Goal: Task Accomplishment & Management: Use online tool/utility

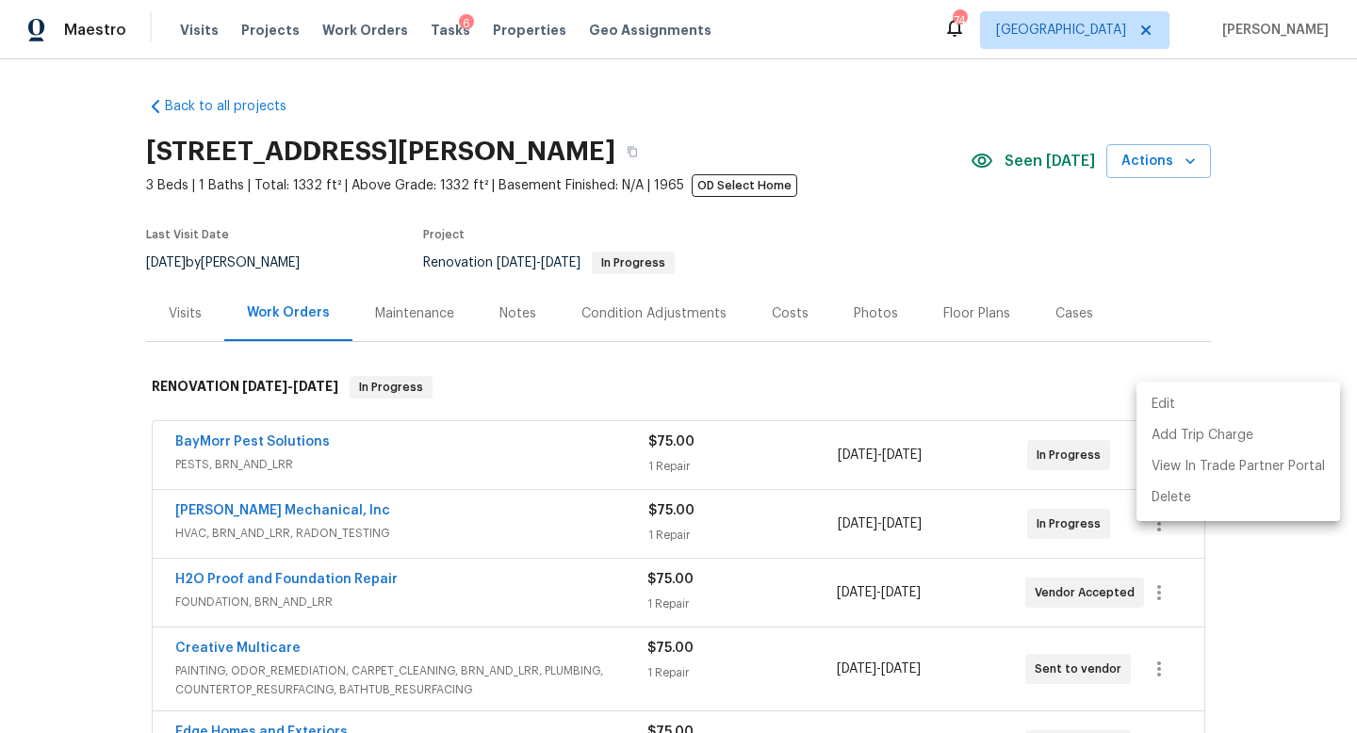
scroll to position [341, 0]
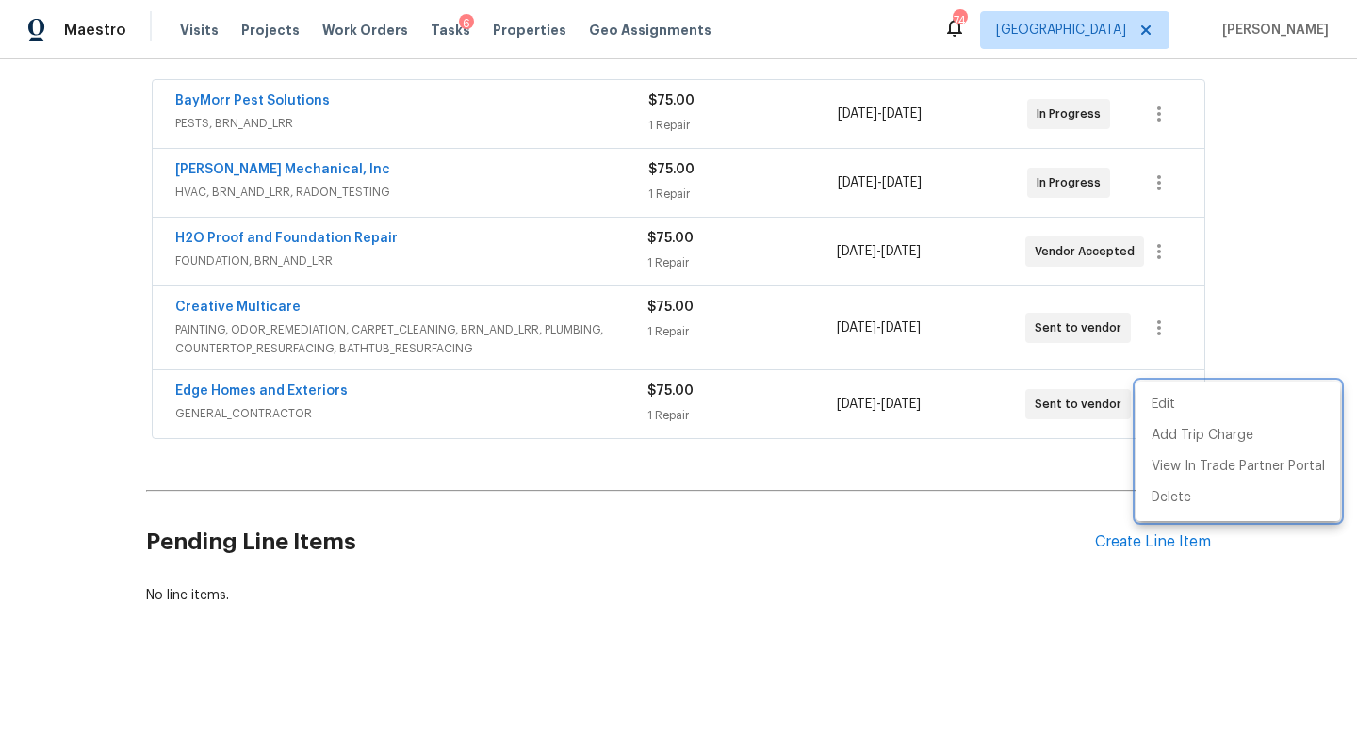
click at [1286, 205] on div at bounding box center [678, 366] width 1357 height 733
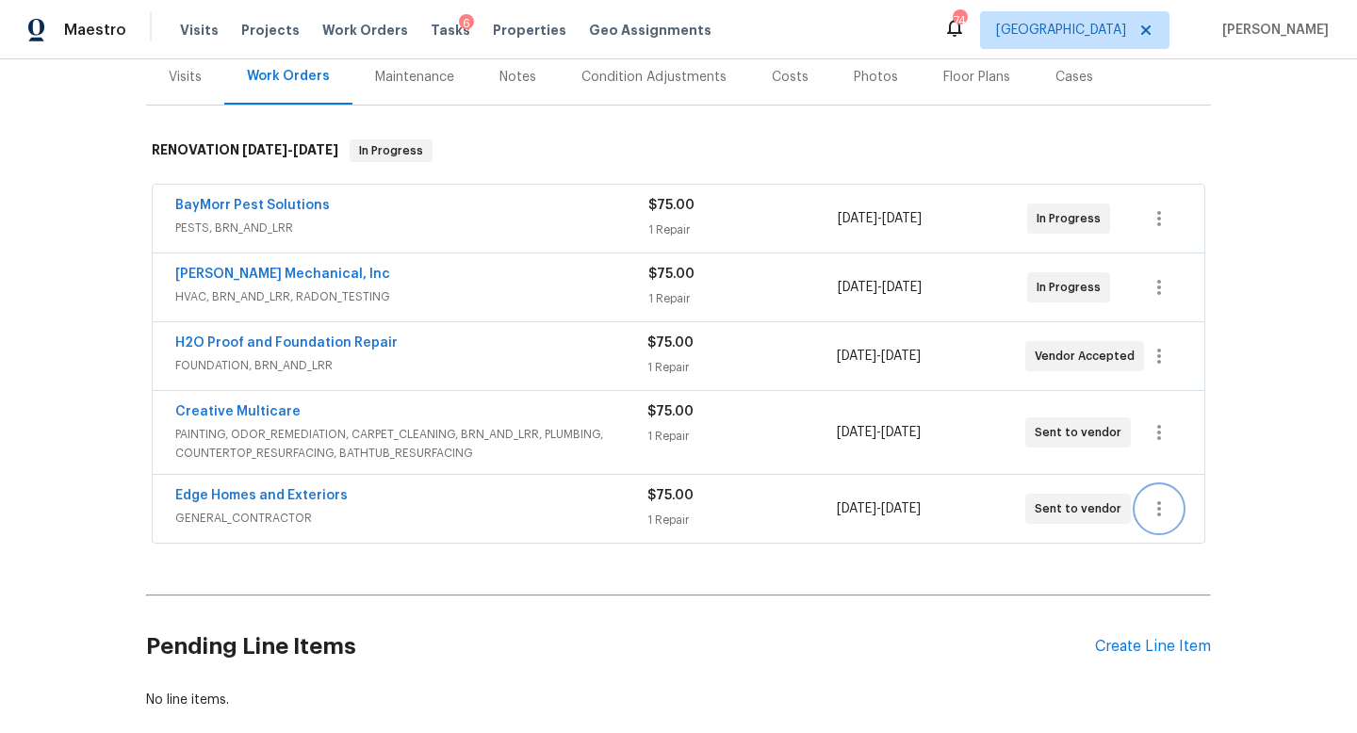
scroll to position [237, 0]
click at [373, 26] on span "Work Orders" at bounding box center [365, 30] width 86 height 19
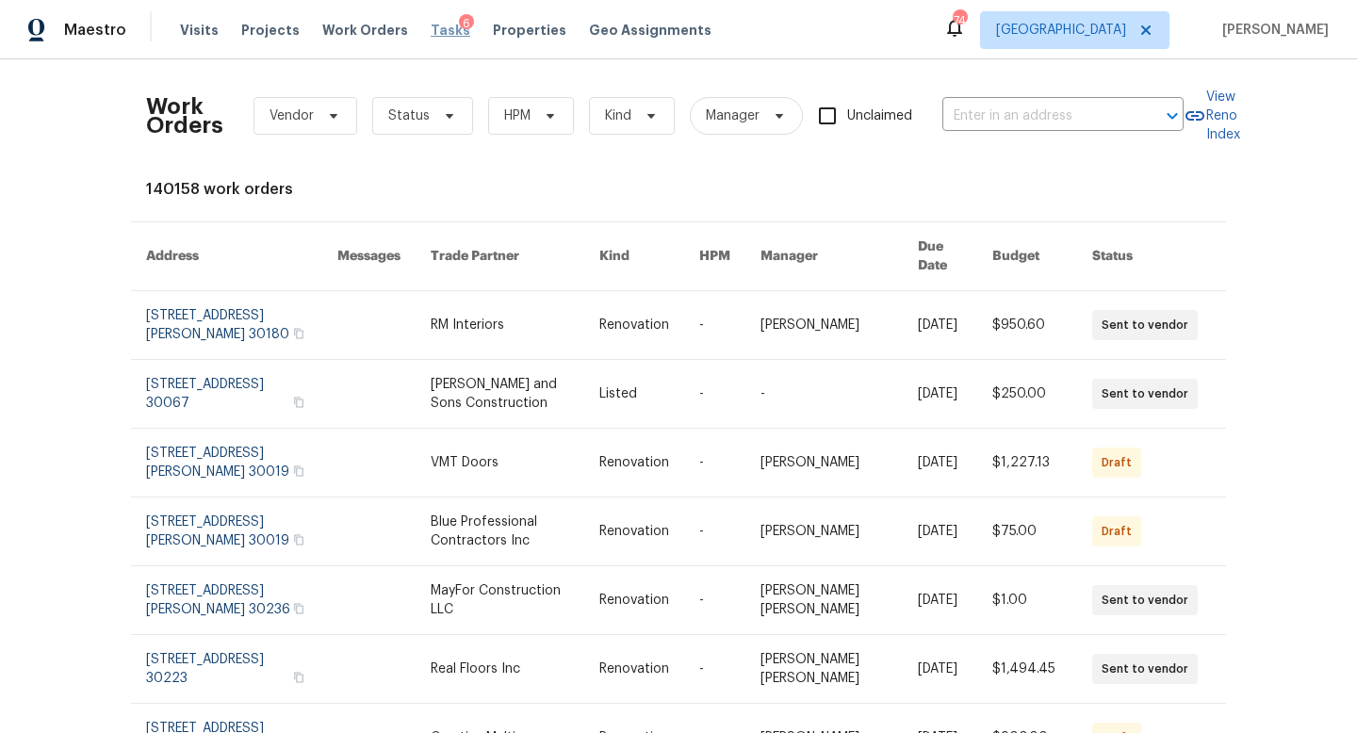
click at [434, 32] on span "Tasks" at bounding box center [451, 30] width 40 height 13
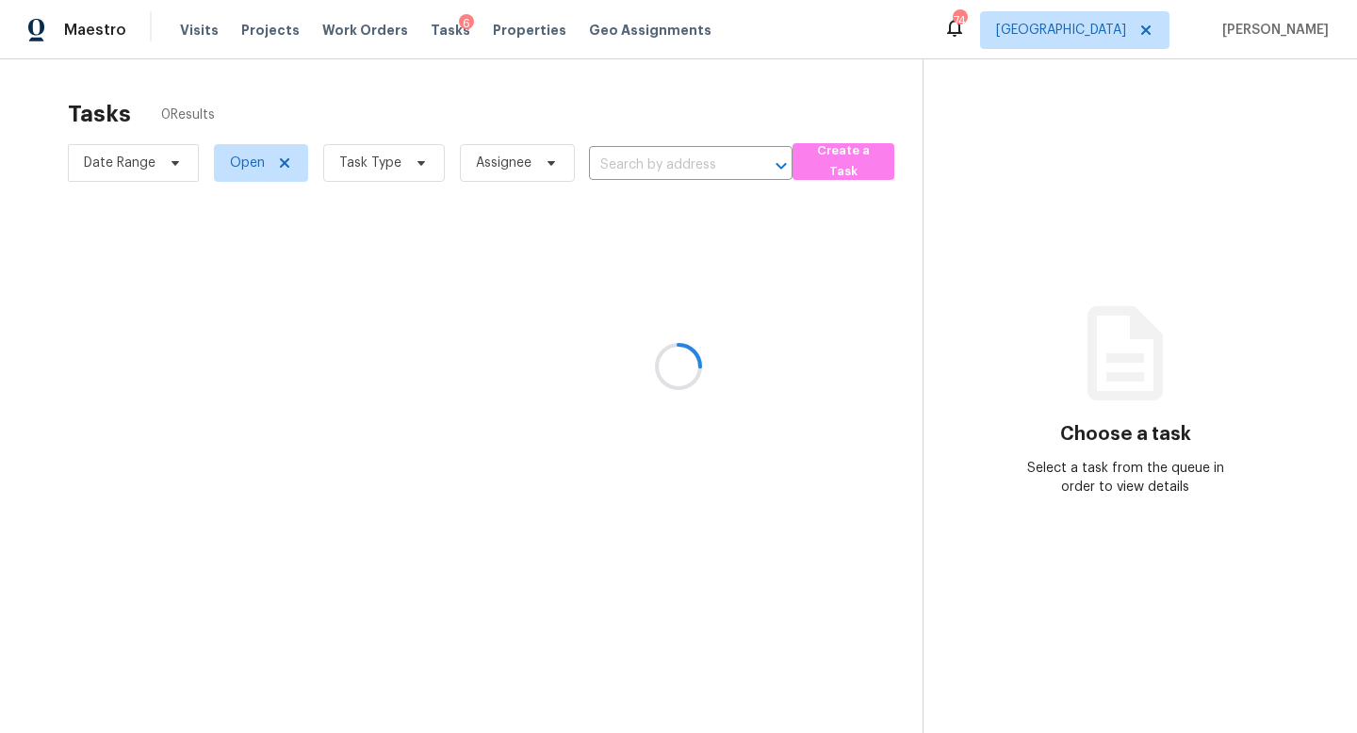
click at [383, 160] on div at bounding box center [678, 366] width 1357 height 733
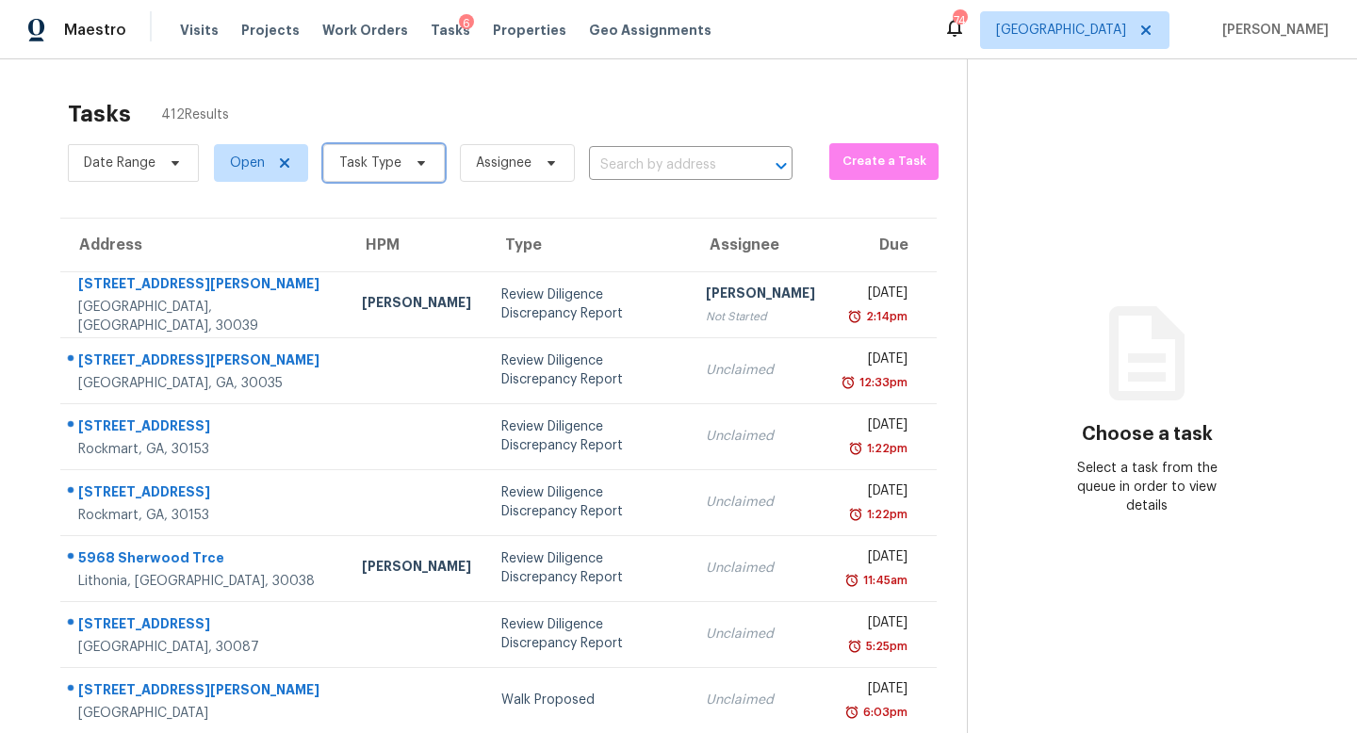
click at [383, 160] on span "Task Type" at bounding box center [370, 163] width 62 height 19
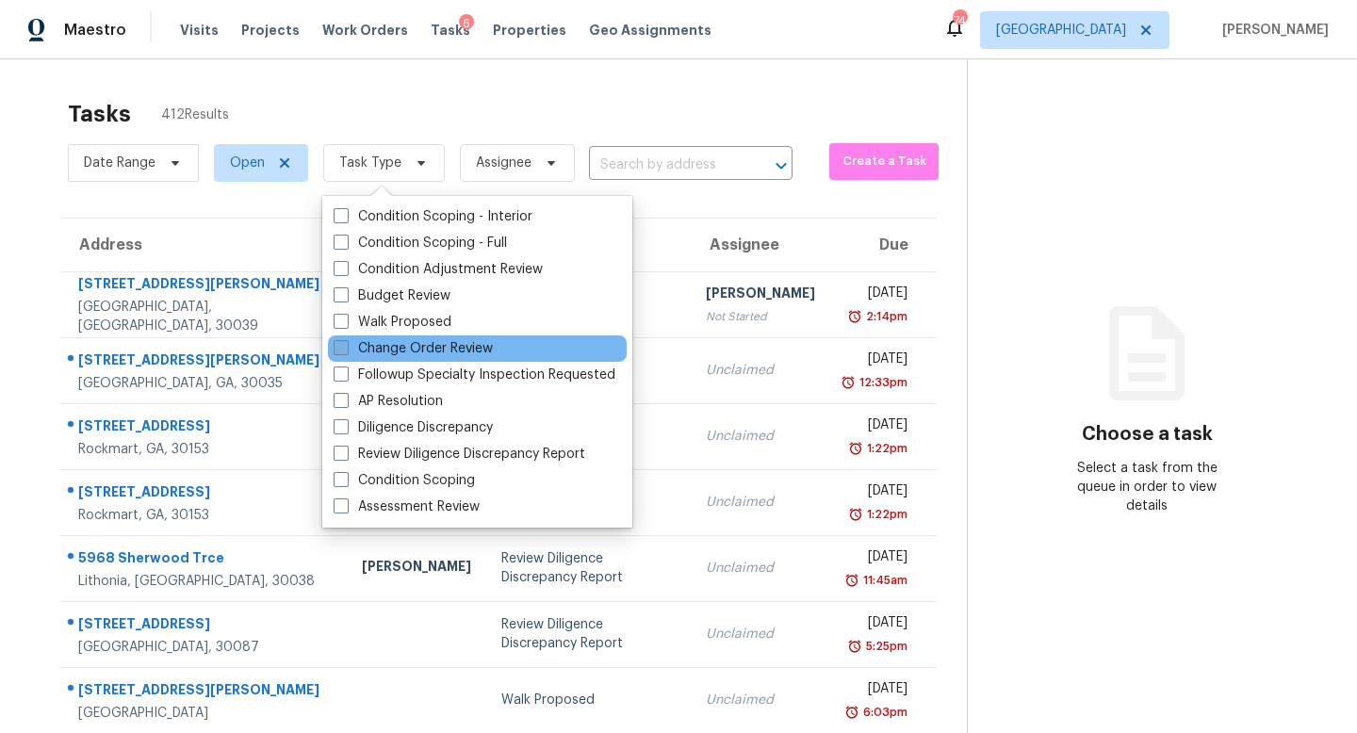
click at [382, 345] on label "Change Order Review" at bounding box center [413, 348] width 159 height 19
click at [346, 345] on input "Change Order Review" at bounding box center [340, 345] width 12 height 12
checkbox input "true"
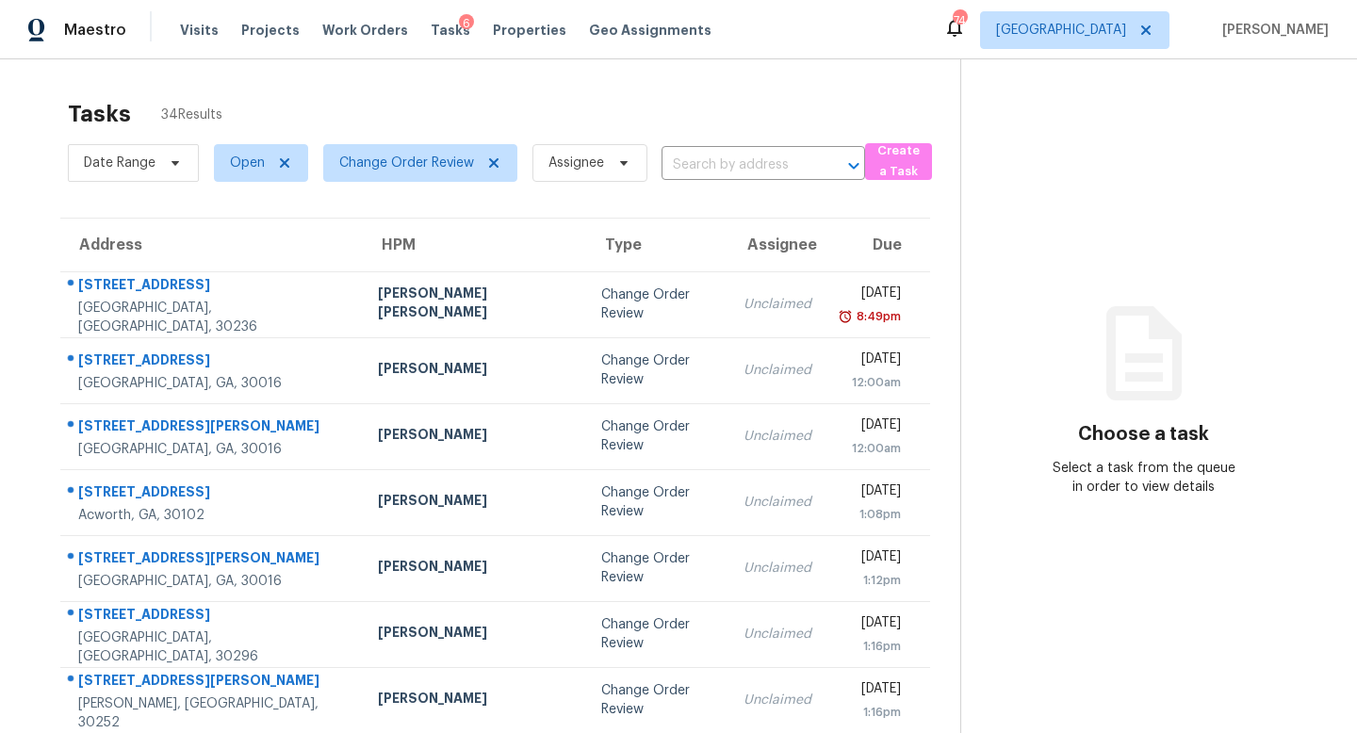
click at [696, 113] on div "Tasks 34 Results" at bounding box center [514, 114] width 892 height 49
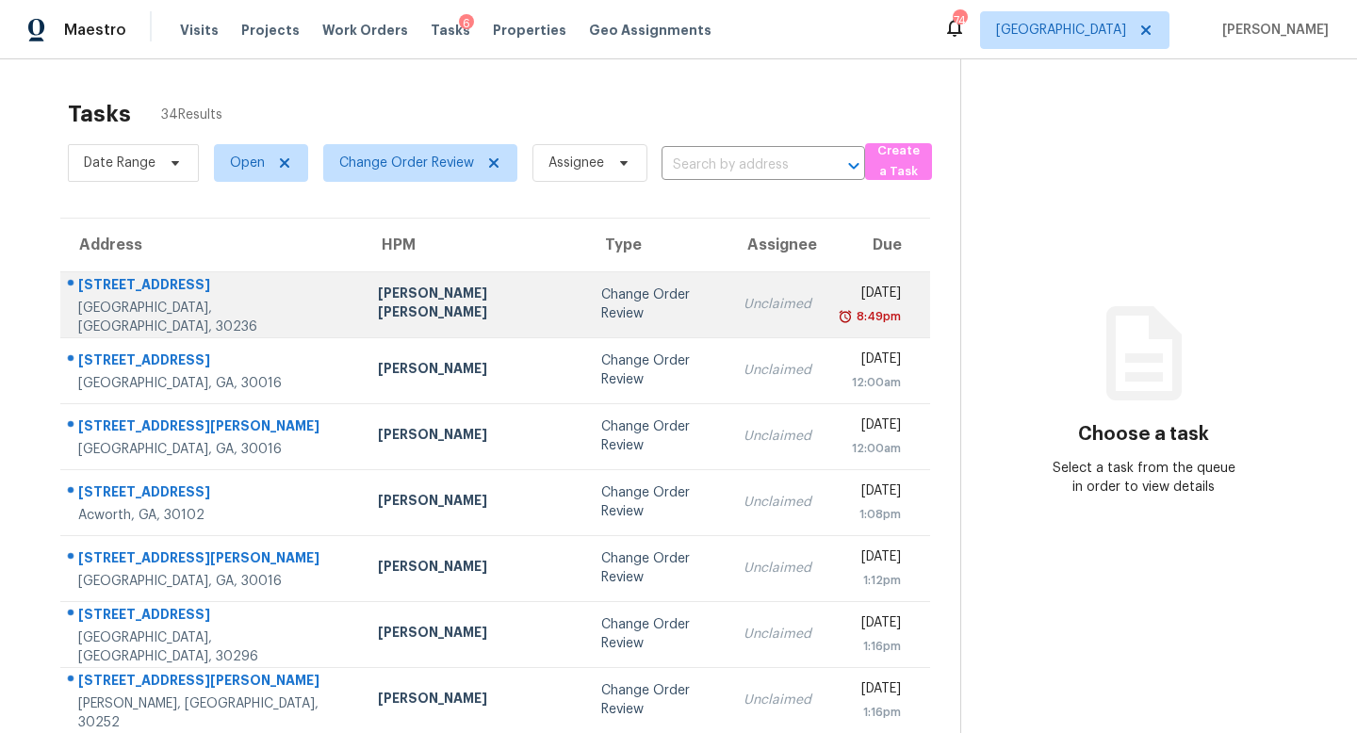
click at [601, 295] on div "Change Order Review" at bounding box center [657, 305] width 112 height 38
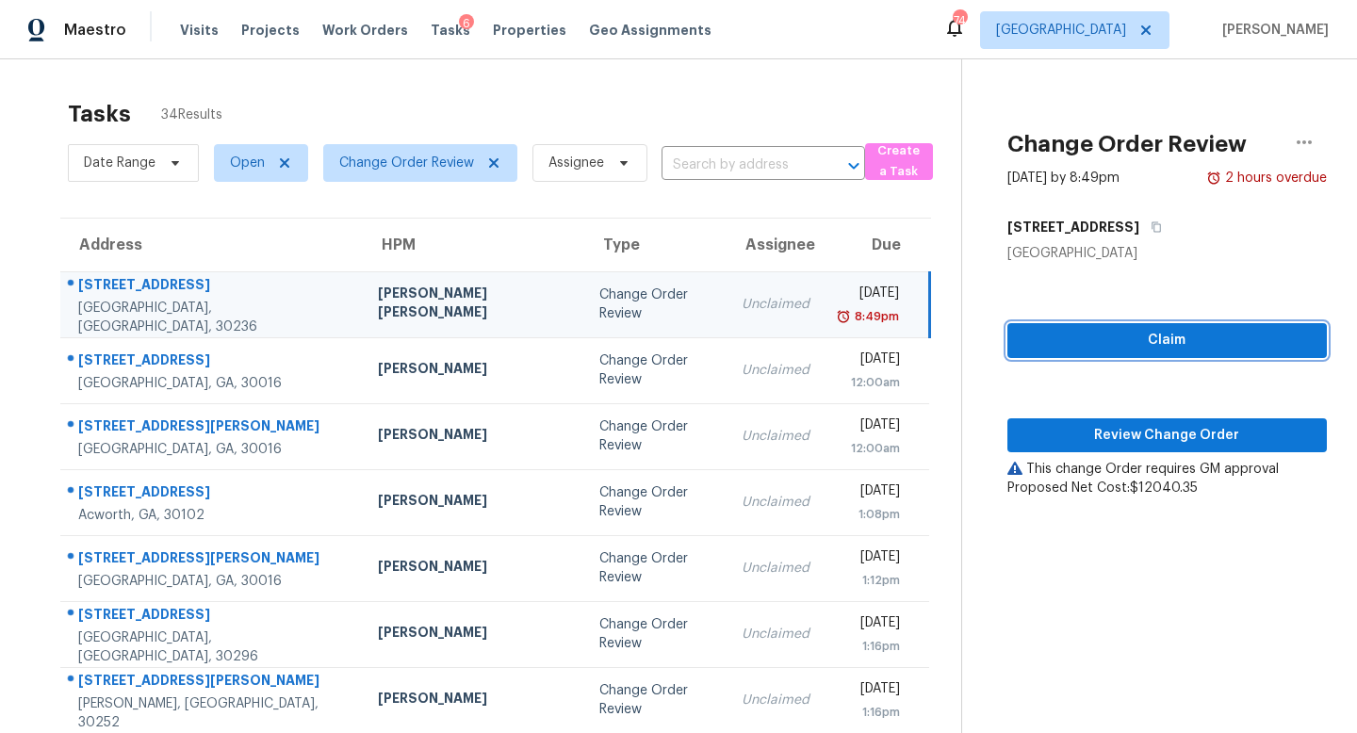
click at [1159, 337] on span "Claim" at bounding box center [1167, 341] width 289 height 24
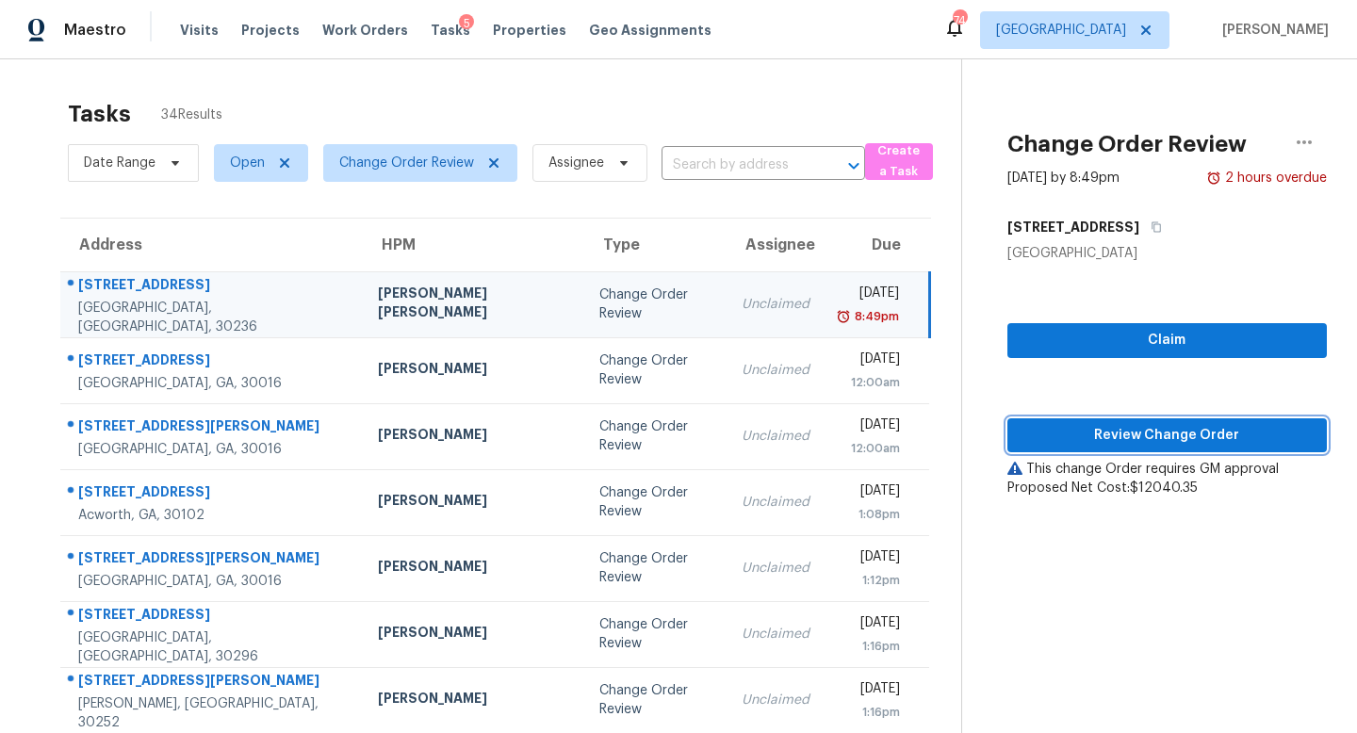
click at [1135, 428] on span "Review Change Order" at bounding box center [1167, 436] width 289 height 24
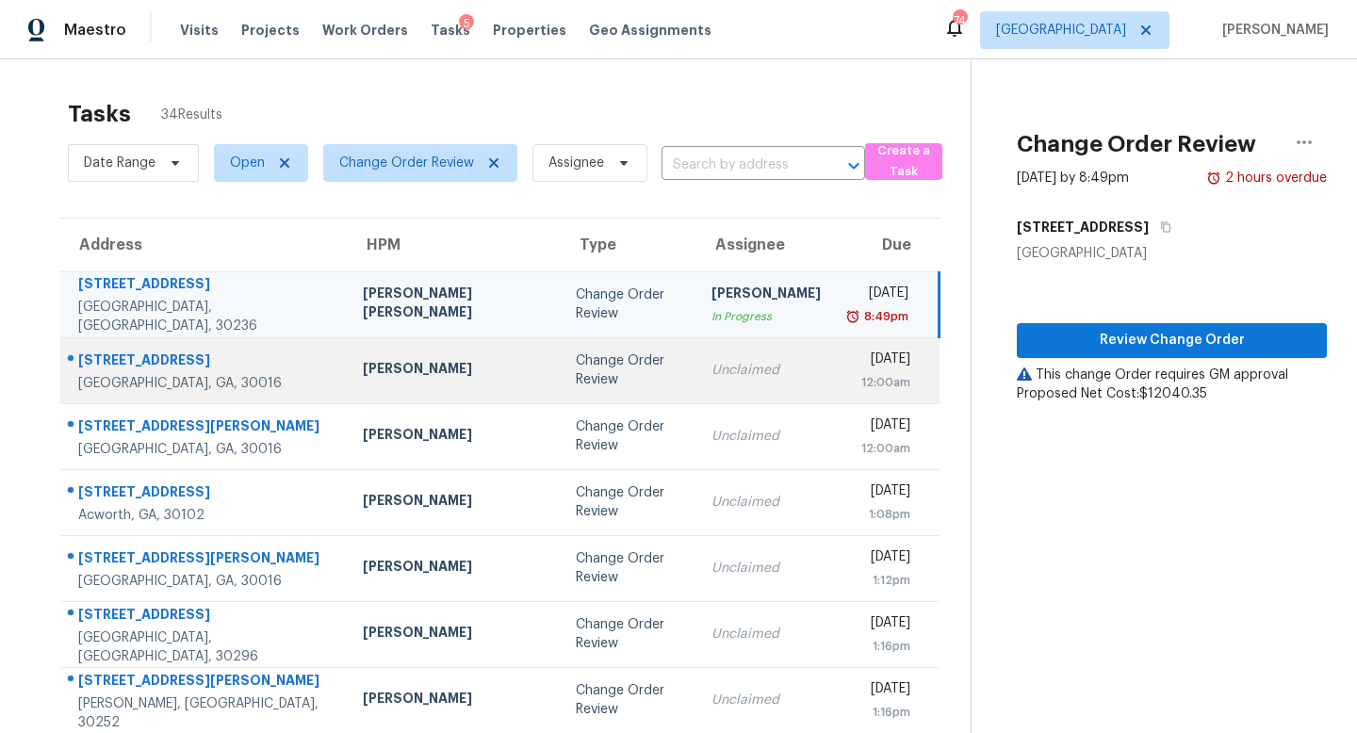
click at [697, 381] on td "Unclaimed" at bounding box center [765, 370] width 139 height 66
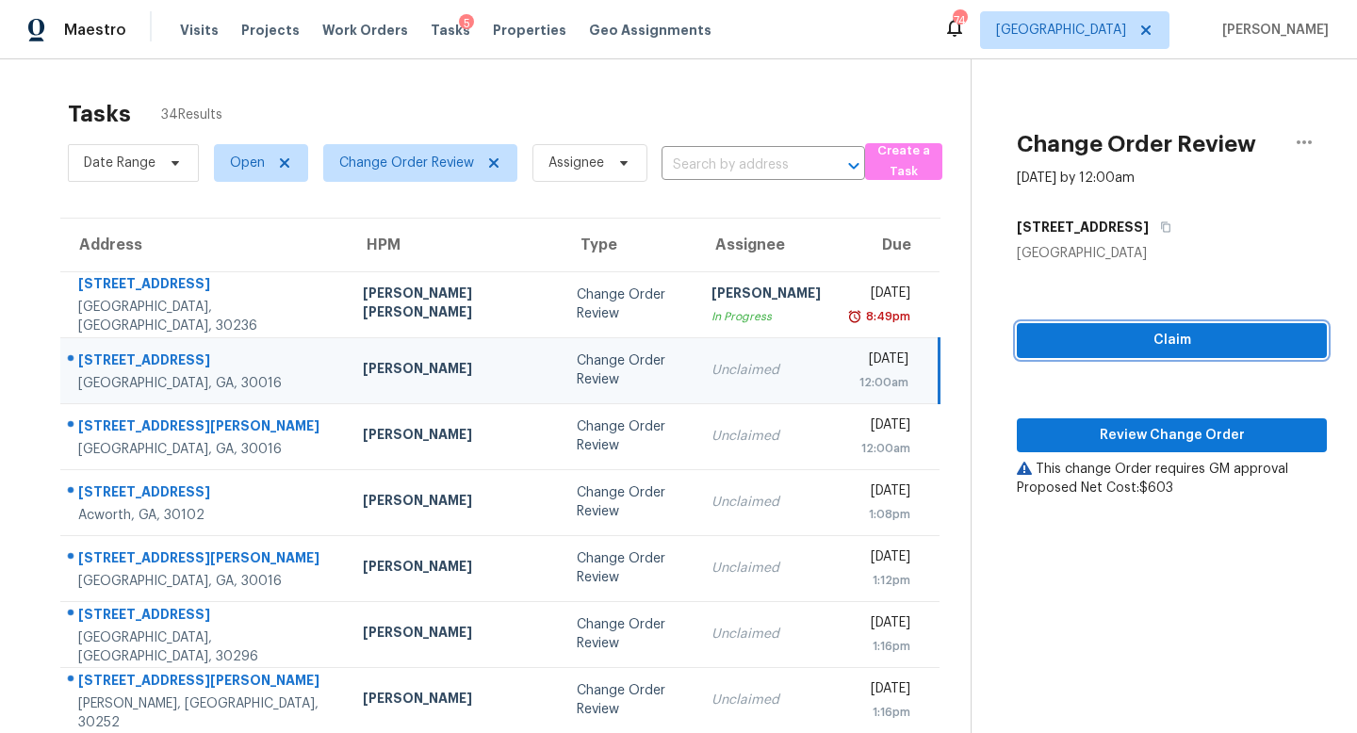
click at [1106, 335] on span "Claim" at bounding box center [1172, 341] width 280 height 24
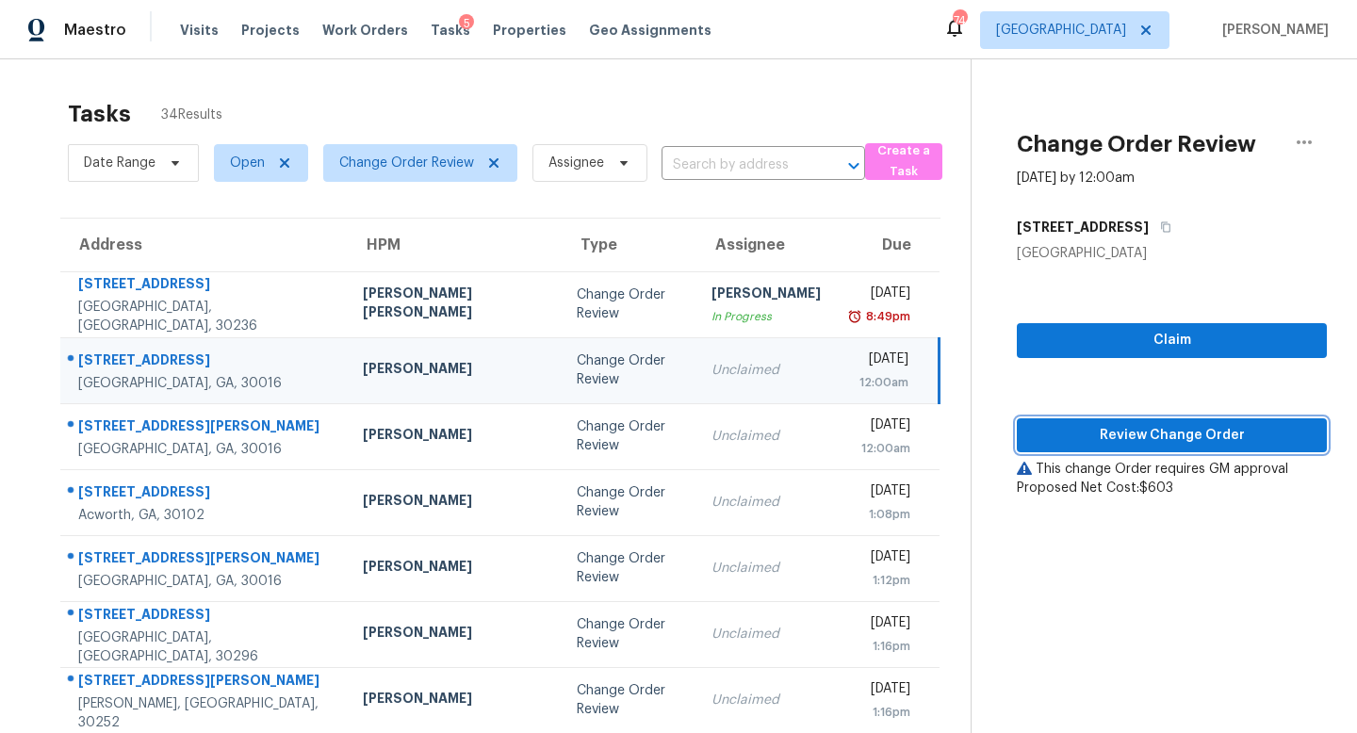
click at [1120, 434] on span "Review Change Order" at bounding box center [1172, 436] width 280 height 24
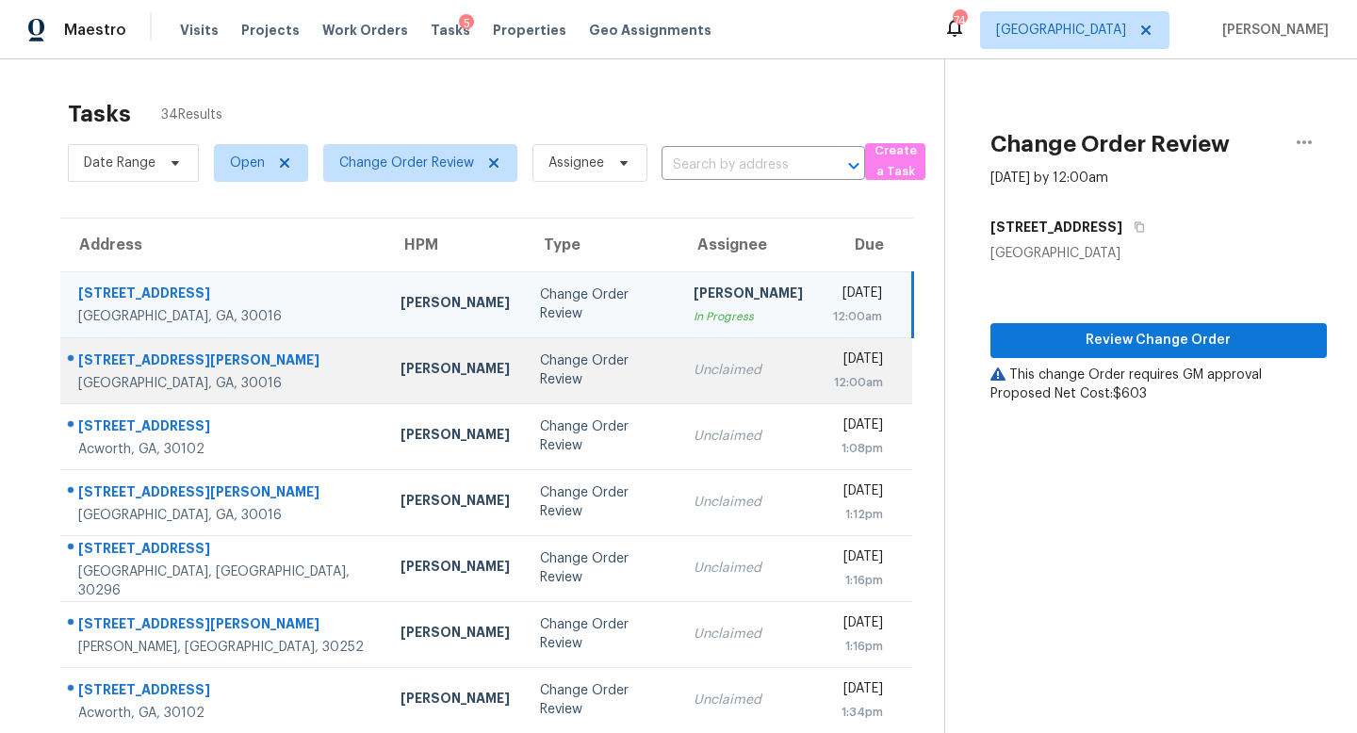
click at [833, 379] on div "12:00am" at bounding box center [858, 382] width 51 height 19
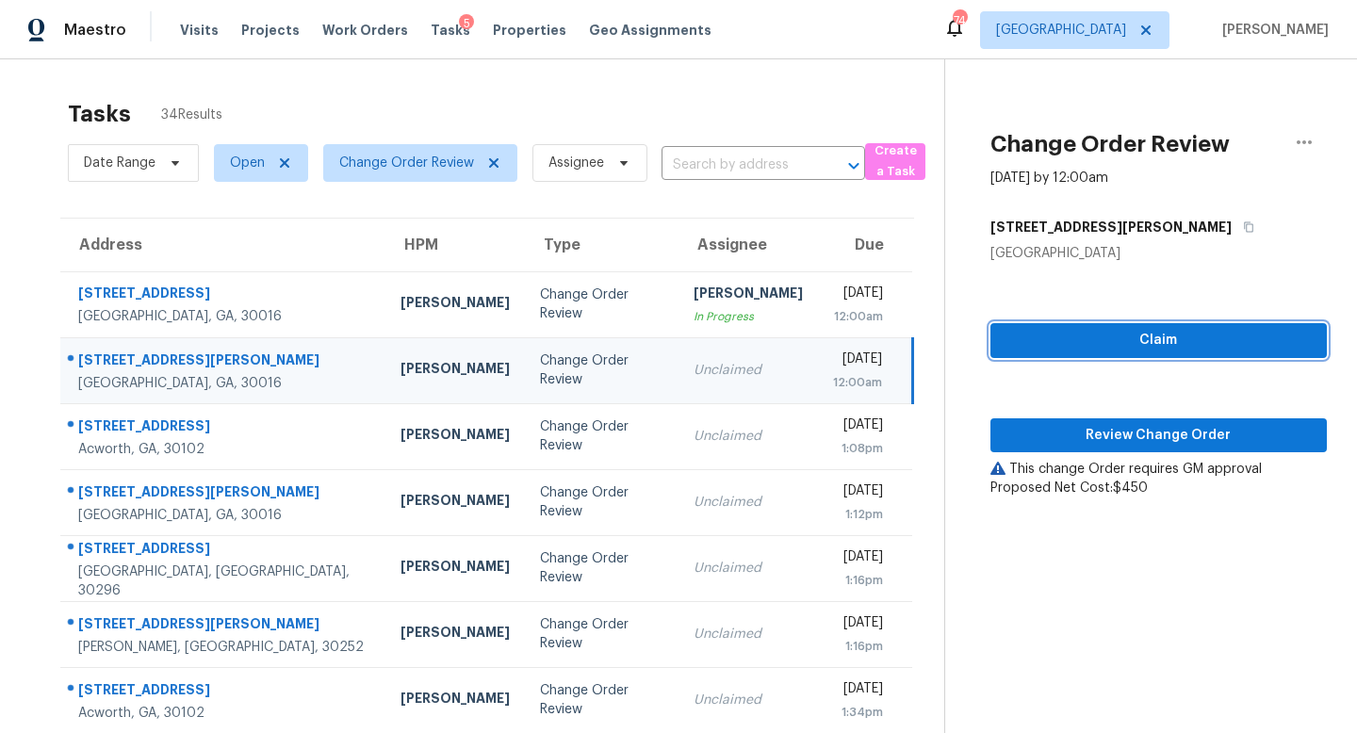
click at [1114, 344] on span "Claim" at bounding box center [1159, 341] width 306 height 24
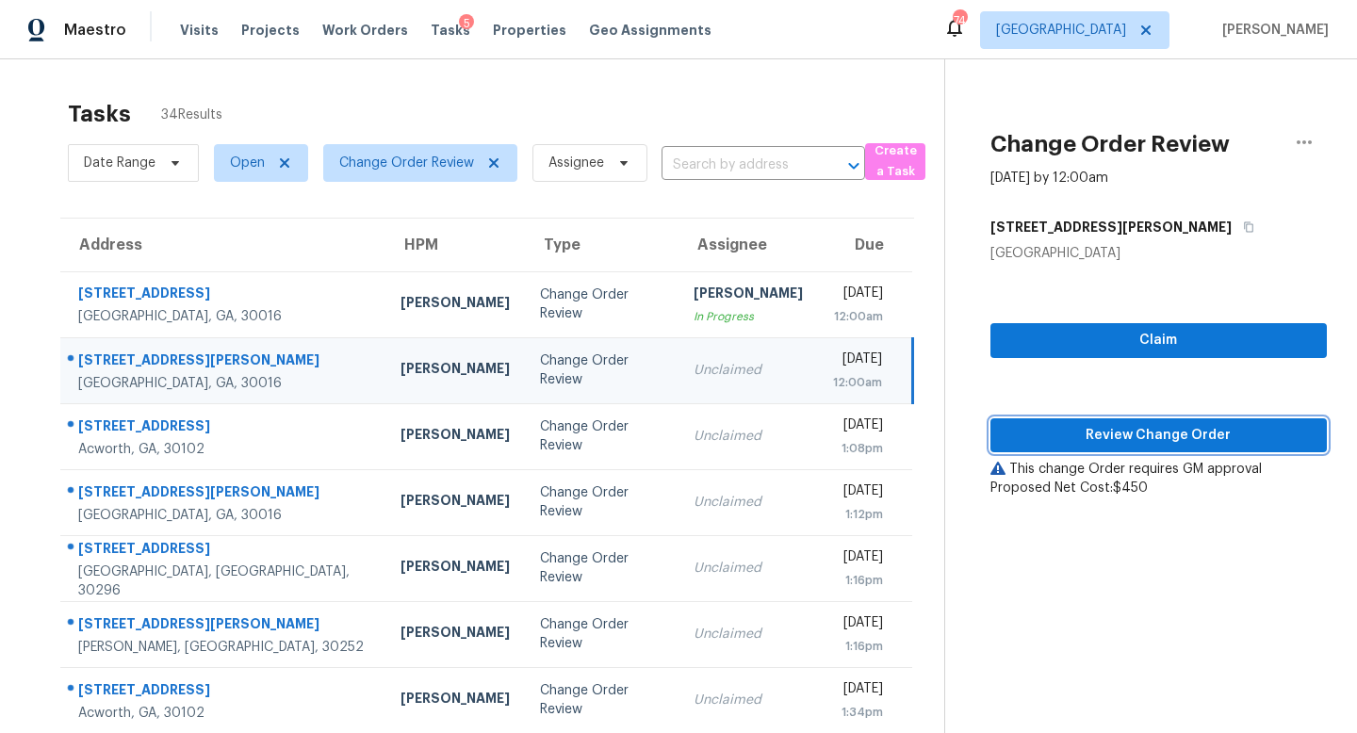
click at [1121, 431] on span "Review Change Order" at bounding box center [1159, 436] width 306 height 24
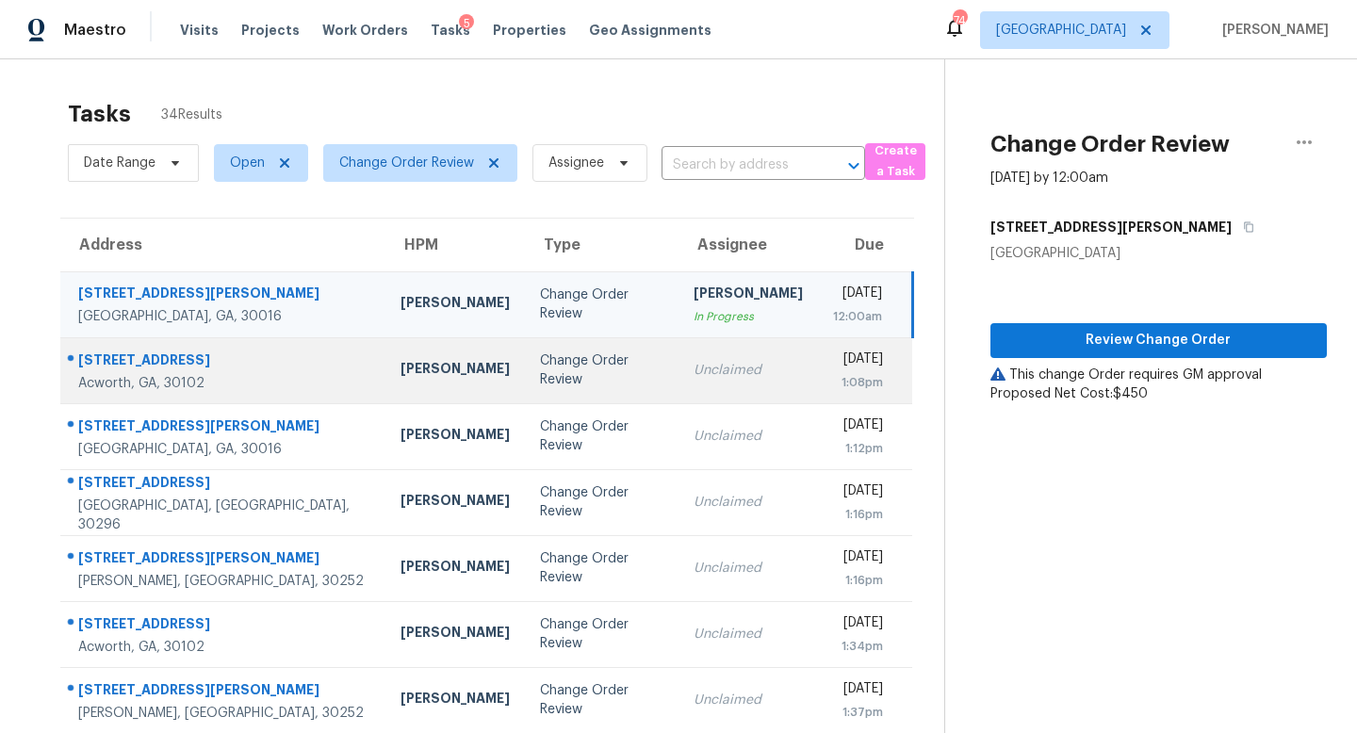
click at [694, 362] on div "Unclaimed" at bounding box center [748, 370] width 109 height 19
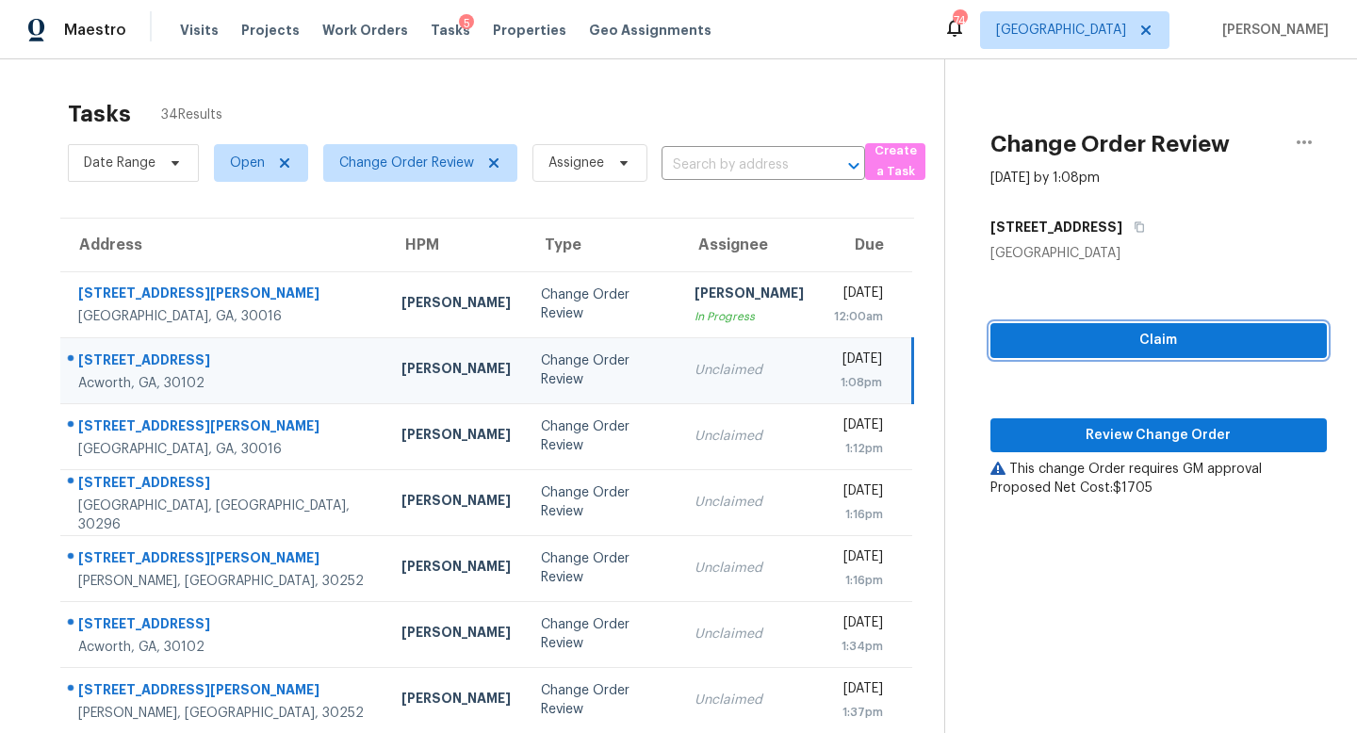
click at [1122, 331] on span "Claim" at bounding box center [1159, 341] width 306 height 24
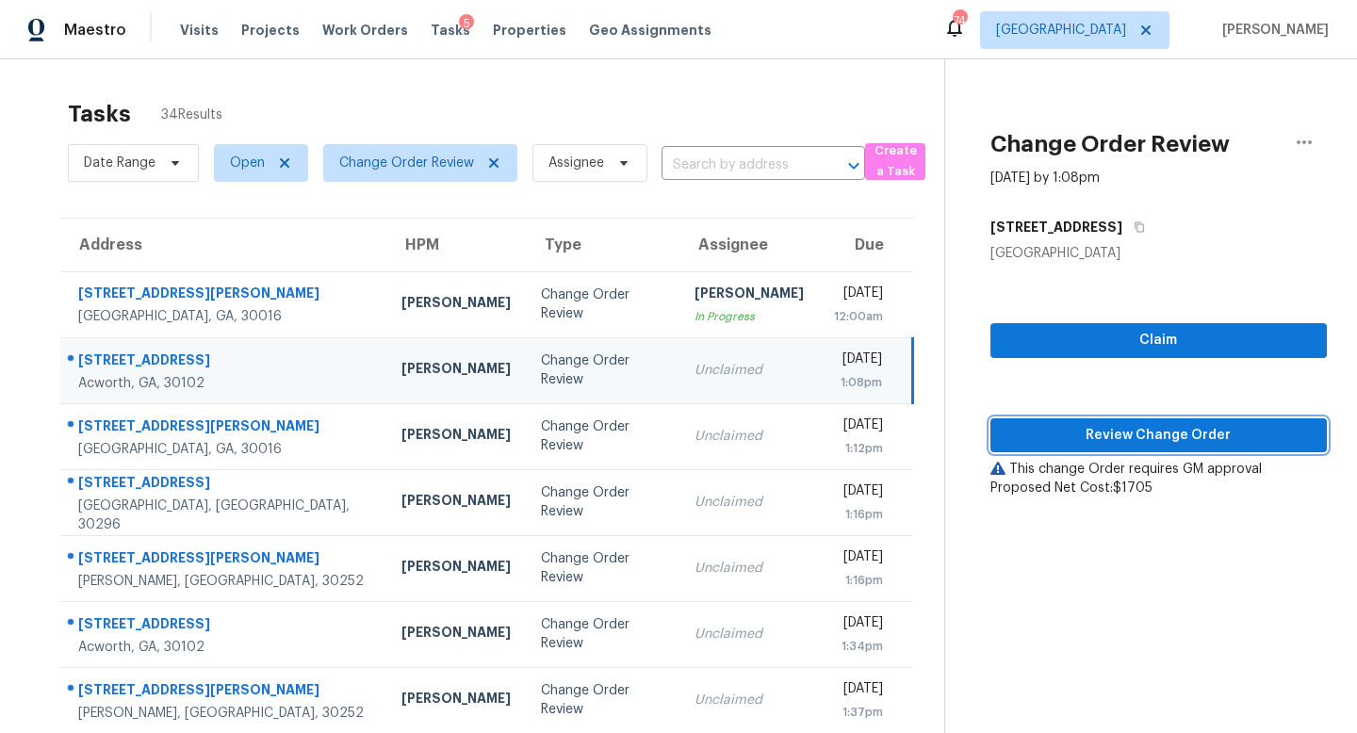
click at [1126, 431] on span "Review Change Order" at bounding box center [1159, 436] width 306 height 24
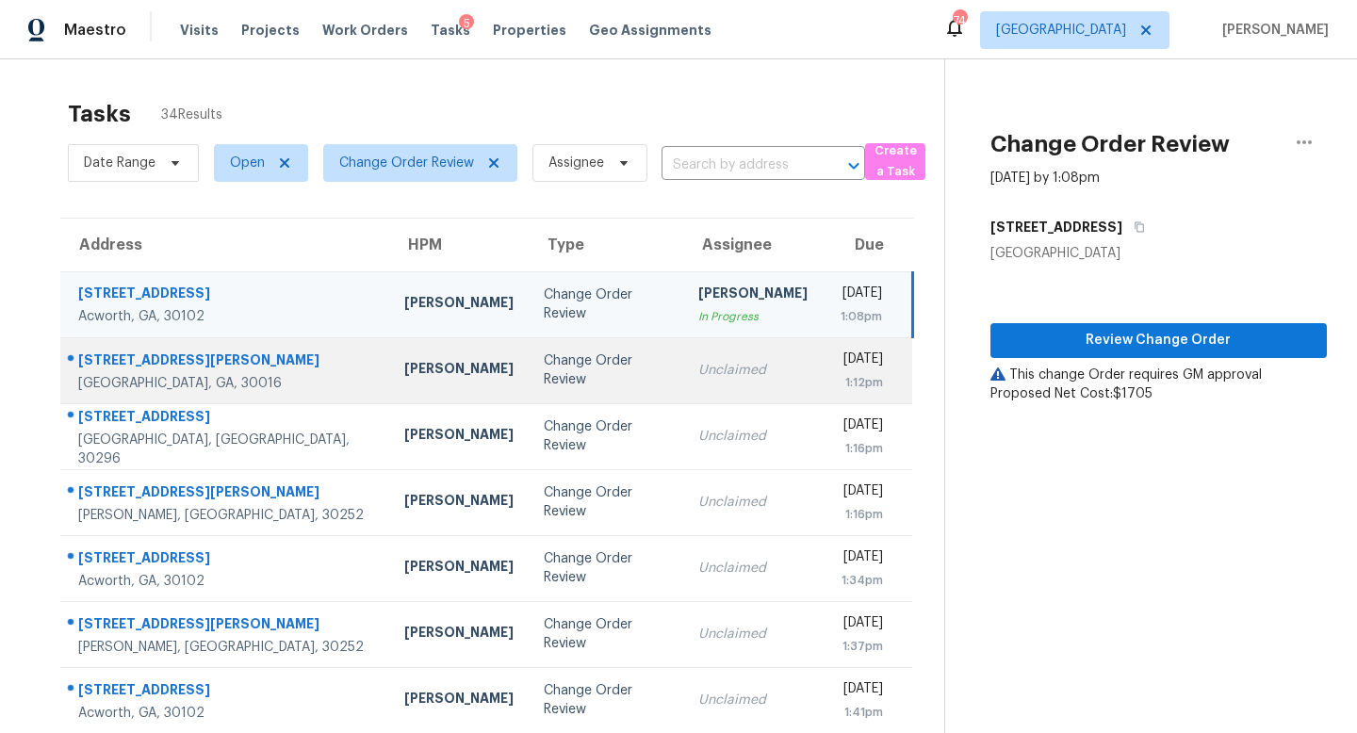
click at [698, 364] on div "Unclaimed" at bounding box center [752, 370] width 109 height 19
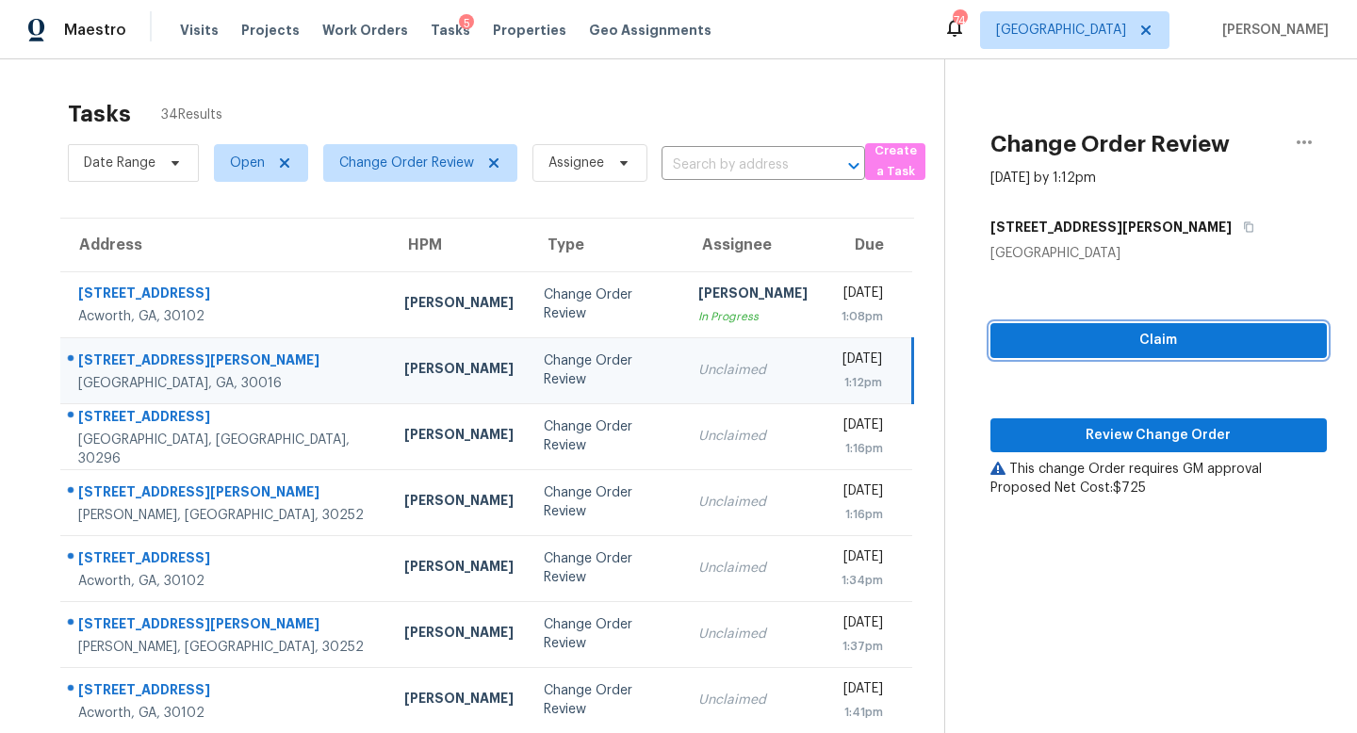
click at [1155, 350] on span "Claim" at bounding box center [1159, 341] width 306 height 24
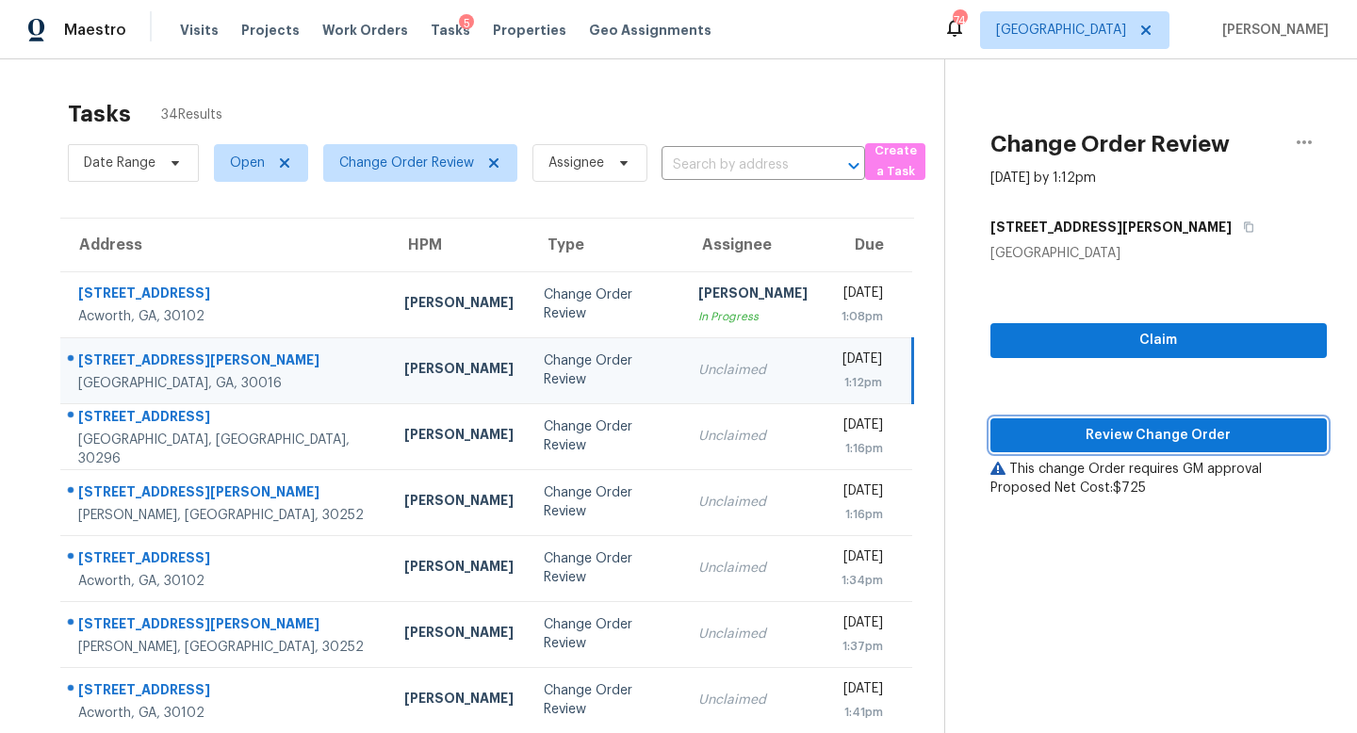
click at [1148, 434] on span "Review Change Order" at bounding box center [1159, 436] width 306 height 24
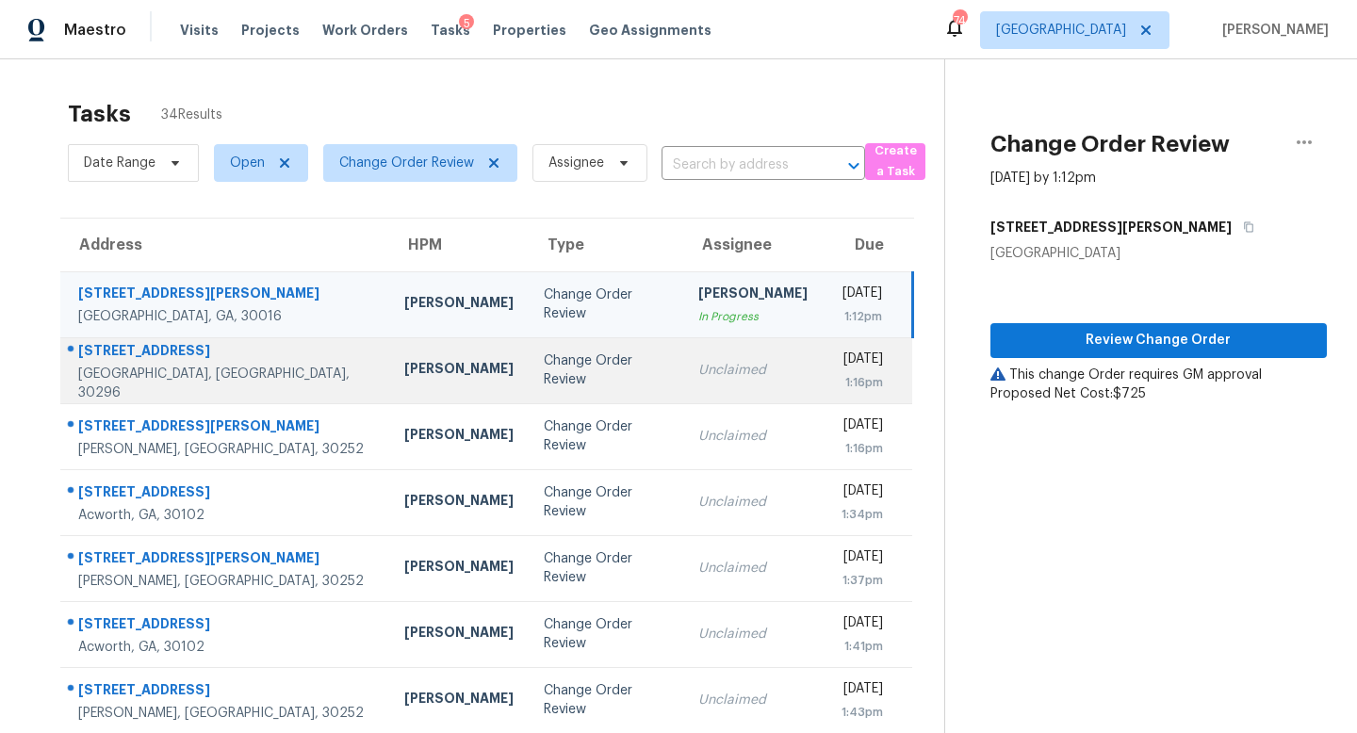
click at [823, 367] on td "Wed, Sep 24th 2025 1:16pm" at bounding box center [868, 370] width 90 height 66
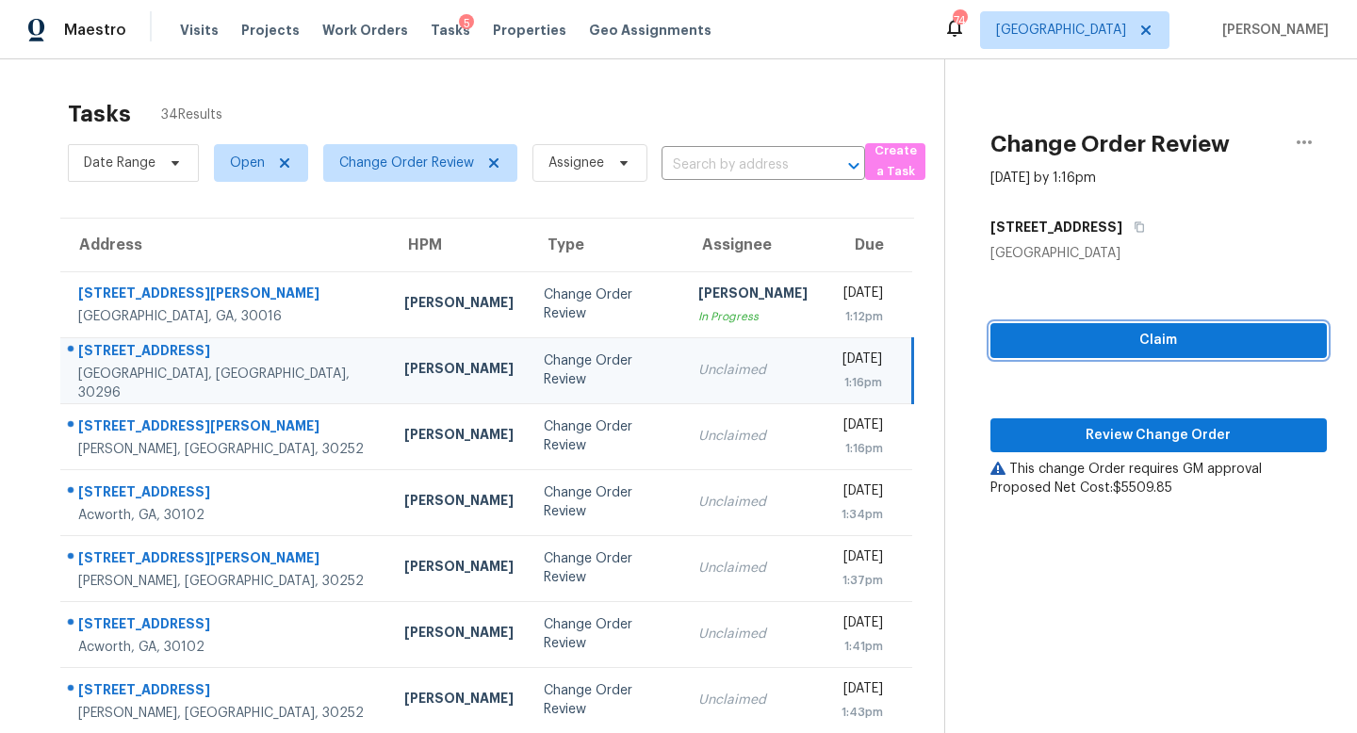
click at [1075, 337] on span "Claim" at bounding box center [1159, 341] width 306 height 24
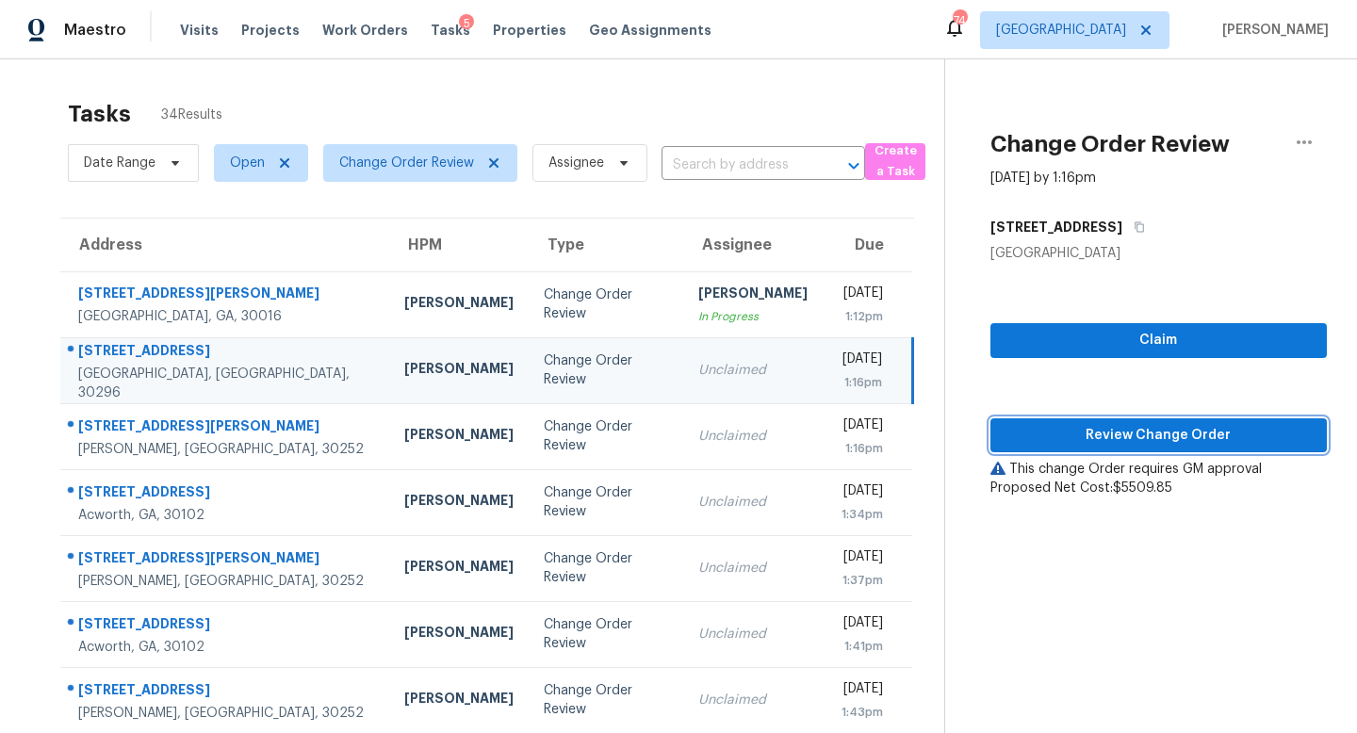
click at [1091, 433] on span "Review Change Order" at bounding box center [1159, 436] width 306 height 24
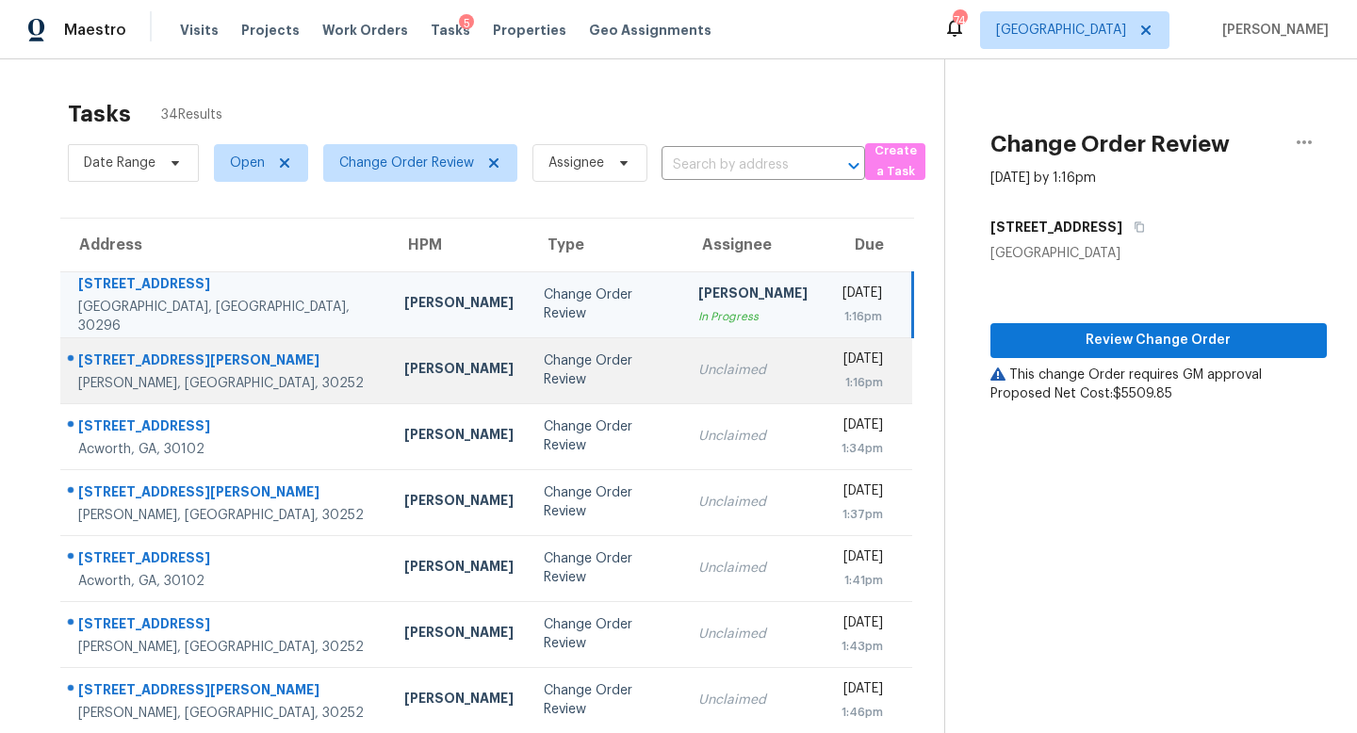
click at [698, 377] on div "Unclaimed" at bounding box center [752, 370] width 109 height 19
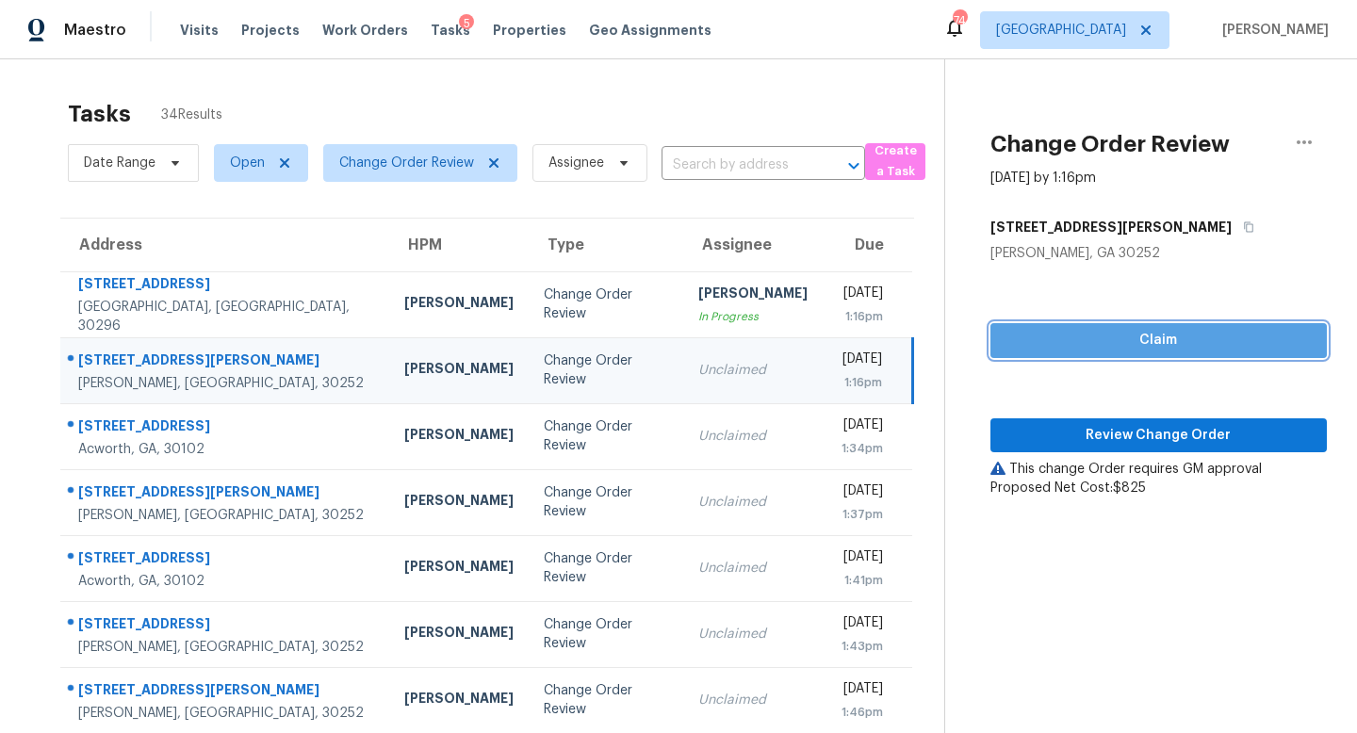
click at [1088, 341] on span "Claim" at bounding box center [1159, 341] width 306 height 24
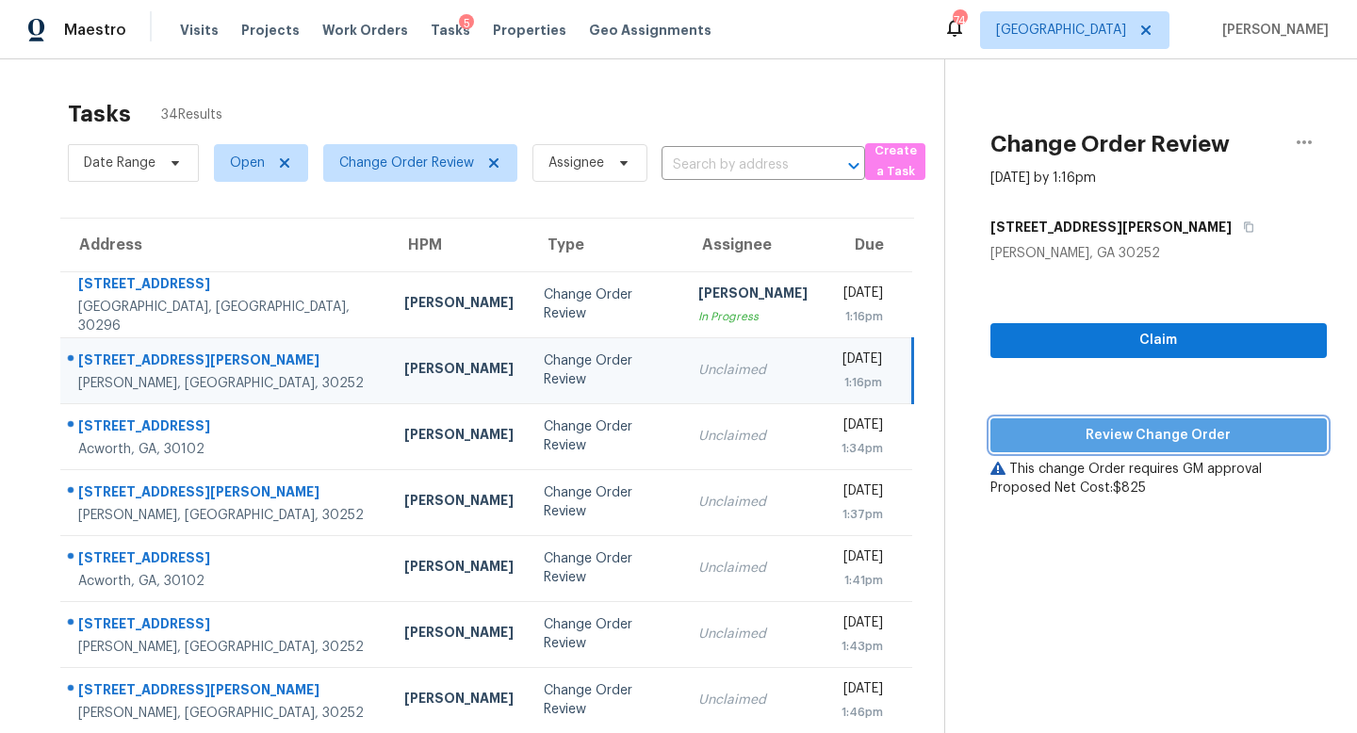
click at [1104, 431] on span "Review Change Order" at bounding box center [1159, 436] width 306 height 24
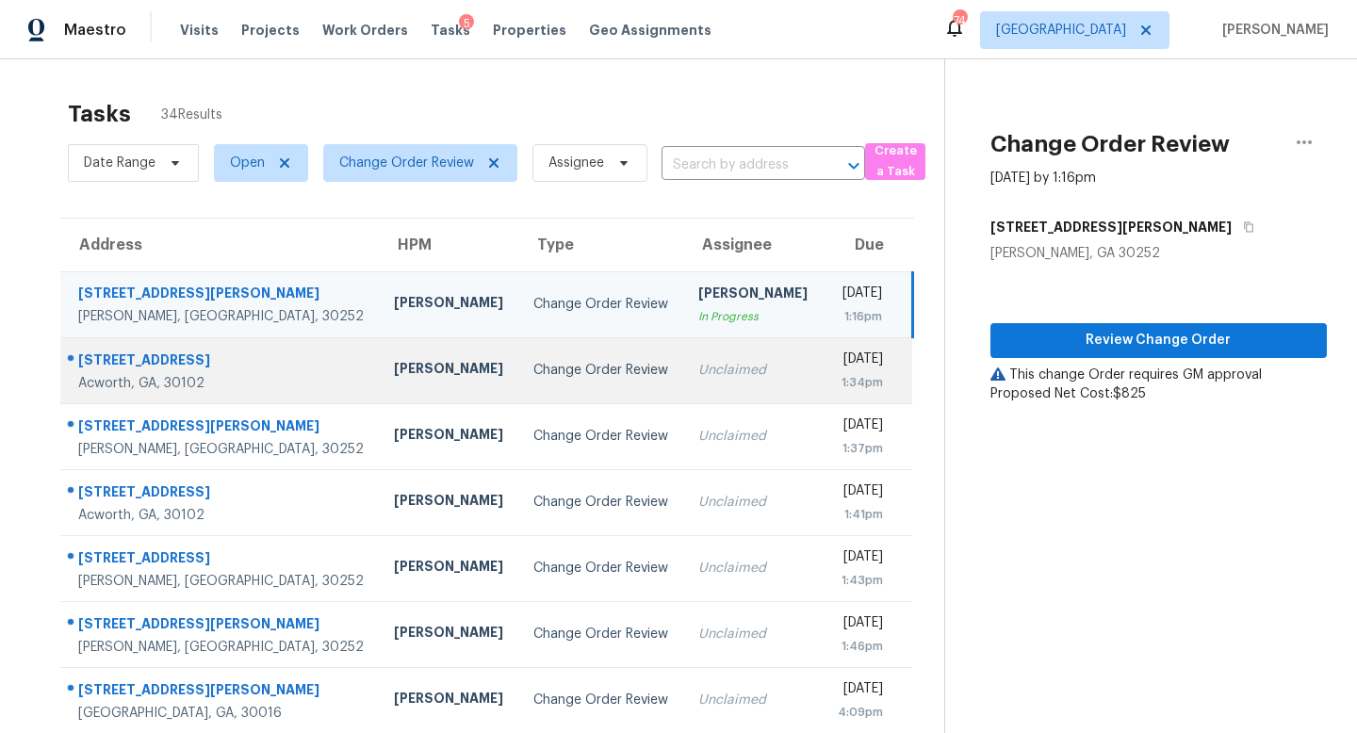
click at [698, 364] on div "Unclaimed" at bounding box center [752, 370] width 109 height 19
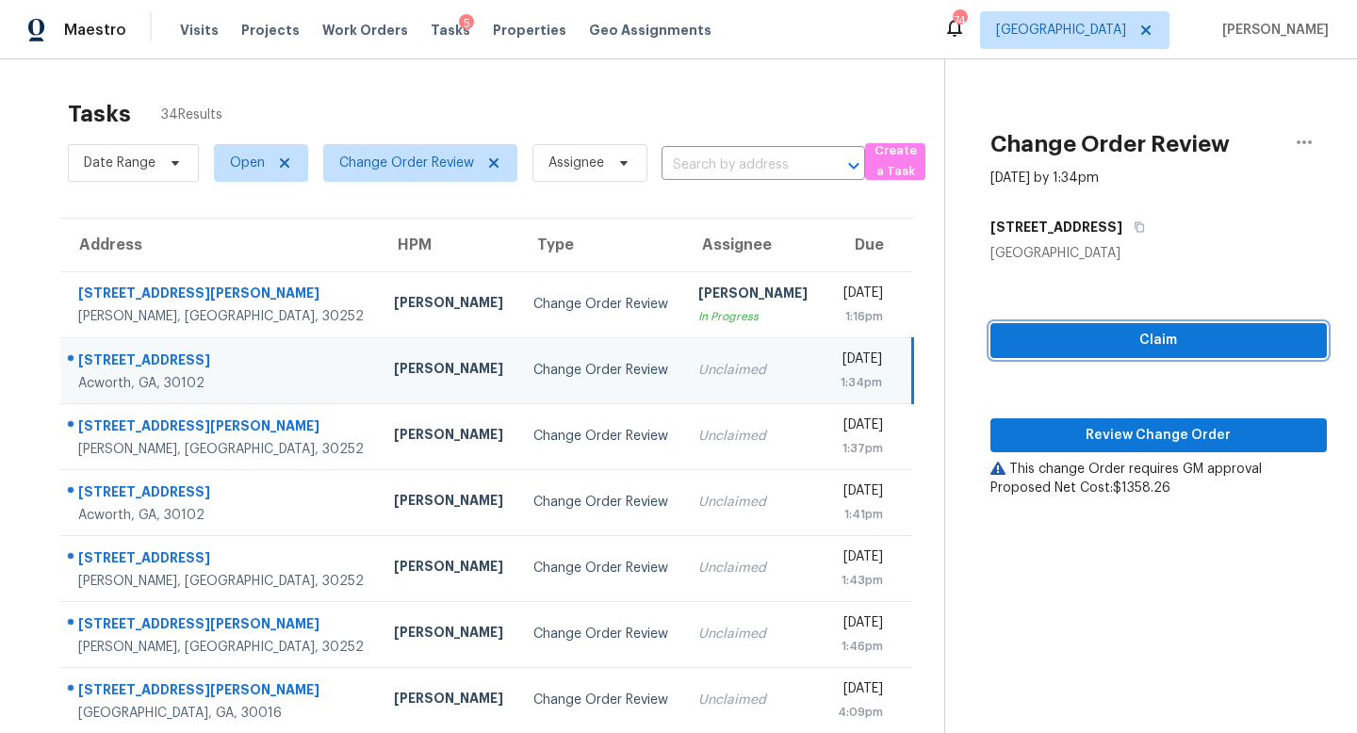
click at [1041, 332] on span "Claim" at bounding box center [1159, 341] width 306 height 24
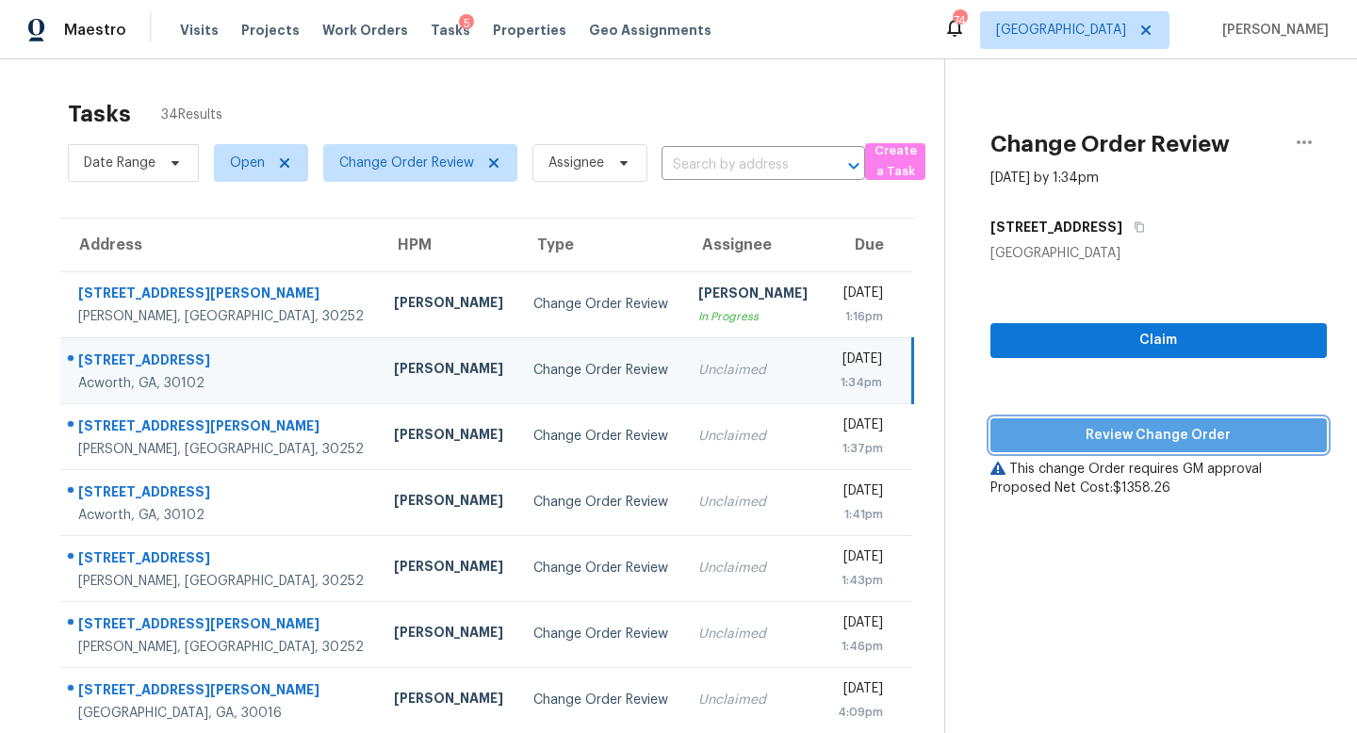
click at [1115, 434] on span "Review Change Order" at bounding box center [1159, 436] width 306 height 24
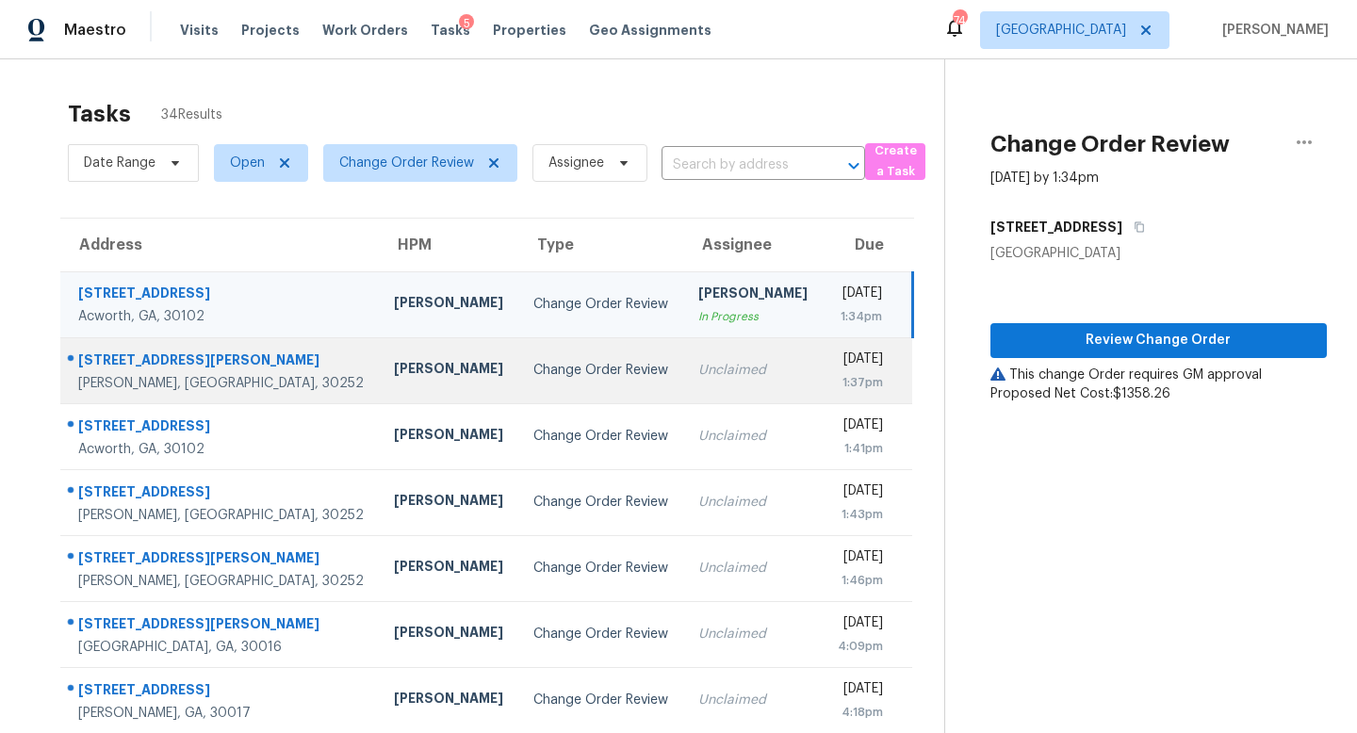
click at [553, 369] on div "Change Order Review" at bounding box center [600, 370] width 135 height 19
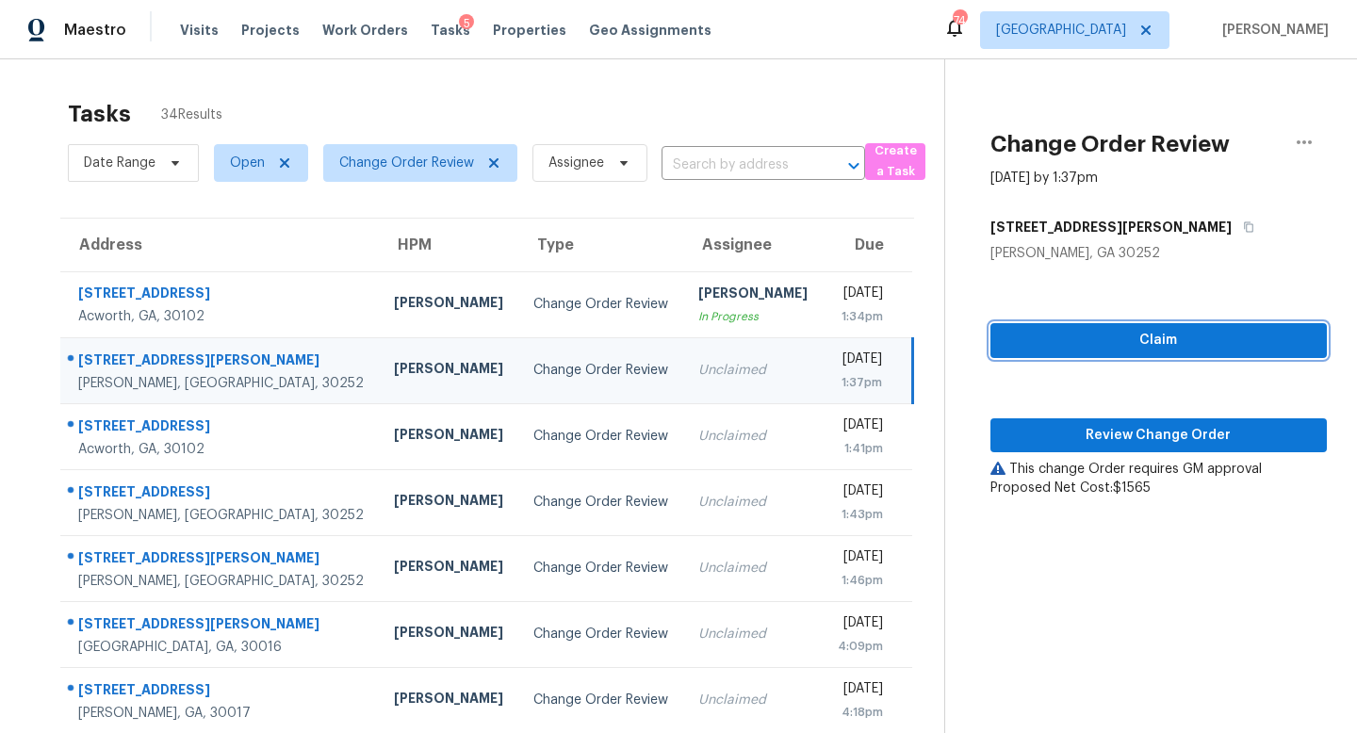
click at [1072, 341] on span "Claim" at bounding box center [1159, 341] width 306 height 24
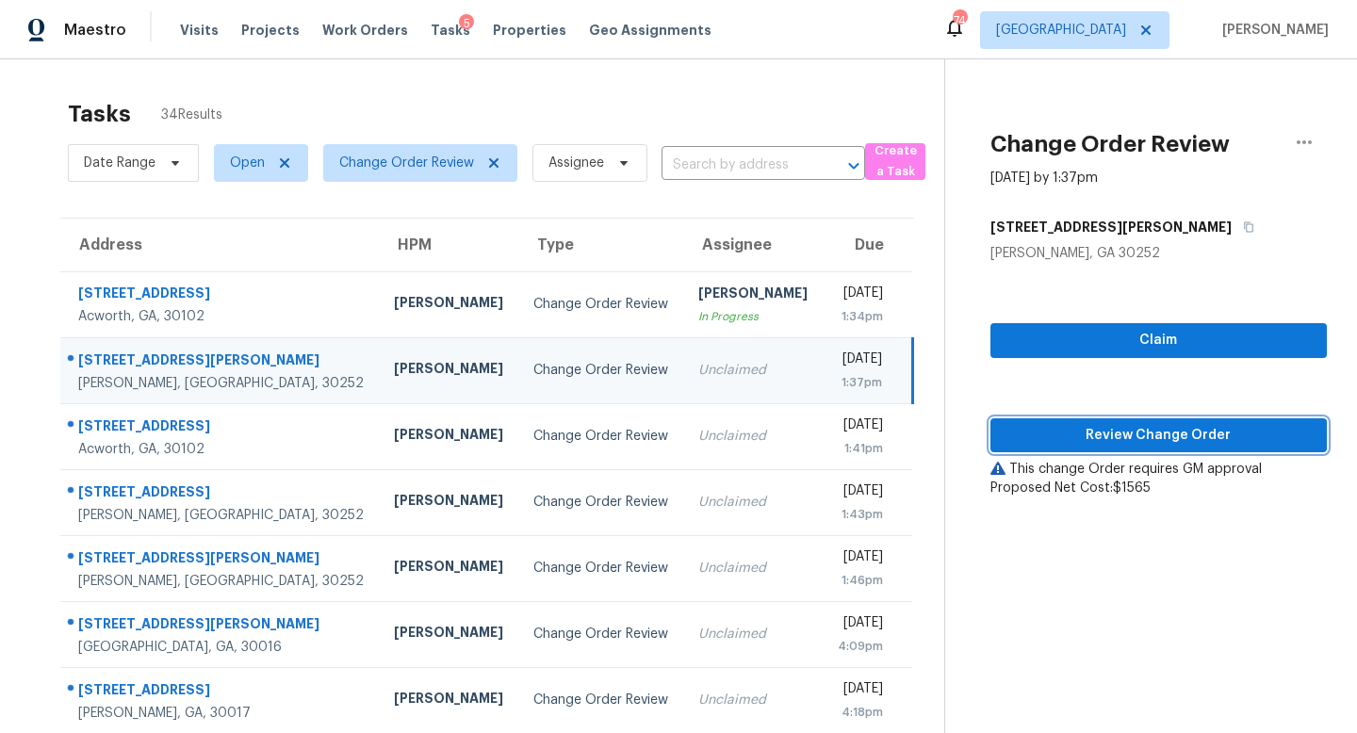
click at [1081, 434] on span "Review Change Order" at bounding box center [1159, 436] width 306 height 24
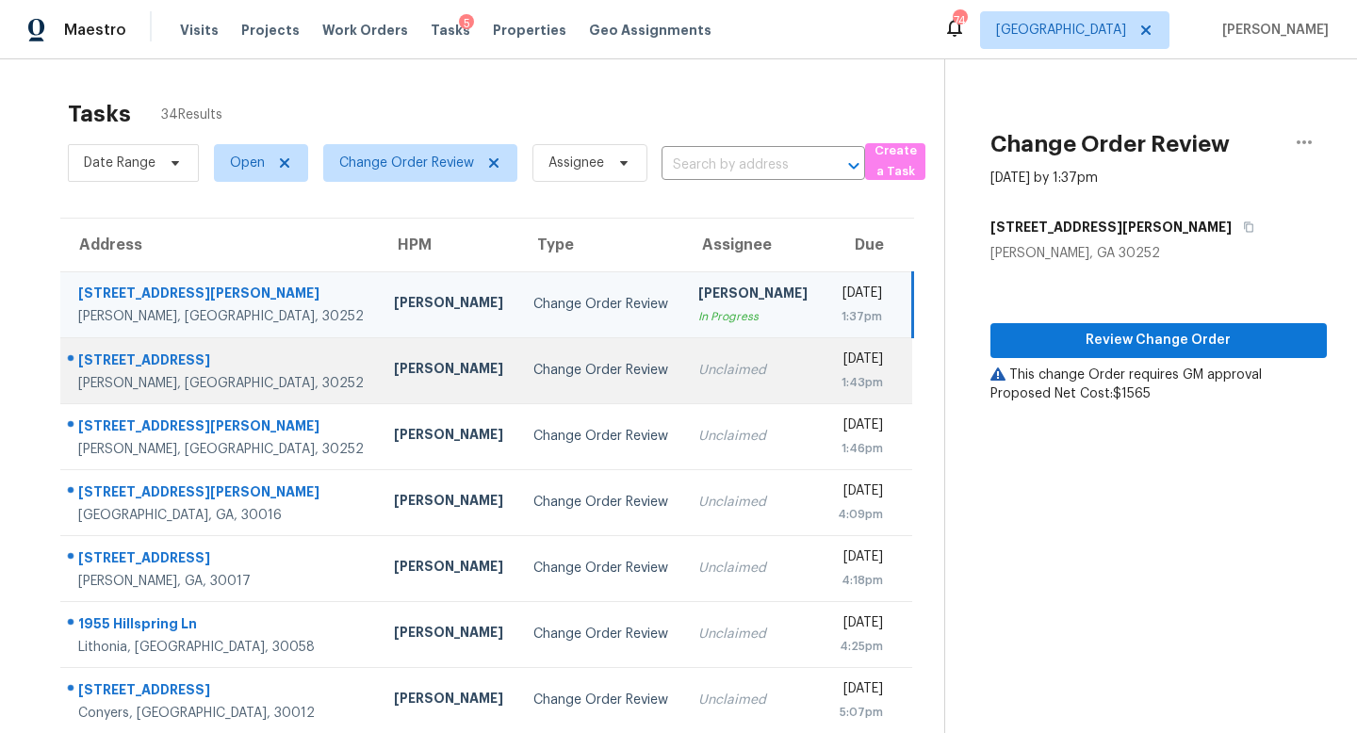
click at [698, 367] on div "Unclaimed" at bounding box center [752, 370] width 109 height 19
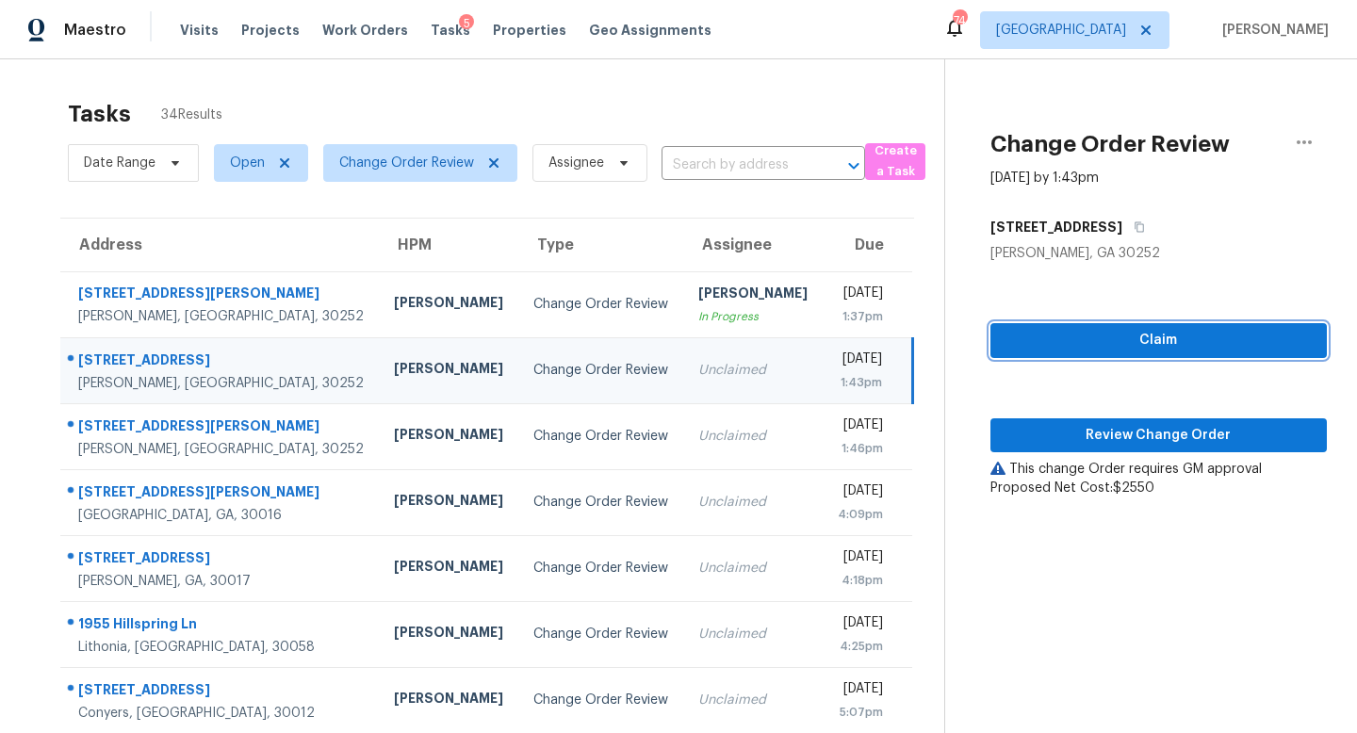
click at [1070, 335] on span "Claim" at bounding box center [1159, 341] width 306 height 24
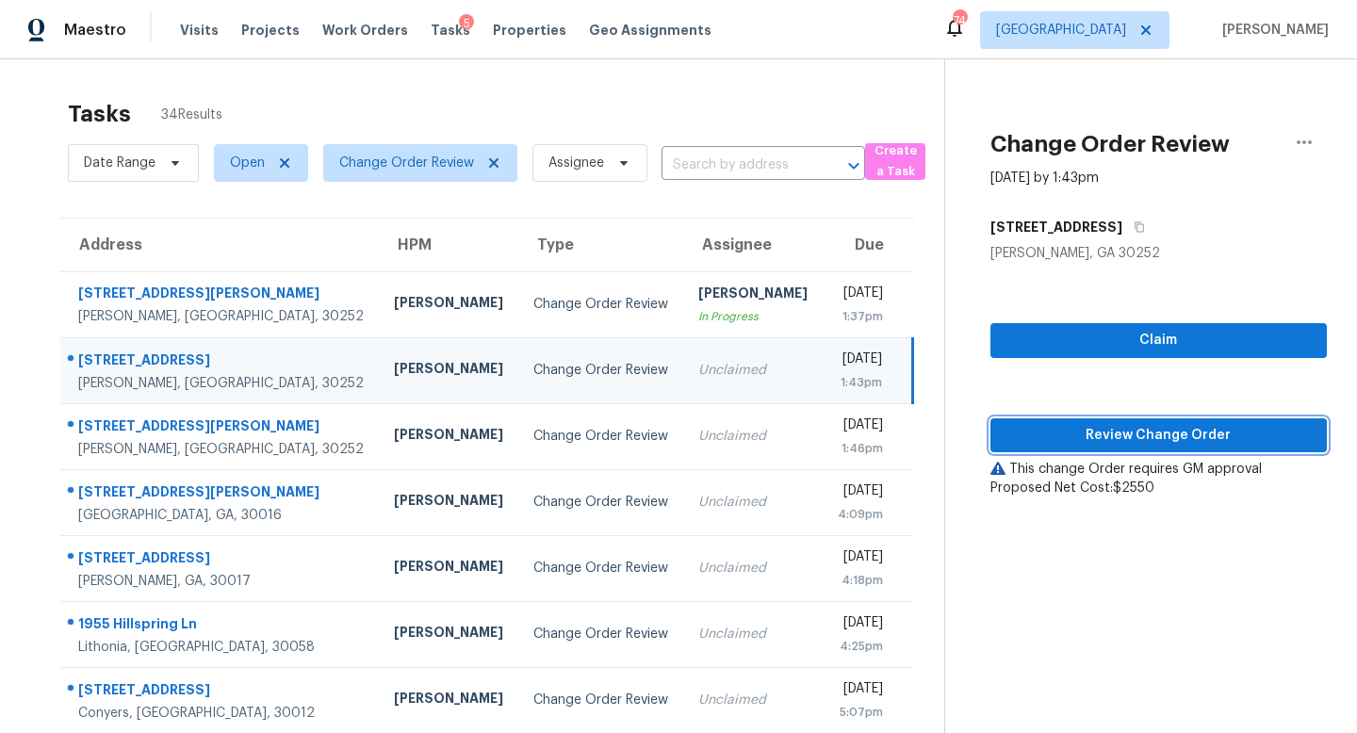
click at [1123, 438] on span "Review Change Order" at bounding box center [1159, 436] width 306 height 24
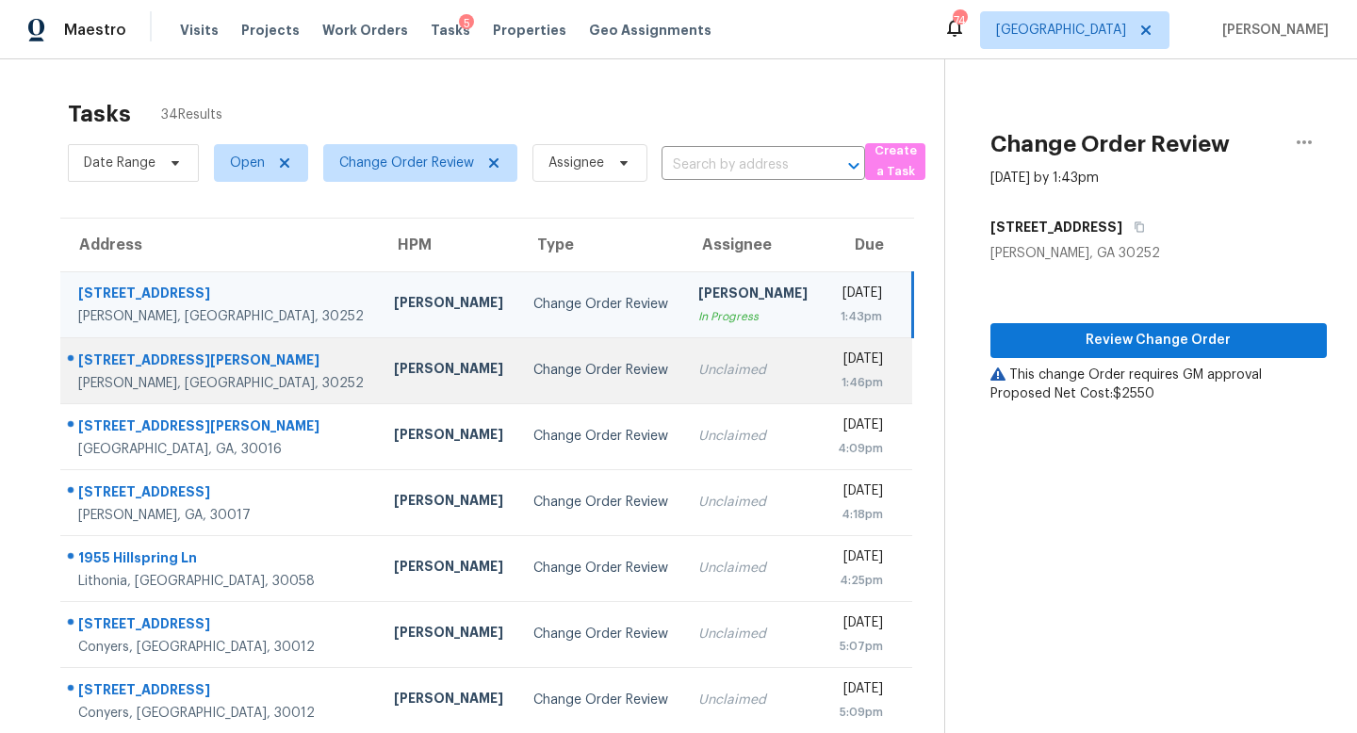
click at [698, 365] on div "Unclaimed" at bounding box center [752, 370] width 109 height 19
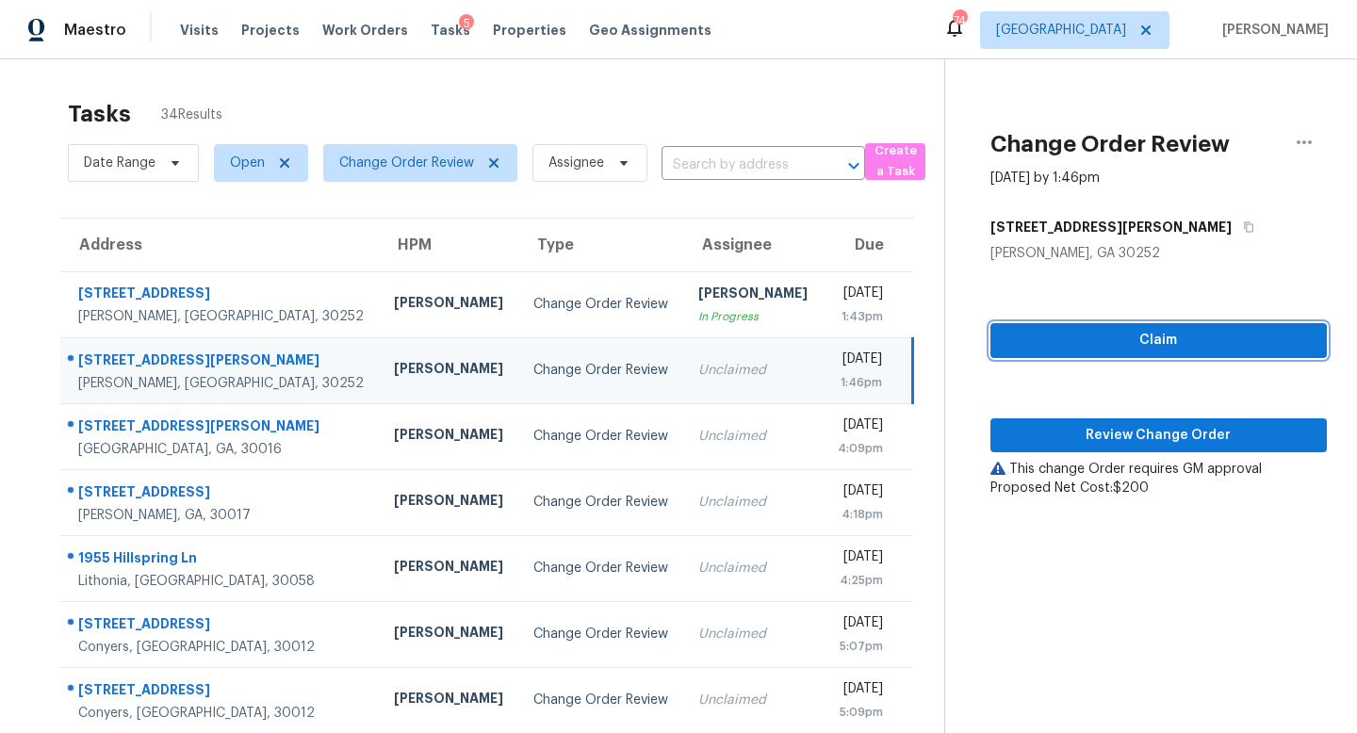
click at [1112, 335] on span "Claim" at bounding box center [1159, 341] width 306 height 24
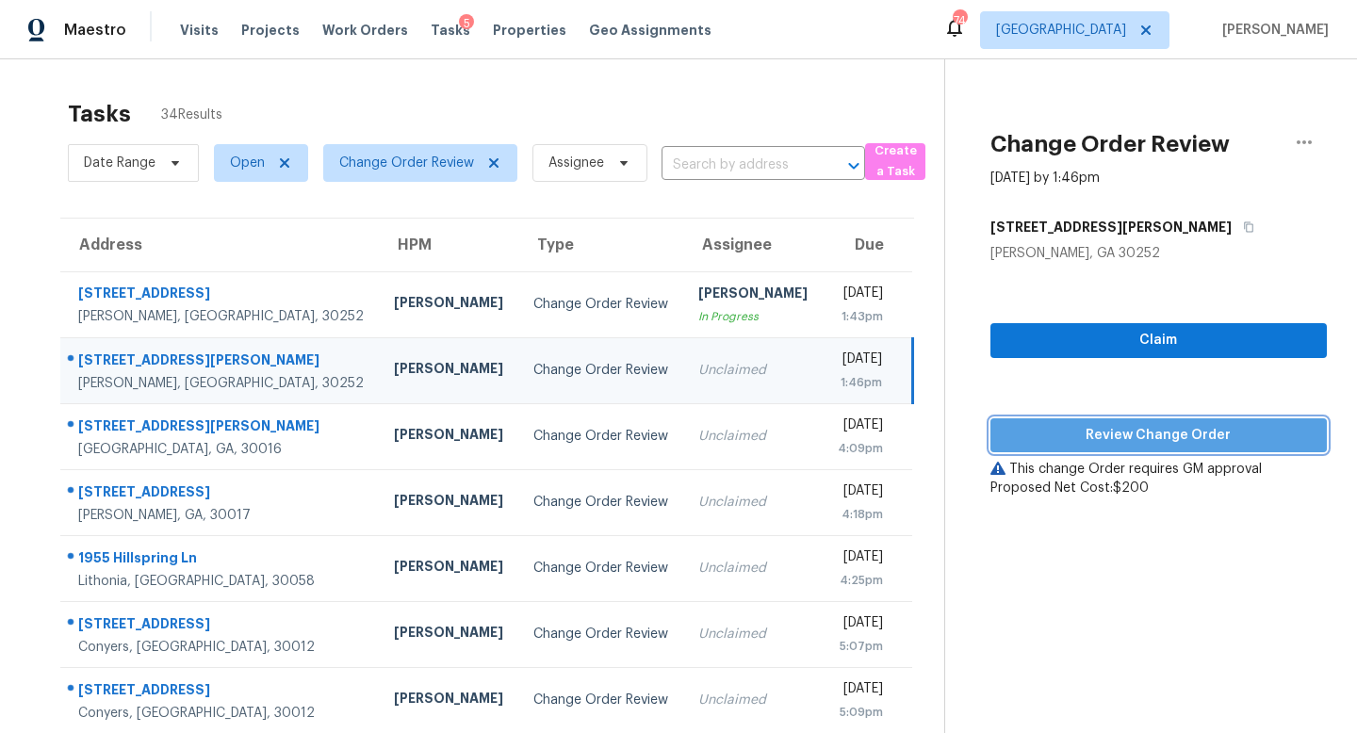
click at [1150, 432] on span "Review Change Order" at bounding box center [1159, 436] width 306 height 24
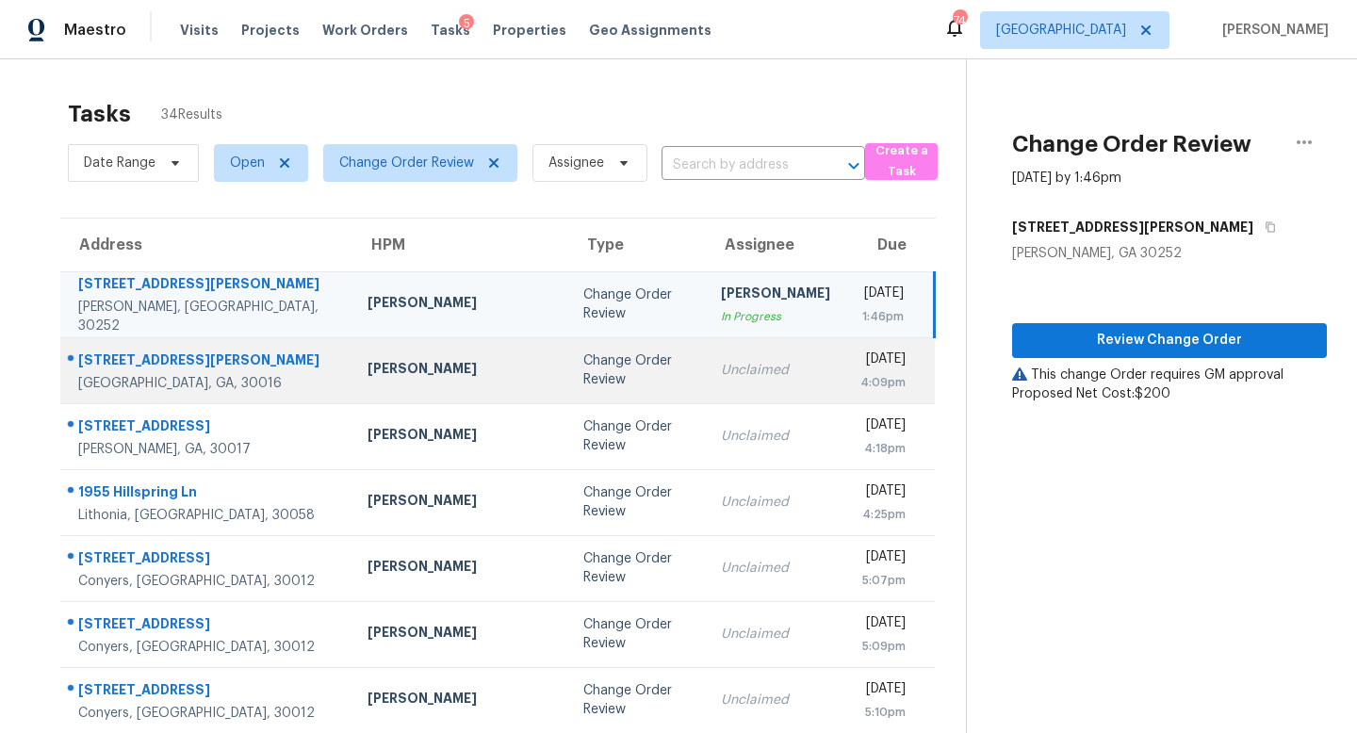
click at [568, 382] on td "Change Order Review" at bounding box center [637, 370] width 138 height 66
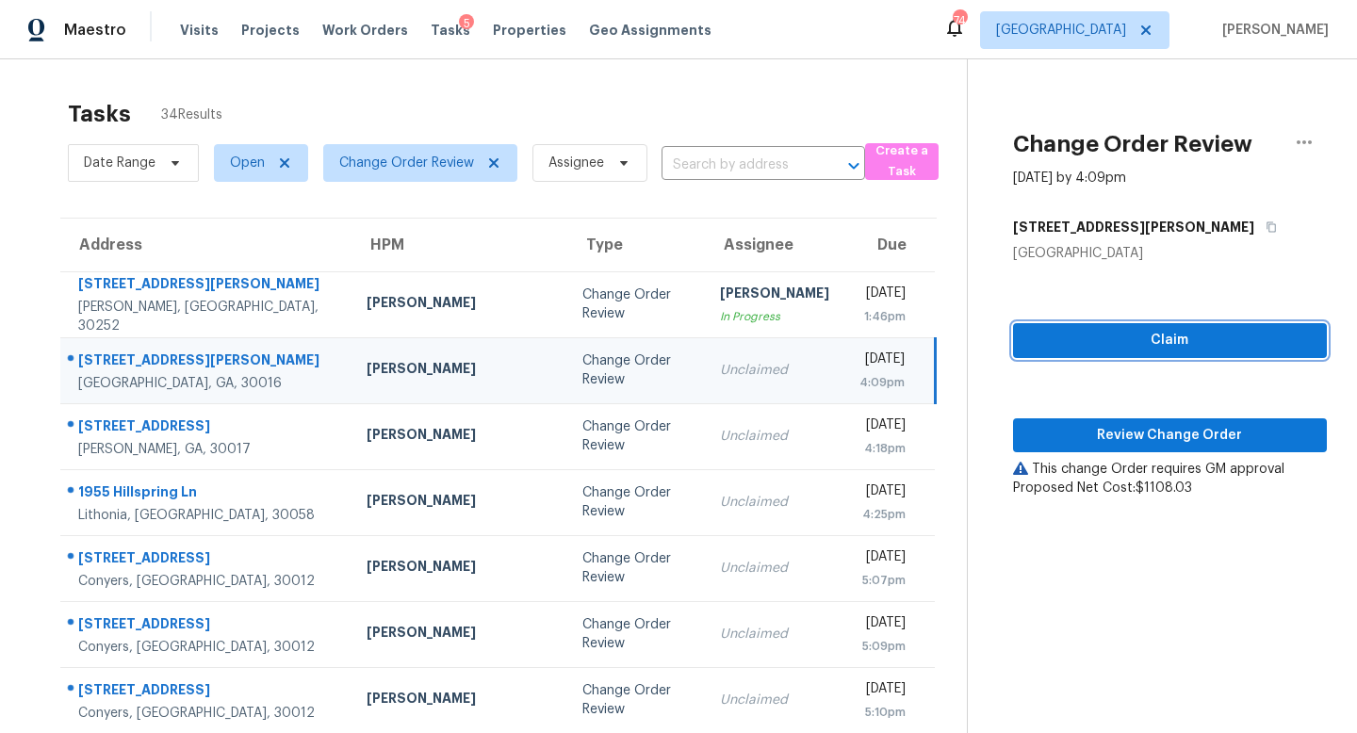
click at [1073, 340] on span "Claim" at bounding box center [1170, 341] width 284 height 24
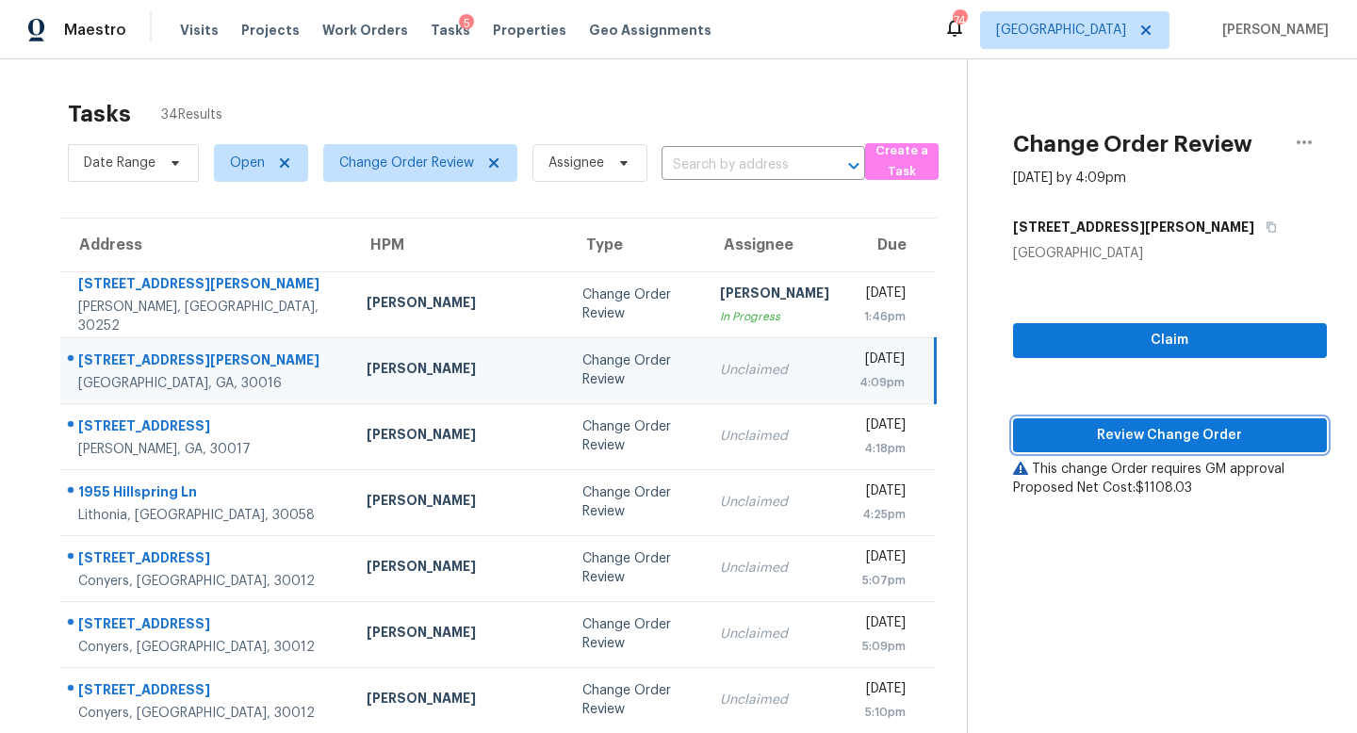
click at [1117, 427] on span "Review Change Order" at bounding box center [1170, 436] width 284 height 24
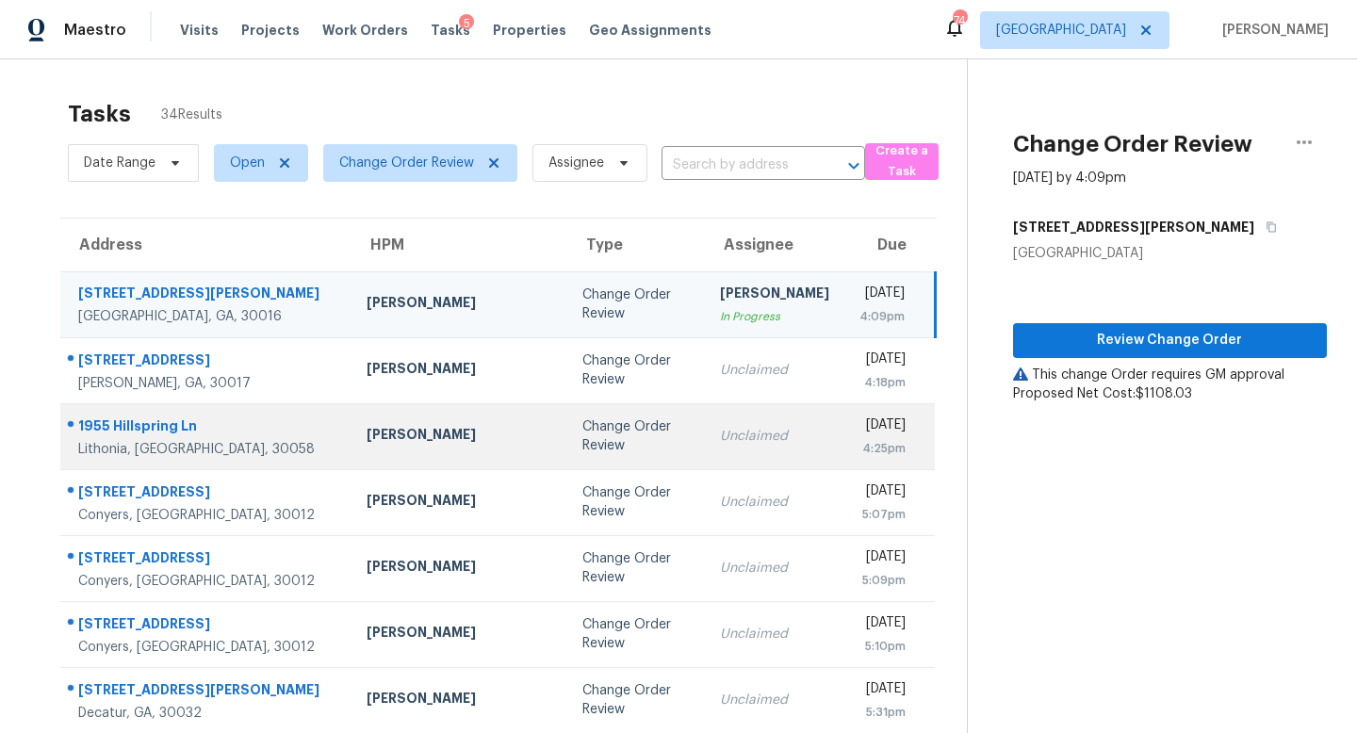
click at [720, 442] on div "Unclaimed" at bounding box center [774, 436] width 109 height 19
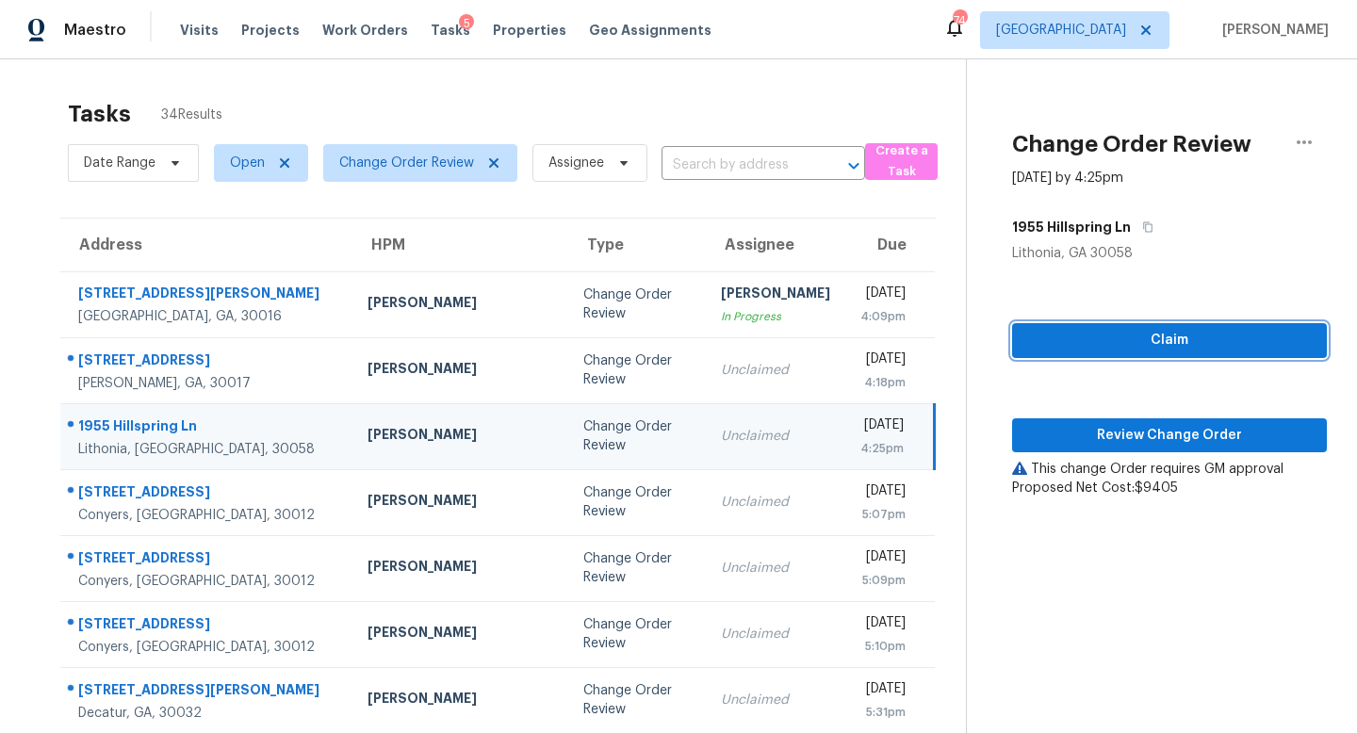
click at [1112, 336] on span "Claim" at bounding box center [1169, 341] width 285 height 24
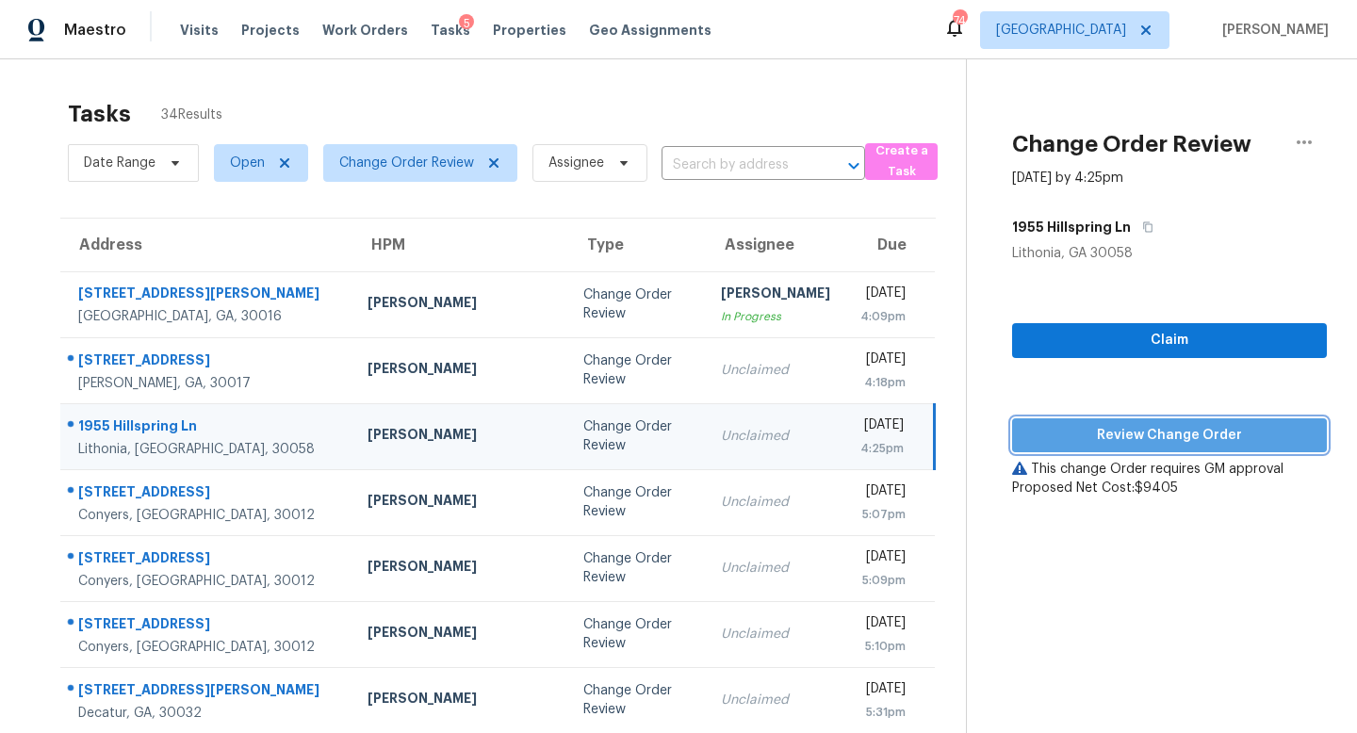
click at [1146, 429] on span "Review Change Order" at bounding box center [1169, 436] width 285 height 24
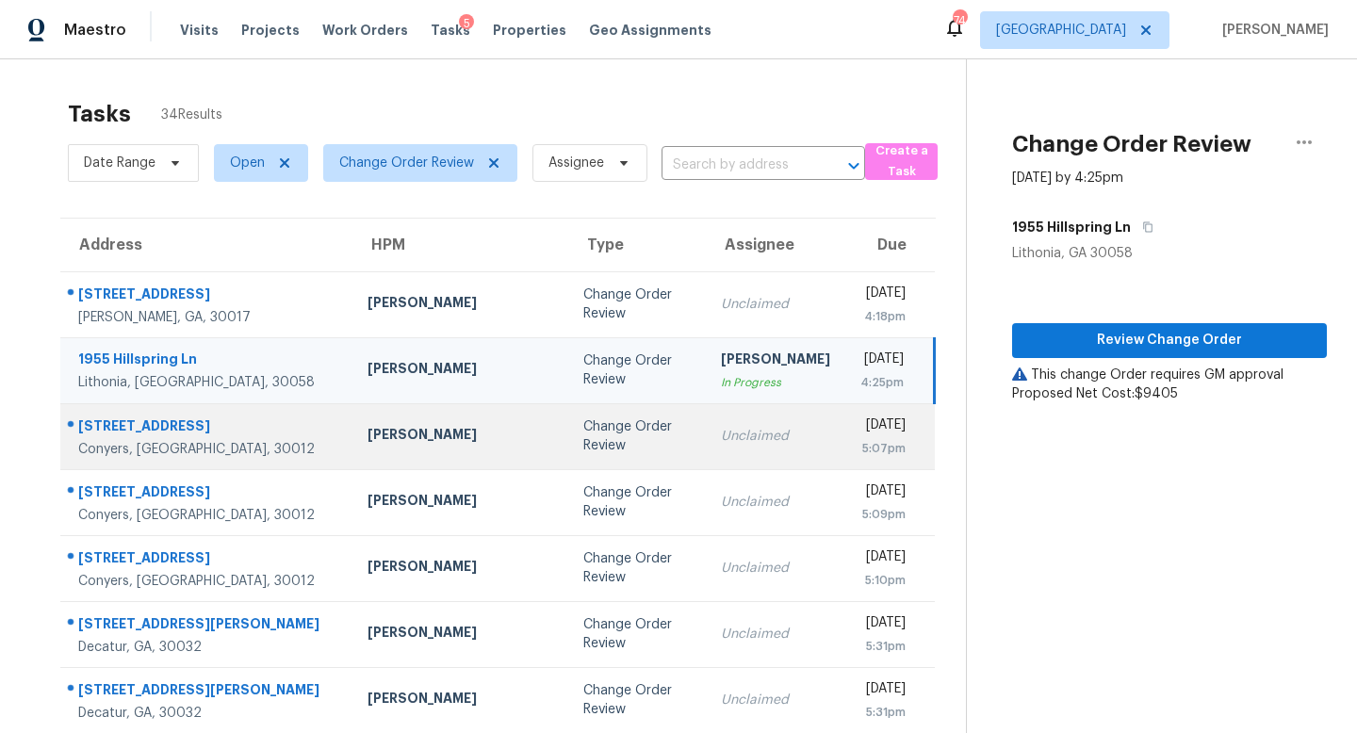
click at [568, 420] on td "Change Order Review" at bounding box center [637, 436] width 138 height 66
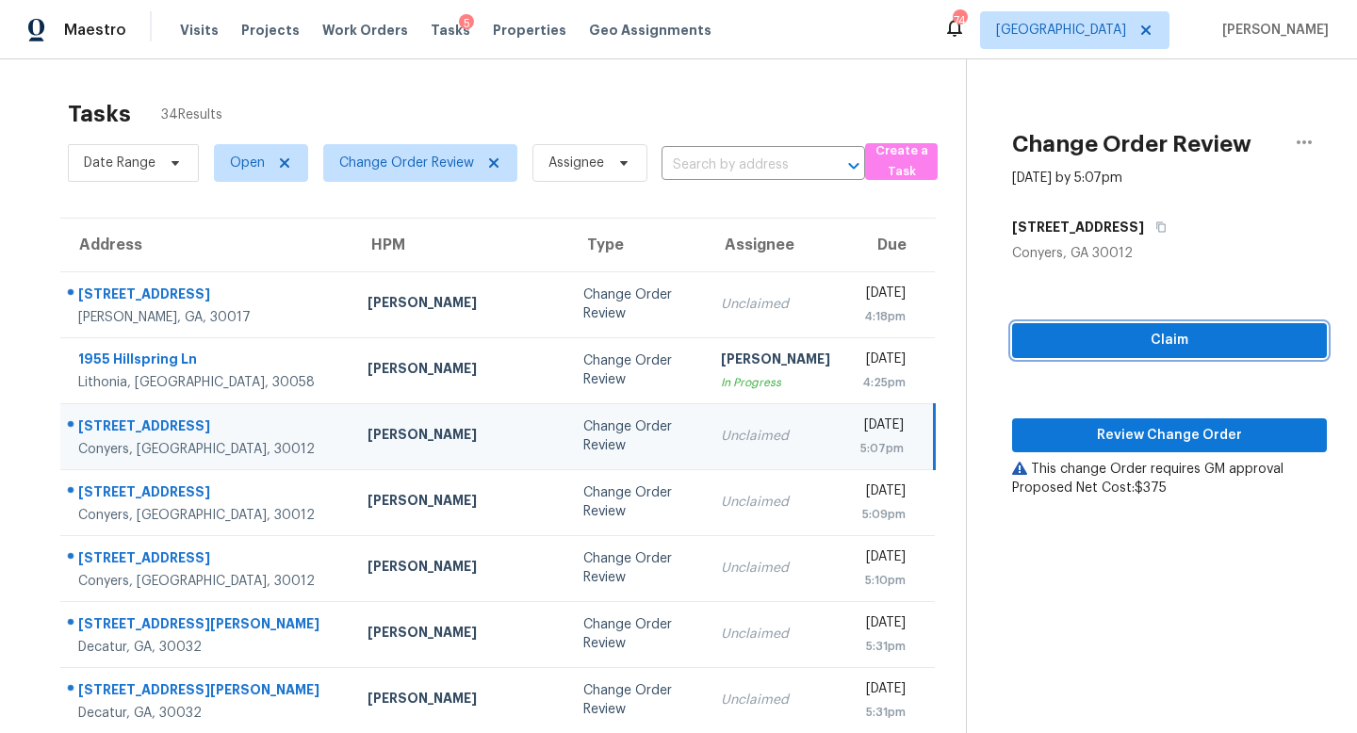
click at [1140, 330] on span "Claim" at bounding box center [1169, 341] width 285 height 24
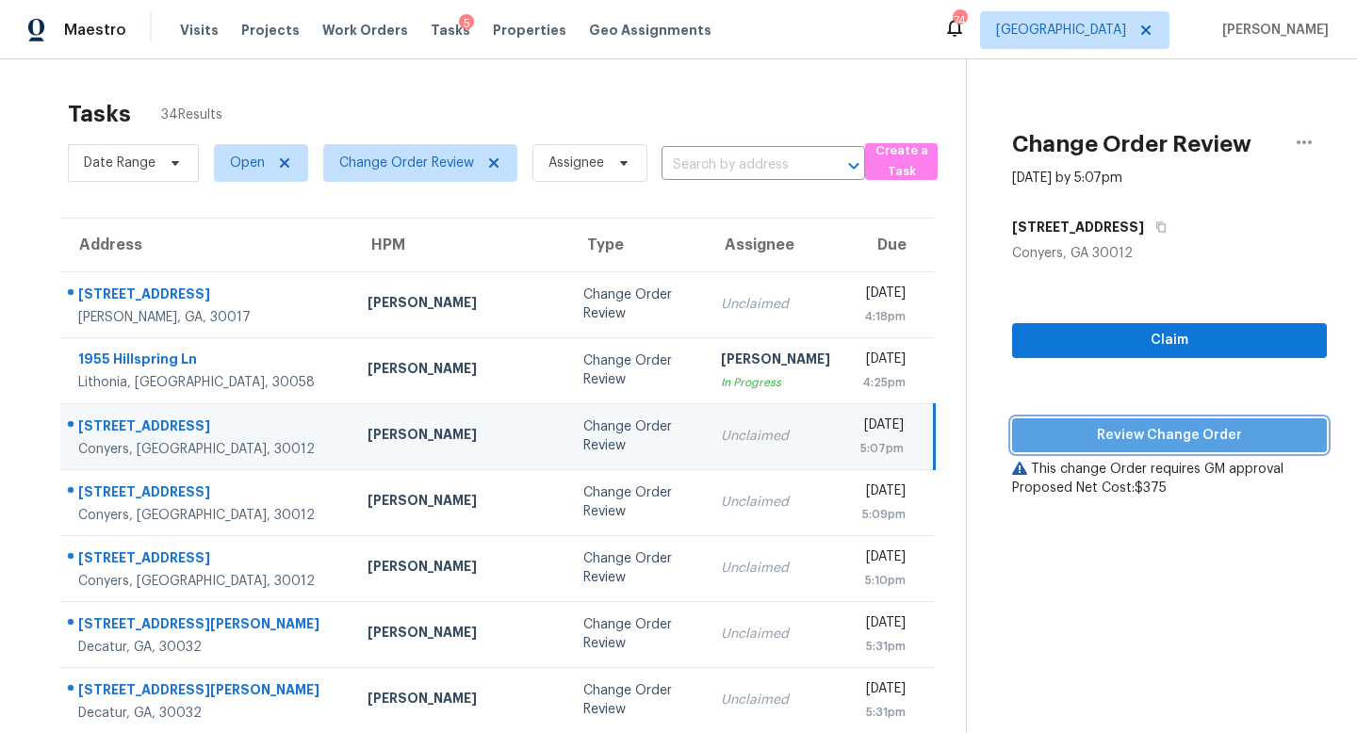
click at [1136, 434] on span "Review Change Order" at bounding box center [1169, 436] width 285 height 24
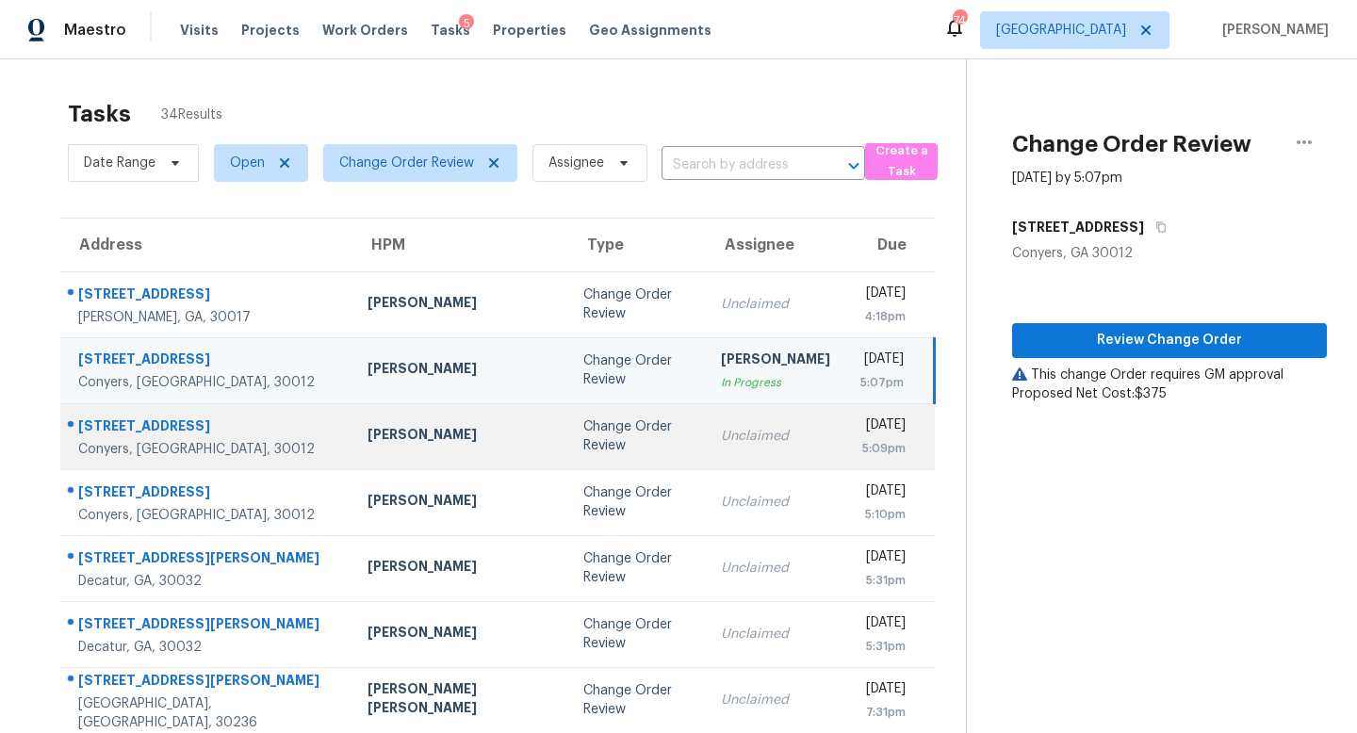
click at [706, 447] on td "Unclaimed" at bounding box center [775, 436] width 139 height 66
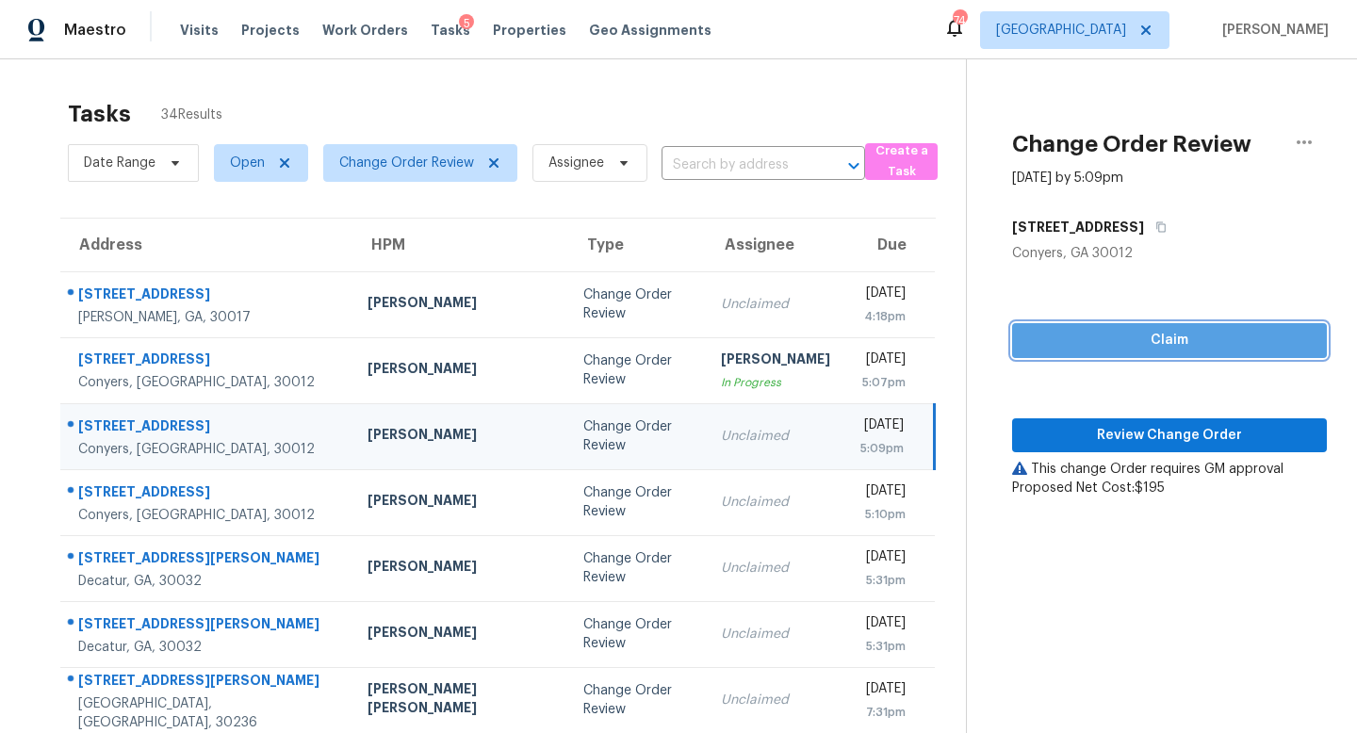
click at [1051, 341] on span "Claim" at bounding box center [1169, 341] width 285 height 24
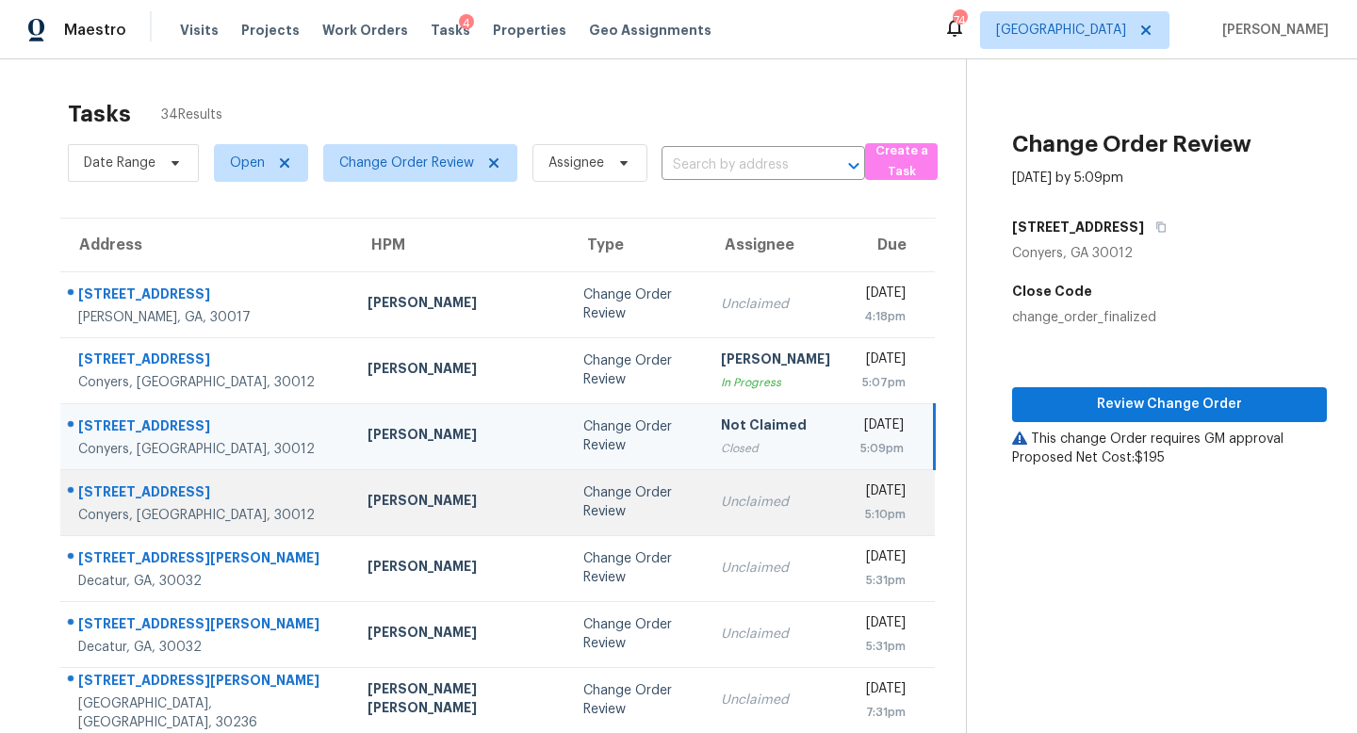
click at [721, 504] on div "Unclaimed" at bounding box center [775, 502] width 109 height 19
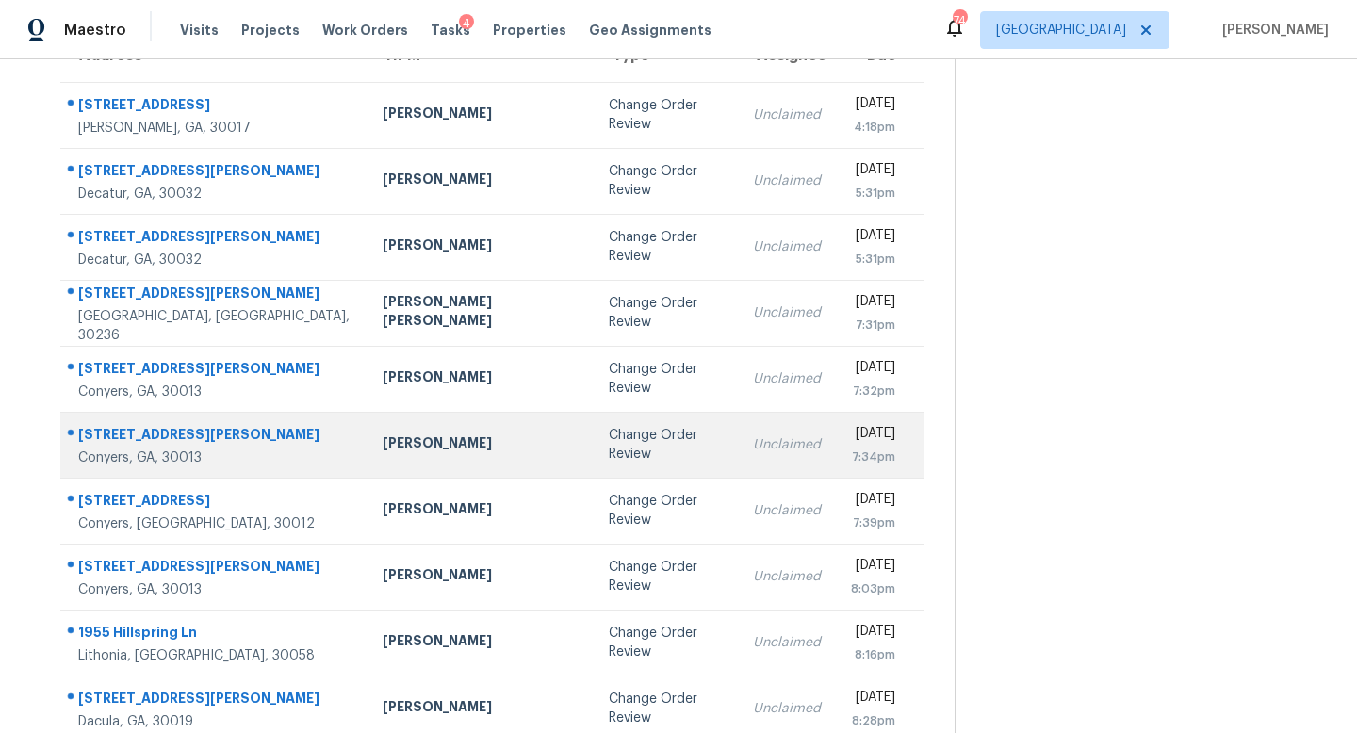
scroll to position [172, 0]
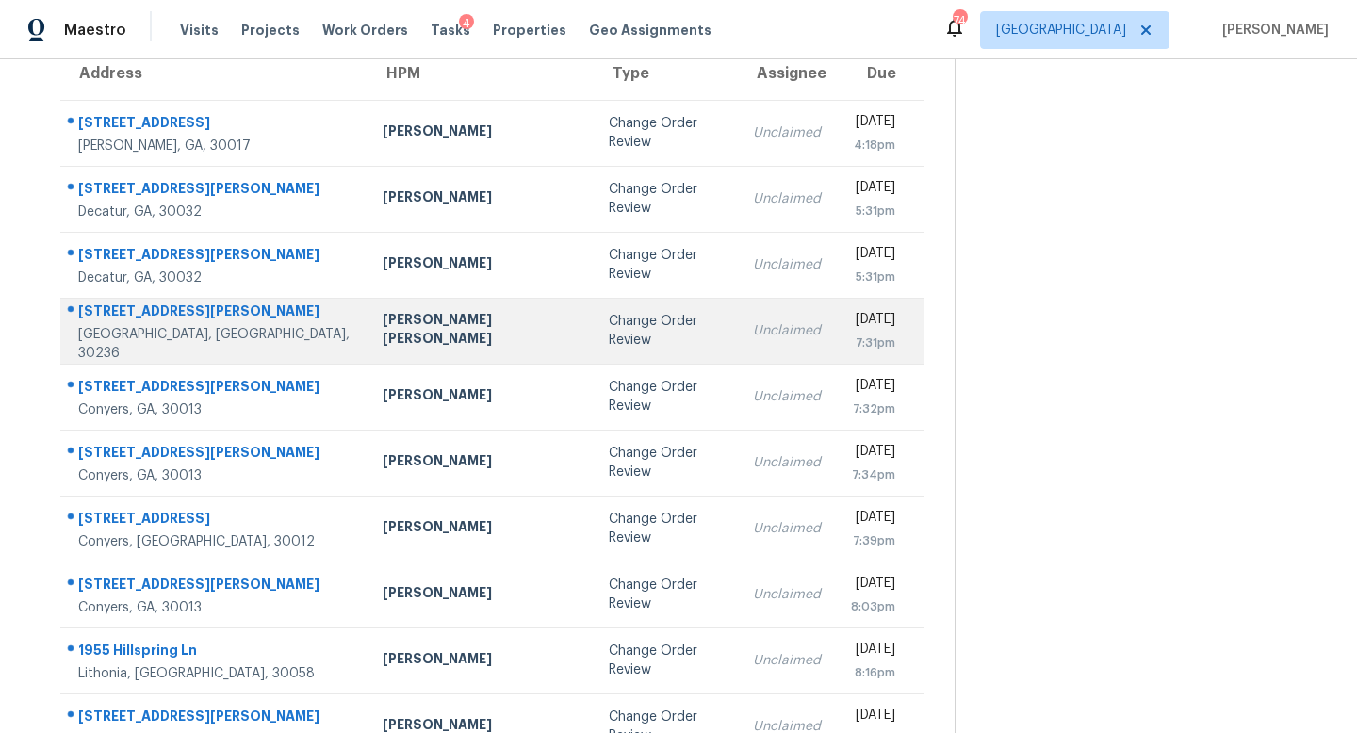
click at [738, 345] on td "Unclaimed" at bounding box center [787, 331] width 98 height 66
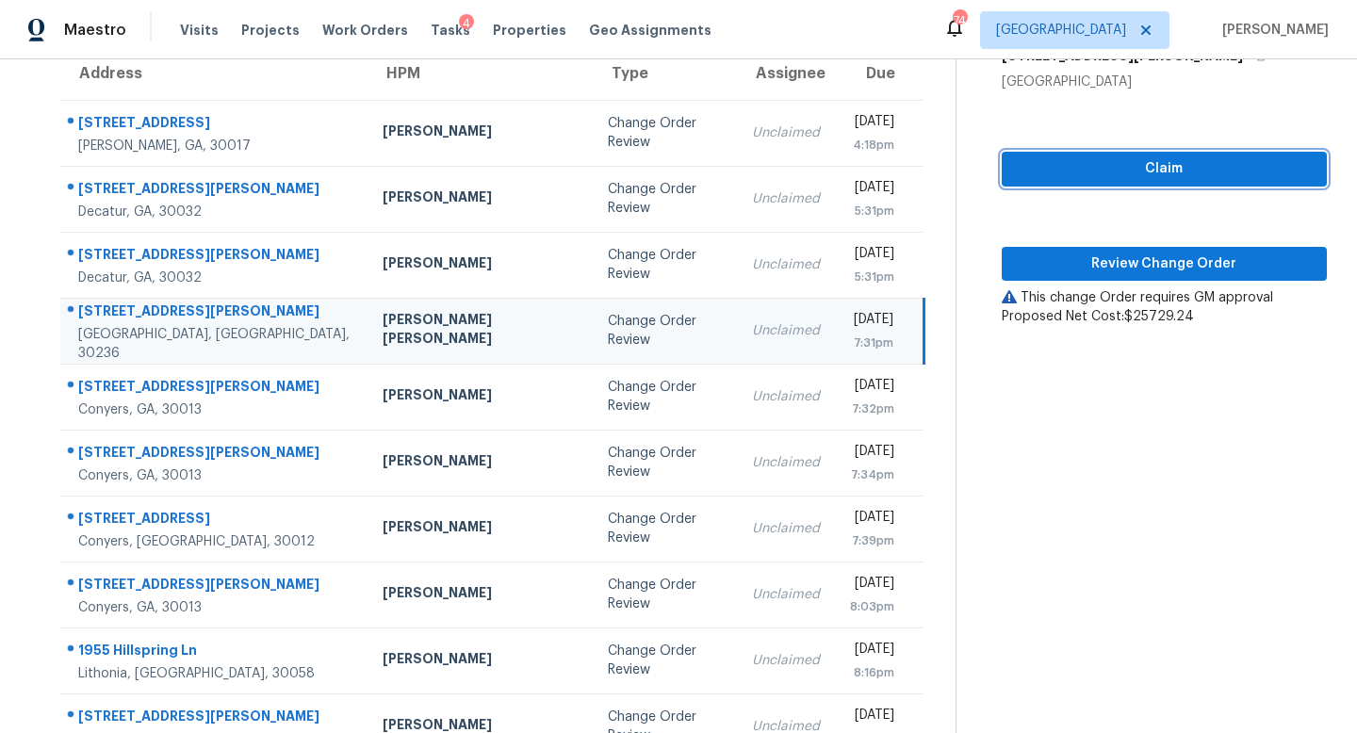
click at [1131, 155] on button "Claim" at bounding box center [1164, 169] width 325 height 35
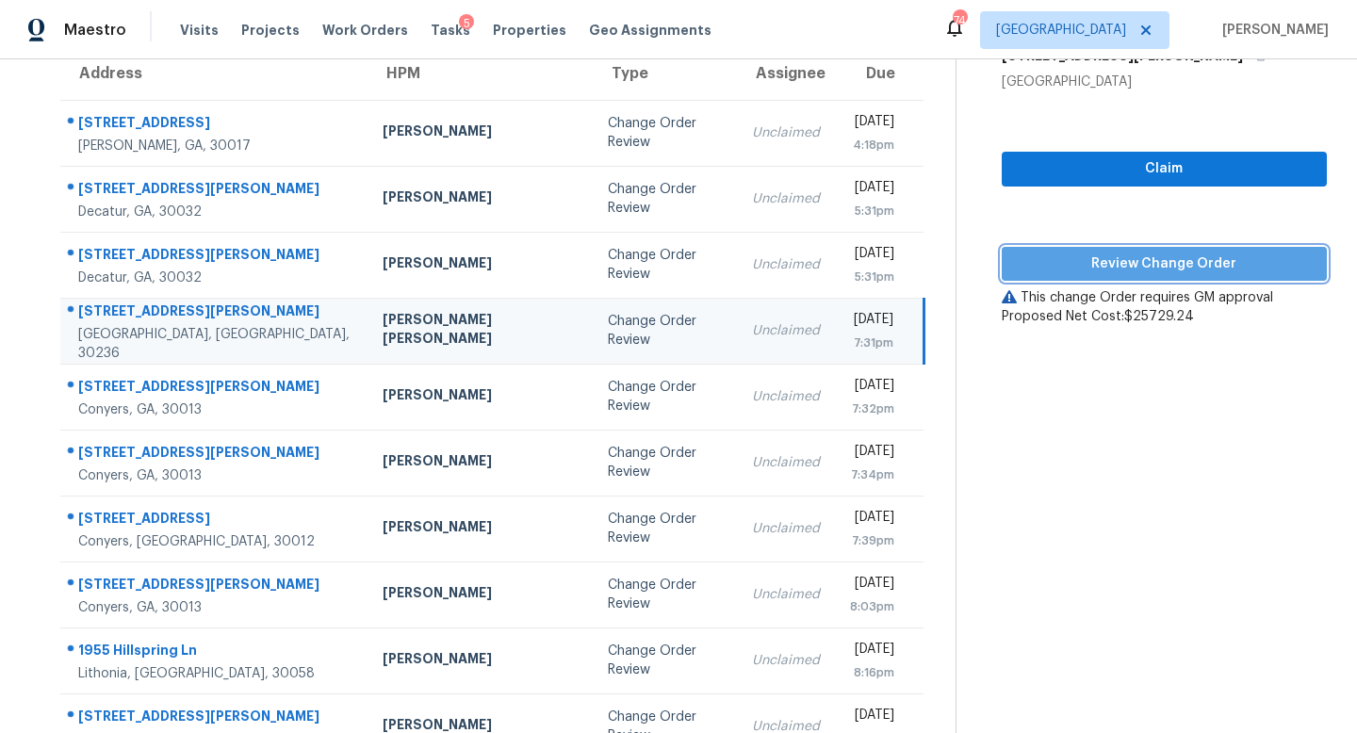
click at [1124, 249] on button "Review Change Order" at bounding box center [1164, 264] width 325 height 35
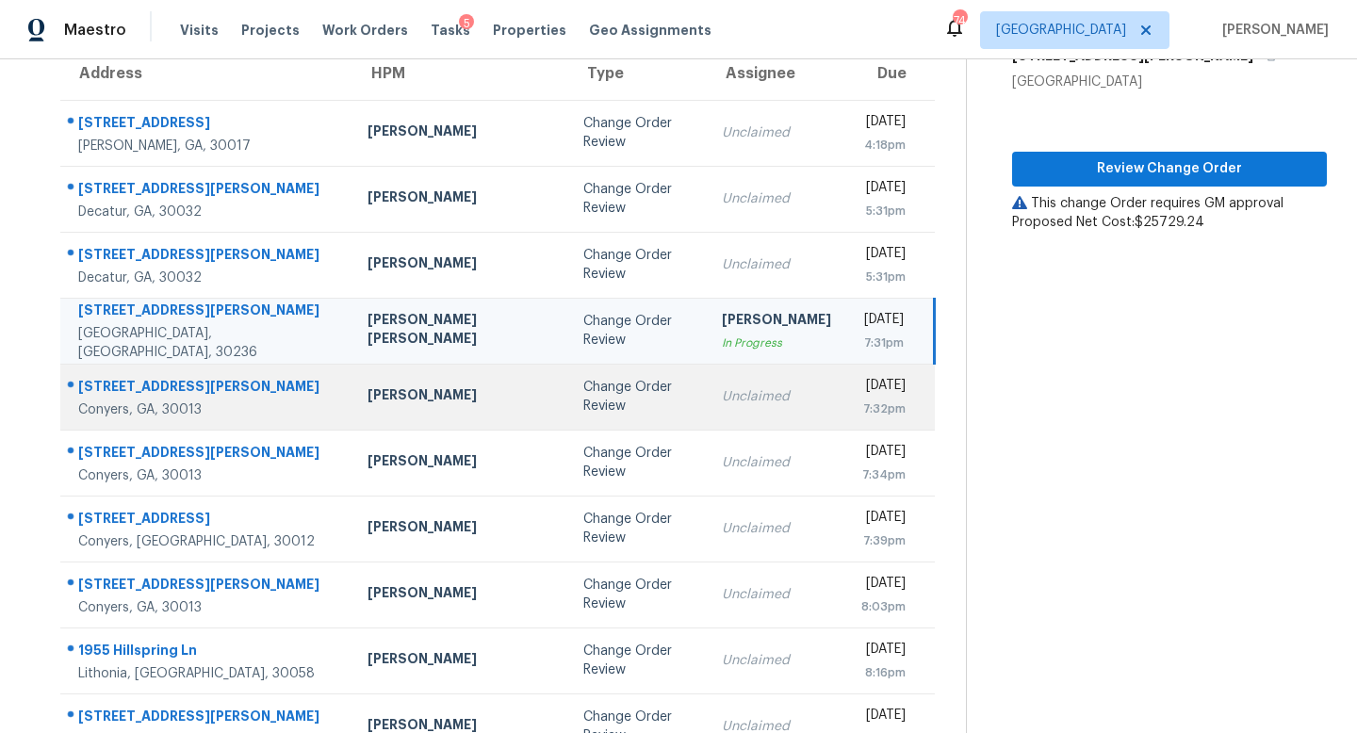
click at [861, 379] on div "Wed, Sep 24th 2025" at bounding box center [883, 388] width 44 height 24
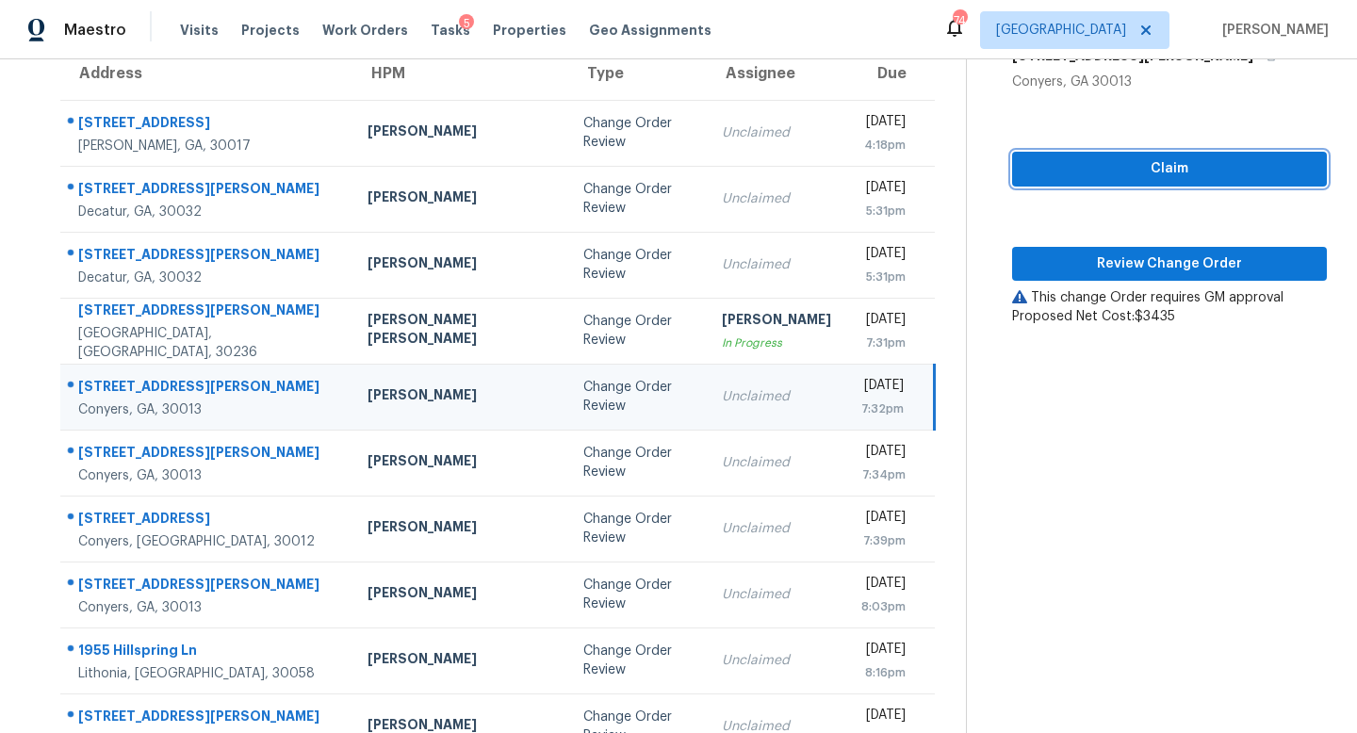
click at [1189, 166] on span "Claim" at bounding box center [1169, 169] width 285 height 24
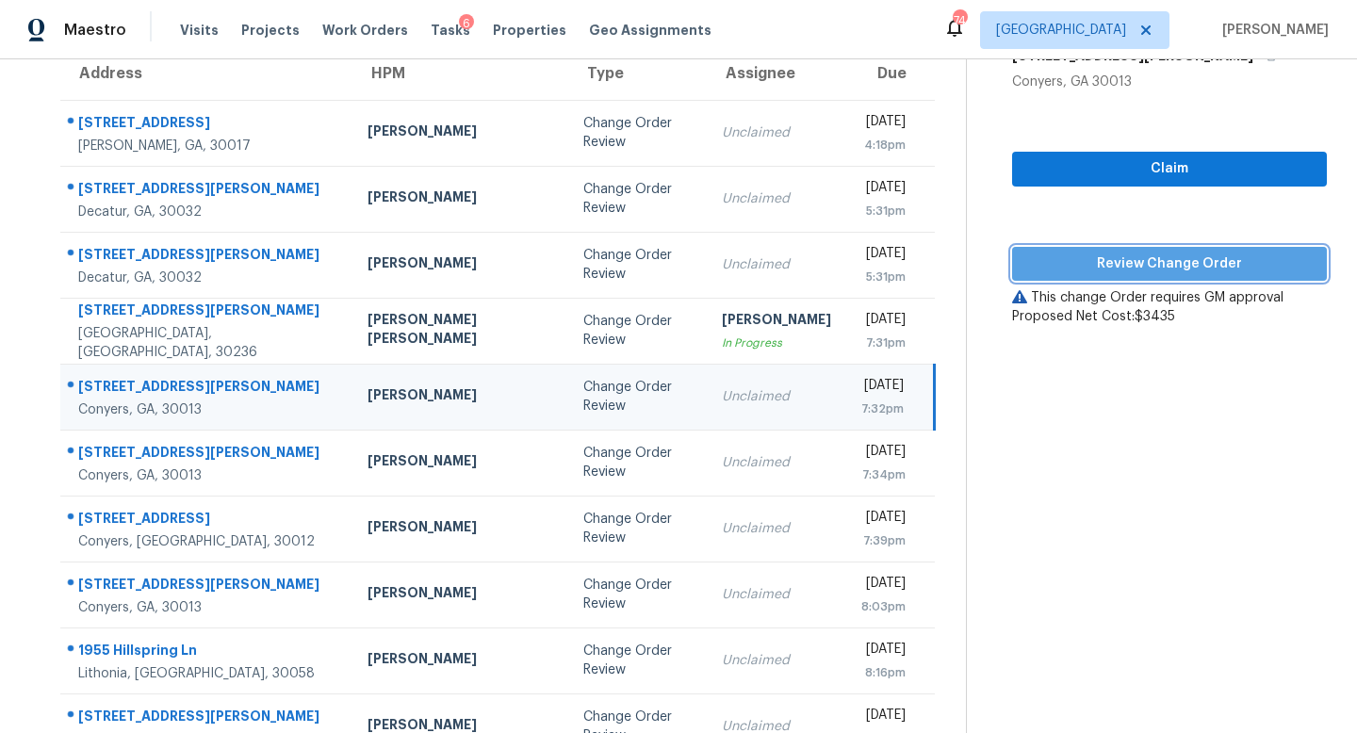
click at [1141, 268] on span "Review Change Order" at bounding box center [1169, 265] width 285 height 24
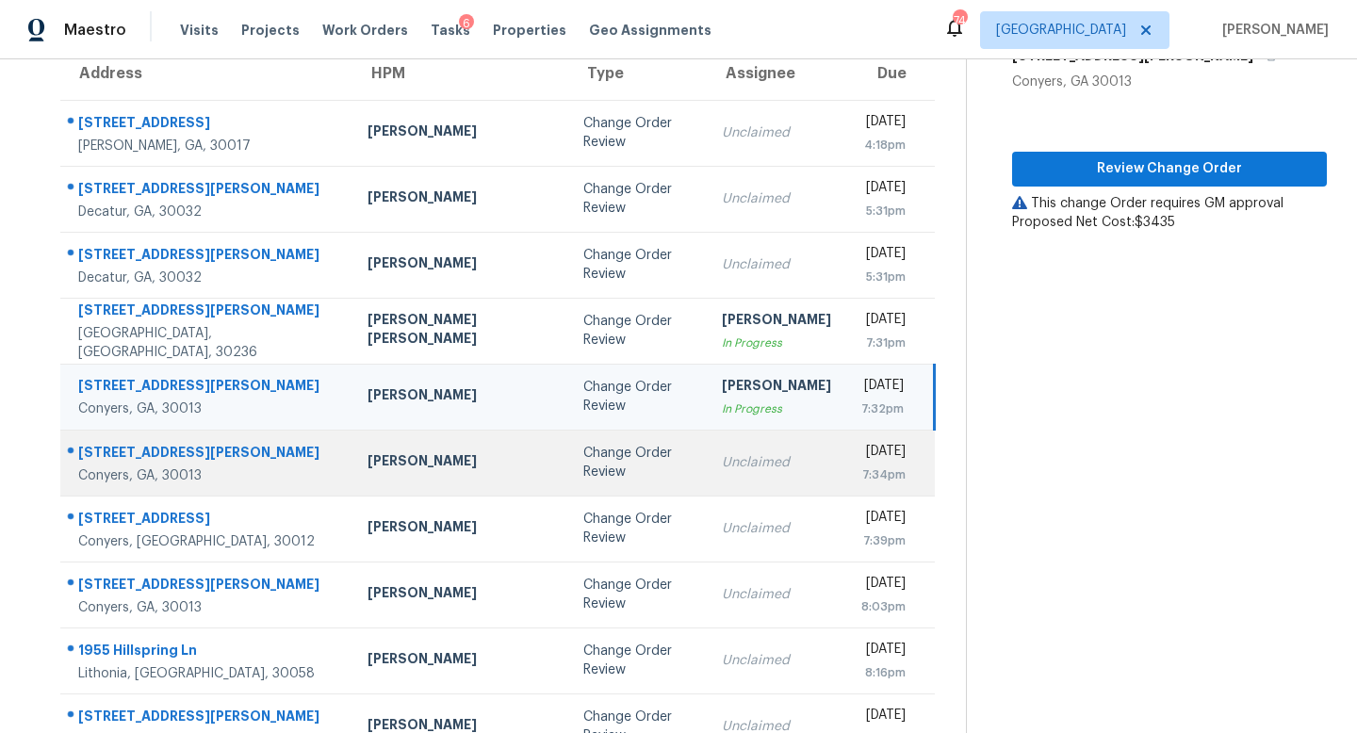
click at [707, 478] on td "Unclaimed" at bounding box center [776, 463] width 139 height 66
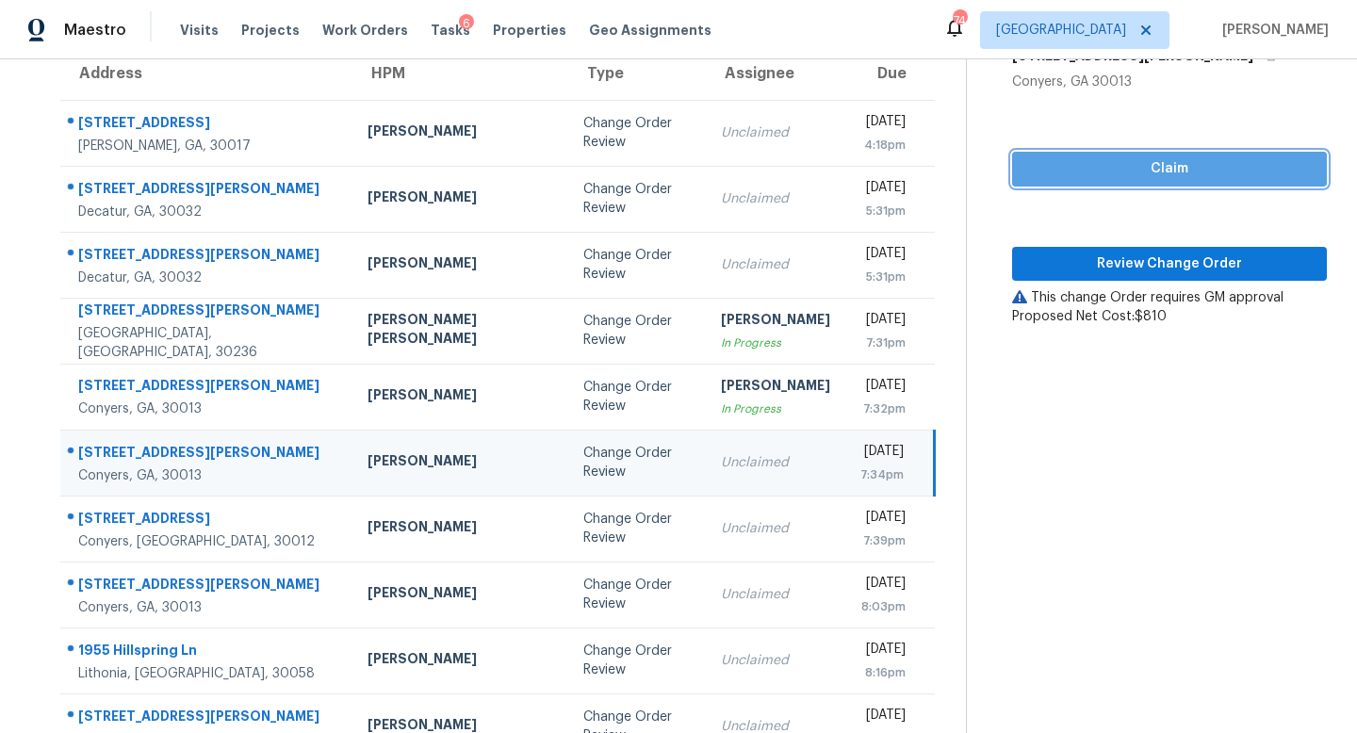
click at [1151, 168] on span "Claim" at bounding box center [1169, 169] width 285 height 24
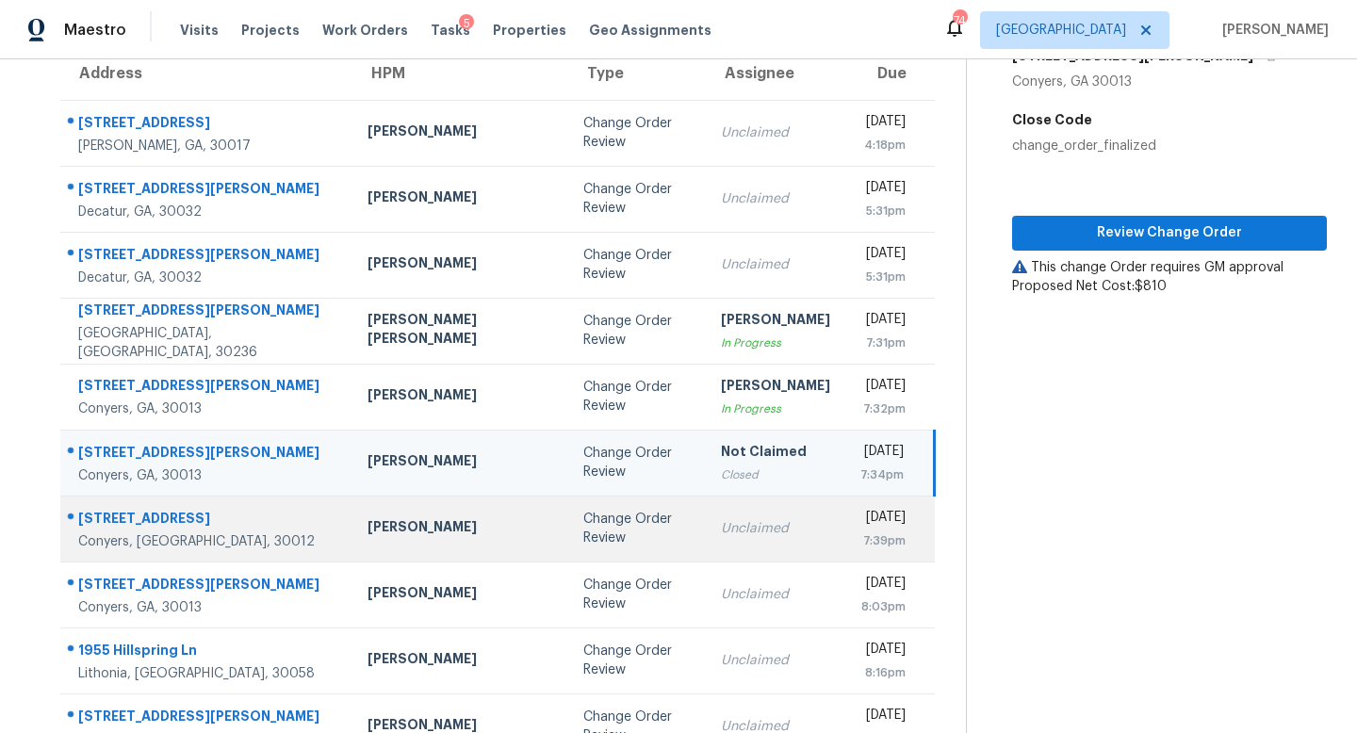
click at [706, 539] on td "Unclaimed" at bounding box center [775, 529] width 139 height 66
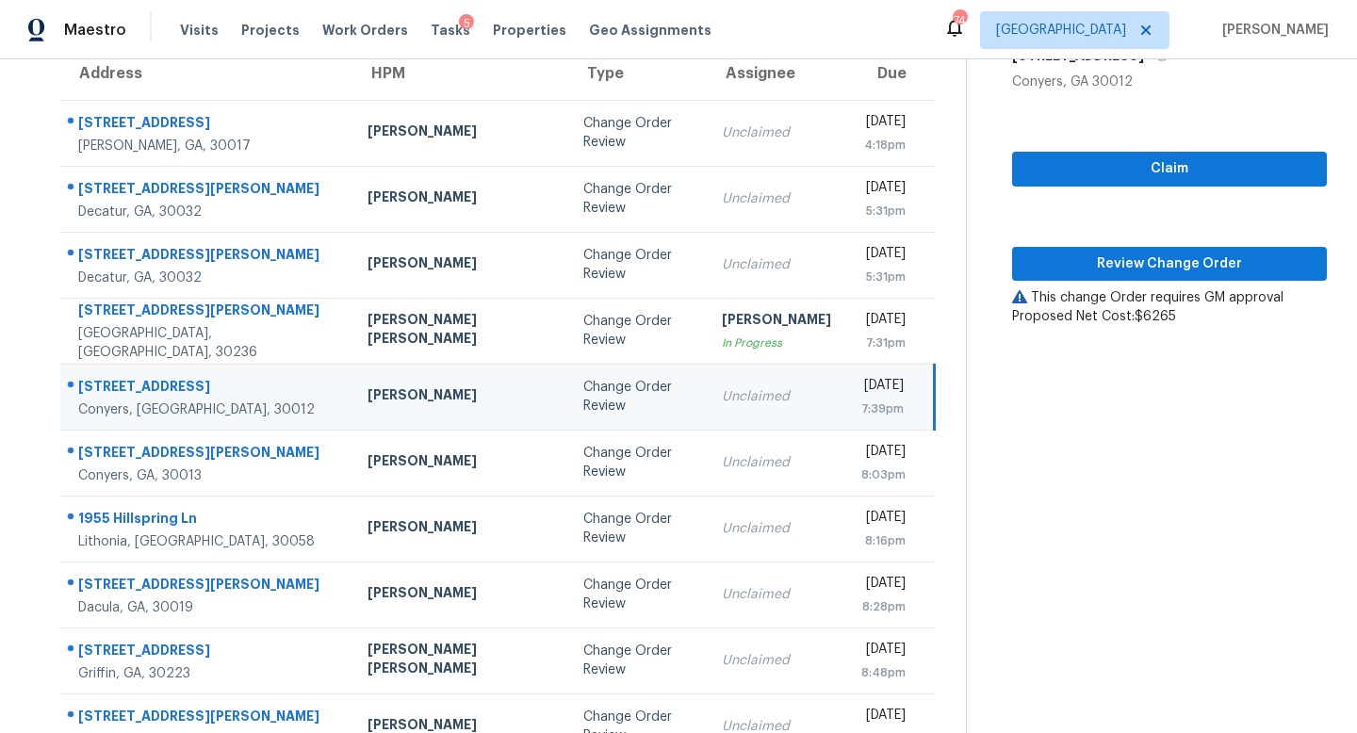
click at [707, 423] on td "Unclaimed" at bounding box center [776, 397] width 139 height 66
click at [1138, 157] on span "Claim" at bounding box center [1169, 169] width 285 height 24
click at [1148, 268] on span "Review Change Order" at bounding box center [1169, 265] width 285 height 24
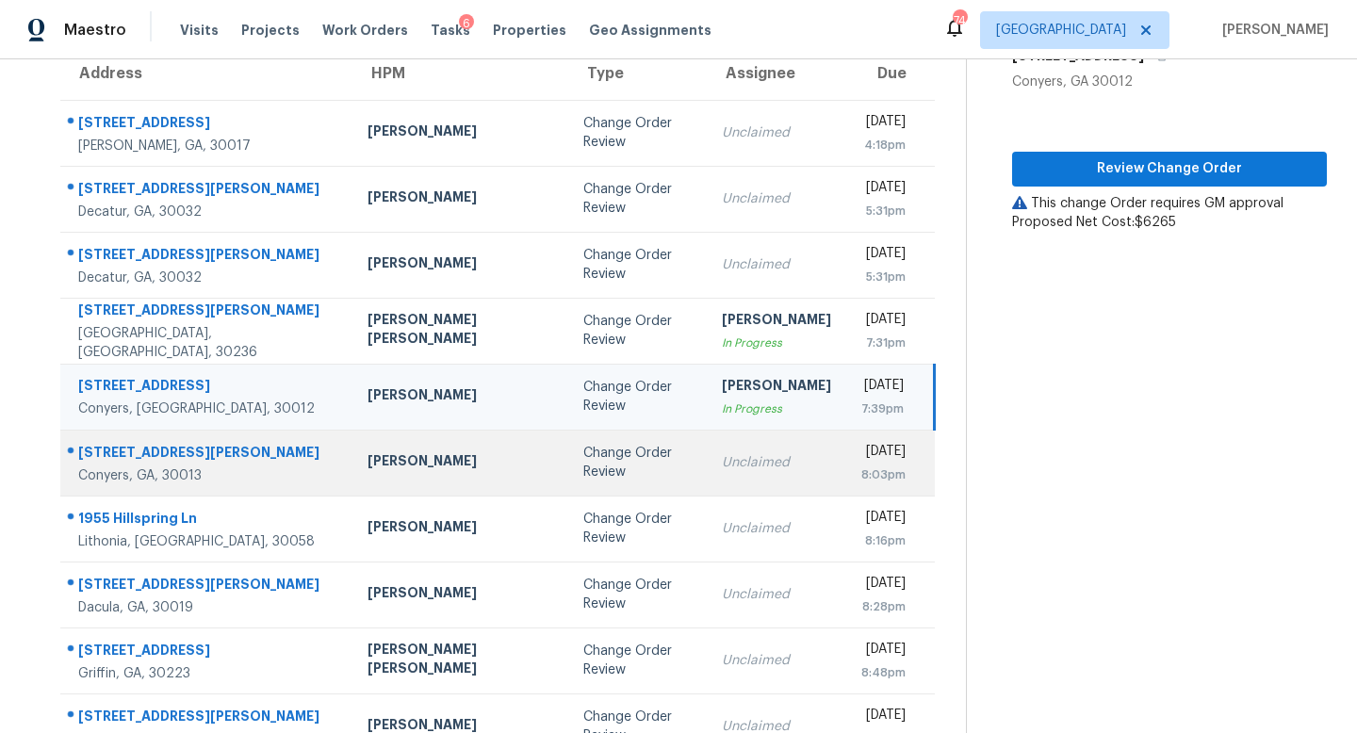
click at [722, 469] on div "Unclaimed" at bounding box center [776, 462] width 109 height 19
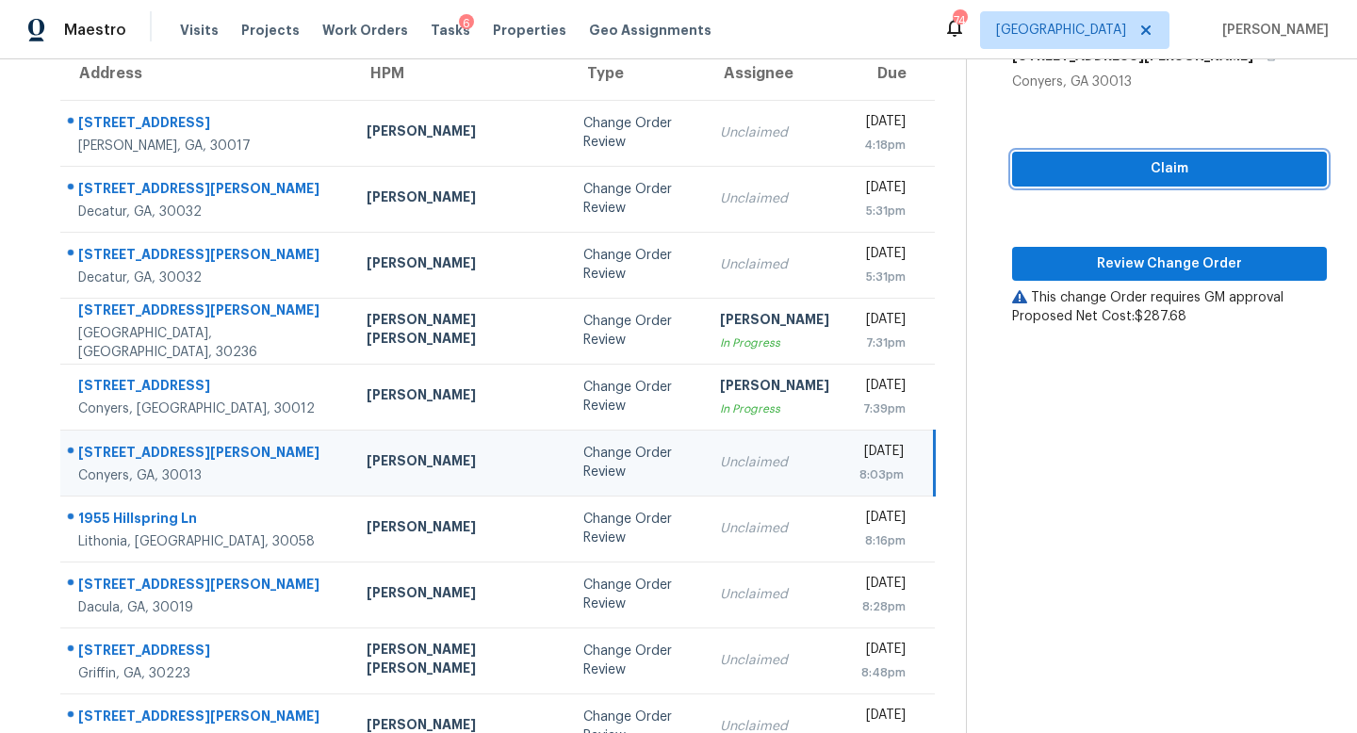
click at [1131, 172] on span "Claim" at bounding box center [1169, 169] width 285 height 24
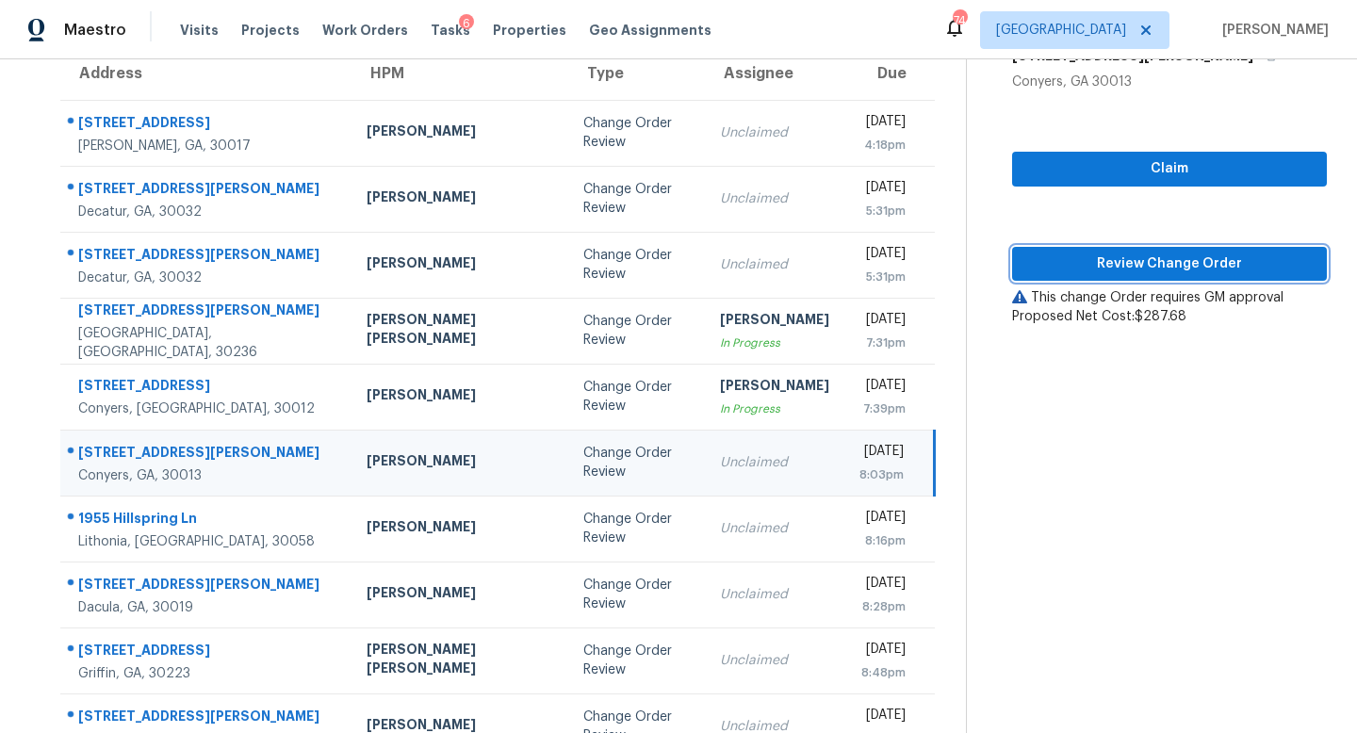
click at [1153, 254] on span "Review Change Order" at bounding box center [1169, 265] width 285 height 24
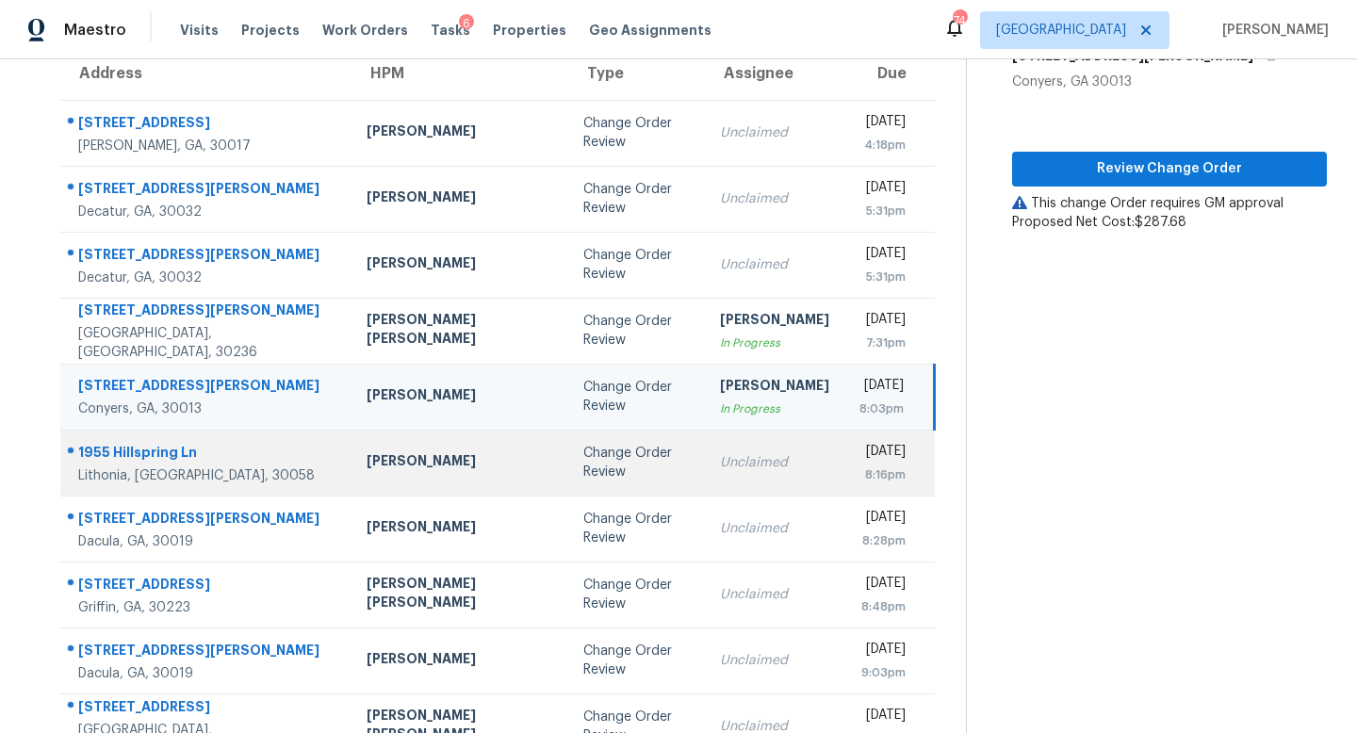
click at [720, 457] on div "Unclaimed" at bounding box center [774, 462] width 109 height 19
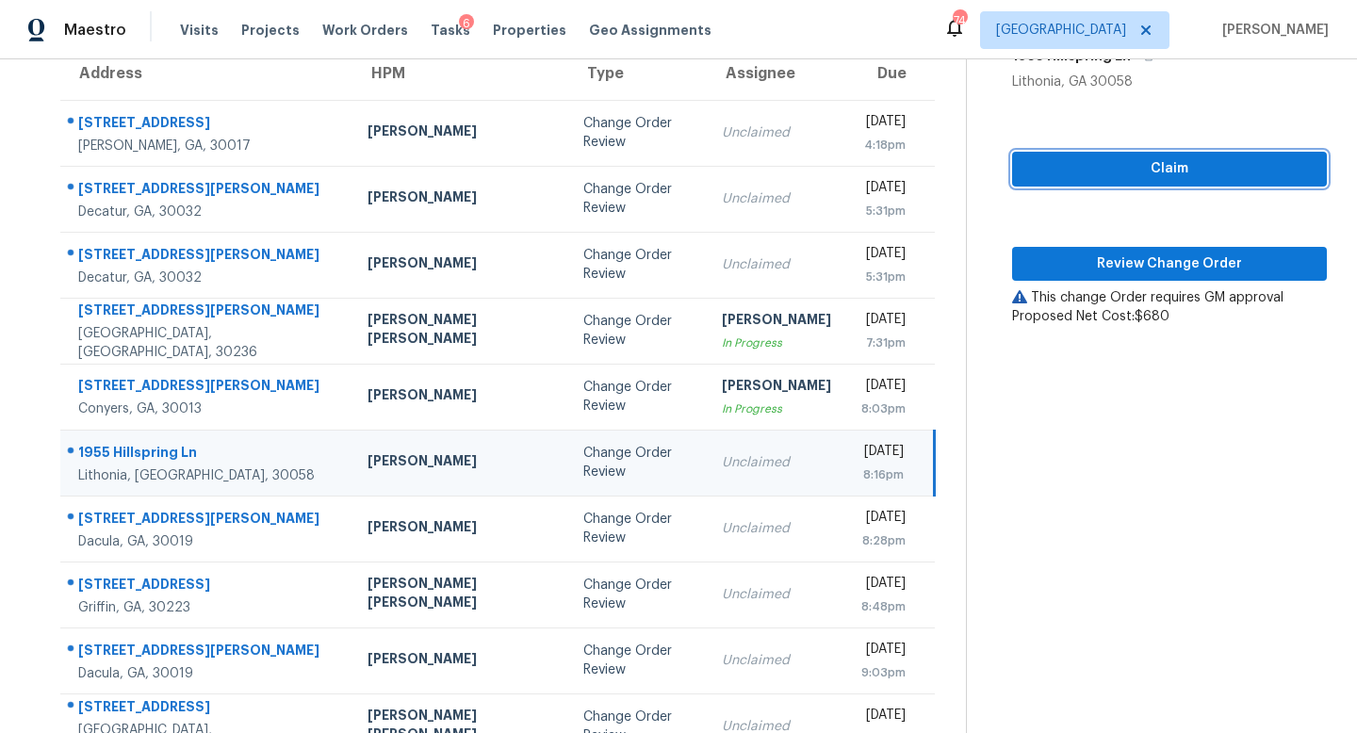
click at [1129, 162] on span "Claim" at bounding box center [1169, 169] width 285 height 24
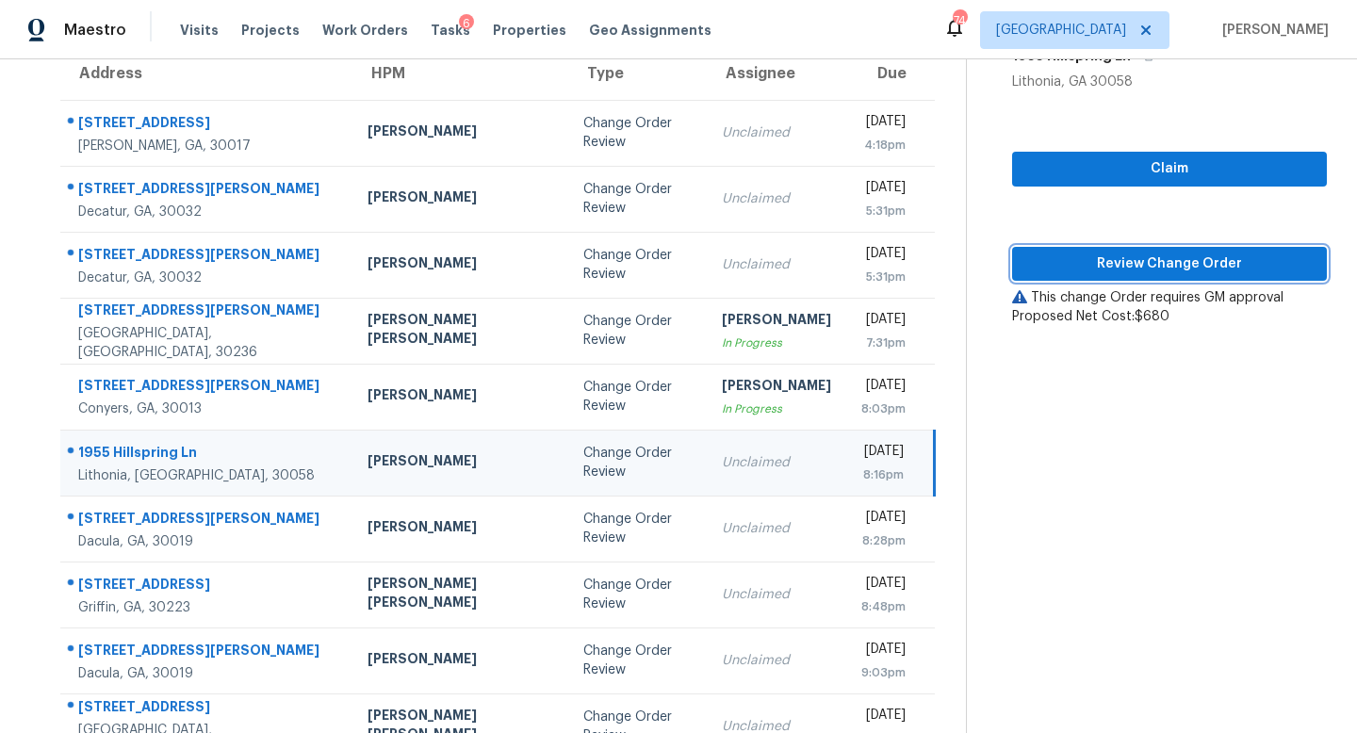
click at [1131, 258] on span "Review Change Order" at bounding box center [1169, 265] width 285 height 24
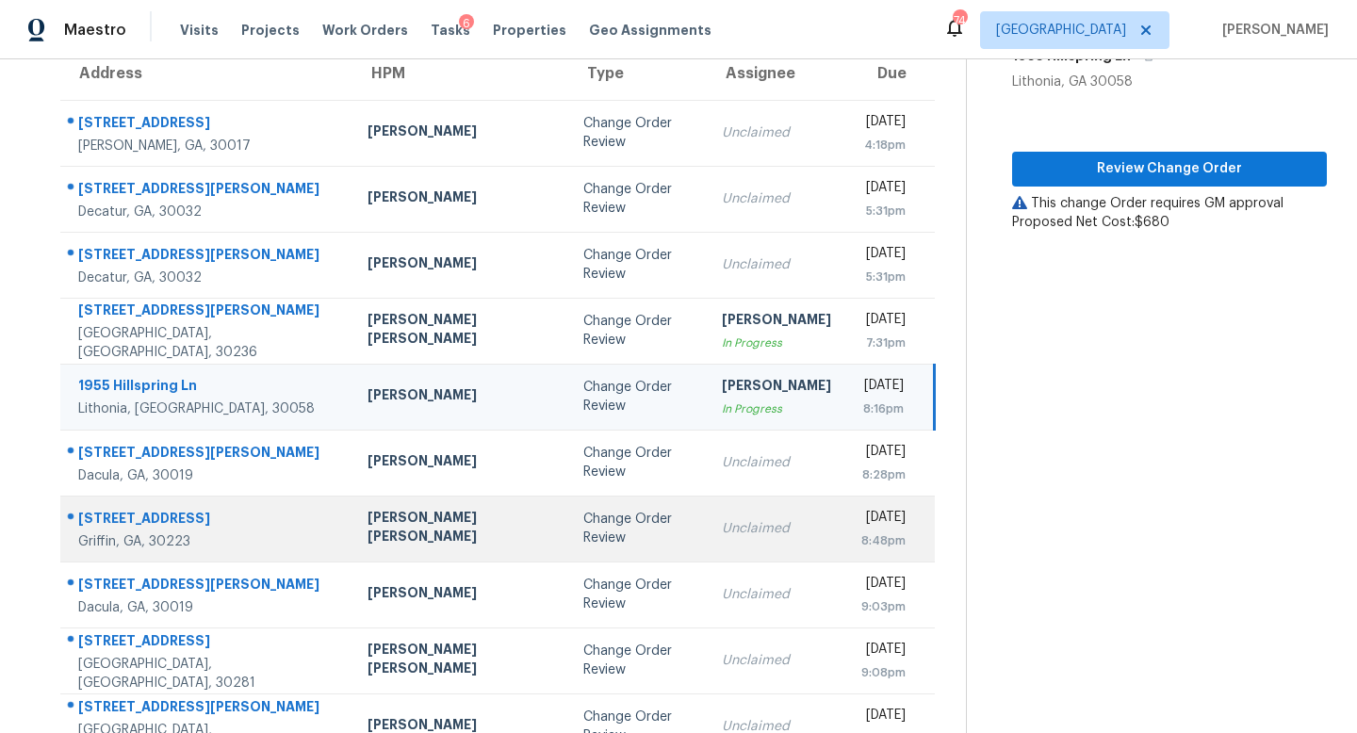
click at [583, 536] on div "Change Order Review" at bounding box center [636, 529] width 107 height 38
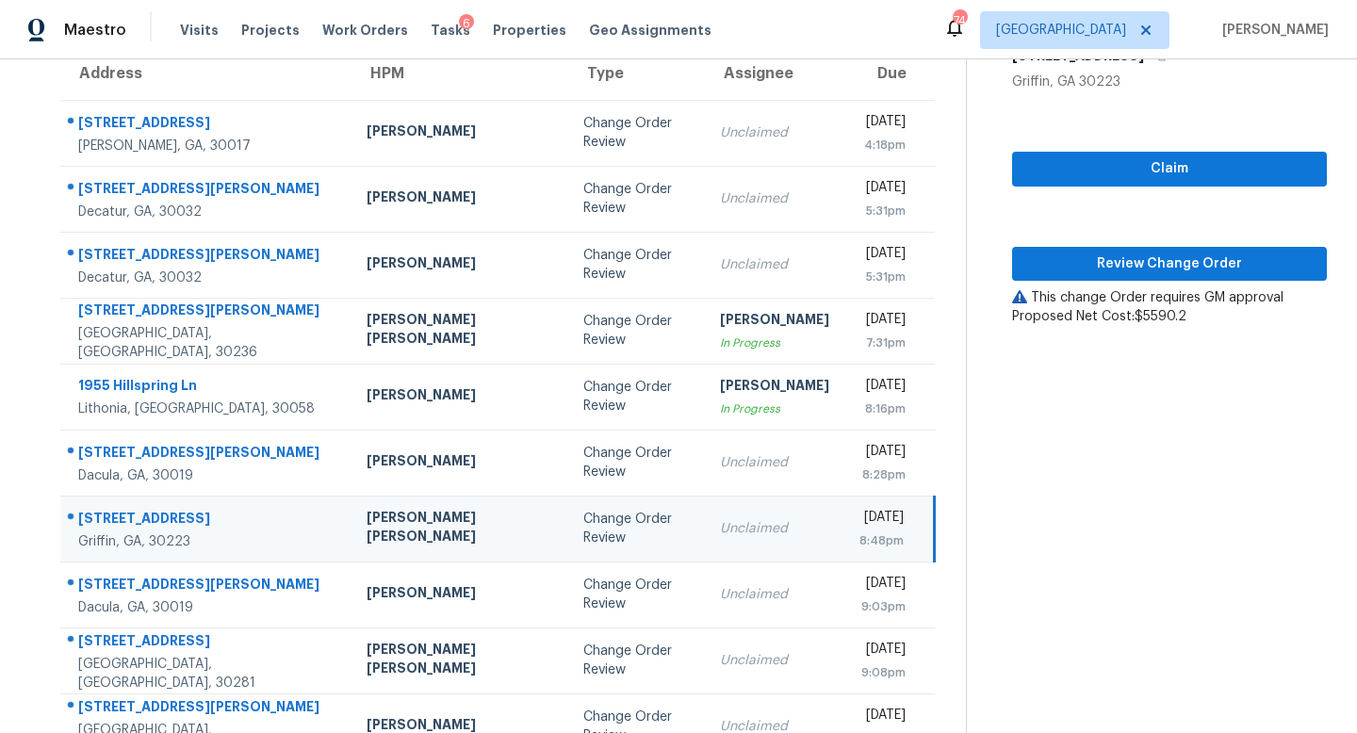
click at [1178, 149] on div "Claim Review Change Order This change Order requires GM approval Proposed Net C…" at bounding box center [1169, 208] width 315 height 235
click at [1175, 162] on span "Claim" at bounding box center [1169, 169] width 285 height 24
click at [1154, 256] on span "Review Change Order" at bounding box center [1169, 265] width 285 height 24
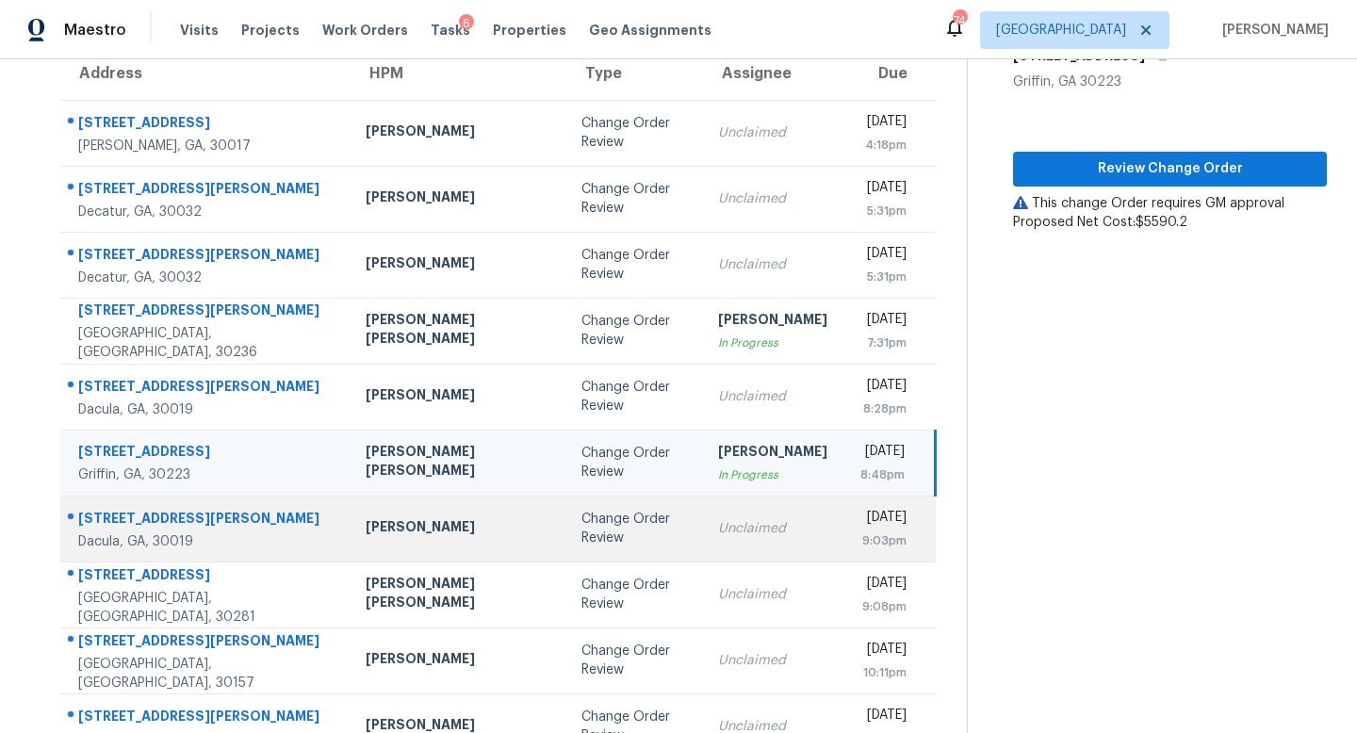
scroll to position [248, 0]
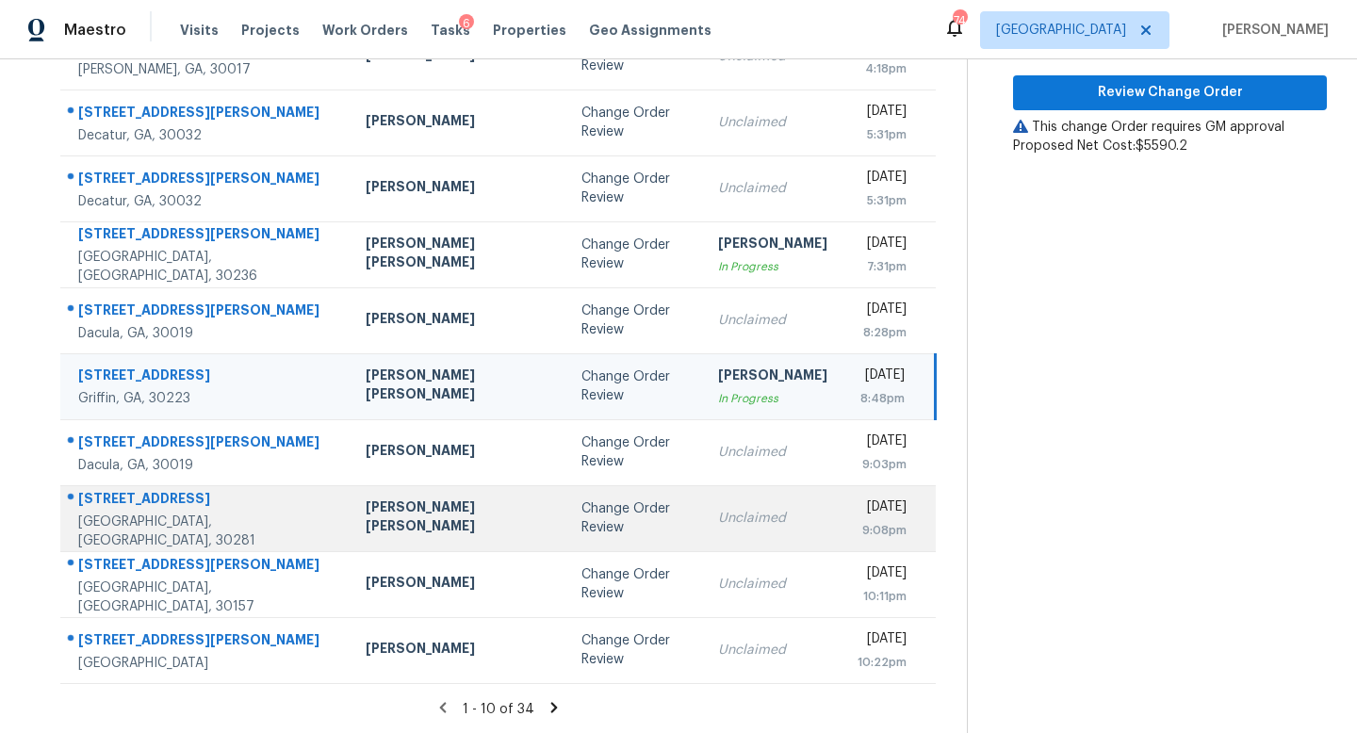
click at [703, 532] on td "Unclaimed" at bounding box center [772, 518] width 139 height 66
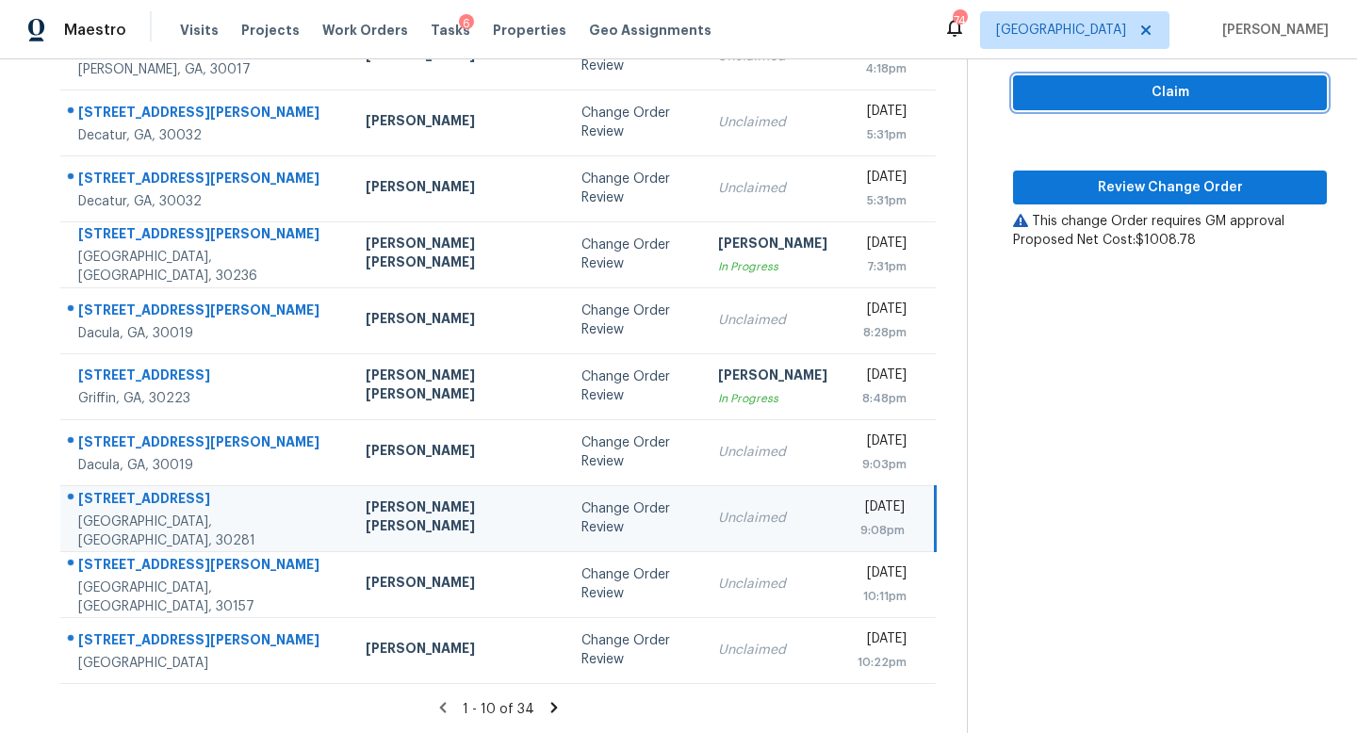
click at [1139, 81] on span "Claim" at bounding box center [1170, 93] width 284 height 24
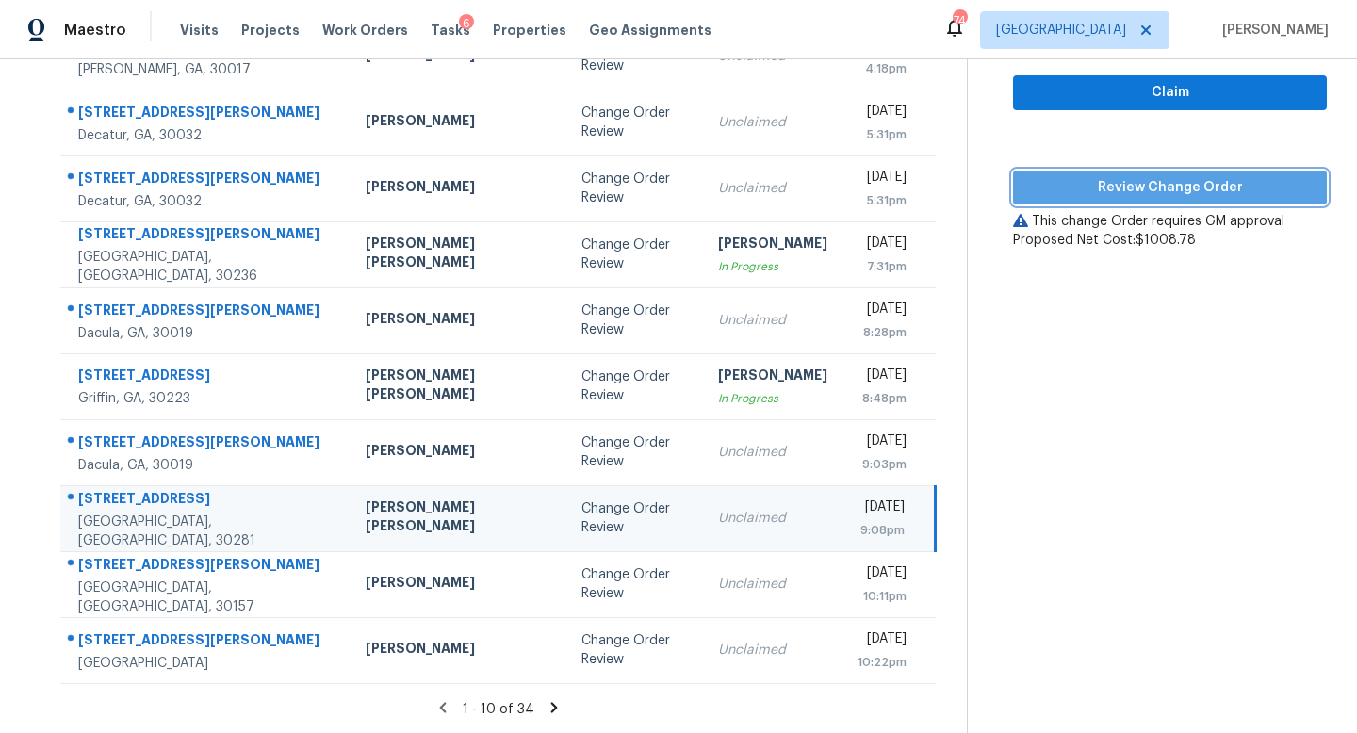
click at [1138, 179] on span "Review Change Order" at bounding box center [1170, 188] width 284 height 24
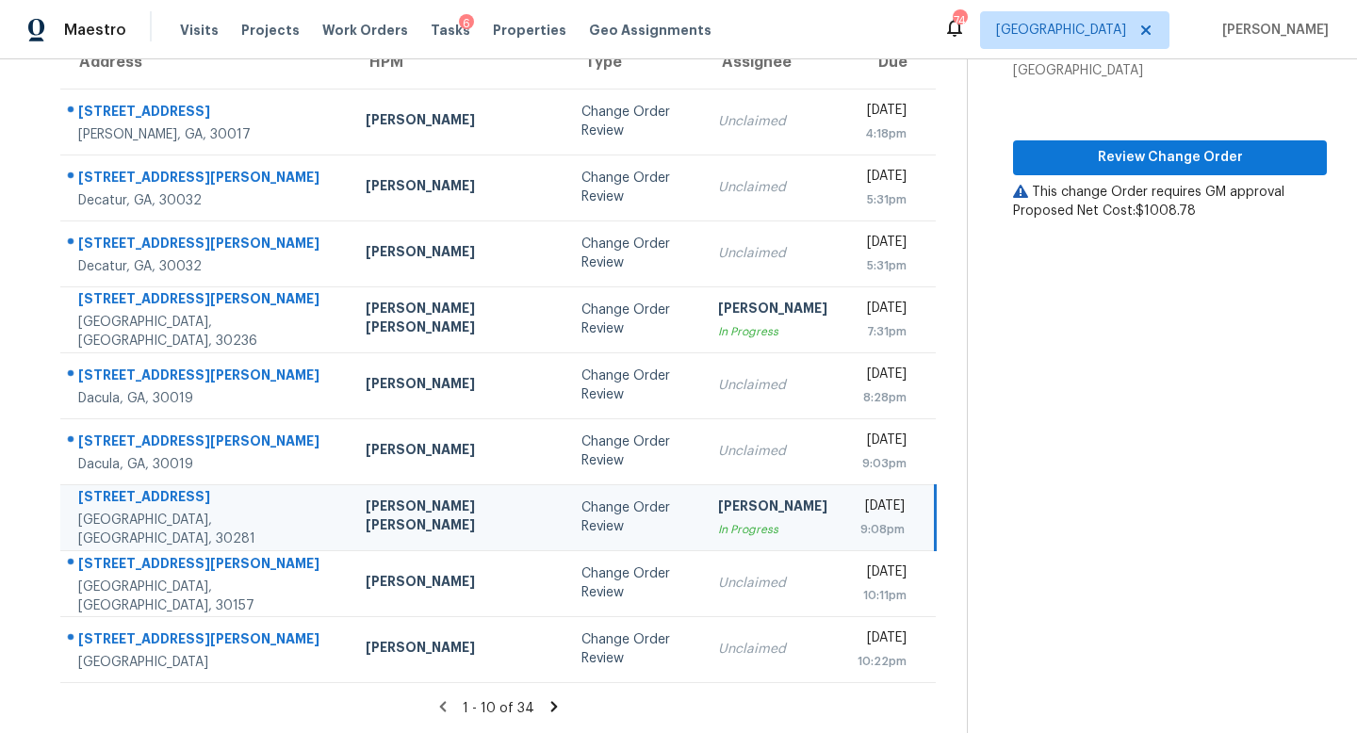
scroll to position [182, 0]
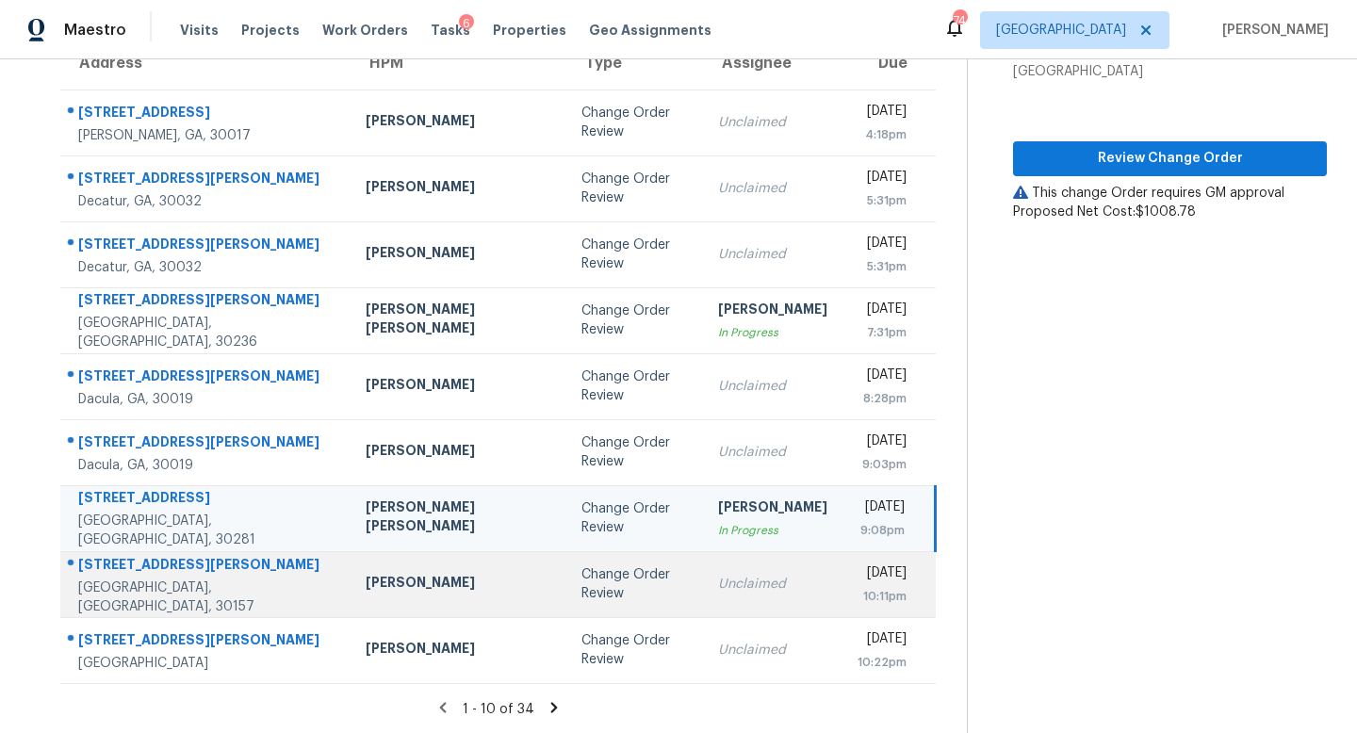
click at [581, 578] on div "Change Order Review" at bounding box center [634, 584] width 106 height 38
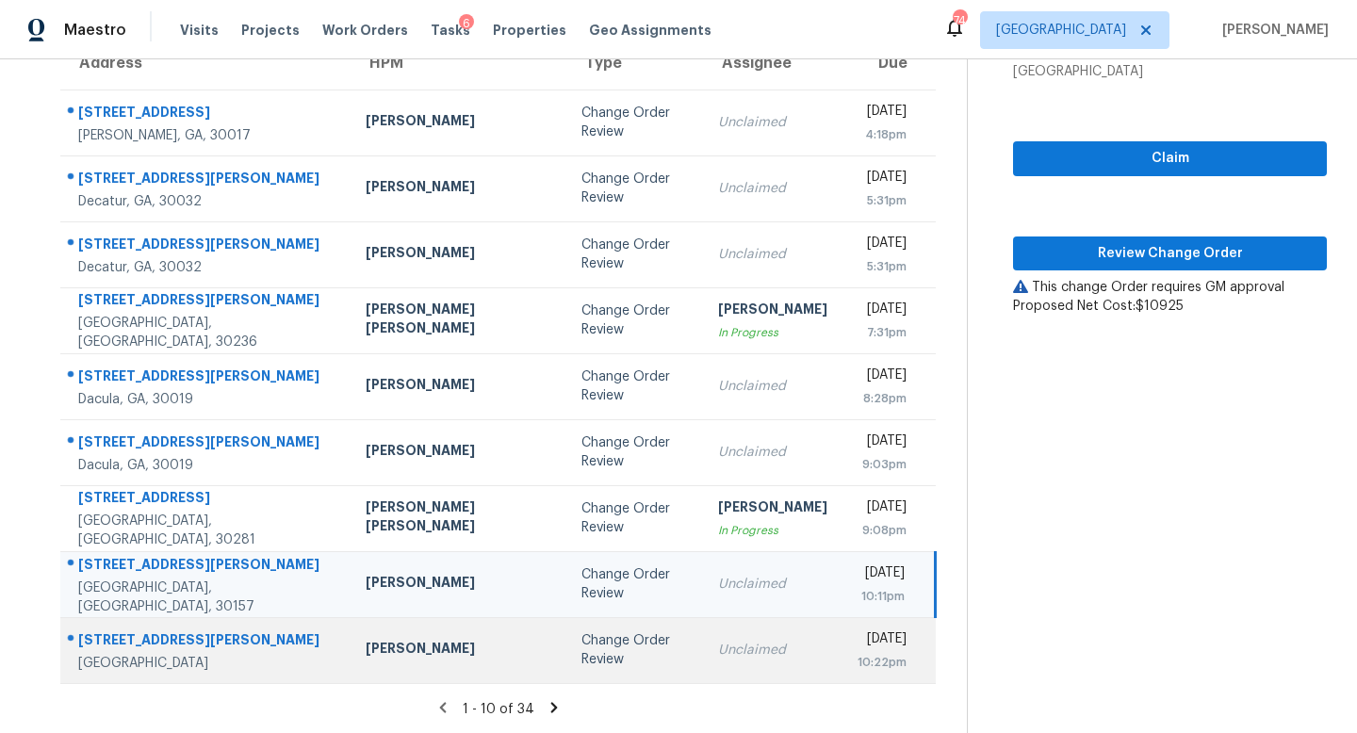
click at [566, 634] on td "Change Order Review" at bounding box center [634, 650] width 137 height 66
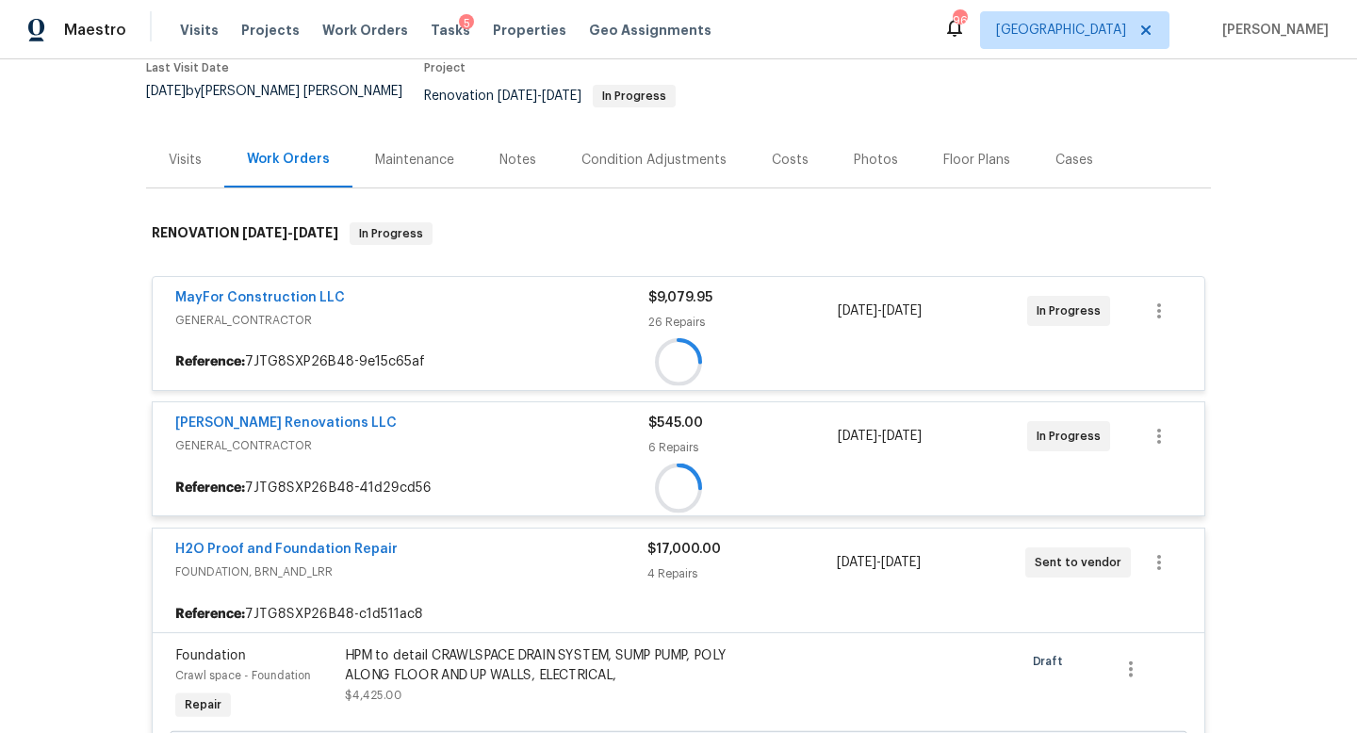
scroll to position [507, 0]
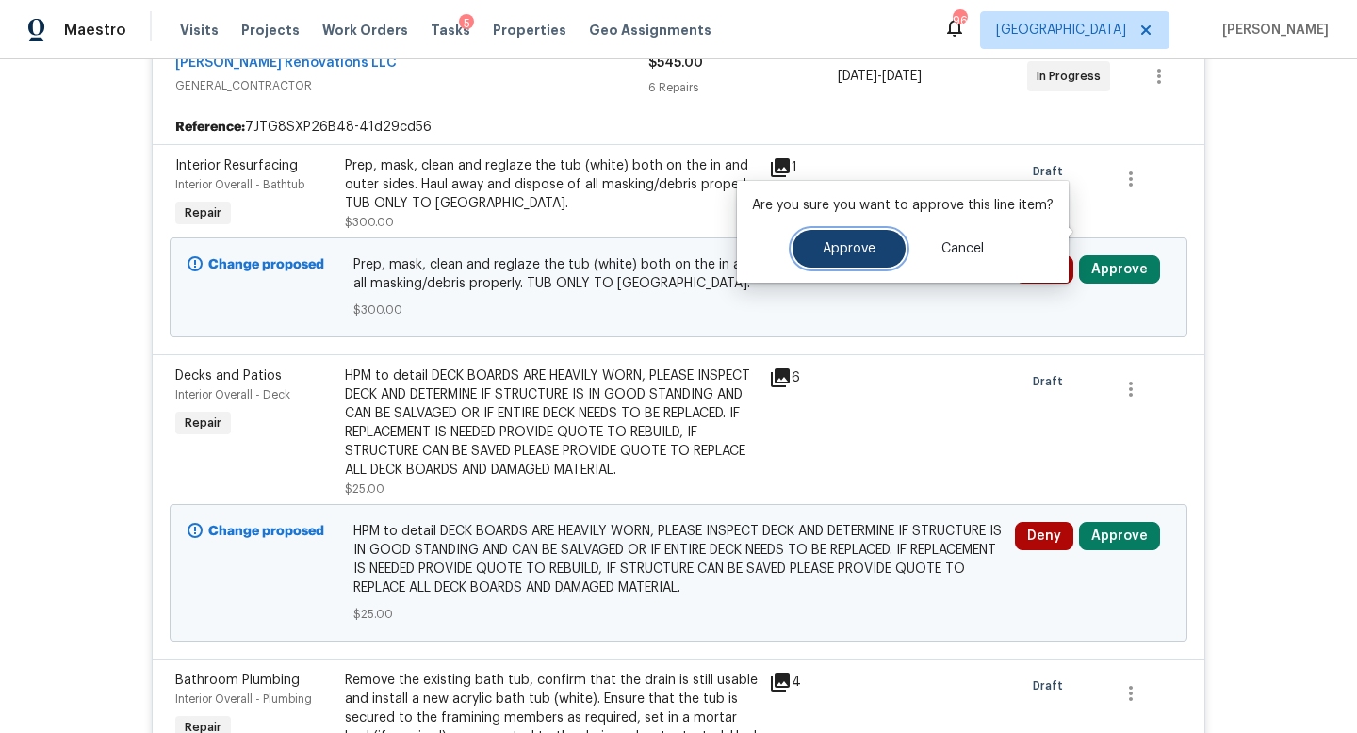
click at [877, 249] on button "Approve" at bounding box center [849, 249] width 113 height 38
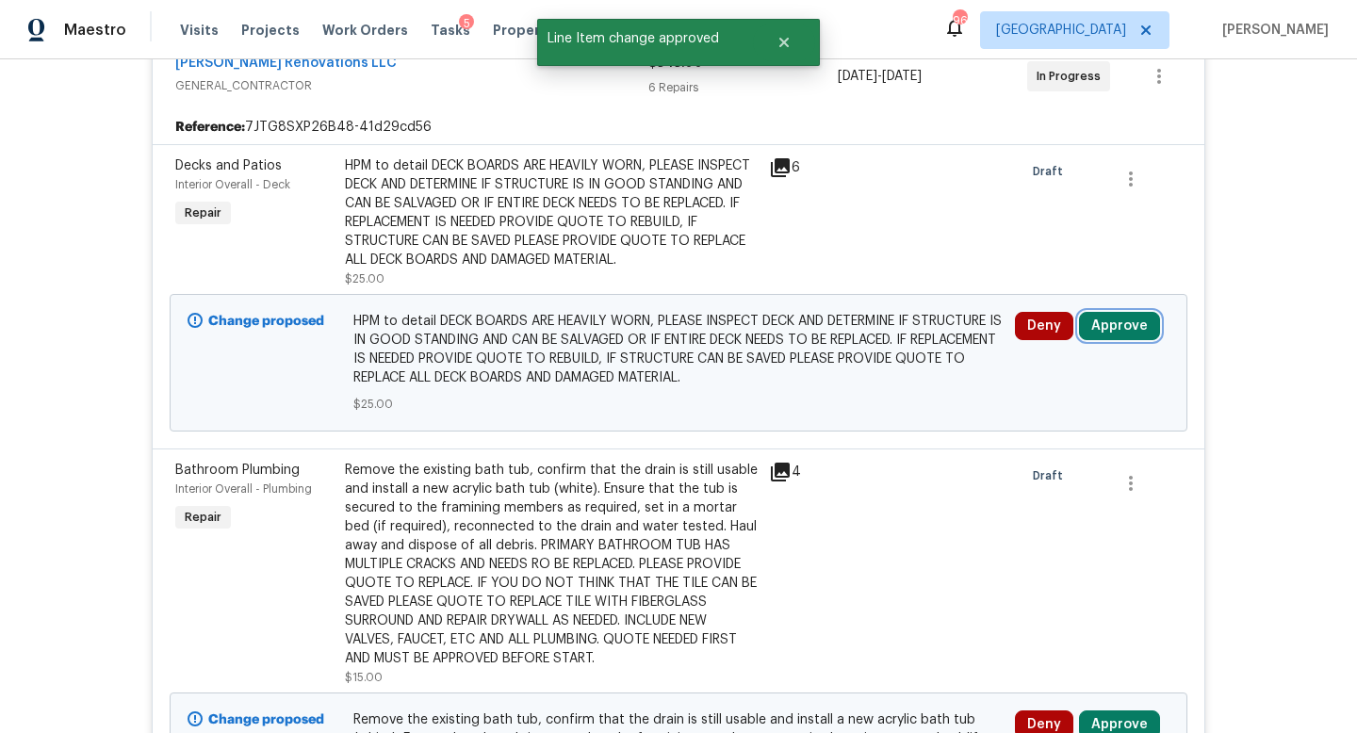
click at [1109, 312] on button "Approve" at bounding box center [1119, 326] width 81 height 28
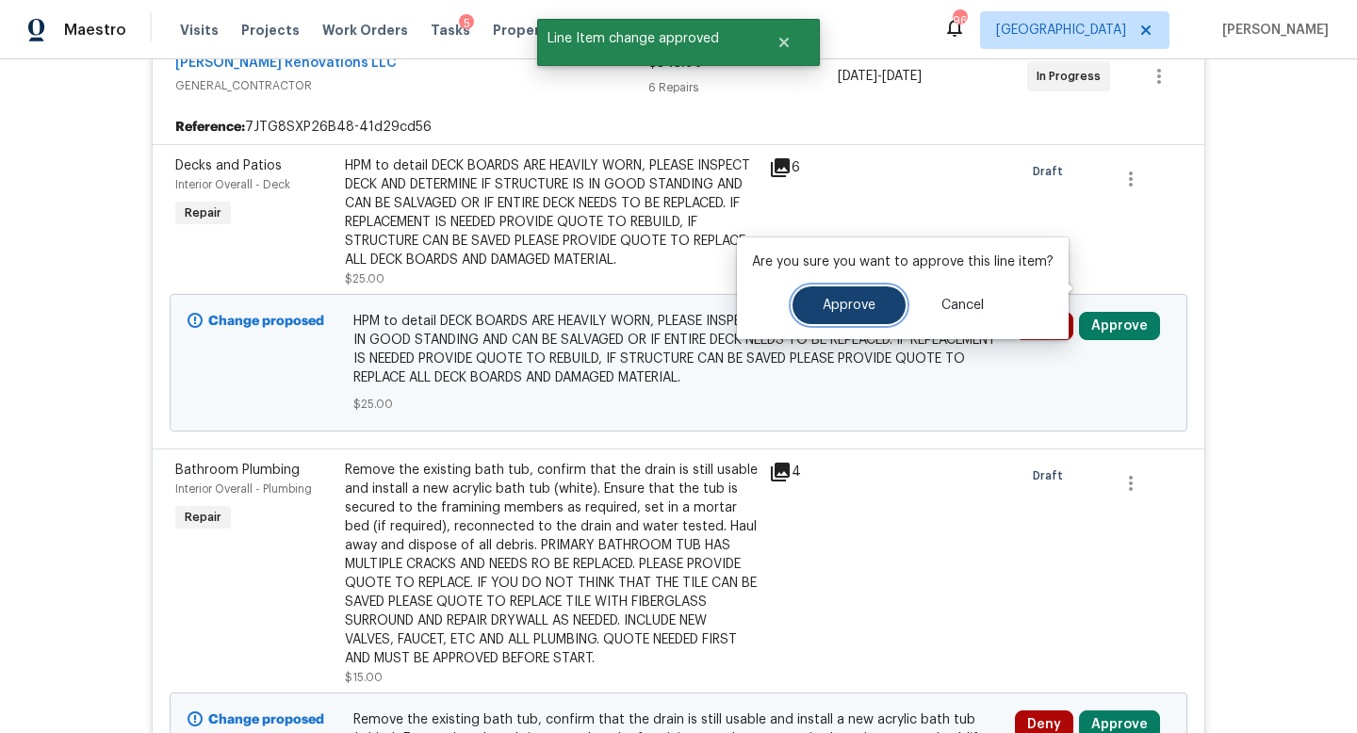
click at [871, 304] on span "Approve" at bounding box center [849, 306] width 53 height 14
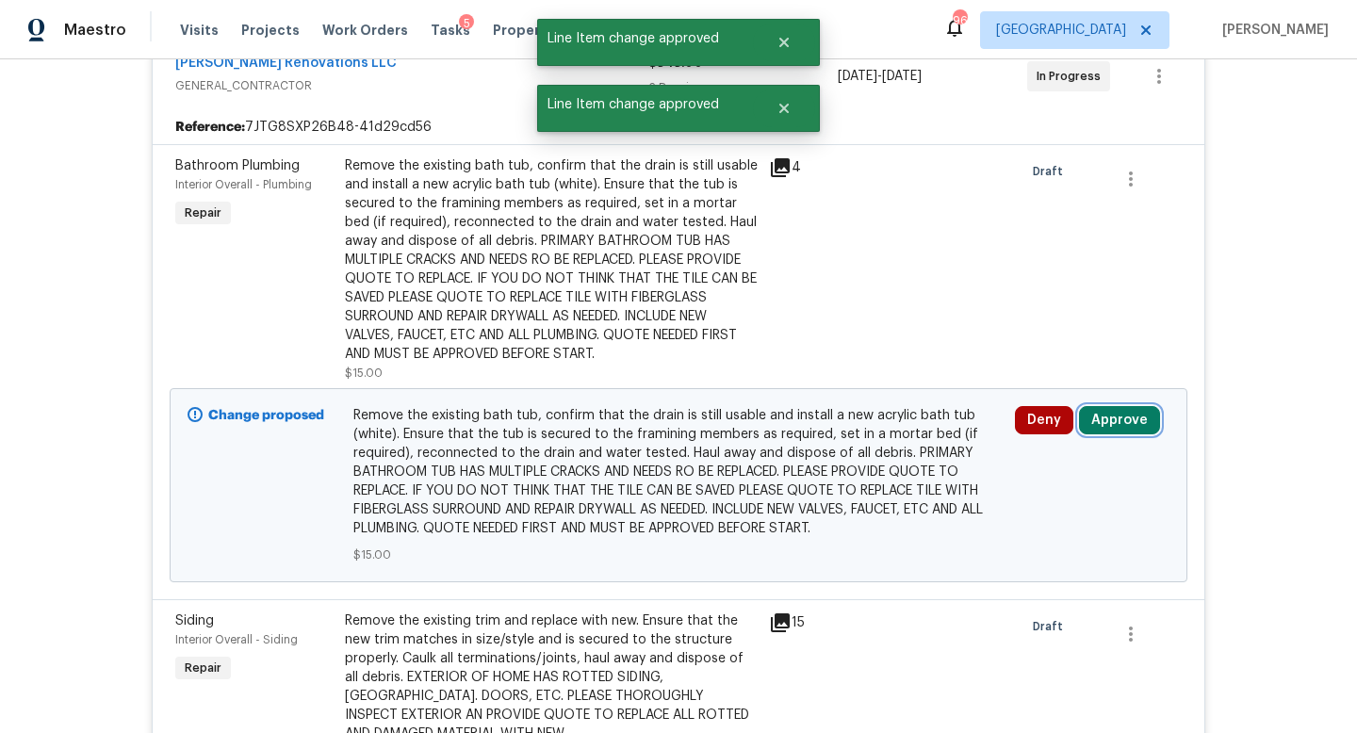
click at [1102, 406] on button "Approve" at bounding box center [1119, 420] width 81 height 28
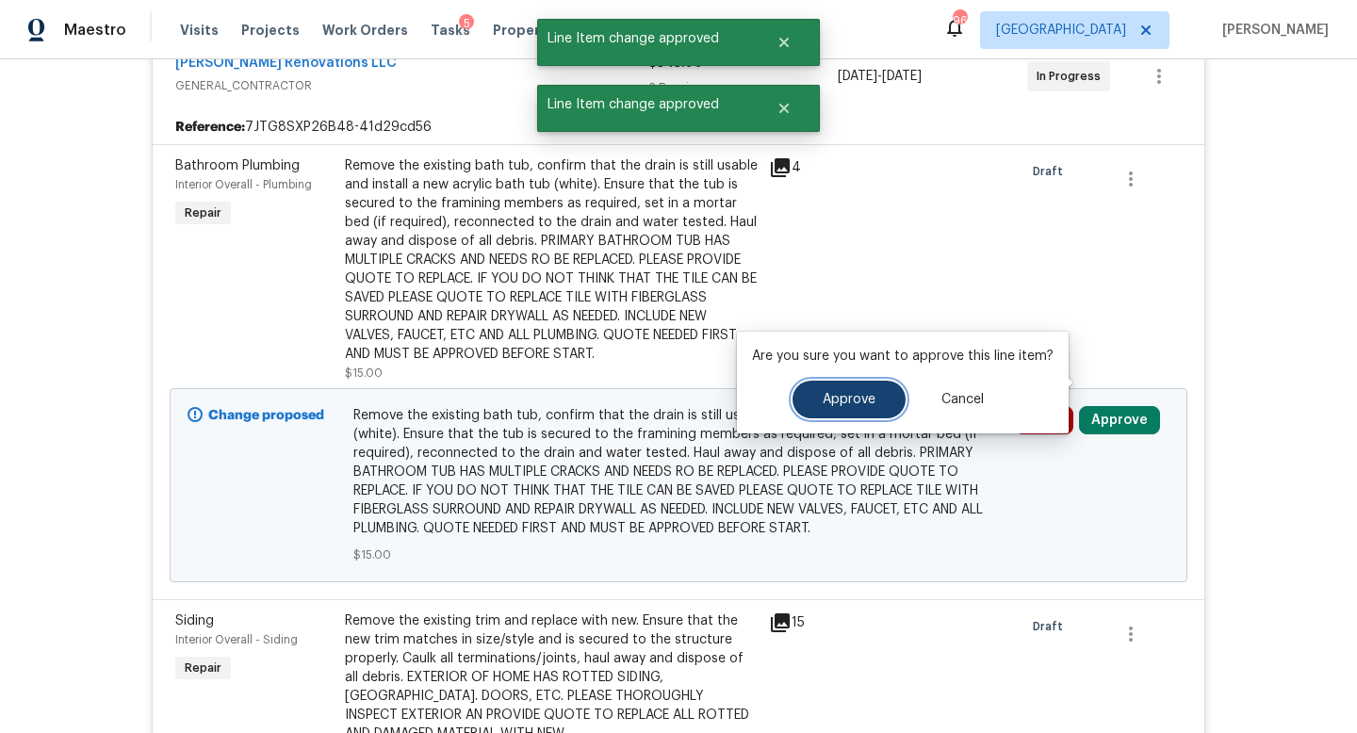
click at [871, 389] on button "Approve" at bounding box center [849, 400] width 113 height 38
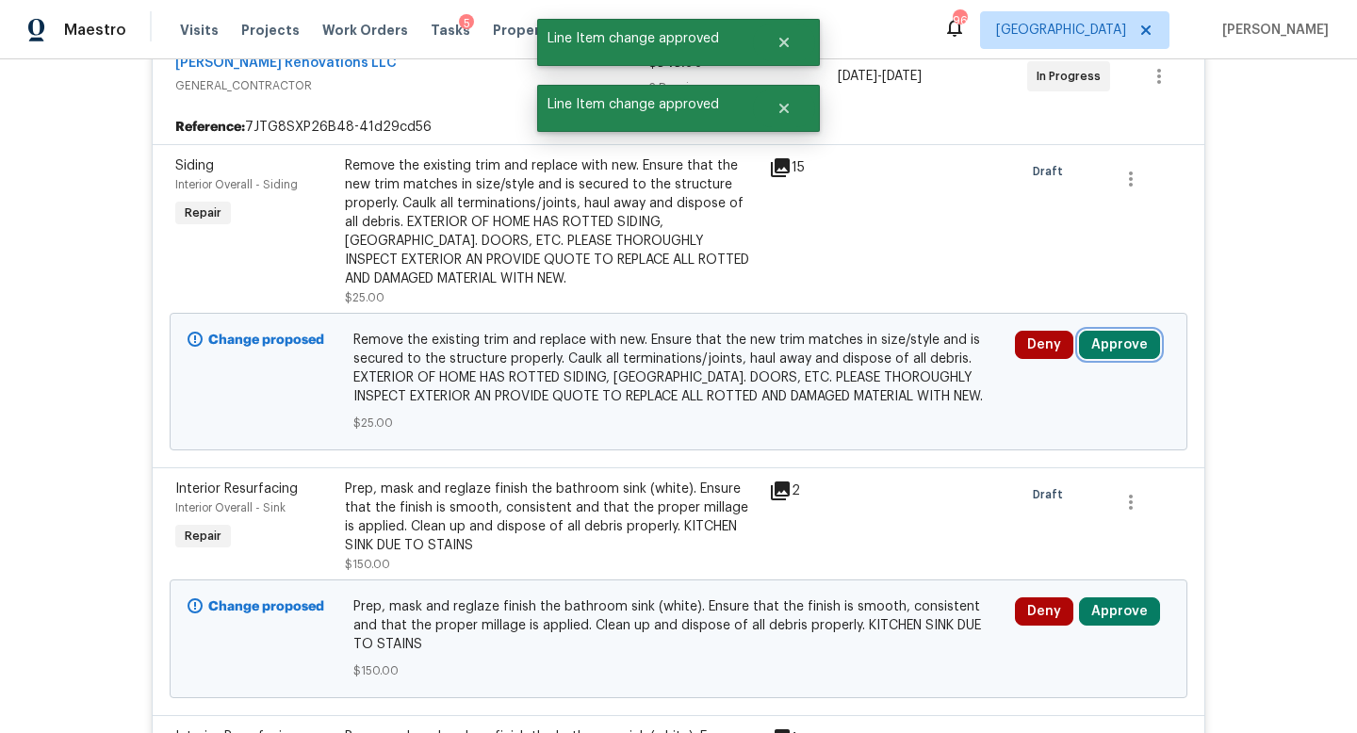
click at [1122, 331] on button "Approve" at bounding box center [1119, 345] width 81 height 28
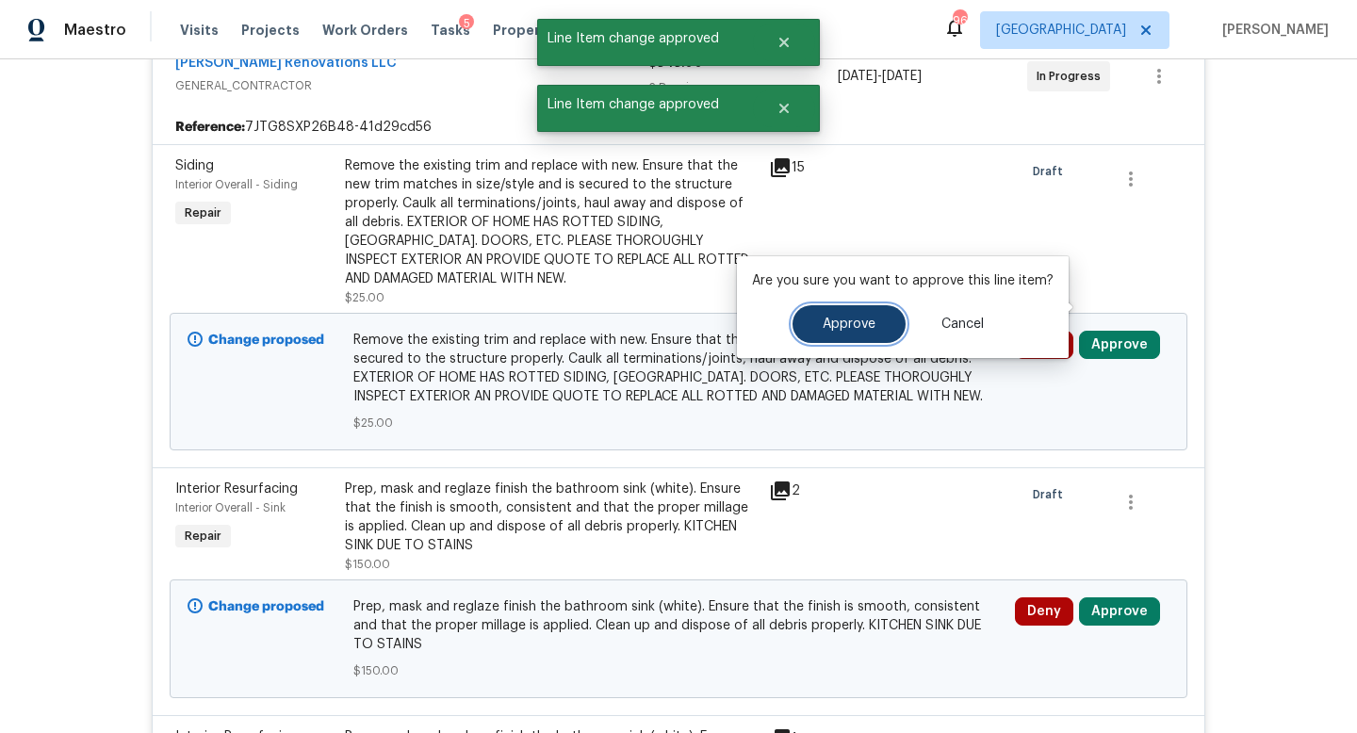
click at [826, 329] on span "Approve" at bounding box center [849, 325] width 53 height 14
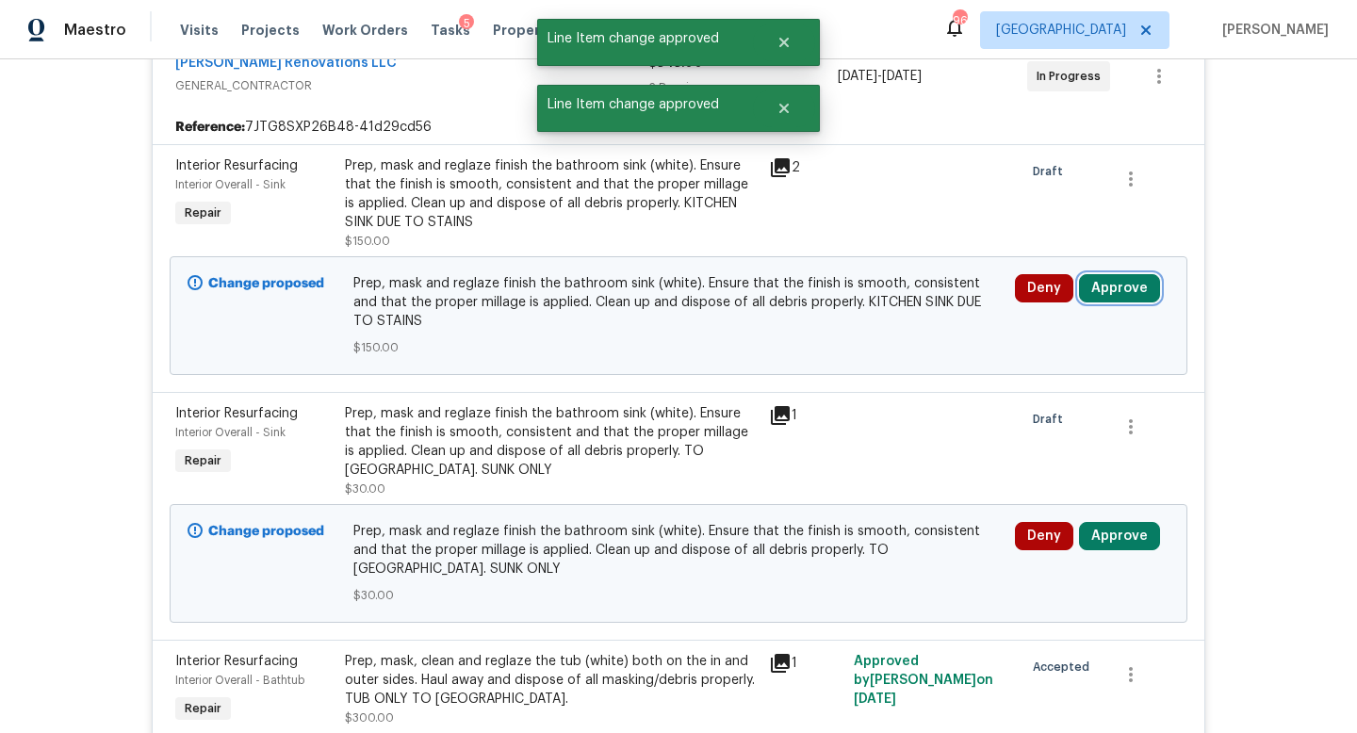
click at [1113, 274] on button "Approve" at bounding box center [1119, 288] width 81 height 28
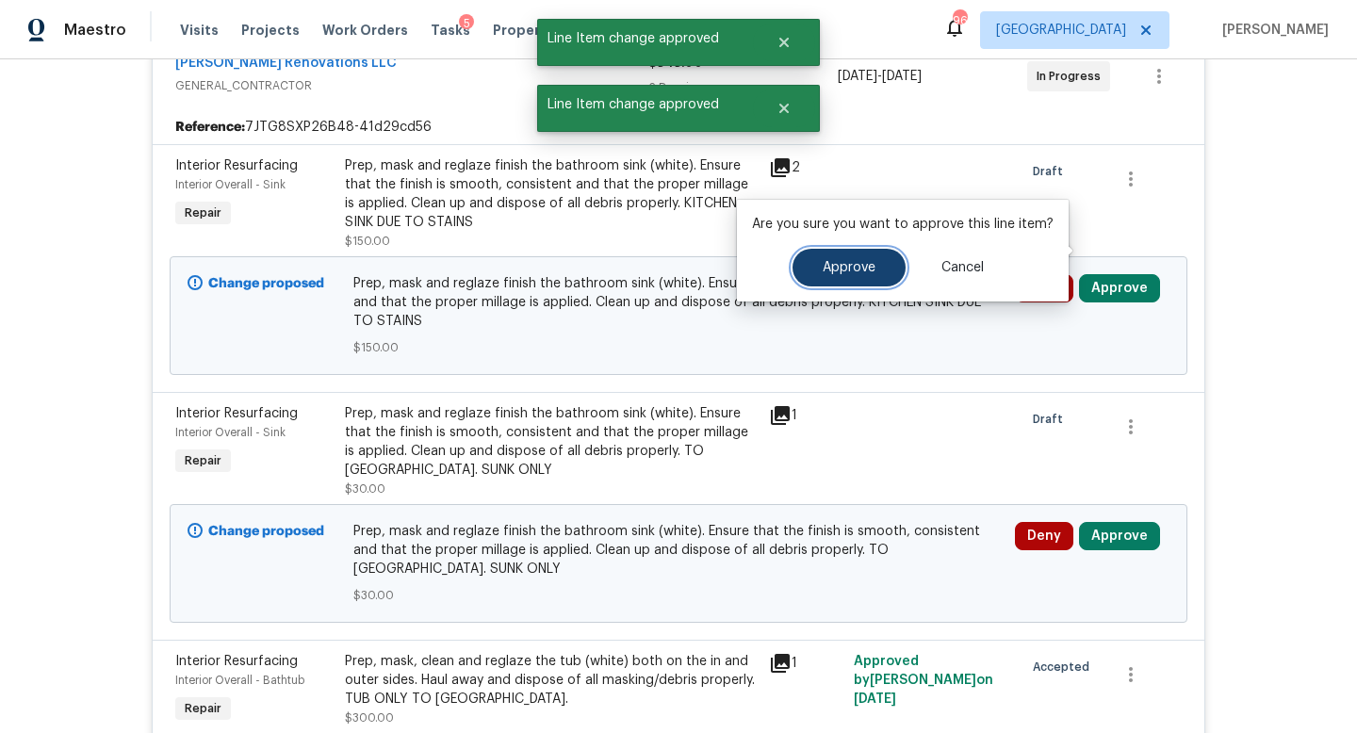
click at [847, 267] on span "Approve" at bounding box center [849, 268] width 53 height 14
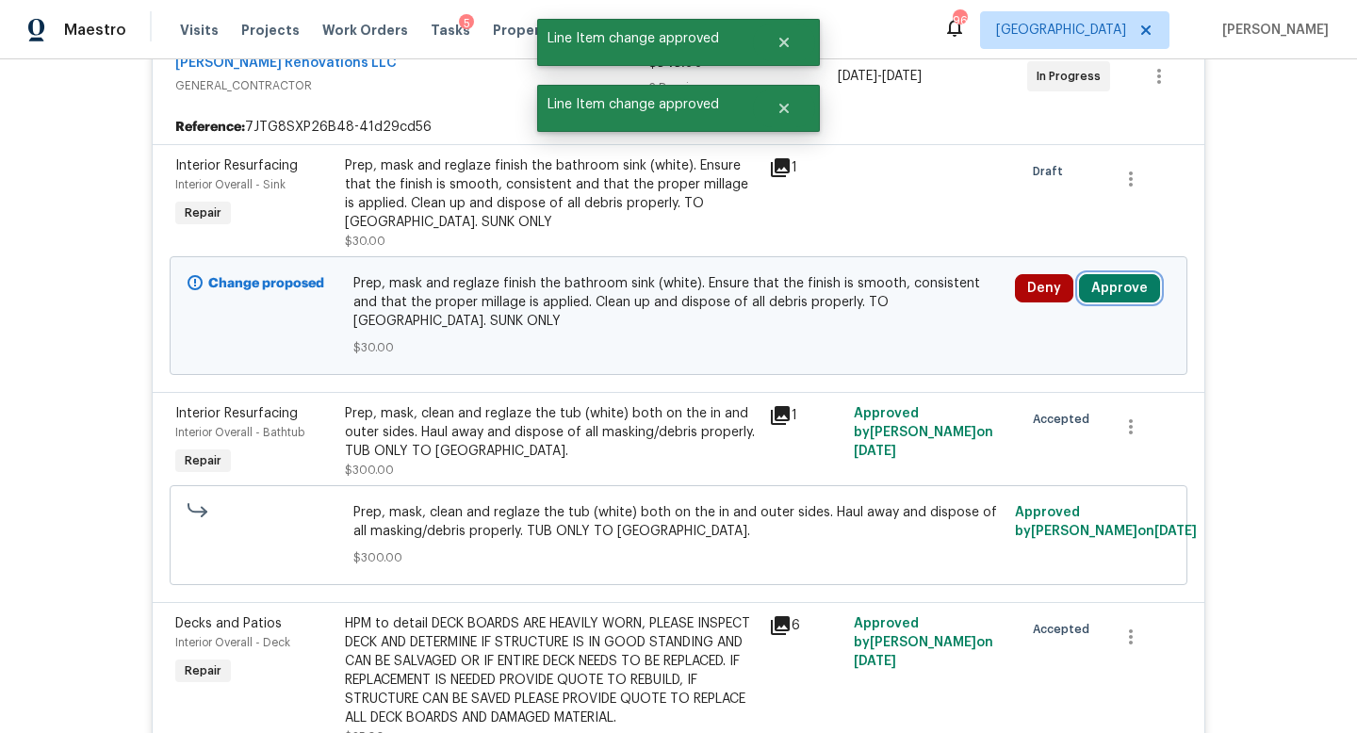
click at [1119, 274] on button "Approve" at bounding box center [1119, 288] width 81 height 28
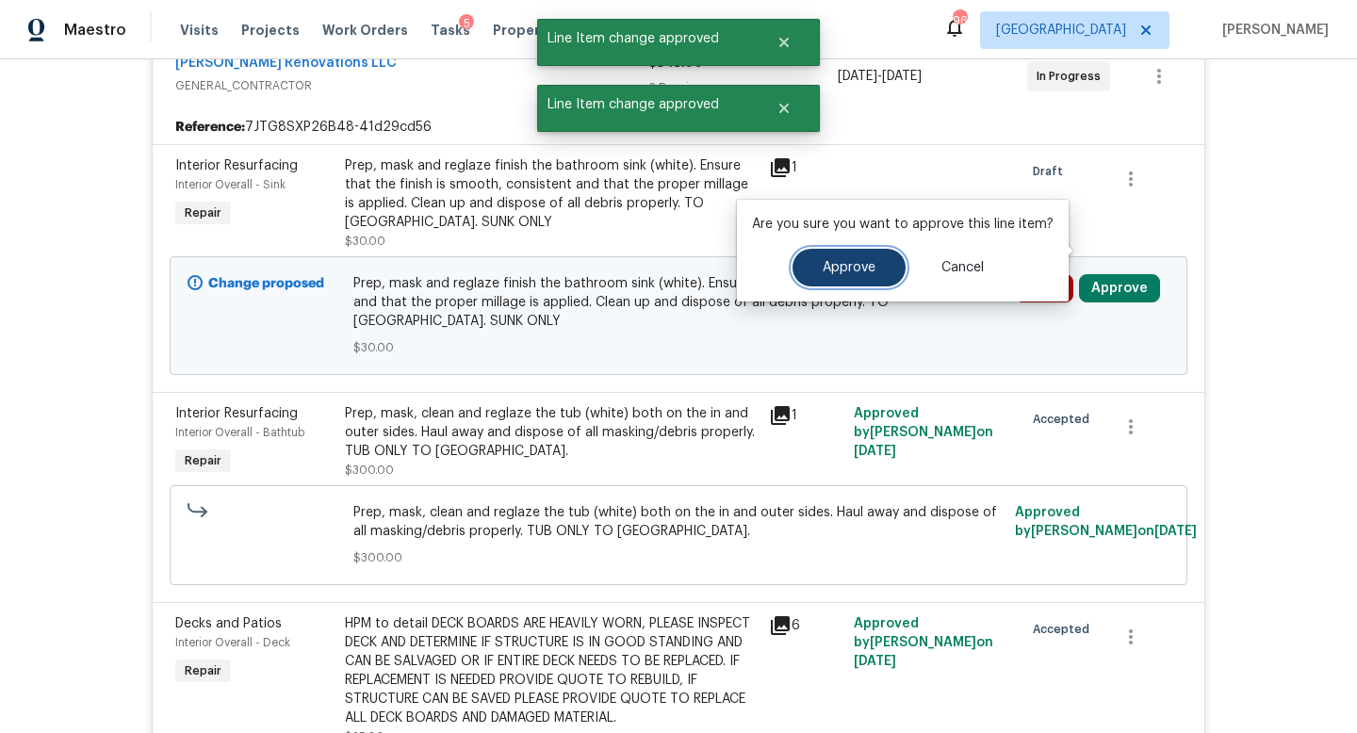
click at [843, 278] on button "Approve" at bounding box center [849, 268] width 113 height 38
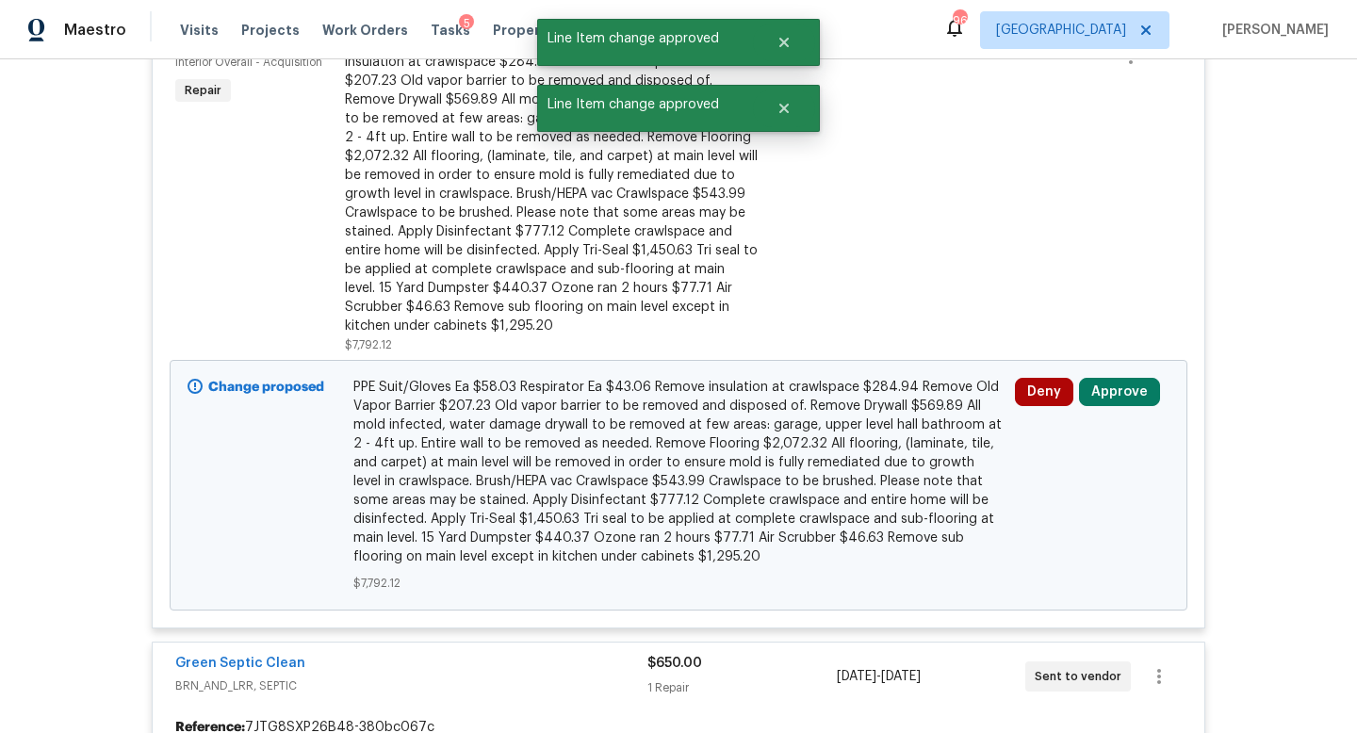
scroll to position [12482, 0]
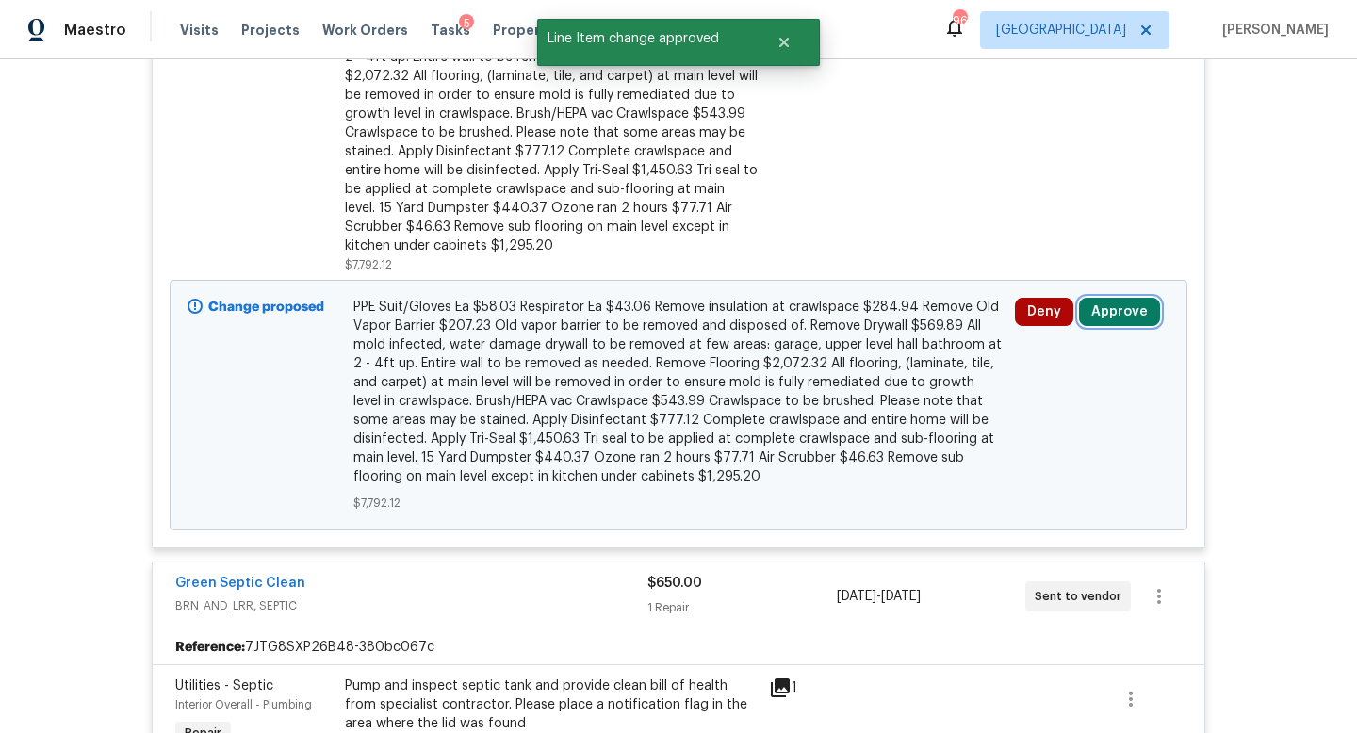
click at [1126, 298] on button "Approve" at bounding box center [1119, 312] width 81 height 28
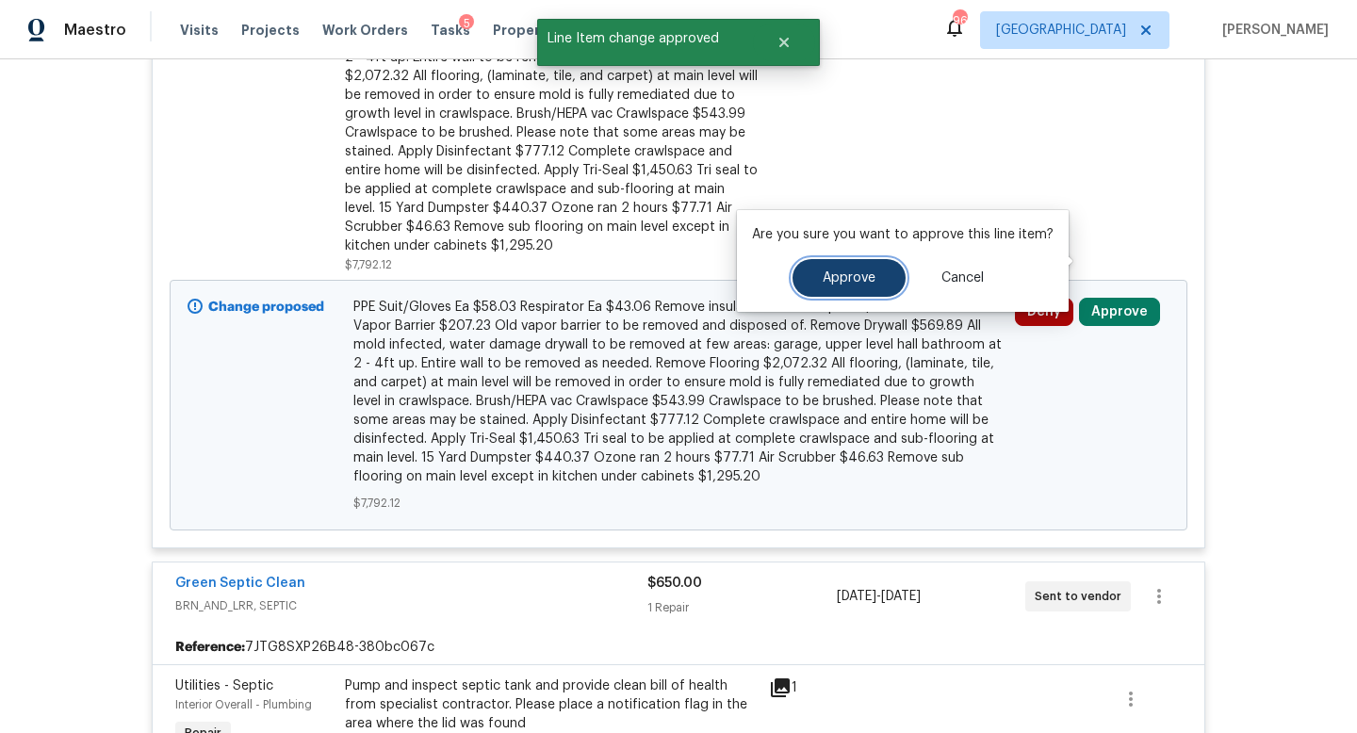
click at [854, 279] on span "Approve" at bounding box center [849, 278] width 53 height 14
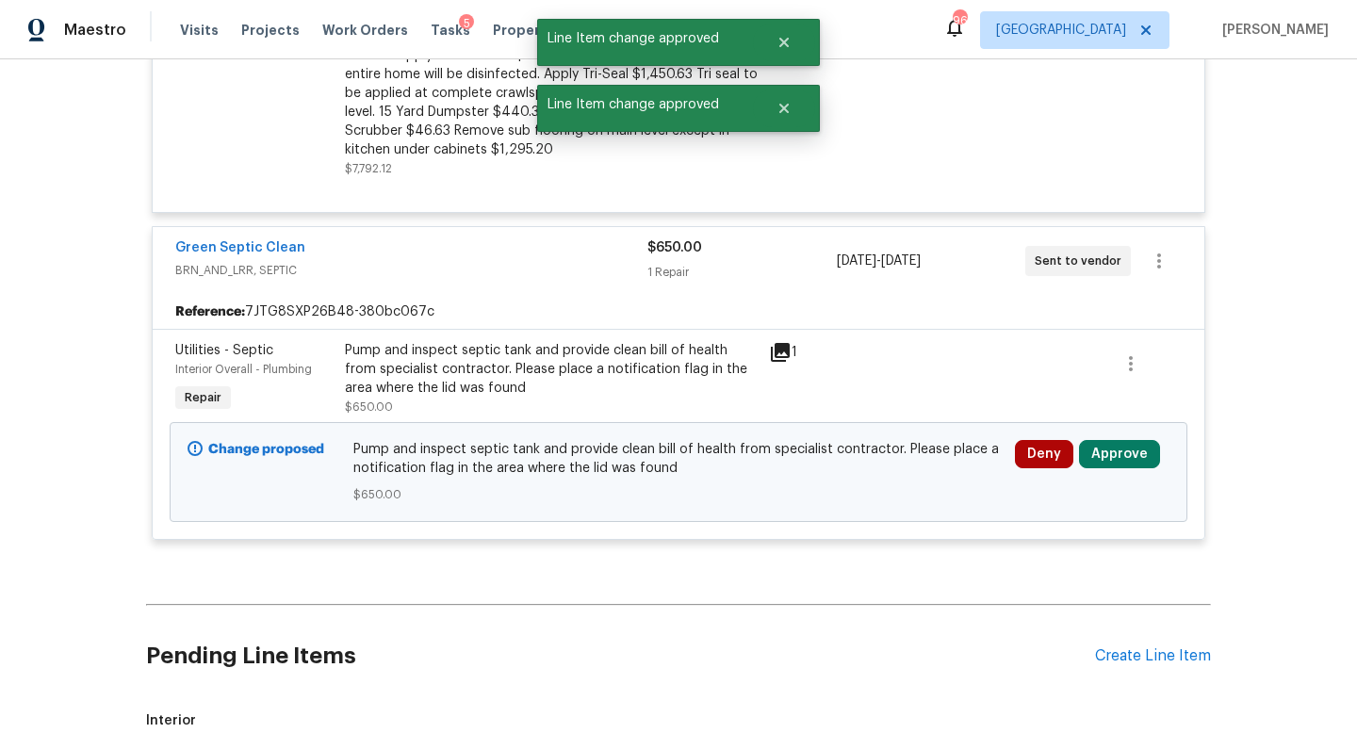
scroll to position [12609, 0]
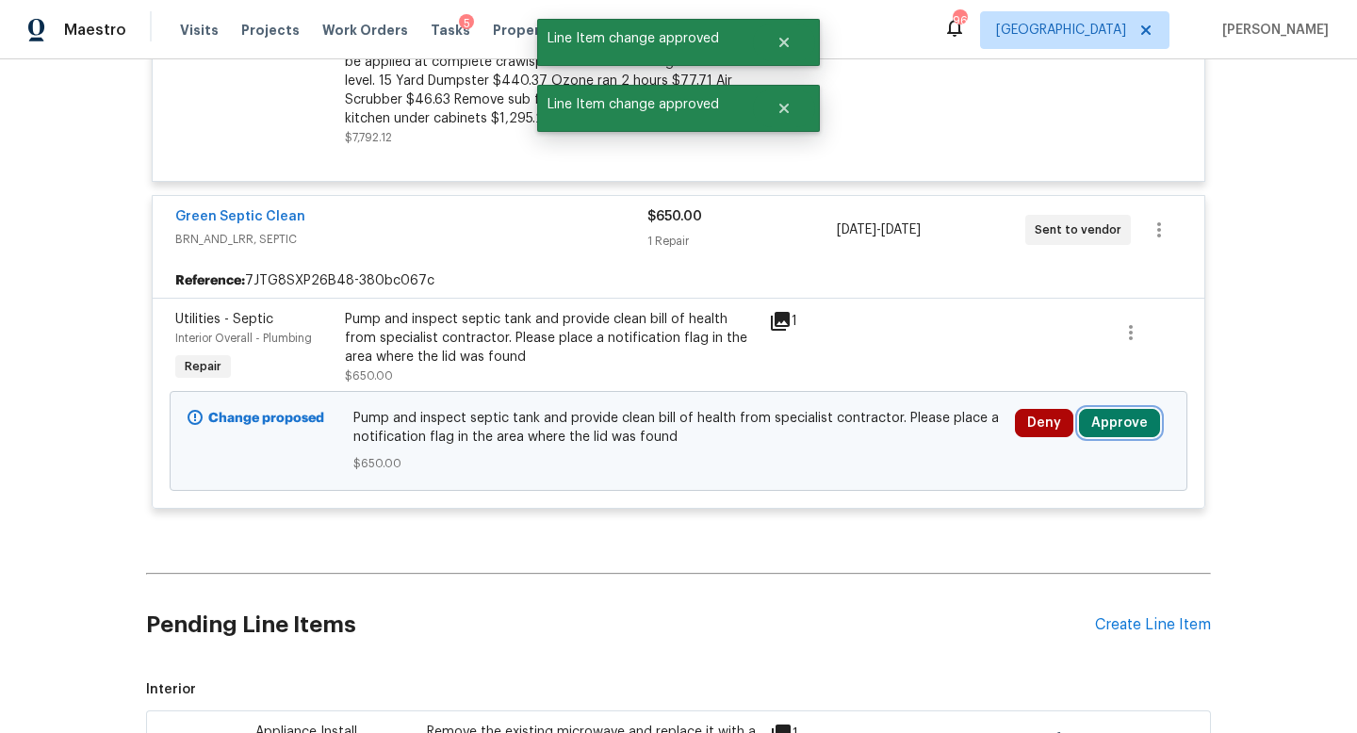
click at [1093, 409] on button "Approve" at bounding box center [1119, 423] width 81 height 28
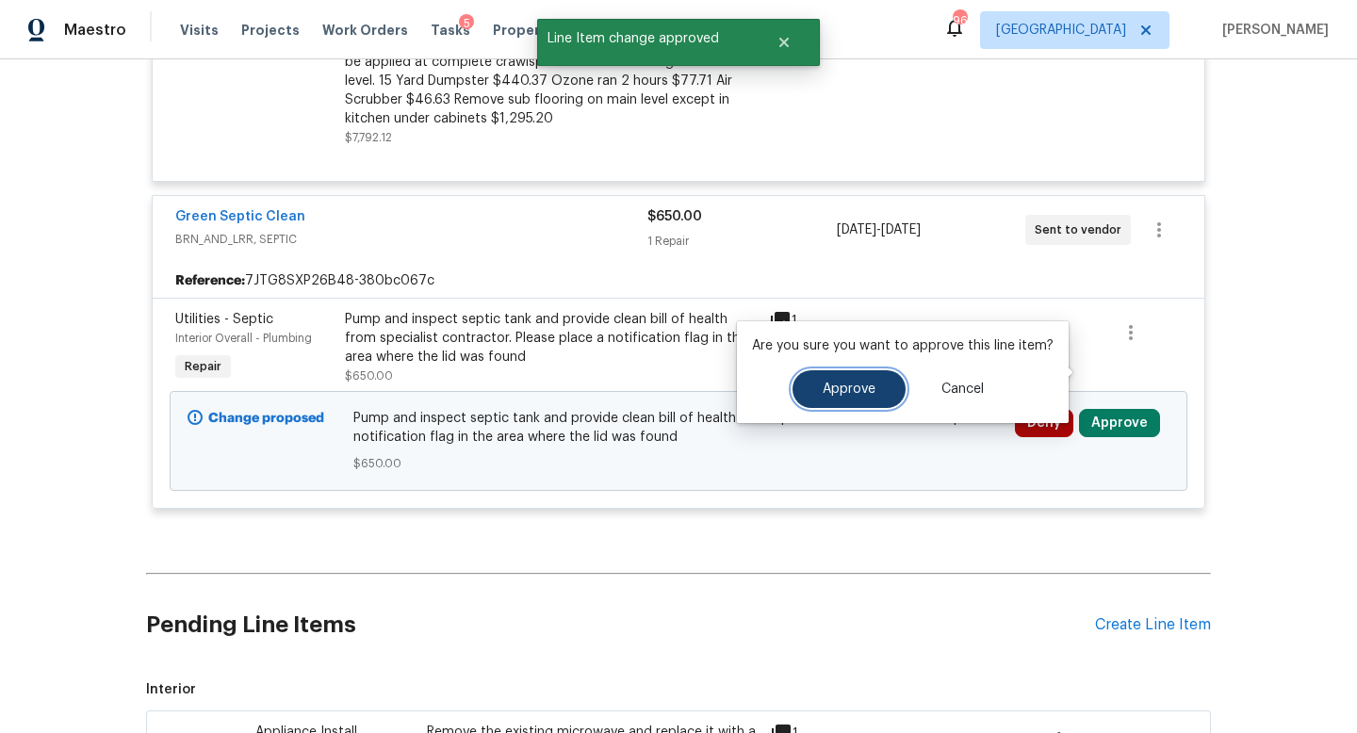
click at [876, 404] on button "Approve" at bounding box center [849, 389] width 113 height 38
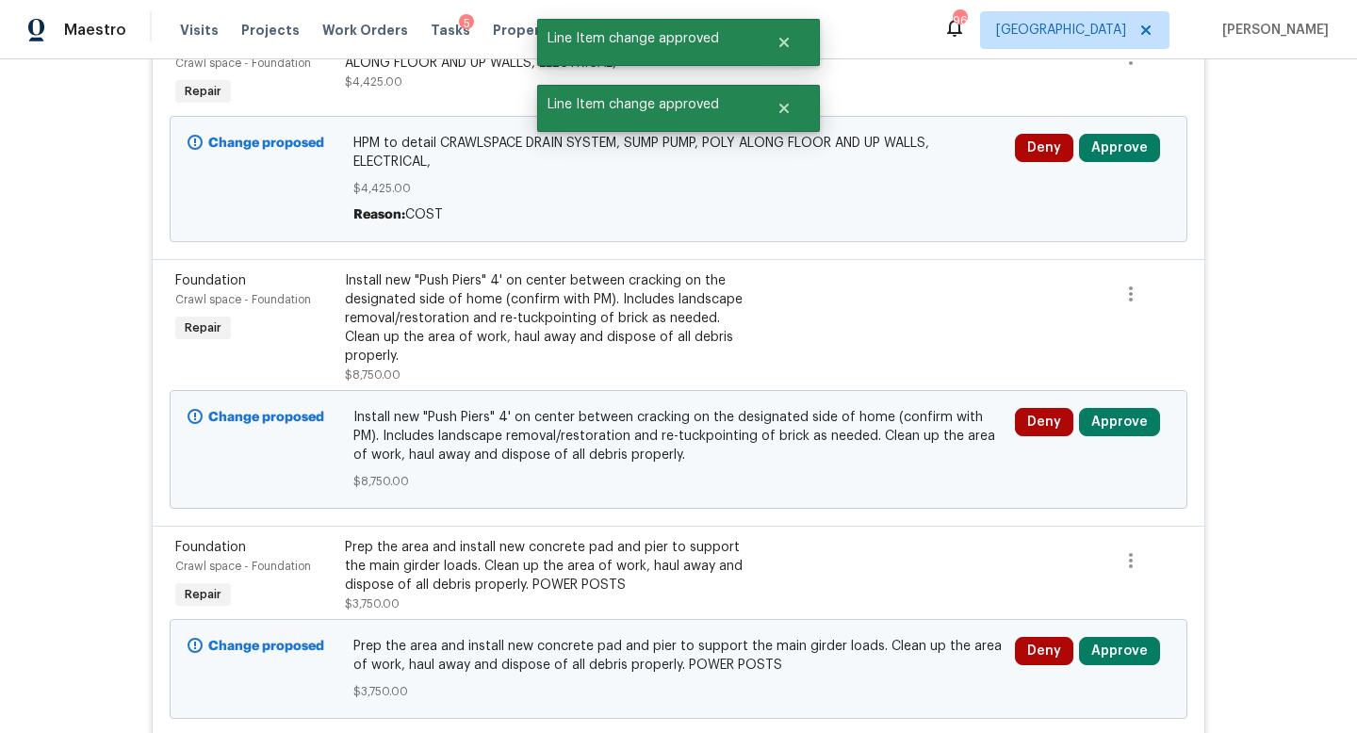
scroll to position [11537, 0]
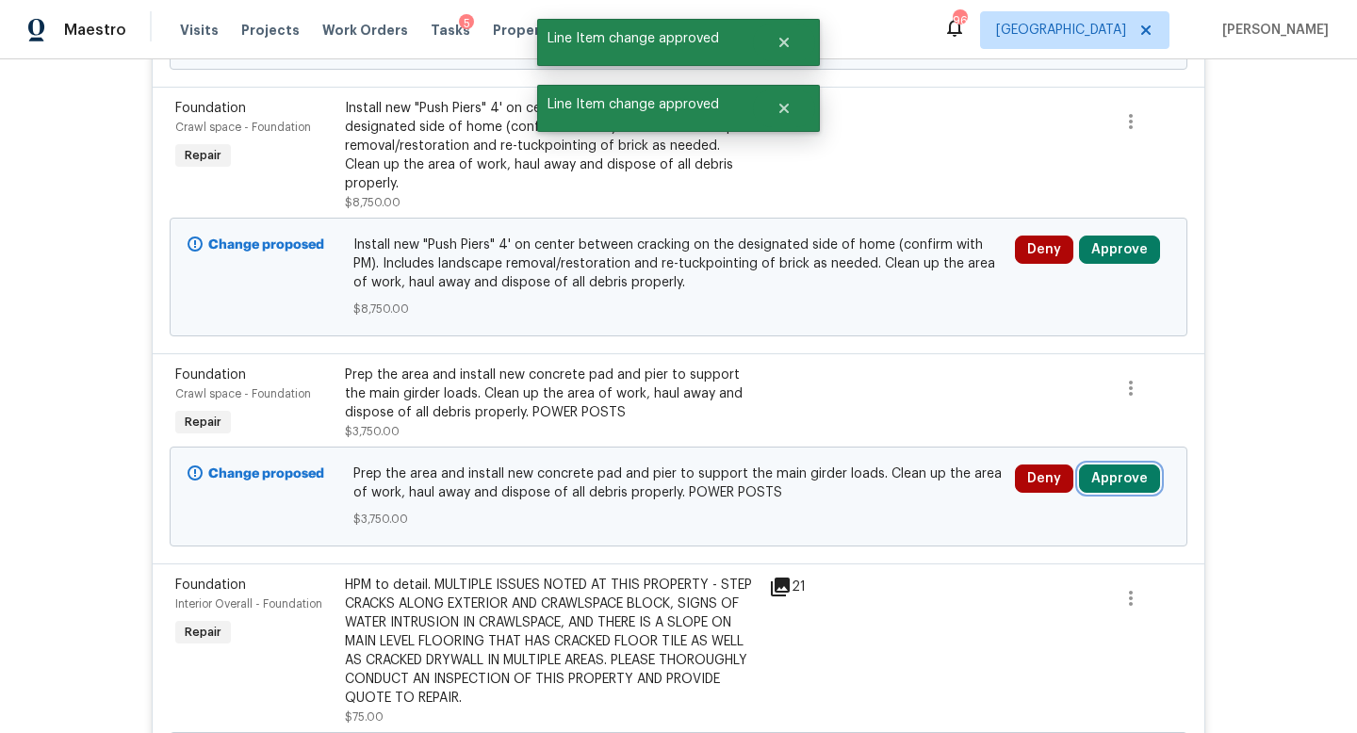
click at [1105, 465] on button "Approve" at bounding box center [1119, 479] width 81 height 28
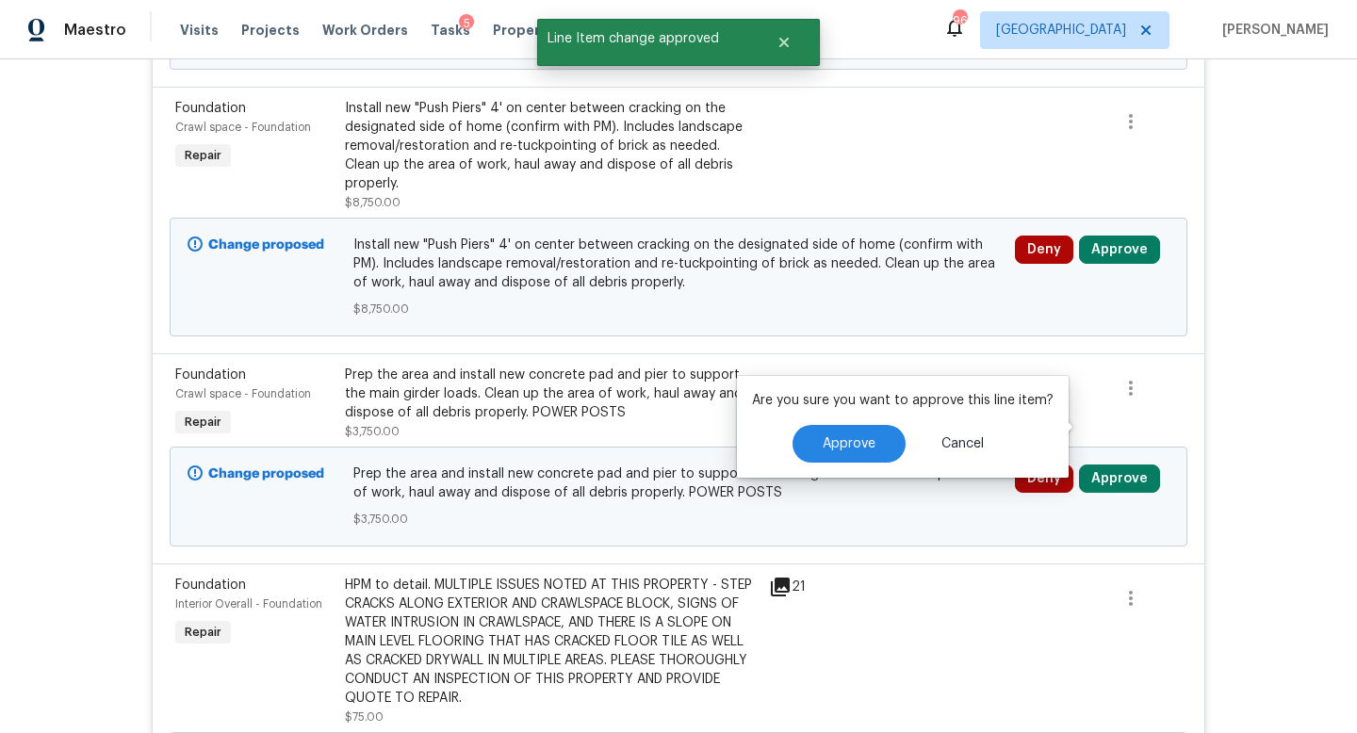
click at [868, 420] on div "Are you sure you want to approve this line item? Approve Cancel" at bounding box center [903, 427] width 332 height 102
click at [866, 440] on span "Approve" at bounding box center [849, 444] width 53 height 14
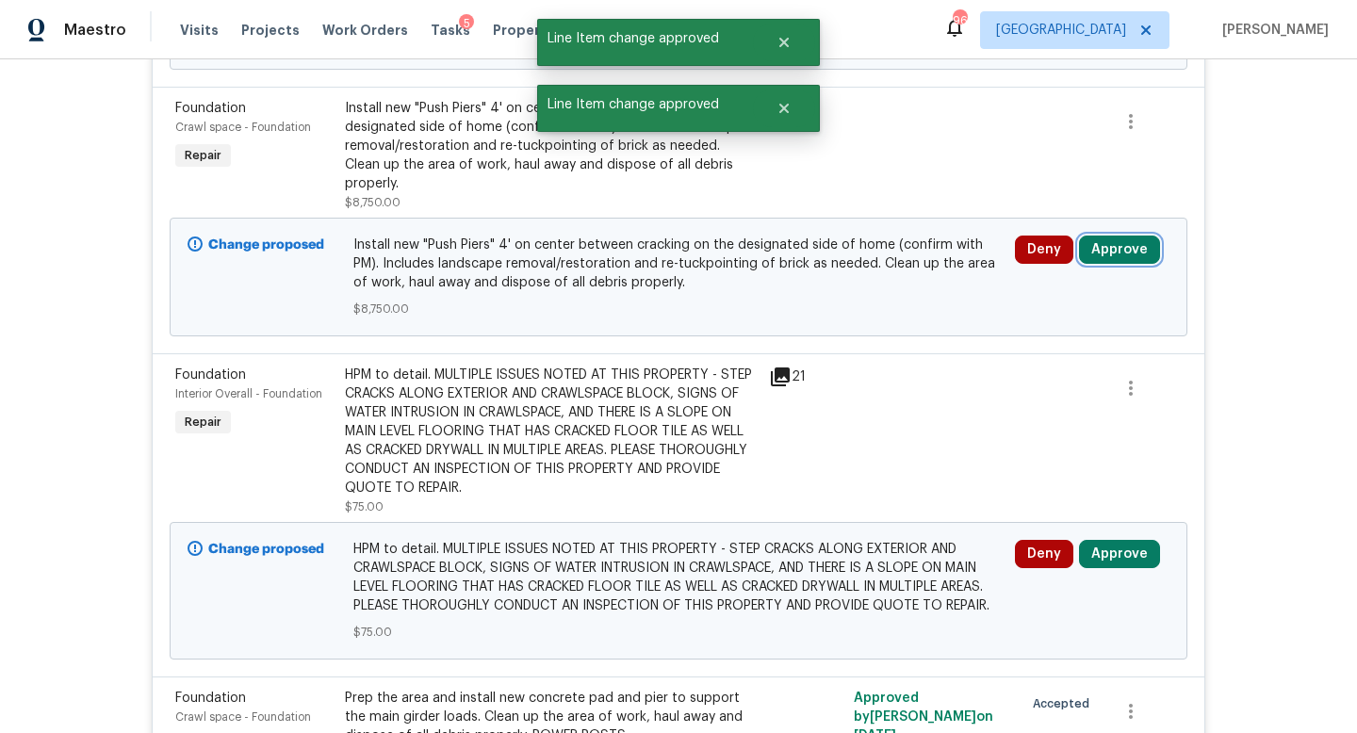
click at [1108, 236] on button "Approve" at bounding box center [1119, 250] width 81 height 28
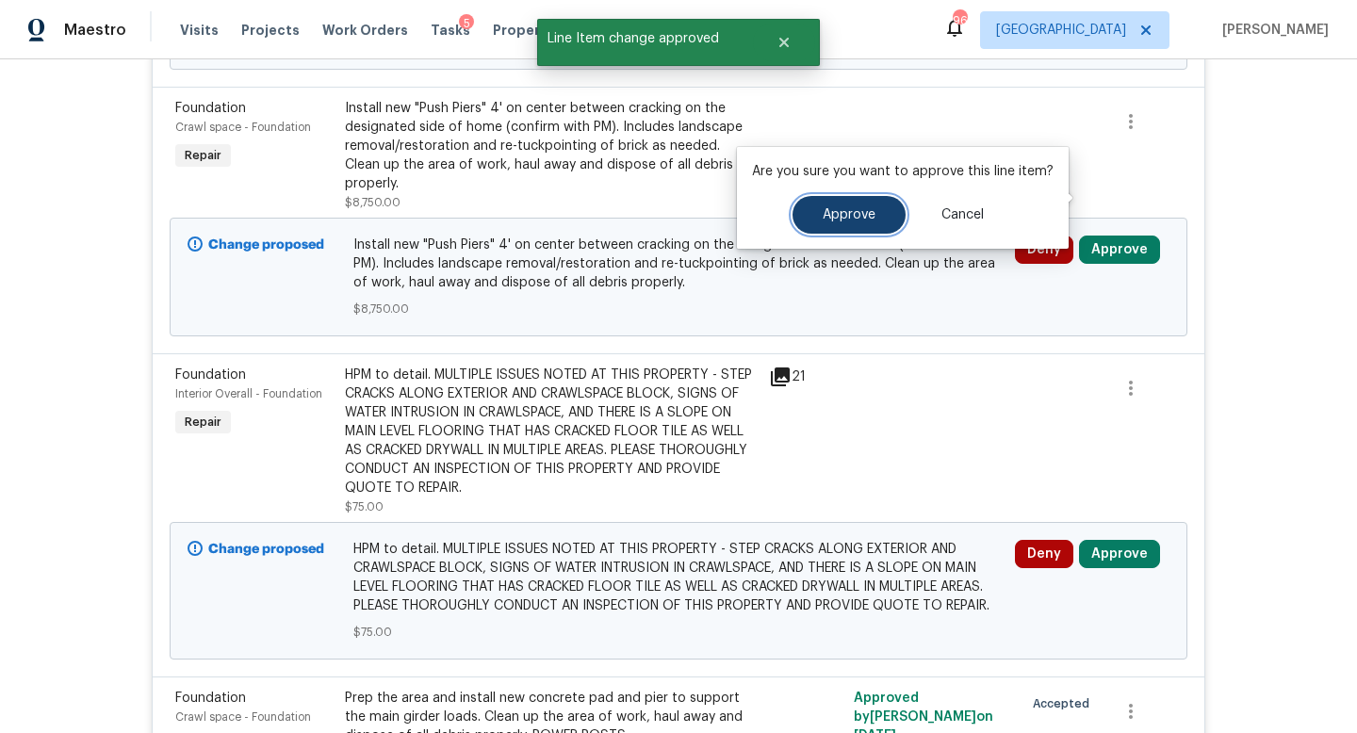
click at [874, 224] on button "Approve" at bounding box center [849, 215] width 113 height 38
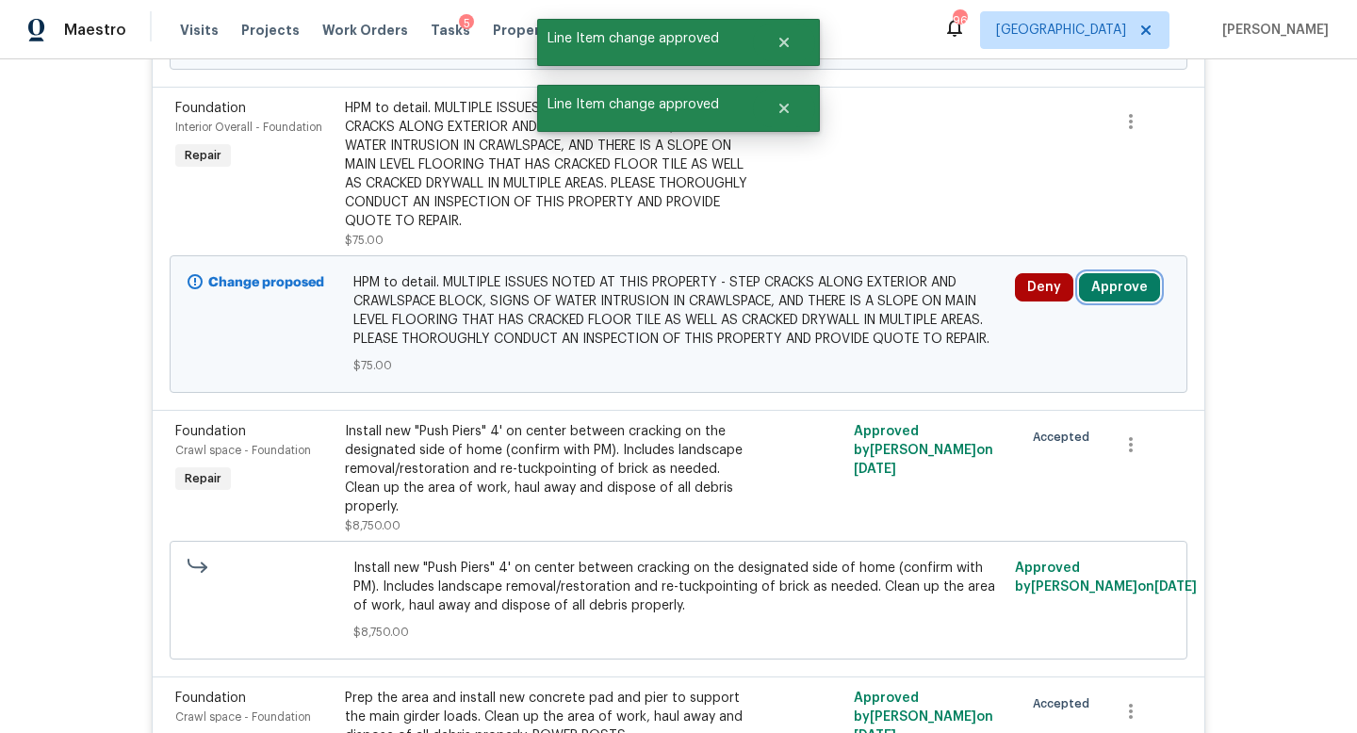
click at [1093, 273] on button "Approve" at bounding box center [1119, 287] width 81 height 28
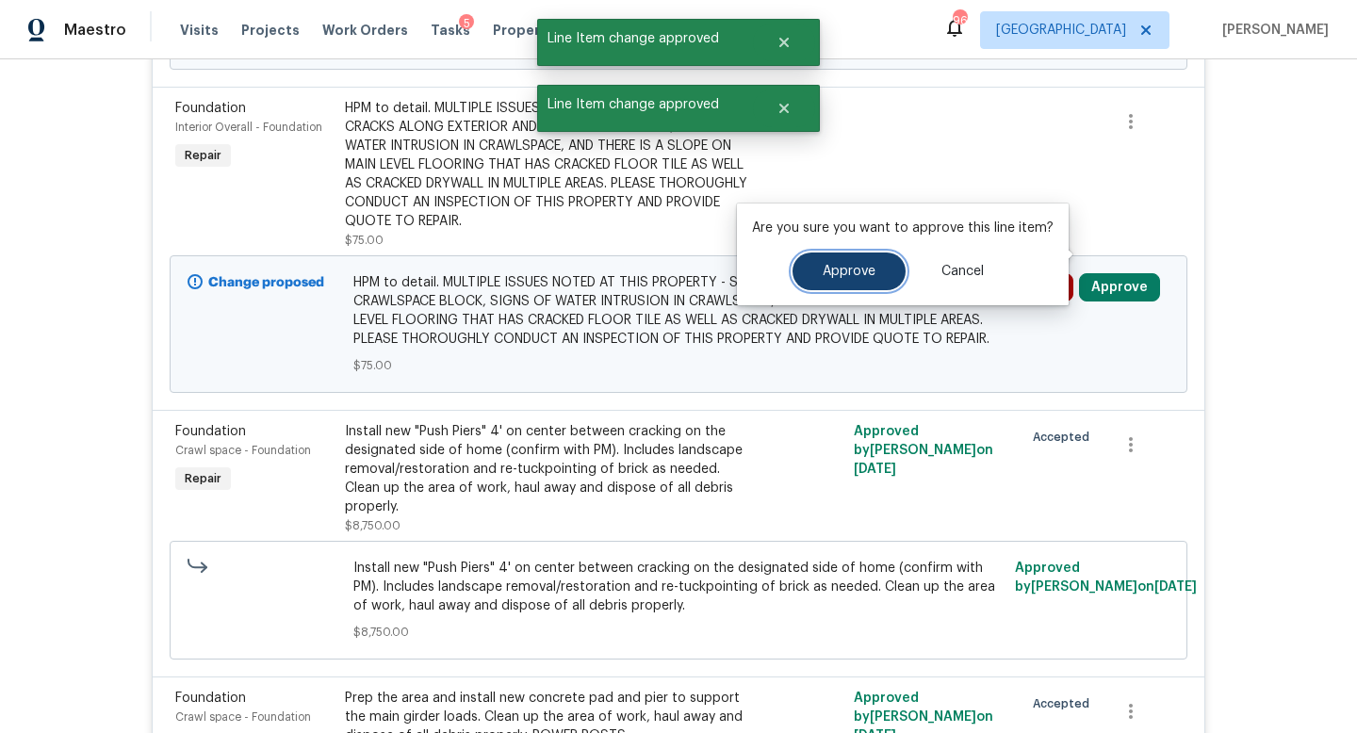
click at [869, 279] on button "Approve" at bounding box center [849, 272] width 113 height 38
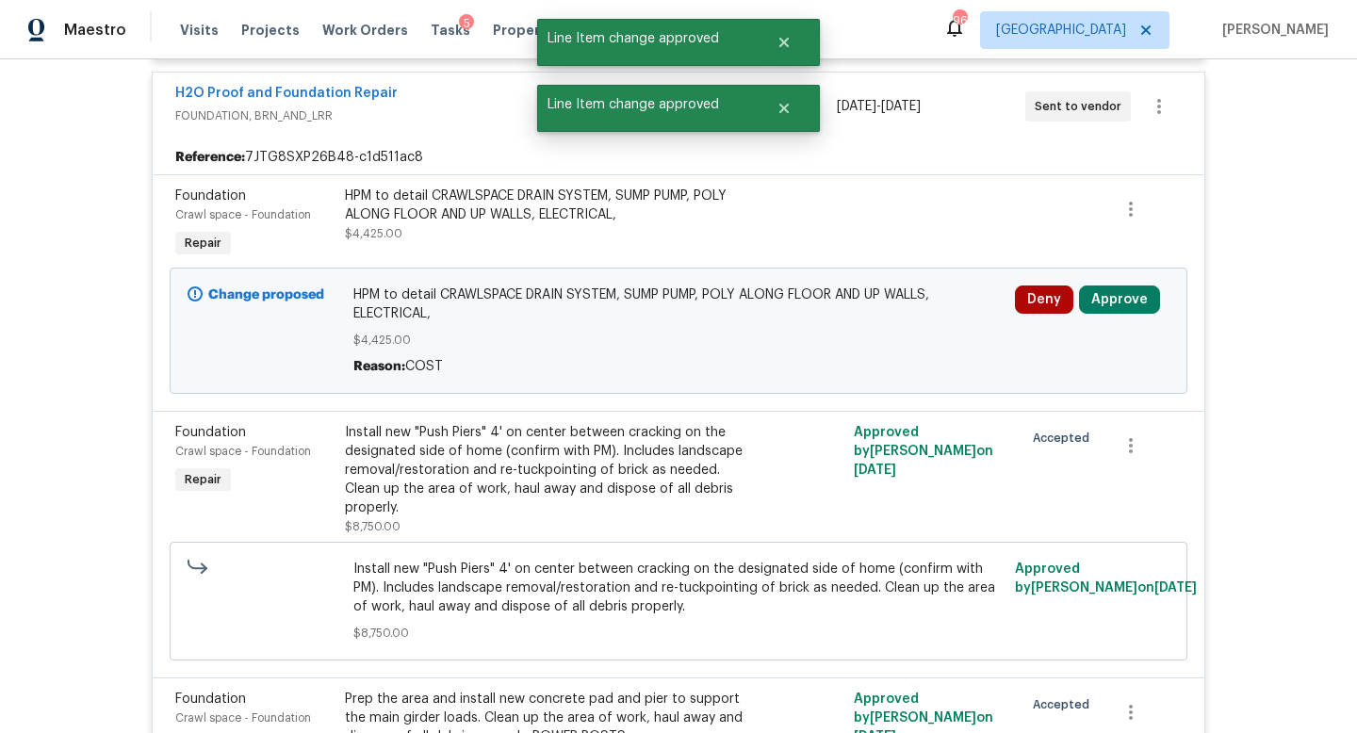
scroll to position [11239, 0]
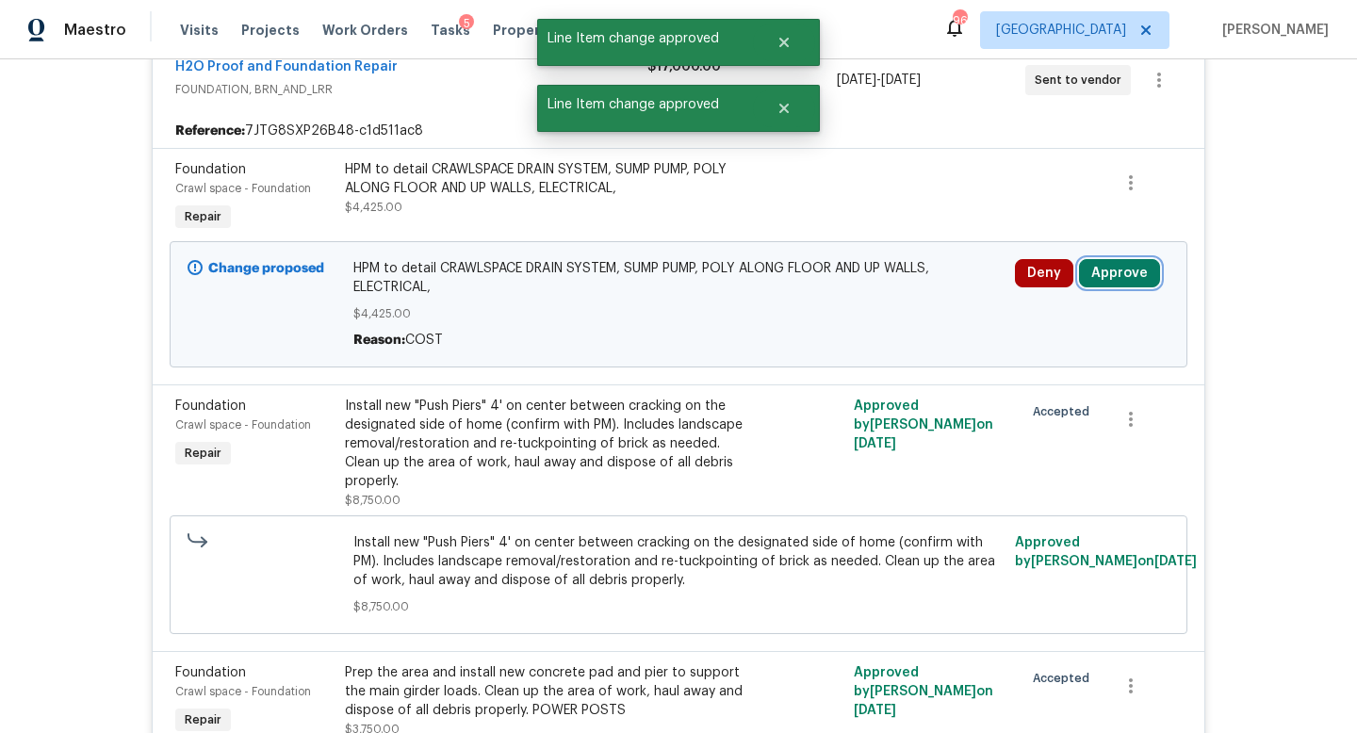
click at [1112, 259] on button "Approve" at bounding box center [1119, 273] width 81 height 28
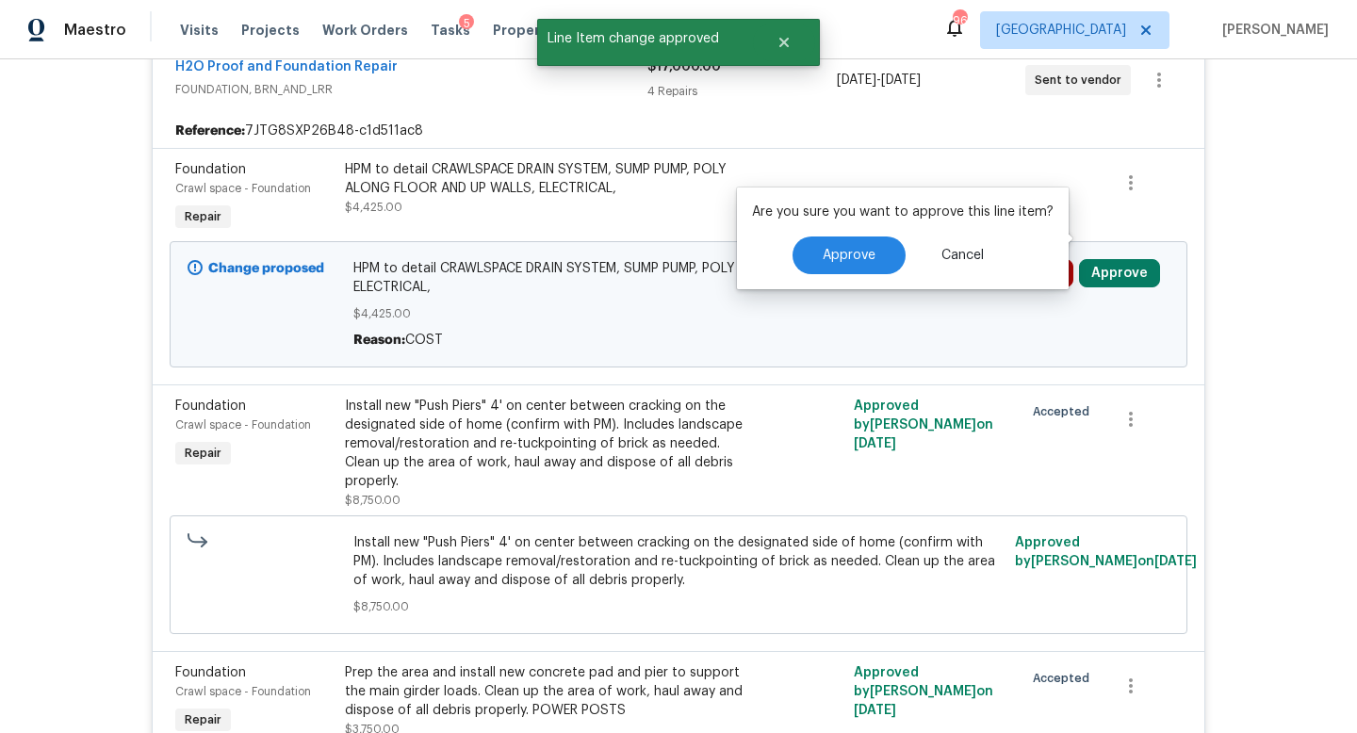
click at [902, 254] on div "Approve Cancel" at bounding box center [903, 256] width 302 height 38
click at [877, 257] on button "Approve" at bounding box center [849, 256] width 113 height 38
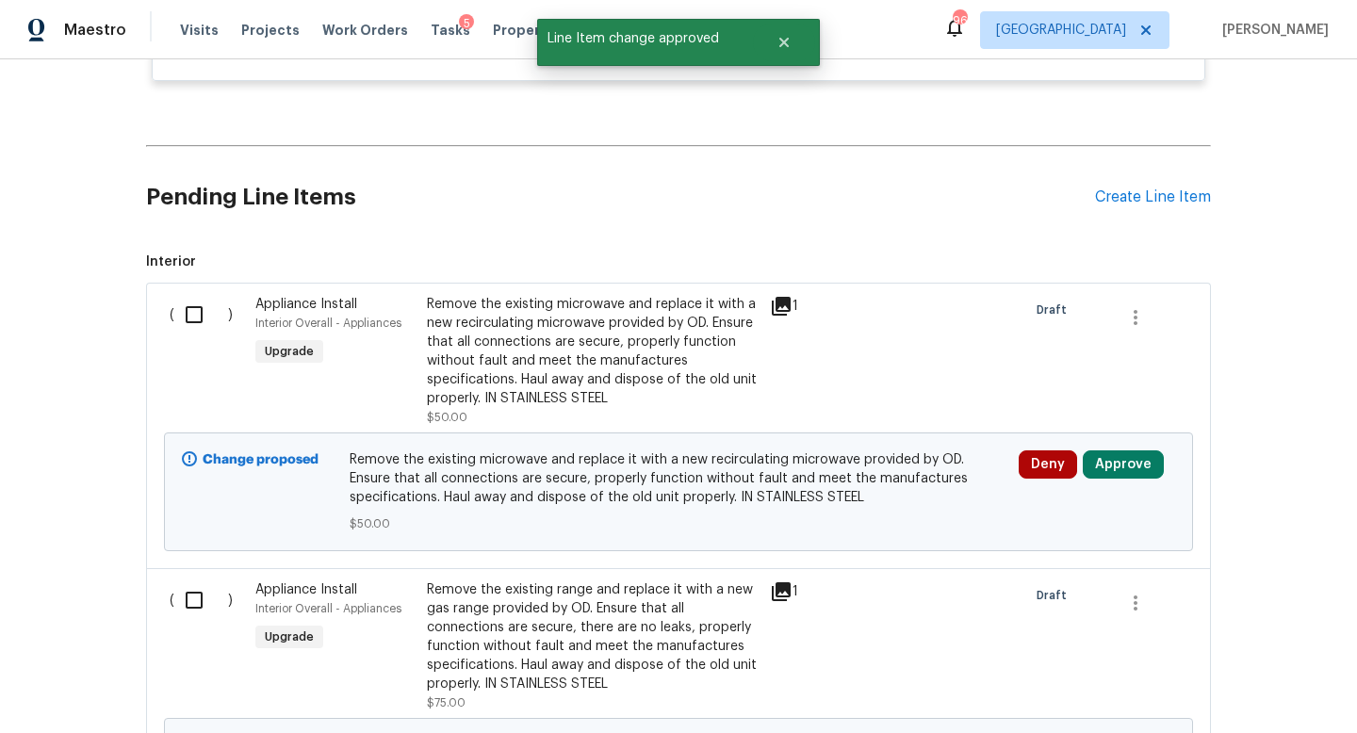
scroll to position [12727, 0]
click at [1107, 450] on button "Approve" at bounding box center [1123, 464] width 81 height 28
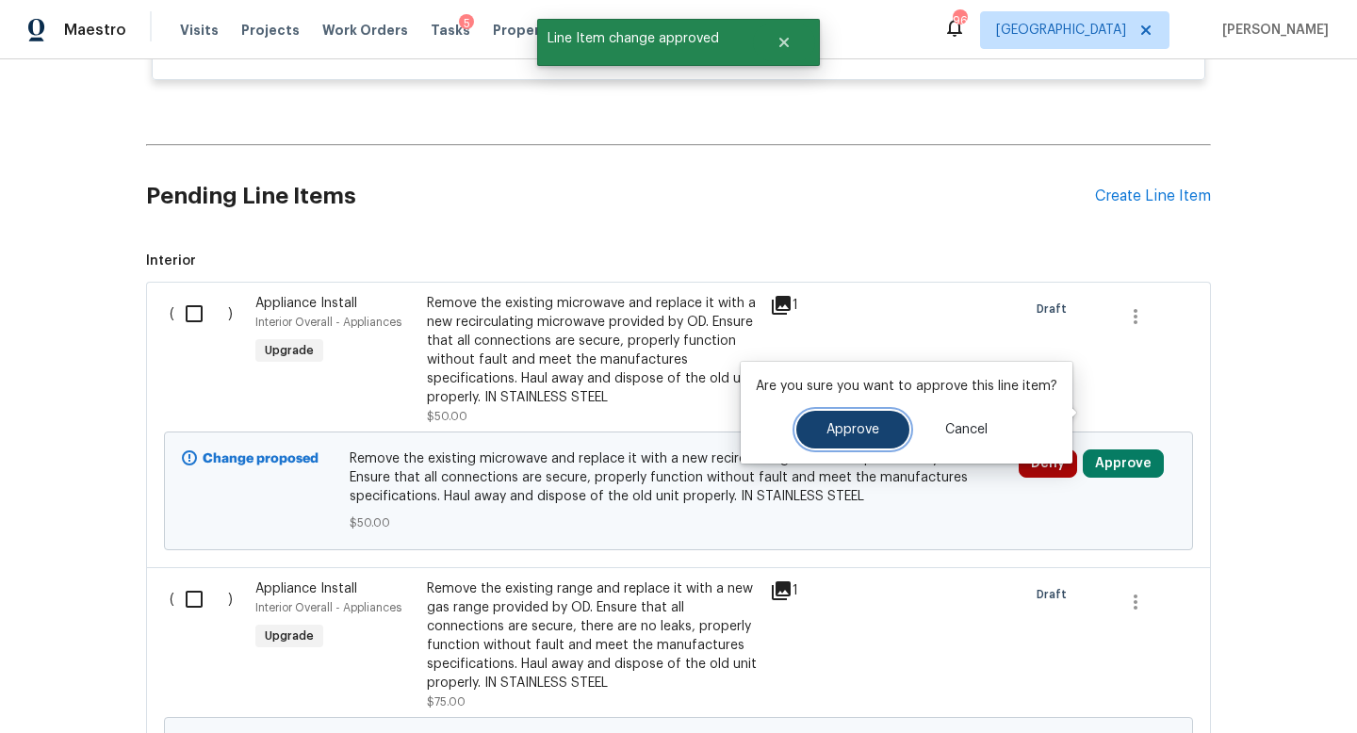
click at [892, 428] on button "Approve" at bounding box center [852, 430] width 113 height 38
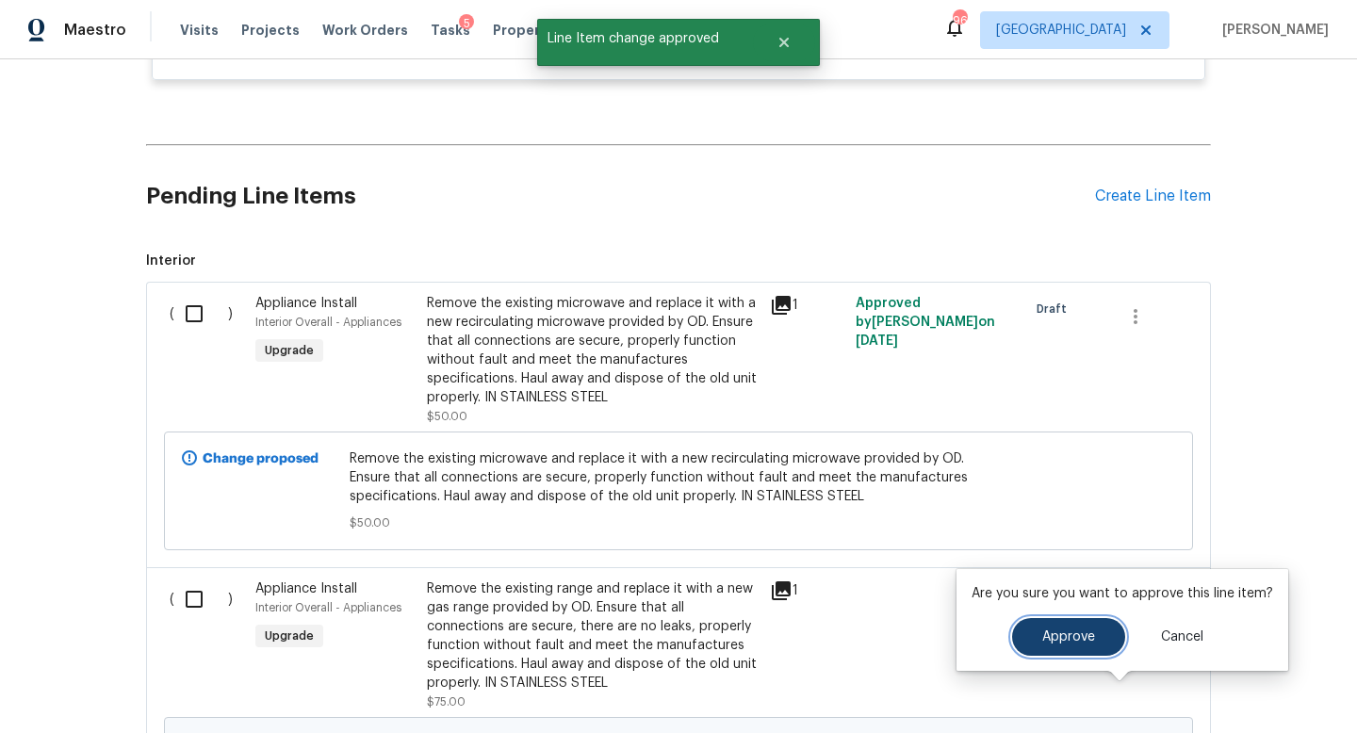
click at [1063, 630] on span "Approve" at bounding box center [1068, 637] width 53 height 14
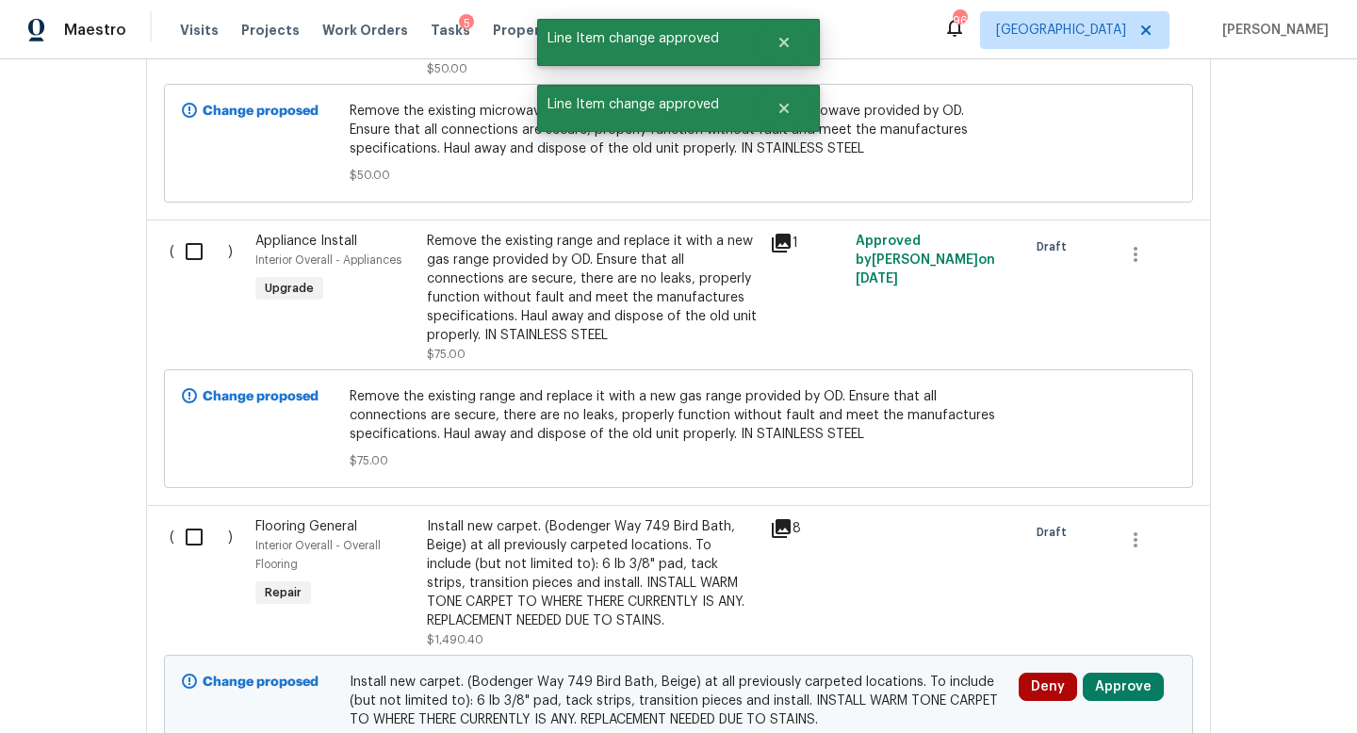
scroll to position [13212, 0]
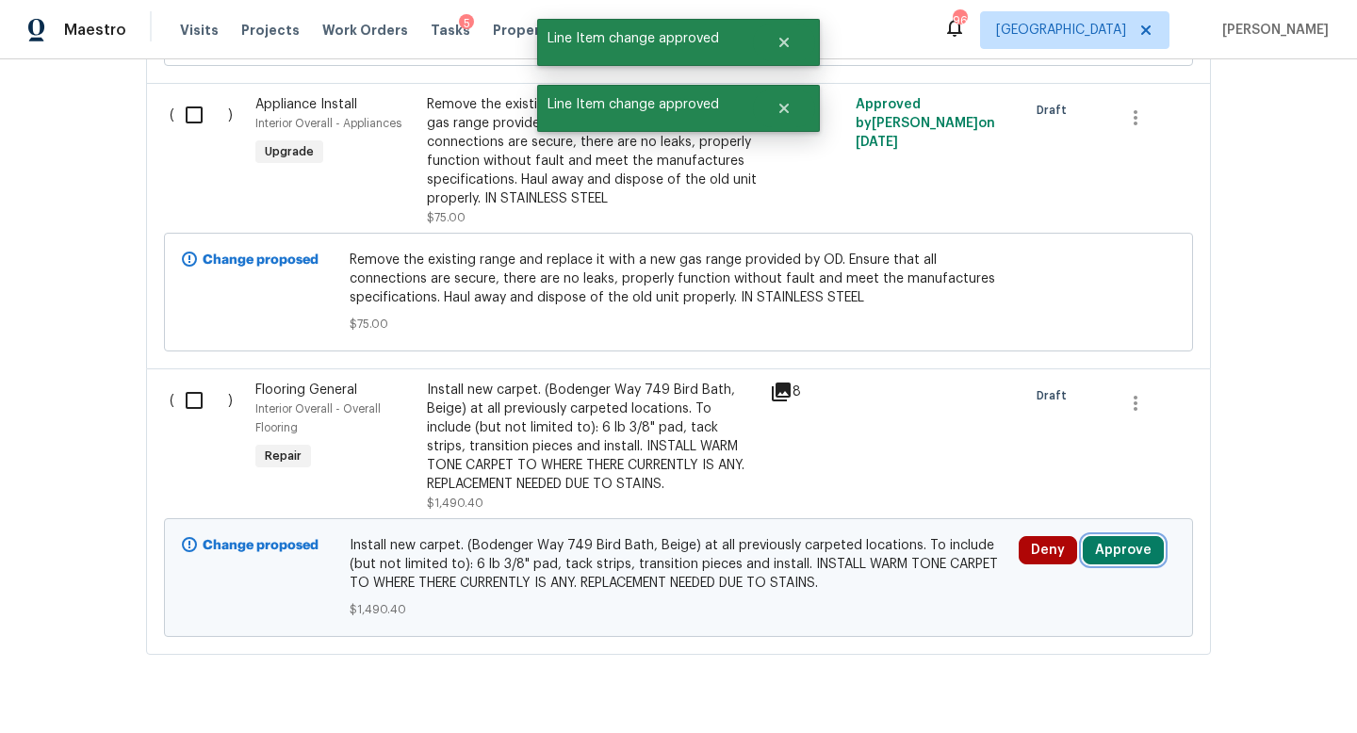
click at [1114, 536] on button "Approve" at bounding box center [1123, 550] width 81 height 28
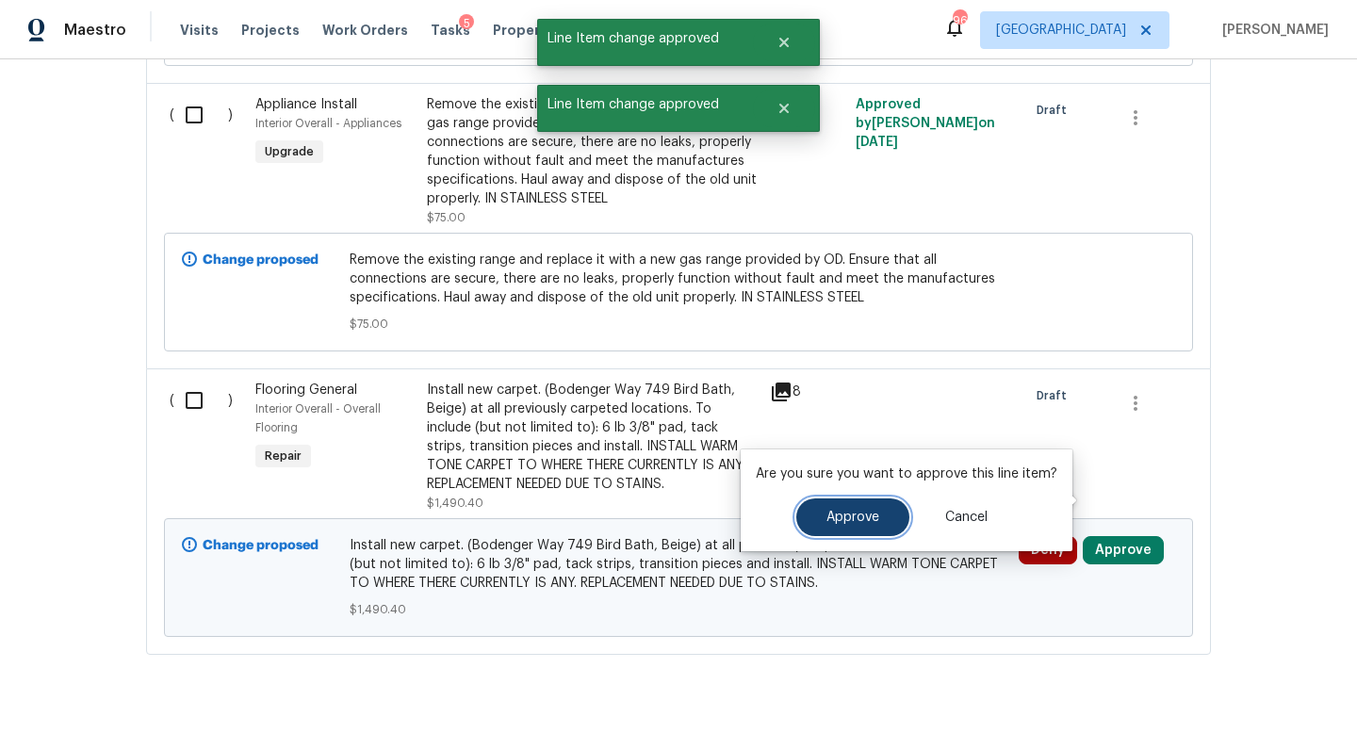
click at [886, 514] on button "Approve" at bounding box center [852, 518] width 113 height 38
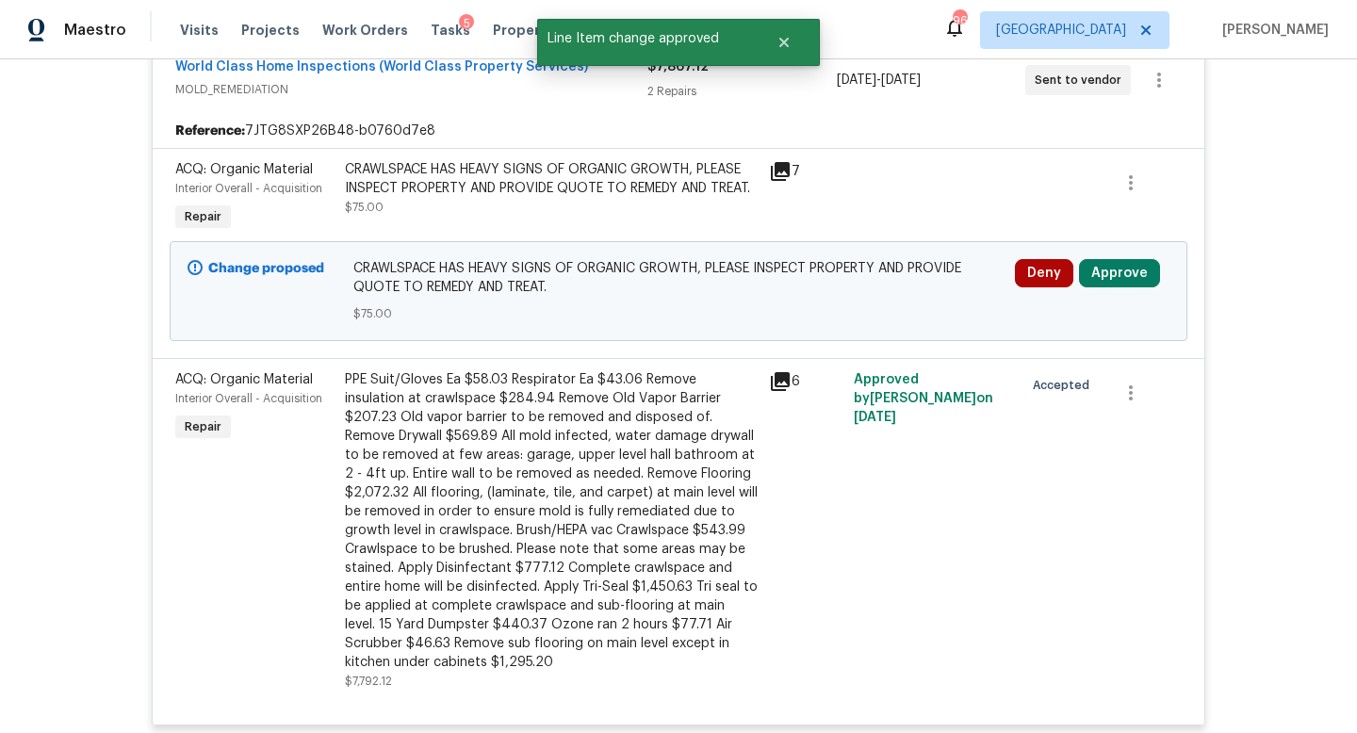
scroll to position [12054, 0]
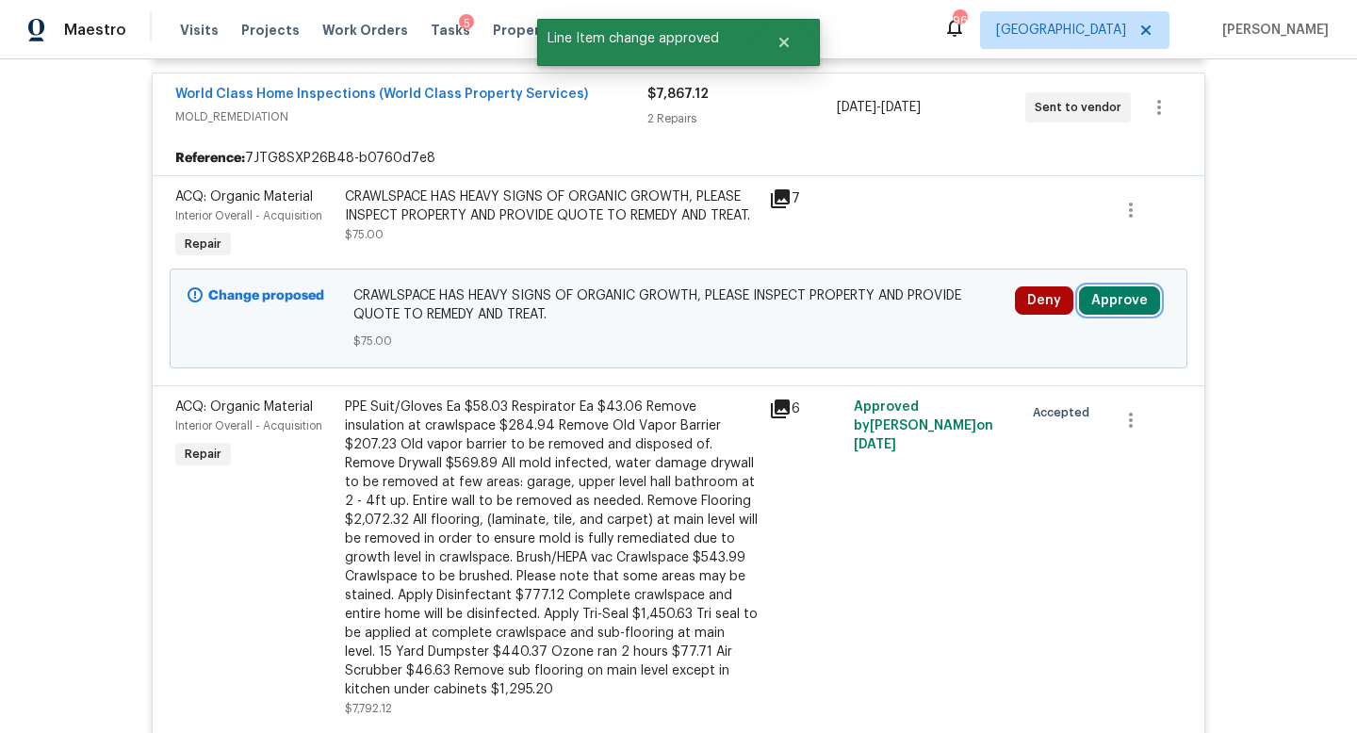
click at [1098, 286] on button "Approve" at bounding box center [1119, 300] width 81 height 28
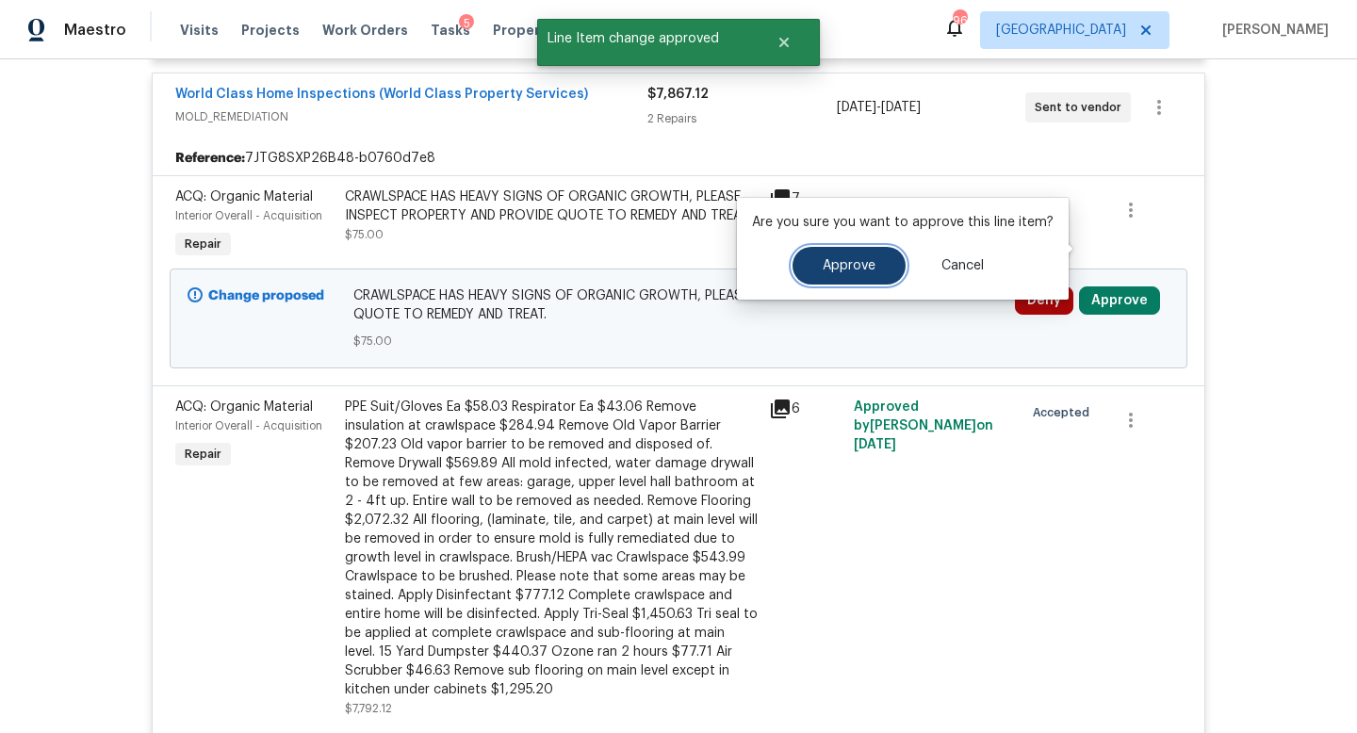
click at [878, 268] on button "Approve" at bounding box center [849, 266] width 113 height 38
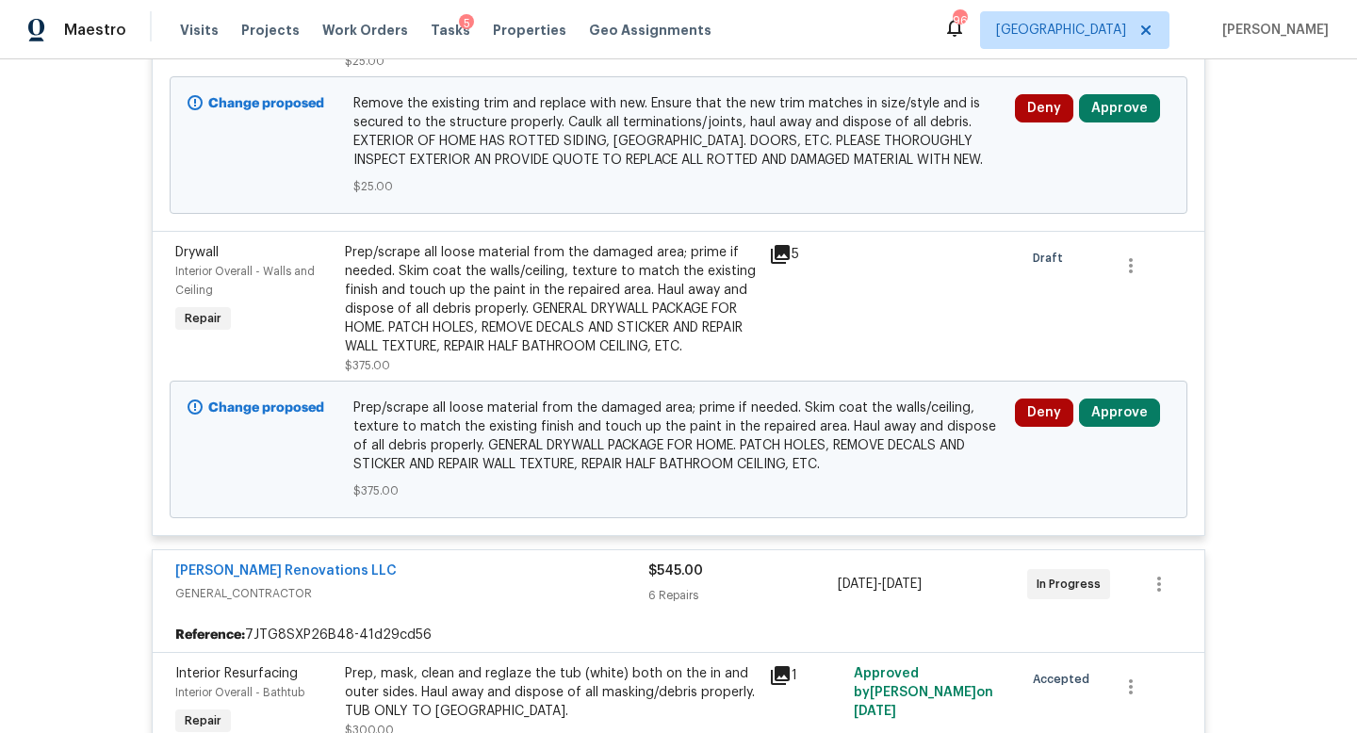
scroll to position [8505, 0]
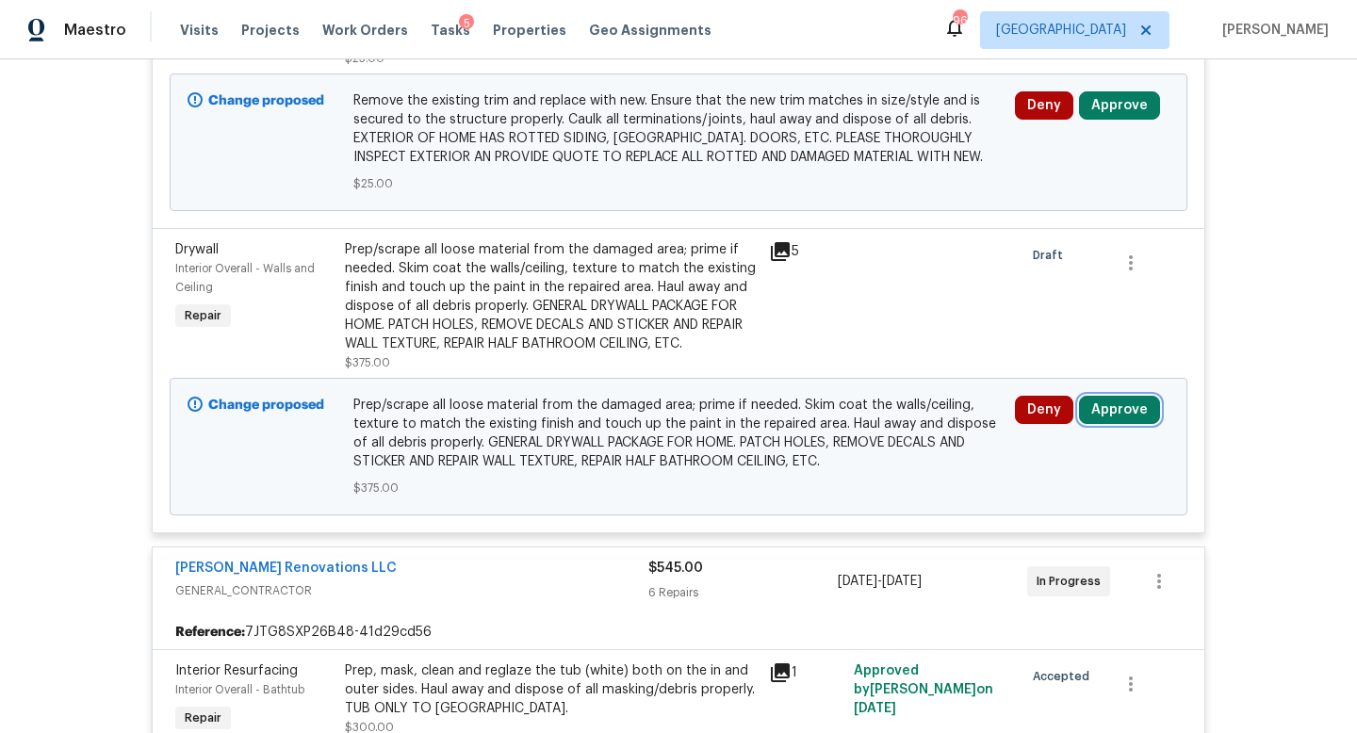
click at [1114, 396] on button "Approve" at bounding box center [1119, 410] width 81 height 28
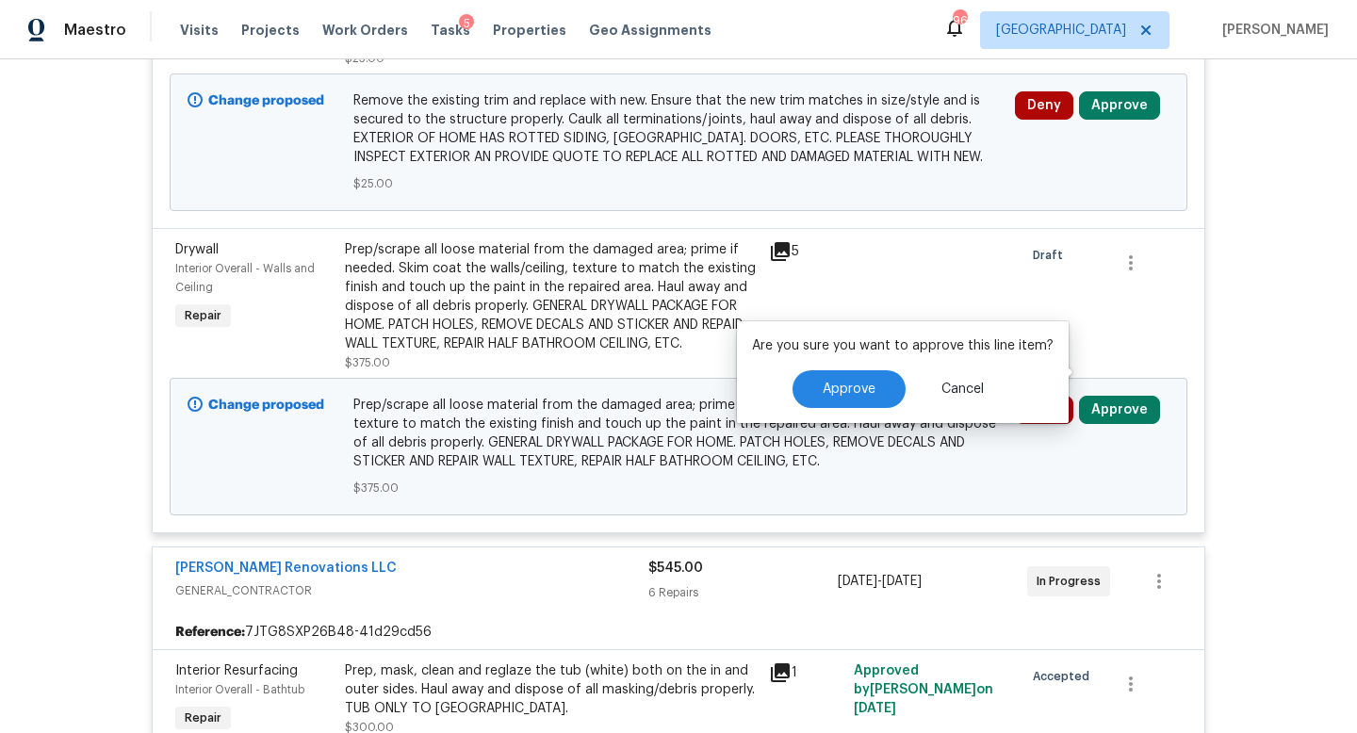
click at [868, 359] on div "Are you sure you want to approve this line item? Approve Cancel" at bounding box center [903, 372] width 332 height 102
click at [862, 387] on span "Approve" at bounding box center [849, 390] width 53 height 14
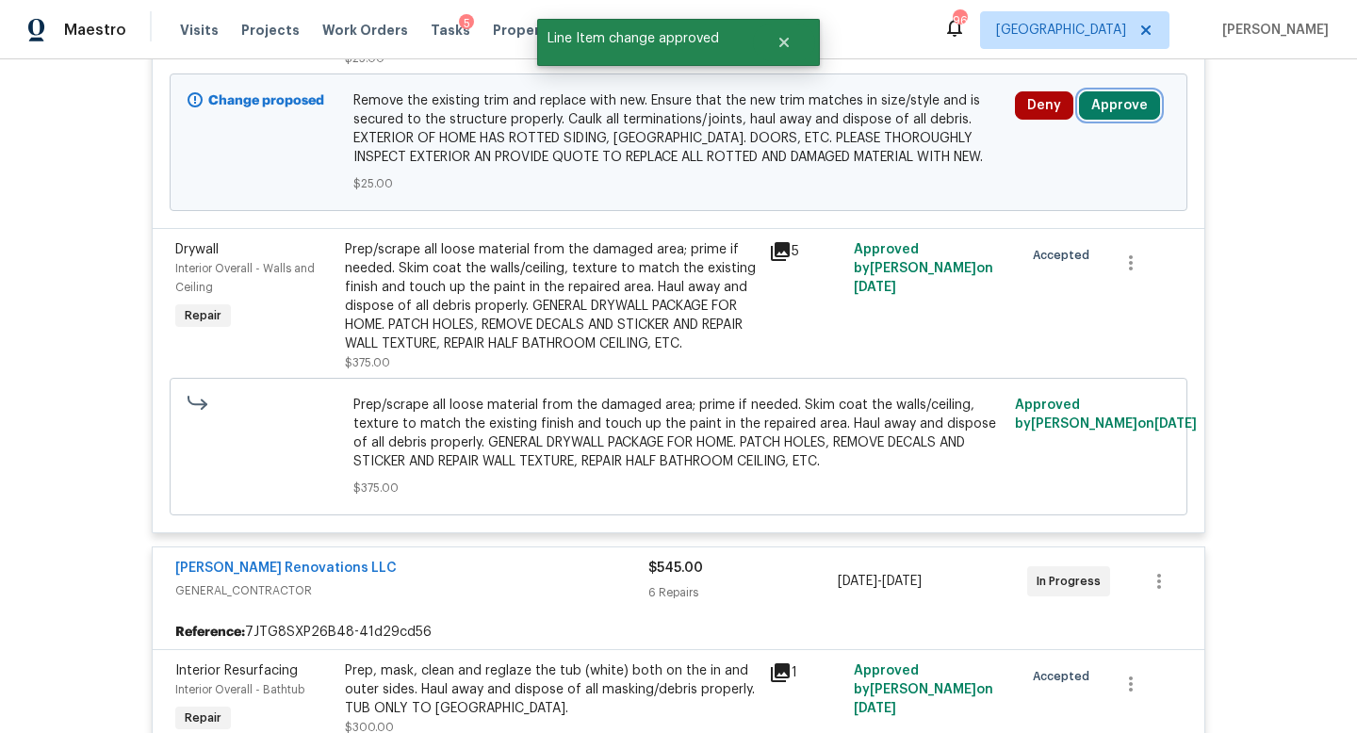
click at [1118, 91] on button "Approve" at bounding box center [1119, 105] width 81 height 28
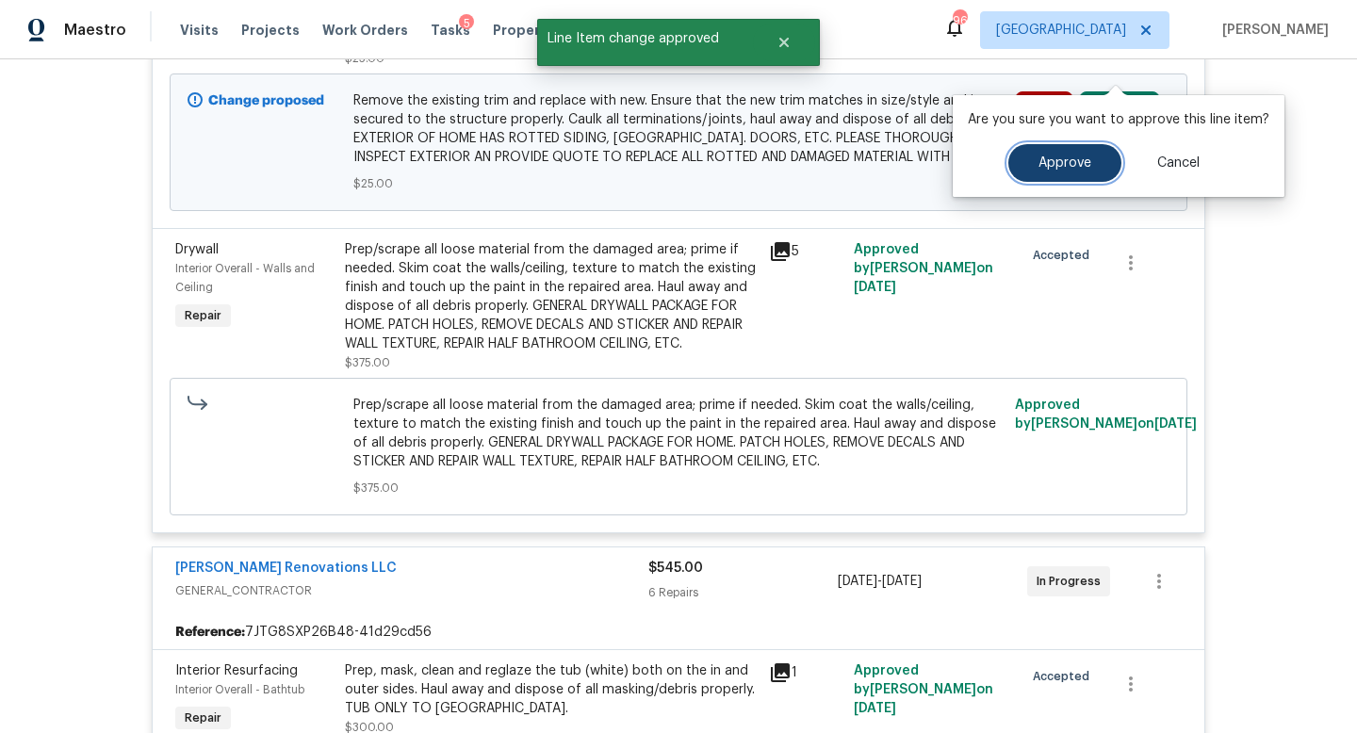
click at [1049, 164] on span "Approve" at bounding box center [1065, 163] width 53 height 14
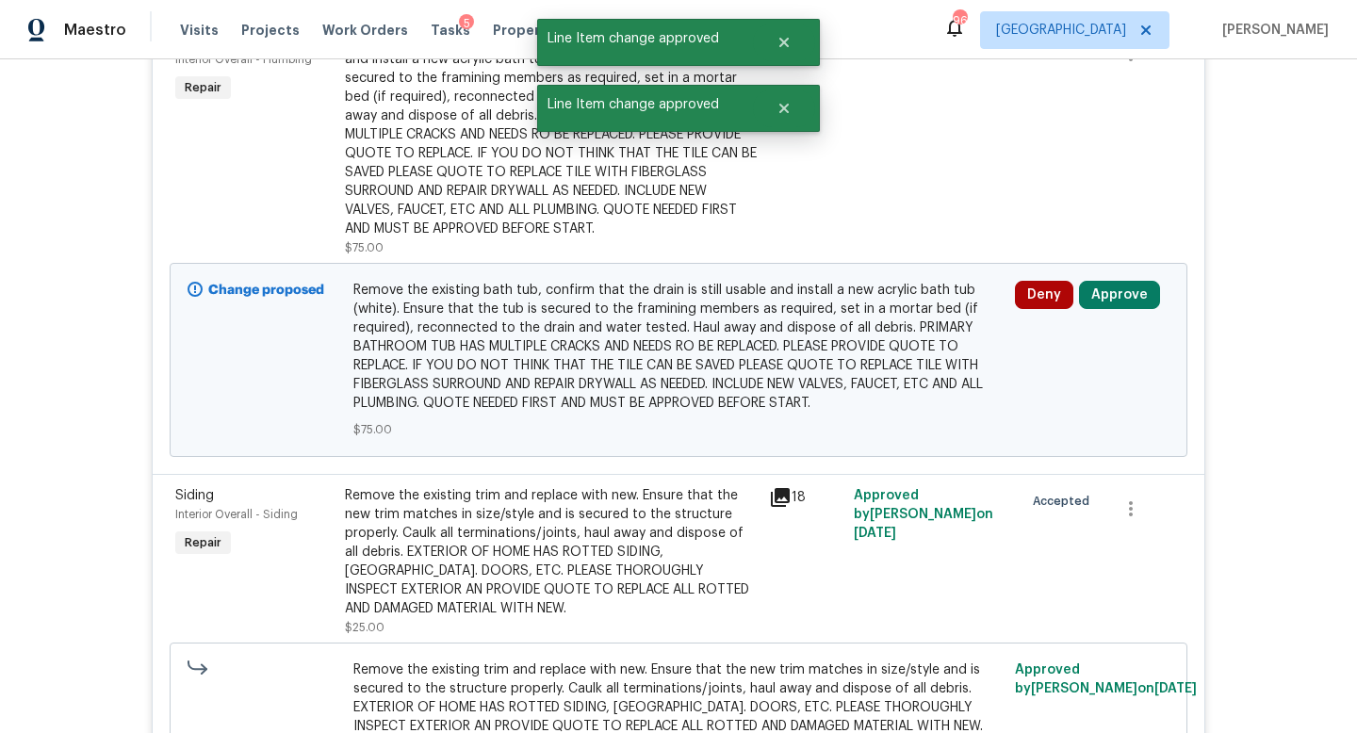
scroll to position [7941, 0]
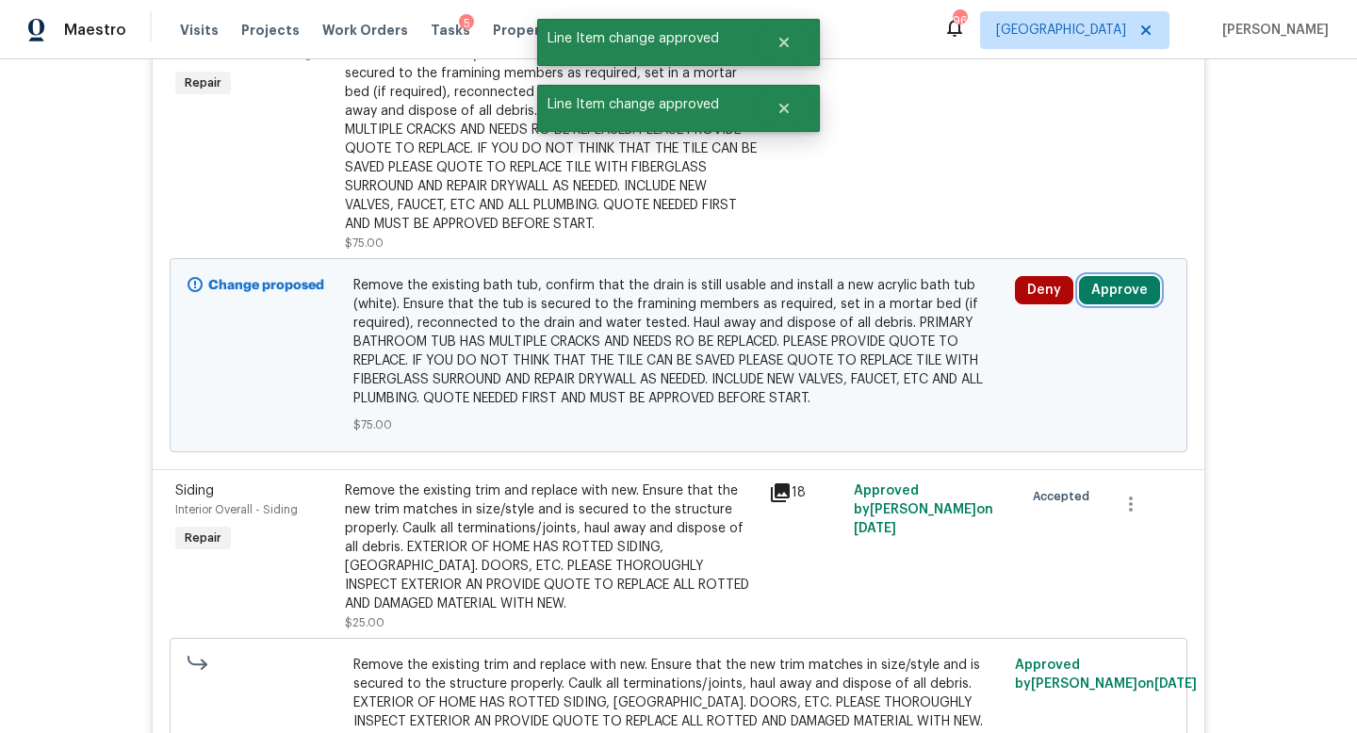
click at [1110, 276] on button "Approve" at bounding box center [1119, 290] width 81 height 28
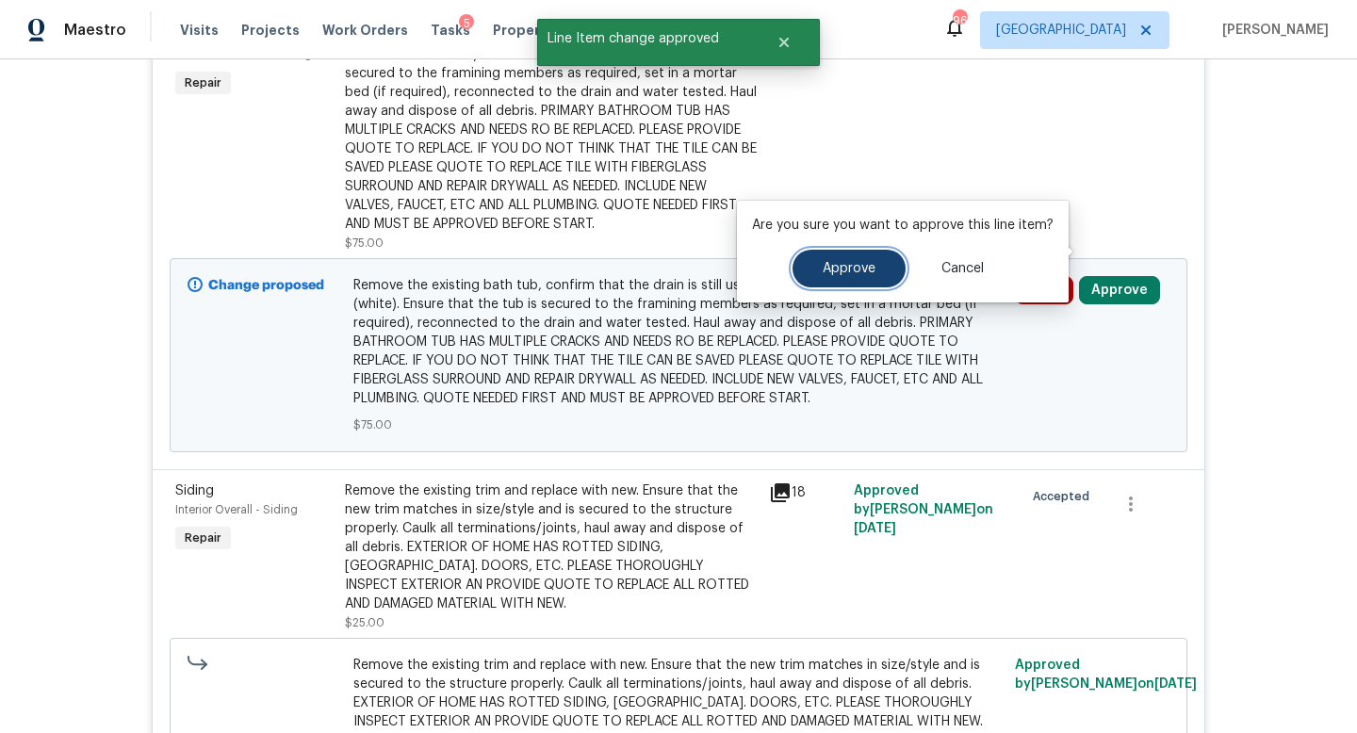
click at [879, 269] on button "Approve" at bounding box center [849, 269] width 113 height 38
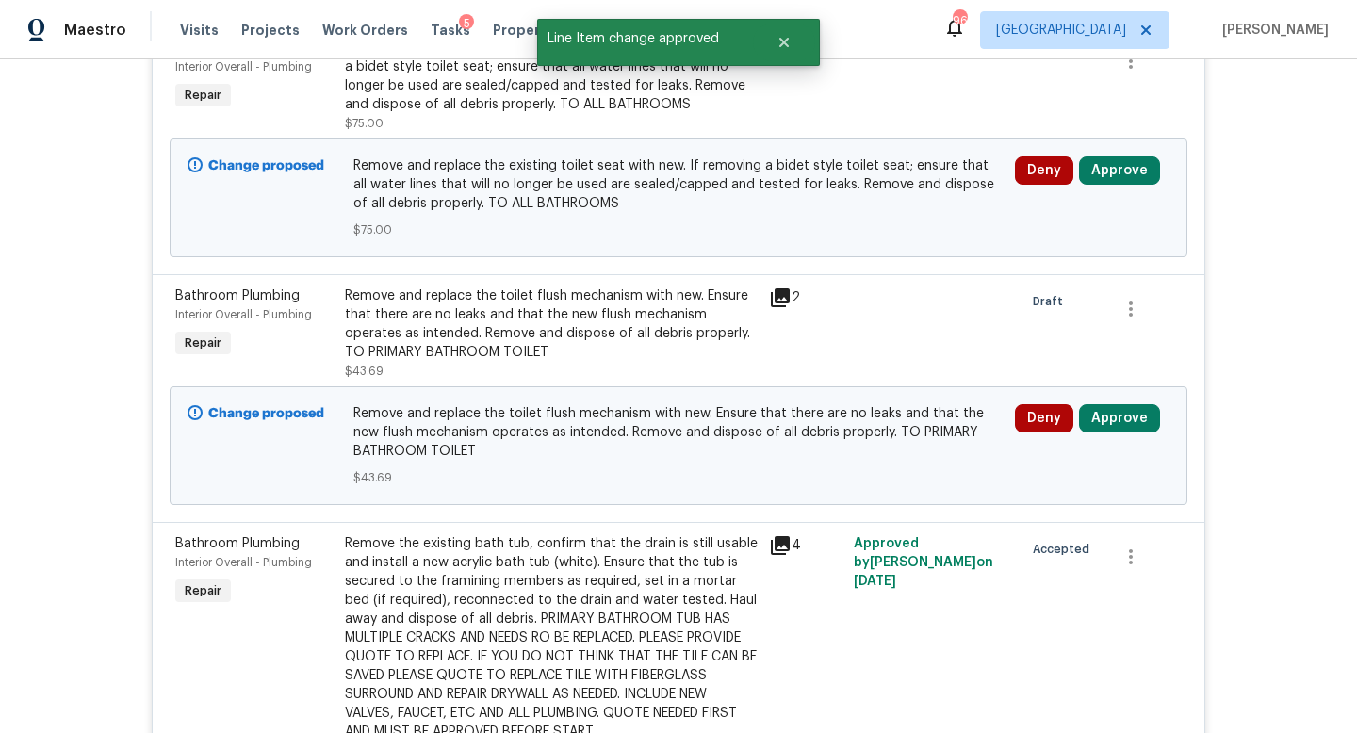
scroll to position [7414, 0]
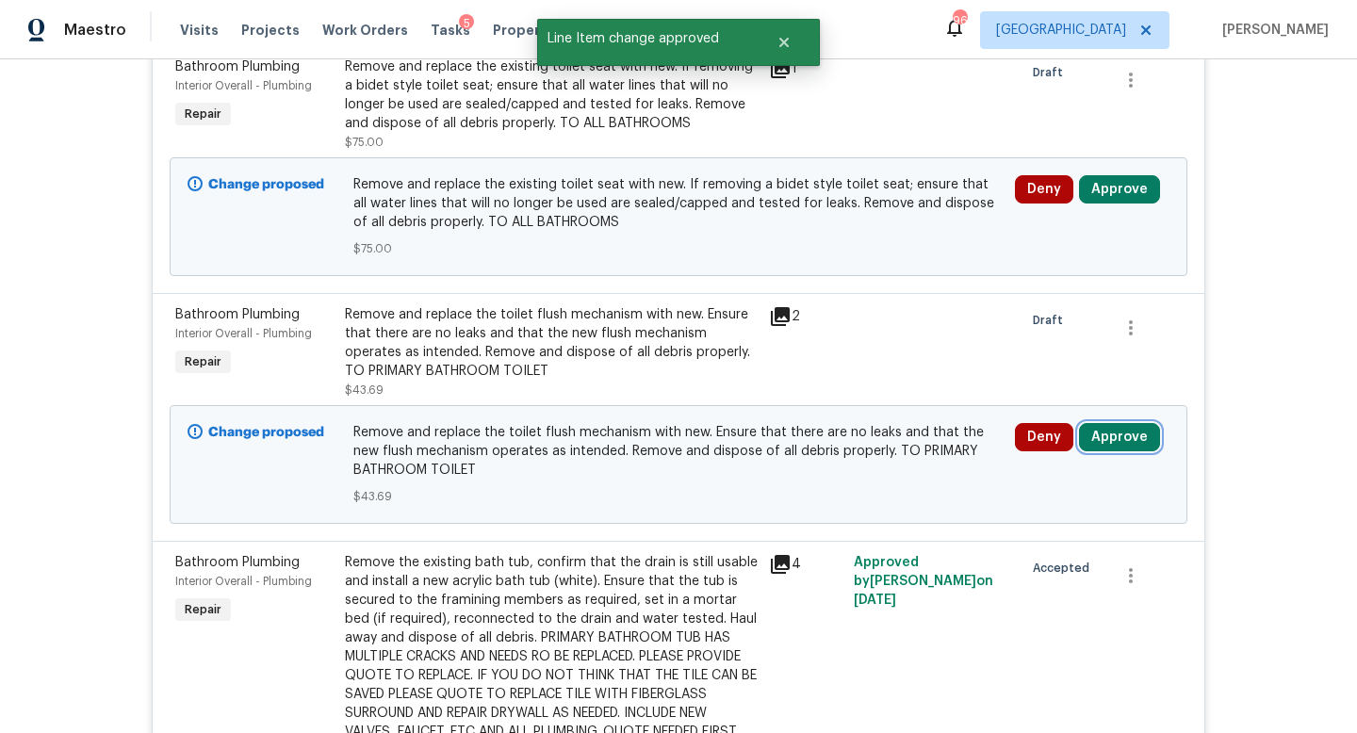
click at [1119, 423] on button "Approve" at bounding box center [1119, 437] width 81 height 28
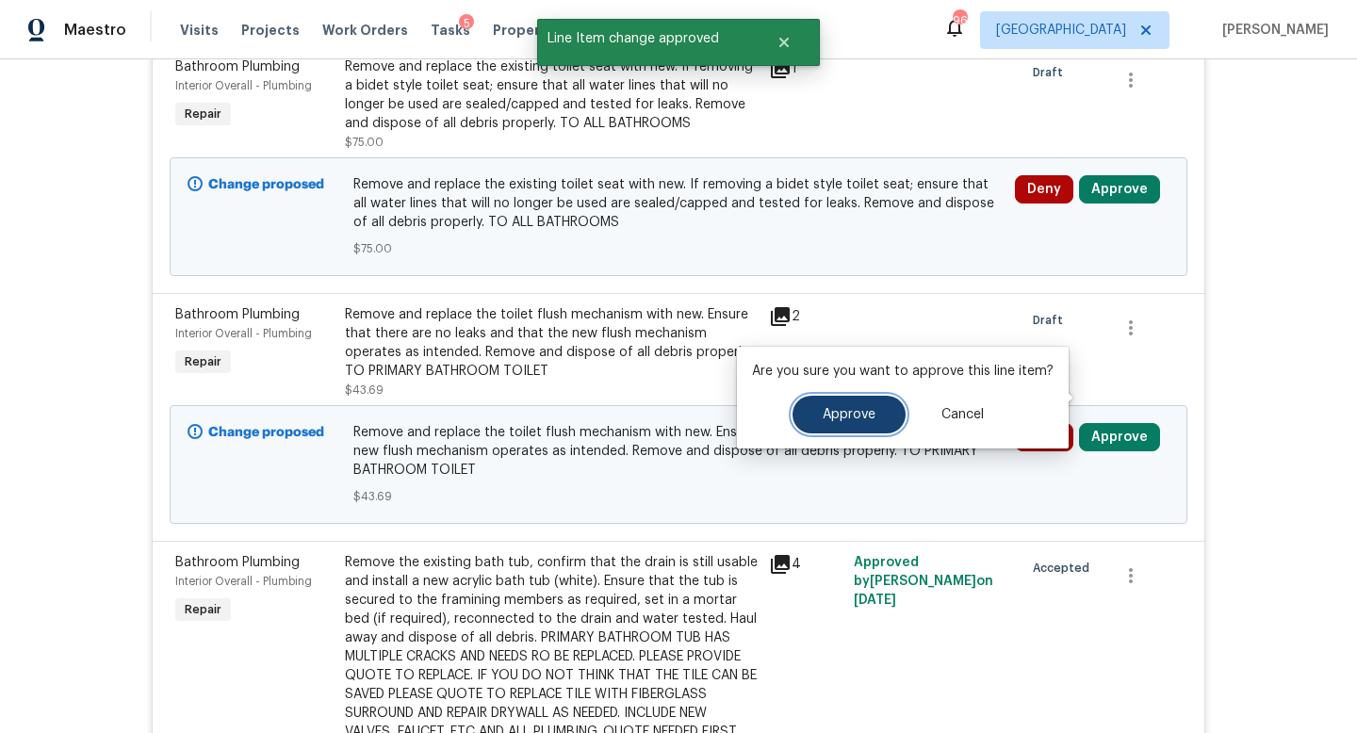
click at [892, 404] on button "Approve" at bounding box center [849, 415] width 113 height 38
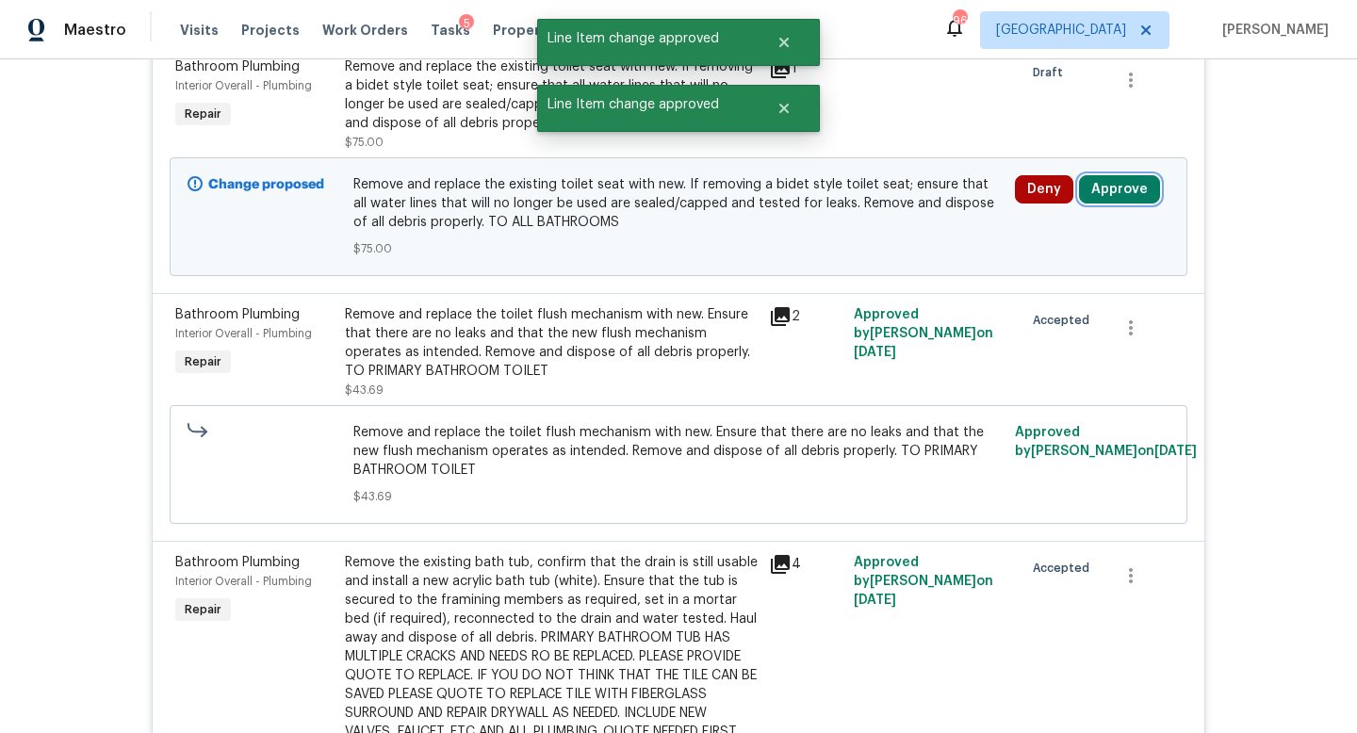
click at [1120, 175] on button "Approve" at bounding box center [1119, 189] width 81 height 28
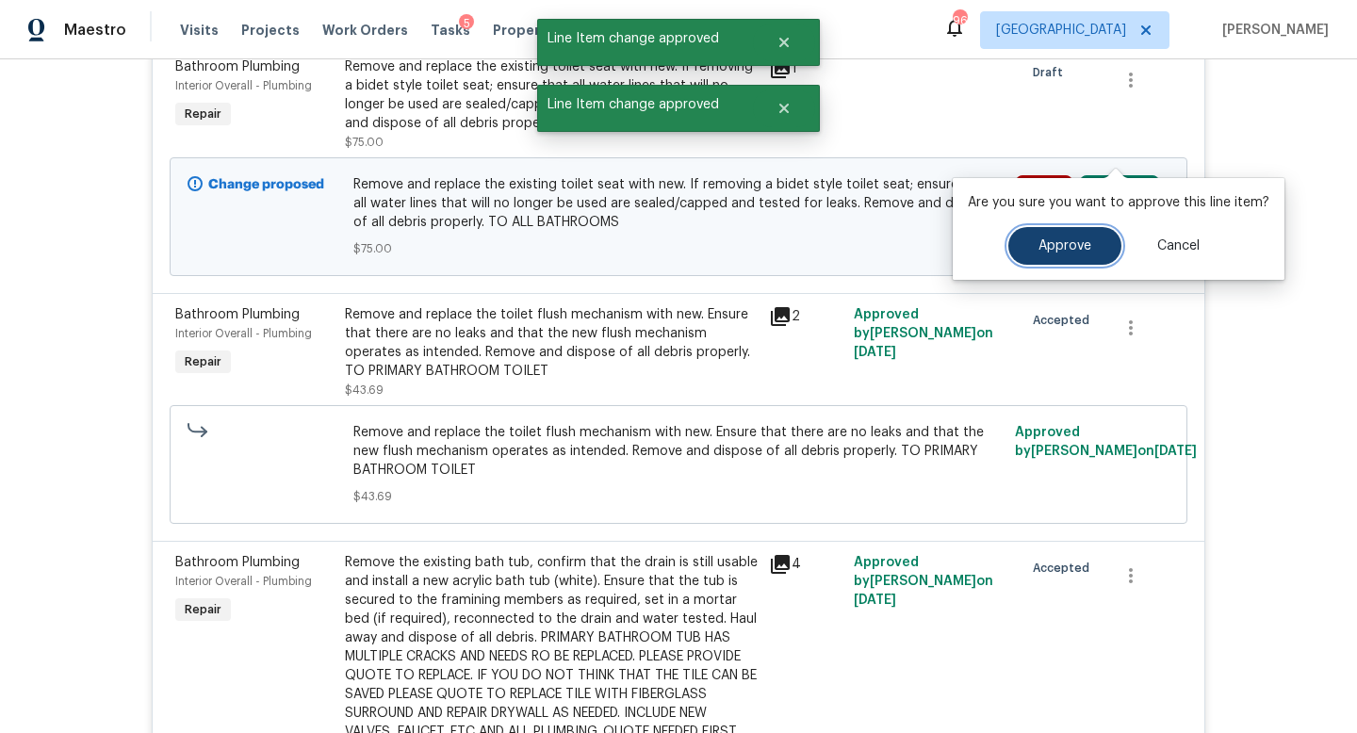
click at [1068, 248] on span "Approve" at bounding box center [1065, 246] width 53 height 14
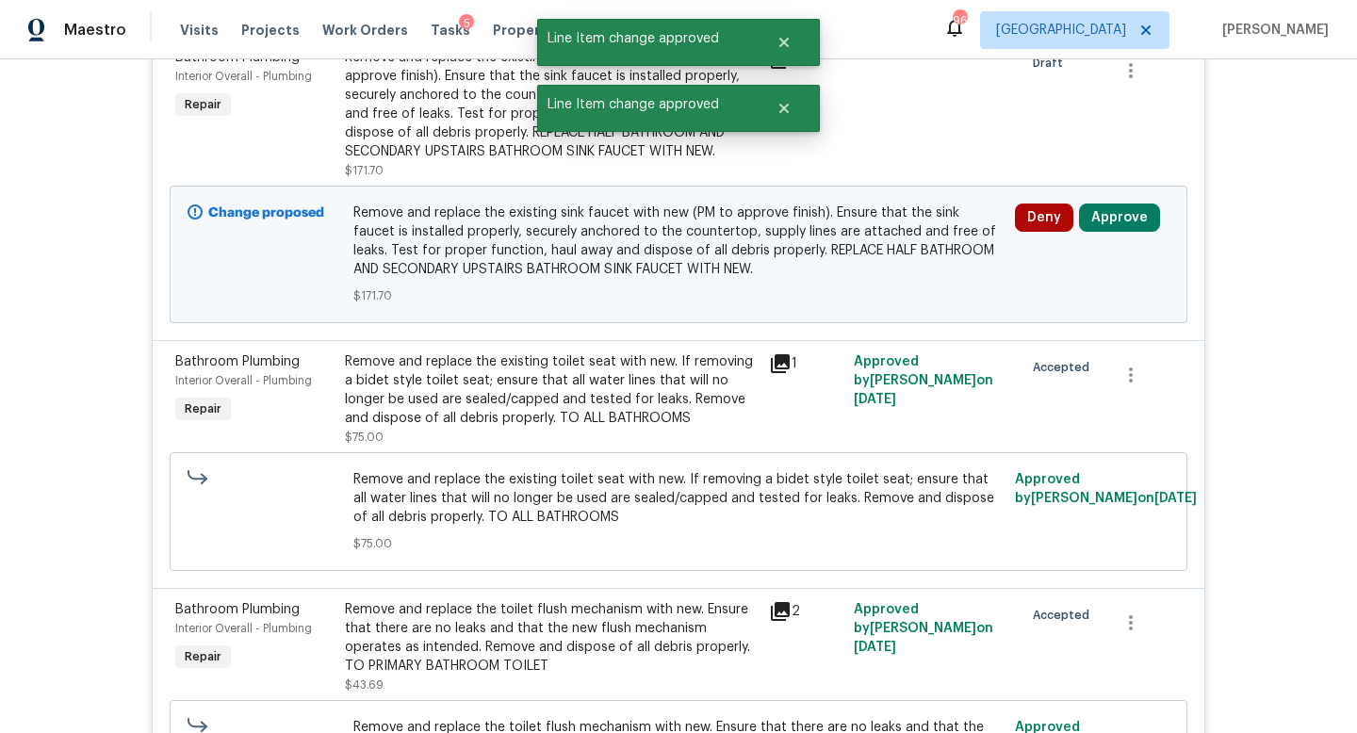
scroll to position [7109, 0]
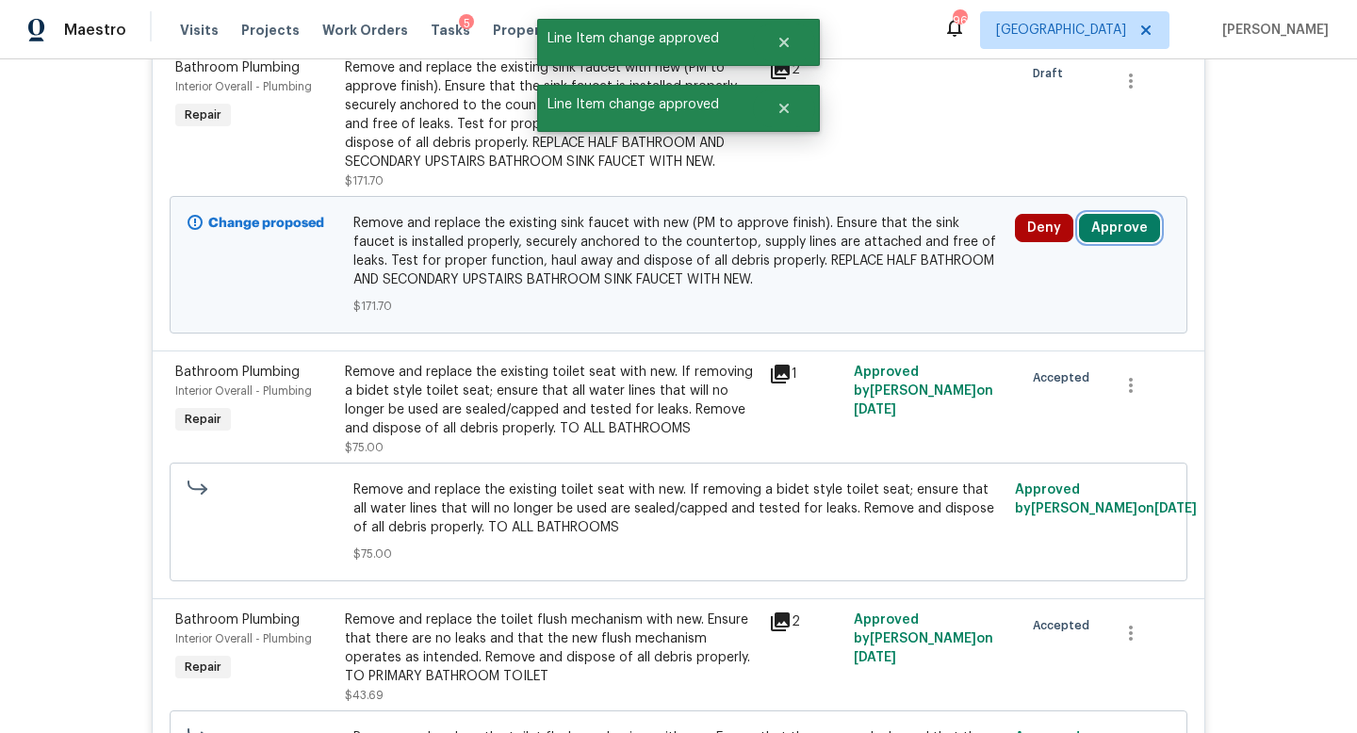
click at [1121, 214] on button "Approve" at bounding box center [1119, 228] width 81 height 28
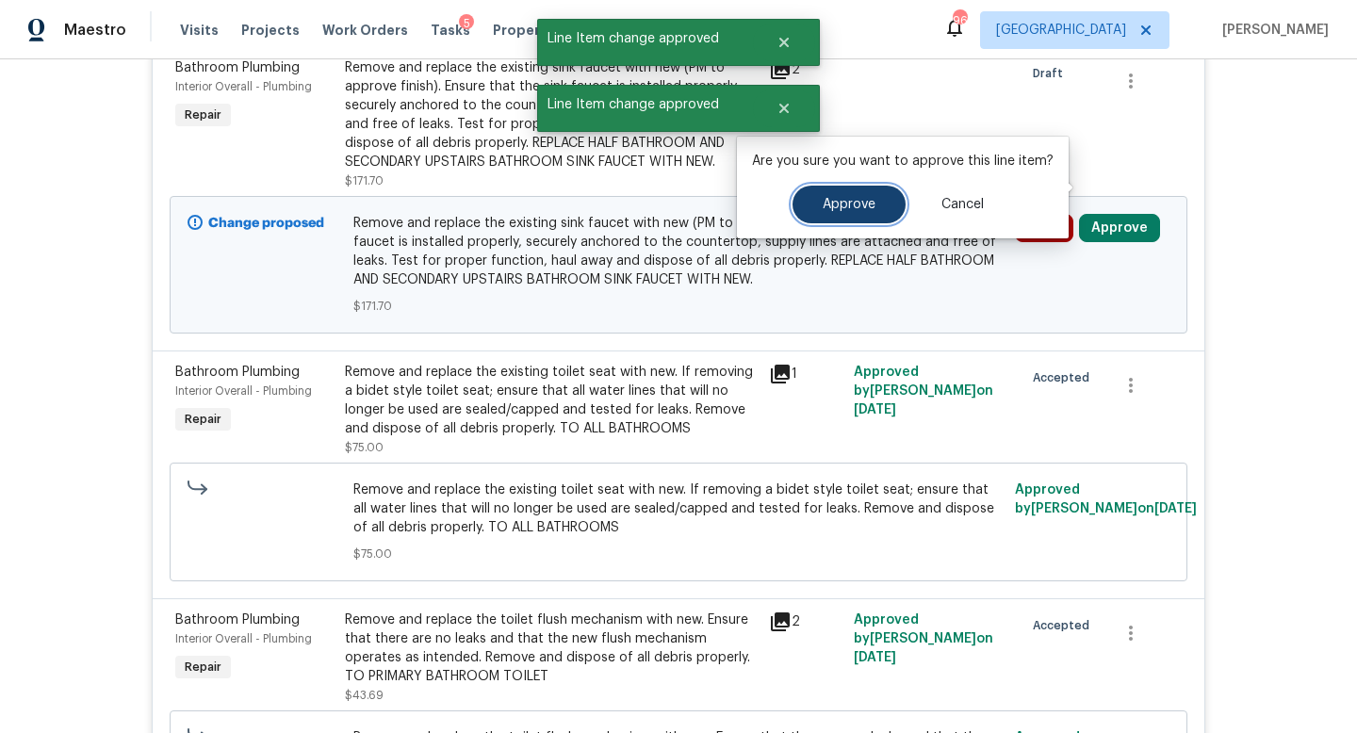
click at [858, 202] on span "Approve" at bounding box center [849, 205] width 53 height 14
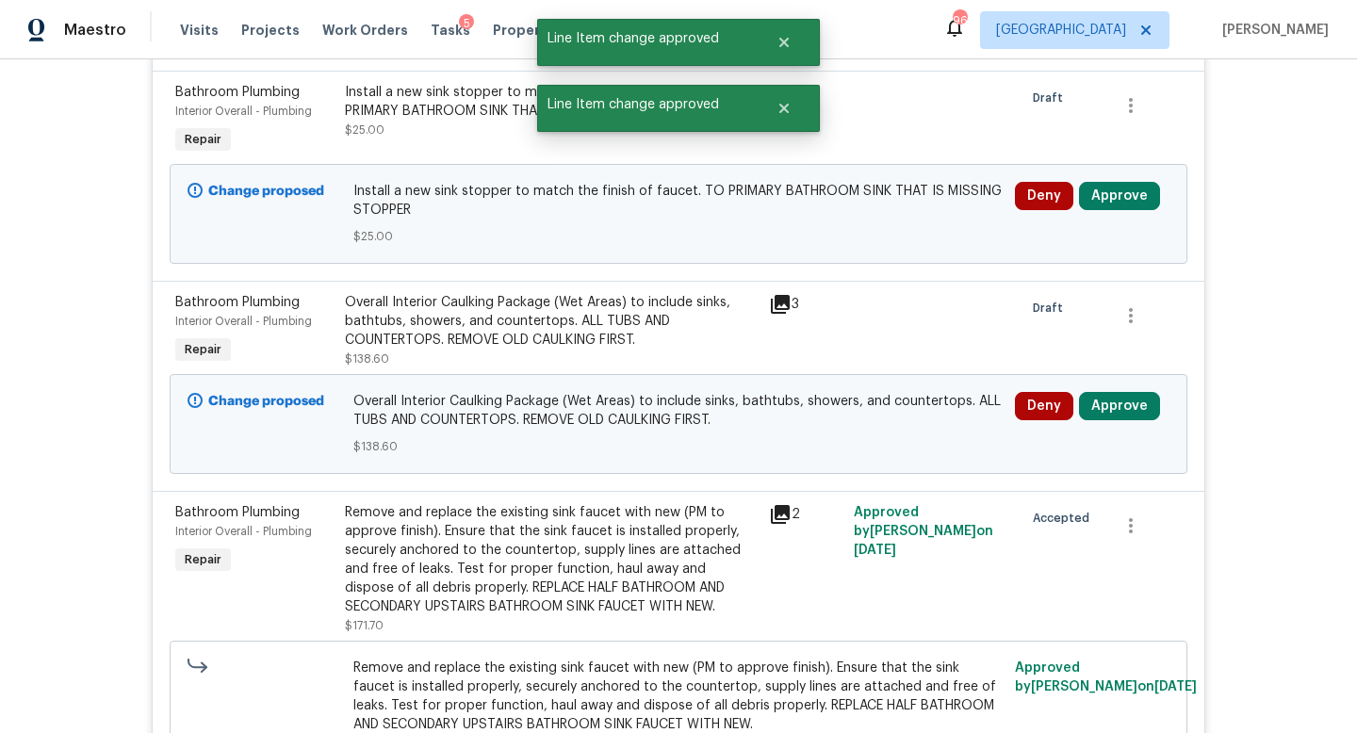
scroll to position [6643, 0]
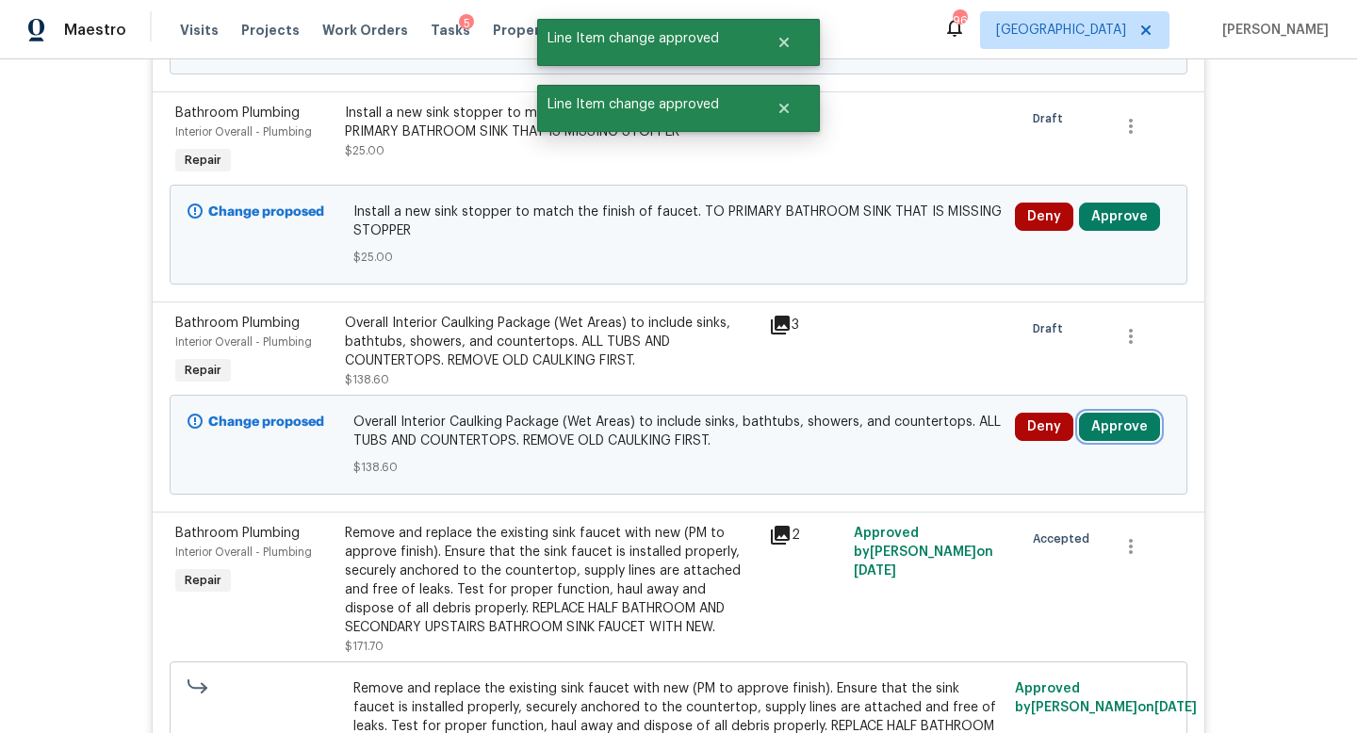
click at [1112, 413] on button "Approve" at bounding box center [1119, 427] width 81 height 28
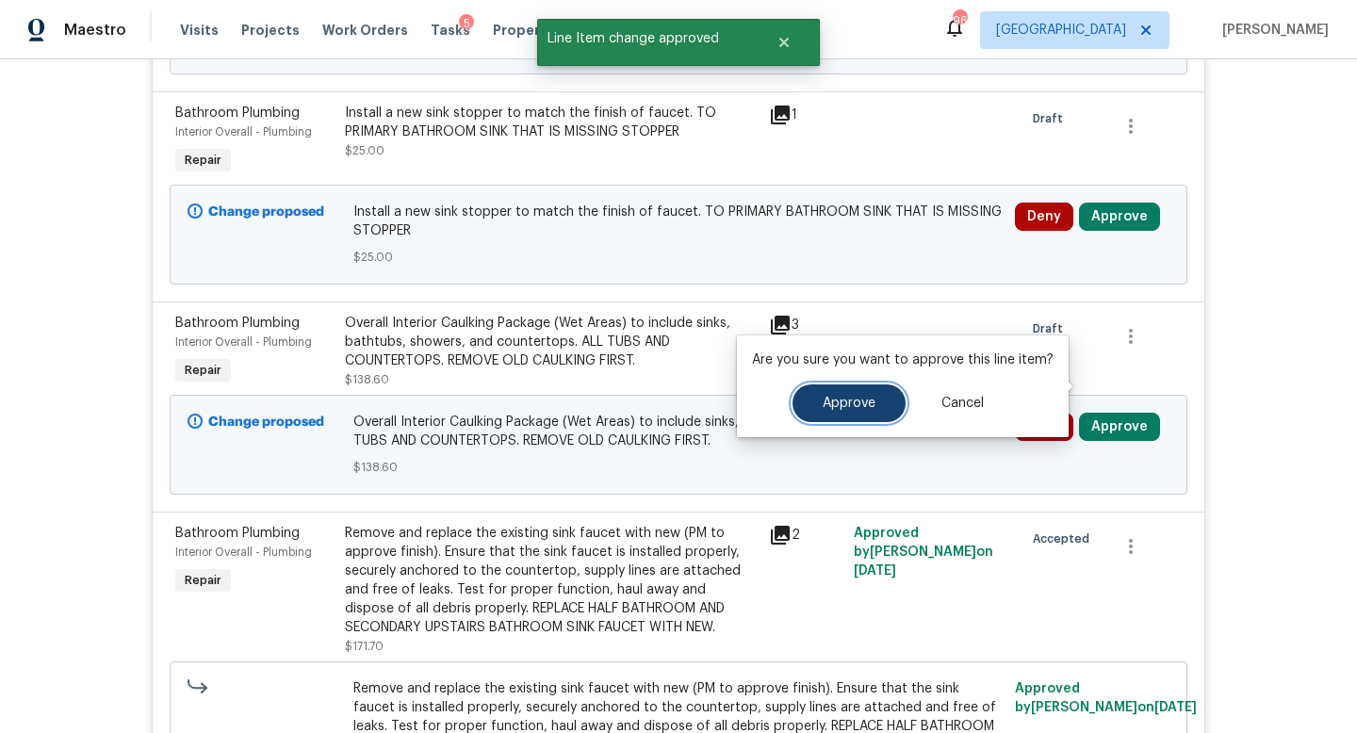
click at [856, 397] on span "Approve" at bounding box center [849, 404] width 53 height 14
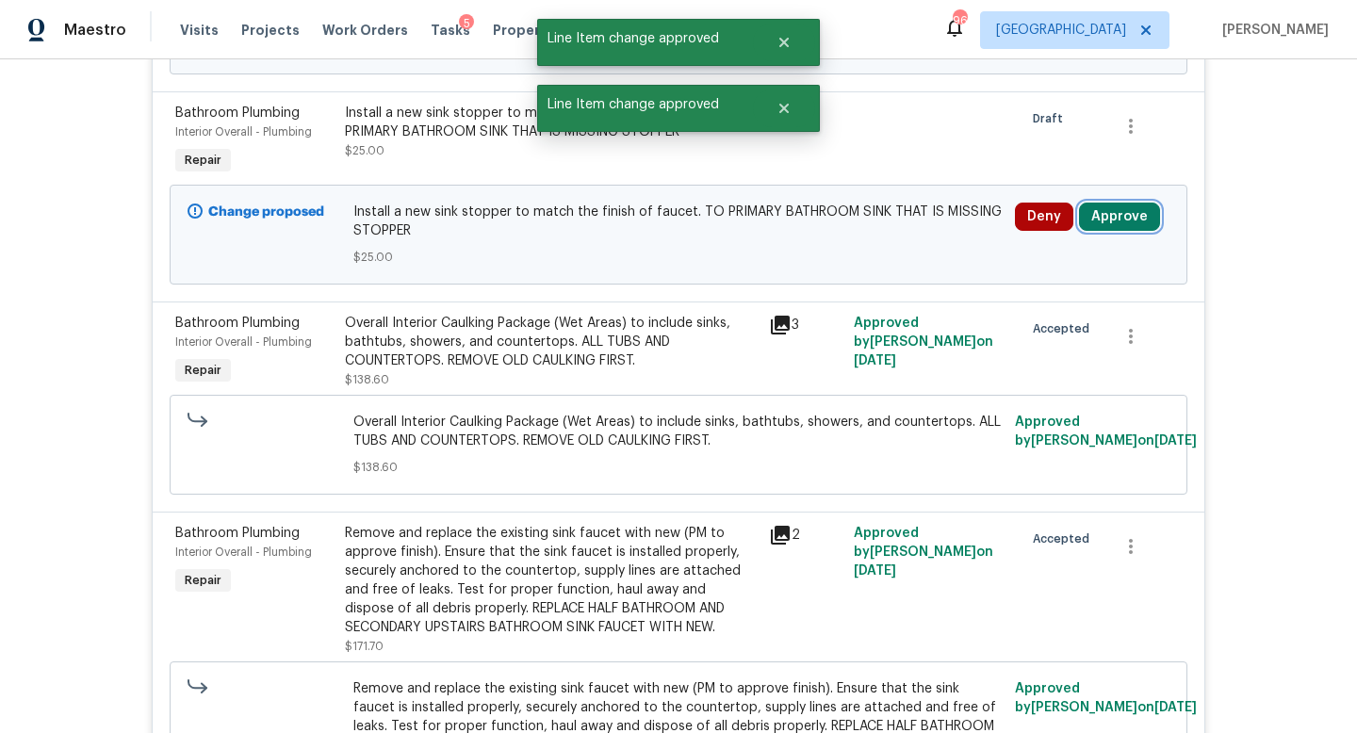
click at [1137, 203] on button "Approve" at bounding box center [1119, 217] width 81 height 28
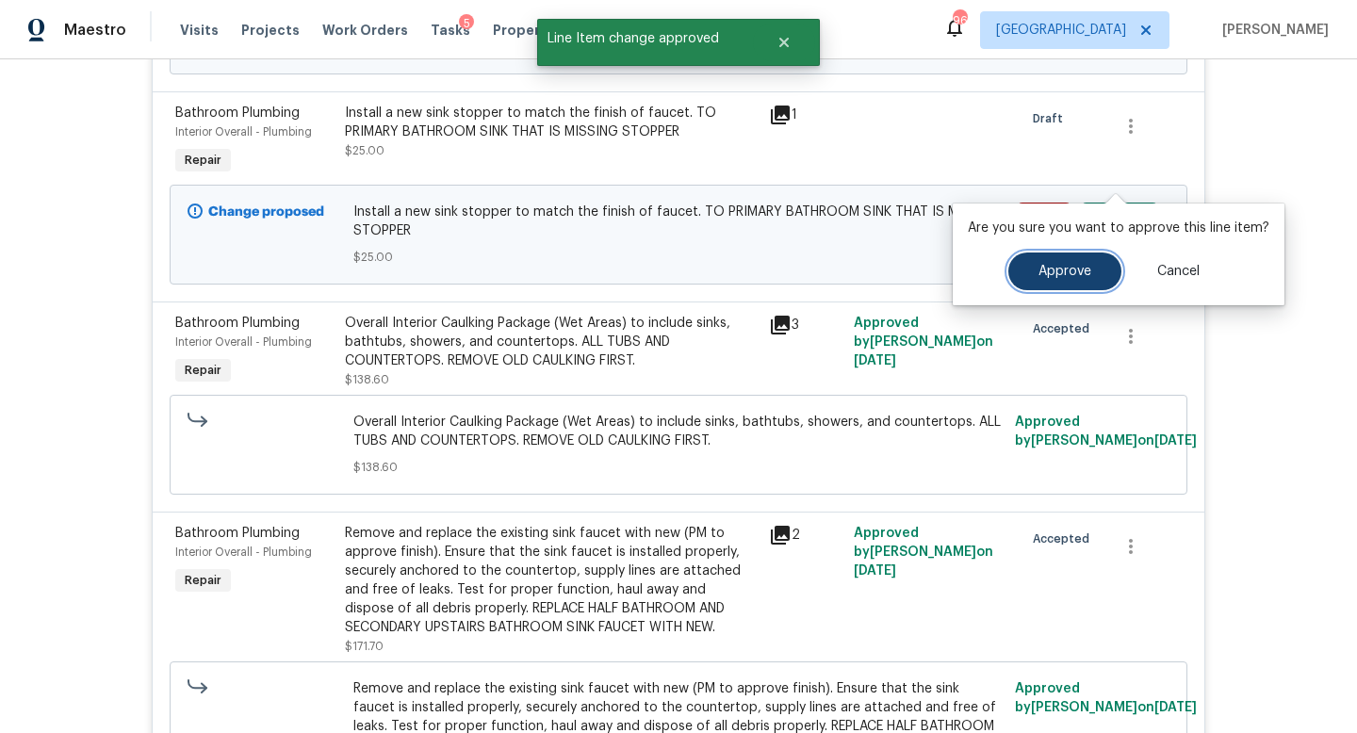
click at [1049, 285] on button "Approve" at bounding box center [1064, 272] width 113 height 38
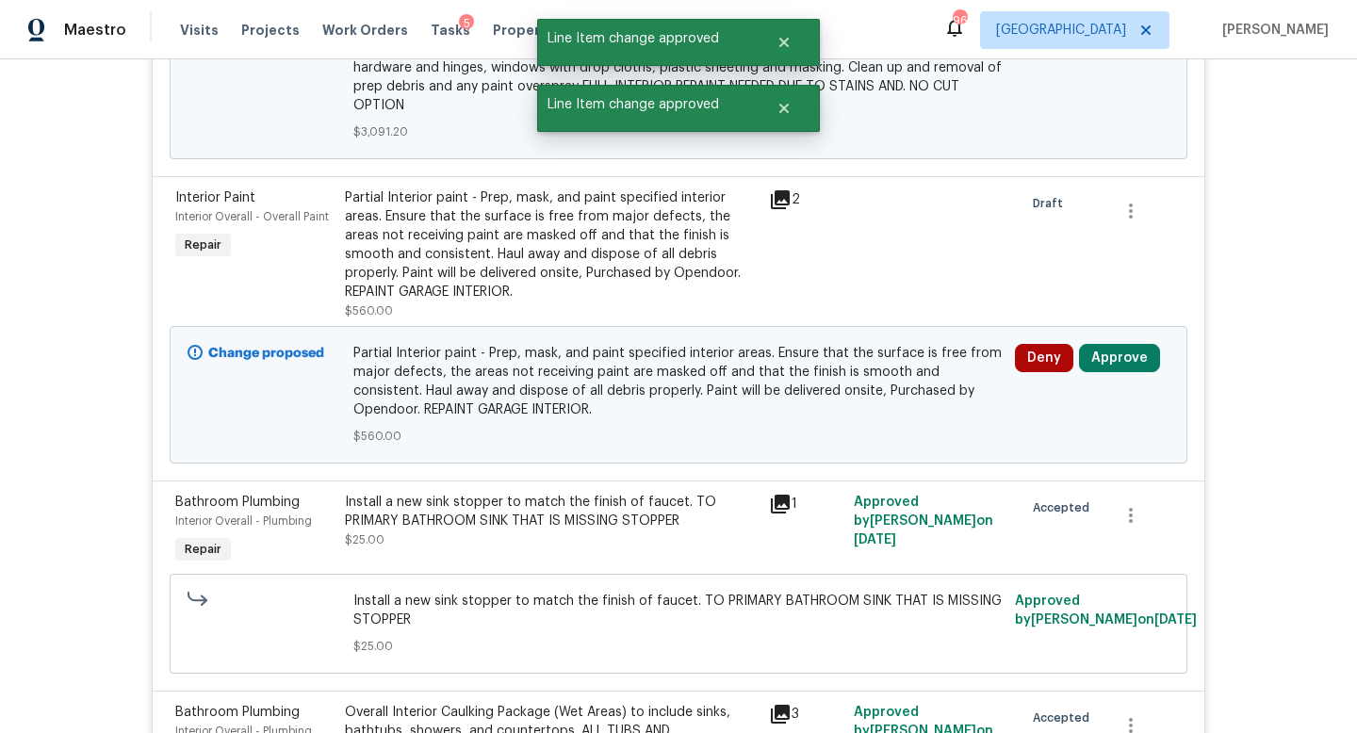
scroll to position [6154, 0]
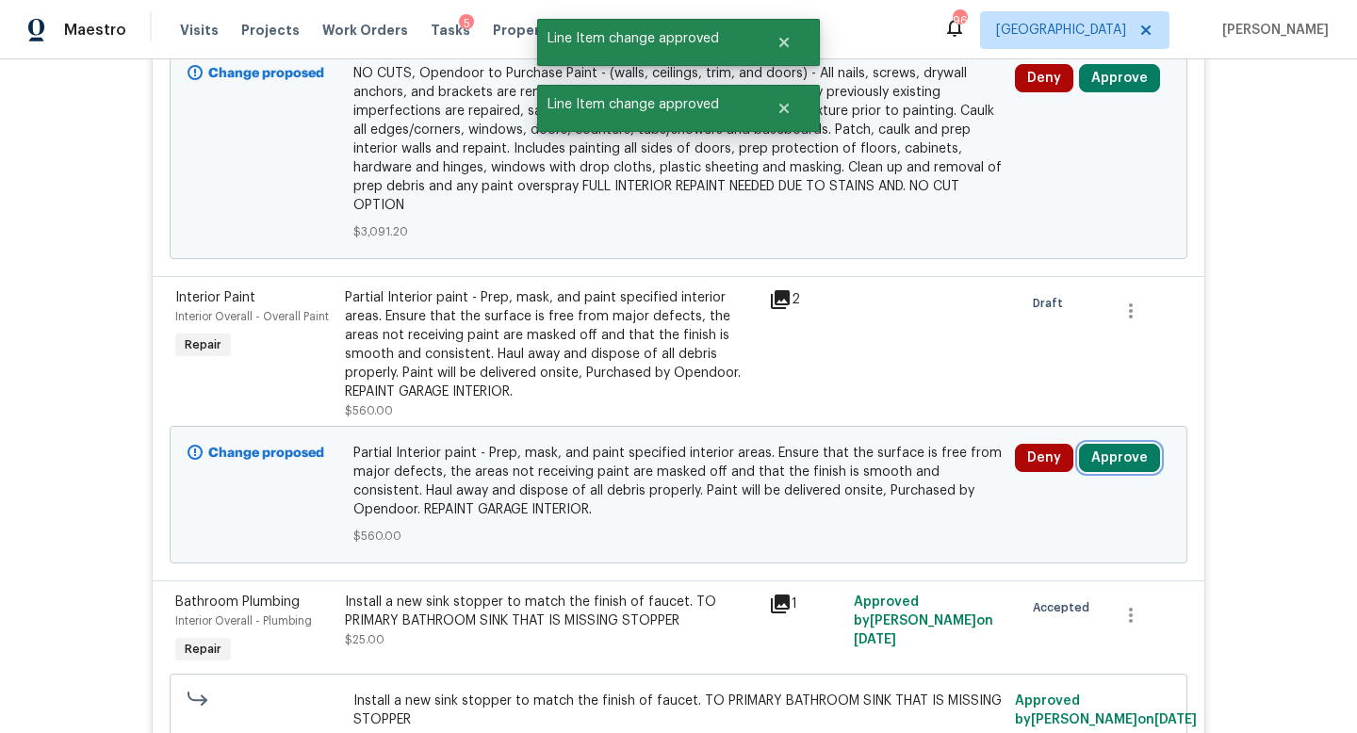
click at [1118, 444] on button "Approve" at bounding box center [1119, 458] width 81 height 28
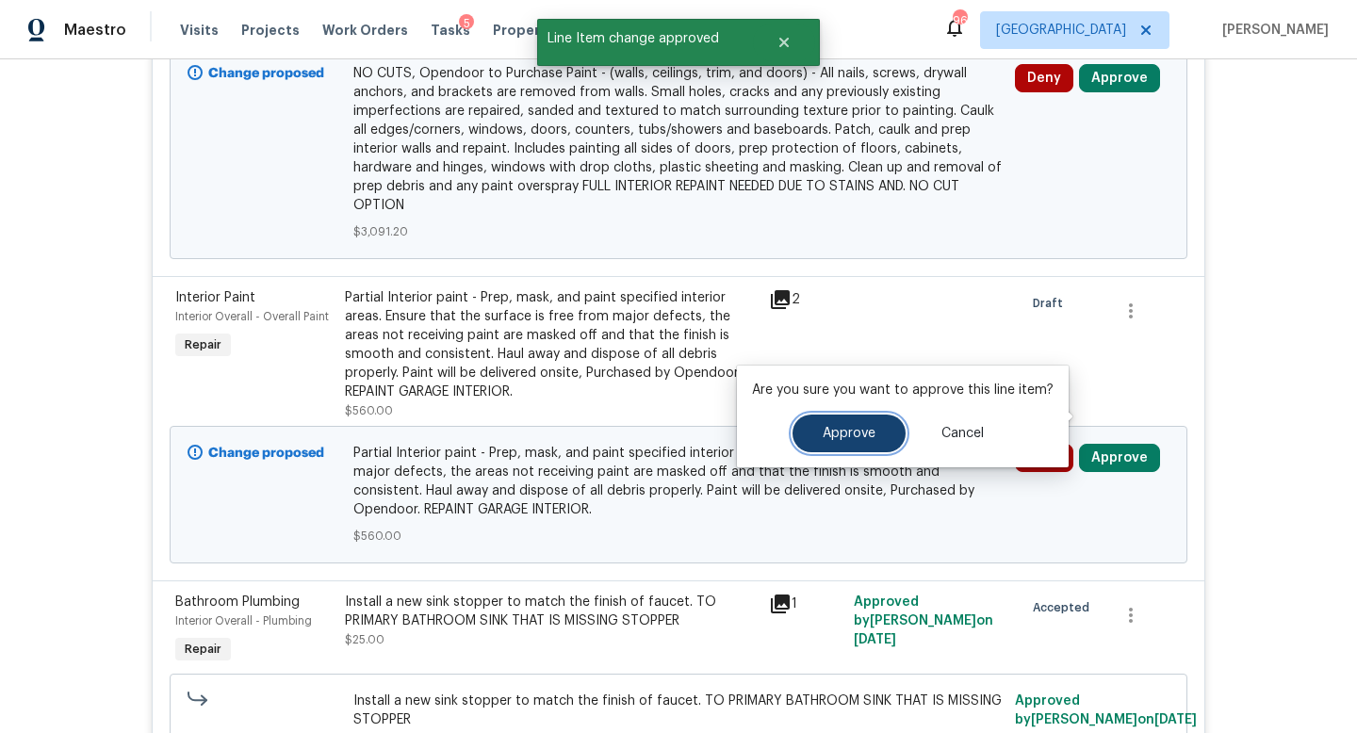
click at [899, 436] on button "Approve" at bounding box center [849, 434] width 113 height 38
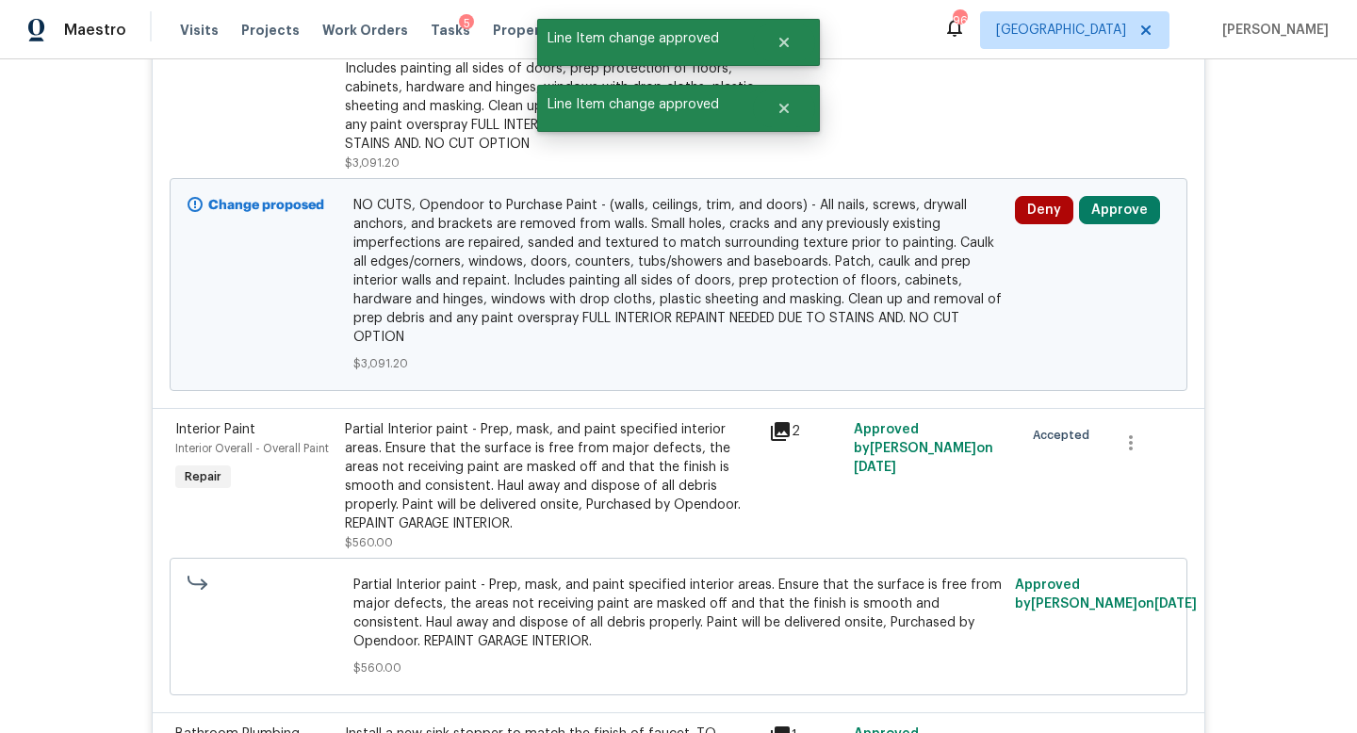
scroll to position [5981, 0]
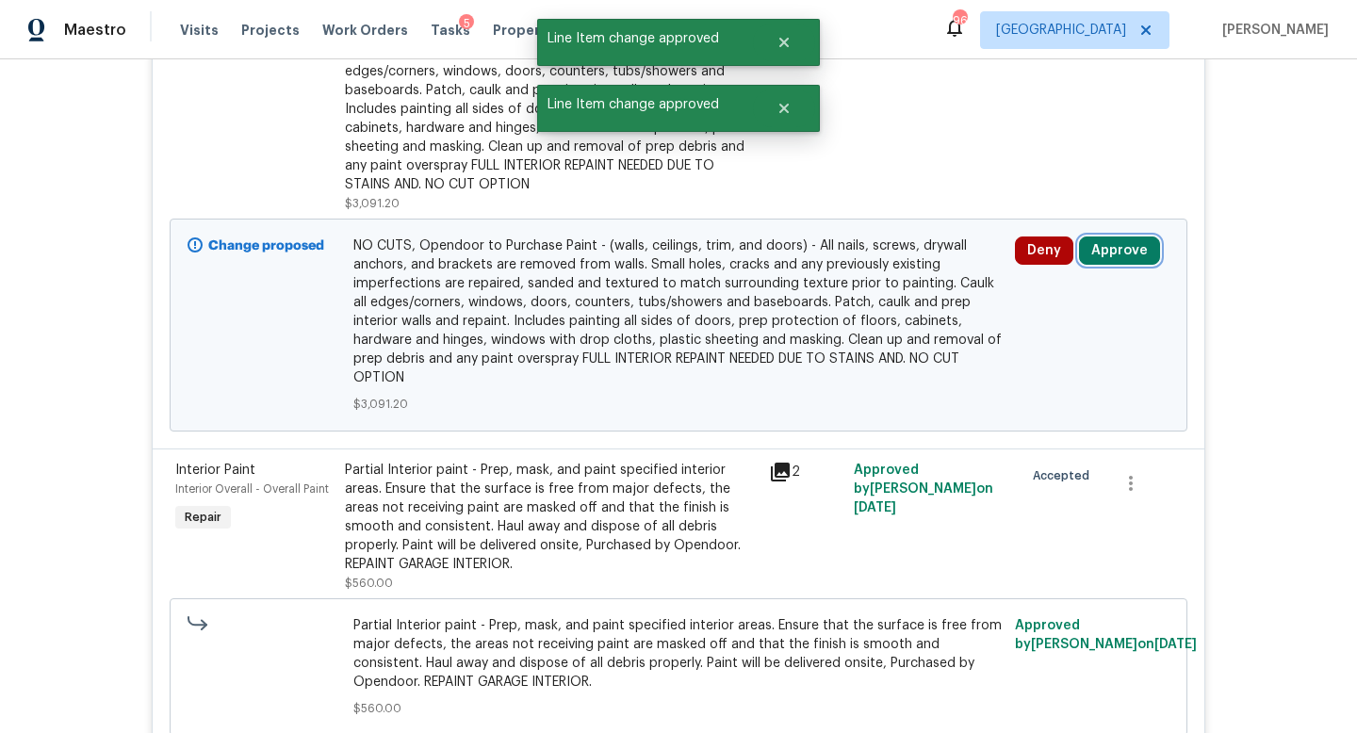
click at [1110, 237] on button "Approve" at bounding box center [1119, 251] width 81 height 28
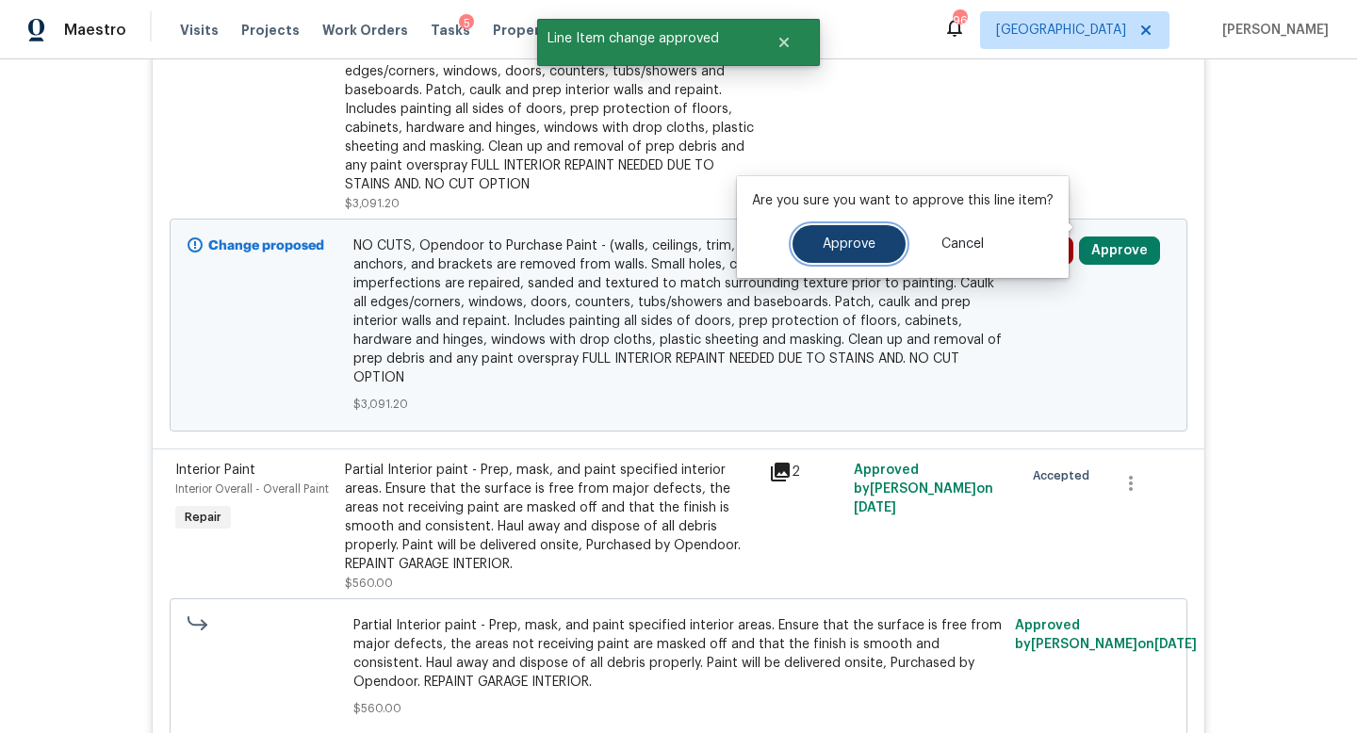
click at [871, 247] on span "Approve" at bounding box center [849, 244] width 53 height 14
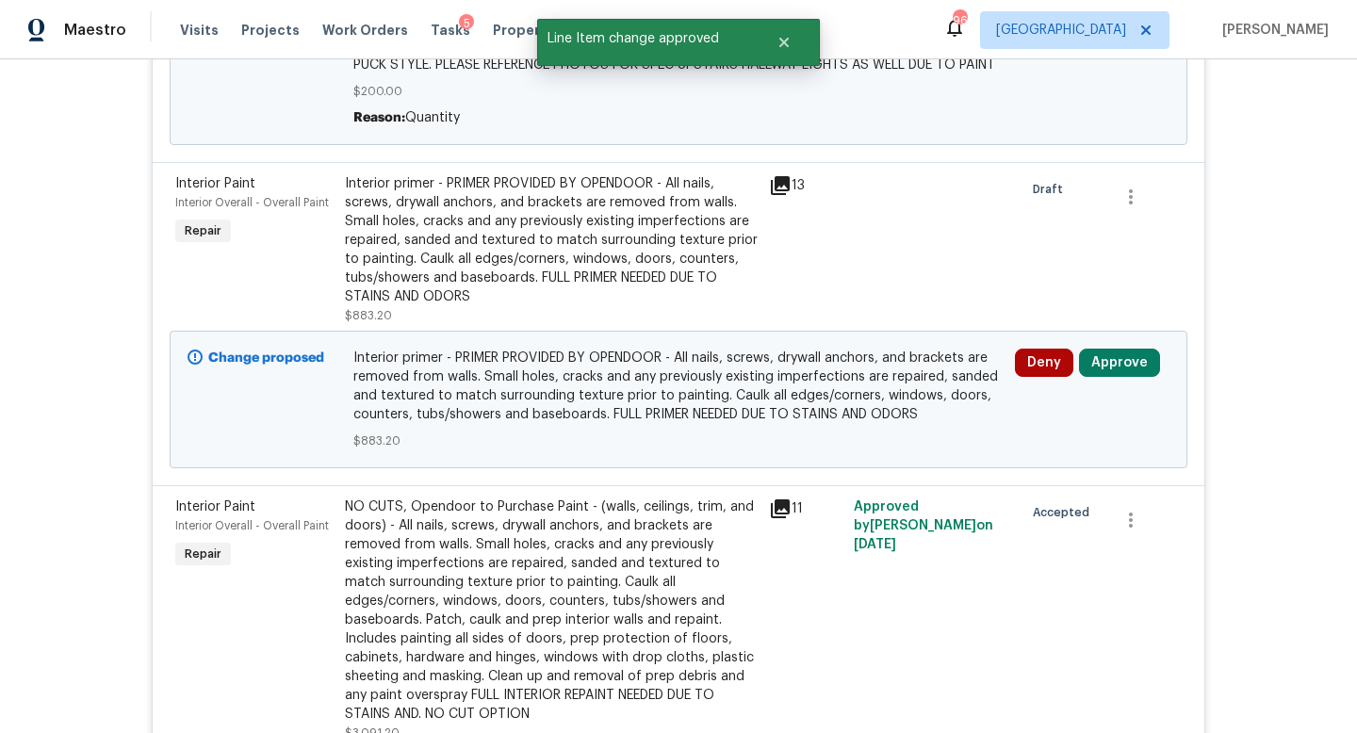
scroll to position [5458, 0]
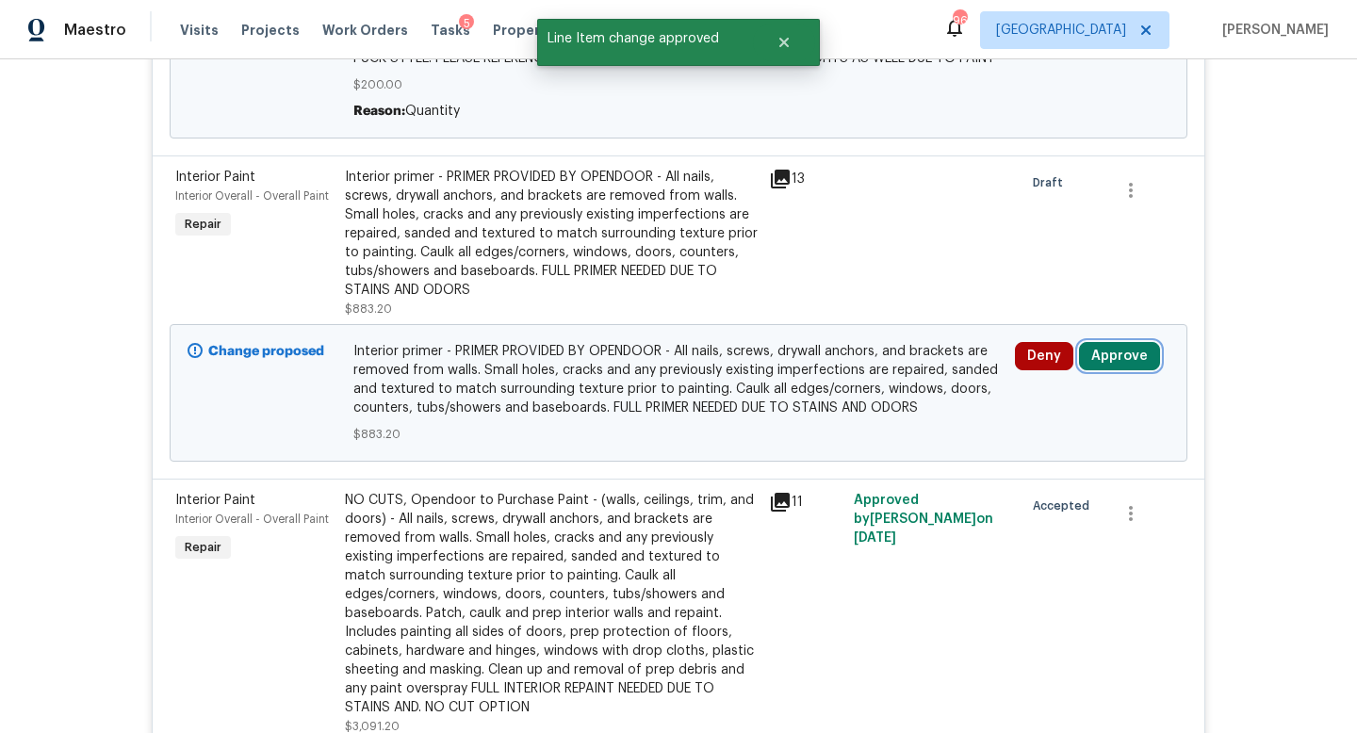
click at [1105, 360] on button "Approve" at bounding box center [1119, 356] width 81 height 28
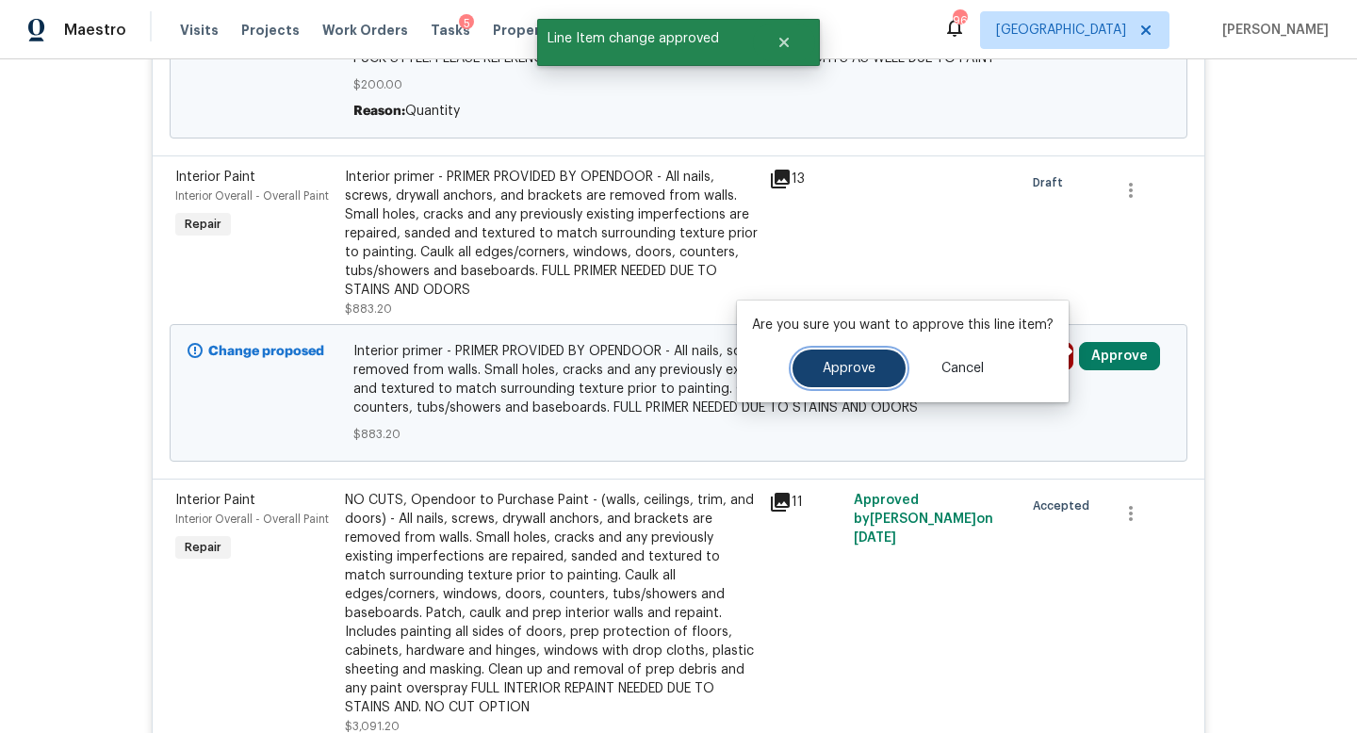
click at [840, 368] on span "Approve" at bounding box center [849, 369] width 53 height 14
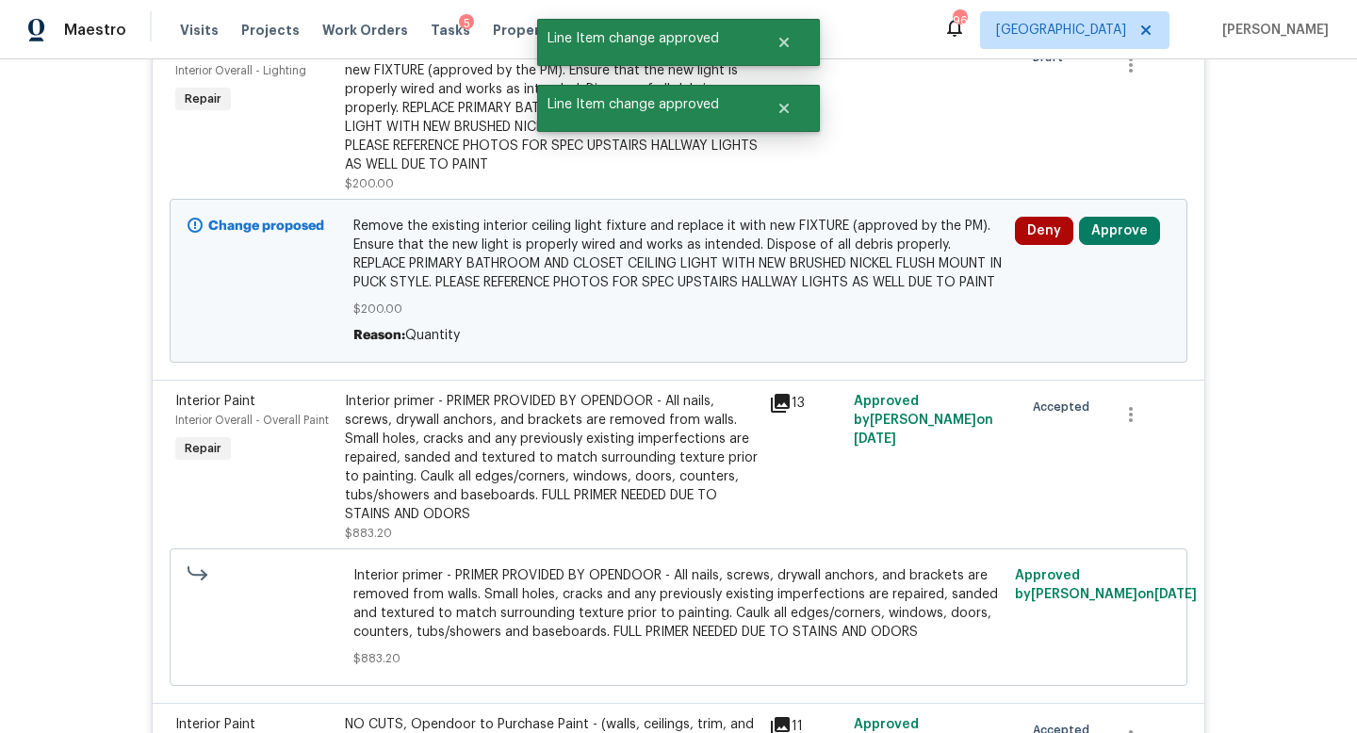
scroll to position [5223, 0]
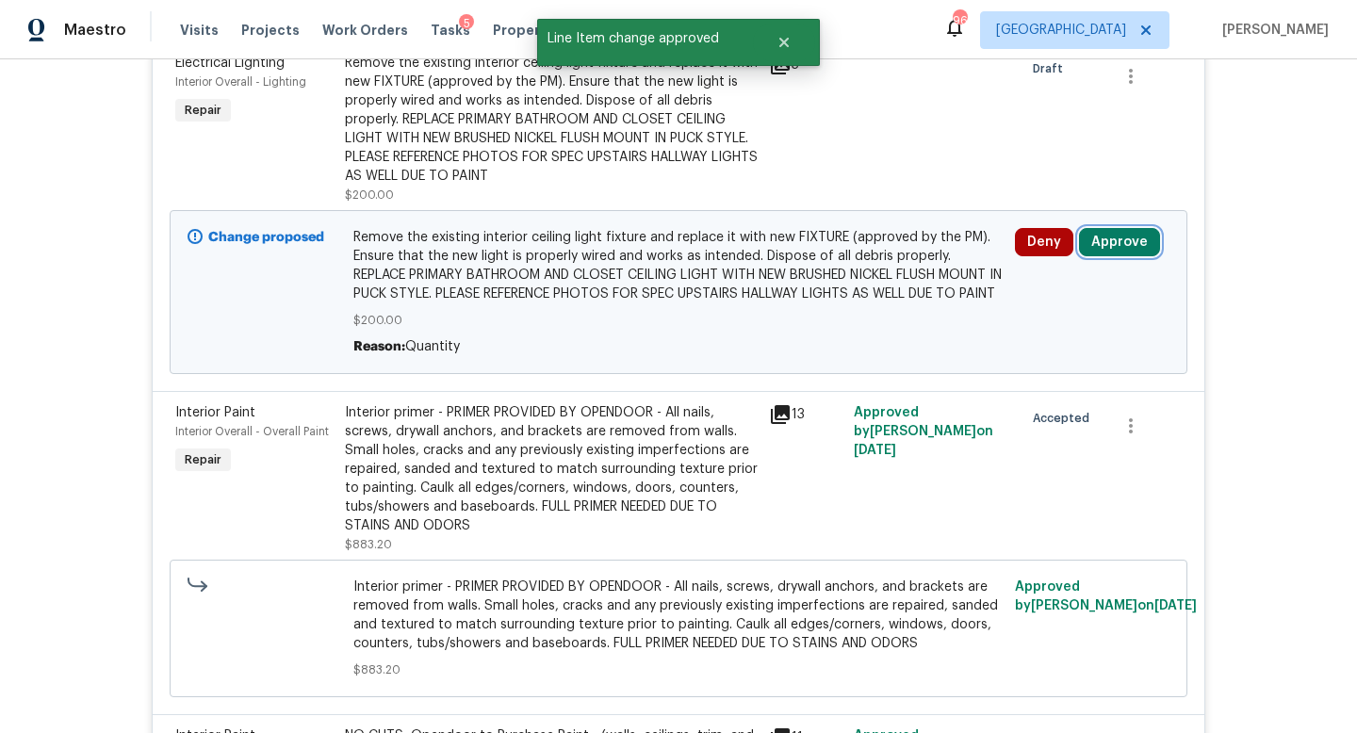
click at [1117, 228] on button "Approve" at bounding box center [1119, 242] width 81 height 28
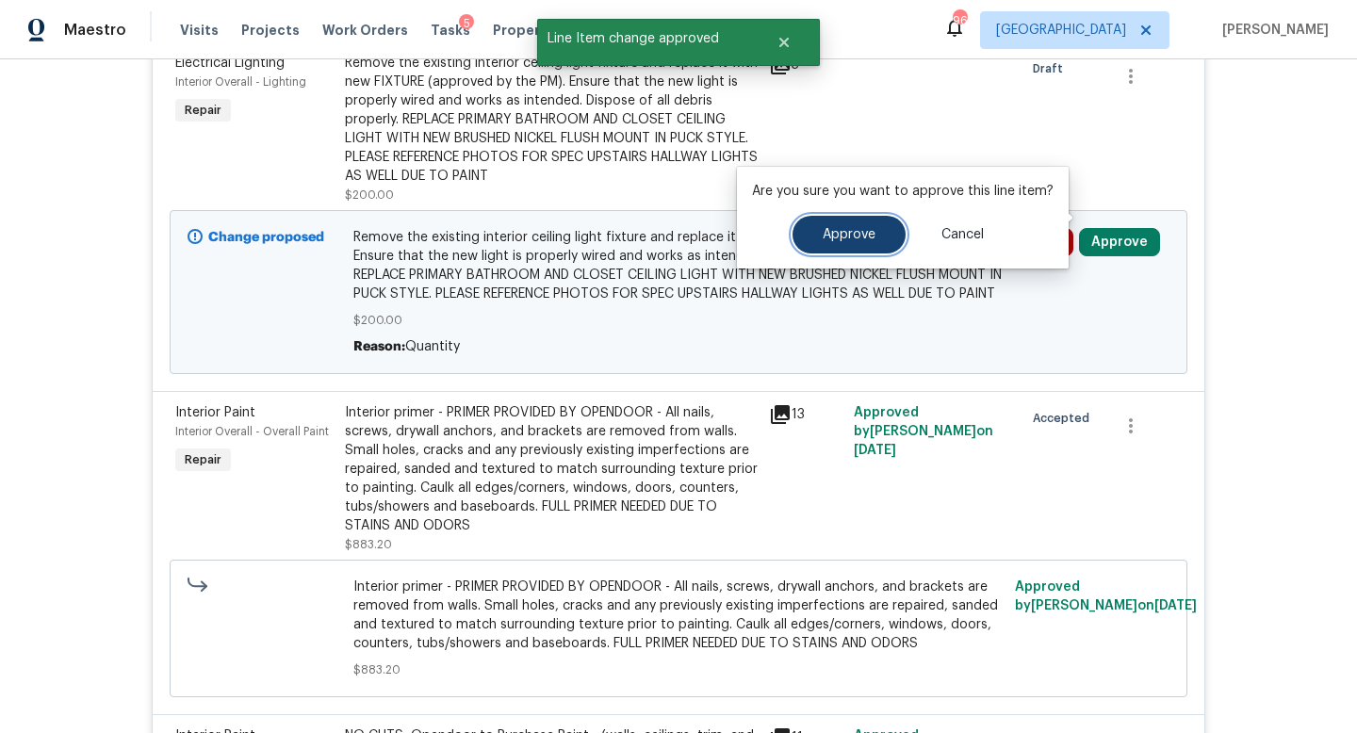
click at [862, 242] on button "Approve" at bounding box center [849, 235] width 113 height 38
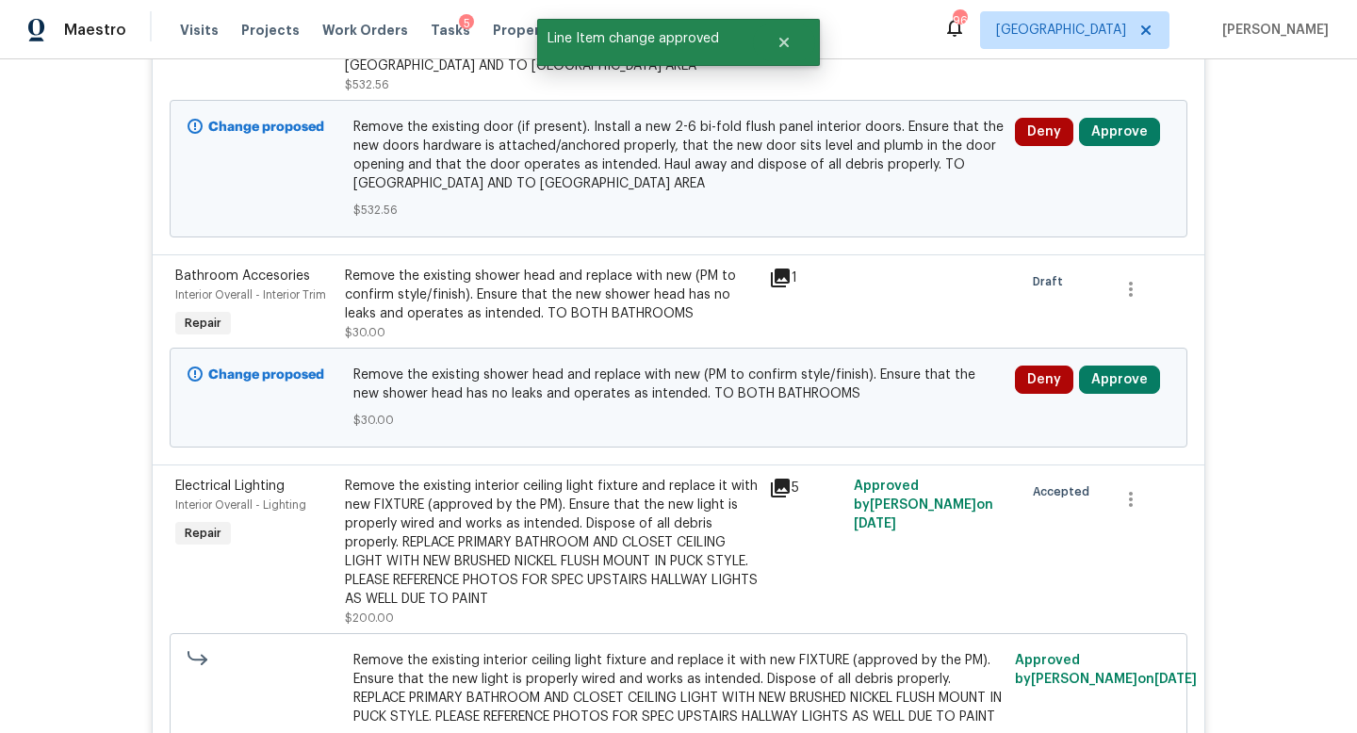
scroll to position [4783, 0]
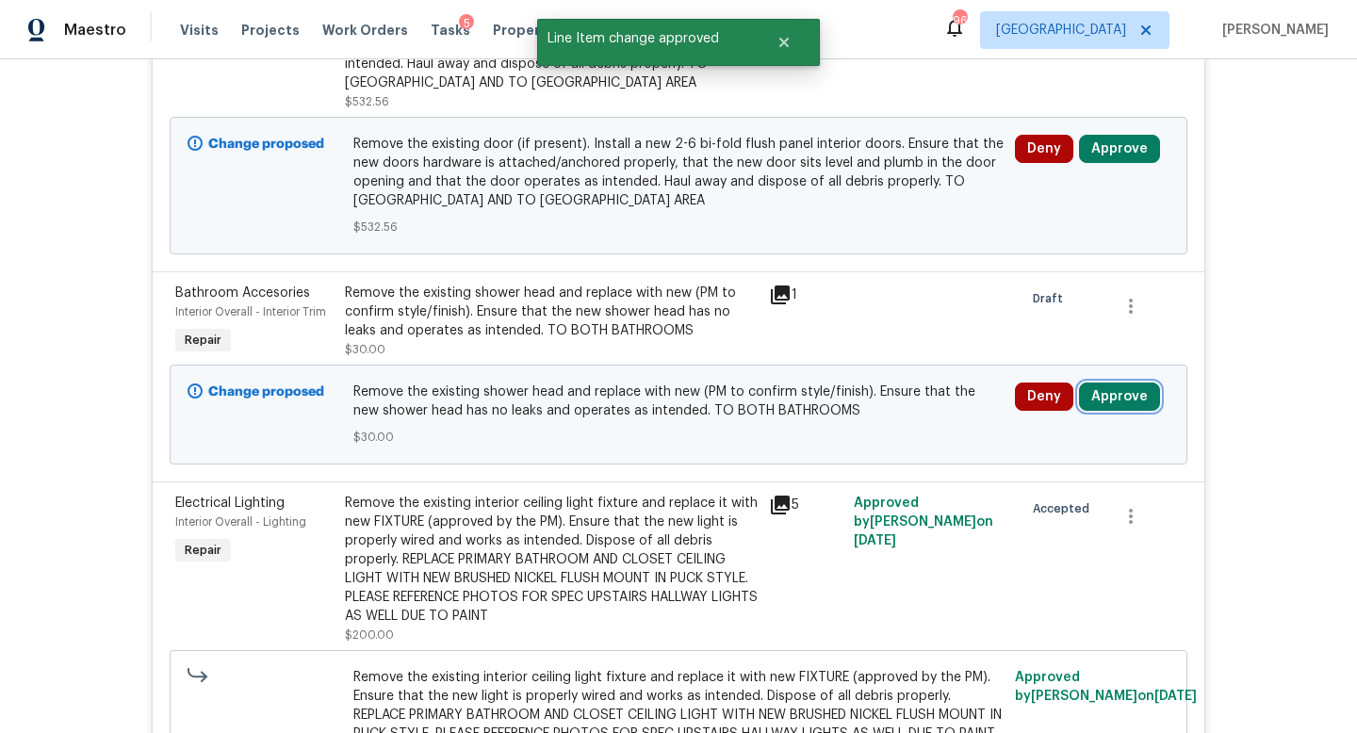
click at [1100, 383] on button "Approve" at bounding box center [1119, 397] width 81 height 28
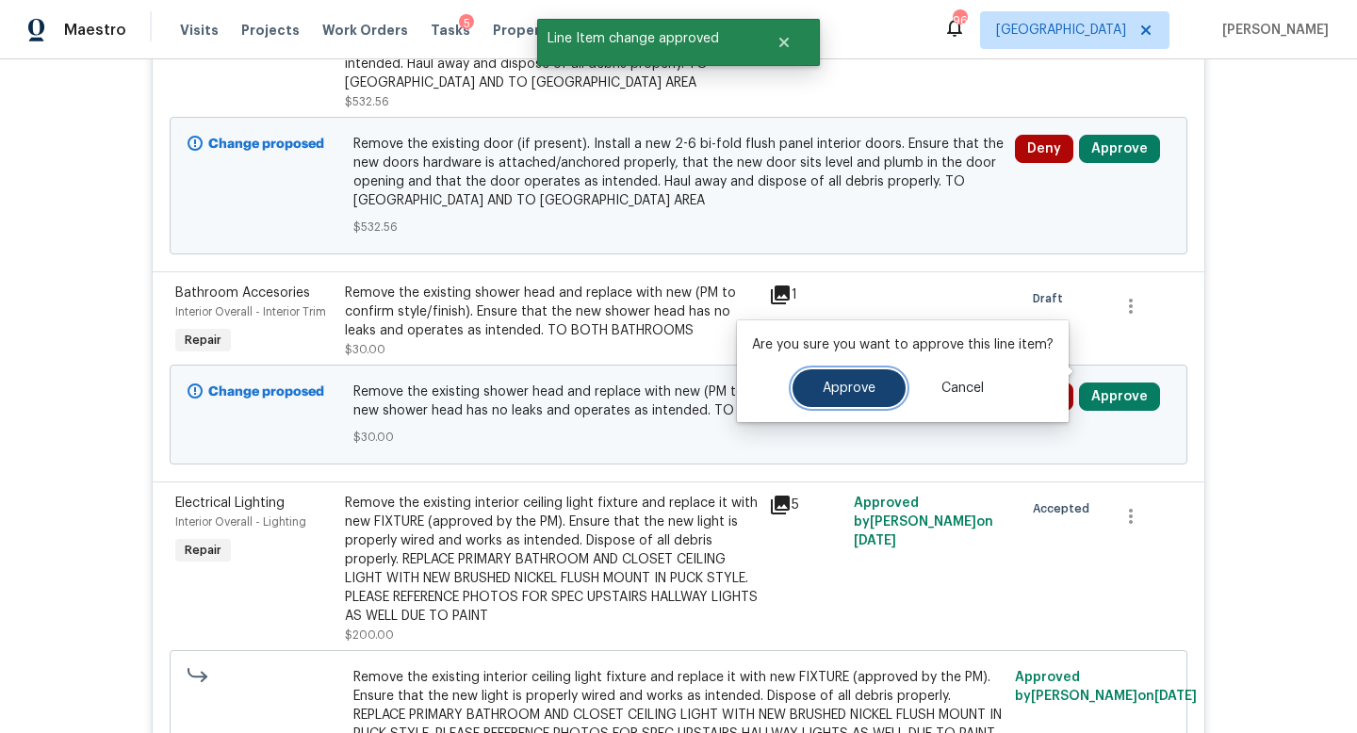
click at [863, 389] on span "Approve" at bounding box center [849, 389] width 53 height 14
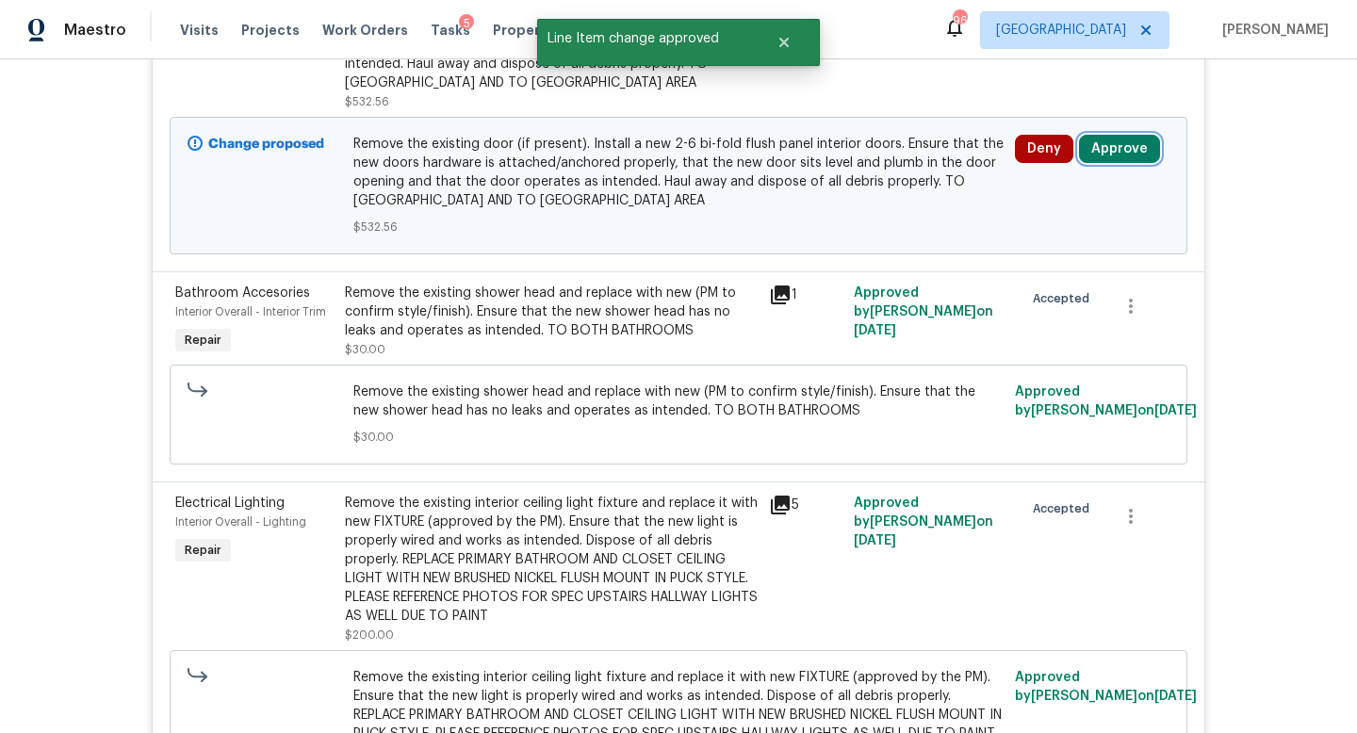
click at [1105, 135] on button "Approve" at bounding box center [1119, 149] width 81 height 28
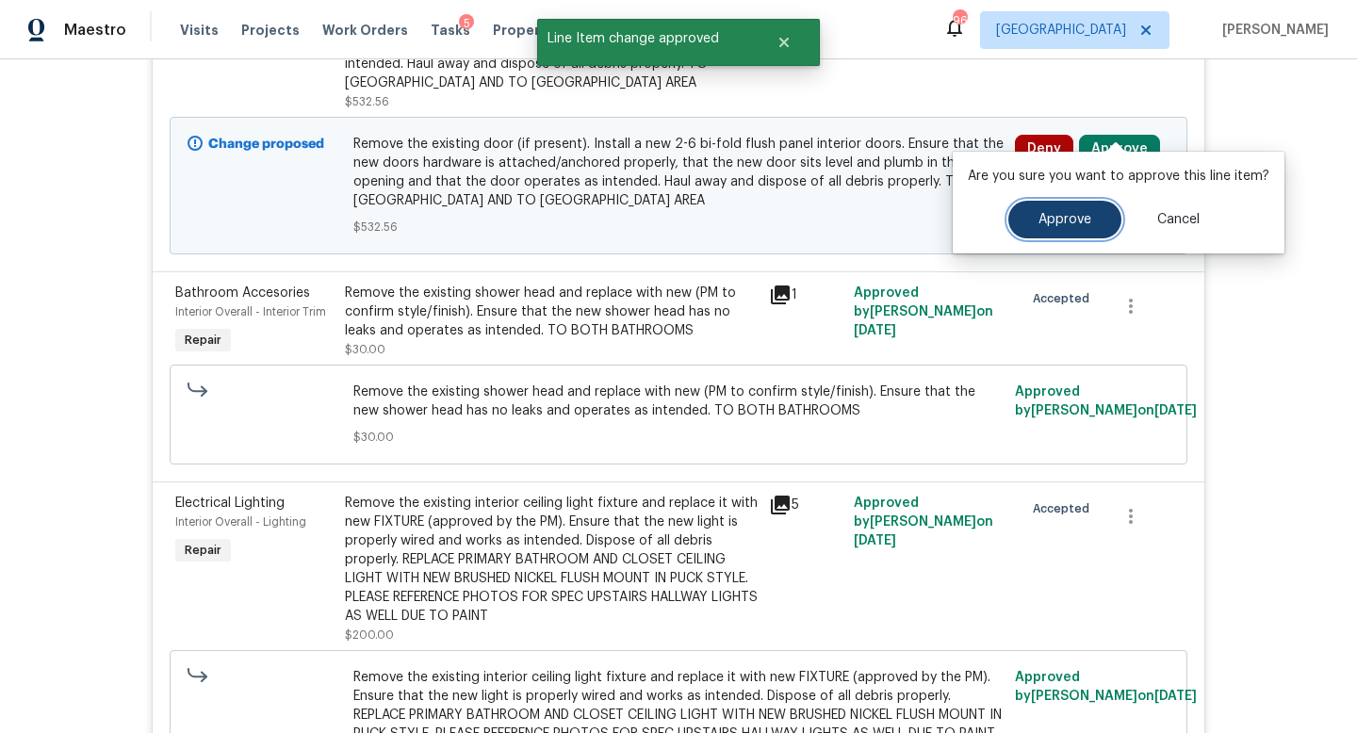
click at [1059, 226] on span "Approve" at bounding box center [1065, 220] width 53 height 14
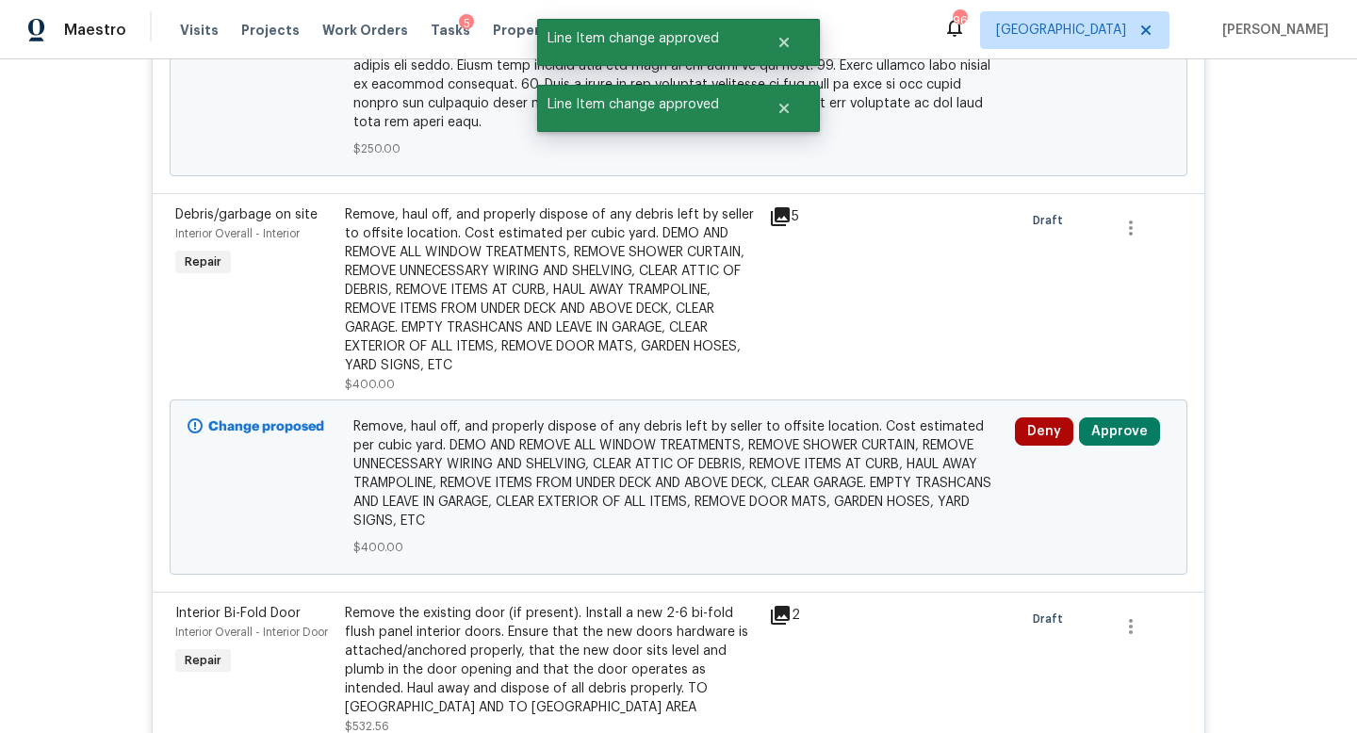
scroll to position [4050, 0]
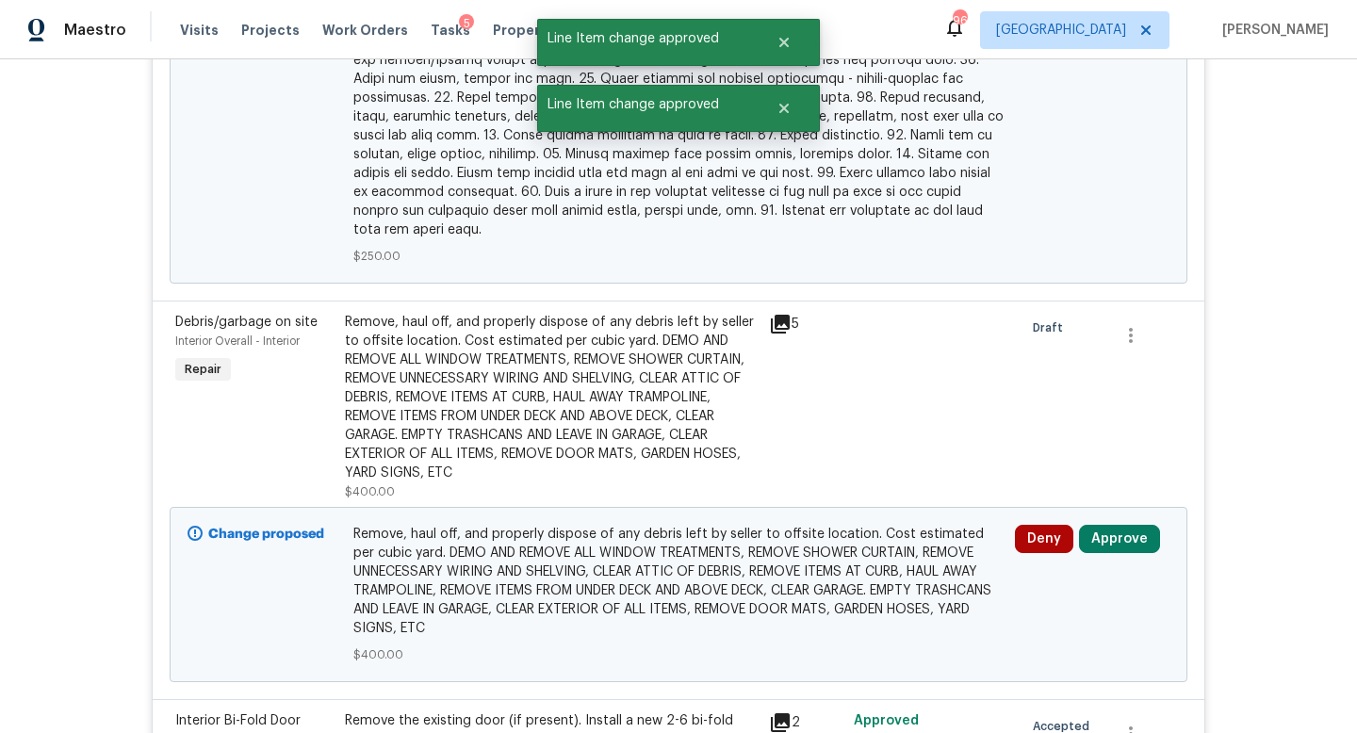
click at [1111, 527] on div "Deny Approve" at bounding box center [1092, 594] width 166 height 151
click at [1115, 525] on button "Approve" at bounding box center [1119, 539] width 81 height 28
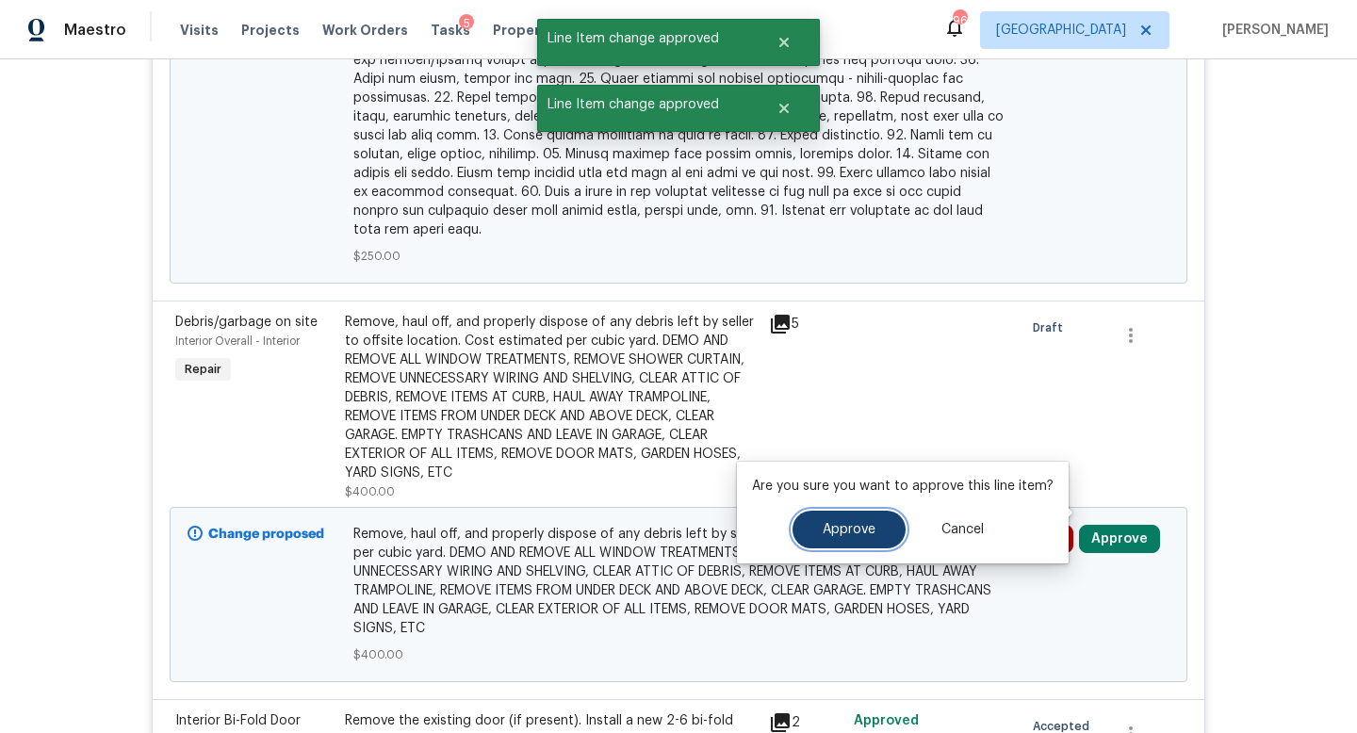
click at [886, 532] on button "Approve" at bounding box center [849, 530] width 113 height 38
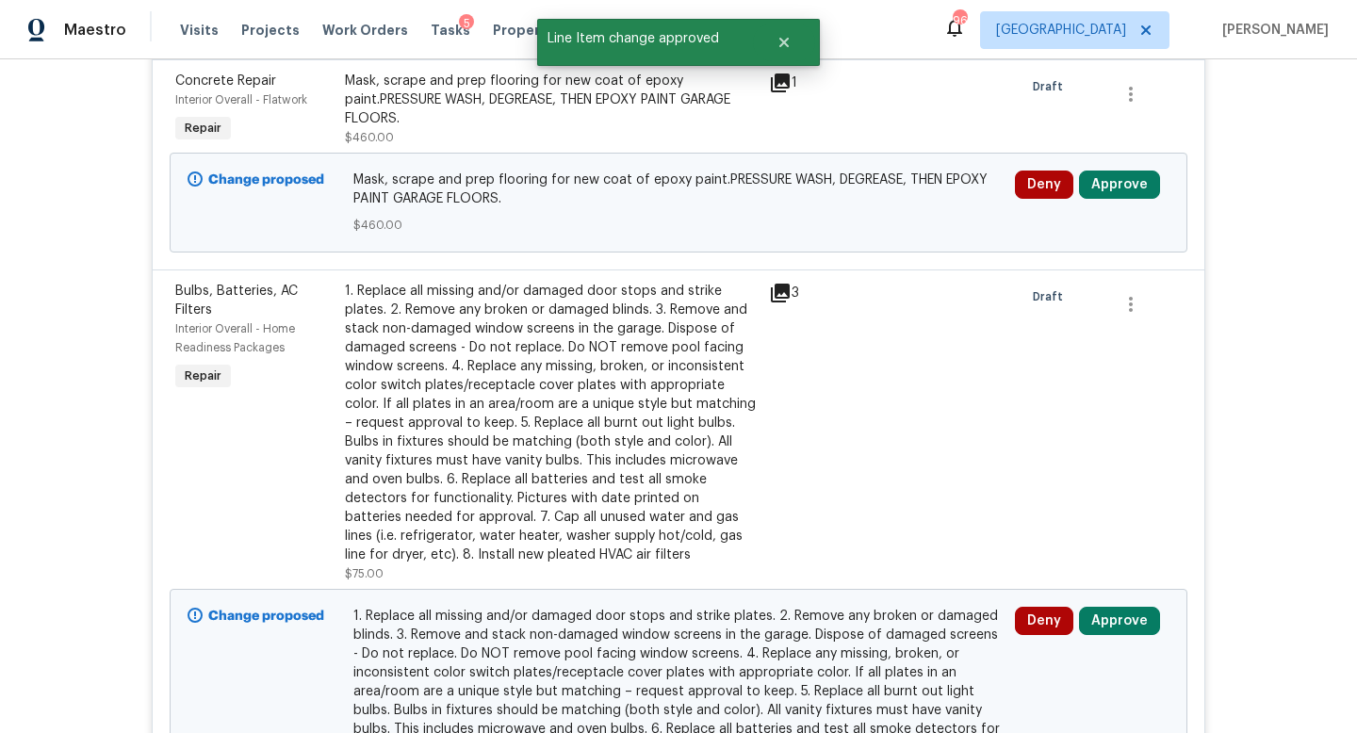
scroll to position [2705, 0]
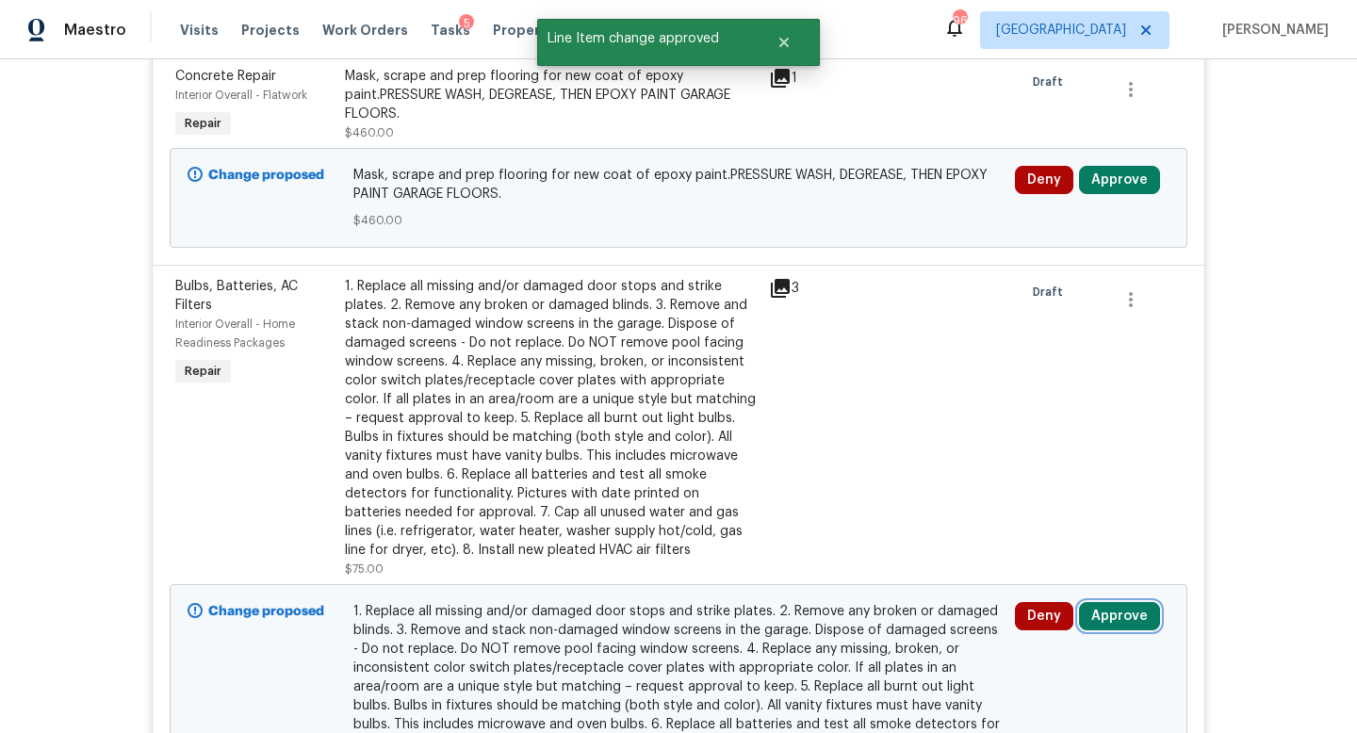
click at [1120, 609] on button "Approve" at bounding box center [1119, 616] width 81 height 28
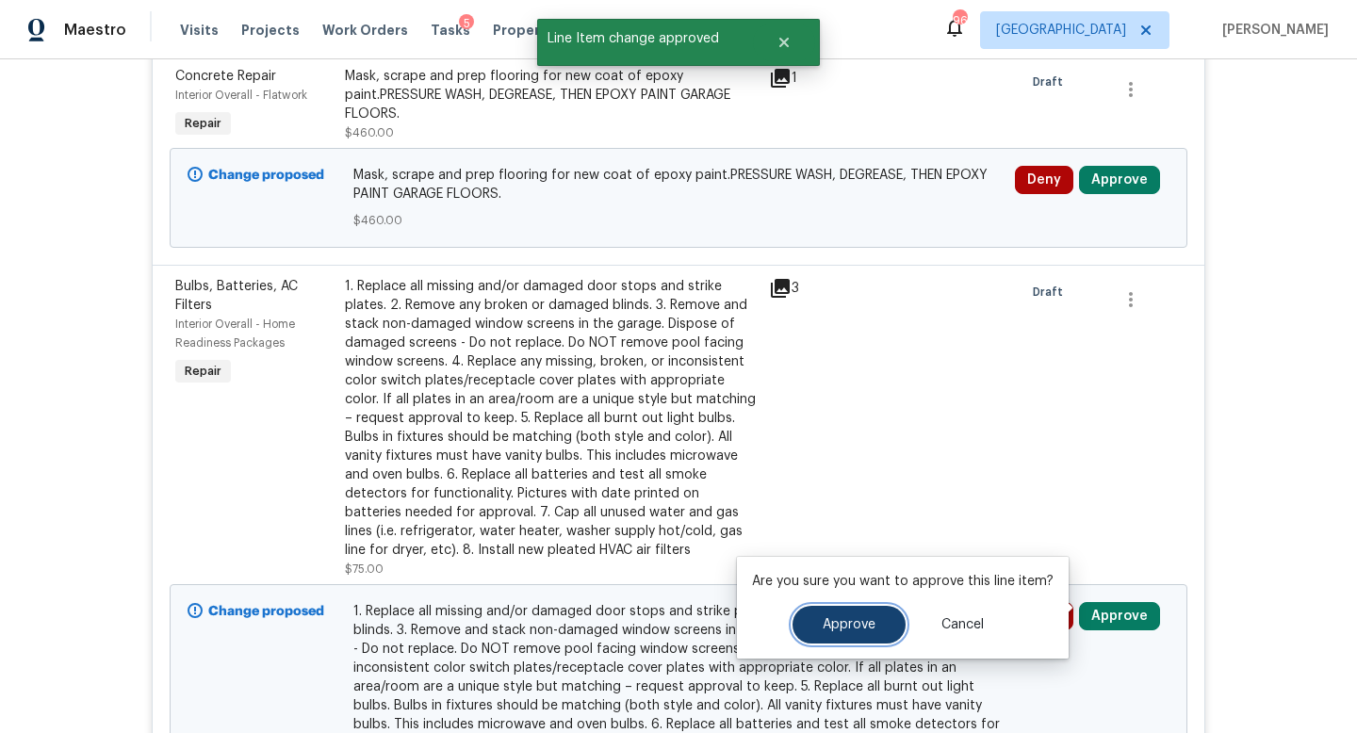
click at [884, 617] on button "Approve" at bounding box center [849, 625] width 113 height 38
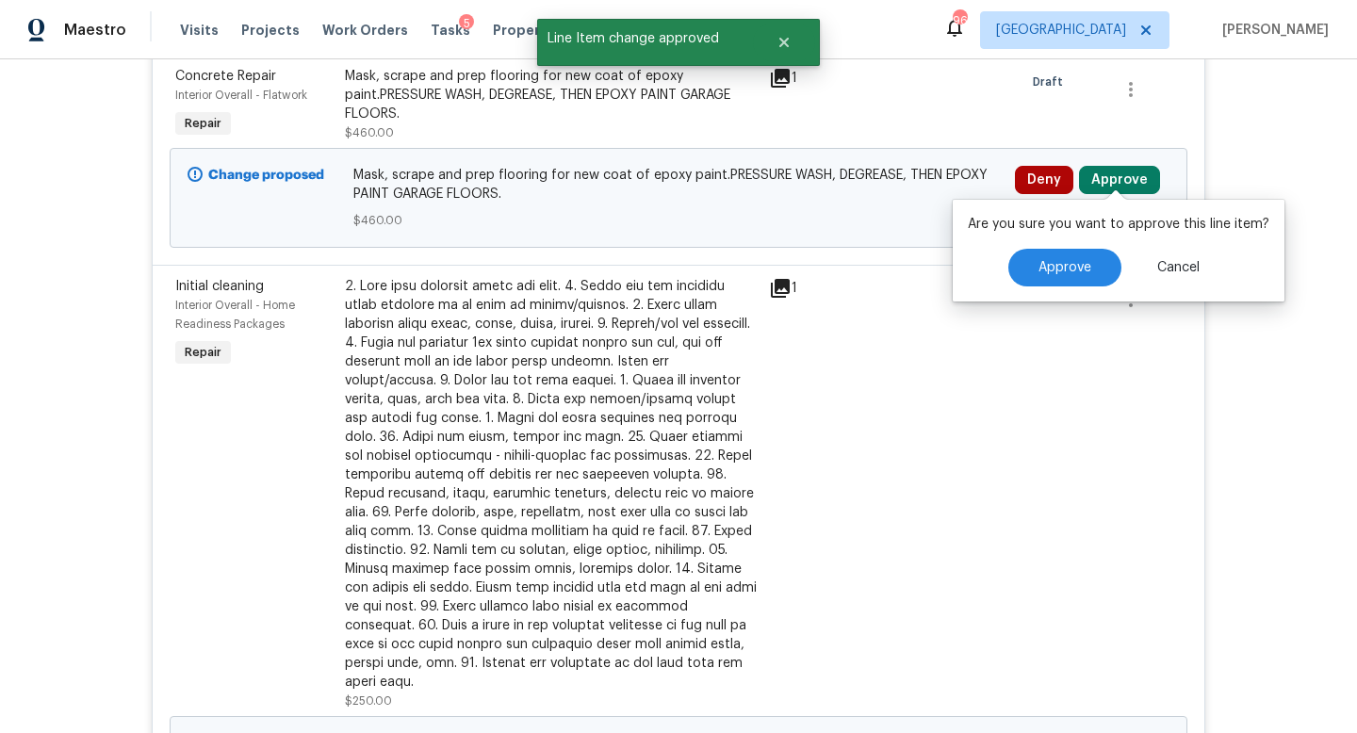
click at [1253, 127] on div "Back to all projects 9176 Chickasaw Ct, Jonesboro, GA 30236 3 Beds | 2 1/2 Bath…" at bounding box center [678, 396] width 1357 height 674
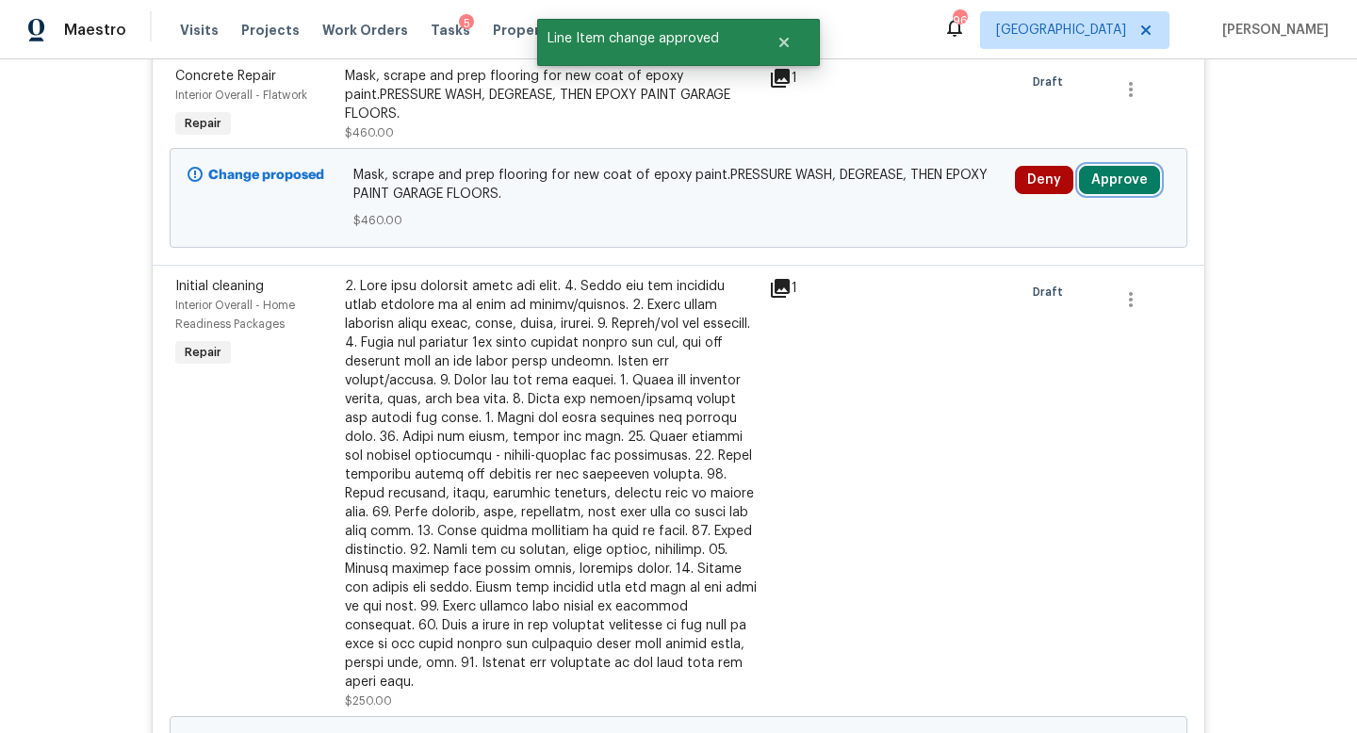
click at [1099, 180] on button "Approve" at bounding box center [1119, 180] width 81 height 28
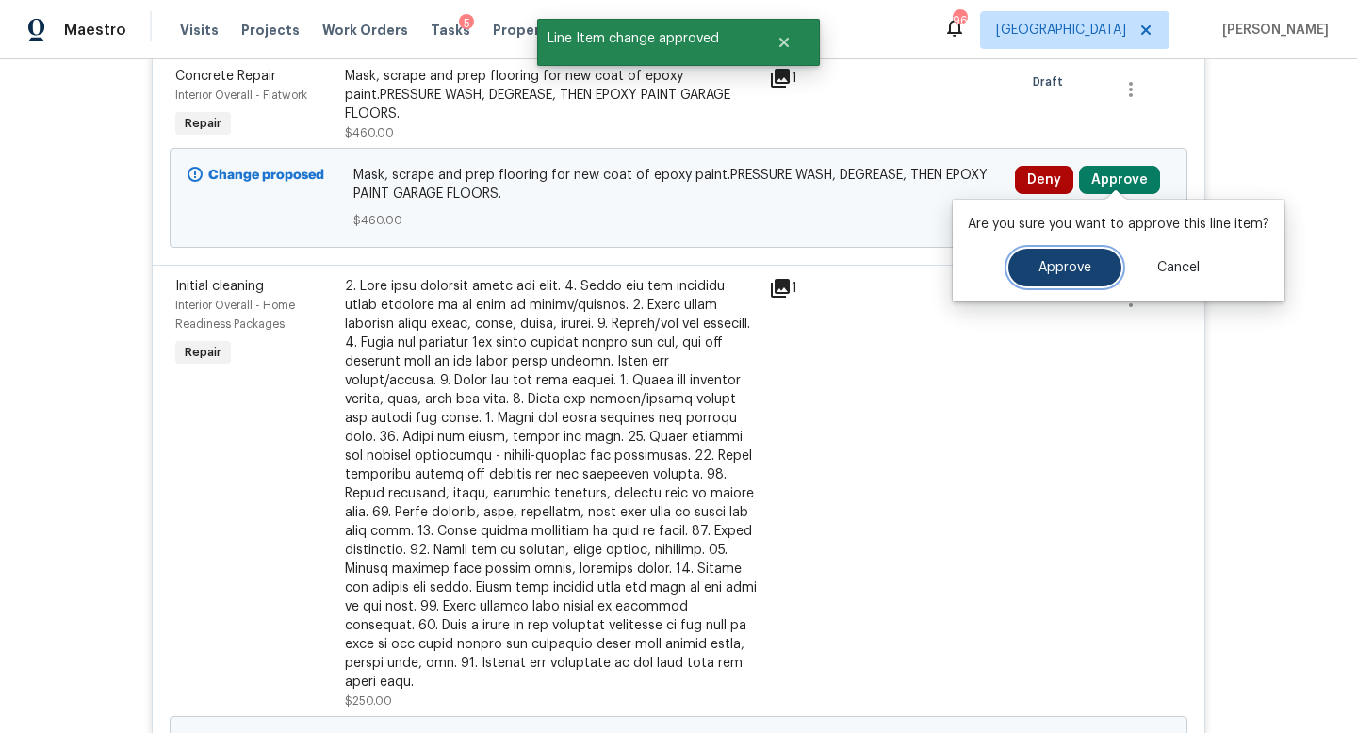
click at [1068, 269] on span "Approve" at bounding box center [1065, 268] width 53 height 14
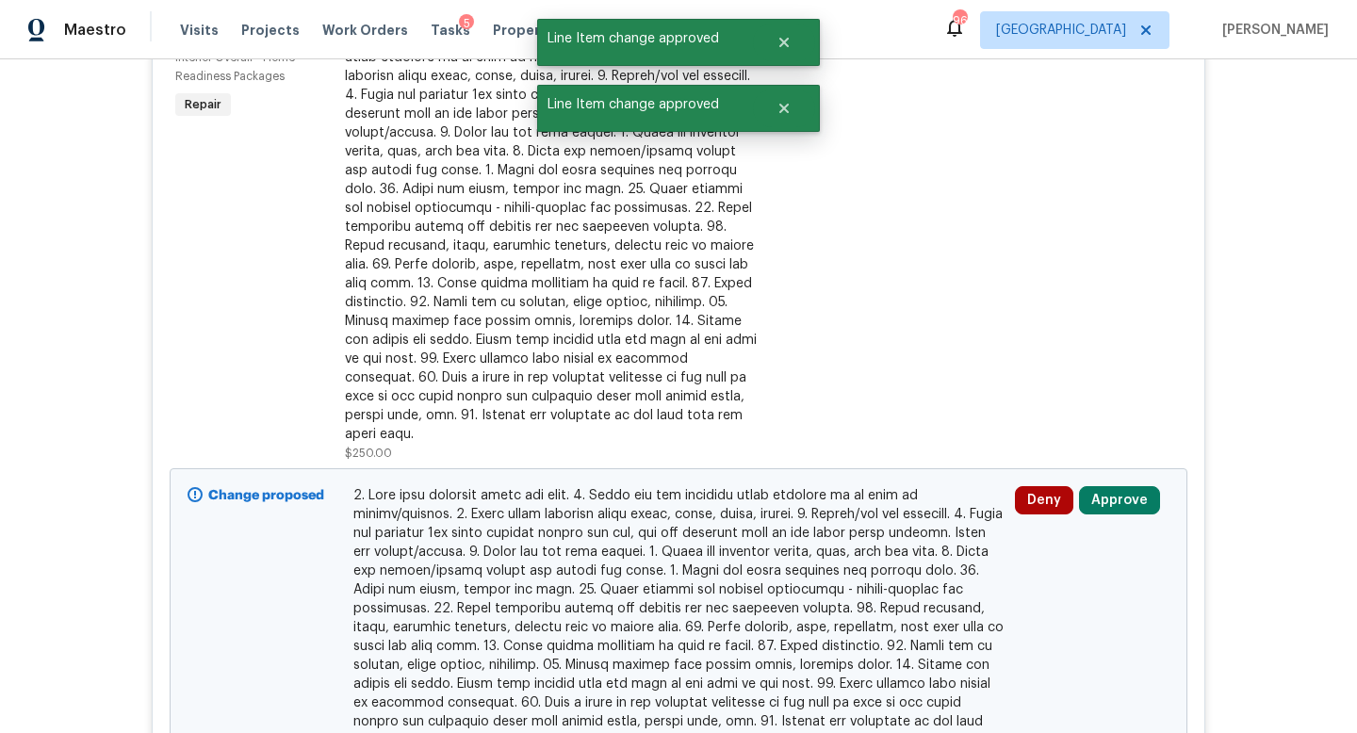
scroll to position [2783, 0]
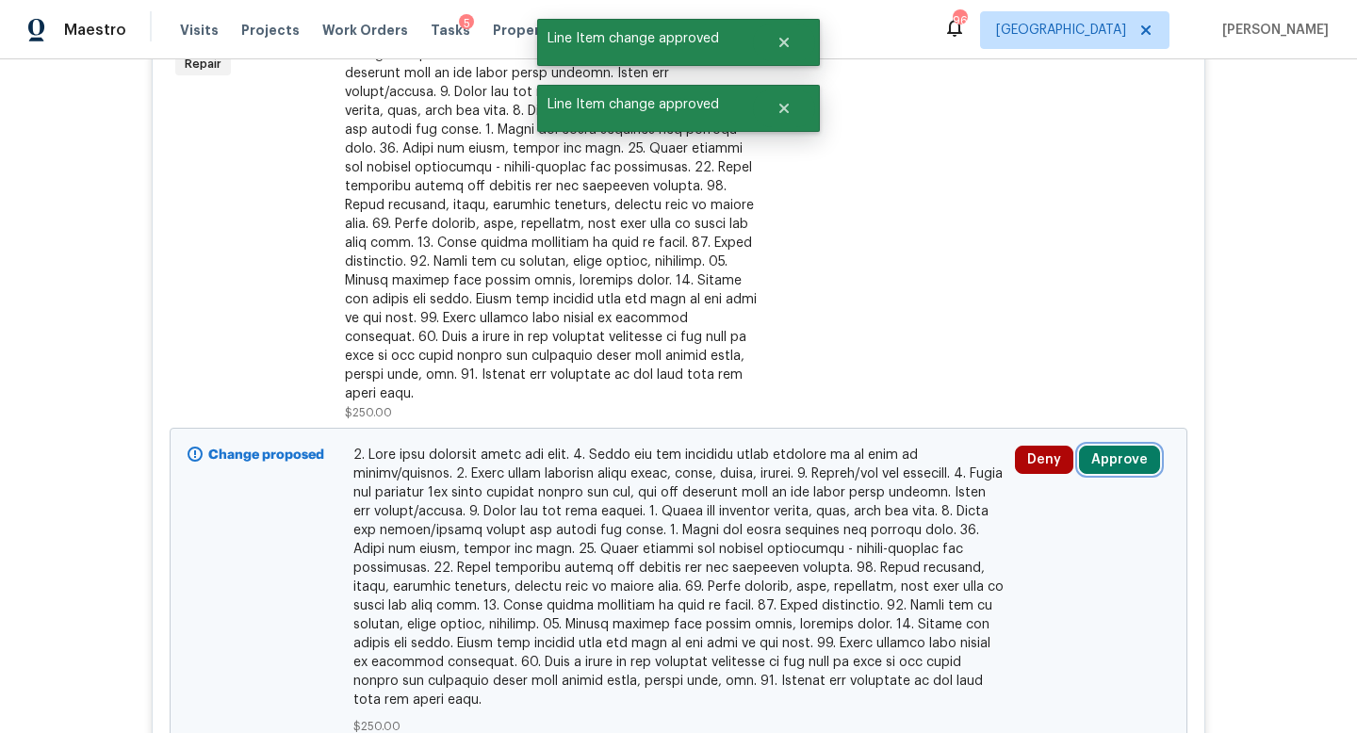
click at [1115, 446] on button "Approve" at bounding box center [1119, 460] width 81 height 28
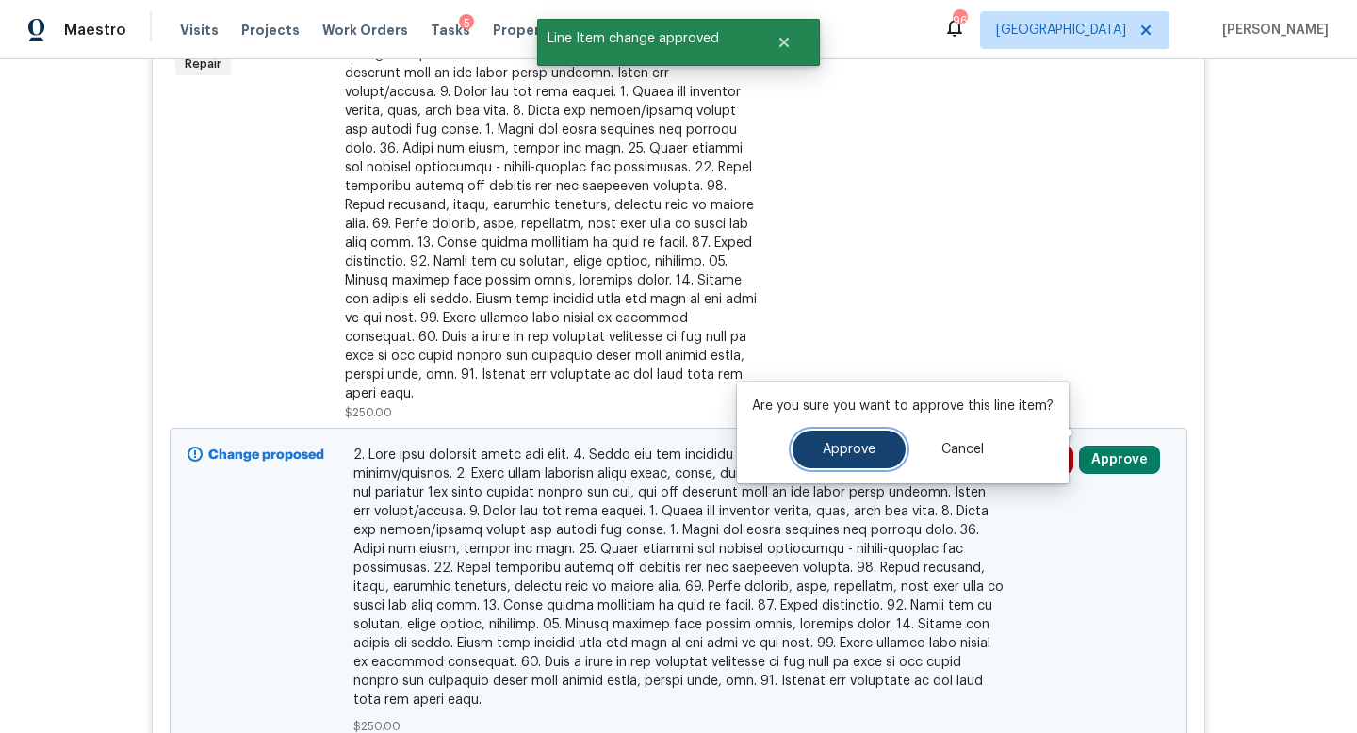
click at [875, 440] on button "Approve" at bounding box center [849, 450] width 113 height 38
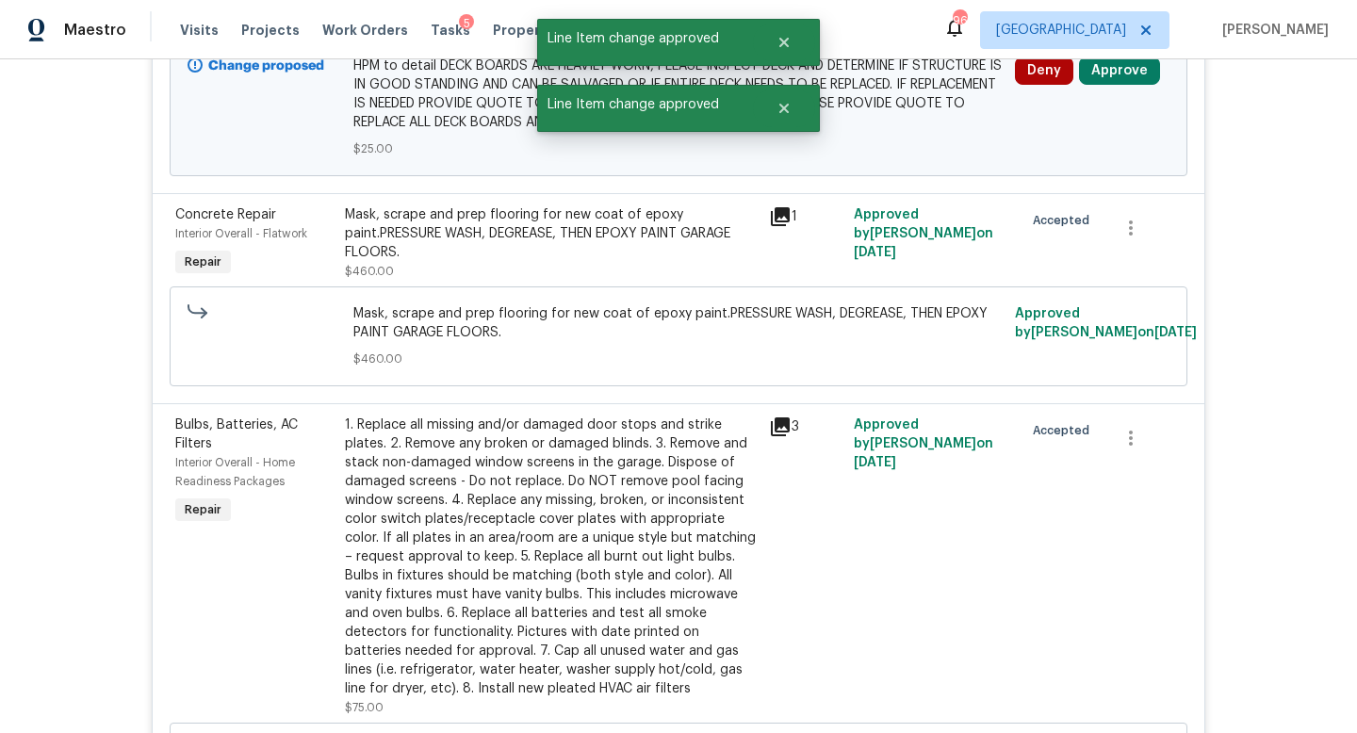
scroll to position [1665, 0]
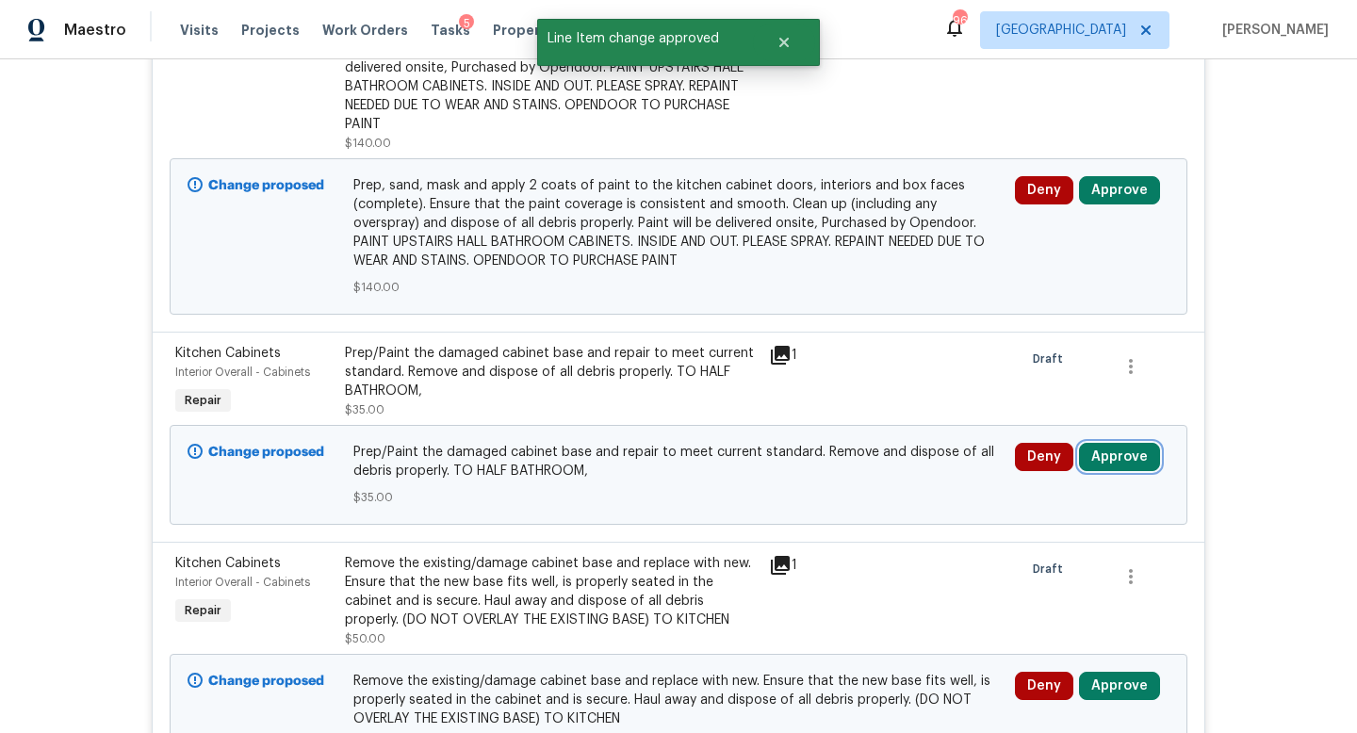
click at [1119, 443] on button "Approve" at bounding box center [1119, 457] width 81 height 28
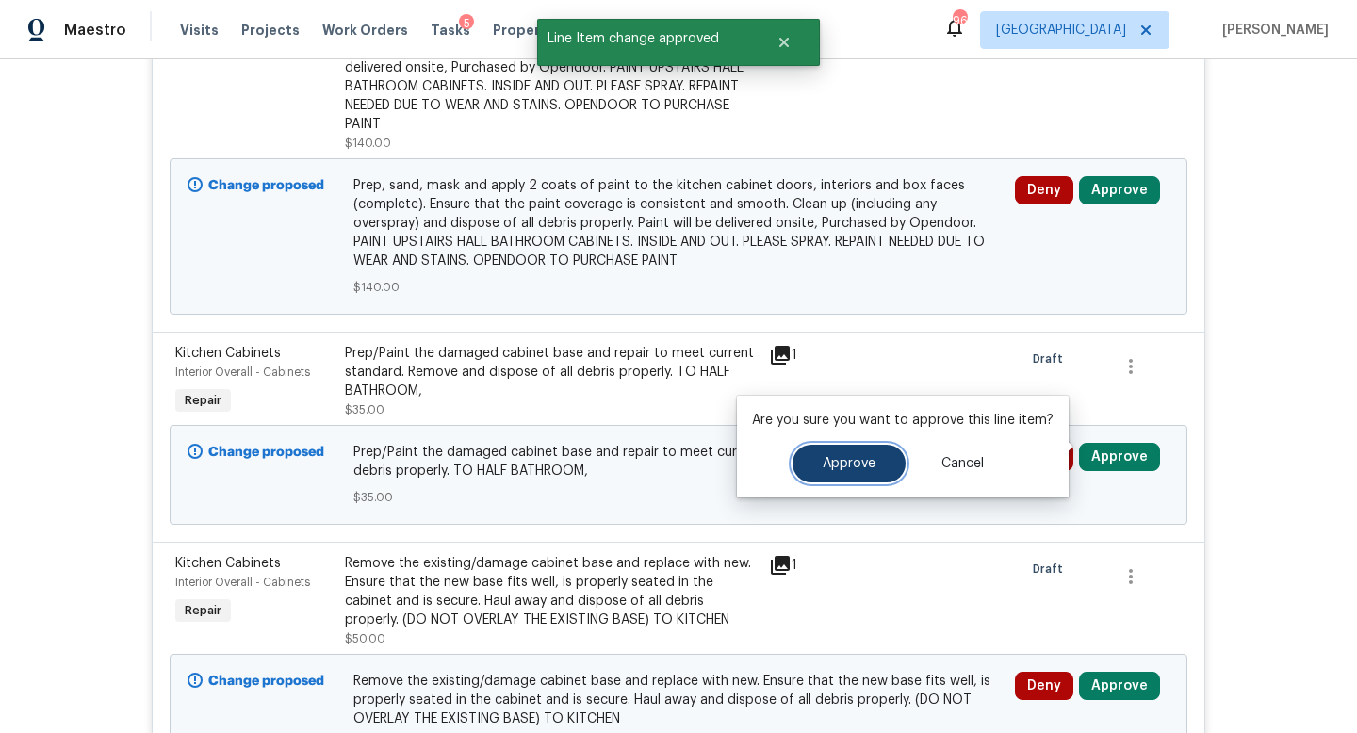
click at [858, 465] on span "Approve" at bounding box center [849, 464] width 53 height 14
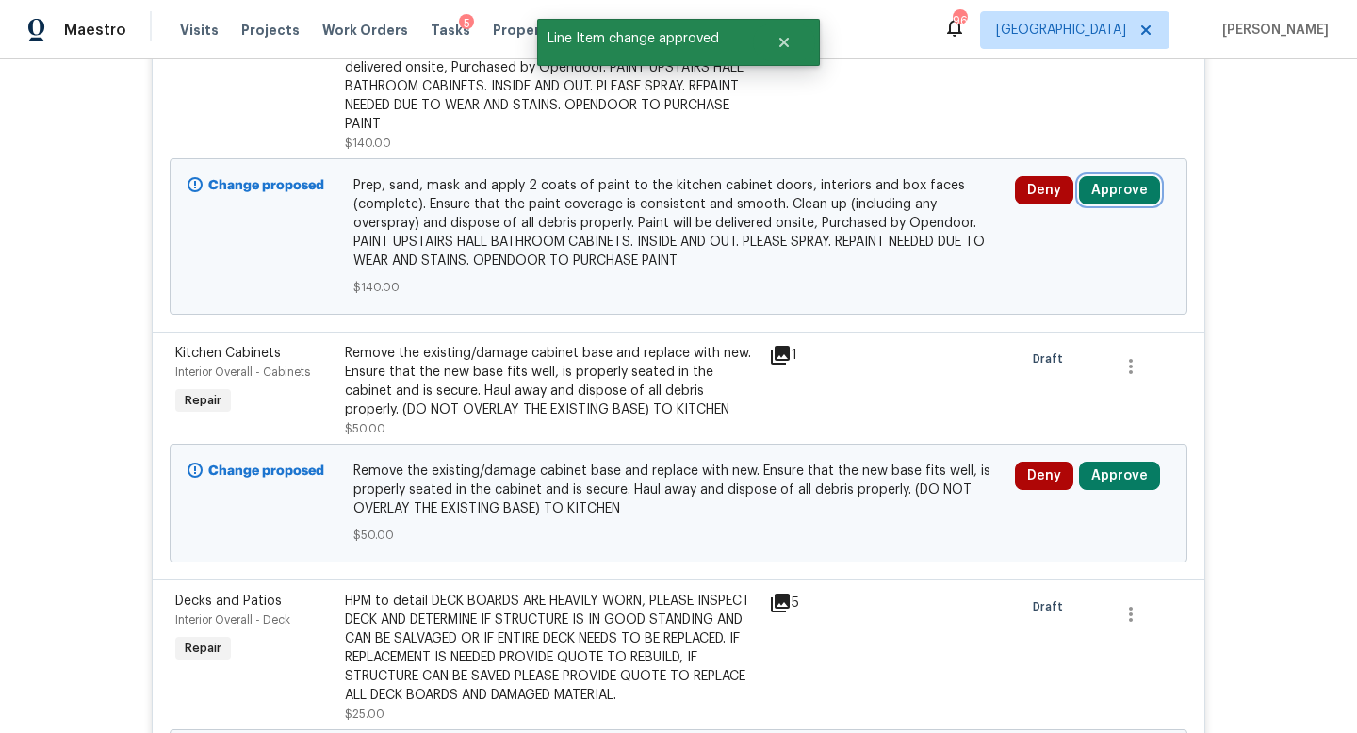
click at [1117, 176] on button "Approve" at bounding box center [1119, 190] width 81 height 28
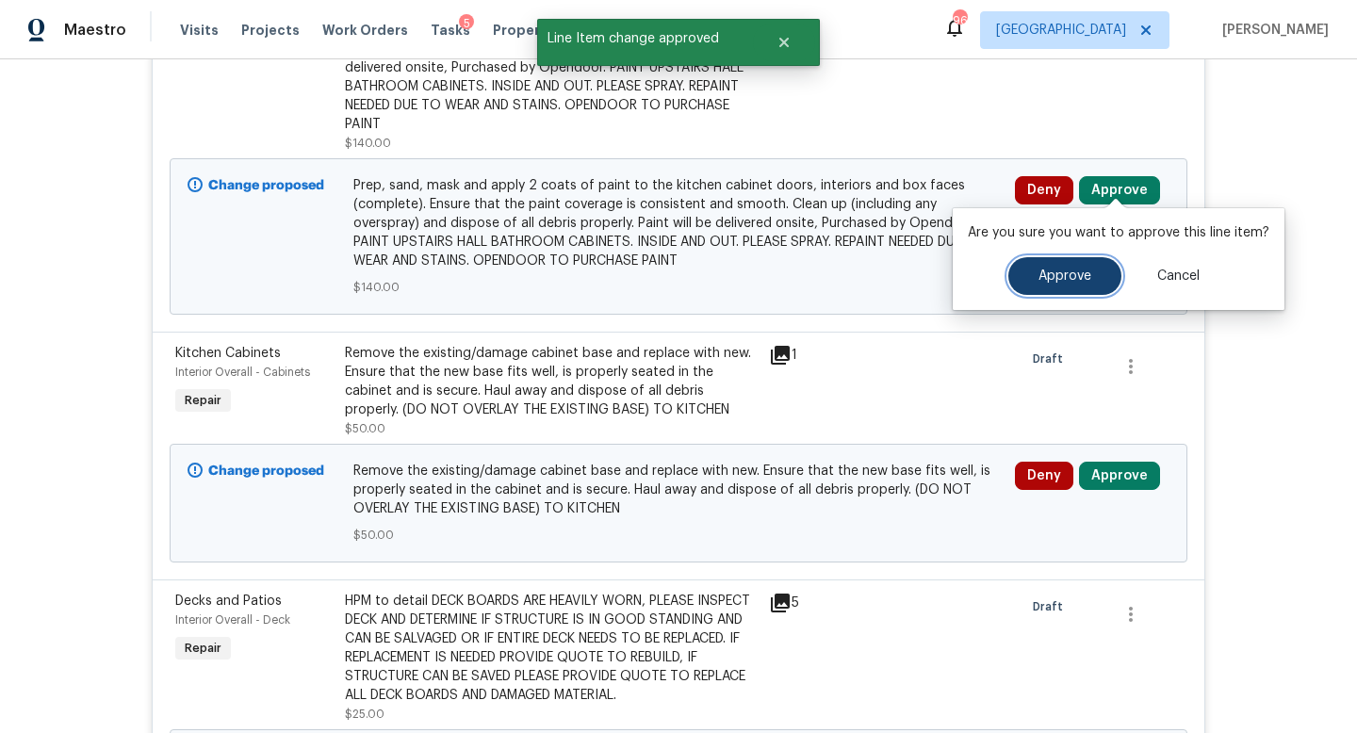
click at [1059, 272] on span "Approve" at bounding box center [1065, 277] width 53 height 14
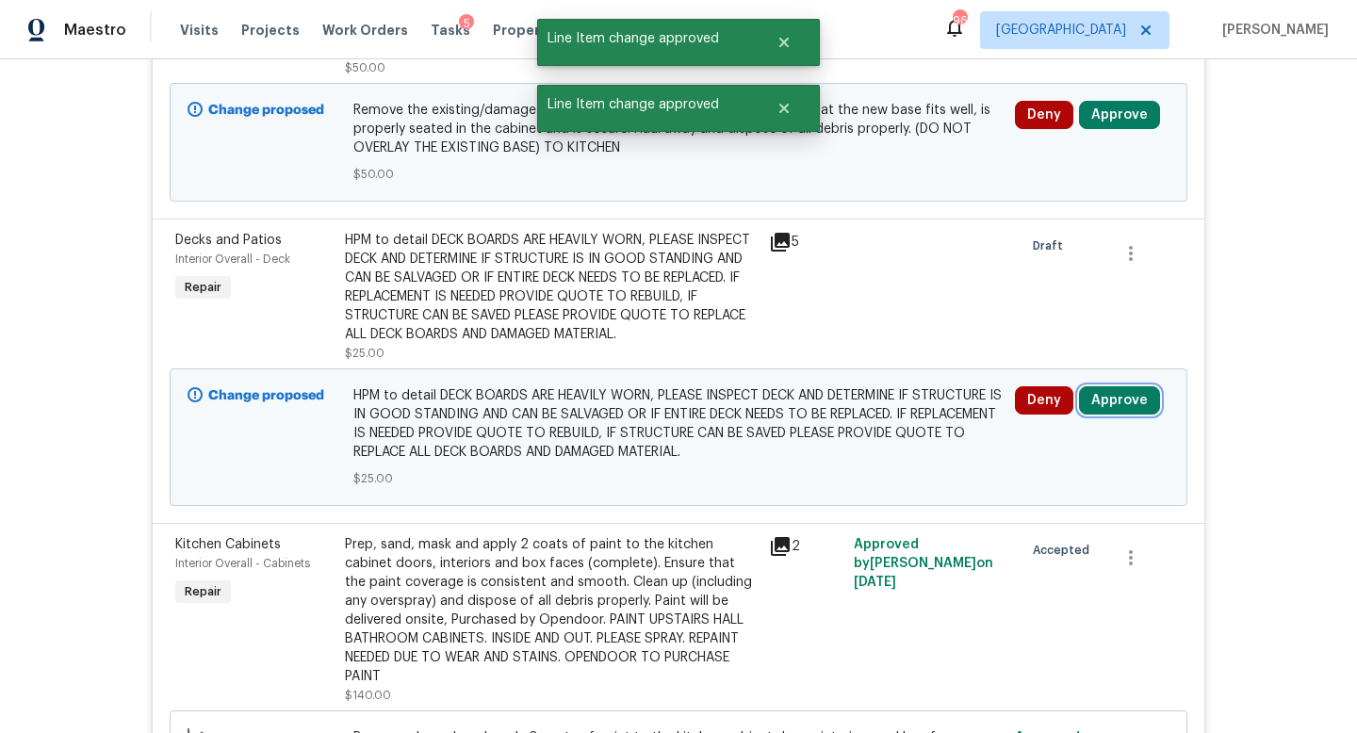
click at [1112, 391] on button "Approve" at bounding box center [1119, 400] width 81 height 28
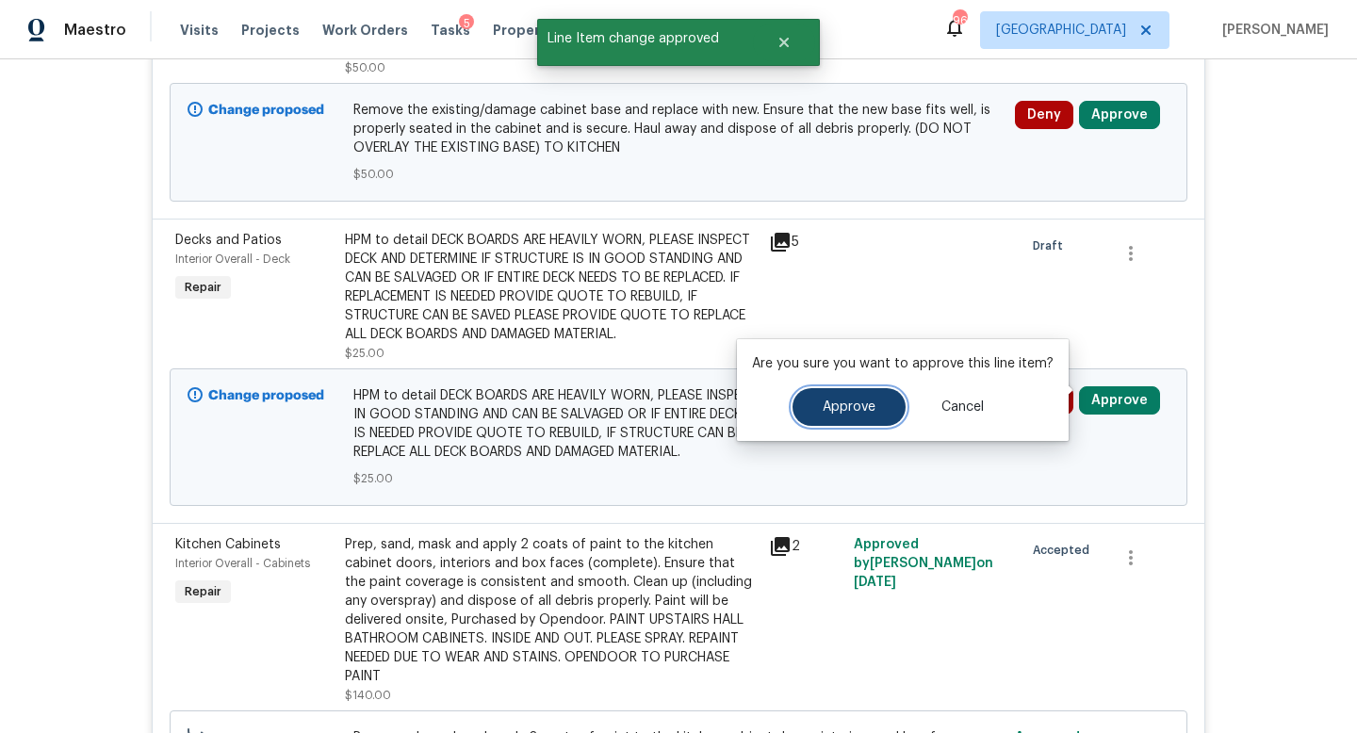
click at [870, 408] on span "Approve" at bounding box center [849, 408] width 53 height 14
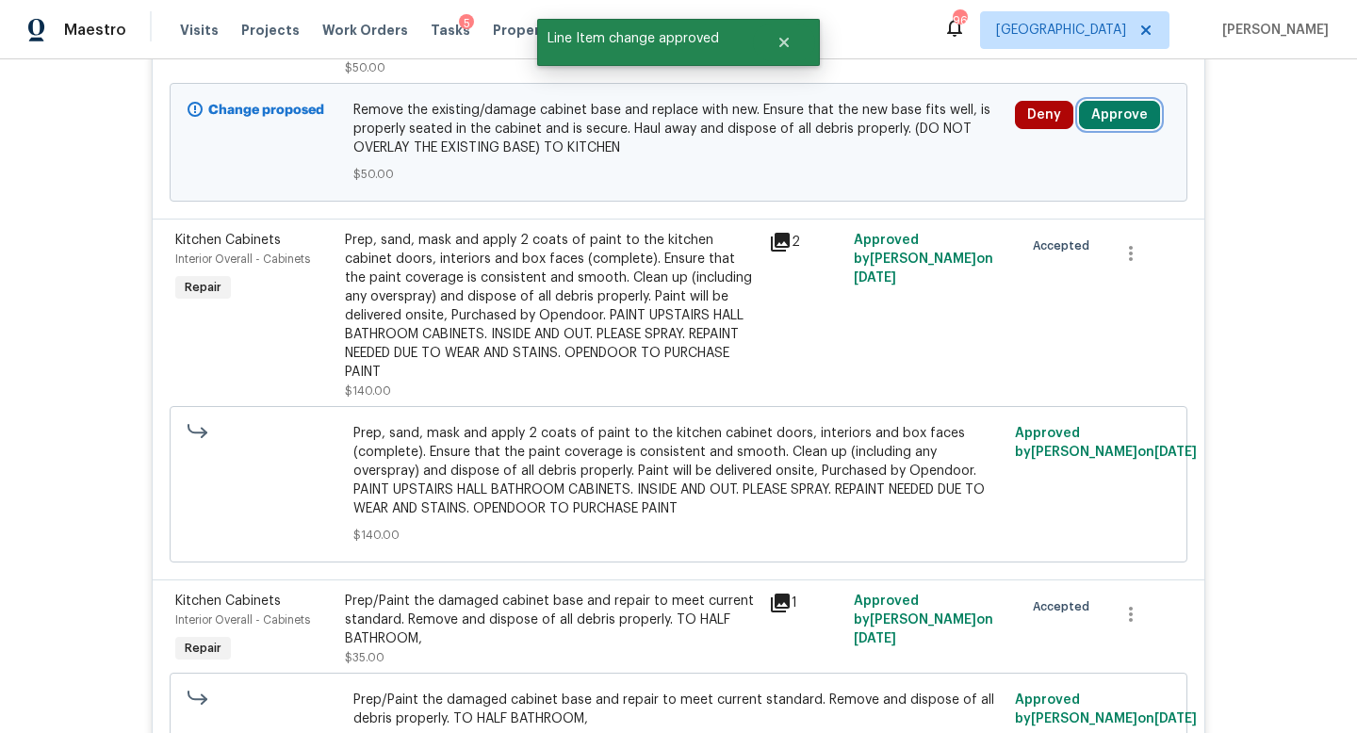
click at [1104, 108] on button "Approve" at bounding box center [1119, 115] width 81 height 28
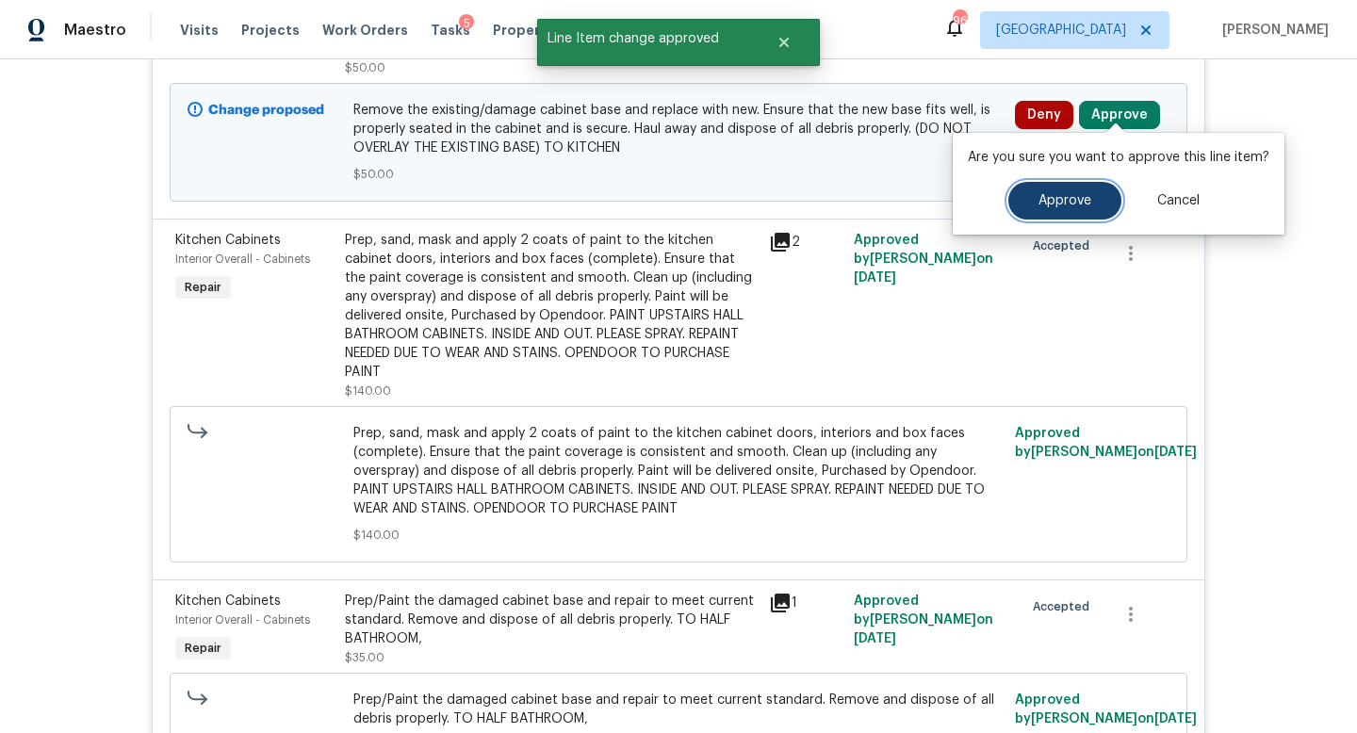
click at [1040, 190] on button "Approve" at bounding box center [1064, 201] width 113 height 38
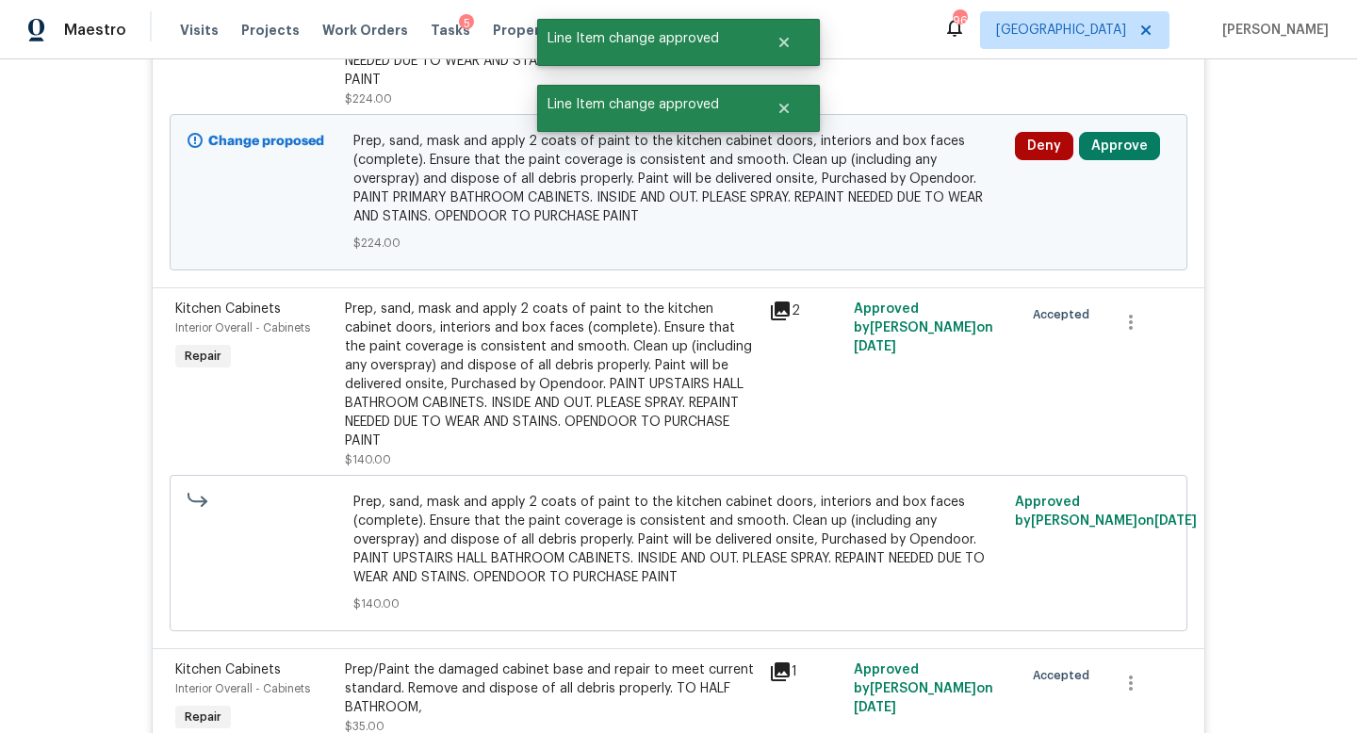
scroll to position [1317, 0]
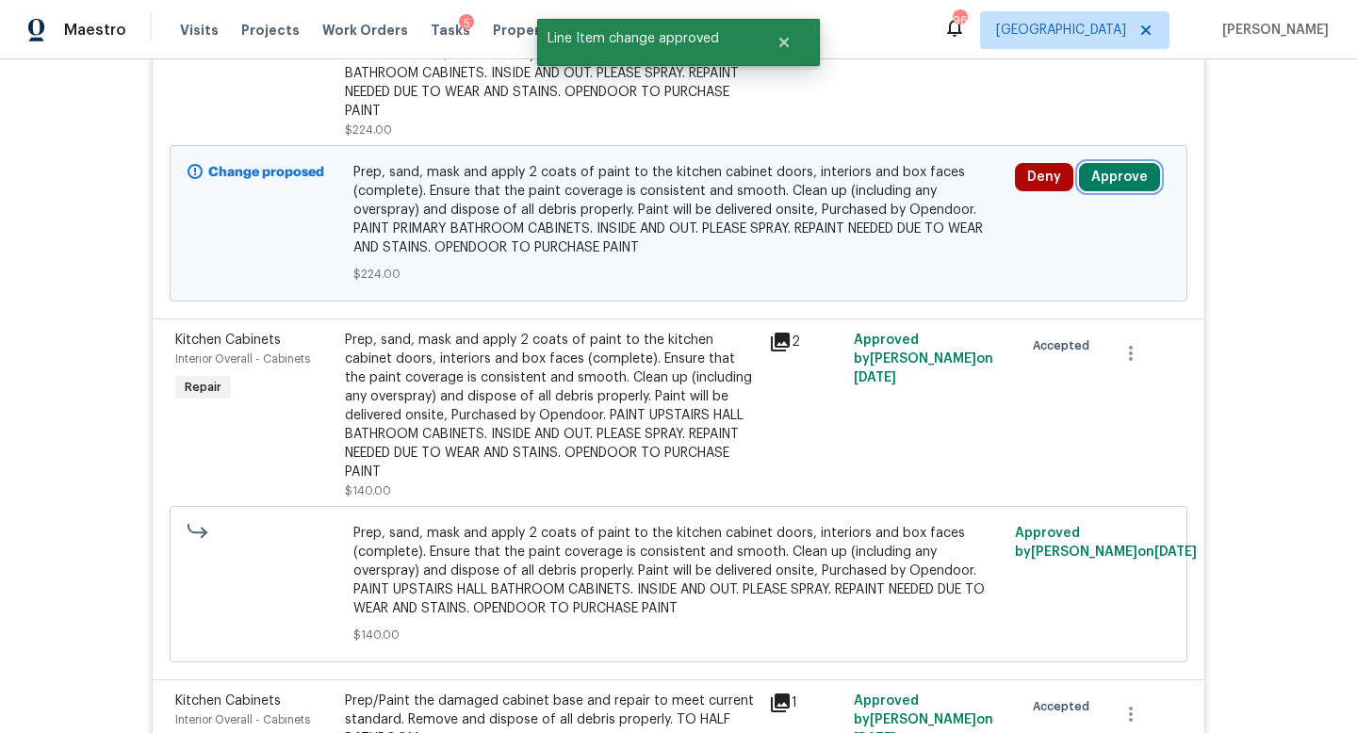
click at [1129, 166] on button "Approve" at bounding box center [1119, 177] width 81 height 28
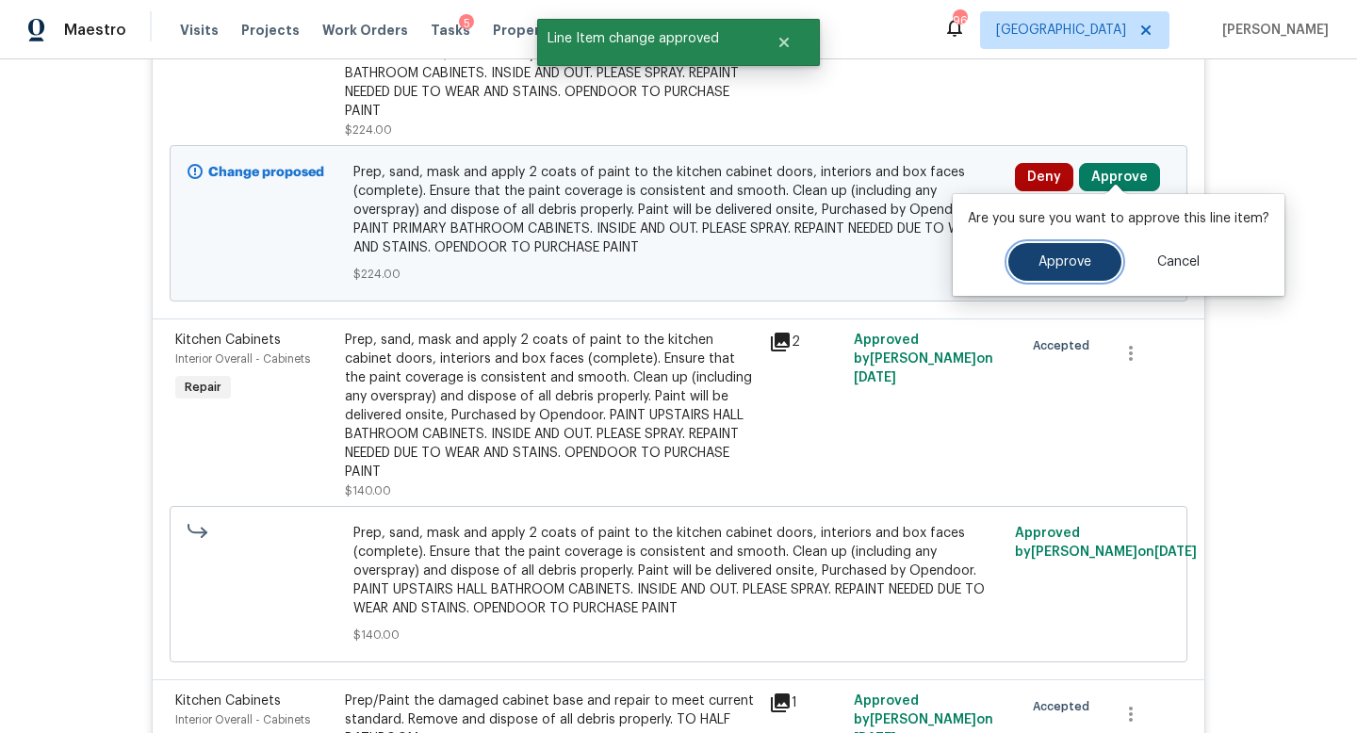
click at [1065, 248] on button "Approve" at bounding box center [1064, 262] width 113 height 38
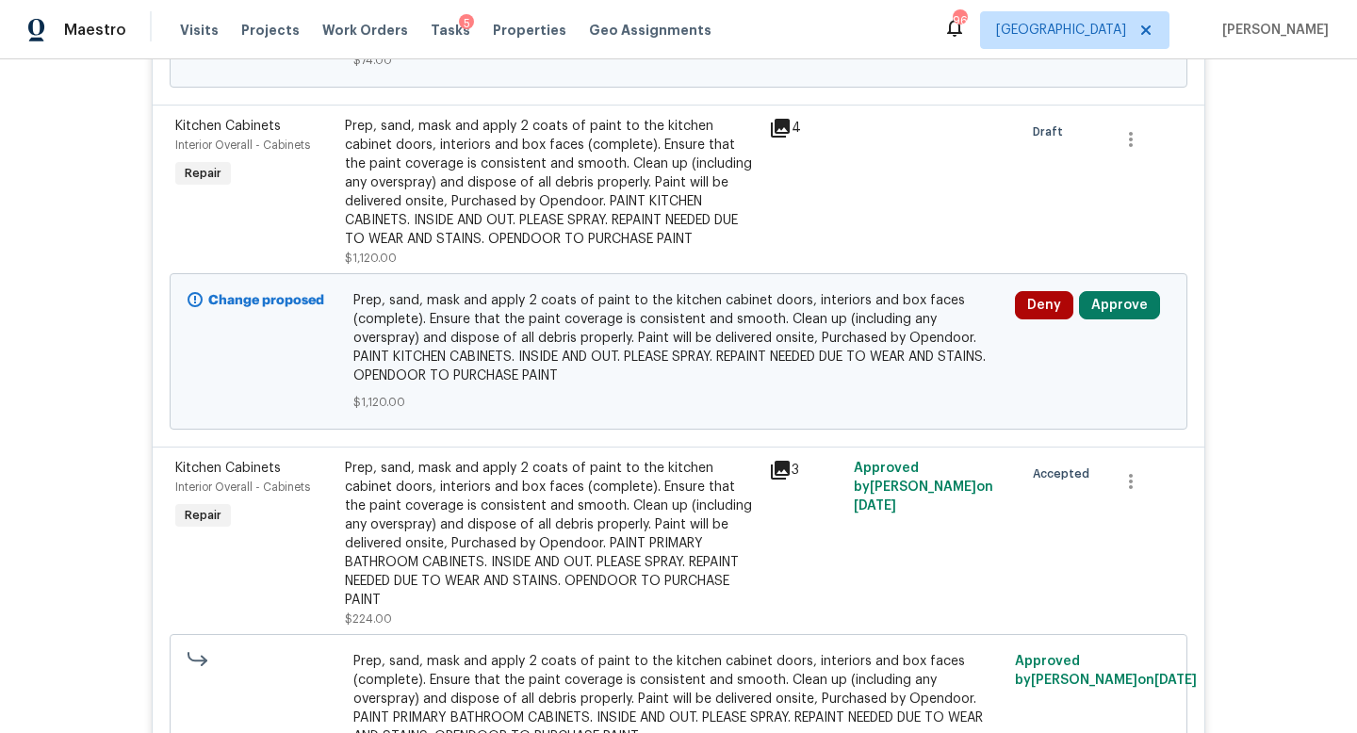
scroll to position [838, 0]
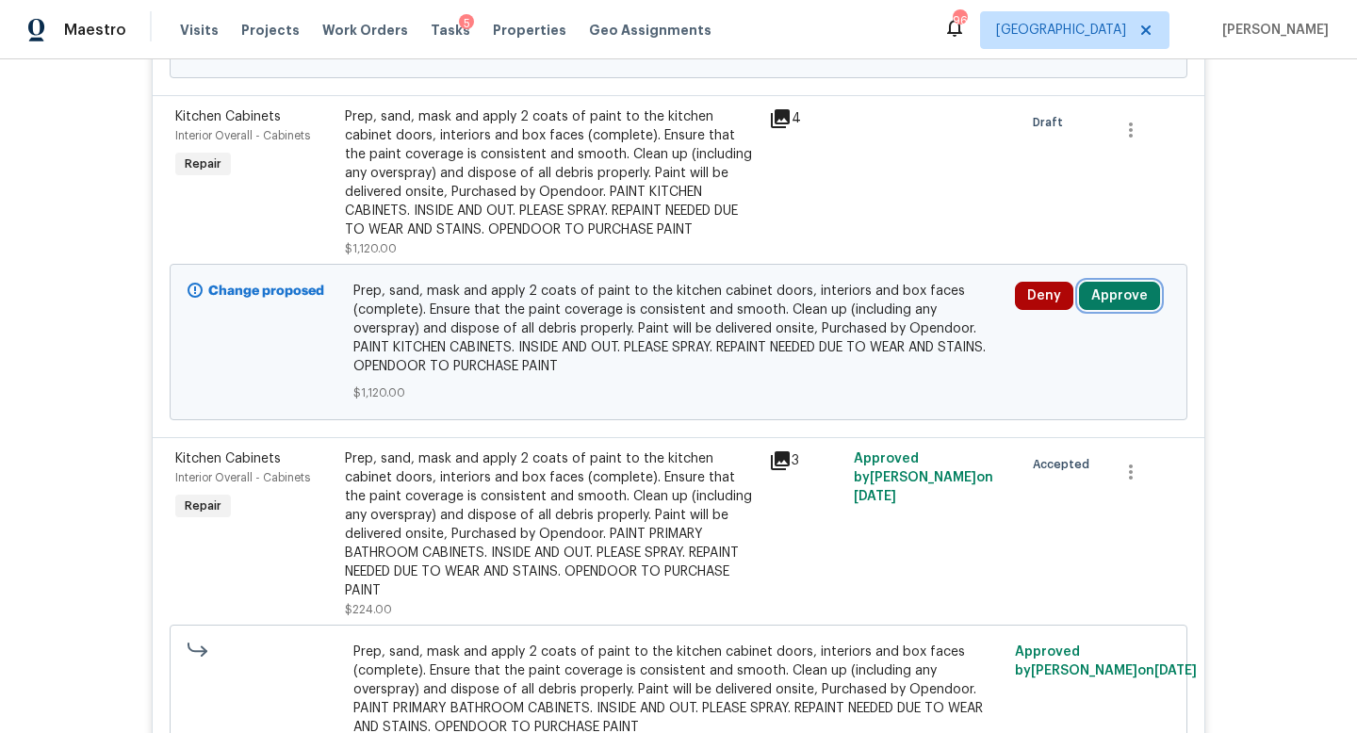
click at [1121, 283] on button "Approve" at bounding box center [1119, 296] width 81 height 28
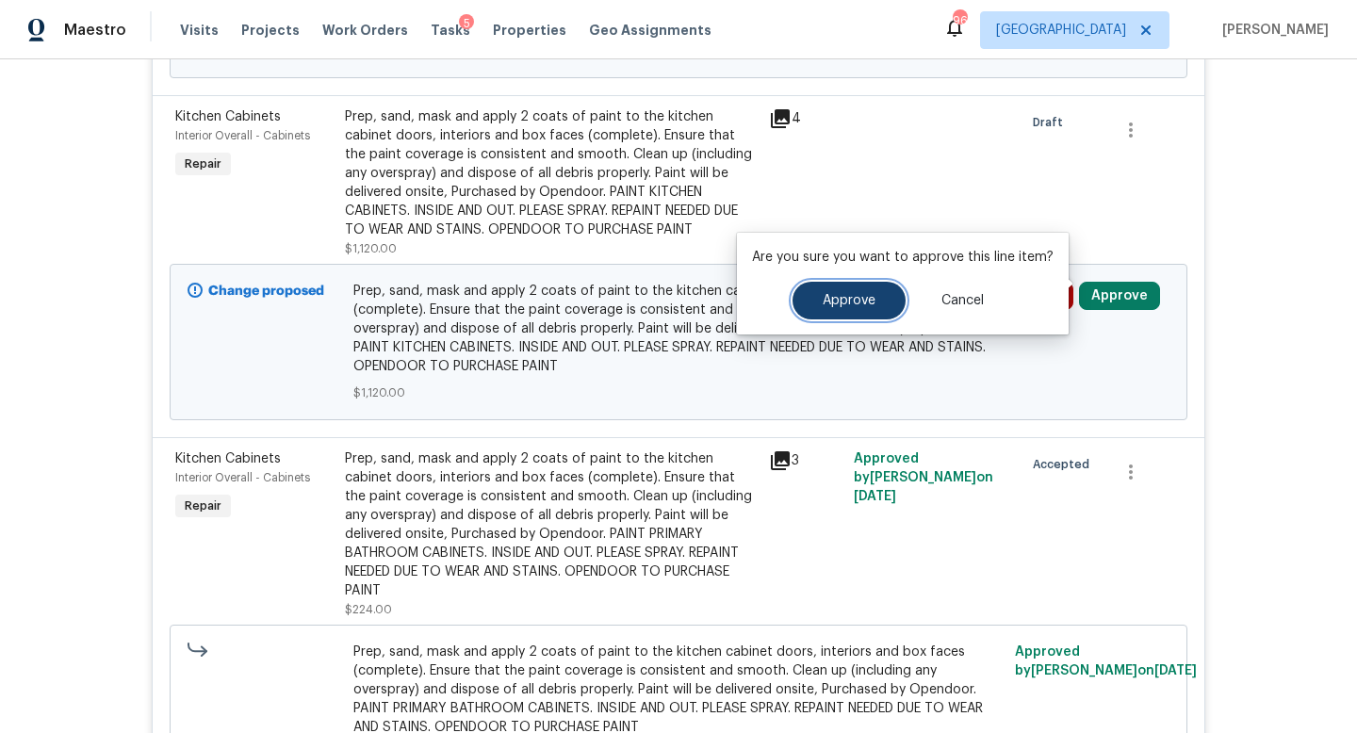
click at [843, 316] on button "Approve" at bounding box center [849, 301] width 113 height 38
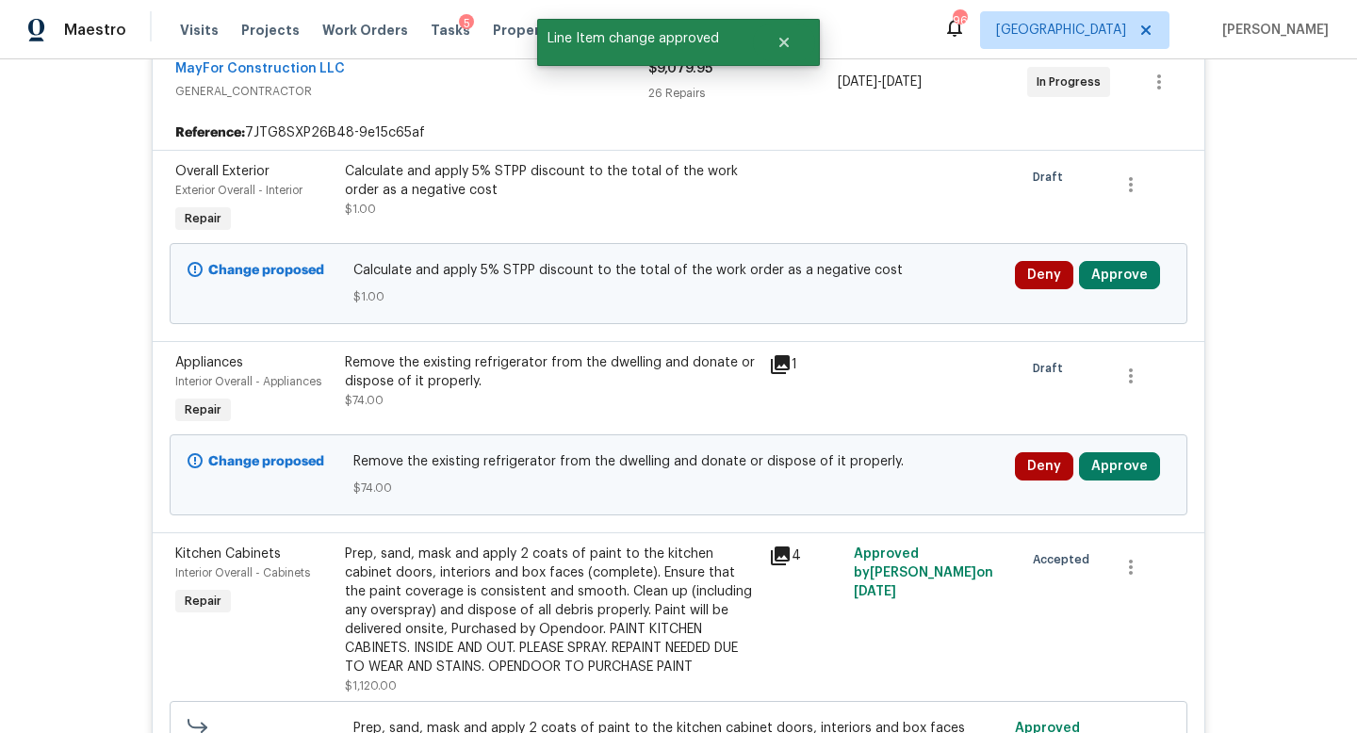
scroll to position [390, 0]
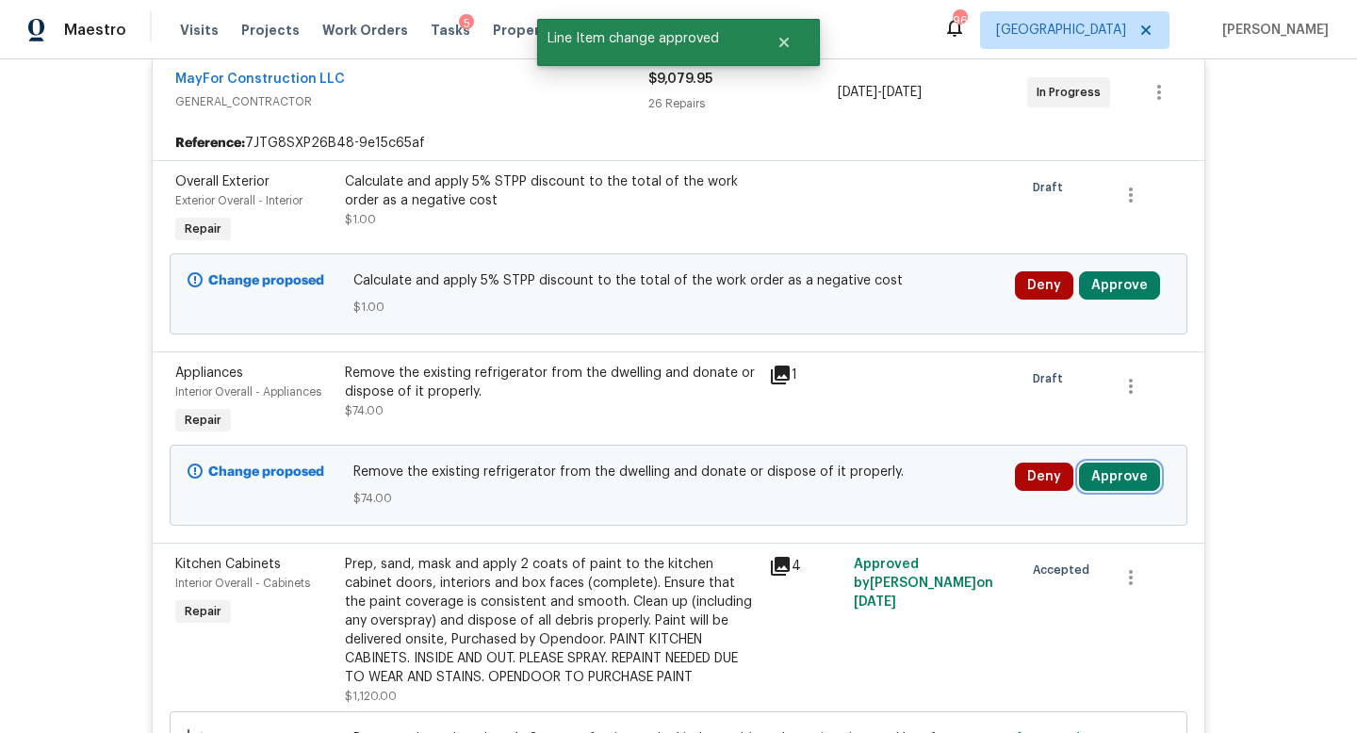
click at [1116, 463] on button "Approve" at bounding box center [1119, 477] width 81 height 28
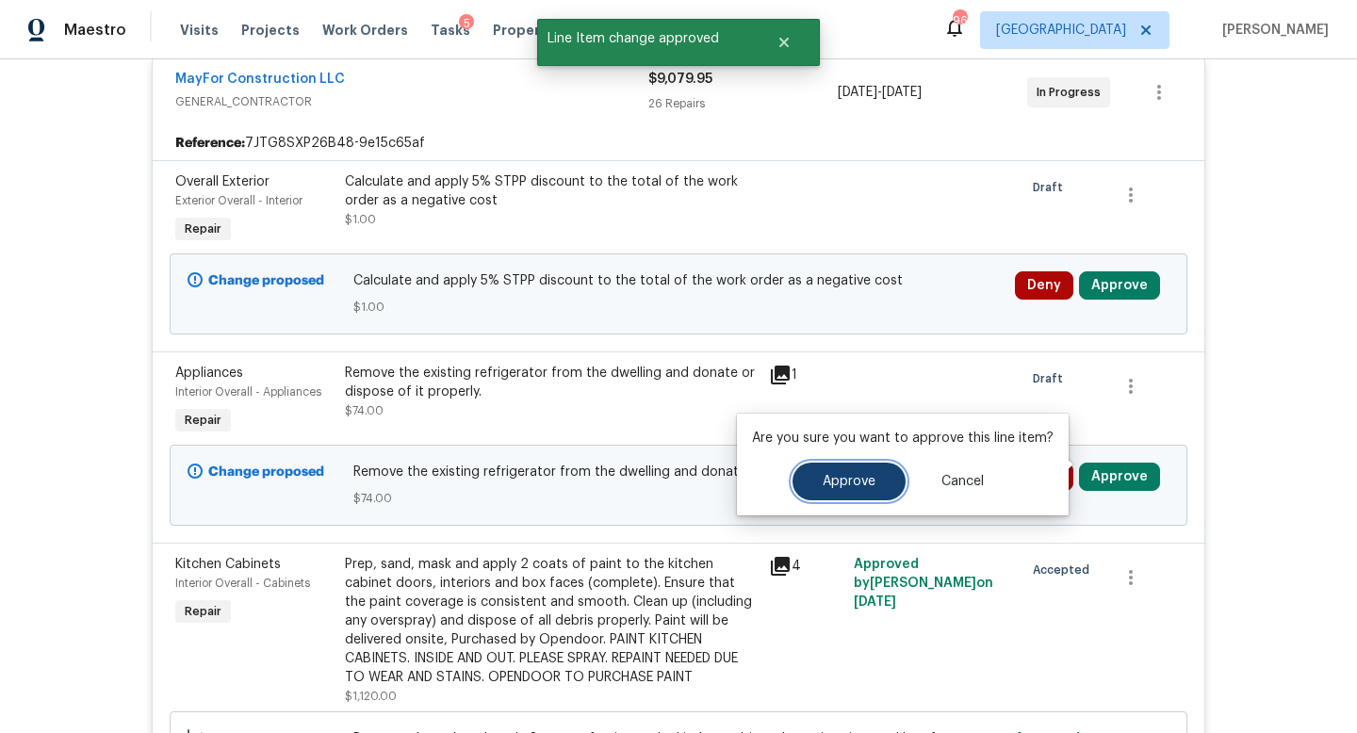
click at [839, 486] on span "Approve" at bounding box center [849, 482] width 53 height 14
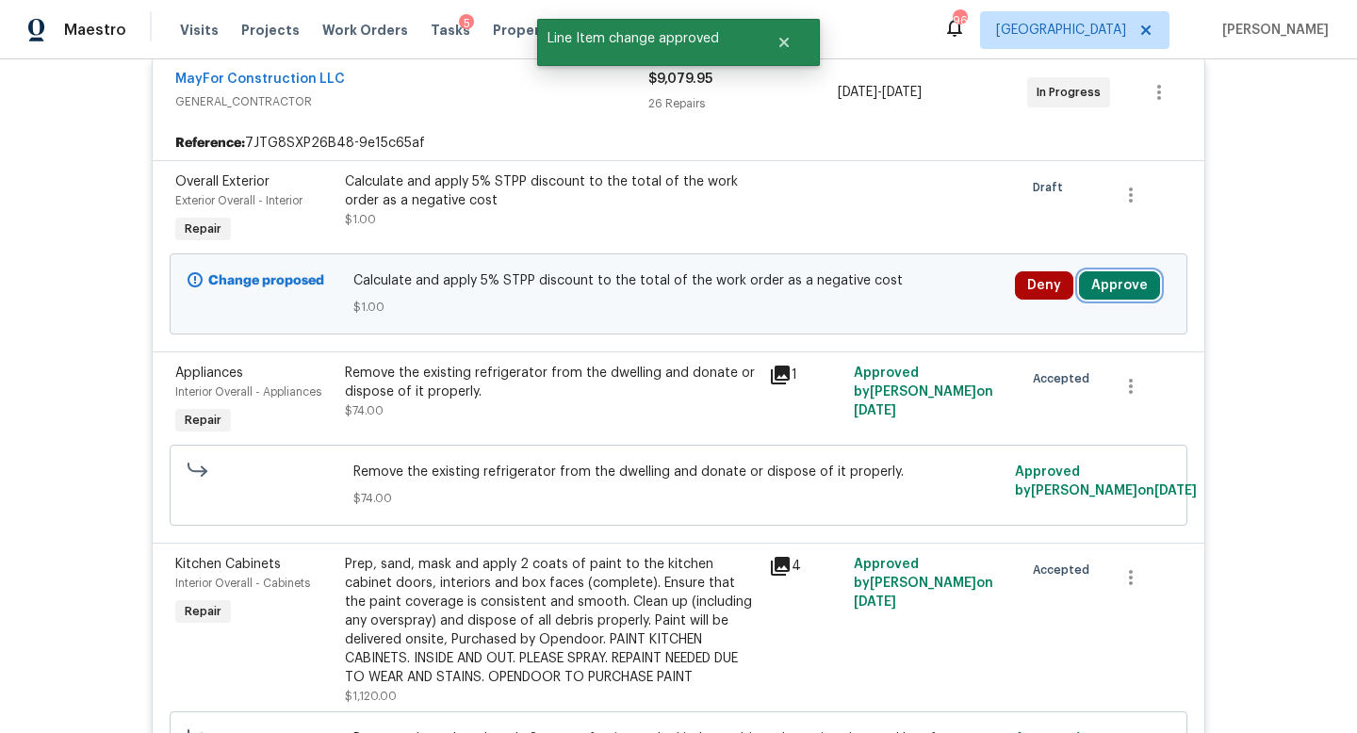
click at [1110, 274] on button "Approve" at bounding box center [1119, 285] width 81 height 28
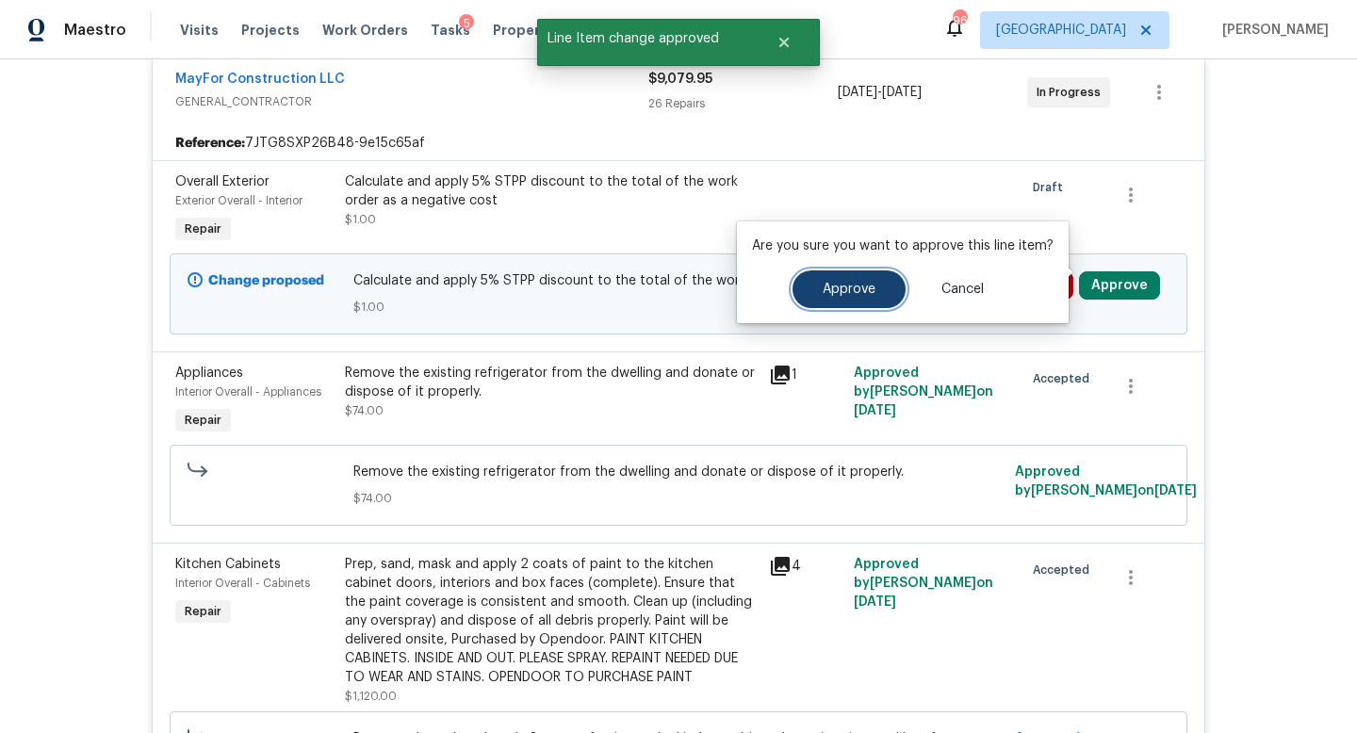
click at [855, 283] on span "Approve" at bounding box center [849, 290] width 53 height 14
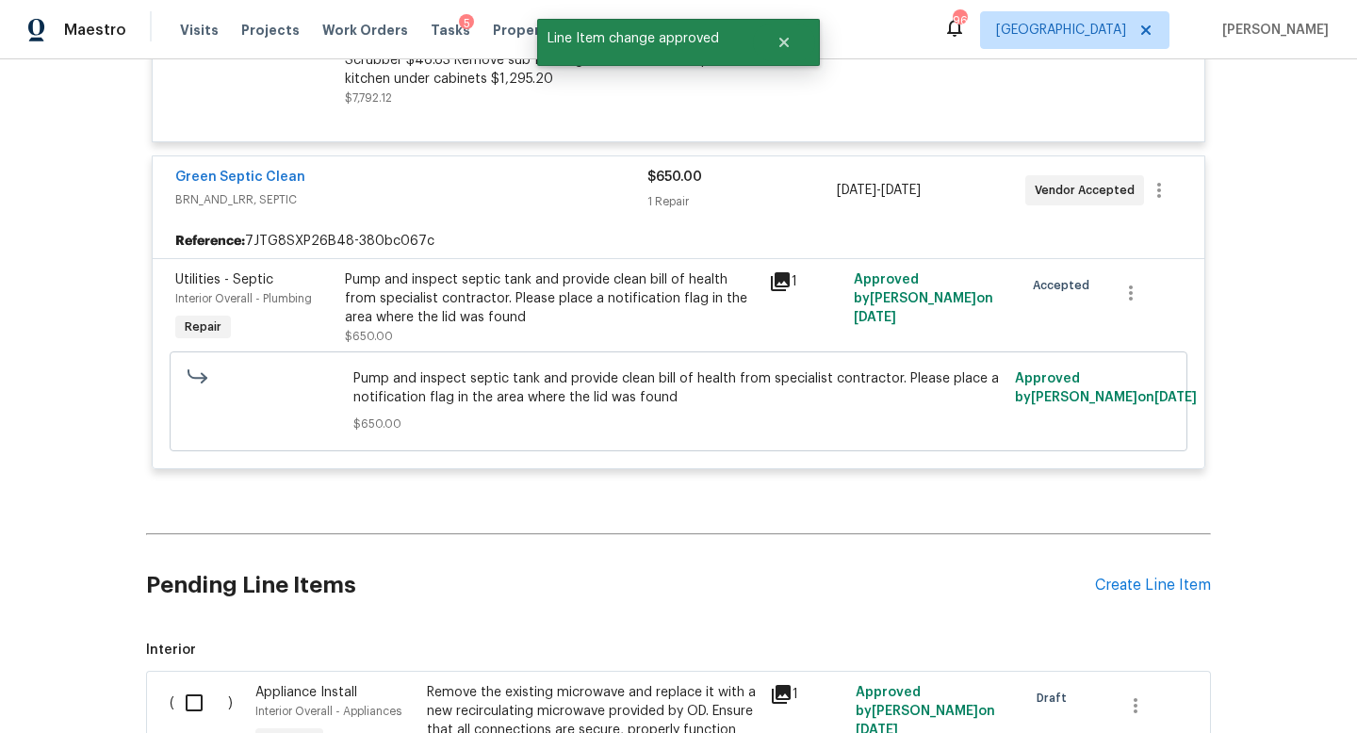
scroll to position [8456, 0]
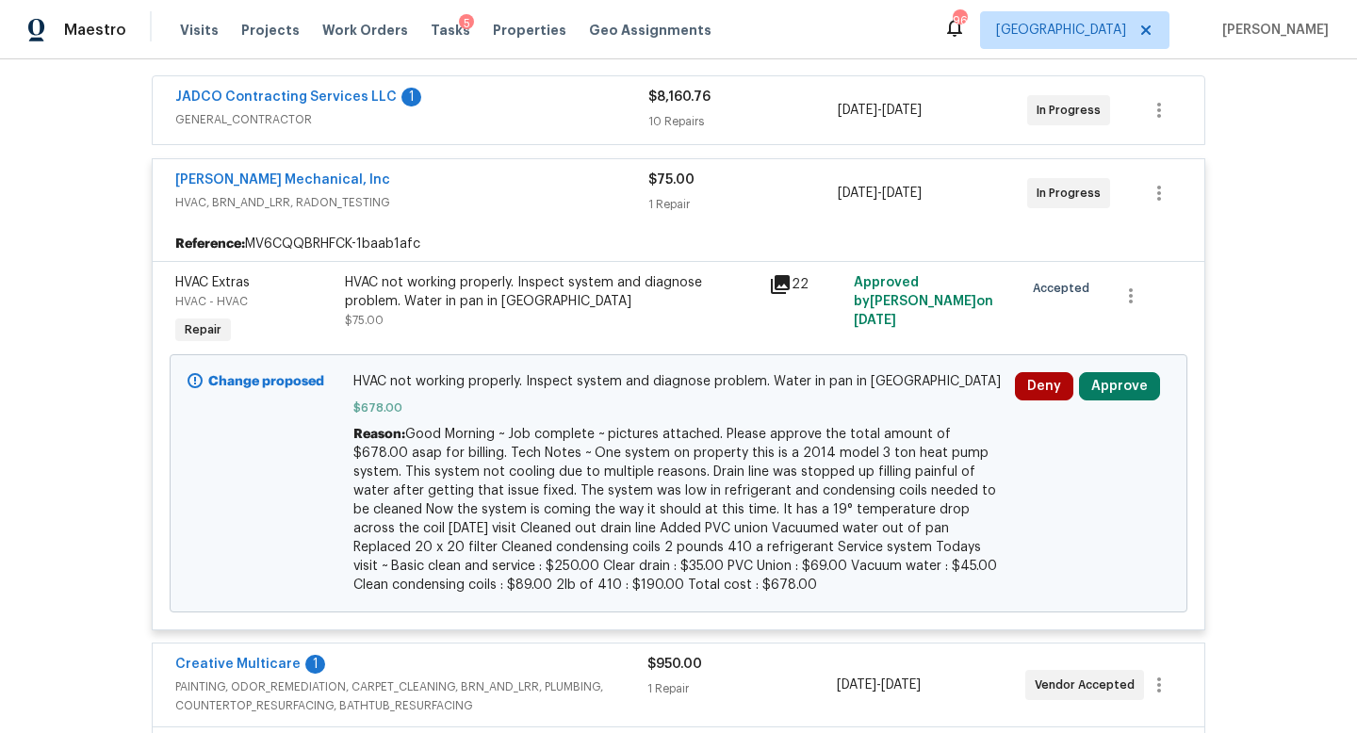
scroll to position [354, 0]
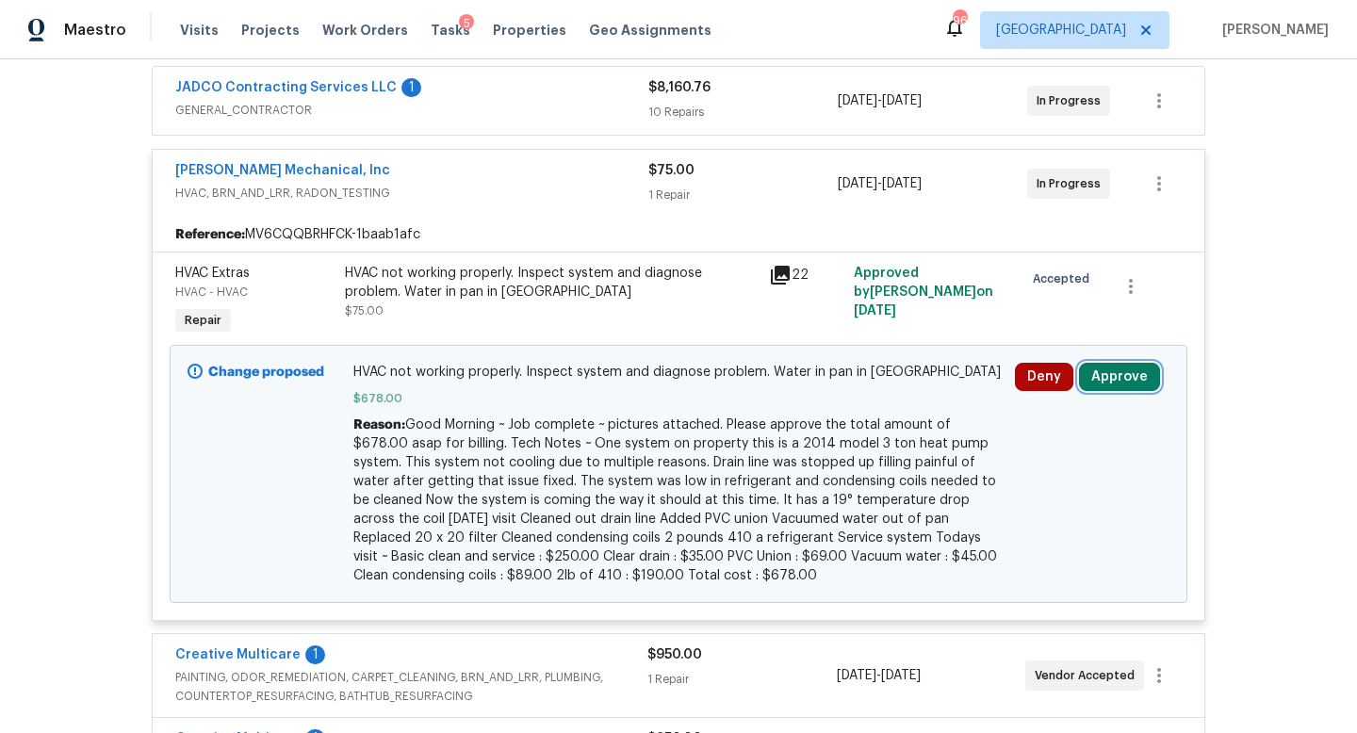
click at [1106, 381] on button "Approve" at bounding box center [1119, 377] width 81 height 28
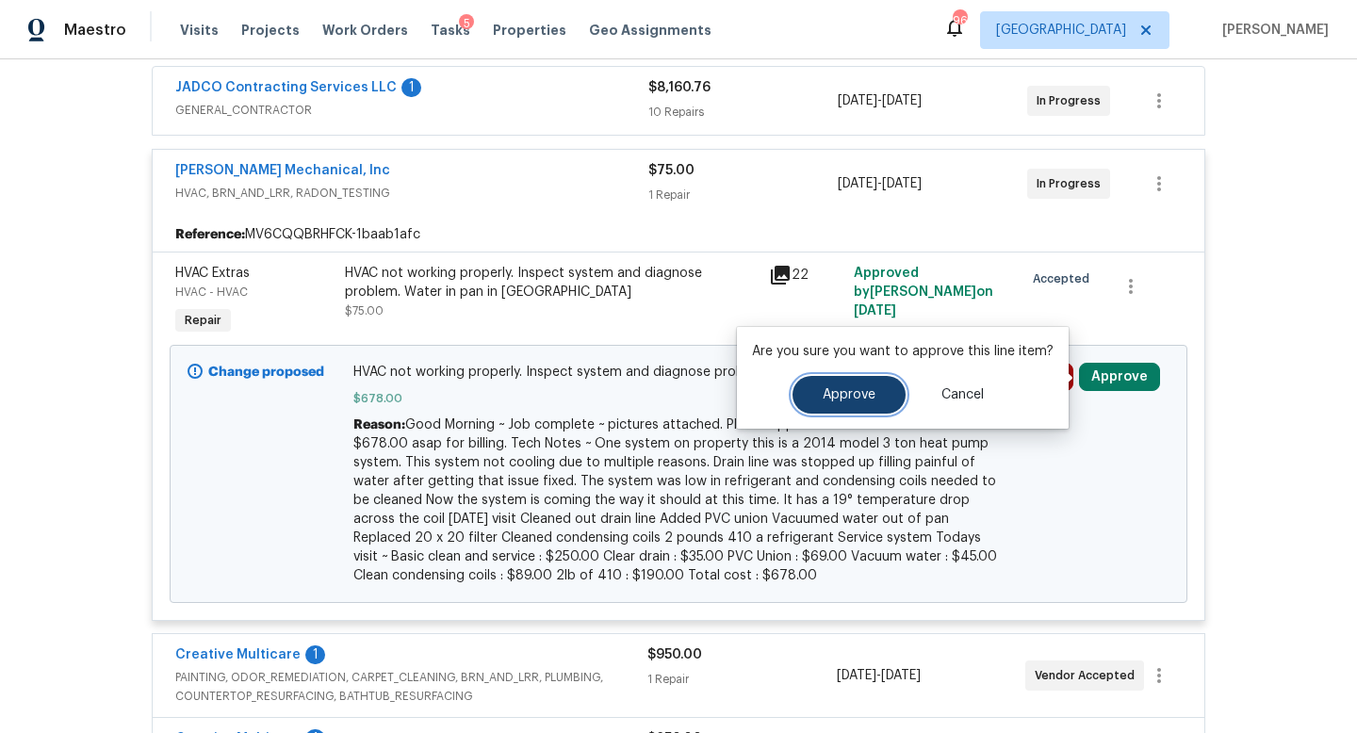
click at [860, 395] on span "Approve" at bounding box center [849, 395] width 53 height 14
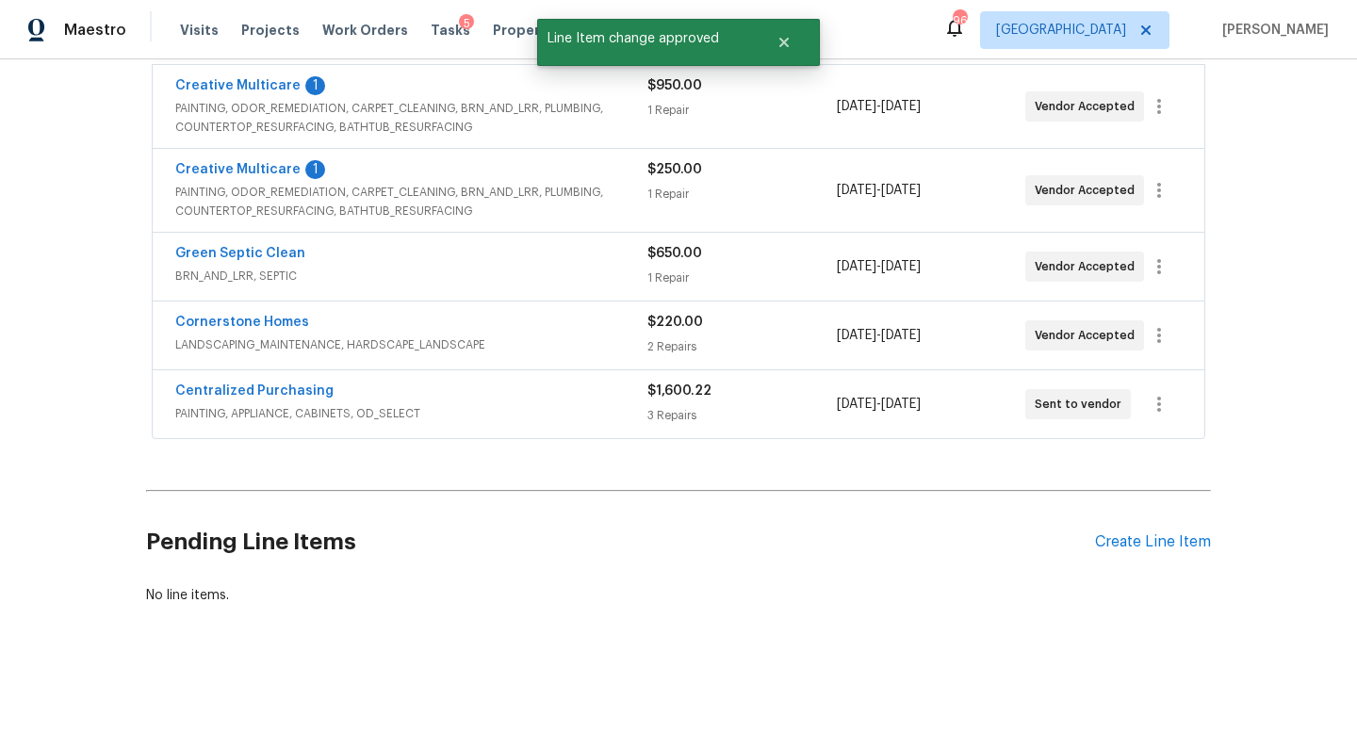
scroll to position [0, 0]
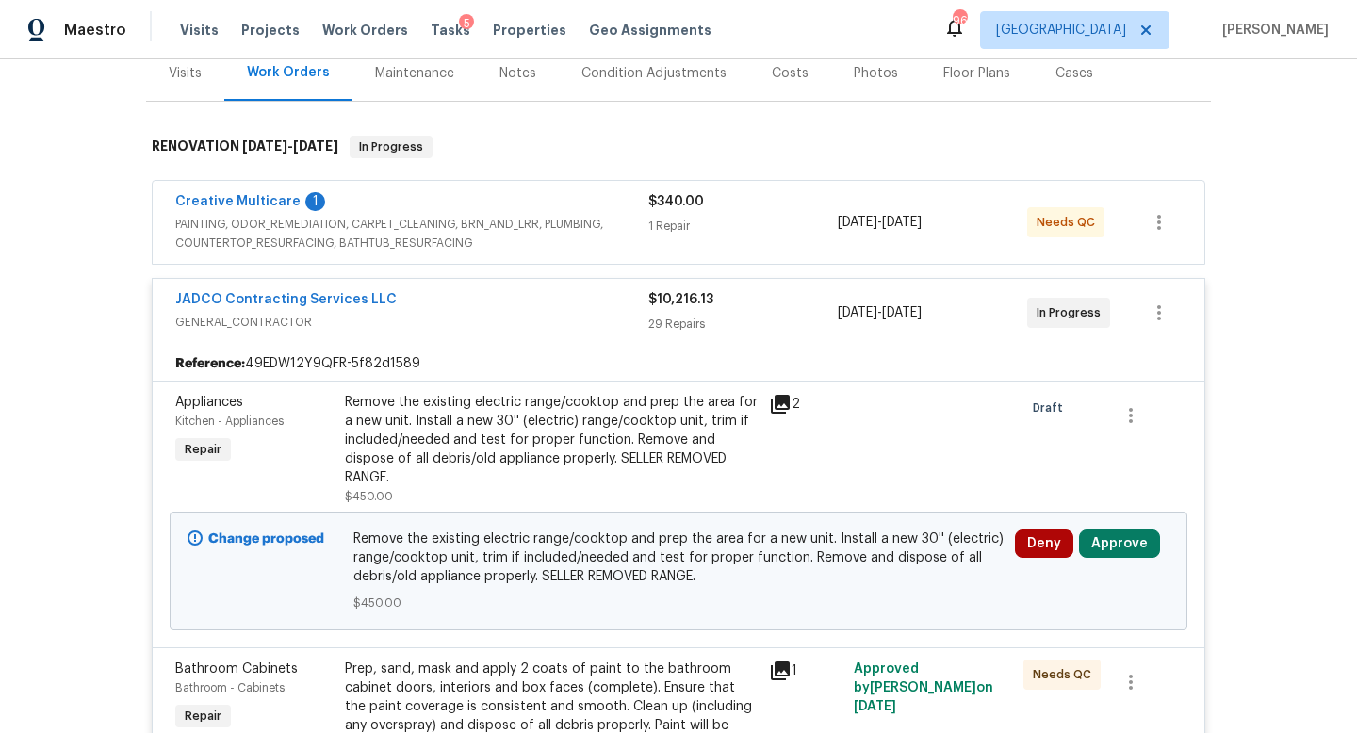
scroll to position [306, 0]
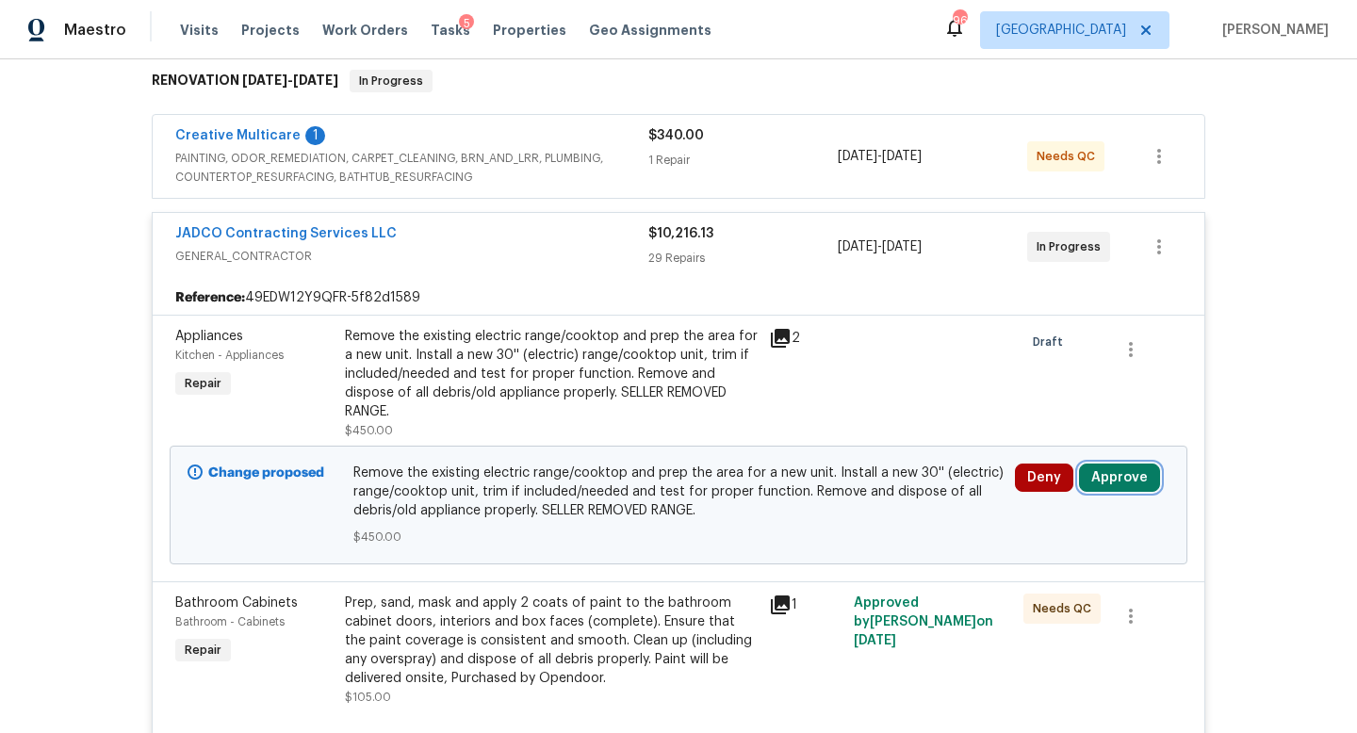
click at [1115, 478] on button "Approve" at bounding box center [1119, 478] width 81 height 28
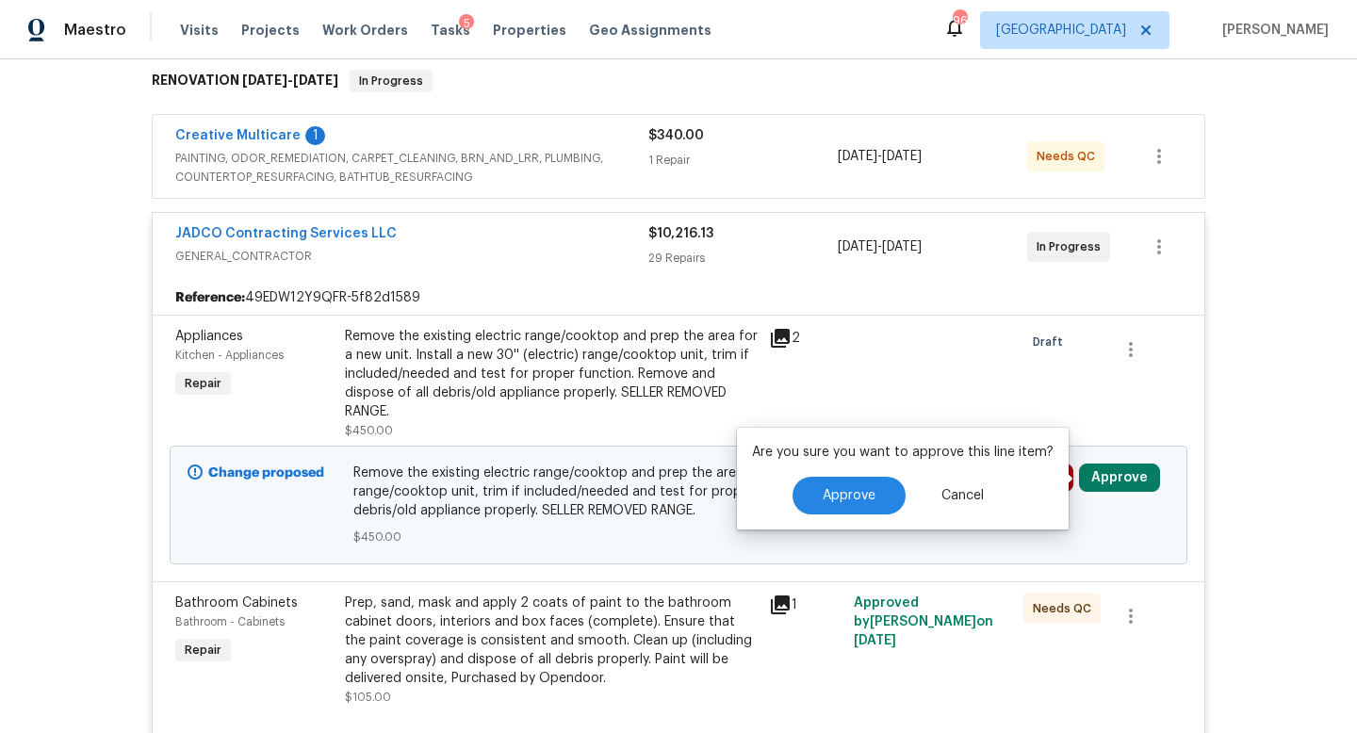
click at [867, 474] on div "Are you sure you want to approve this line item? Approve Cancel" at bounding box center [903, 479] width 332 height 102
click at [859, 501] on span "Approve" at bounding box center [849, 496] width 53 height 14
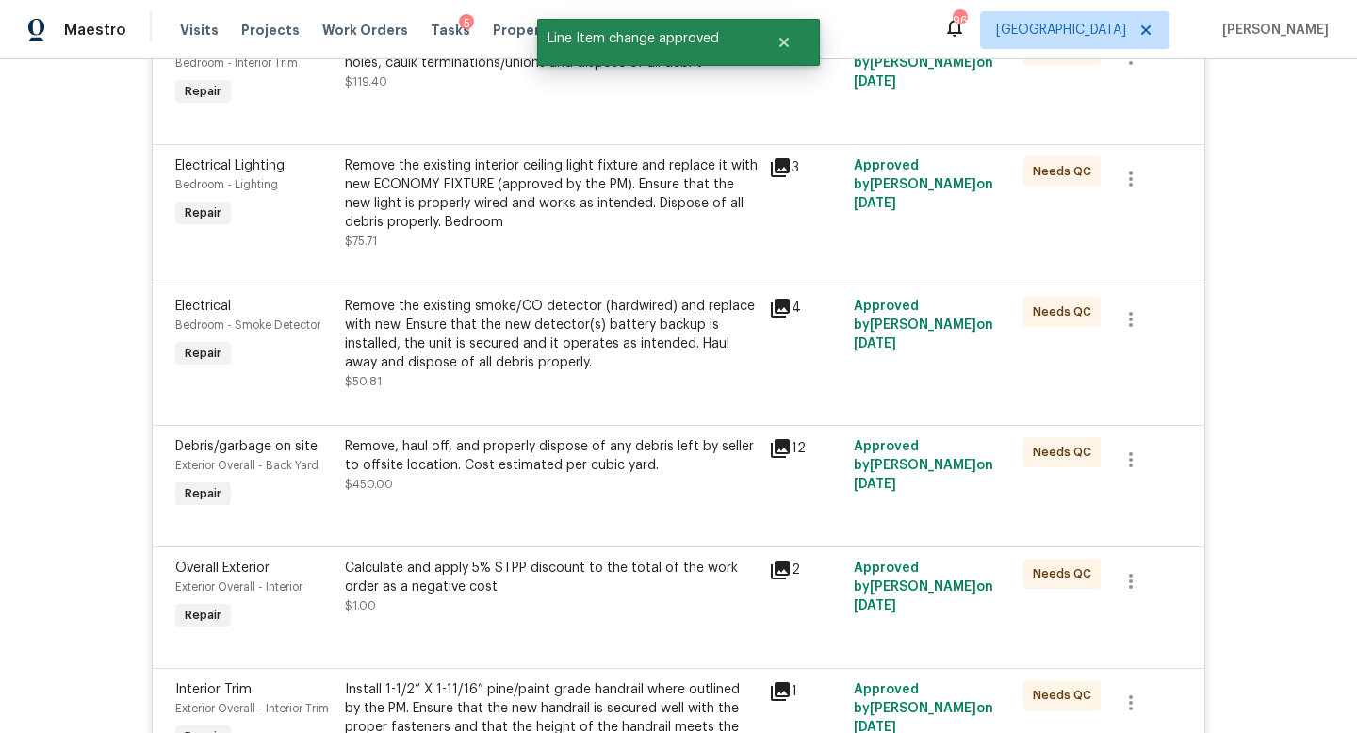
scroll to position [0, 0]
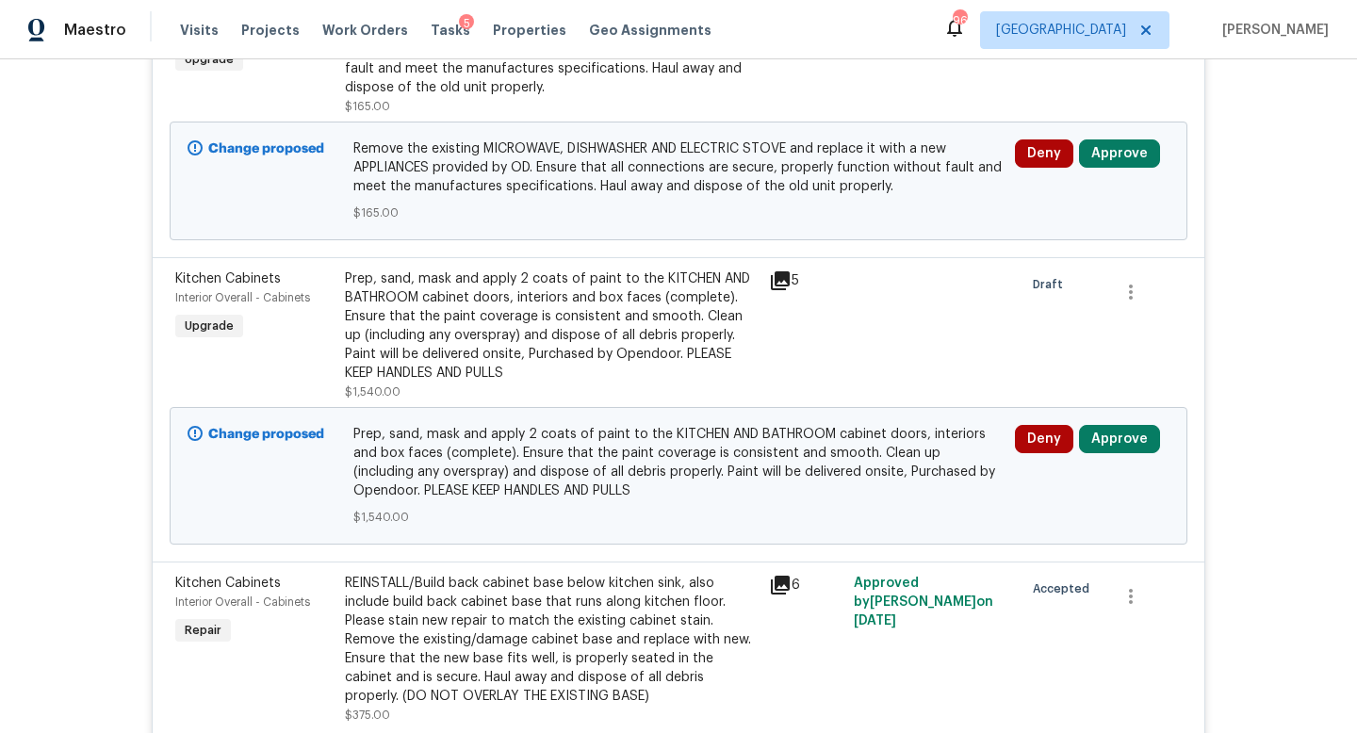
scroll to position [610, 0]
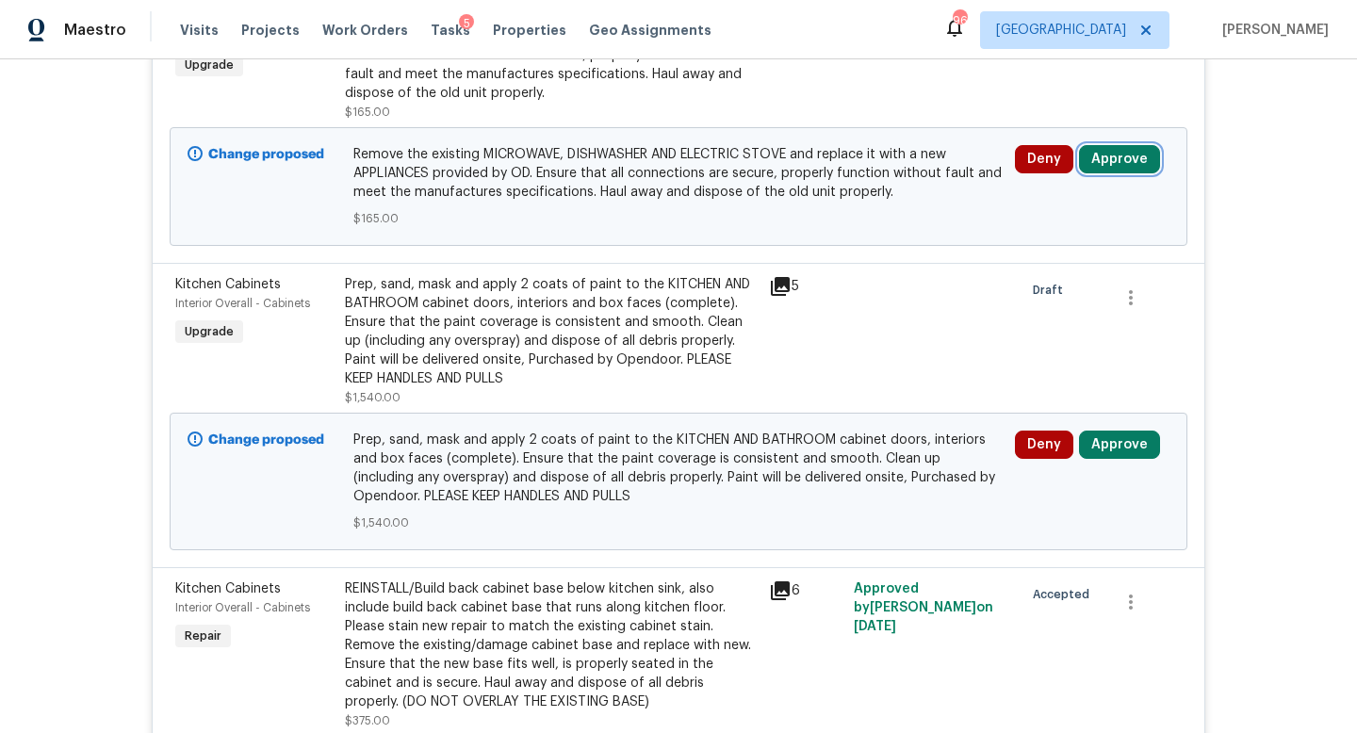
click at [1124, 147] on button "Approve" at bounding box center [1119, 159] width 81 height 28
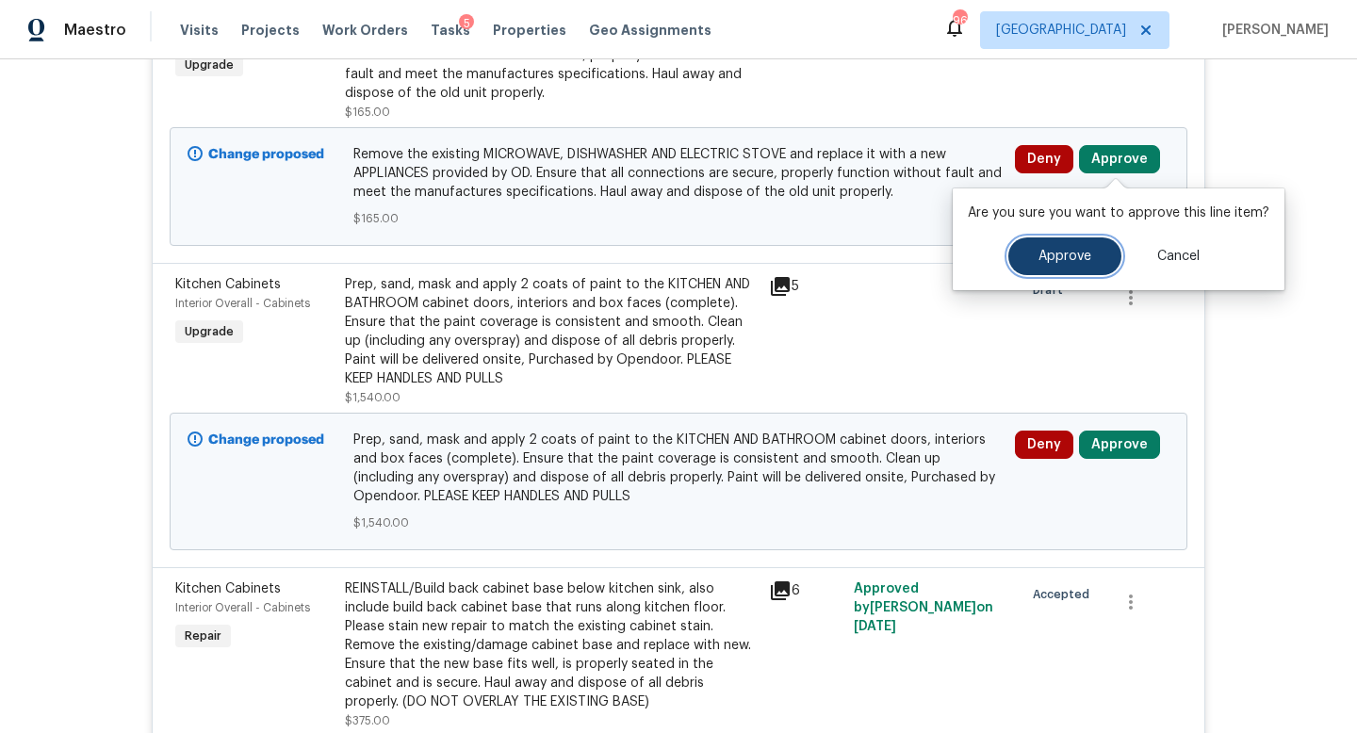
click at [1039, 243] on button "Approve" at bounding box center [1064, 256] width 113 height 38
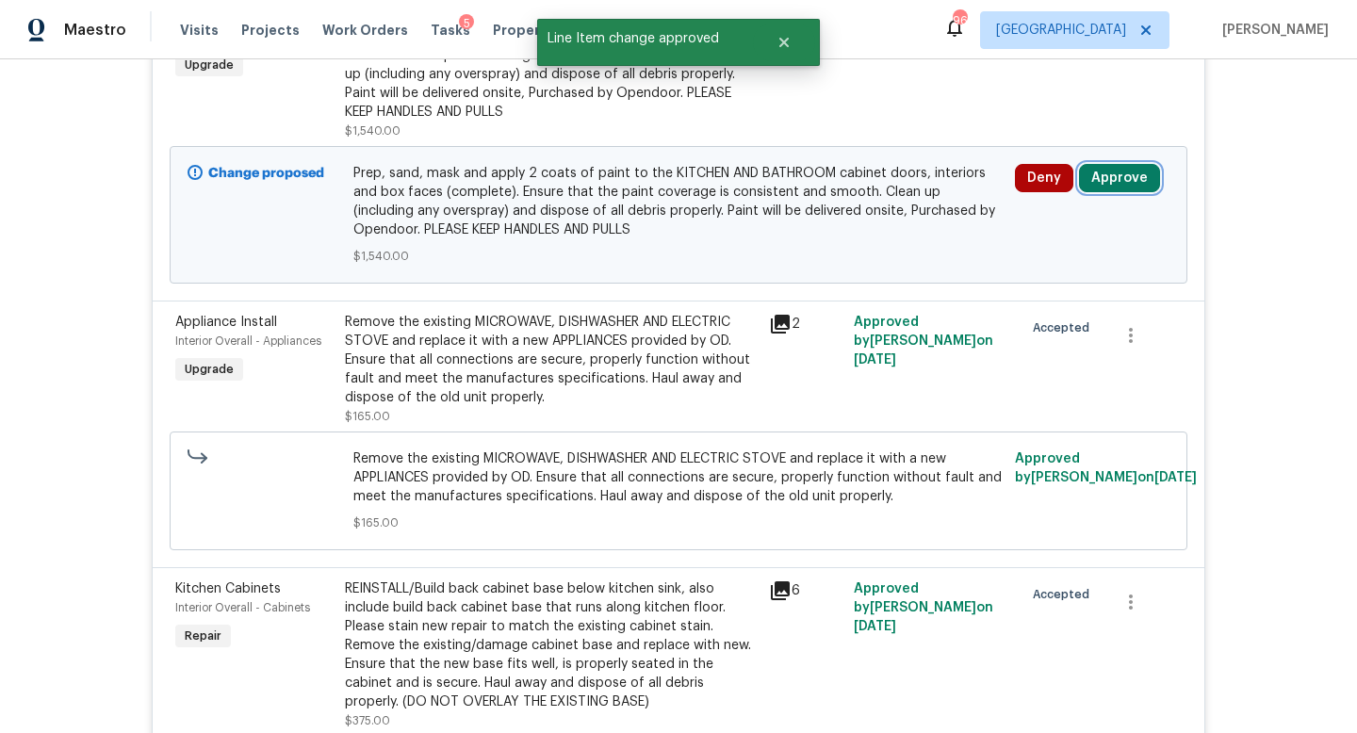
click at [1116, 176] on button "Approve" at bounding box center [1119, 178] width 81 height 28
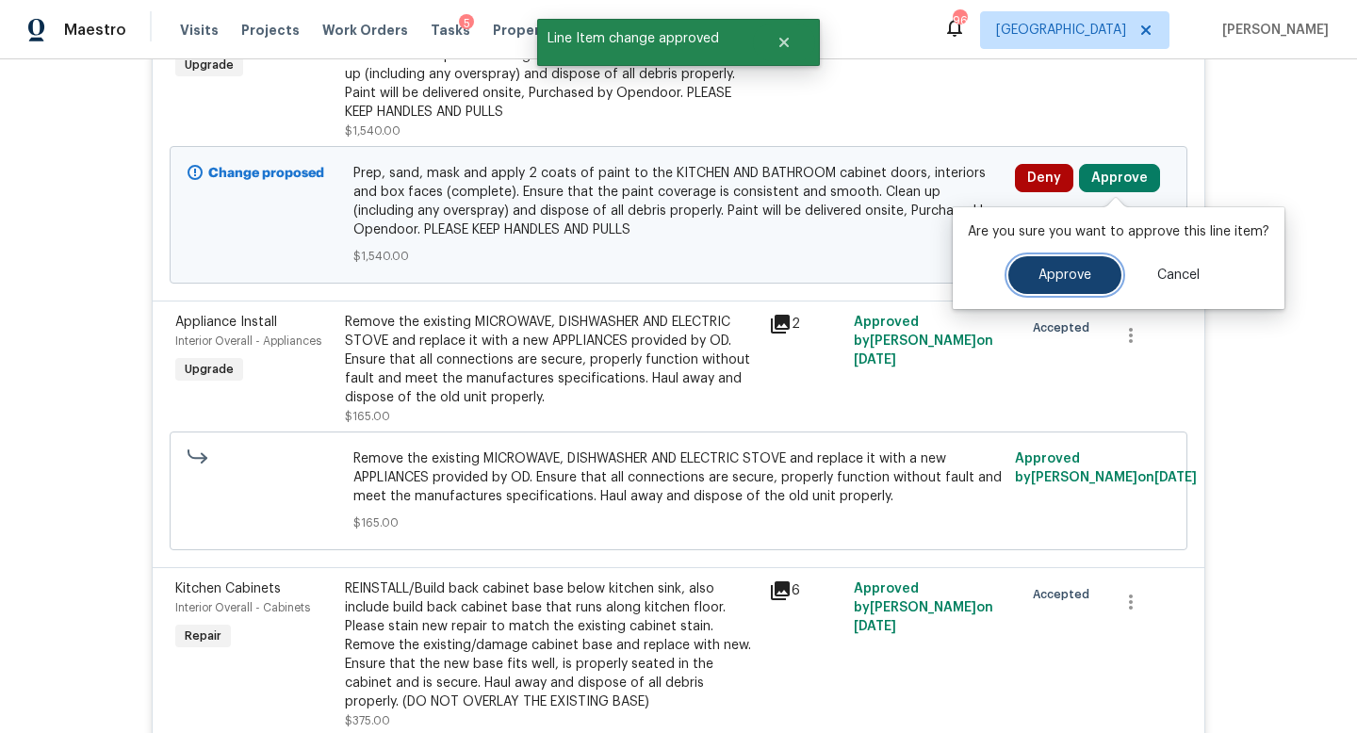
click at [1048, 272] on span "Approve" at bounding box center [1065, 276] width 53 height 14
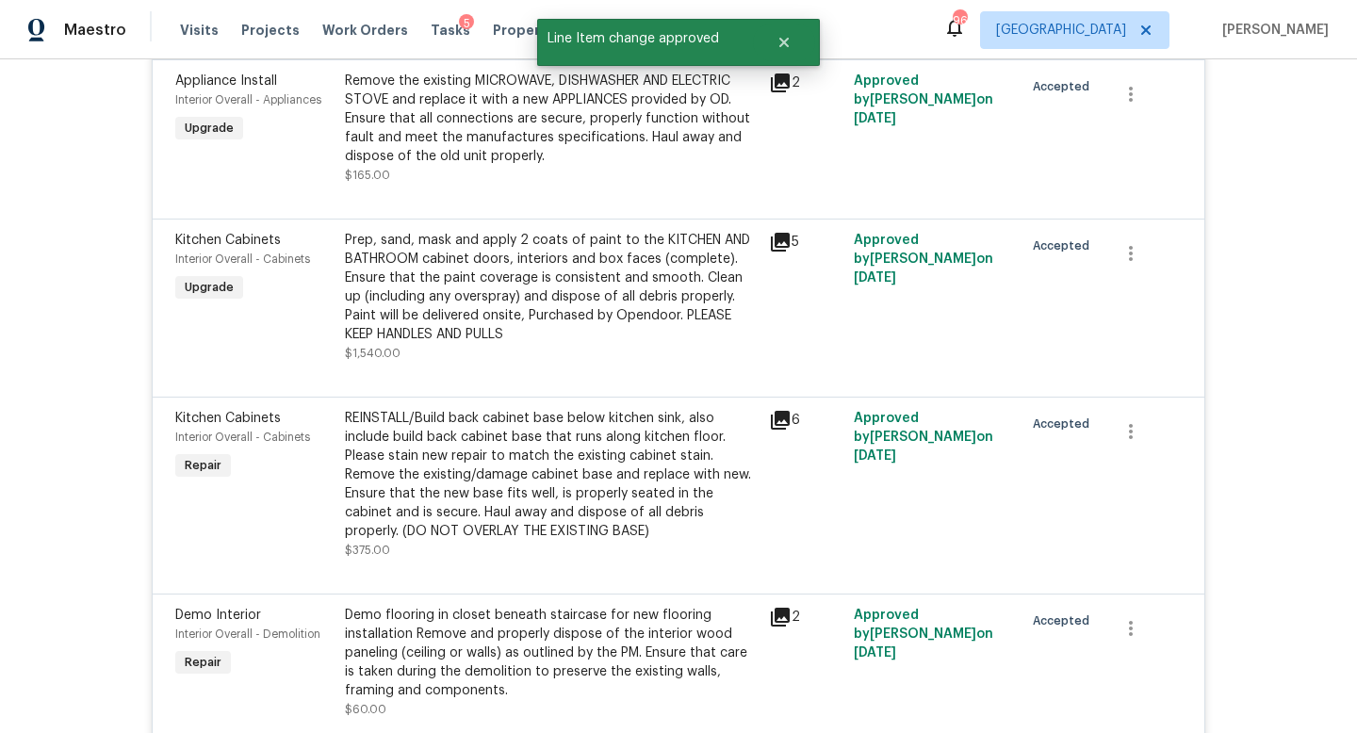
scroll to position [0, 0]
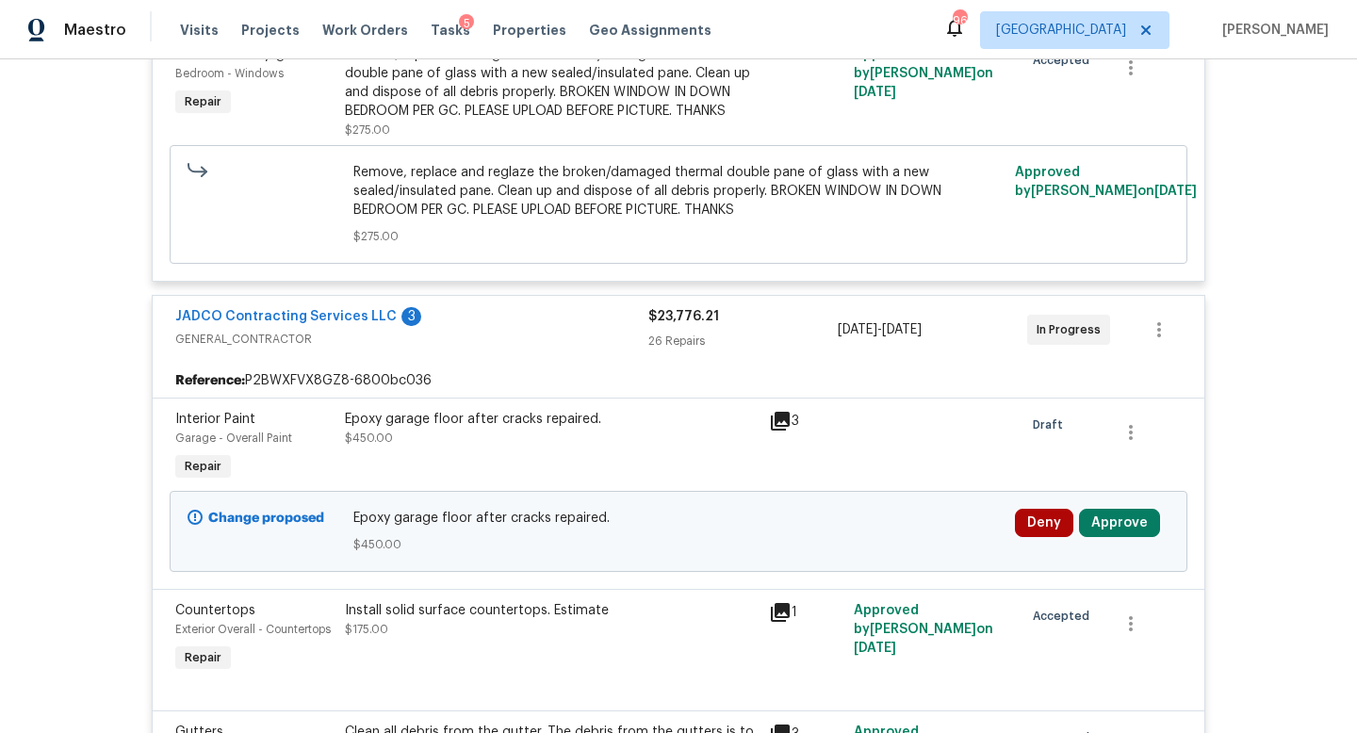
scroll to position [521, 0]
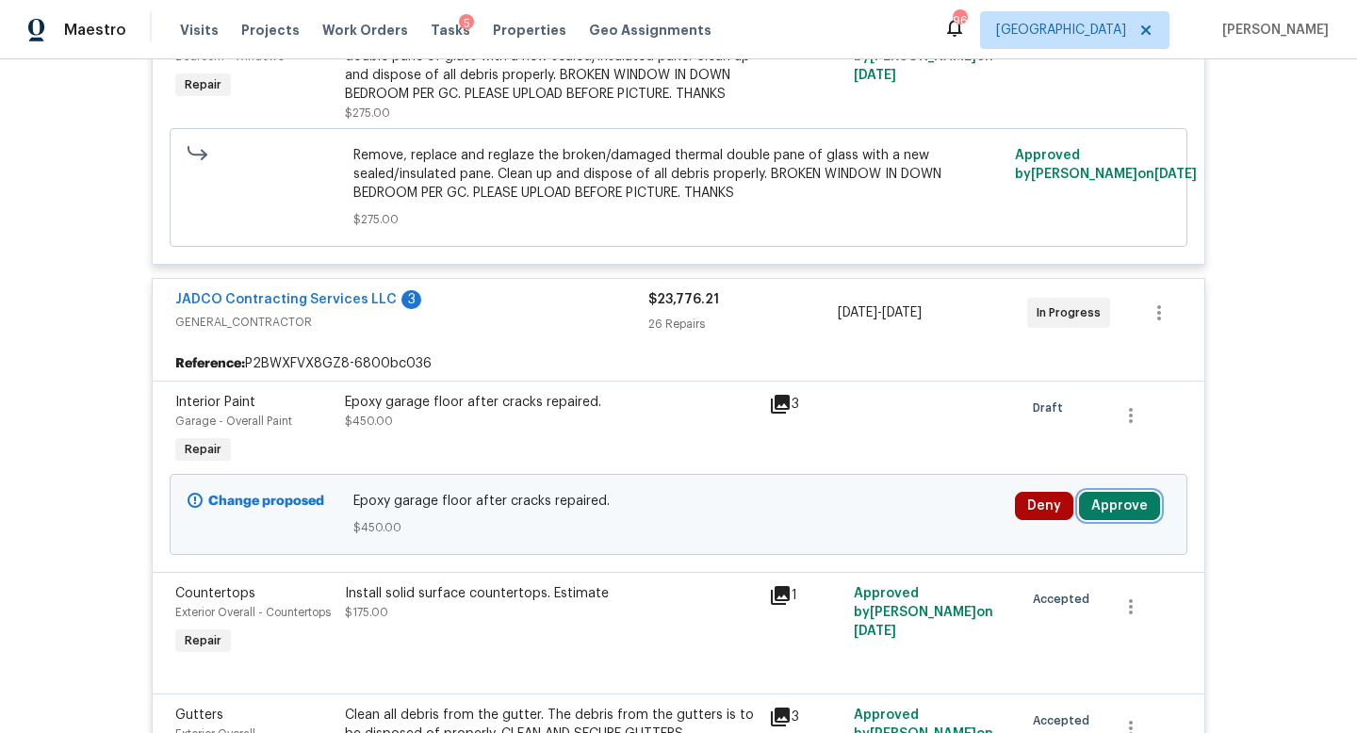
click at [1110, 515] on button "Approve" at bounding box center [1119, 506] width 81 height 28
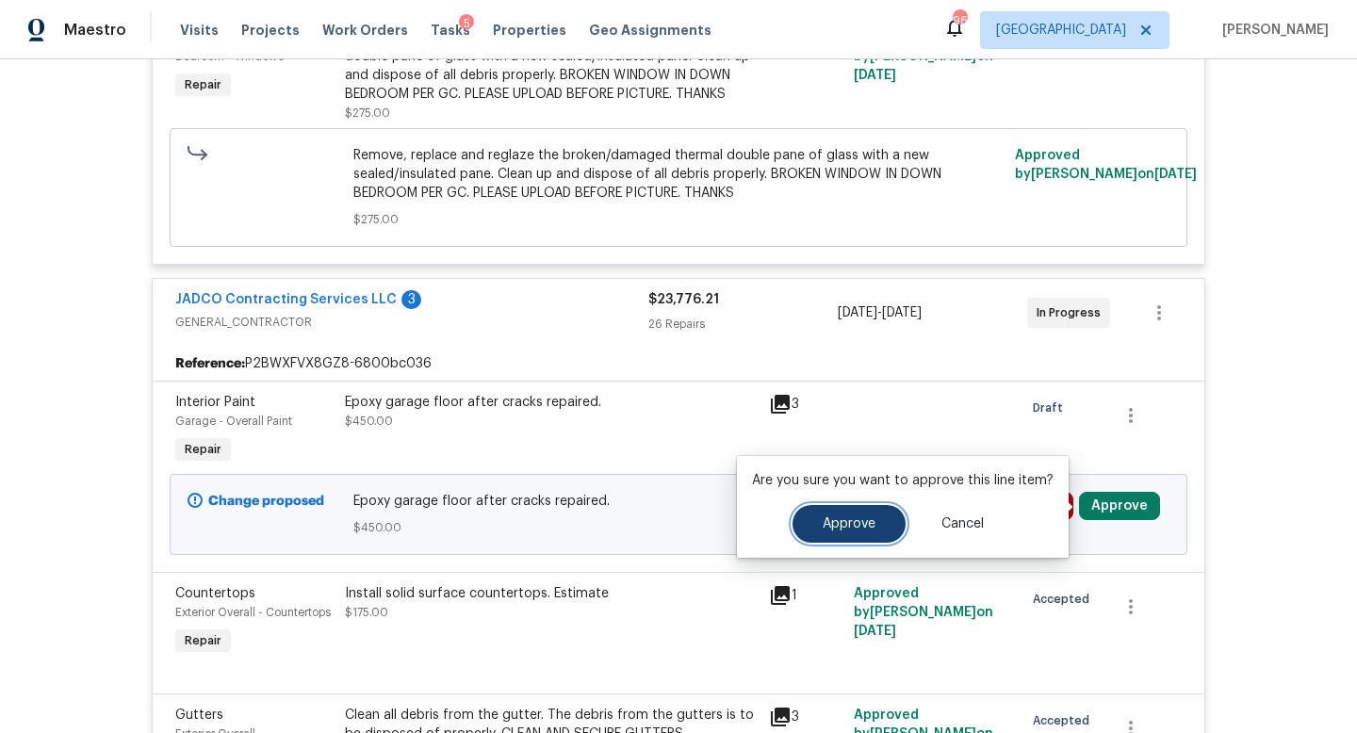
click at [854, 527] on span "Approve" at bounding box center [849, 524] width 53 height 14
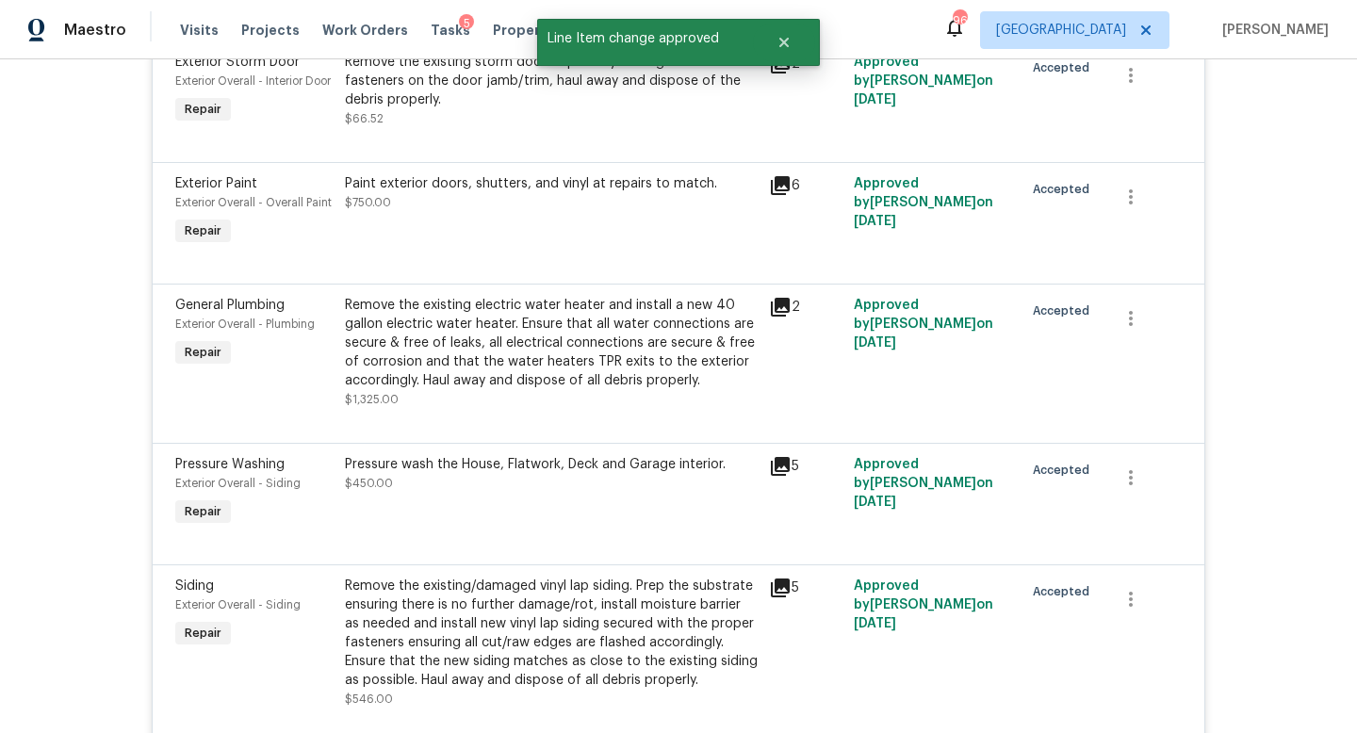
scroll to position [0, 0]
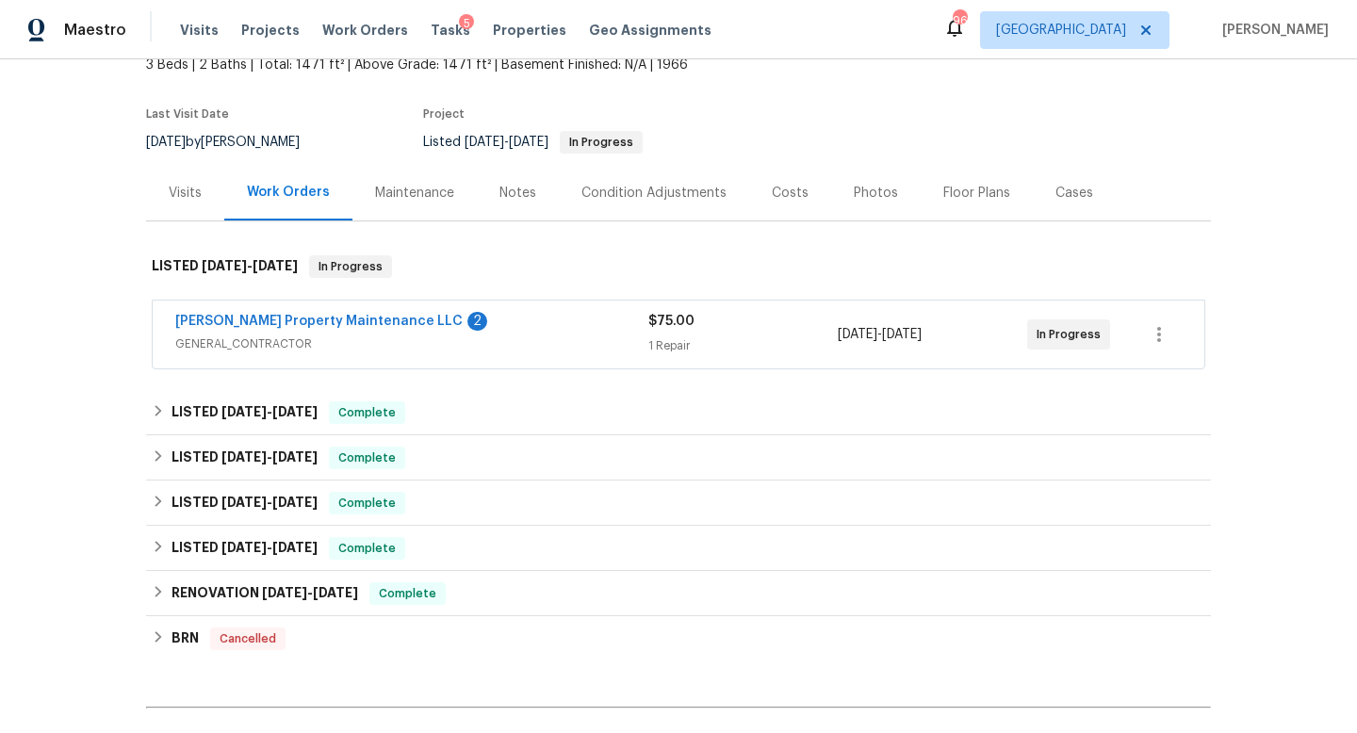
scroll to position [139, 0]
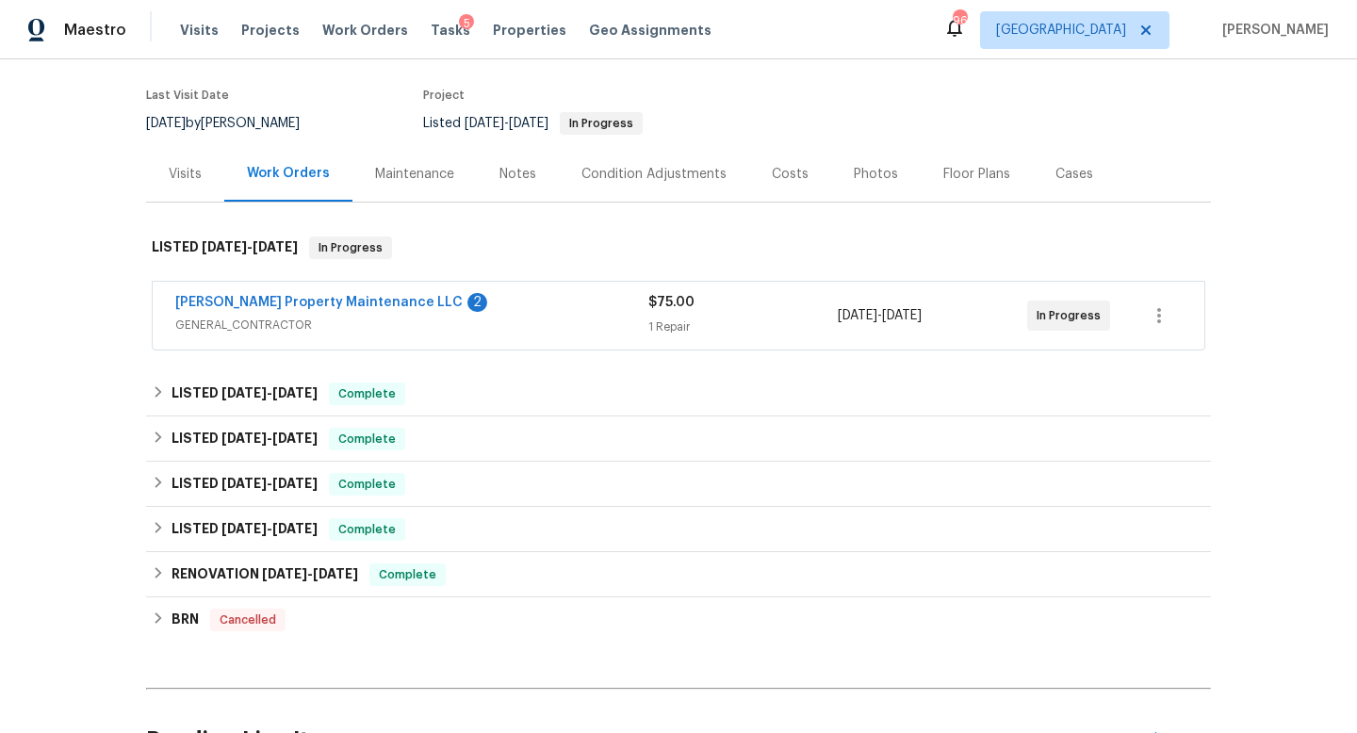
click at [509, 328] on span "GENERAL_CONTRACTOR" at bounding box center [411, 325] width 473 height 19
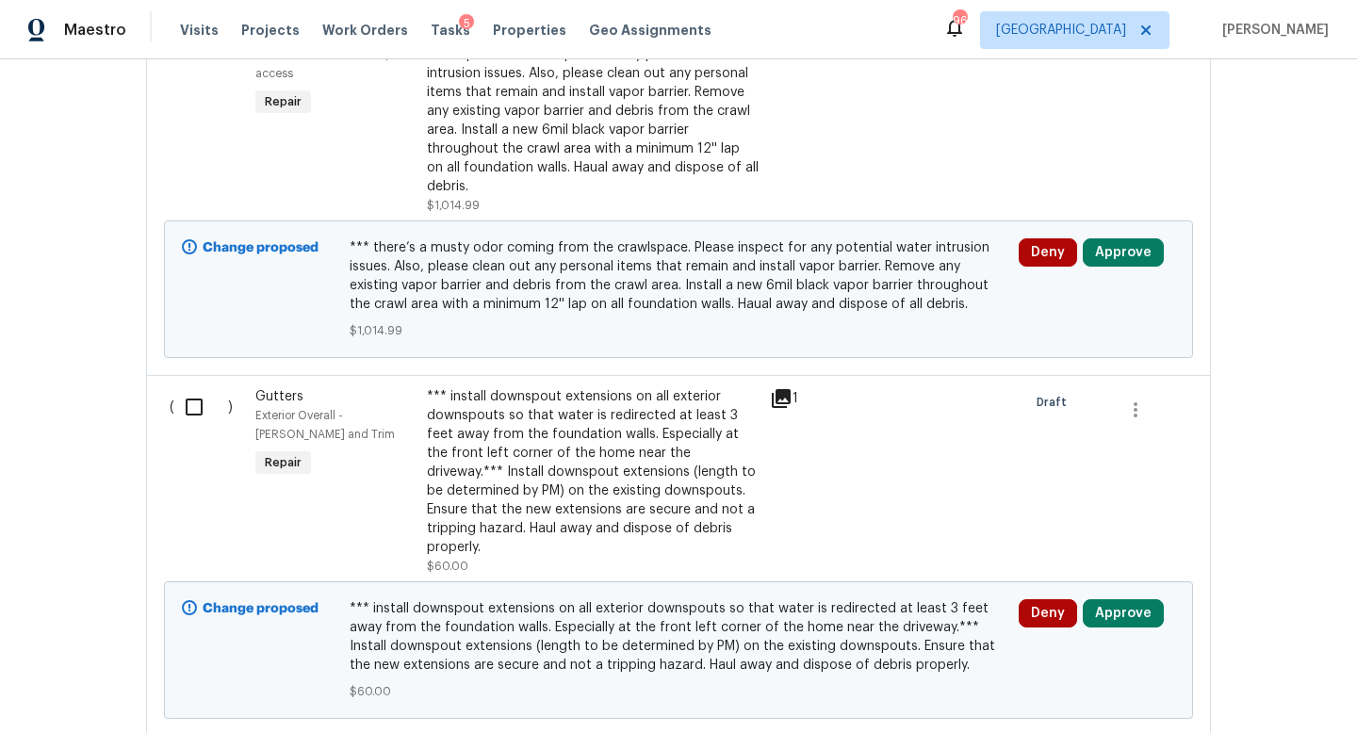
scroll to position [1436, 0]
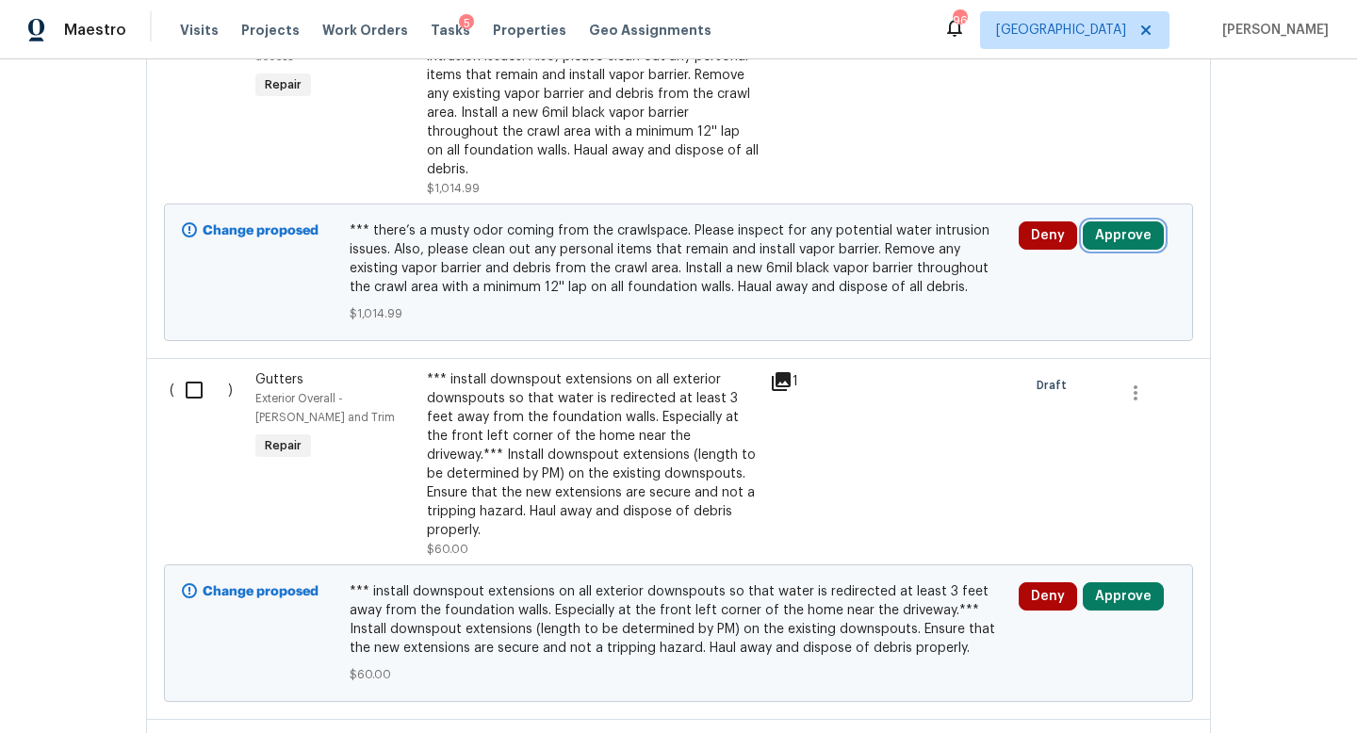
click at [1124, 221] on button "Approve" at bounding box center [1123, 235] width 81 height 28
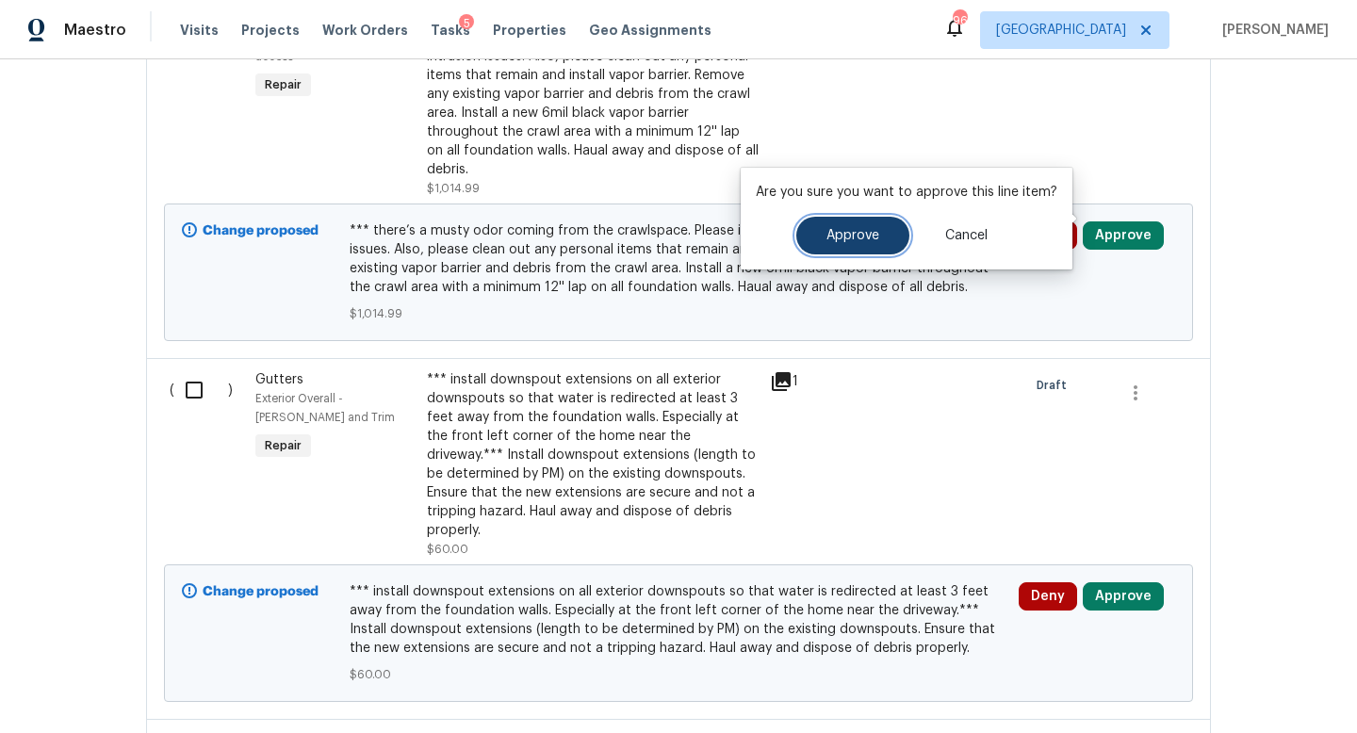
click at [872, 240] on span "Approve" at bounding box center [852, 236] width 53 height 14
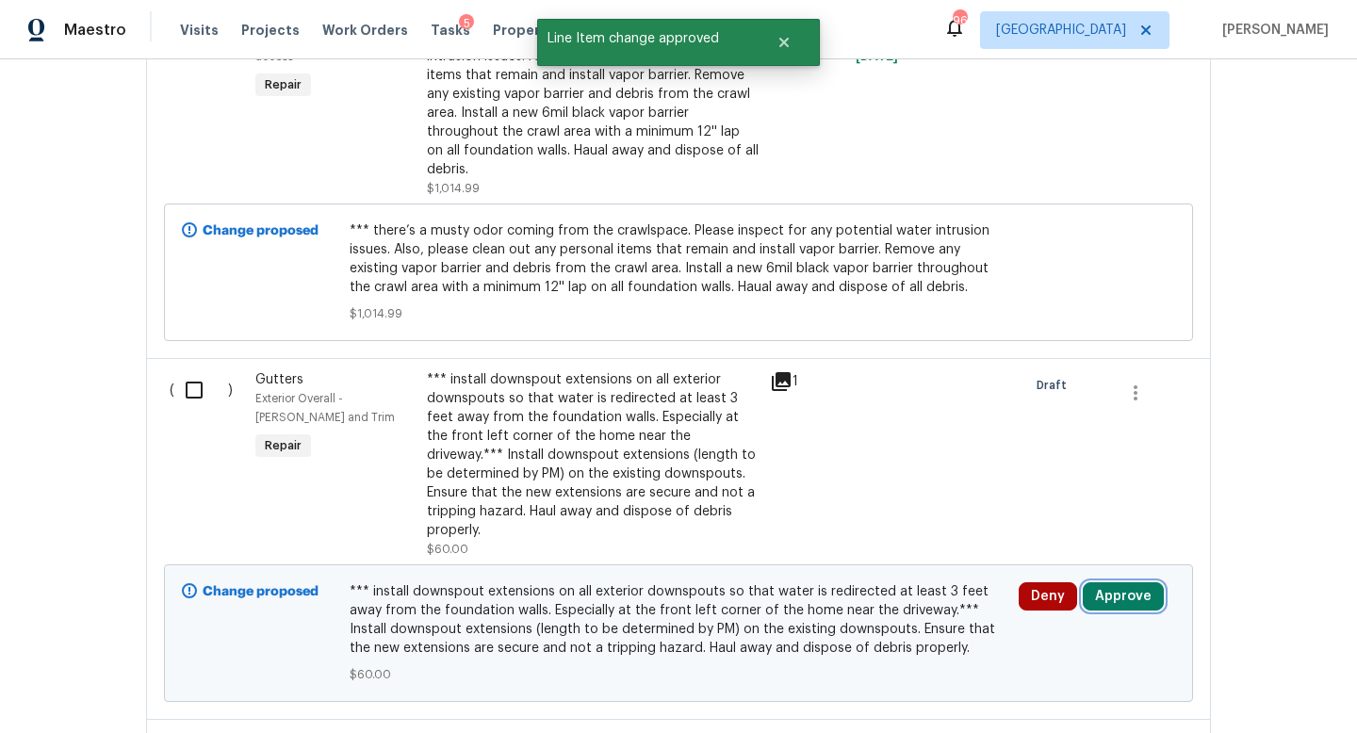
click at [1110, 582] on button "Approve" at bounding box center [1123, 596] width 81 height 28
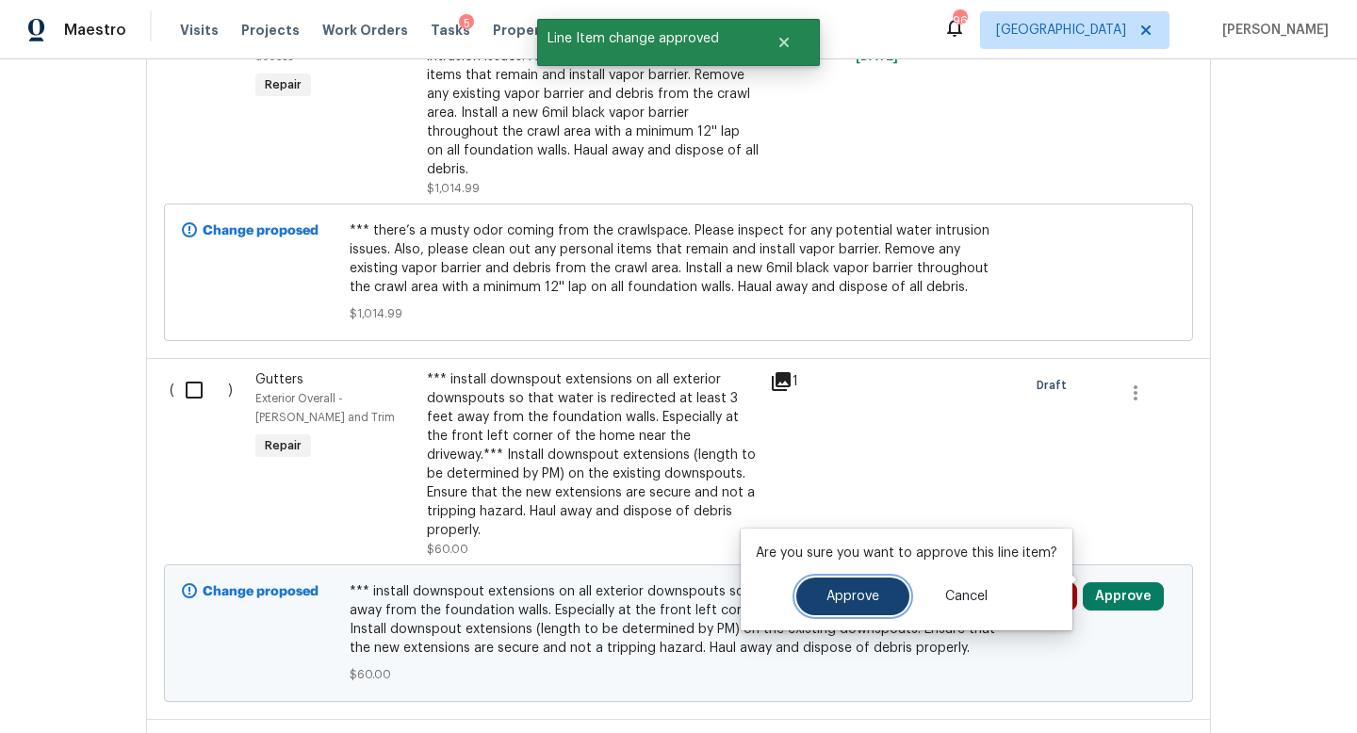
click at [879, 592] on button "Approve" at bounding box center [852, 597] width 113 height 38
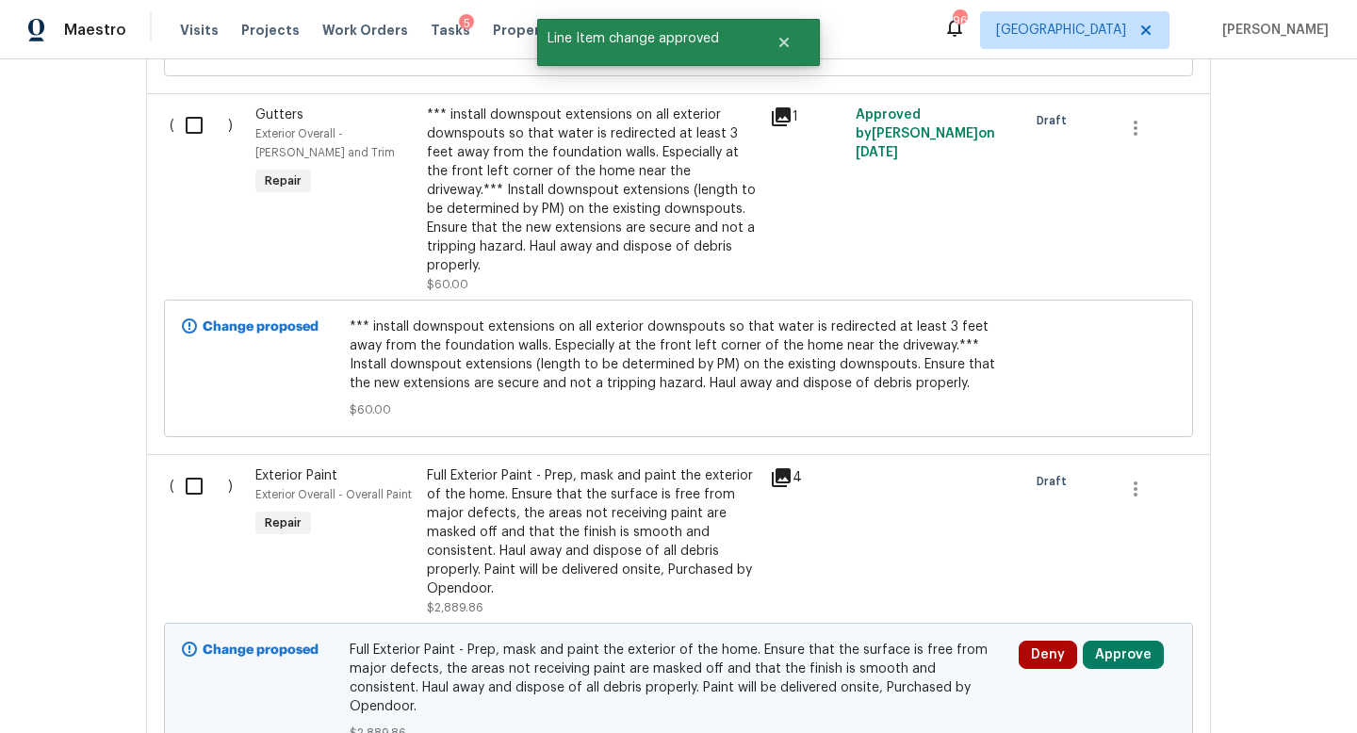
scroll to position [1750, 0]
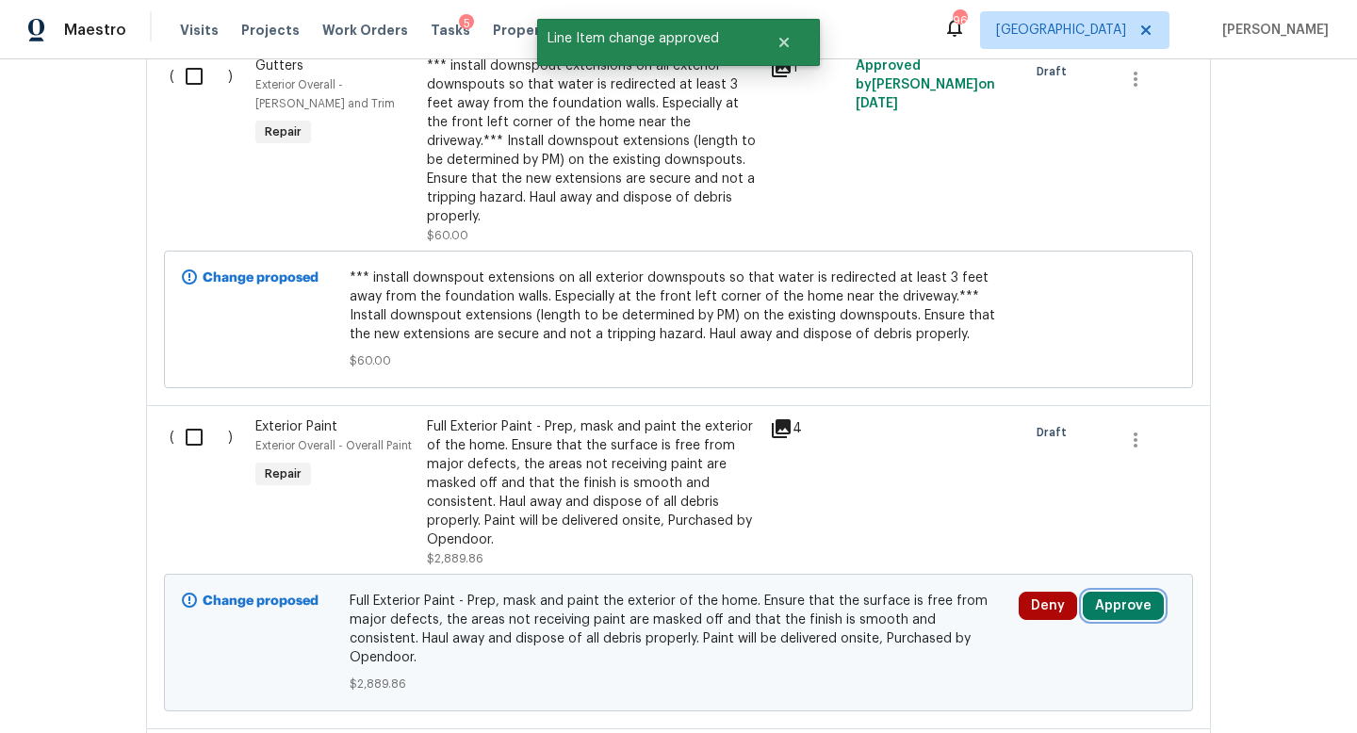
click at [1124, 592] on button "Approve" at bounding box center [1123, 606] width 81 height 28
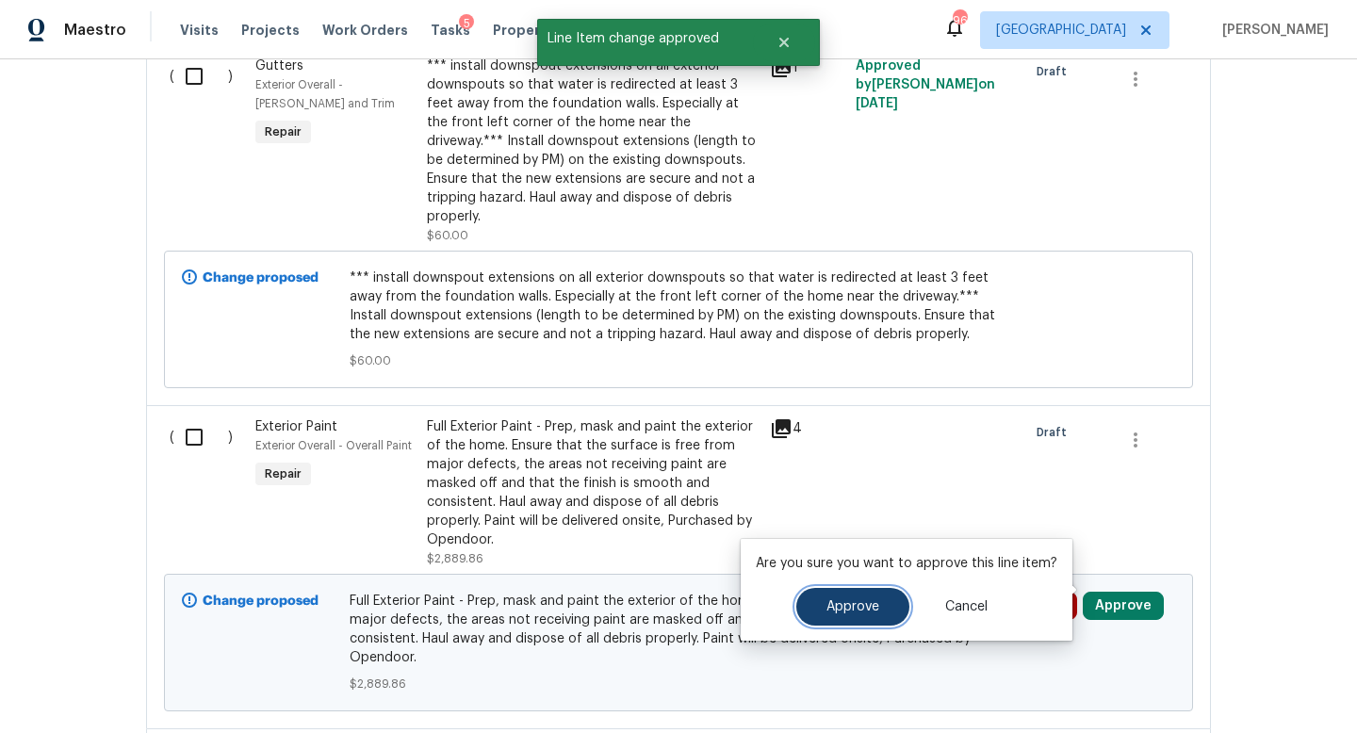
click at [859, 616] on button "Approve" at bounding box center [852, 607] width 113 height 38
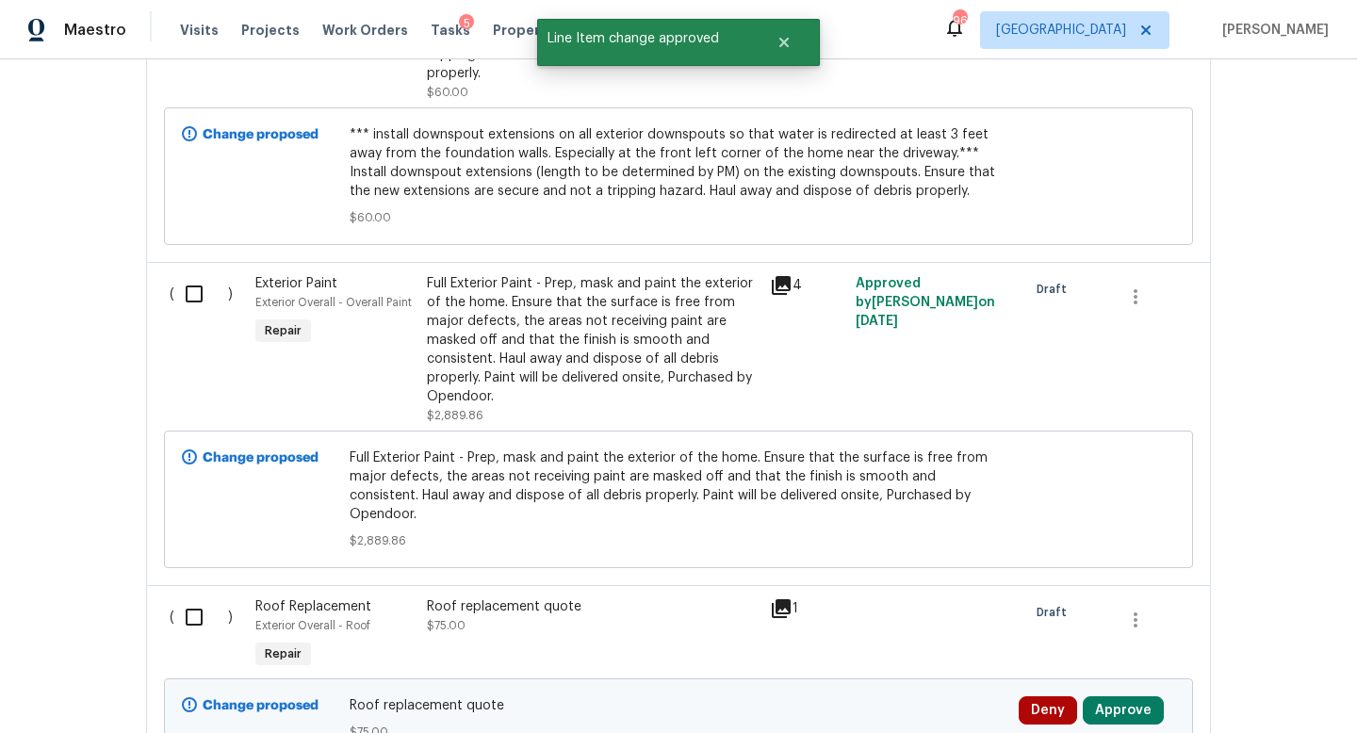
scroll to position [1937, 0]
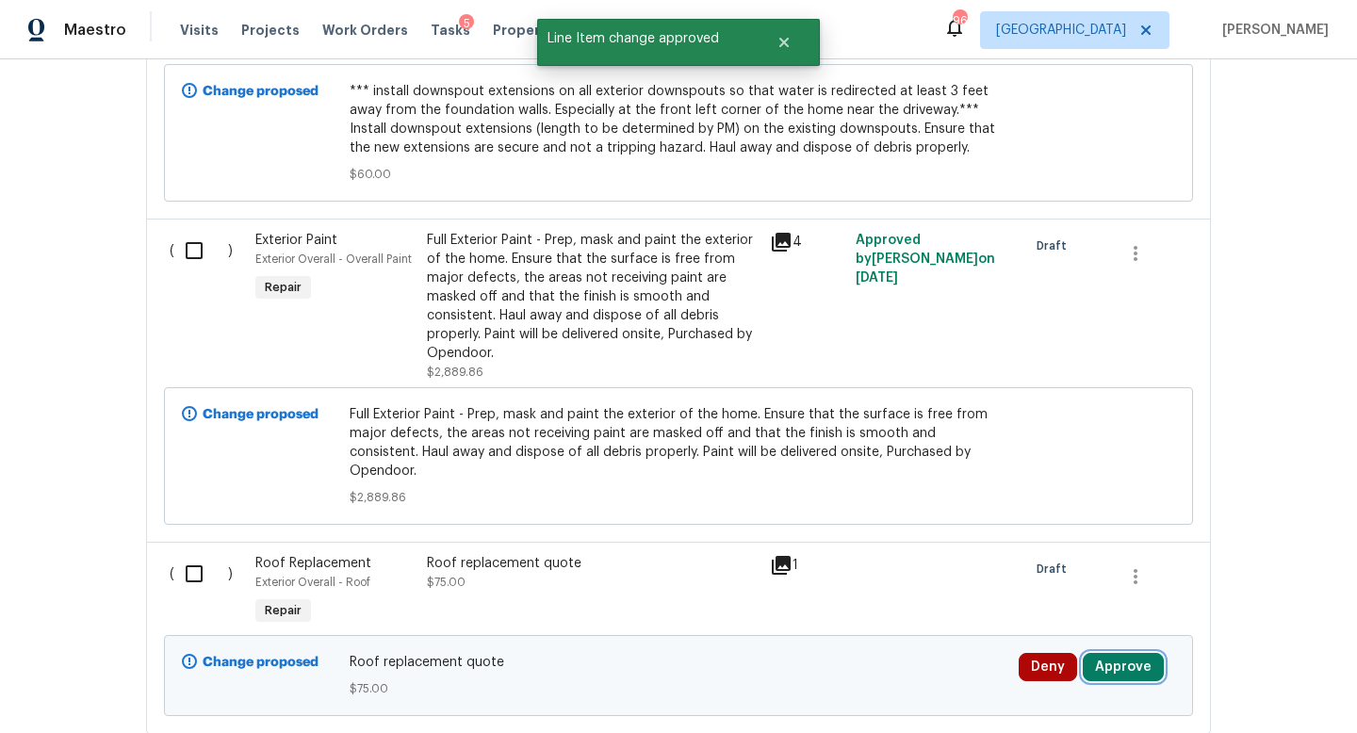
click at [1113, 653] on button "Approve" at bounding box center [1123, 667] width 81 height 28
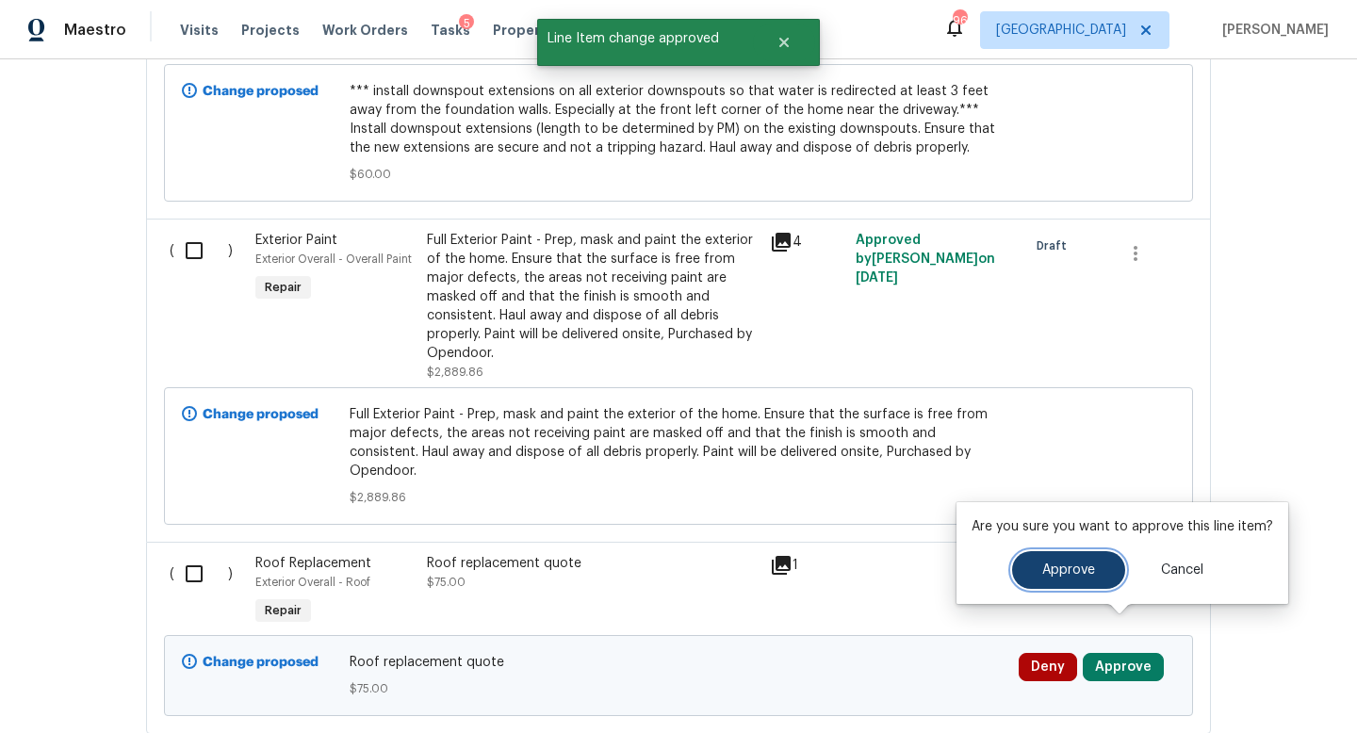
click at [1029, 568] on button "Approve" at bounding box center [1068, 570] width 113 height 38
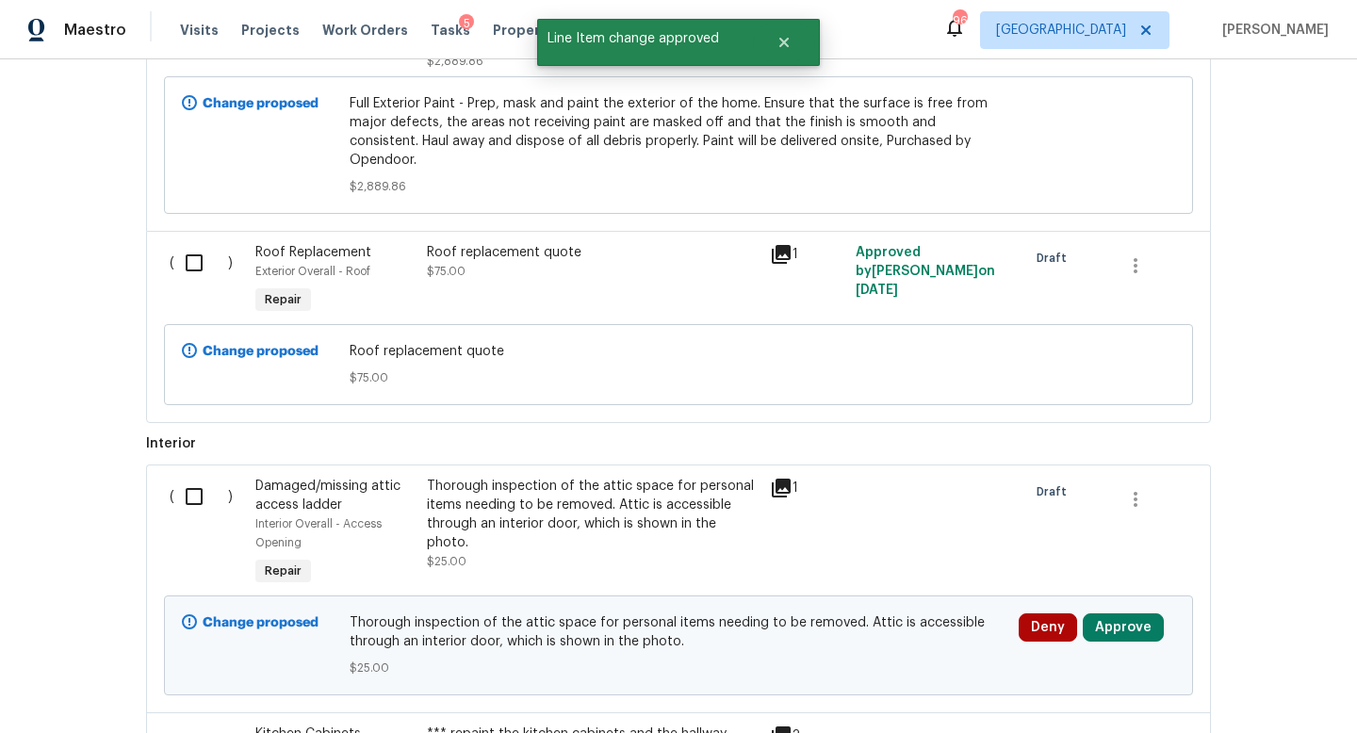
scroll to position [2253, 0]
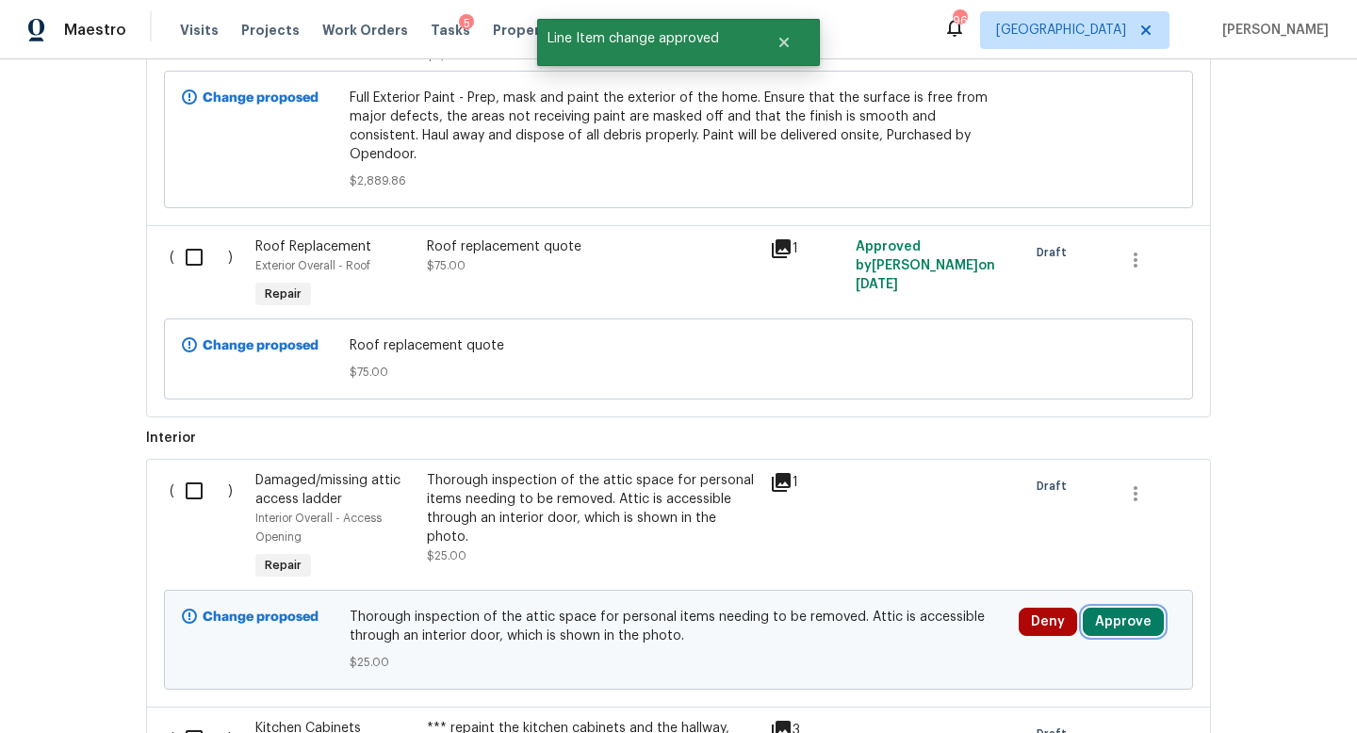
click at [1115, 608] on button "Approve" at bounding box center [1123, 622] width 81 height 28
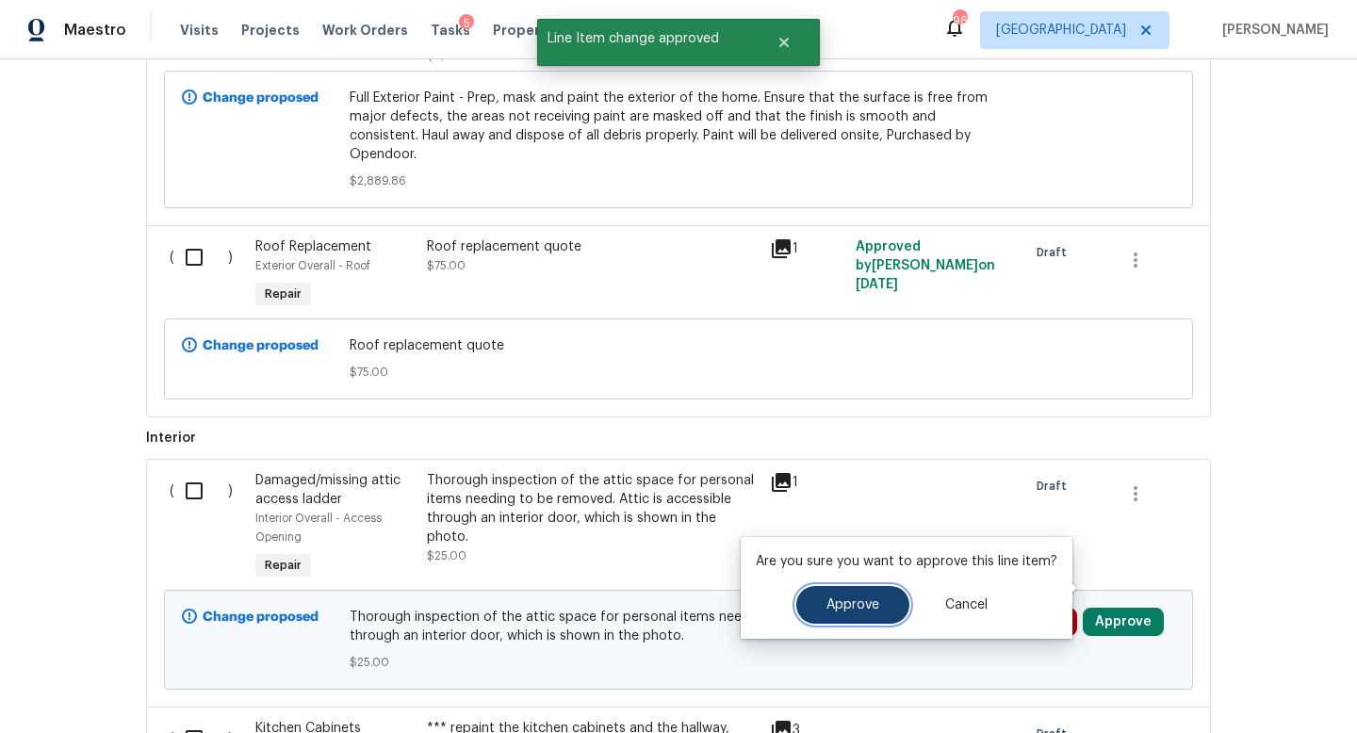
click at [834, 610] on span "Approve" at bounding box center [852, 605] width 53 height 14
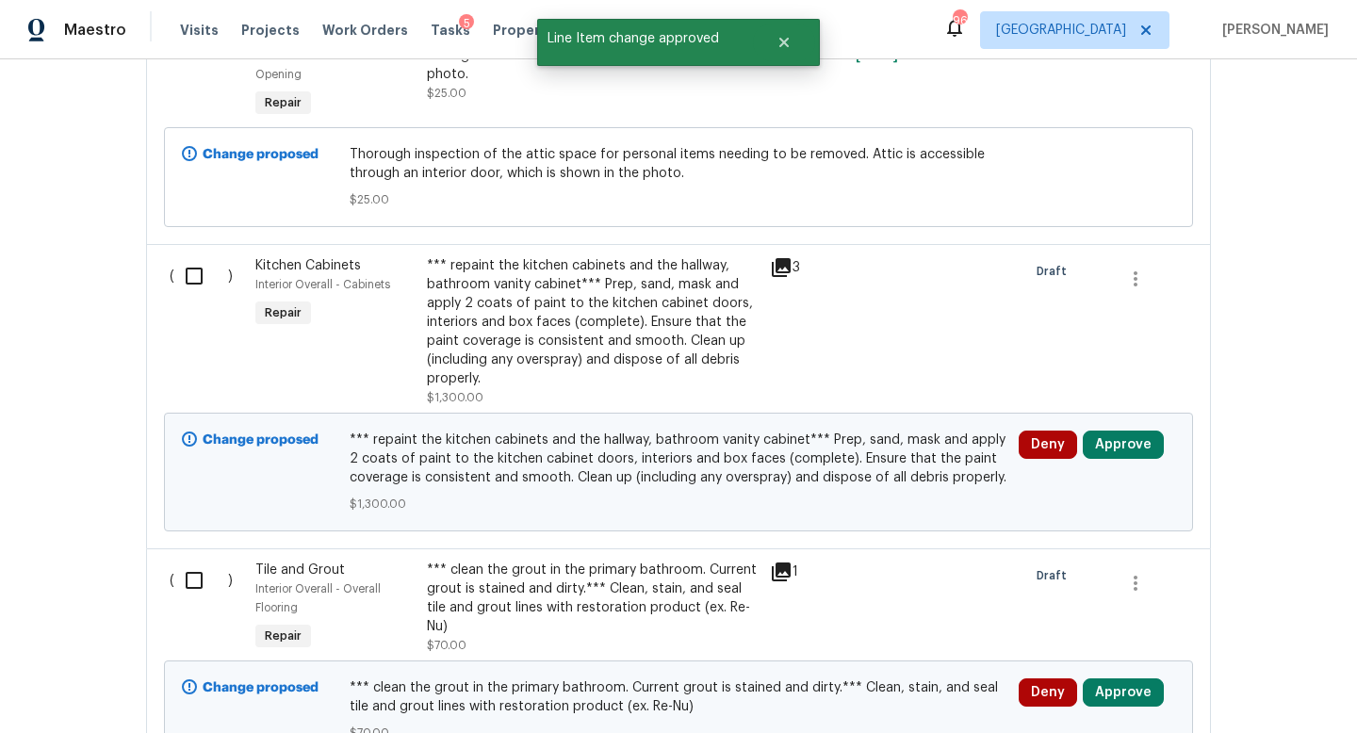
scroll to position [2735, 0]
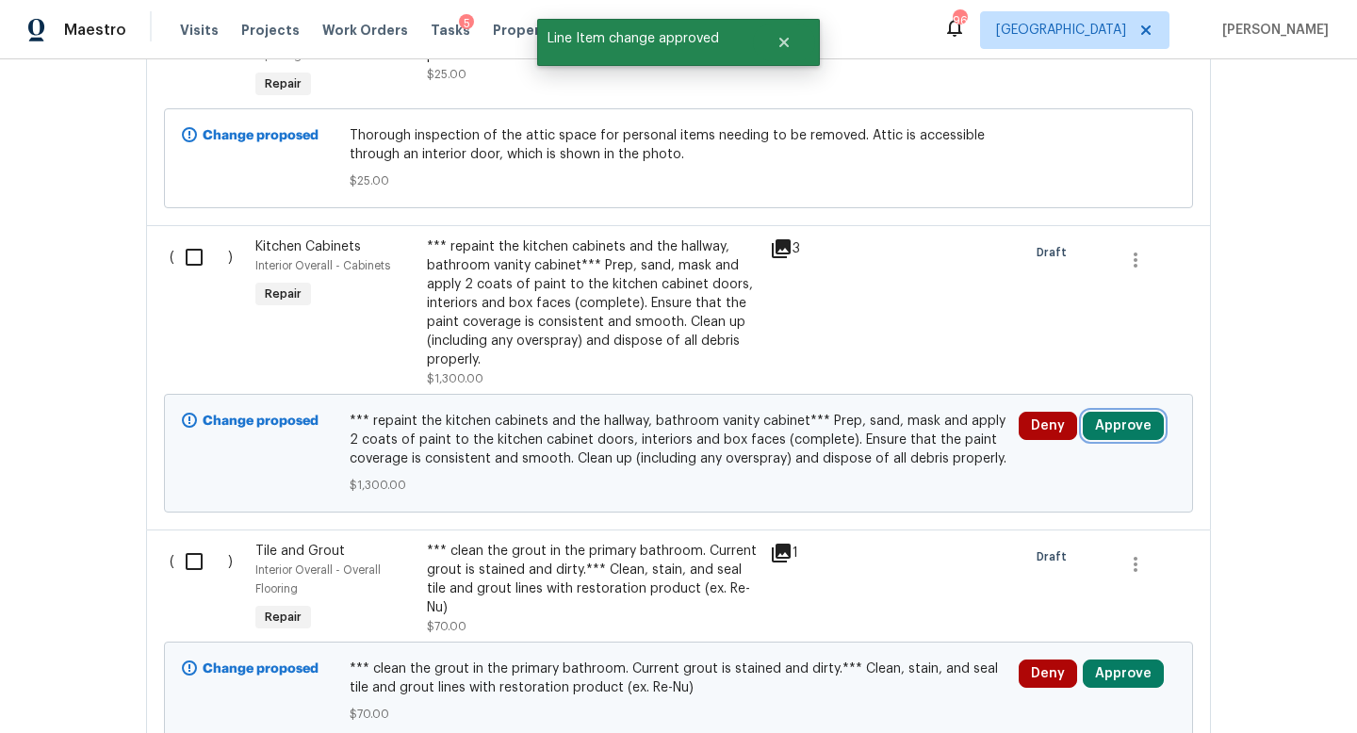
click at [1128, 412] on button "Approve" at bounding box center [1123, 426] width 81 height 28
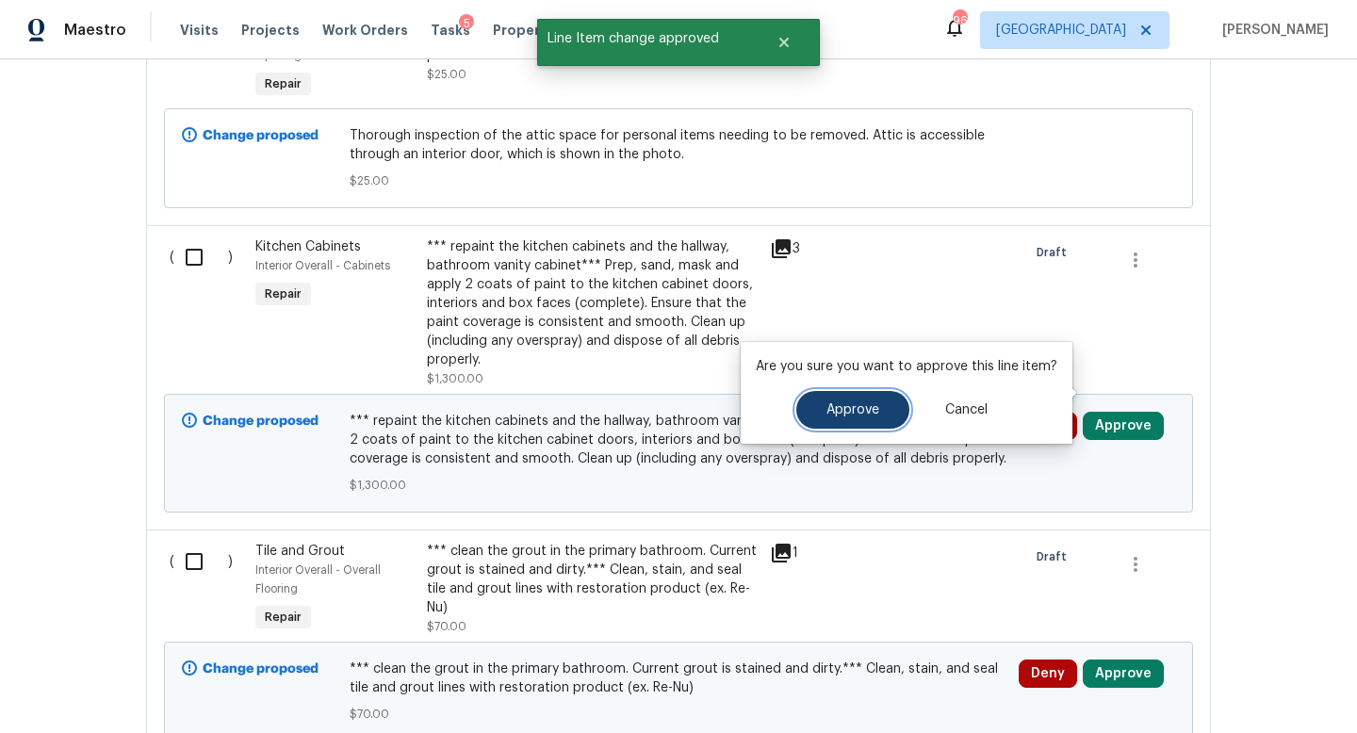
click at [868, 411] on span "Approve" at bounding box center [852, 410] width 53 height 14
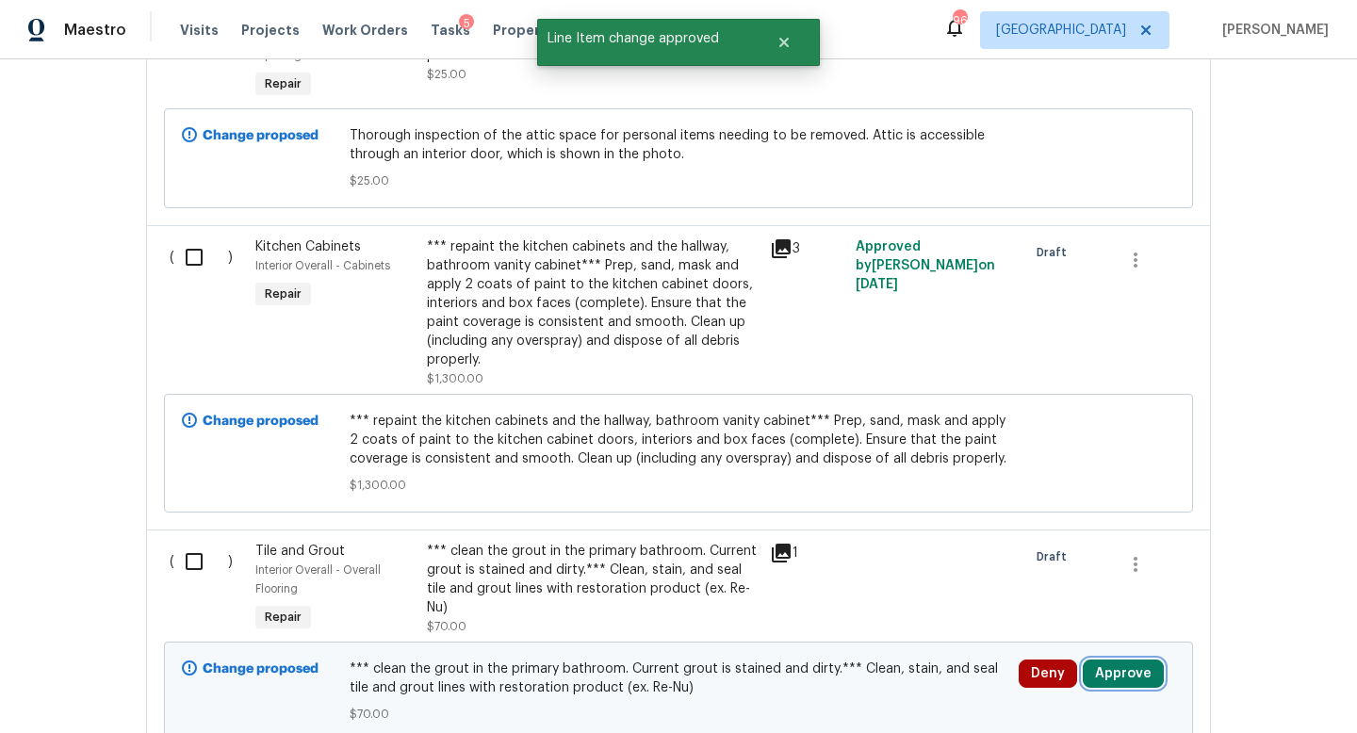
click at [1096, 660] on button "Approve" at bounding box center [1123, 674] width 81 height 28
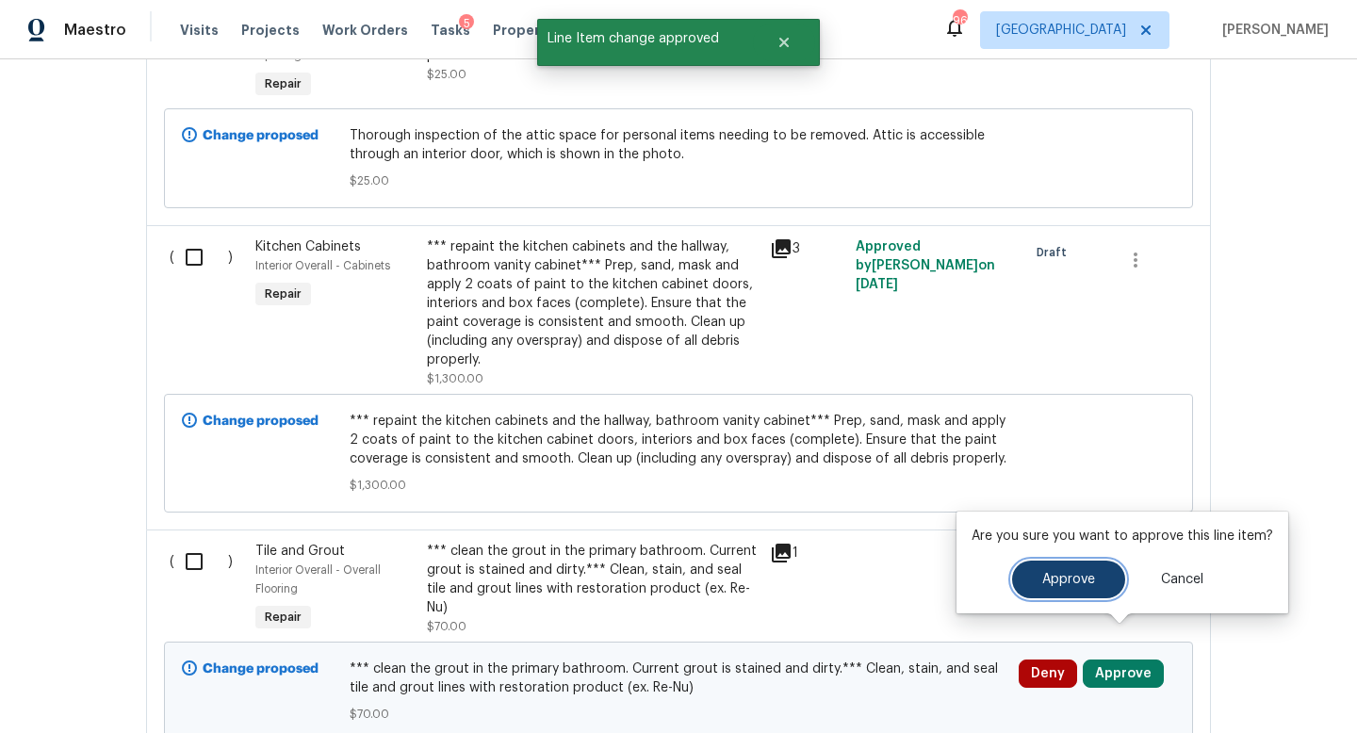
click at [1055, 565] on button "Approve" at bounding box center [1068, 580] width 113 height 38
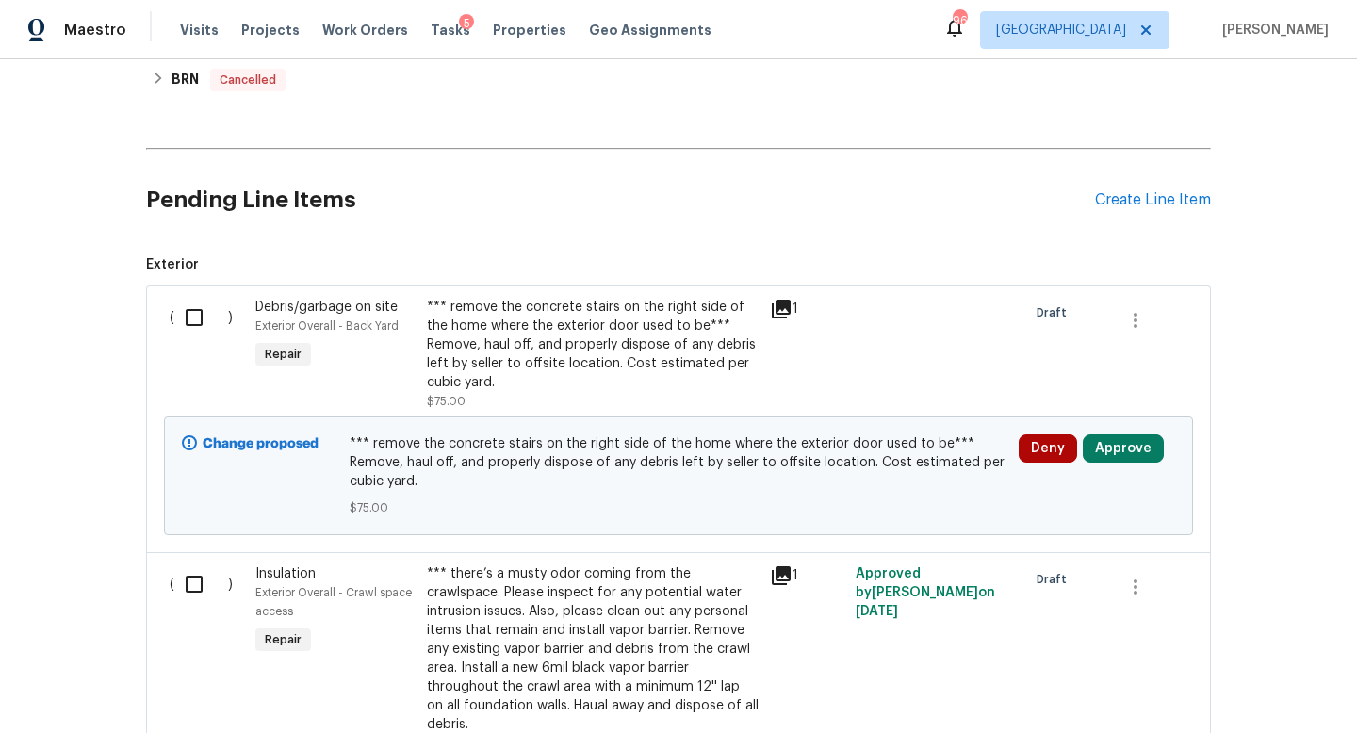
scroll to position [877, 0]
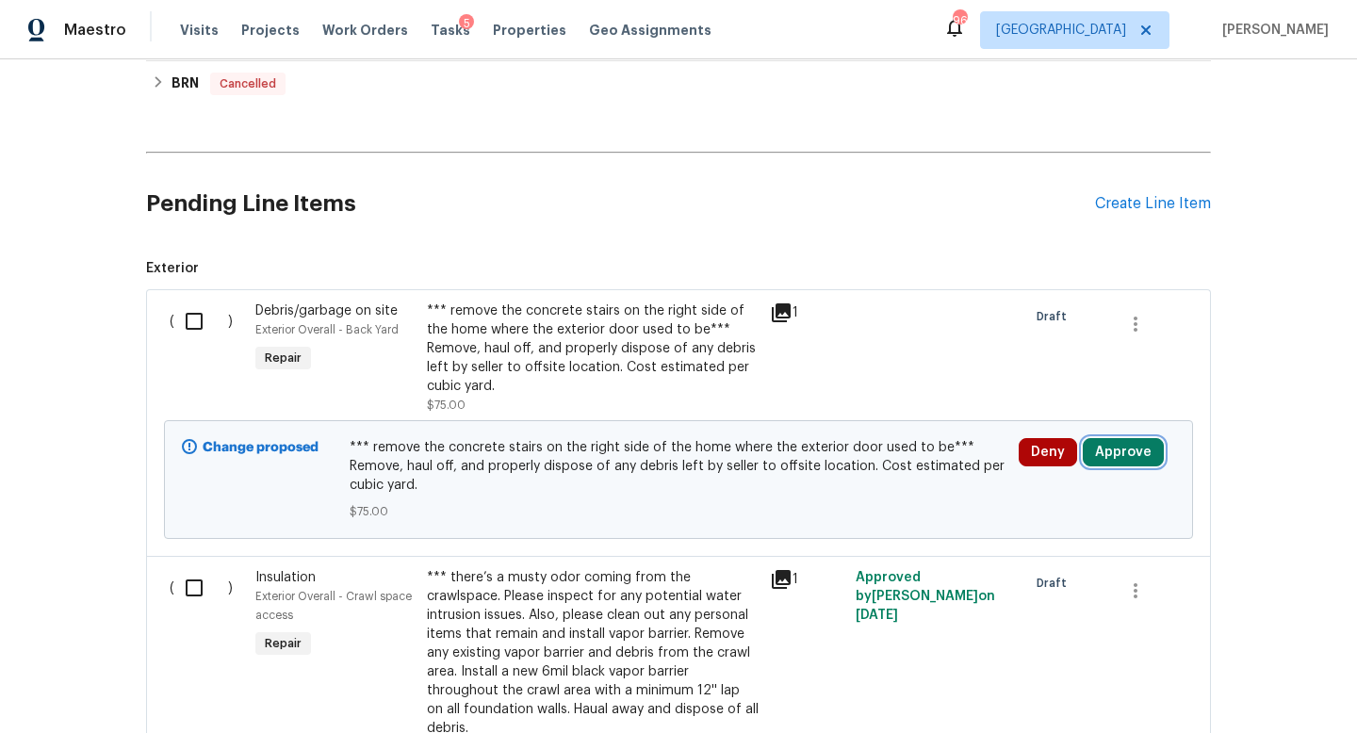
click at [1117, 455] on button "Approve" at bounding box center [1123, 452] width 81 height 28
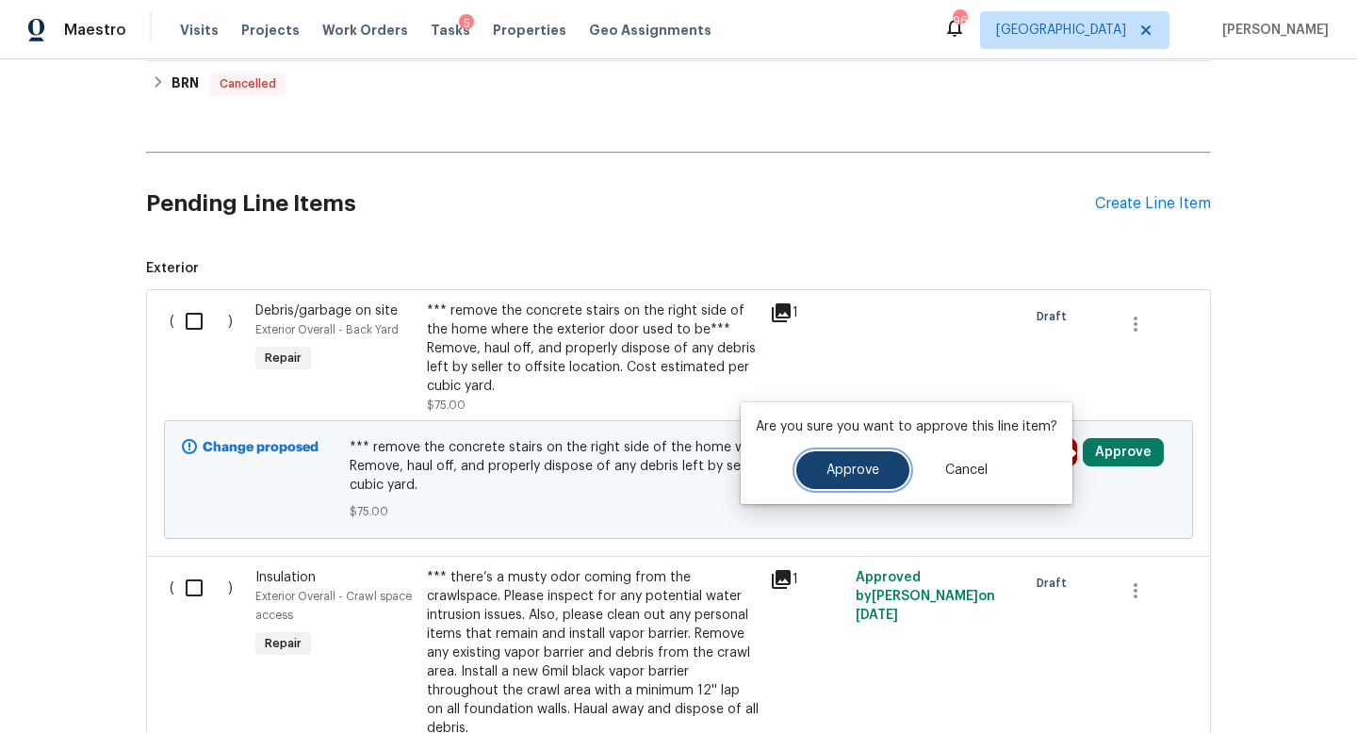
click at [869, 475] on span "Approve" at bounding box center [852, 471] width 53 height 14
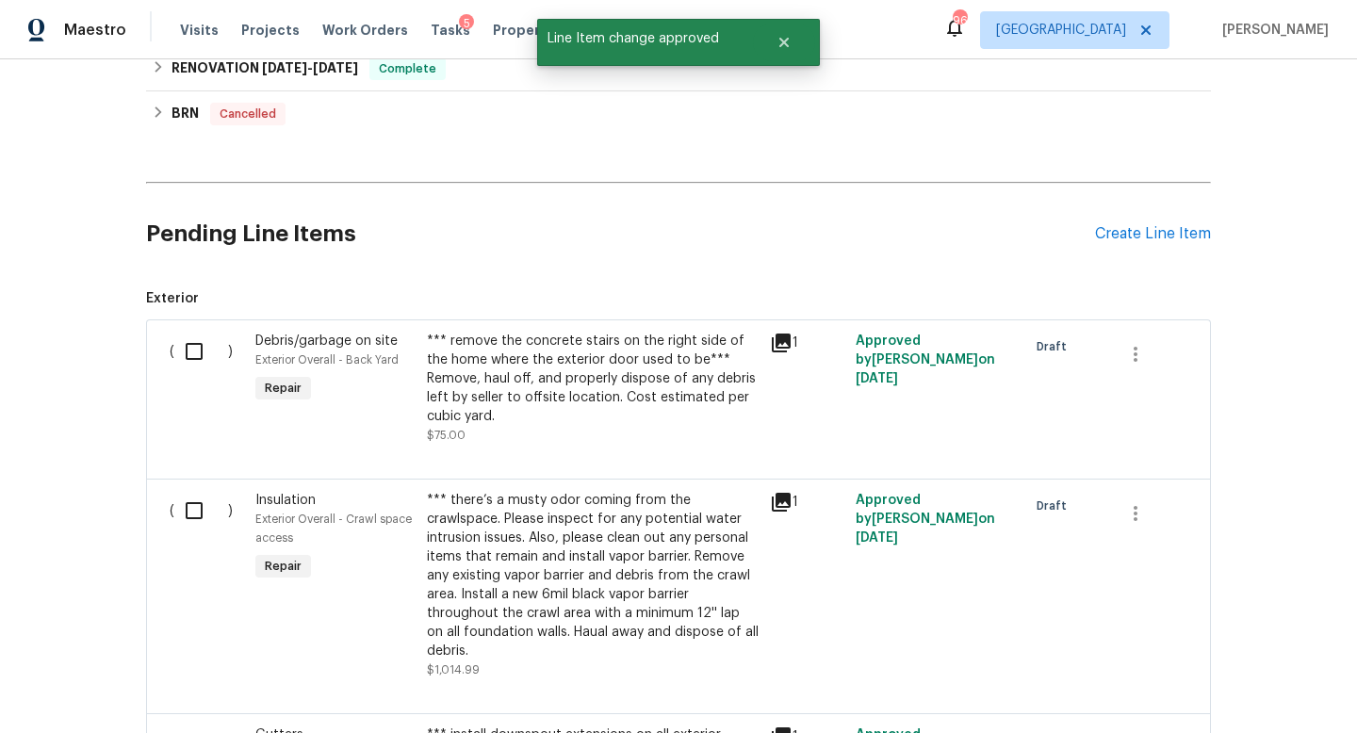
scroll to position [0, 0]
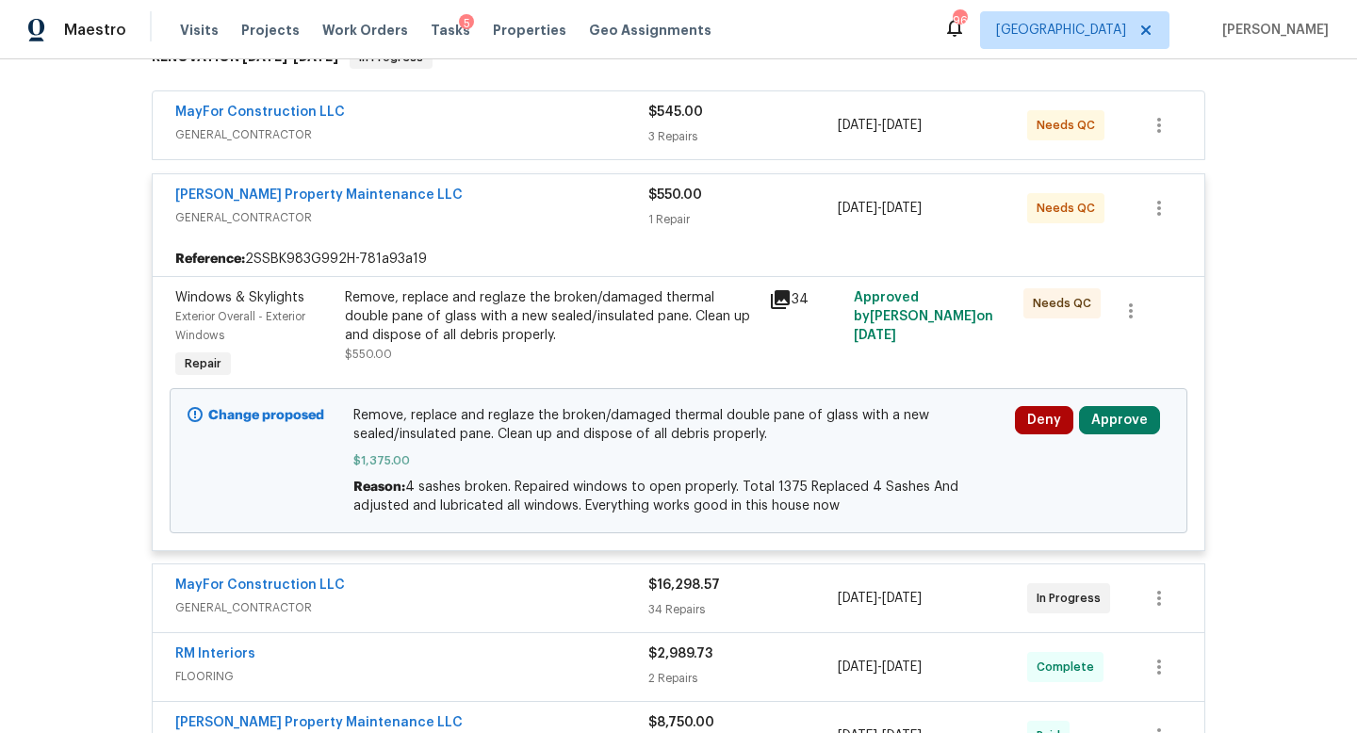
scroll to position [353, 0]
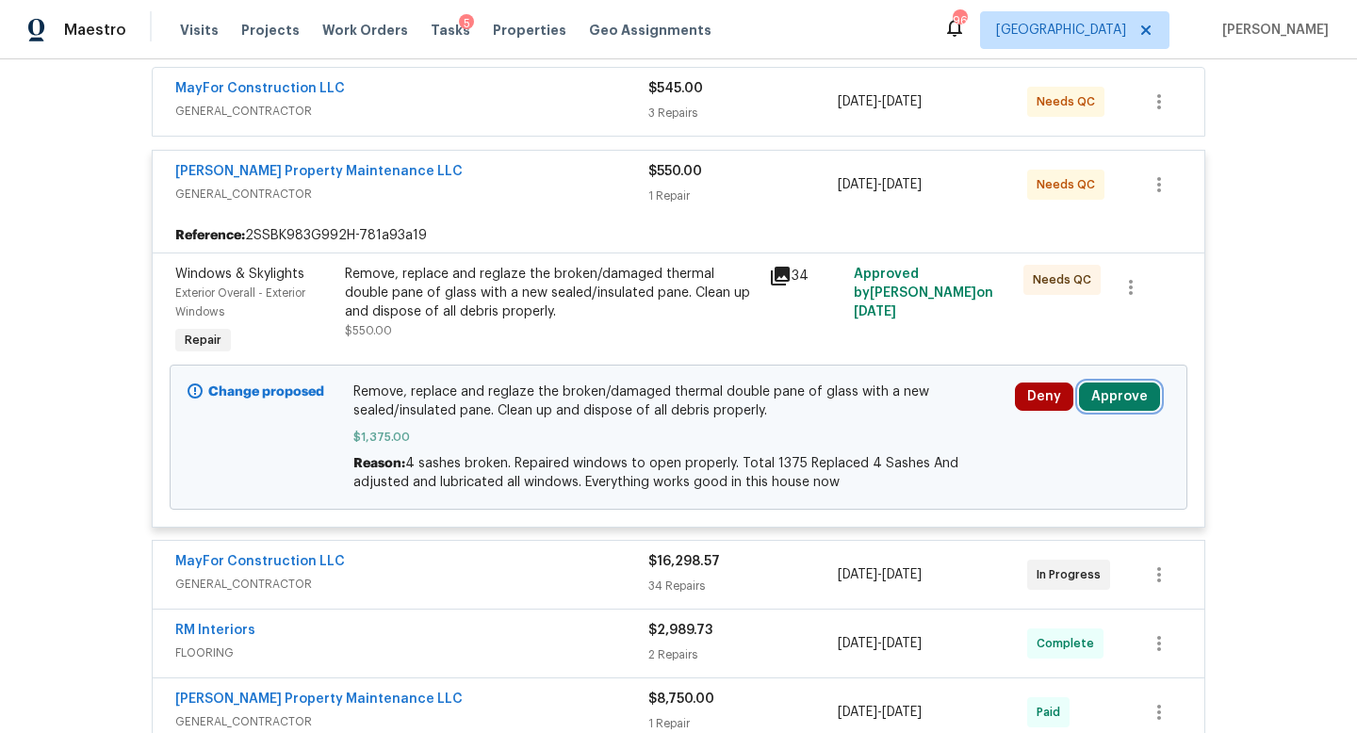
click at [1135, 389] on button "Approve" at bounding box center [1119, 397] width 81 height 28
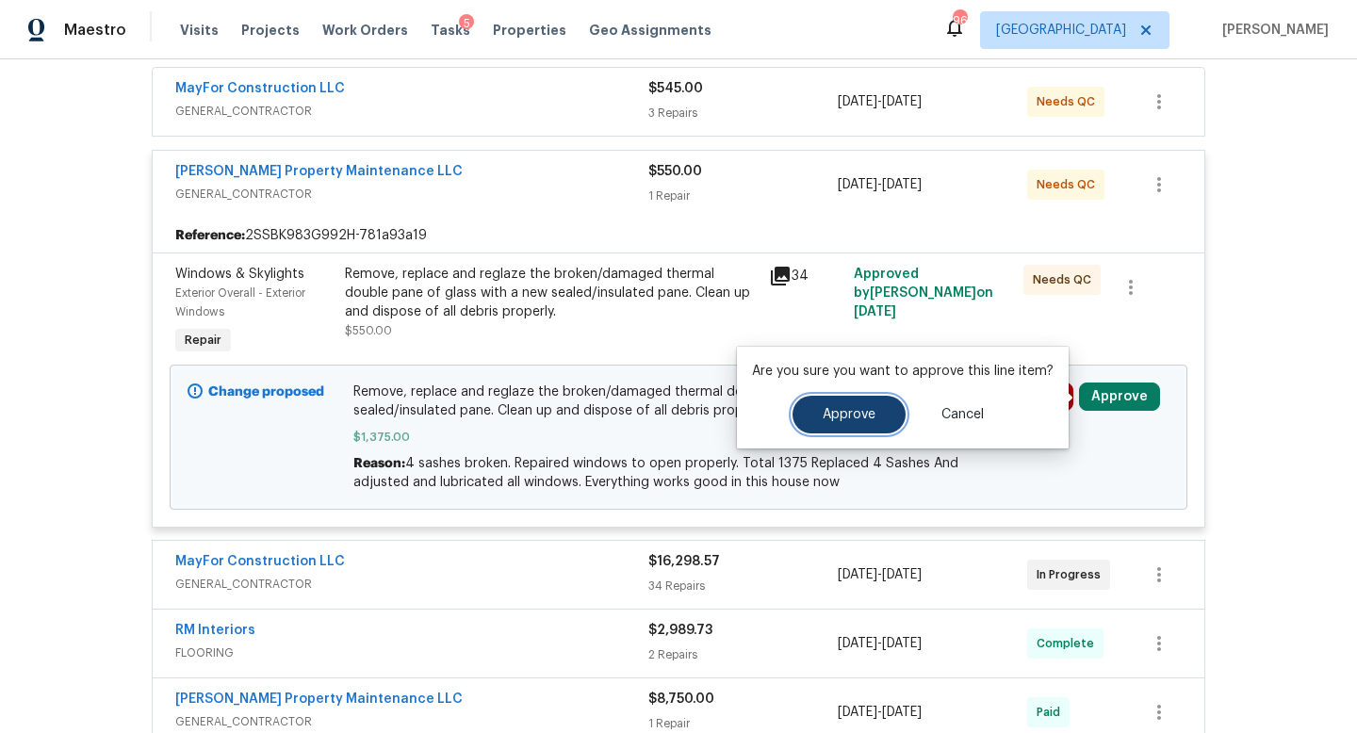
click at [865, 417] on span "Approve" at bounding box center [849, 415] width 53 height 14
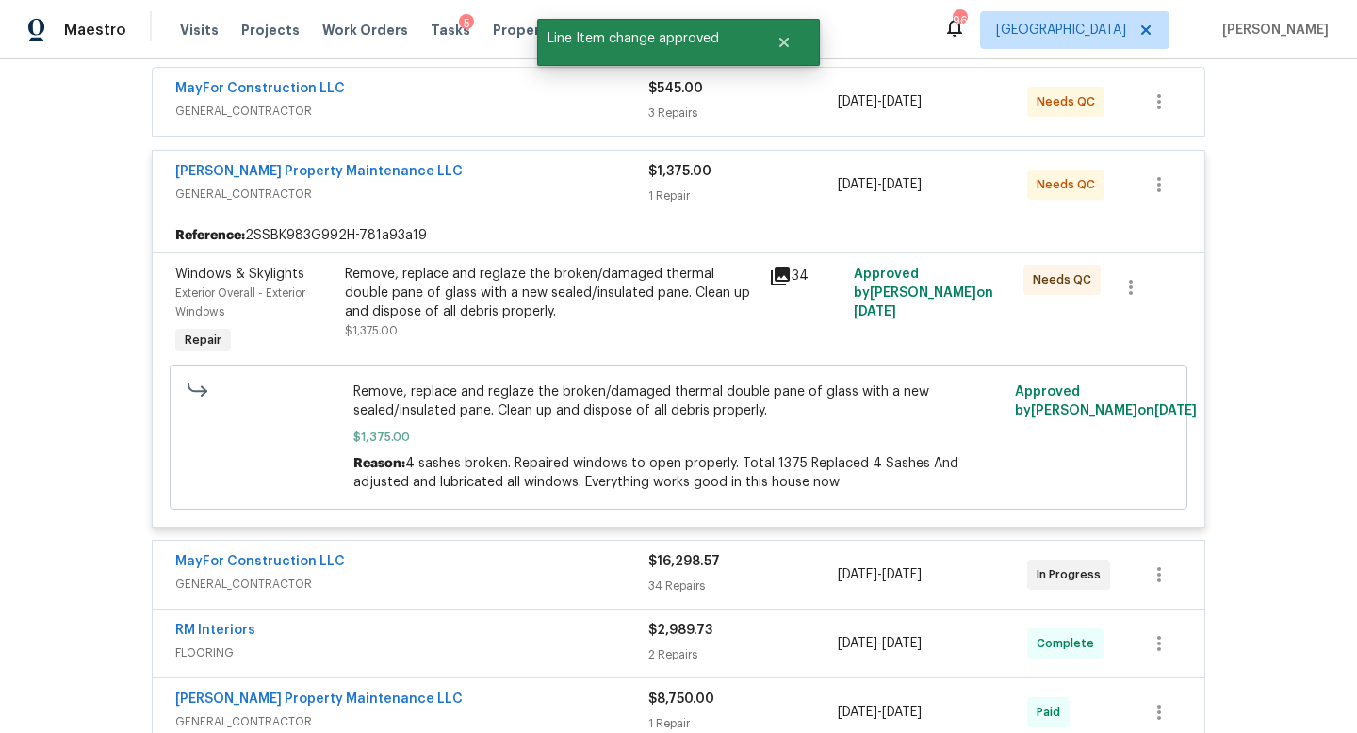
scroll to position [0, 0]
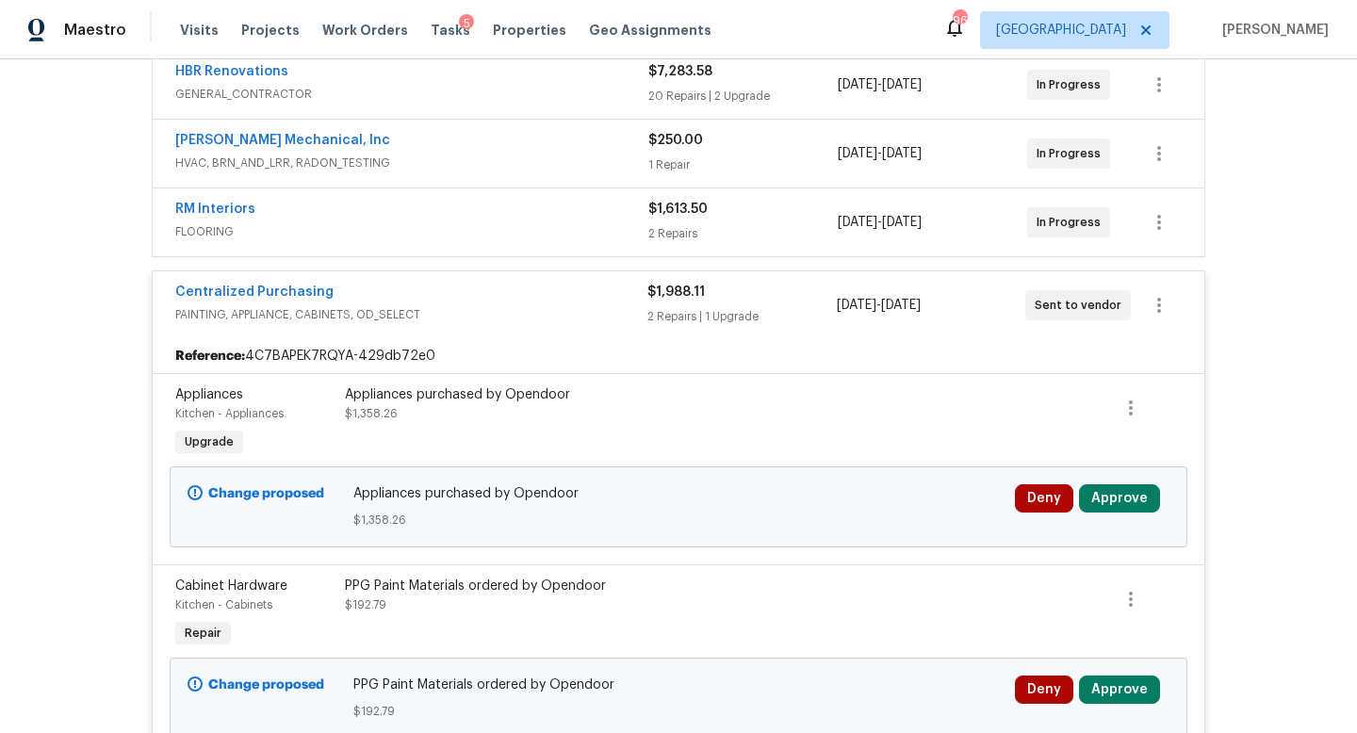
scroll to position [480, 0]
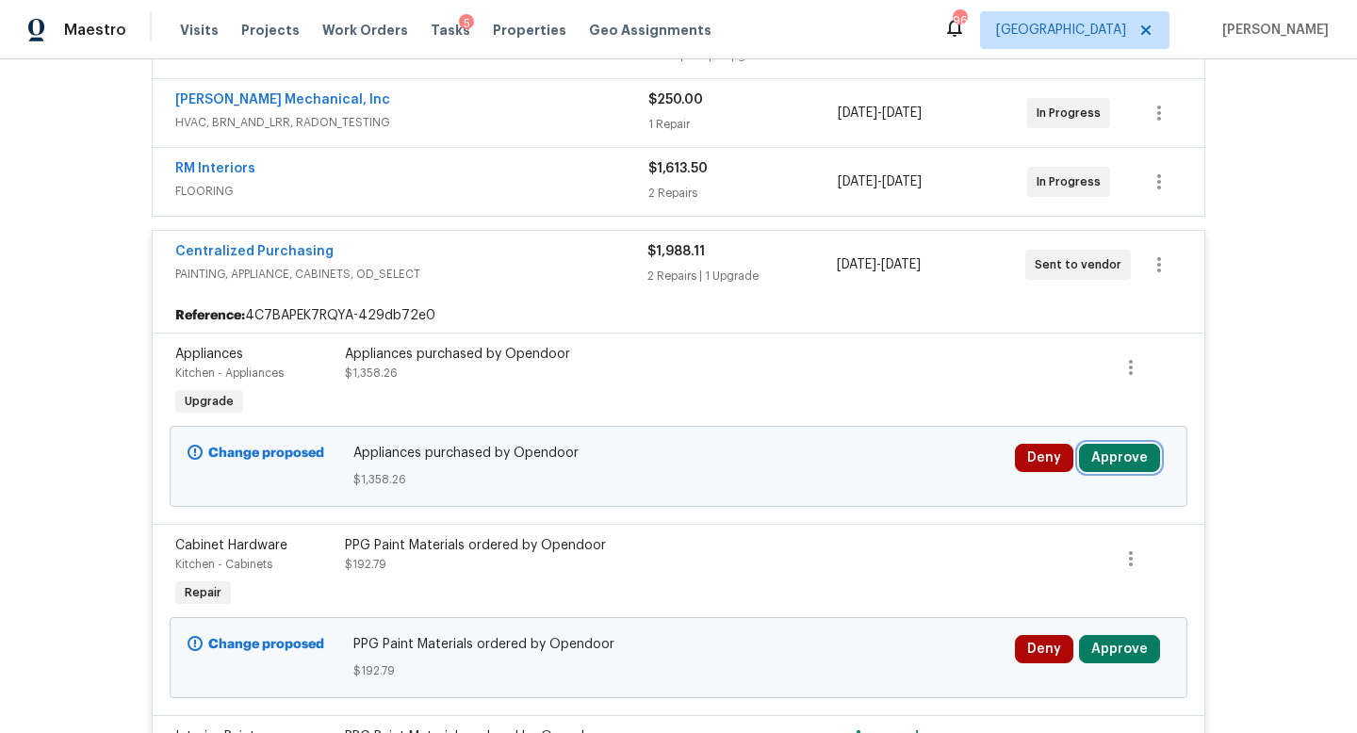
click at [1107, 453] on button "Approve" at bounding box center [1119, 458] width 81 height 28
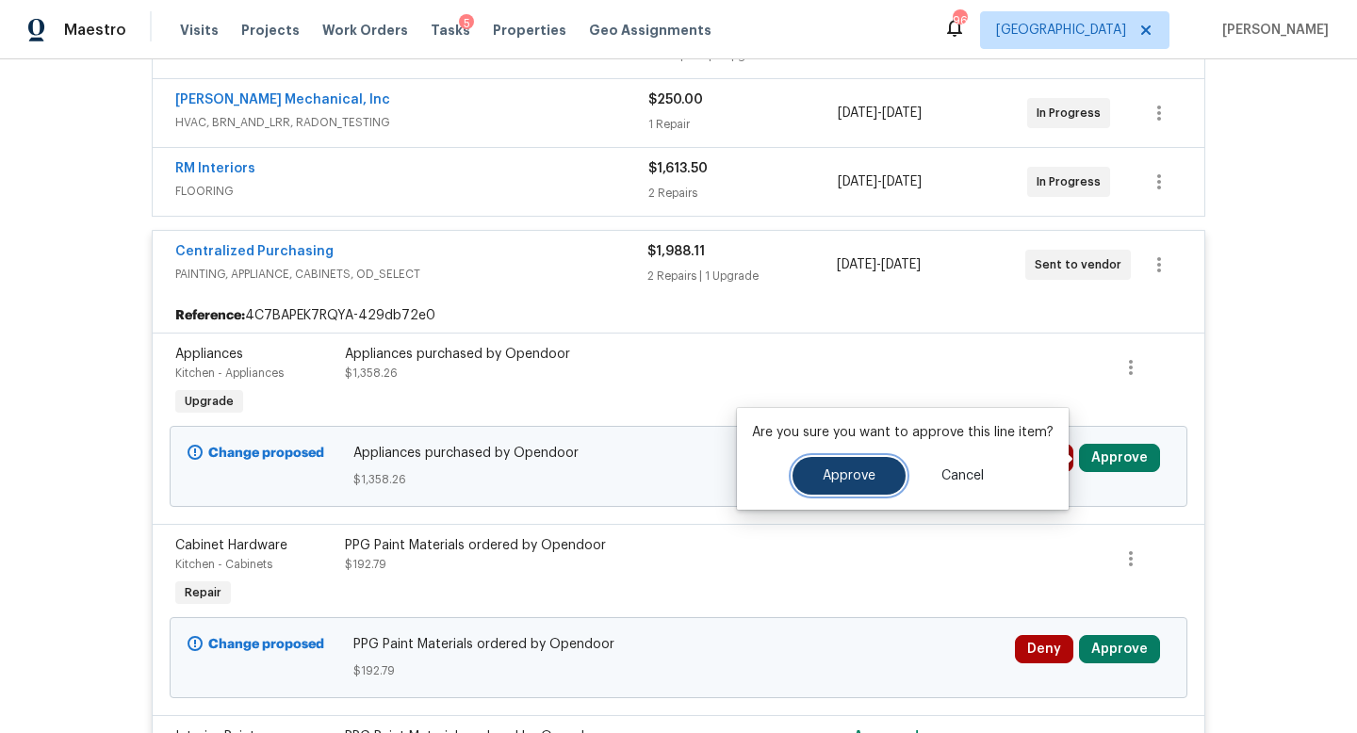
click at [860, 470] on span "Approve" at bounding box center [849, 476] width 53 height 14
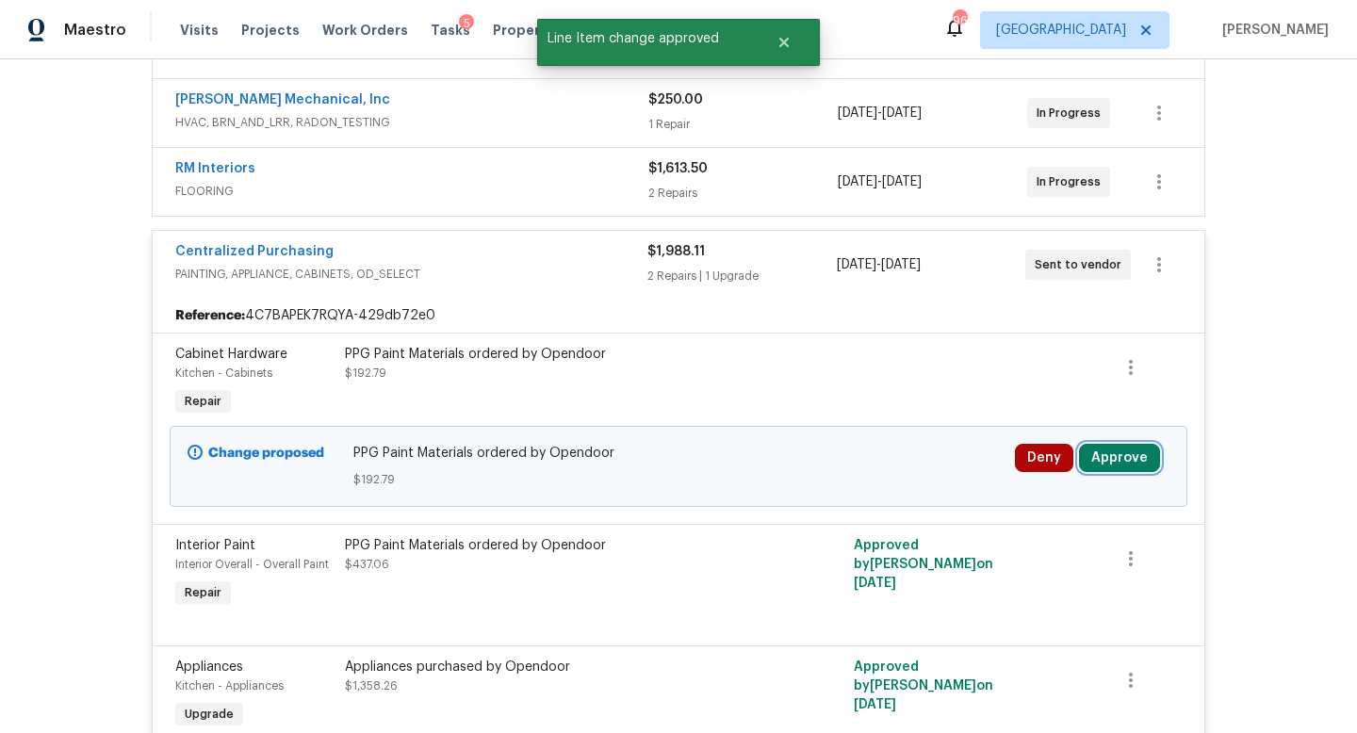
click at [1108, 457] on button "Approve" at bounding box center [1119, 458] width 81 height 28
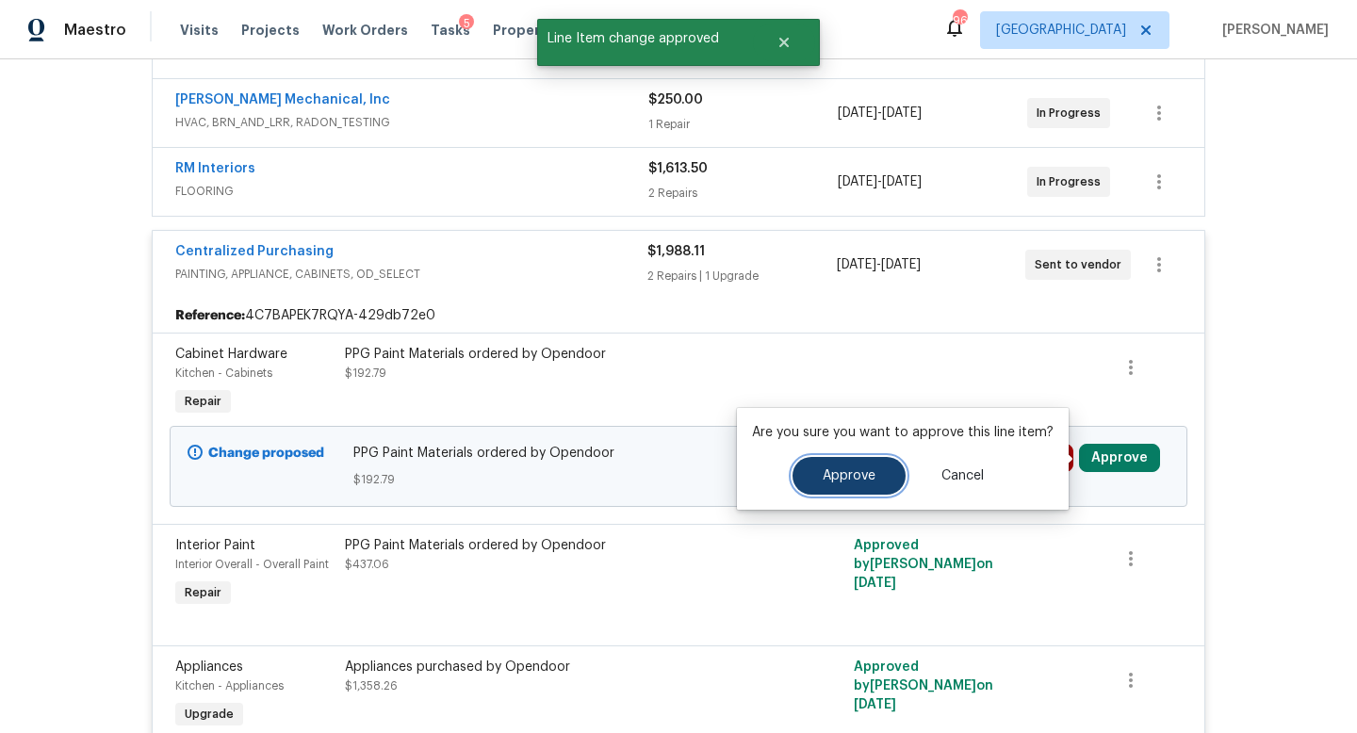
click at [873, 479] on button "Approve" at bounding box center [849, 476] width 113 height 38
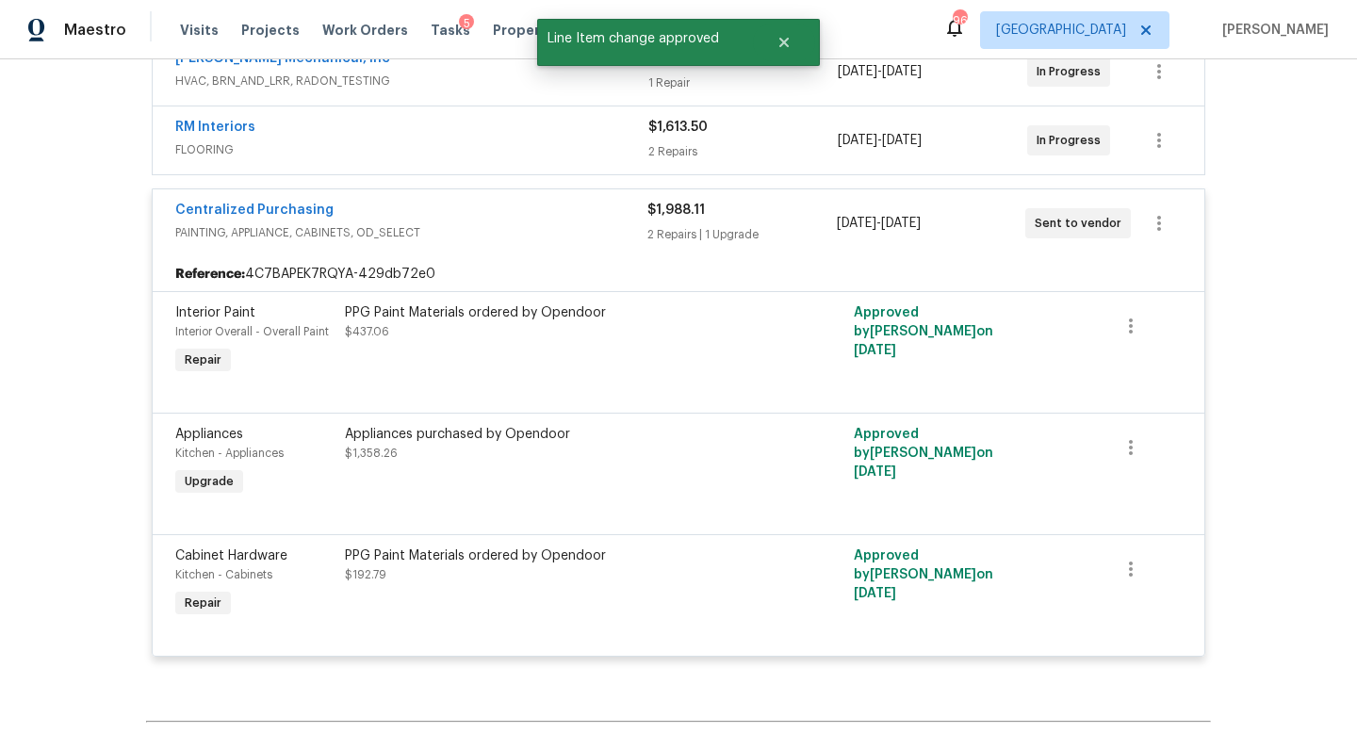
scroll to position [0, 0]
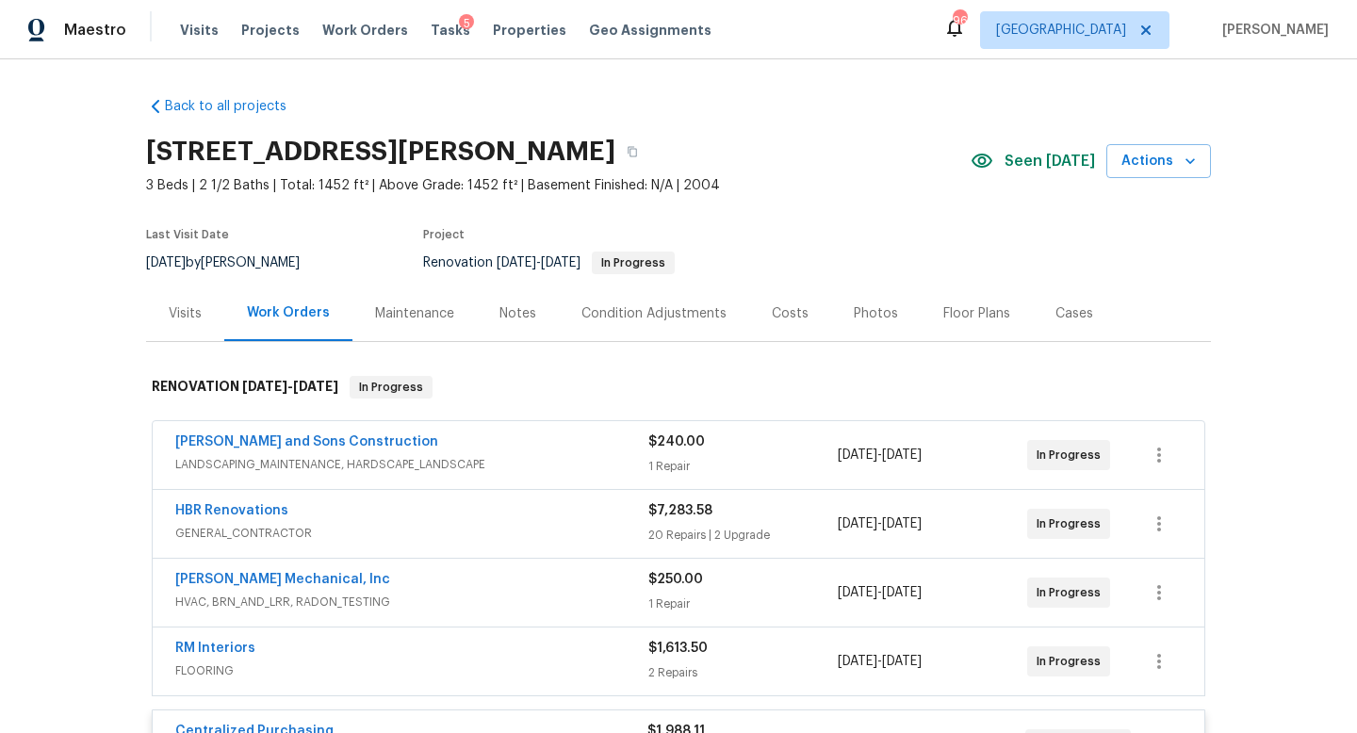
click at [784, 322] on div "Costs" at bounding box center [790, 314] width 82 height 56
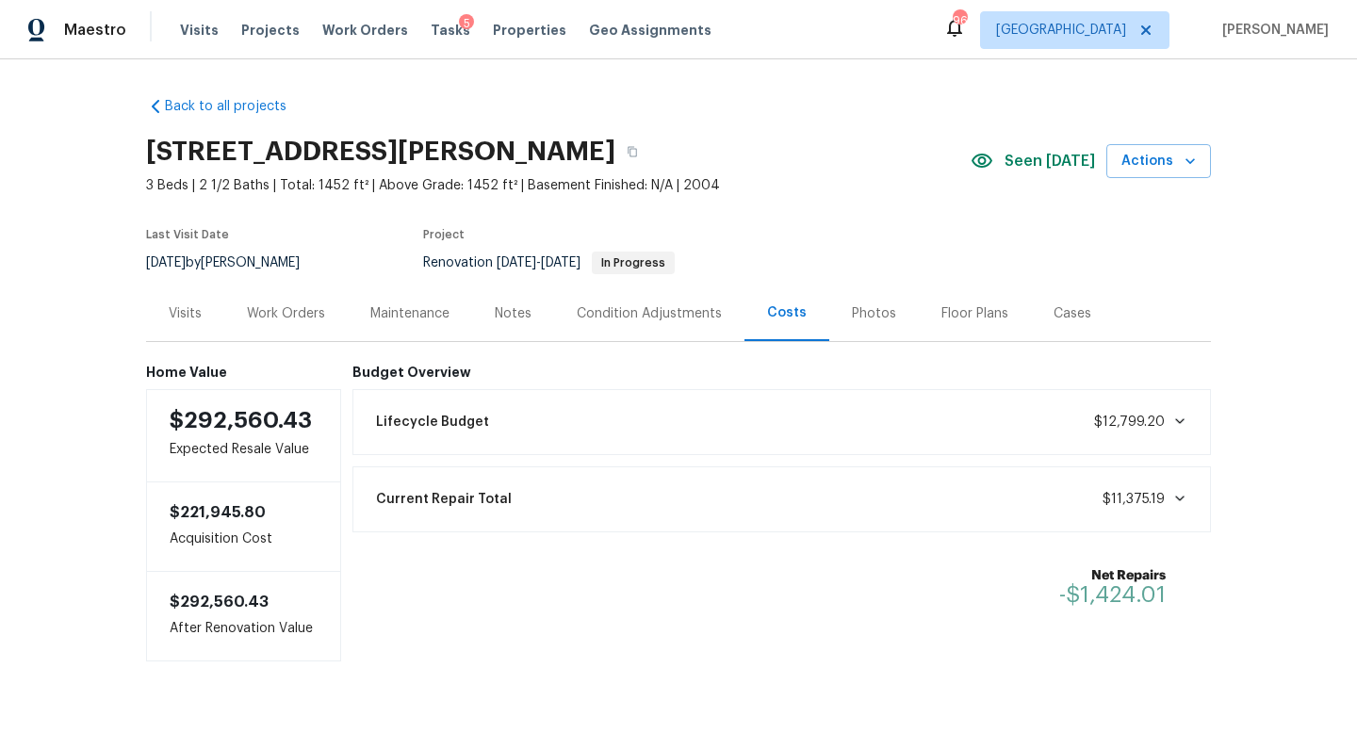
click at [319, 324] on div "Work Orders" at bounding box center [285, 314] width 123 height 56
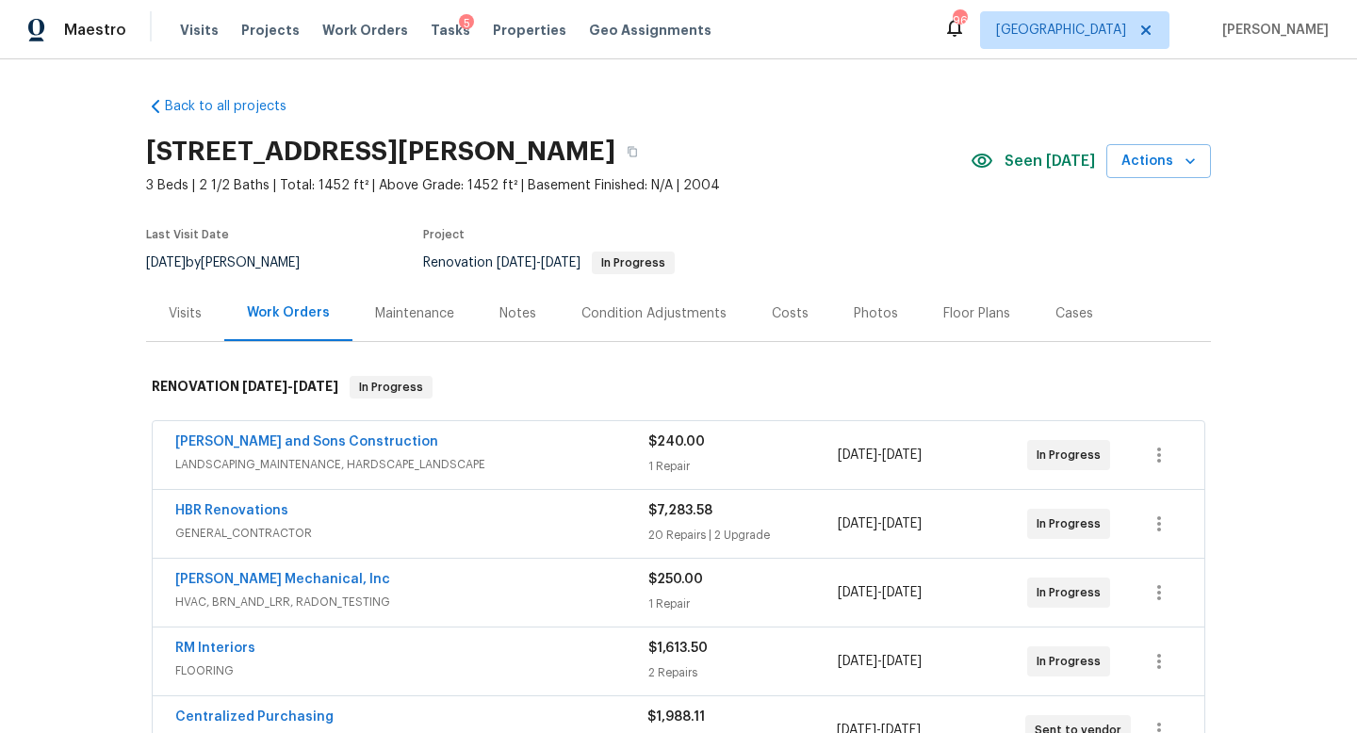
click at [531, 319] on div "Notes" at bounding box center [517, 313] width 37 height 19
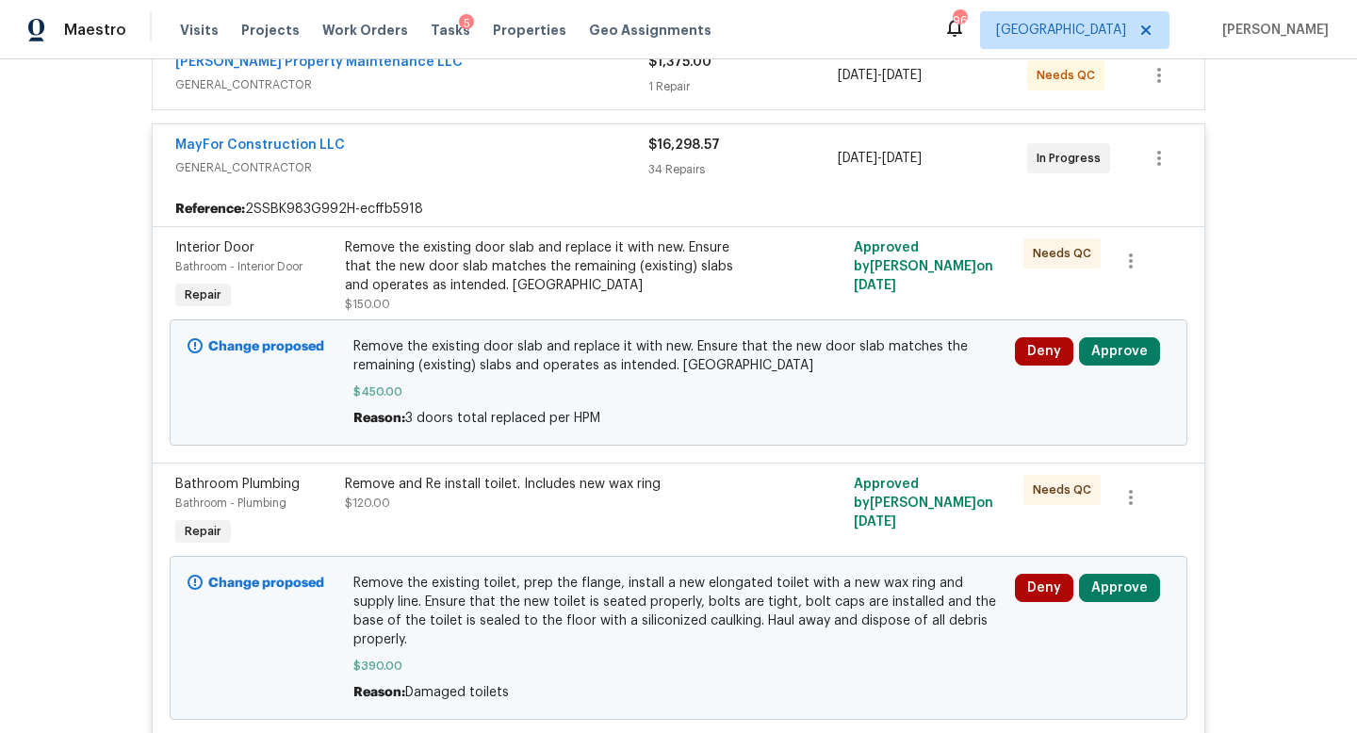
scroll to position [531, 0]
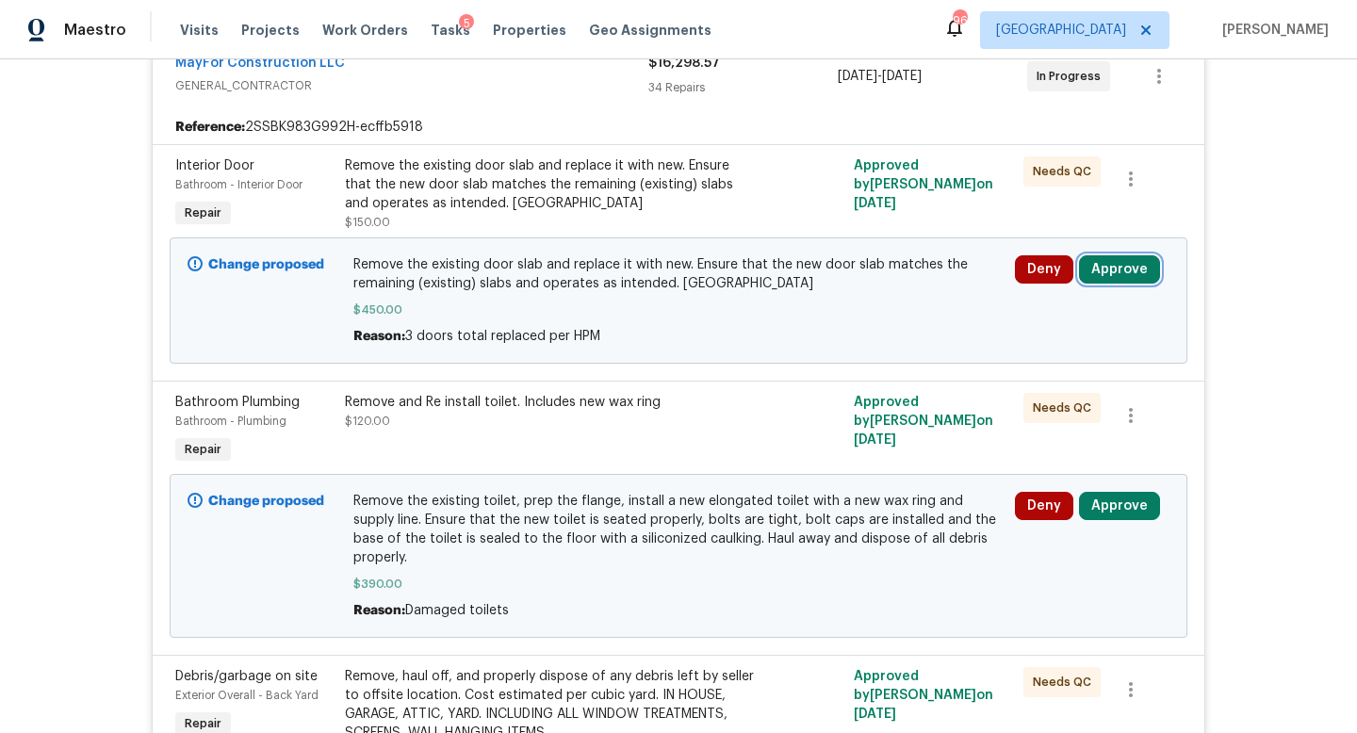
click at [1107, 270] on button "Approve" at bounding box center [1119, 269] width 81 height 28
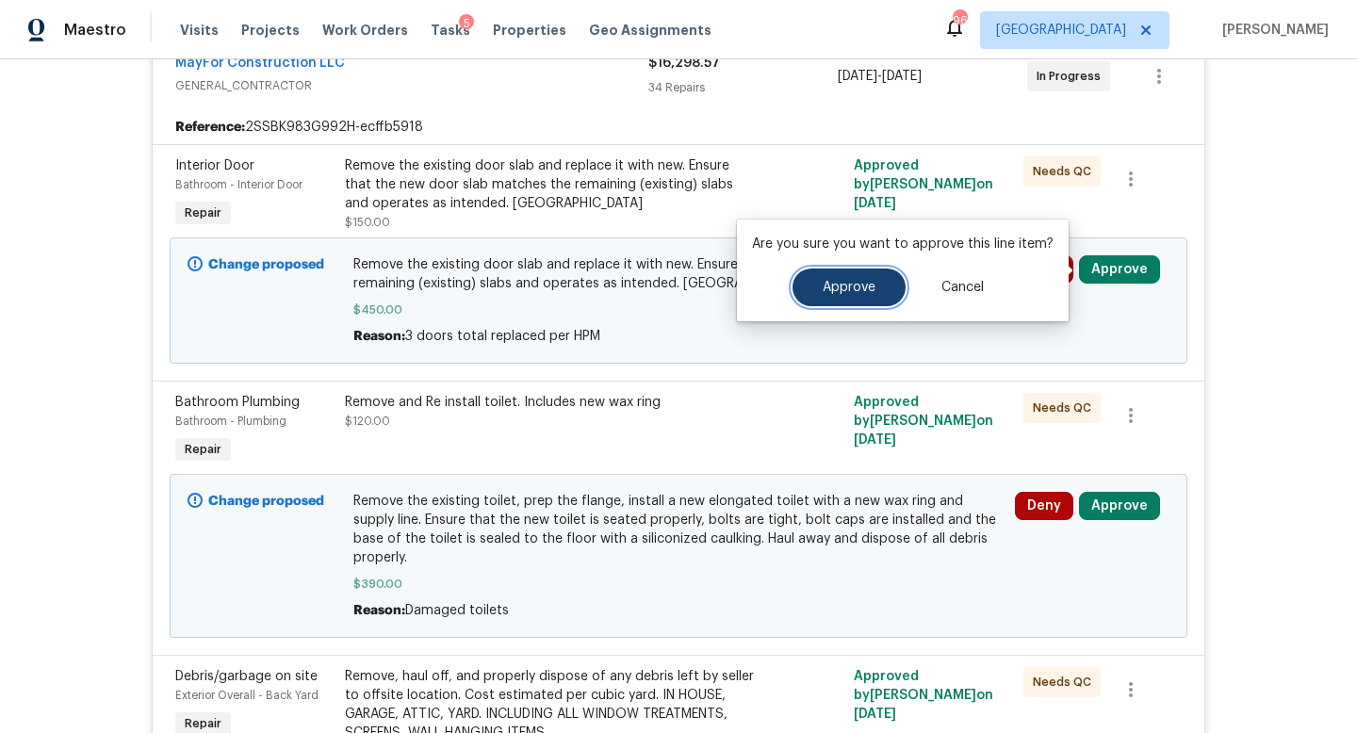
click at [875, 292] on button "Approve" at bounding box center [849, 288] width 113 height 38
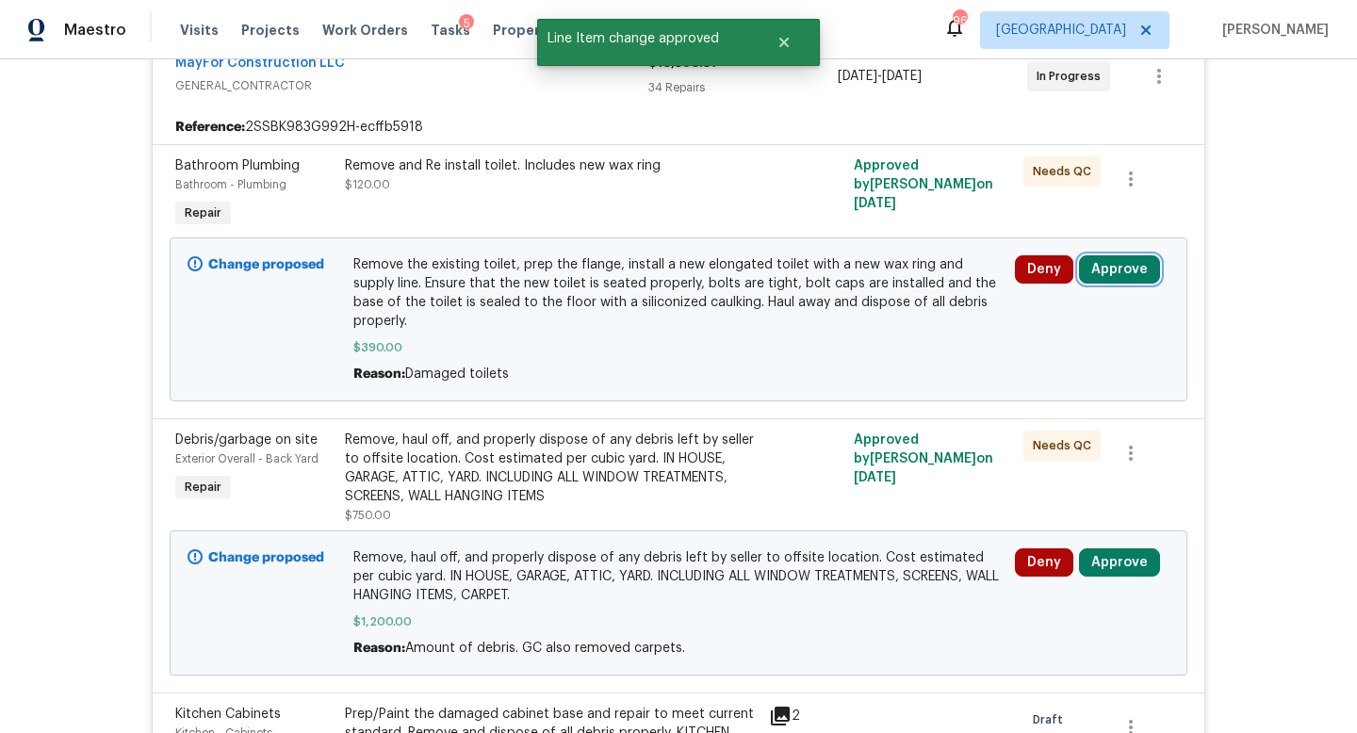
click at [1122, 269] on button "Approve" at bounding box center [1119, 269] width 81 height 28
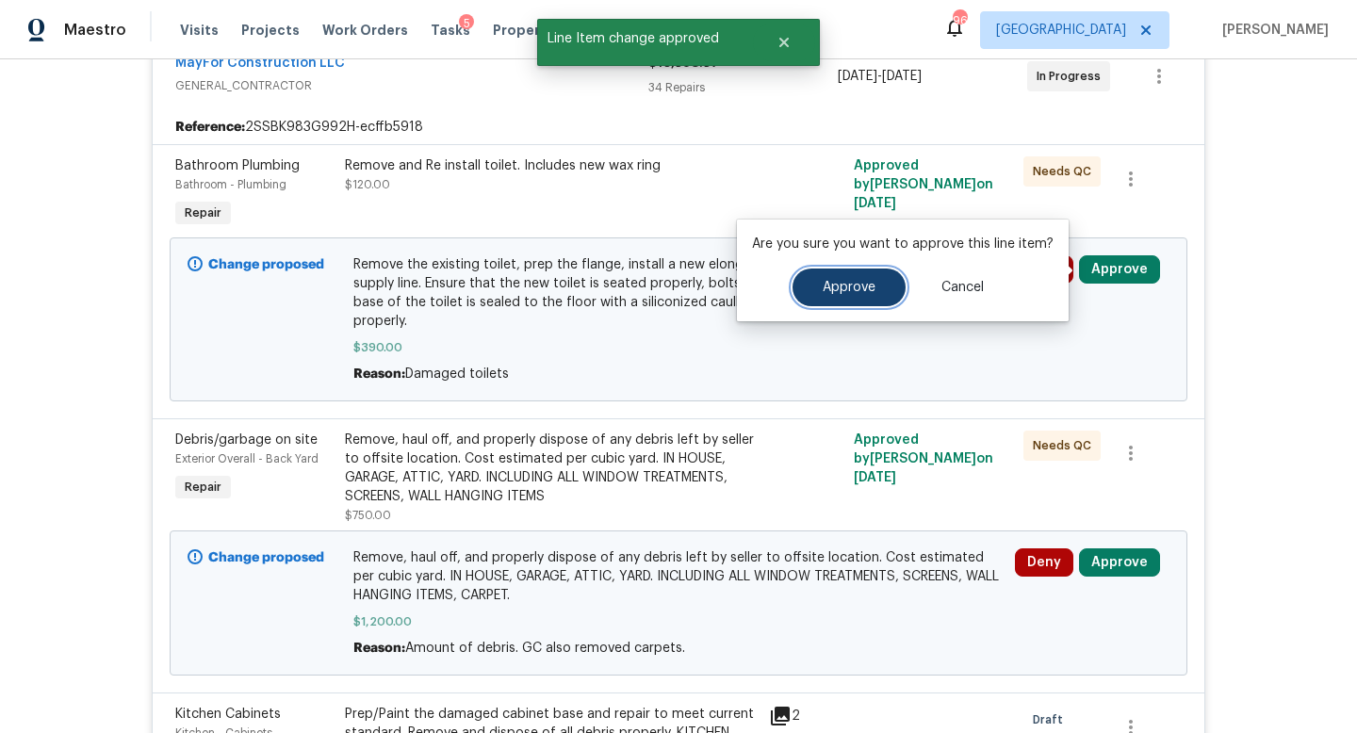
click at [880, 275] on button "Approve" at bounding box center [849, 288] width 113 height 38
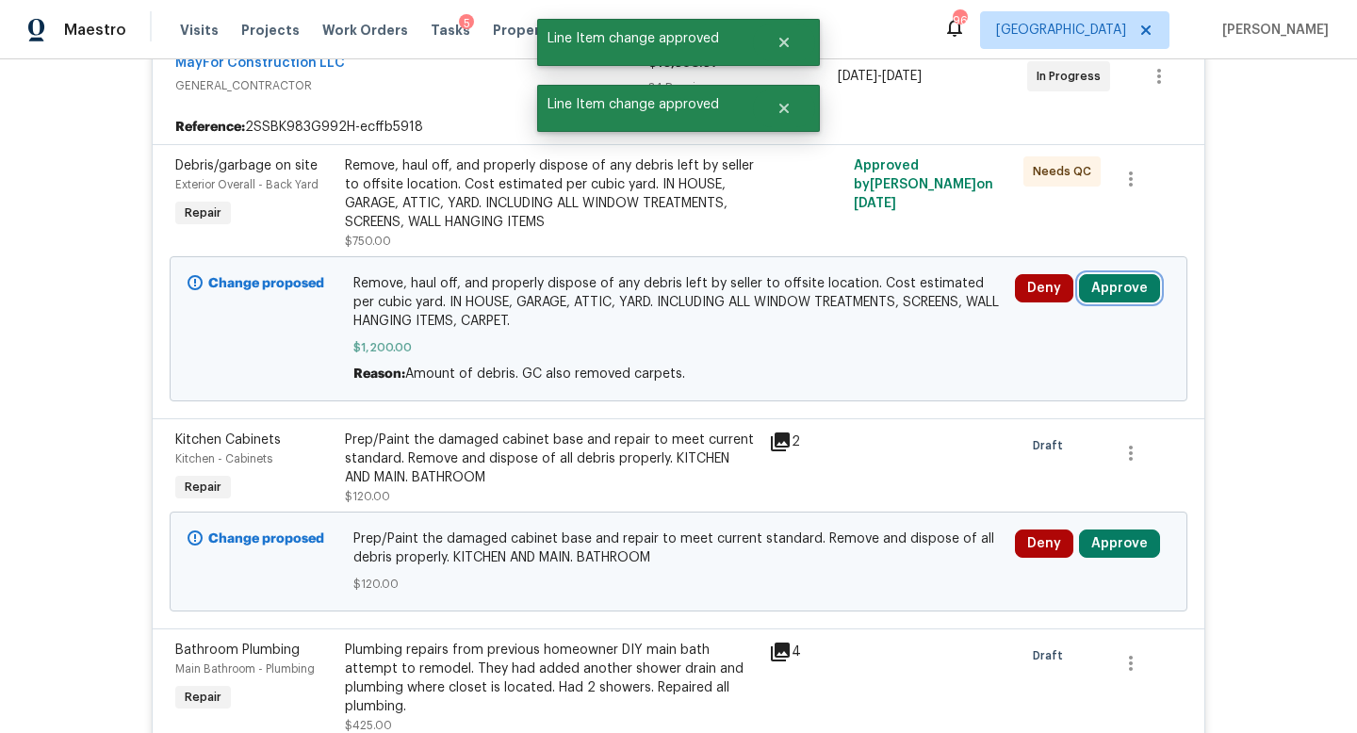
click at [1114, 280] on button "Approve" at bounding box center [1119, 288] width 81 height 28
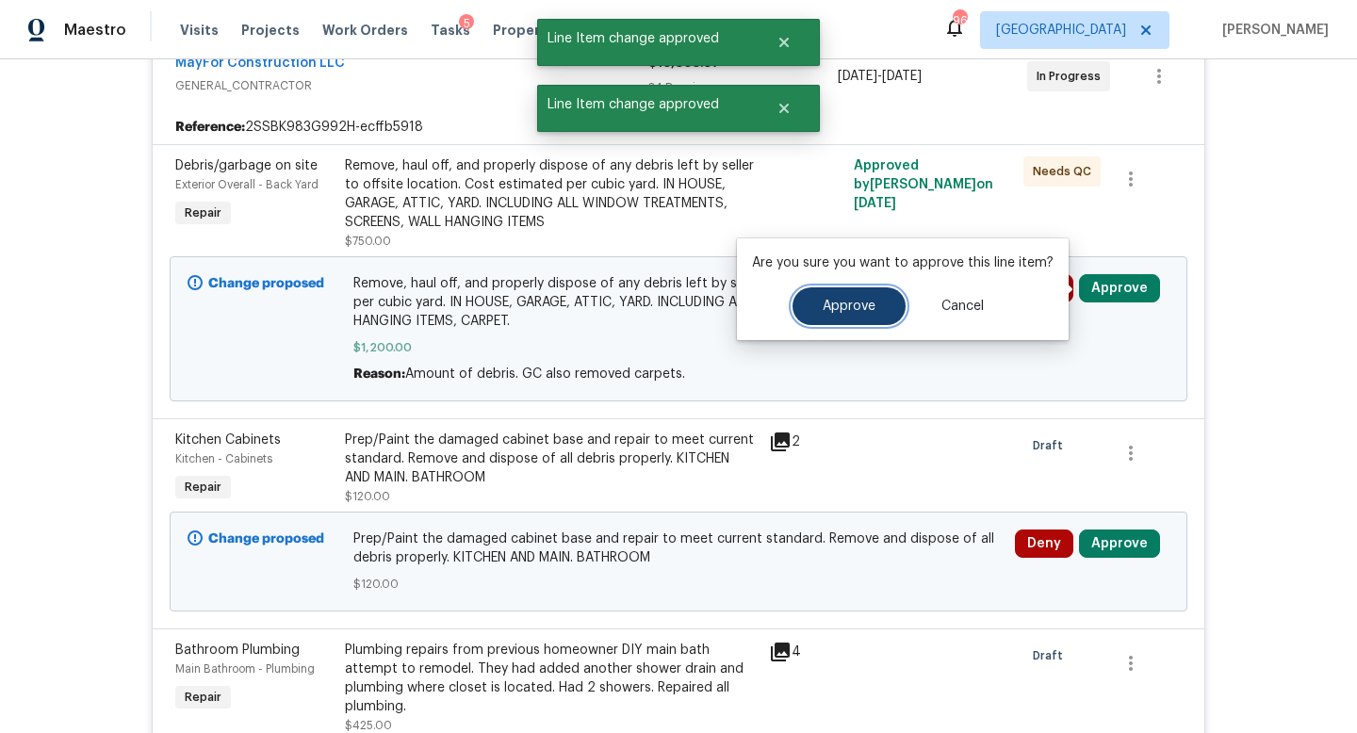
click at [851, 312] on span "Approve" at bounding box center [849, 307] width 53 height 14
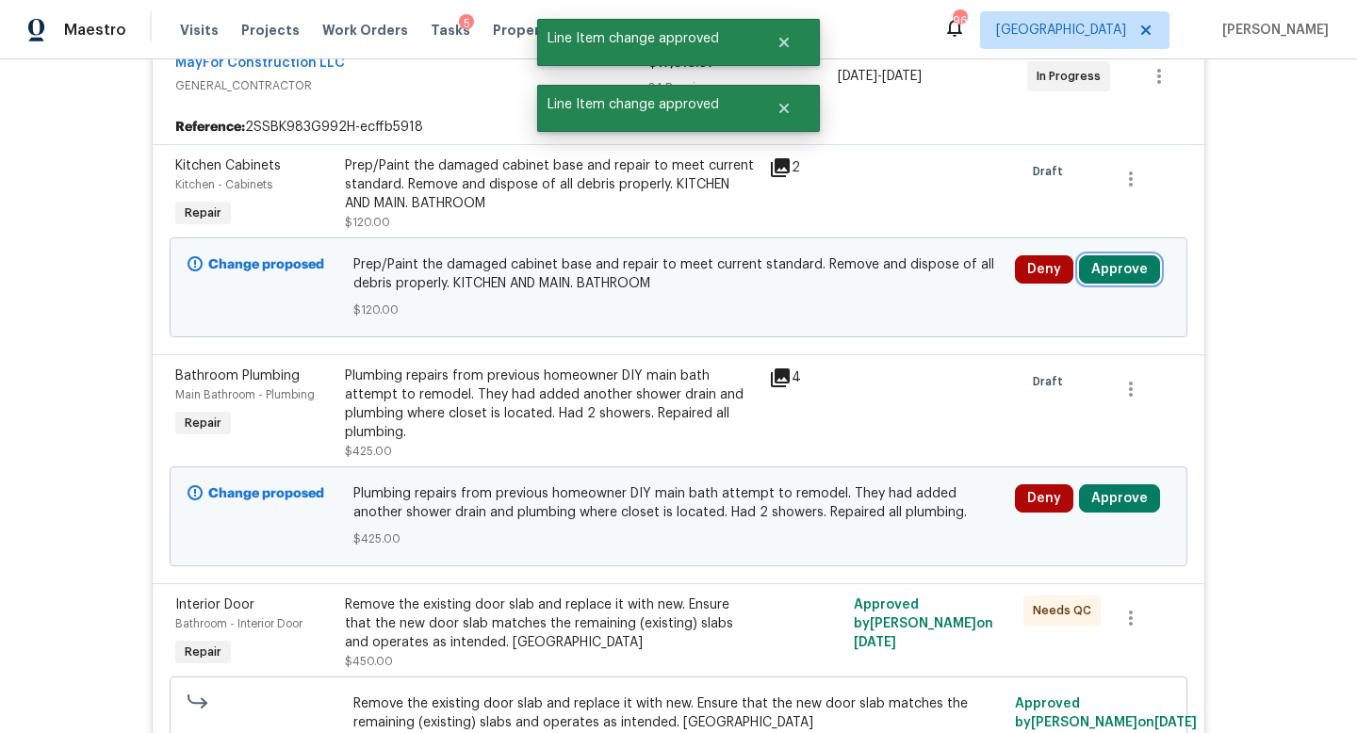
click at [1109, 273] on button "Approve" at bounding box center [1119, 269] width 81 height 28
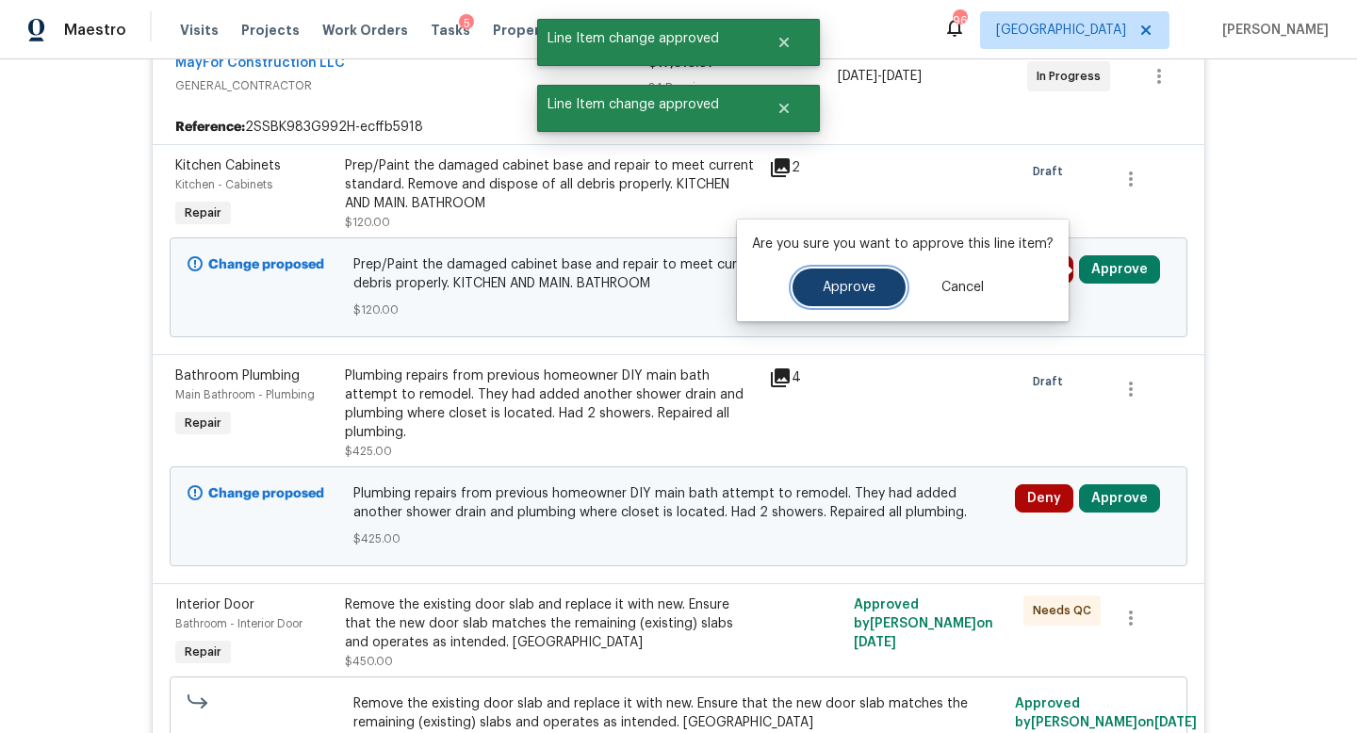
click at [870, 292] on span "Approve" at bounding box center [849, 288] width 53 height 14
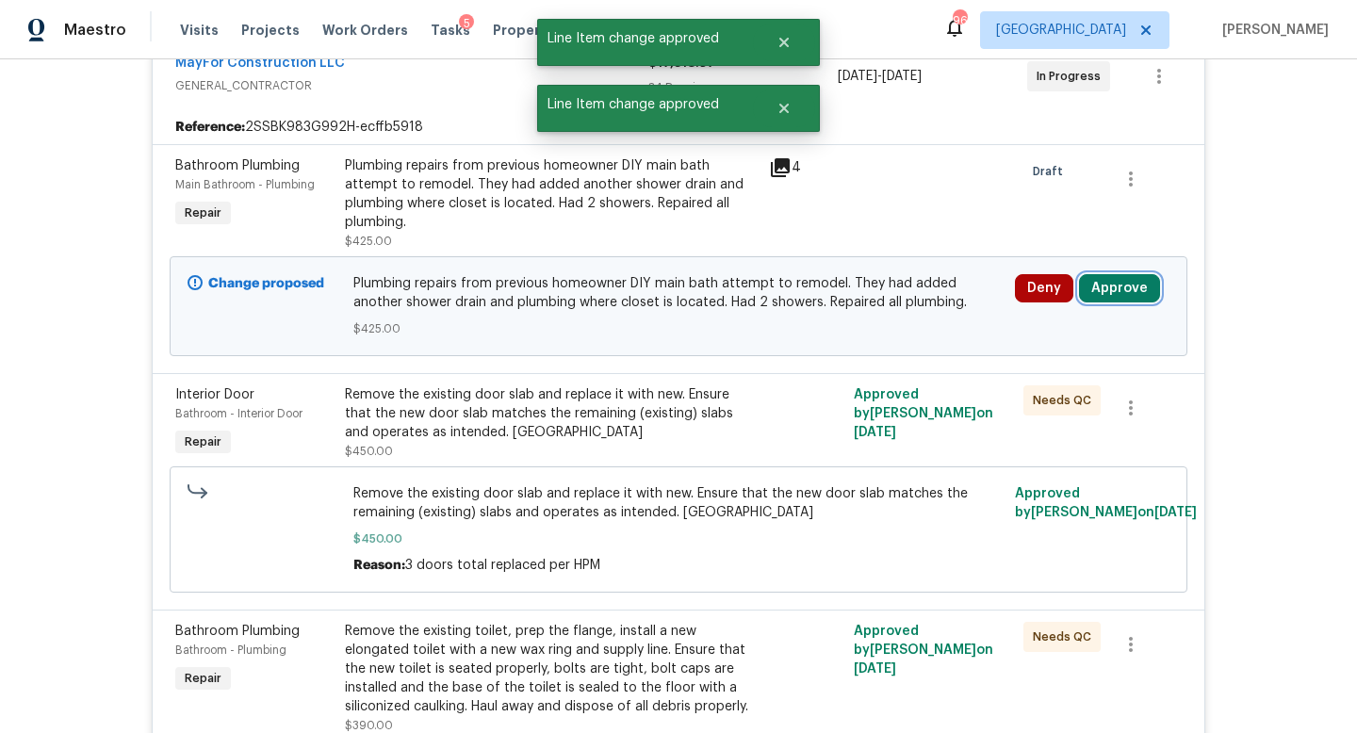
click at [1132, 283] on button "Approve" at bounding box center [1119, 288] width 81 height 28
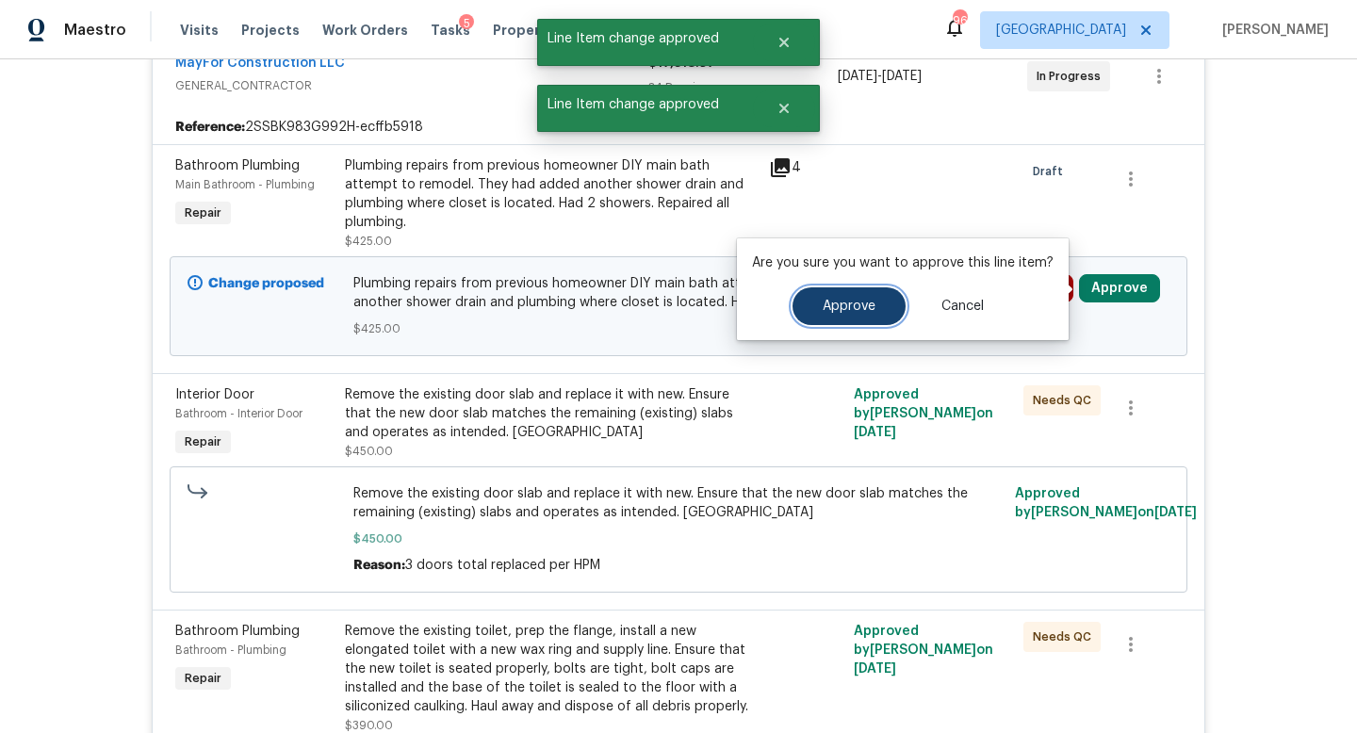
click at [841, 309] on span "Approve" at bounding box center [849, 307] width 53 height 14
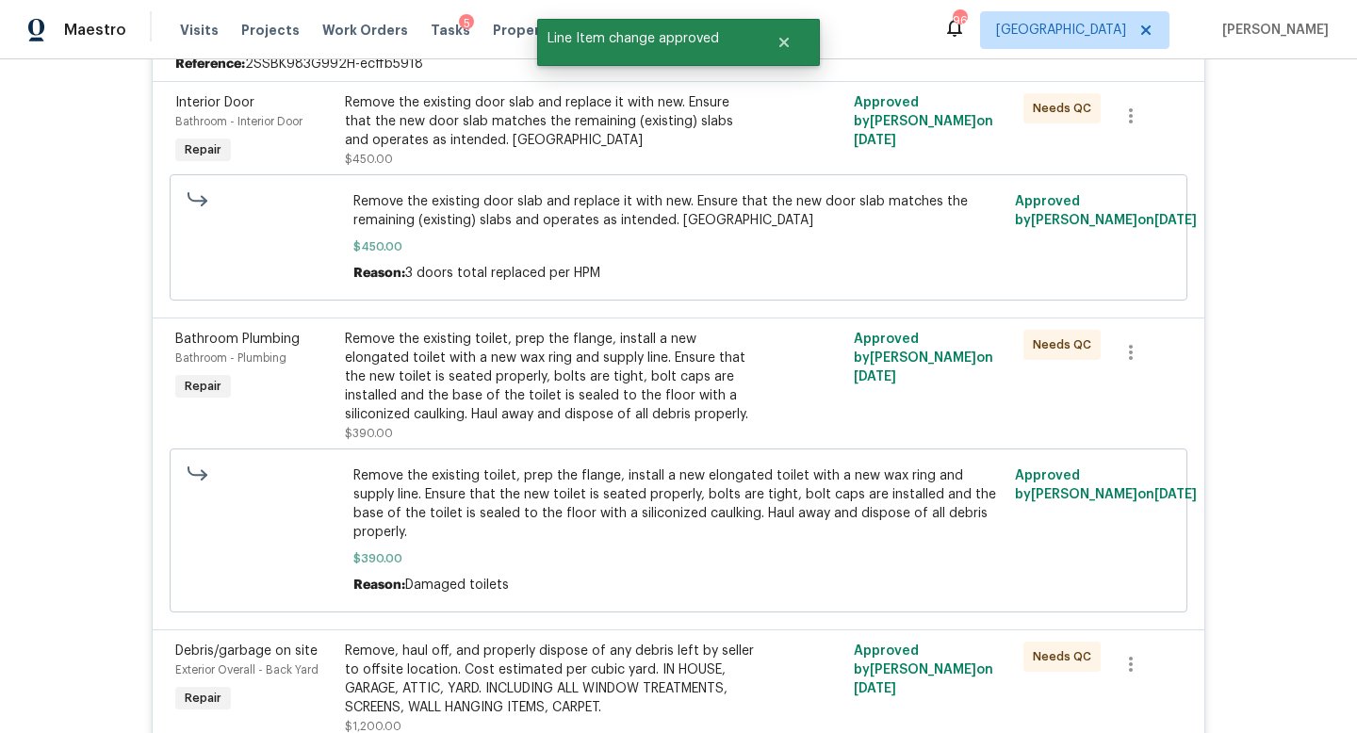
scroll to position [0, 0]
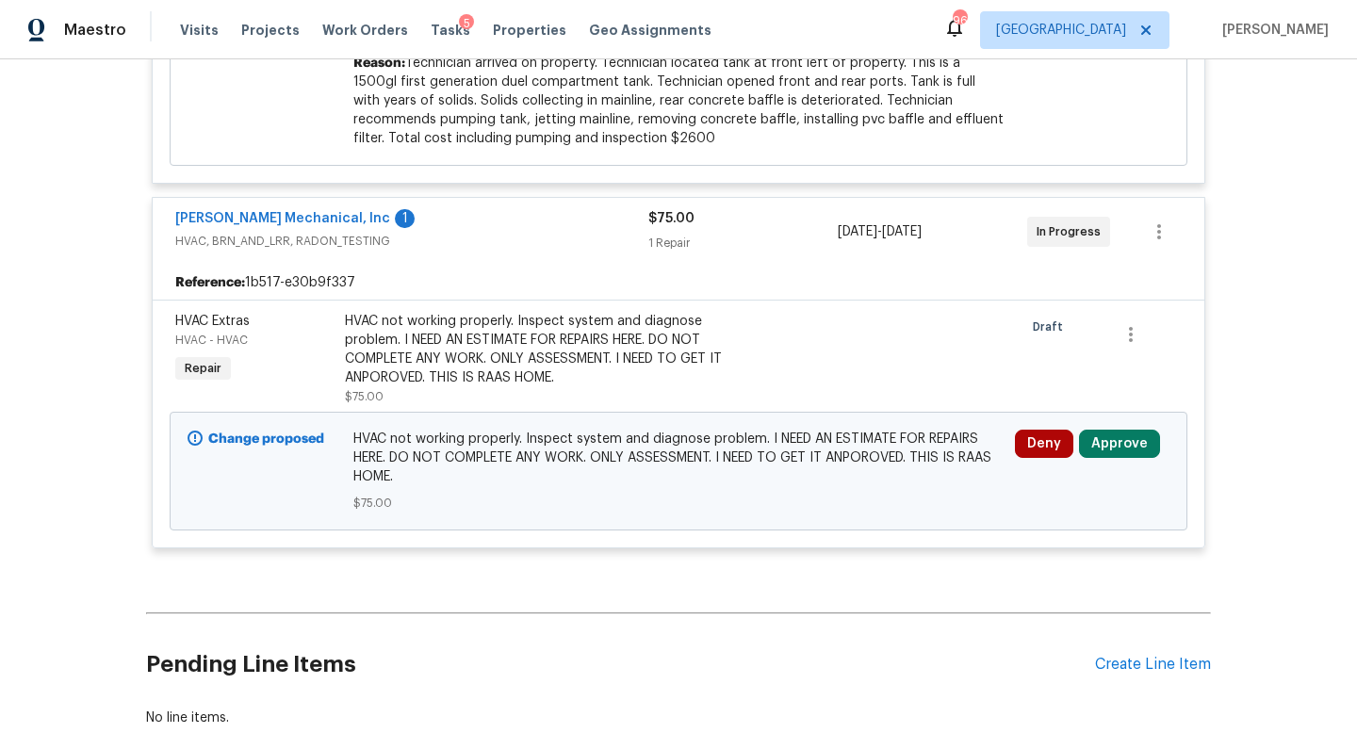
scroll to position [875, 0]
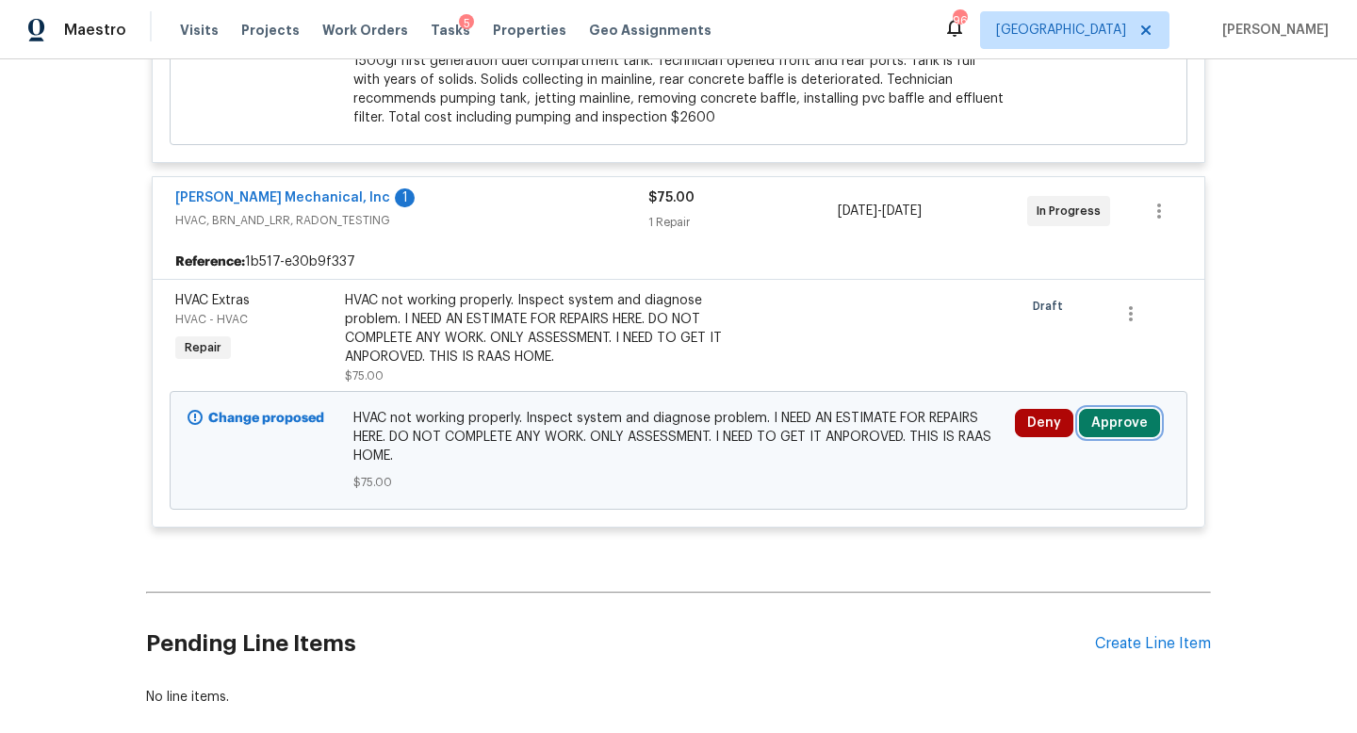
click at [1117, 419] on button "Approve" at bounding box center [1119, 423] width 81 height 28
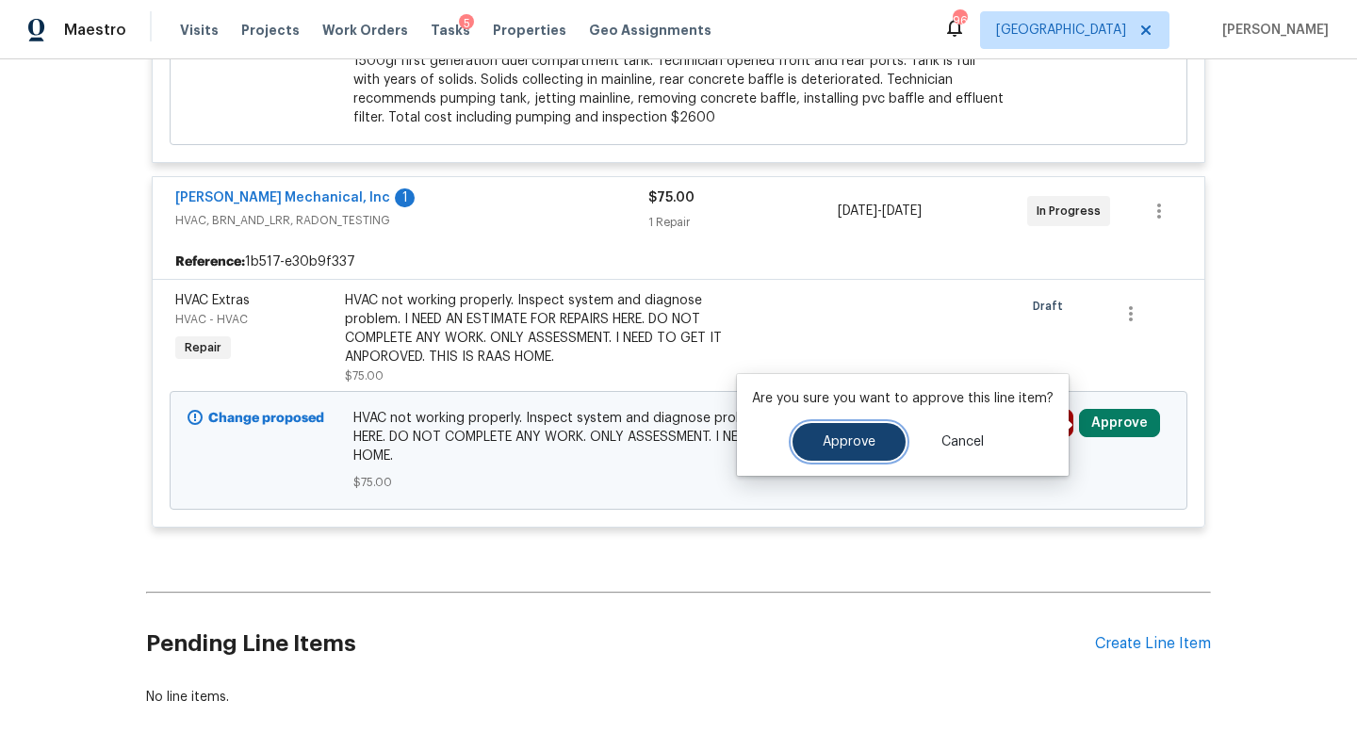
click at [866, 439] on span "Approve" at bounding box center [849, 442] width 53 height 14
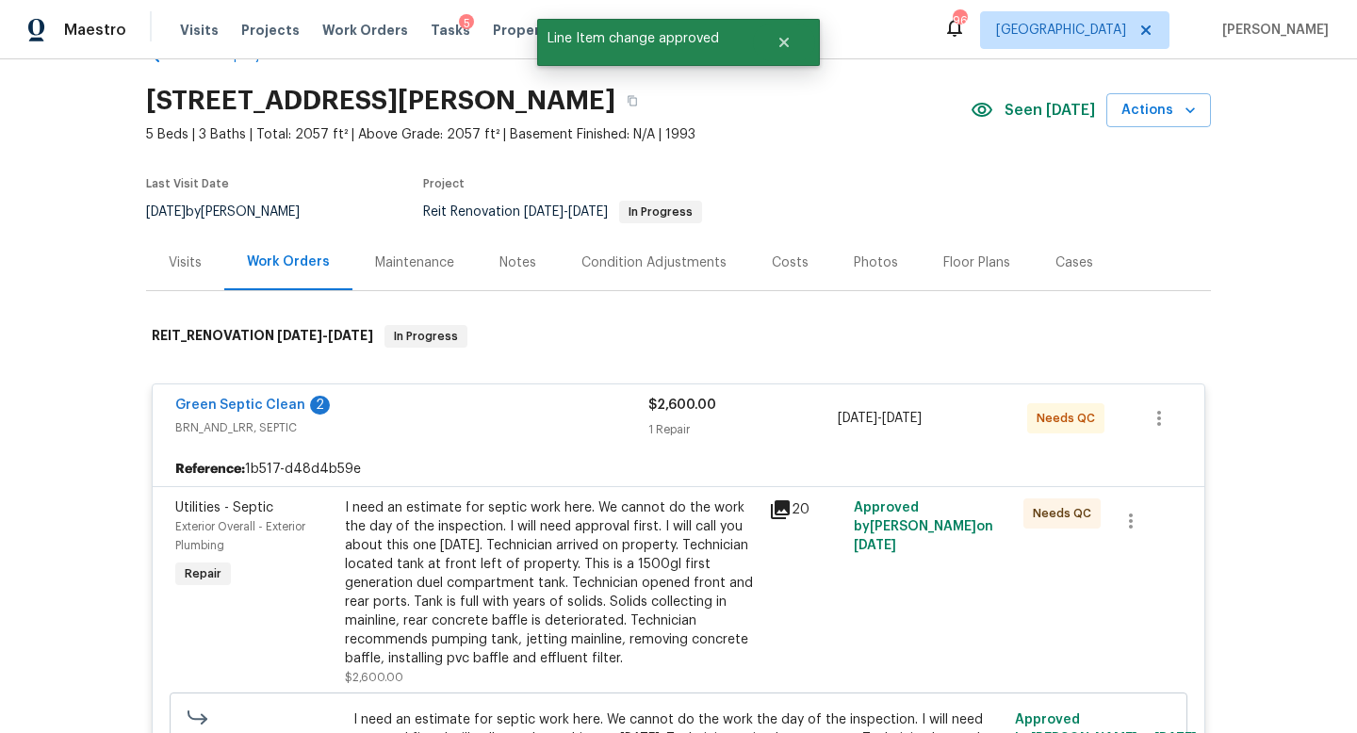
scroll to position [0, 0]
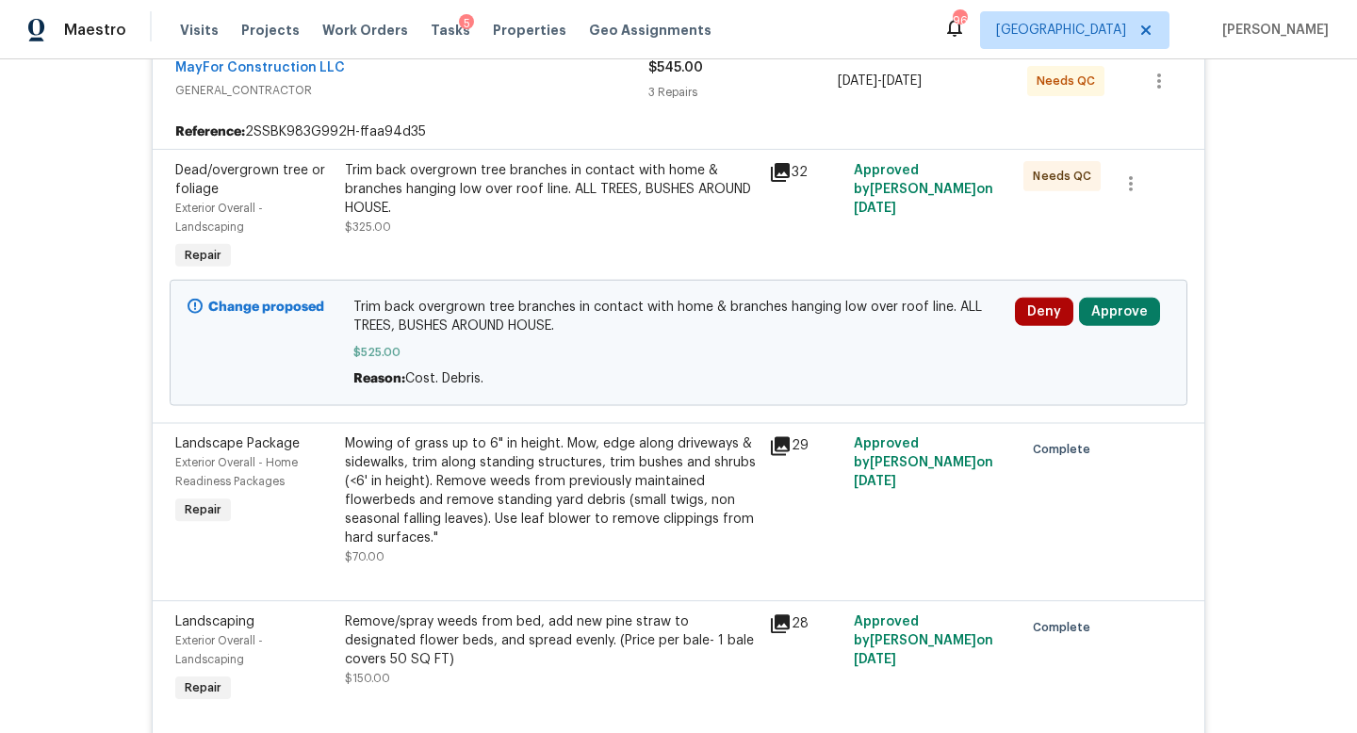
scroll to position [397, 0]
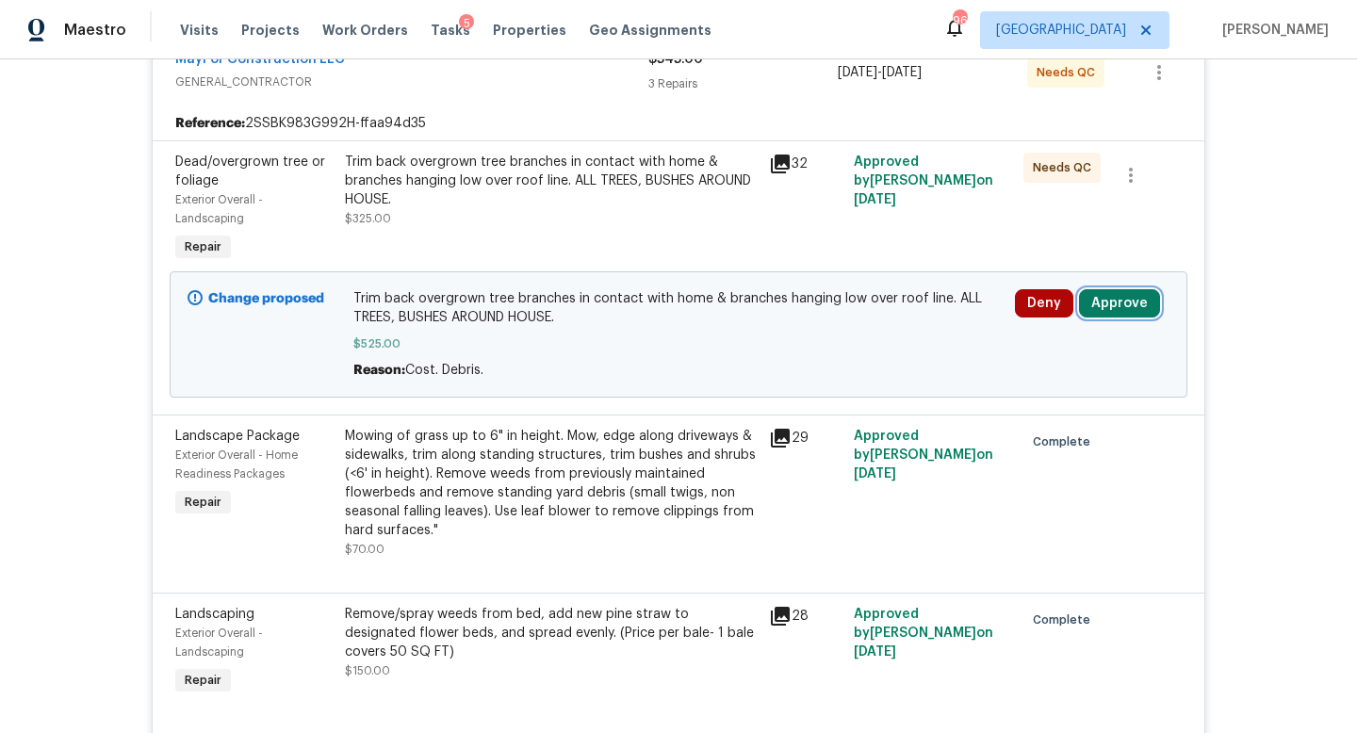
click at [1125, 290] on button "Approve" at bounding box center [1119, 303] width 81 height 28
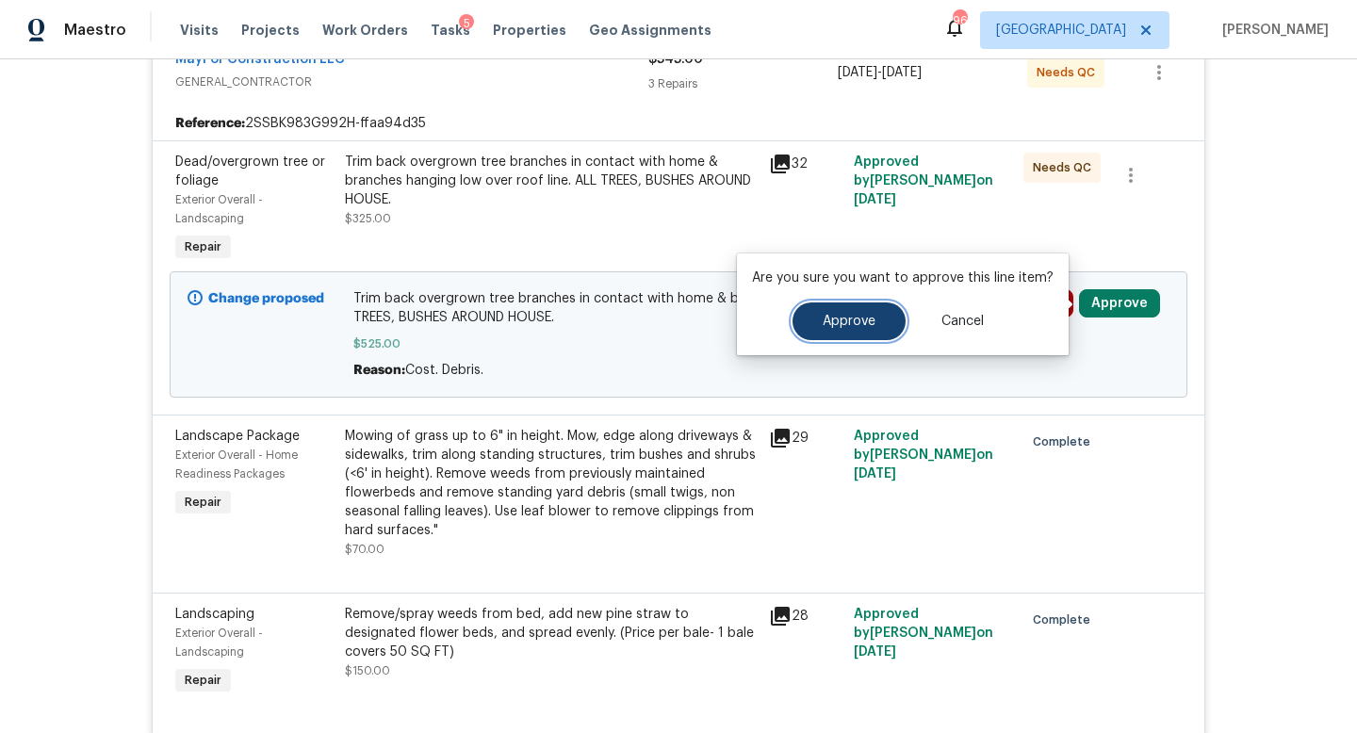
click at [893, 316] on button "Approve" at bounding box center [849, 322] width 113 height 38
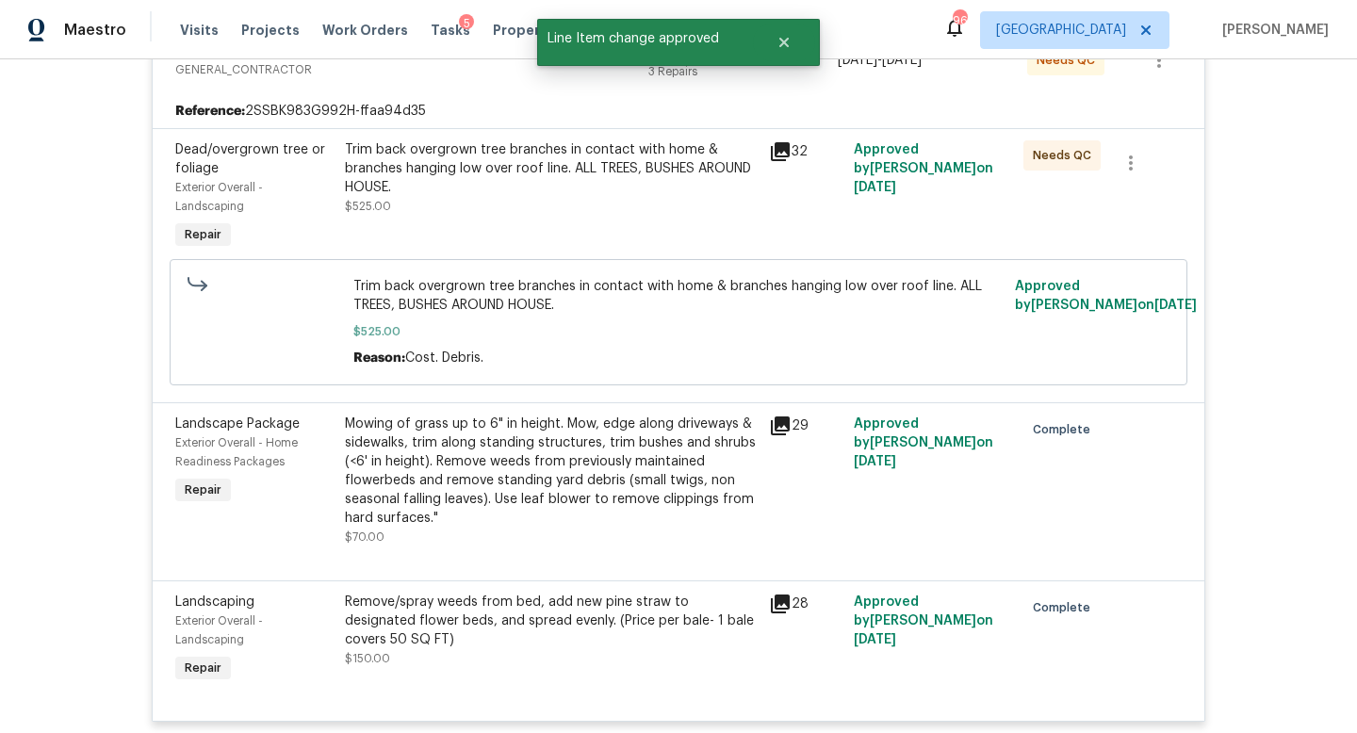
scroll to position [0, 0]
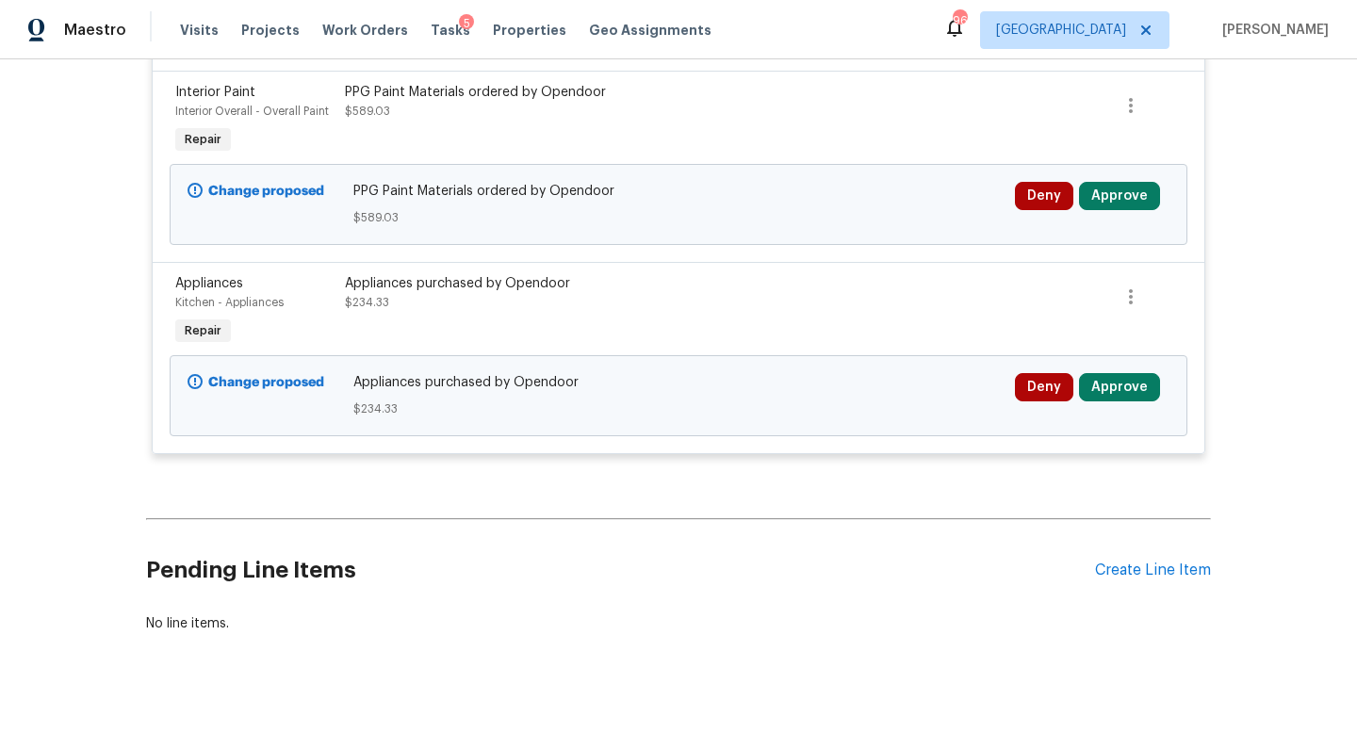
scroll to position [2724, 0]
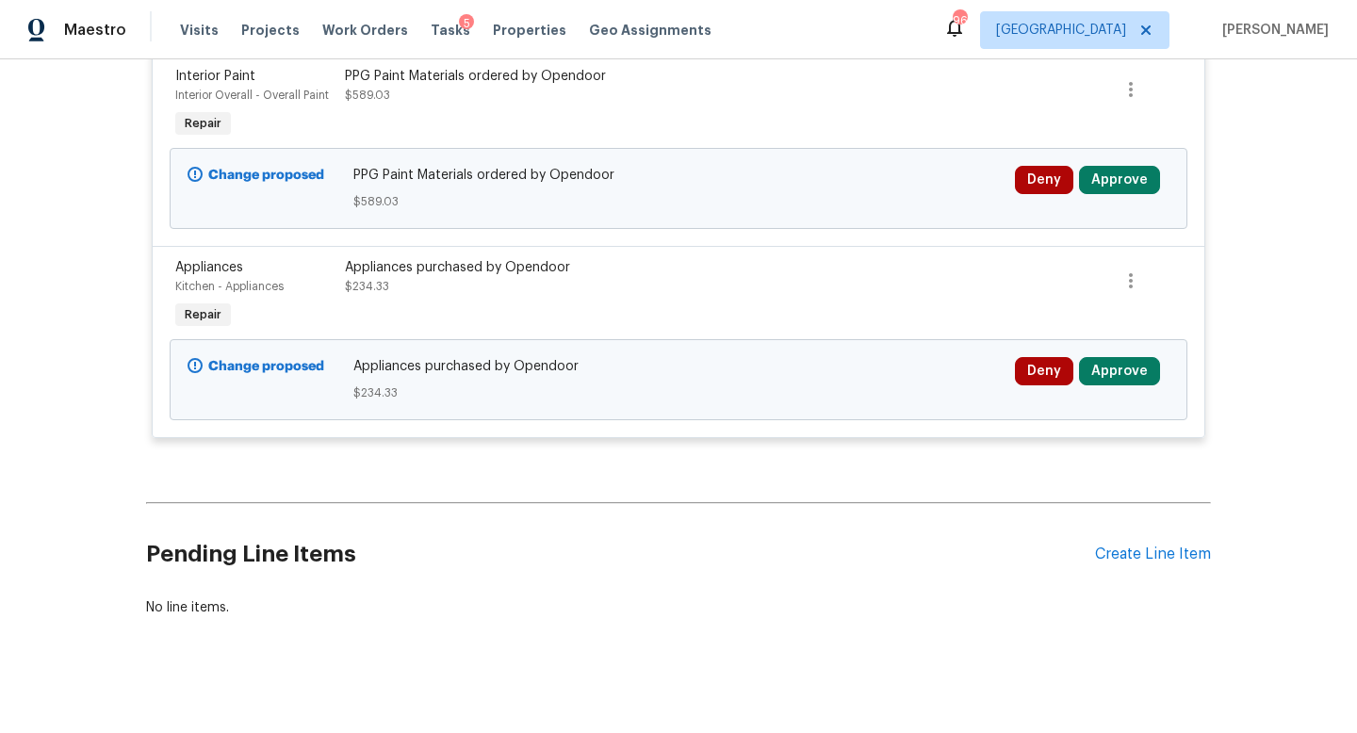
click at [1121, 373] on div "Deny Approve" at bounding box center [1092, 380] width 166 height 57
click at [1123, 360] on button "Approve" at bounding box center [1119, 371] width 81 height 28
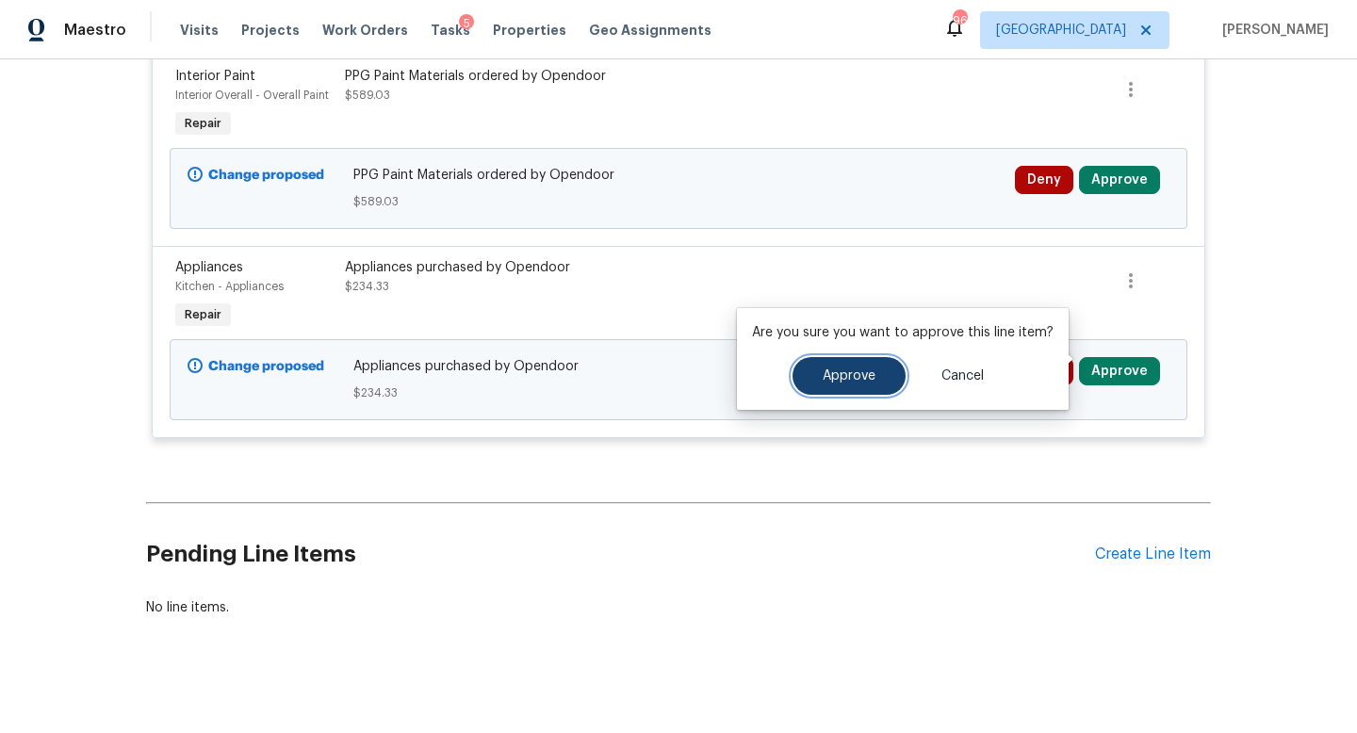
click at [888, 374] on button "Approve" at bounding box center [849, 376] width 113 height 38
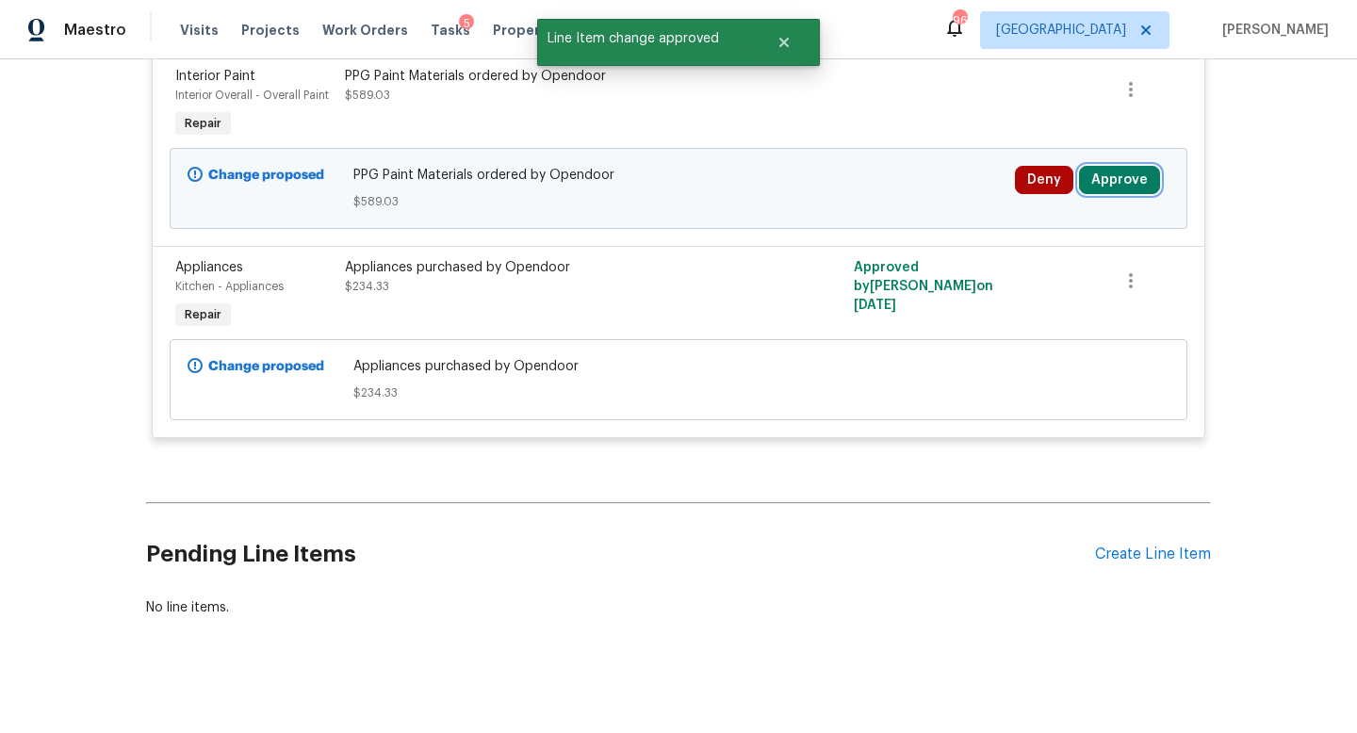
click at [1119, 170] on button "Approve" at bounding box center [1119, 180] width 81 height 28
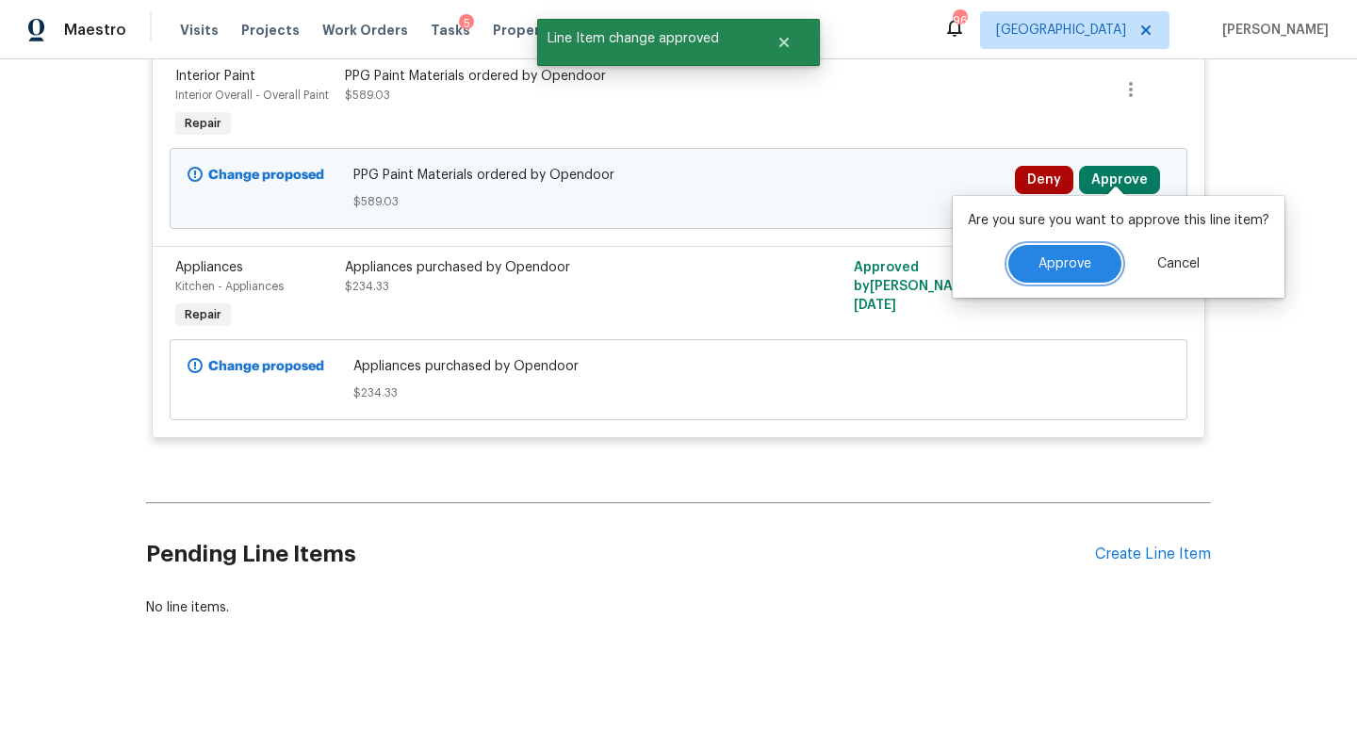
click at [1049, 261] on span "Approve" at bounding box center [1065, 264] width 53 height 14
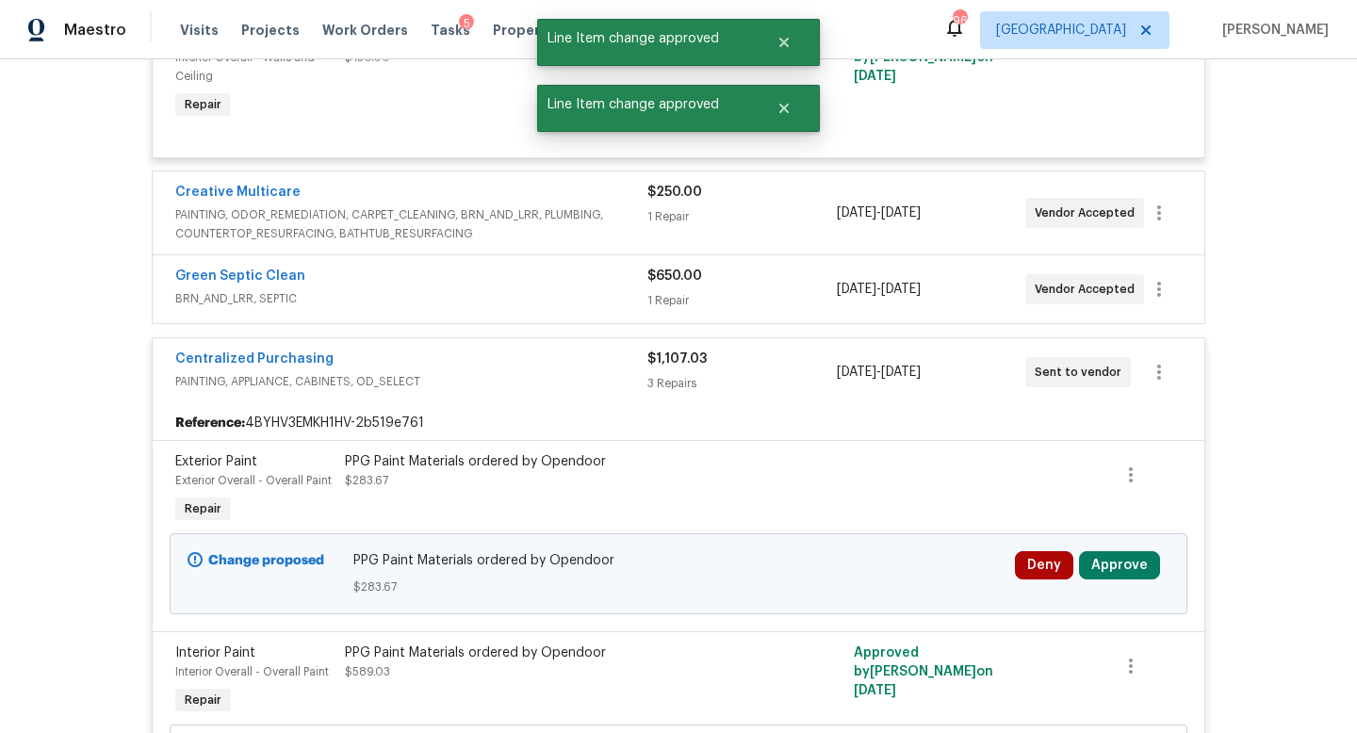
scroll to position [2079, 0]
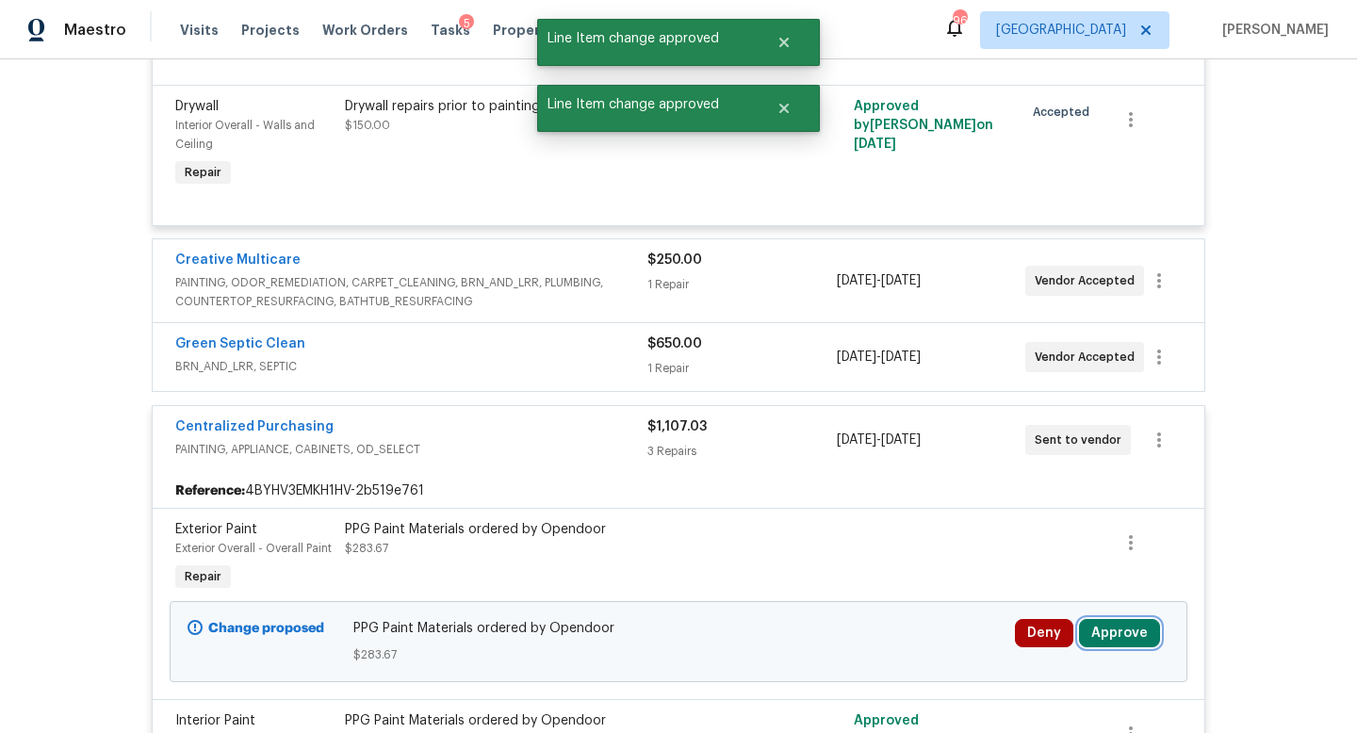
click at [1103, 624] on button "Approve" at bounding box center [1119, 633] width 81 height 28
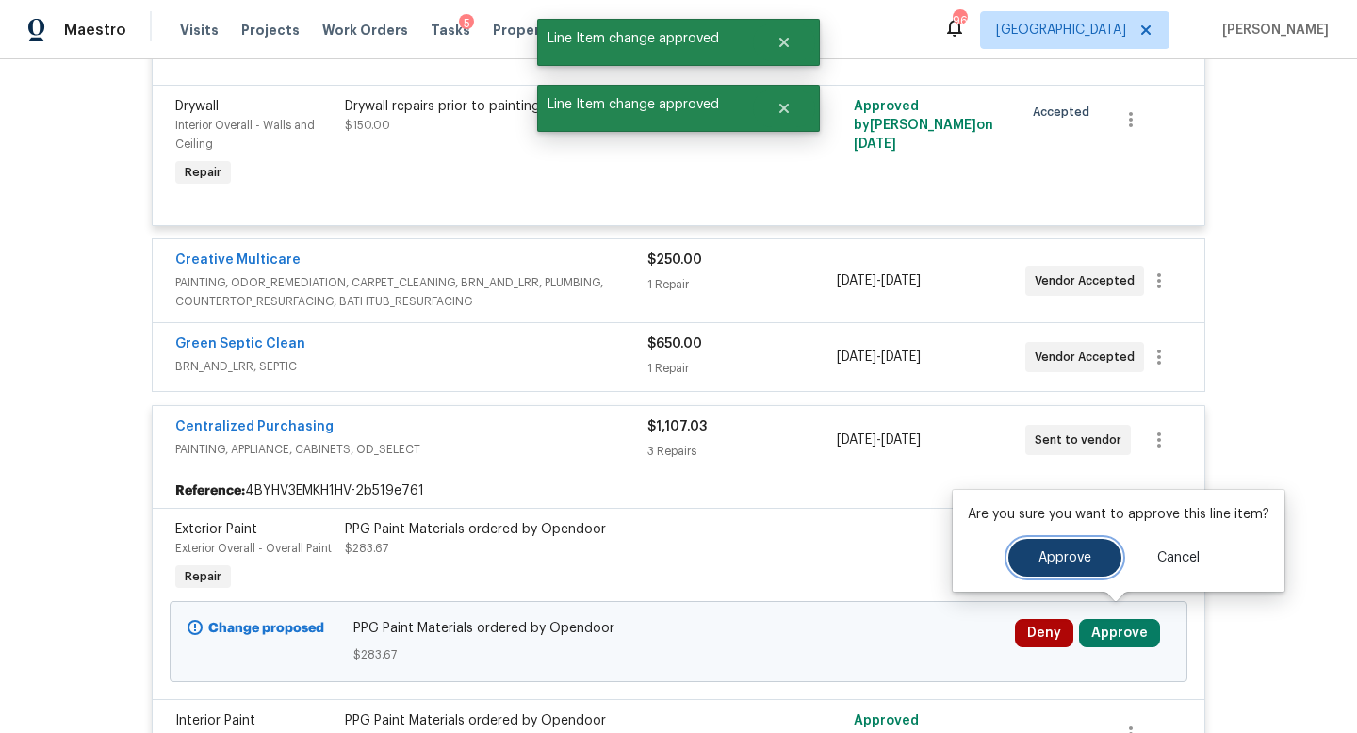
click at [1061, 567] on button "Approve" at bounding box center [1064, 558] width 113 height 38
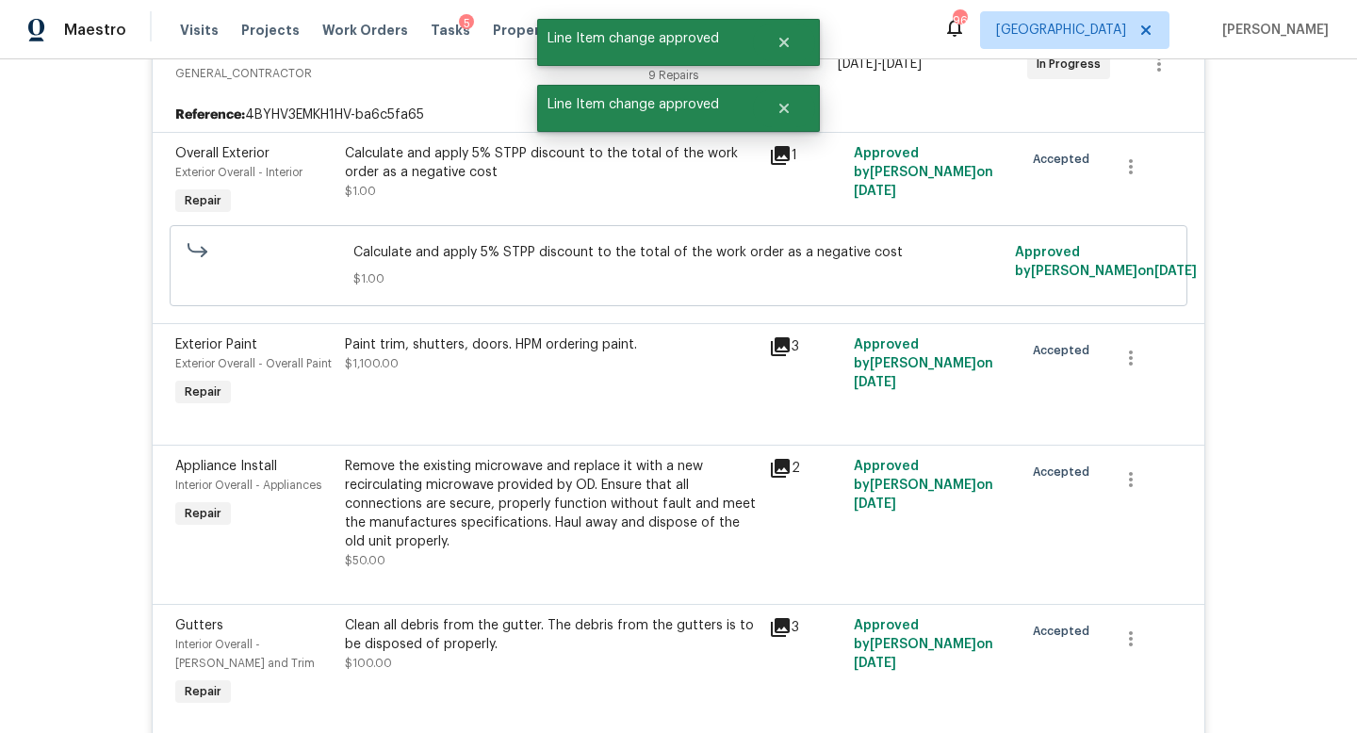
scroll to position [0, 0]
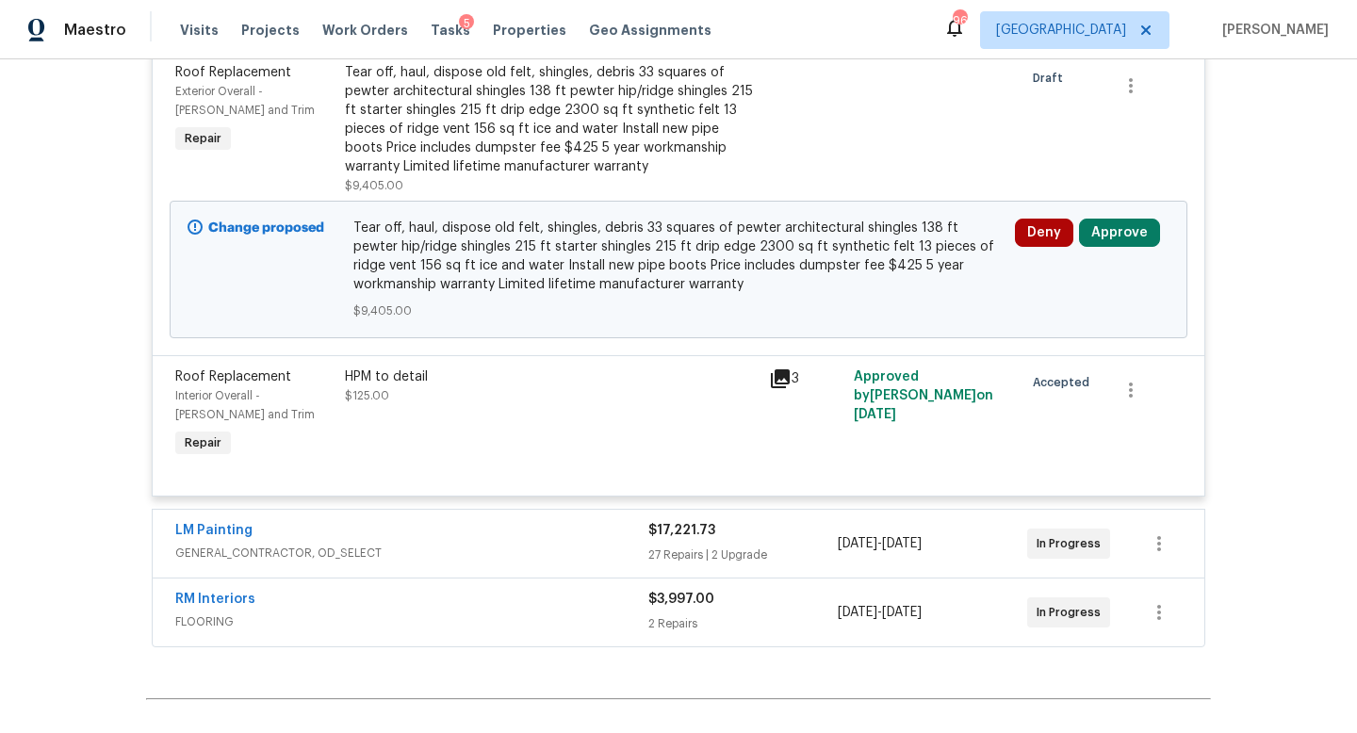
scroll to position [694, 0]
click at [1112, 225] on button "Approve" at bounding box center [1119, 232] width 81 height 28
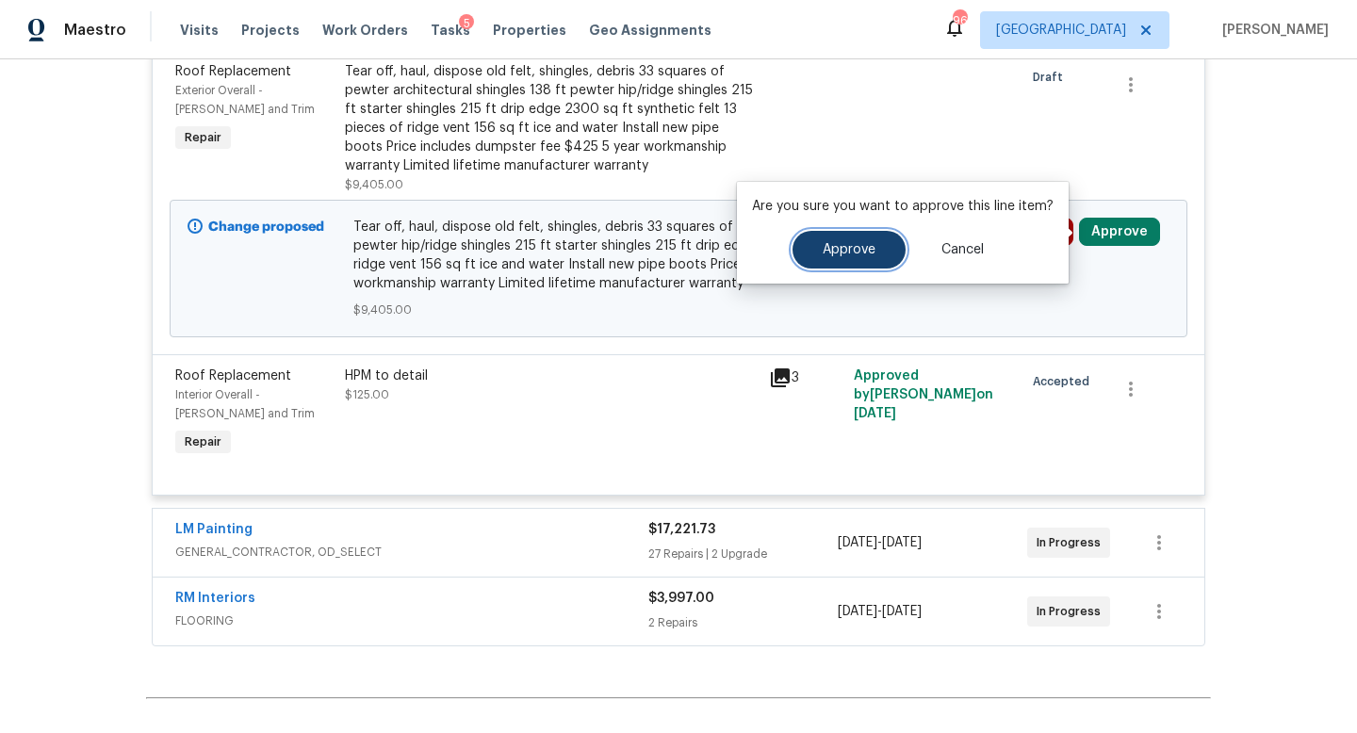
click at [859, 257] on button "Approve" at bounding box center [849, 250] width 113 height 38
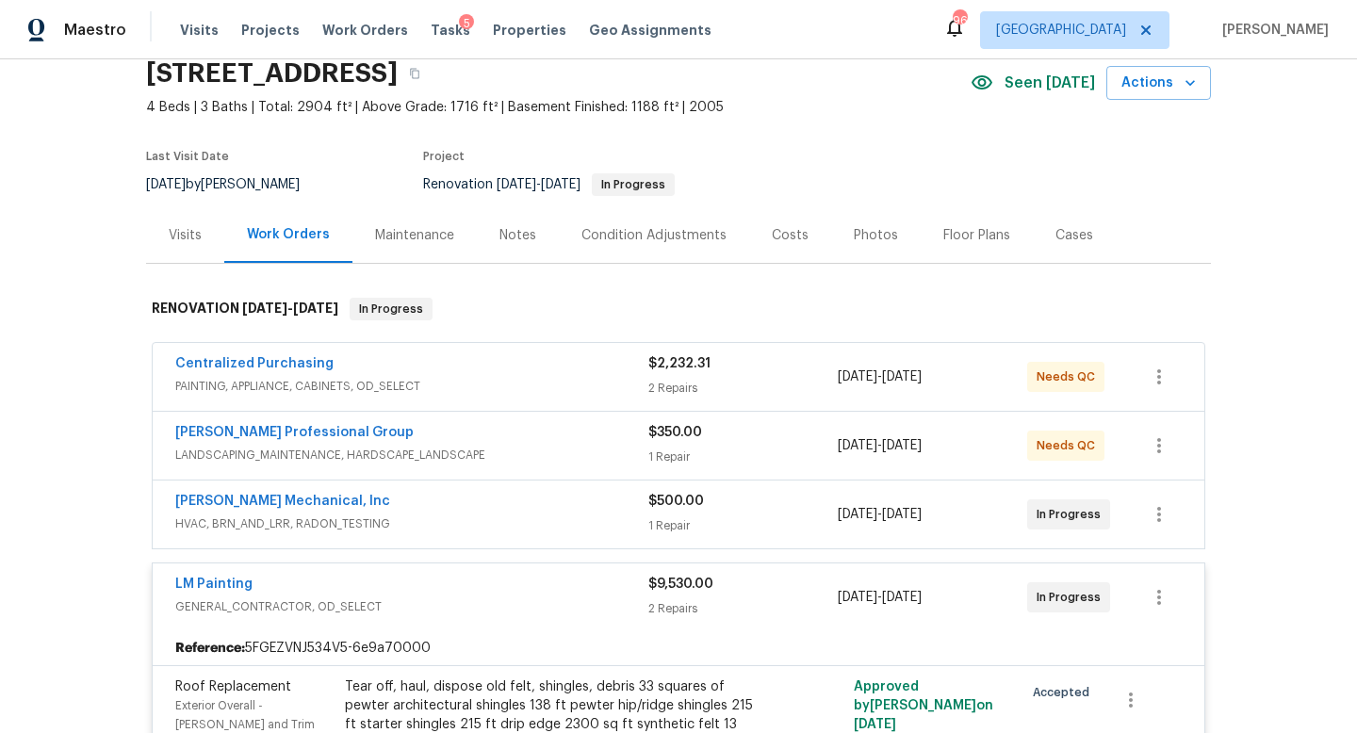
scroll to position [0, 0]
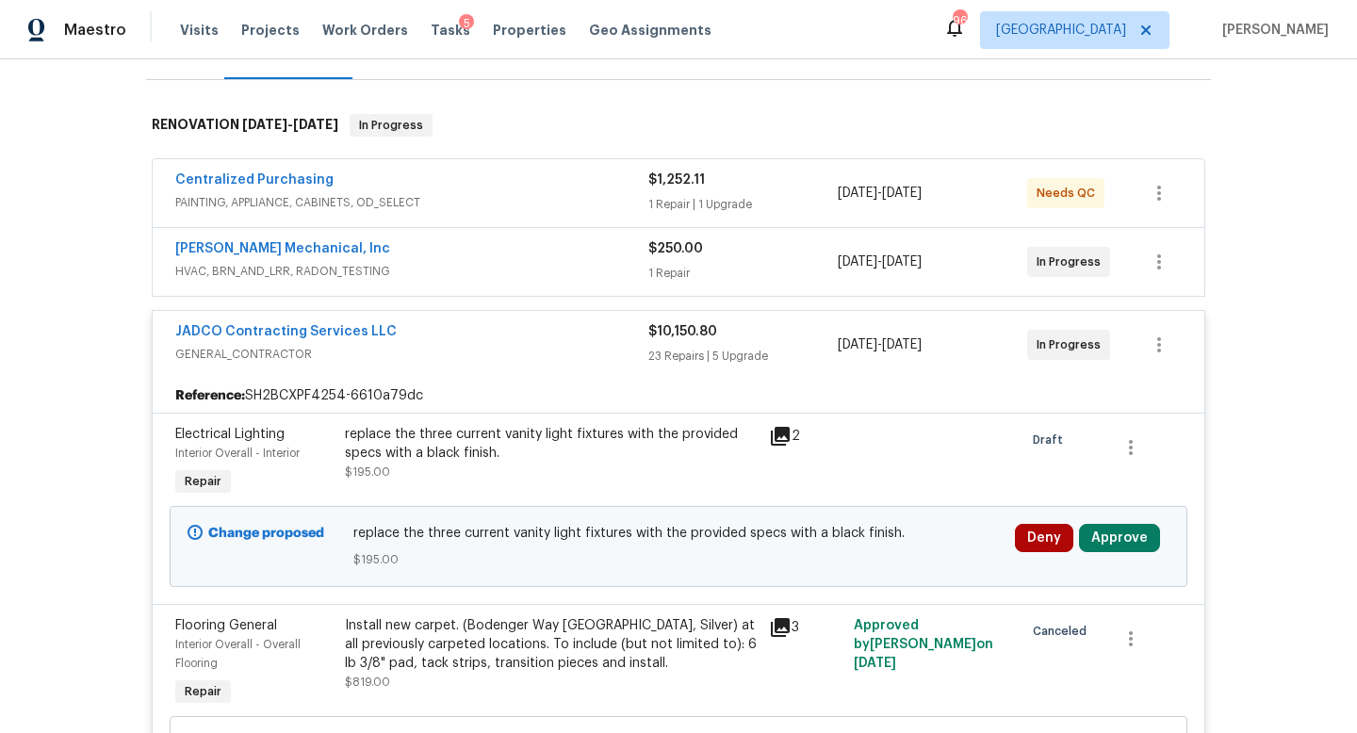
scroll to position [309, 0]
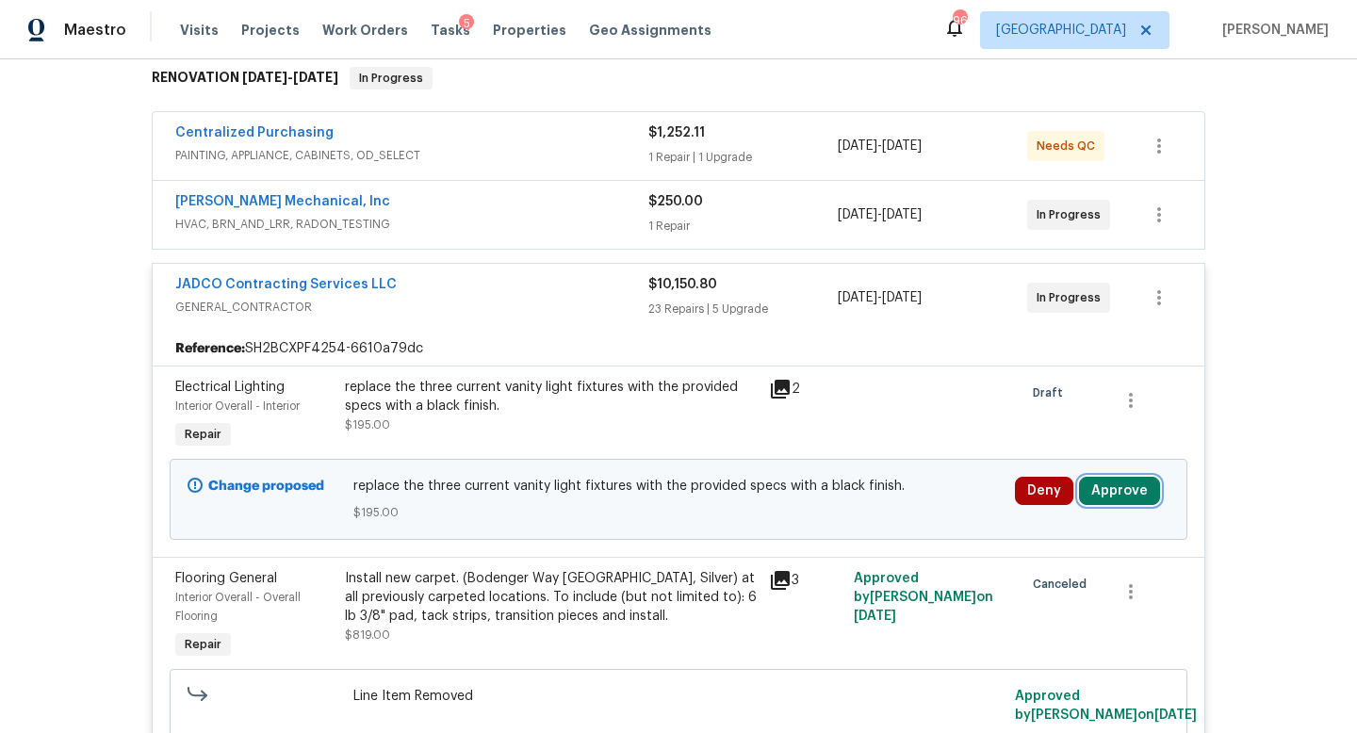
click at [1123, 487] on button "Approve" at bounding box center [1119, 491] width 81 height 28
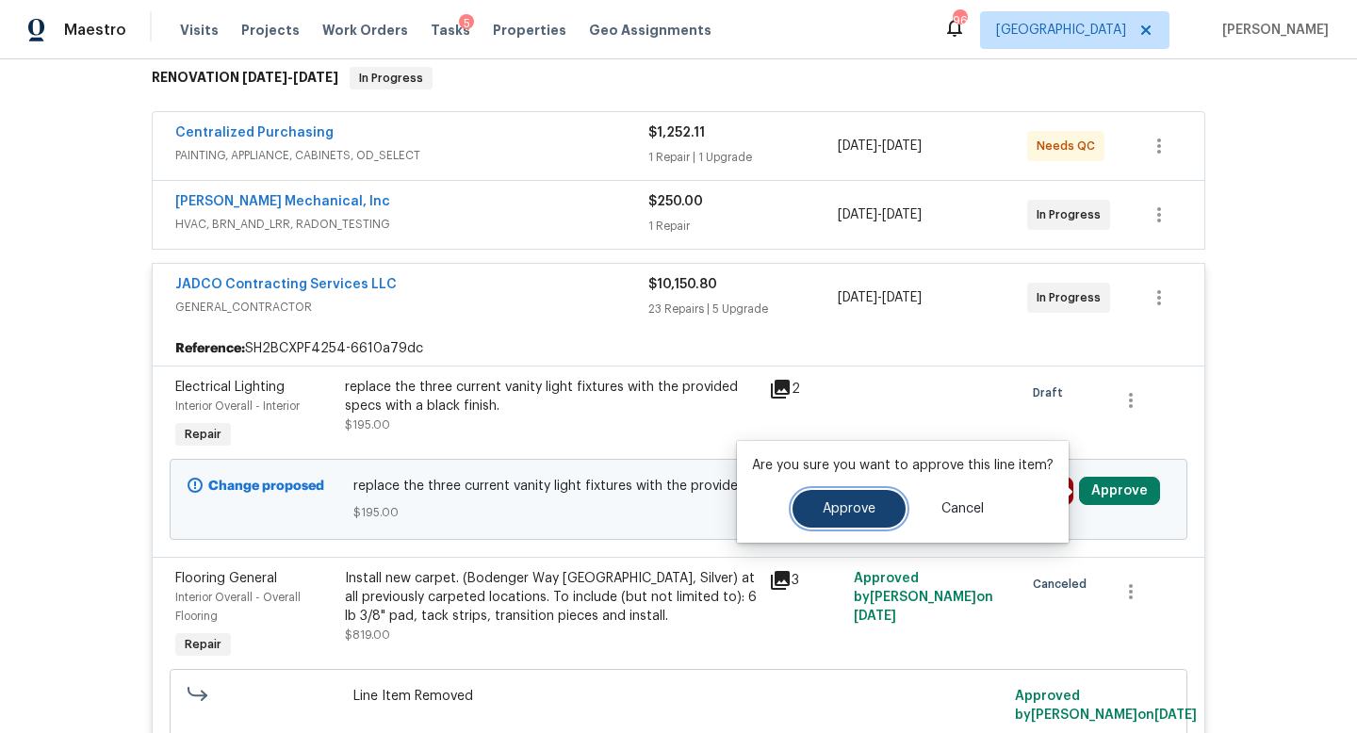
click at [857, 490] on button "Approve" at bounding box center [849, 509] width 113 height 38
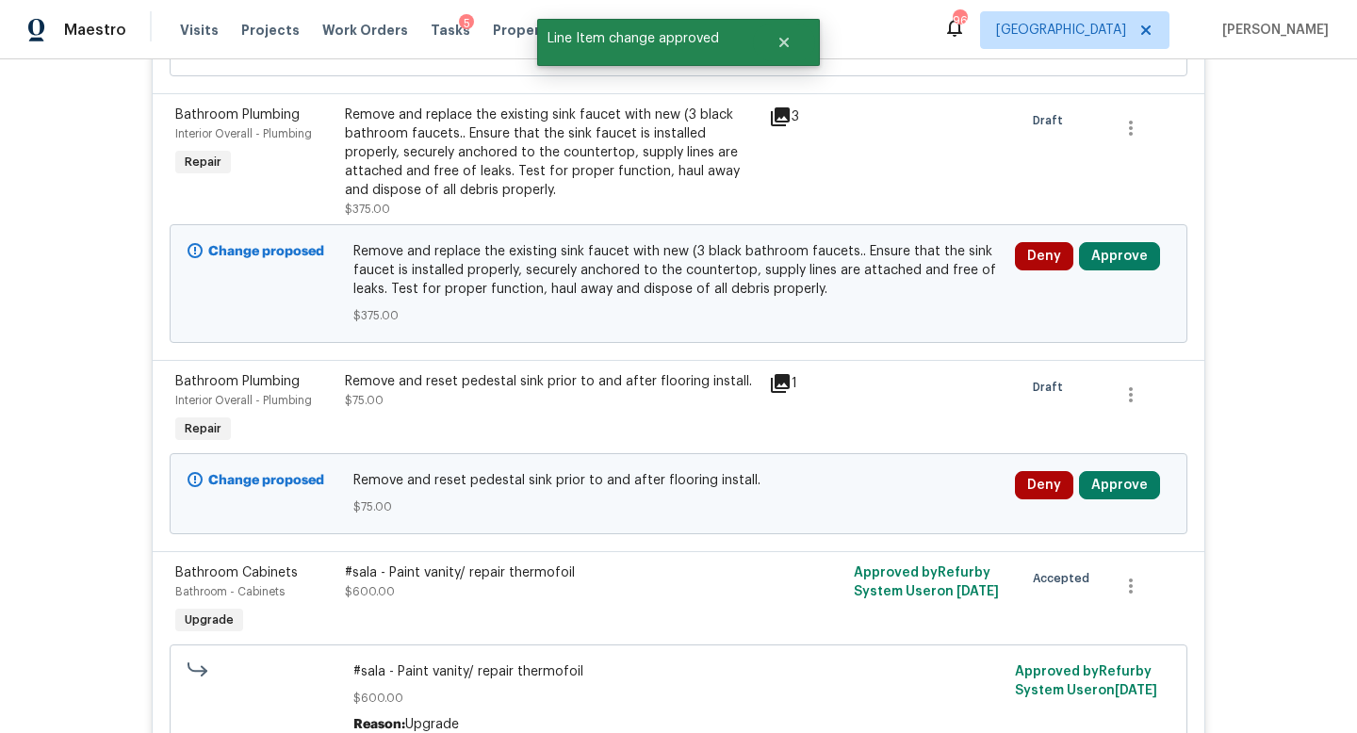
scroll to position [786, 0]
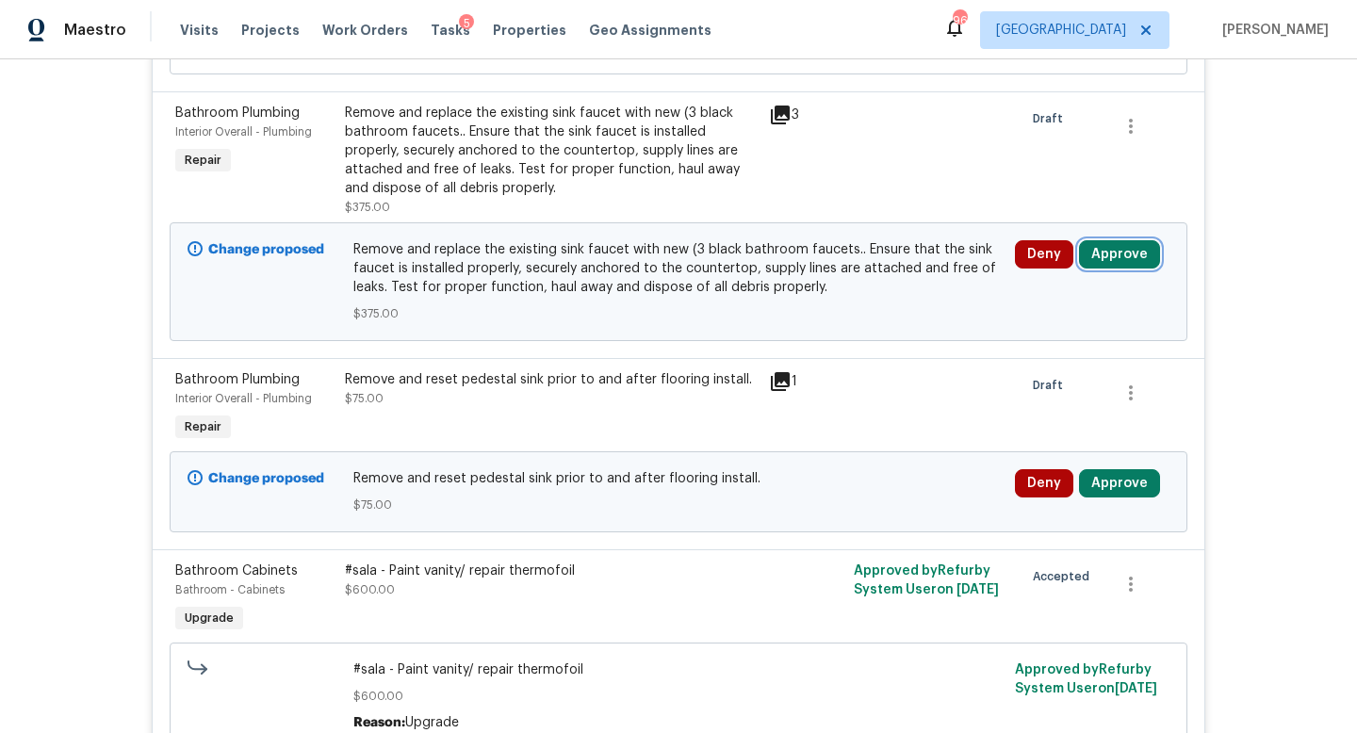
click at [1105, 262] on button "Approve" at bounding box center [1119, 254] width 81 height 28
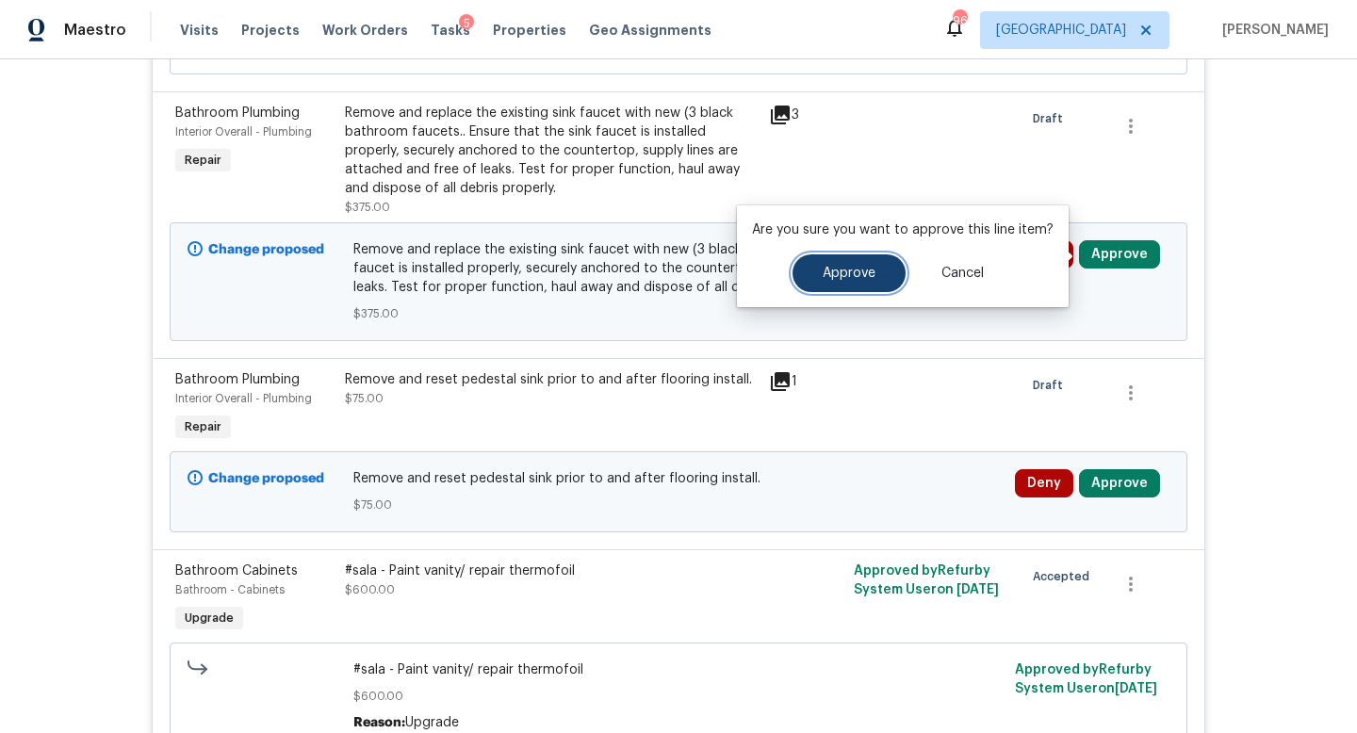
click at [860, 278] on span "Approve" at bounding box center [849, 274] width 53 height 14
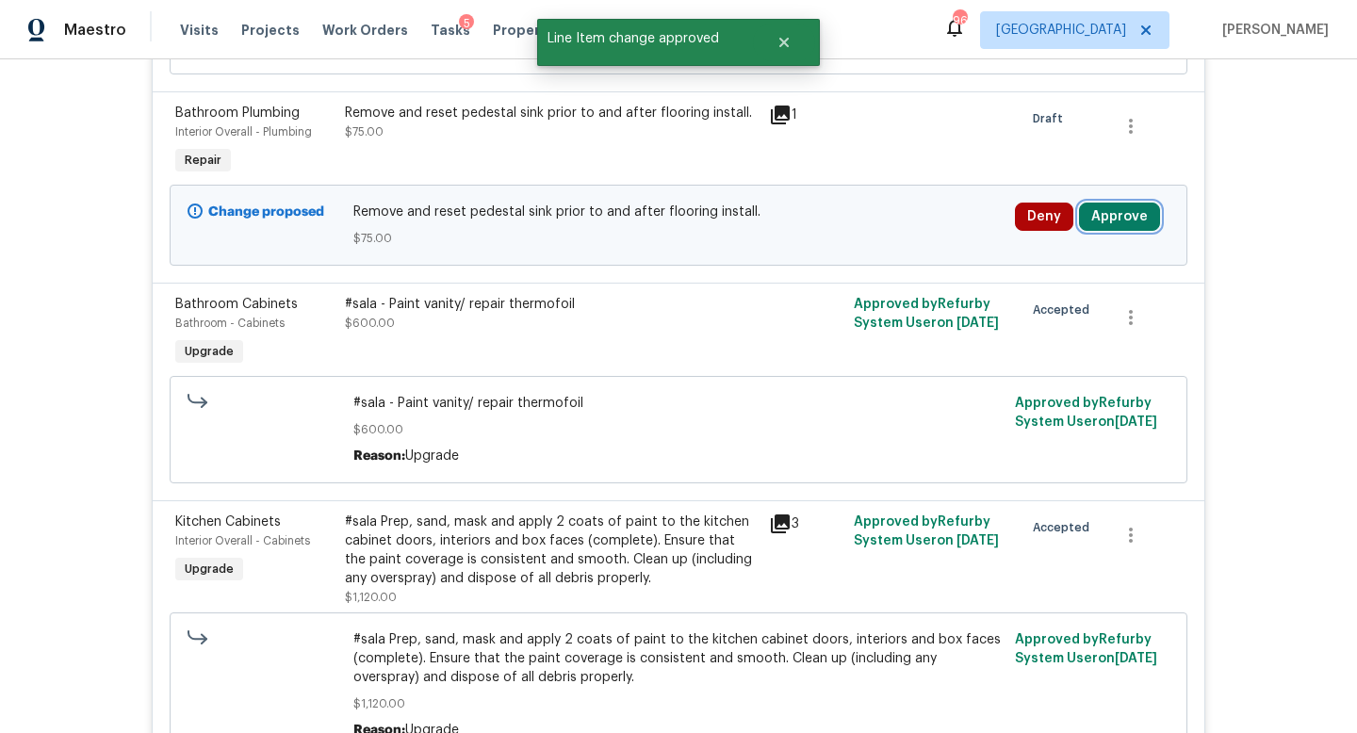
click at [1128, 206] on button "Approve" at bounding box center [1119, 217] width 81 height 28
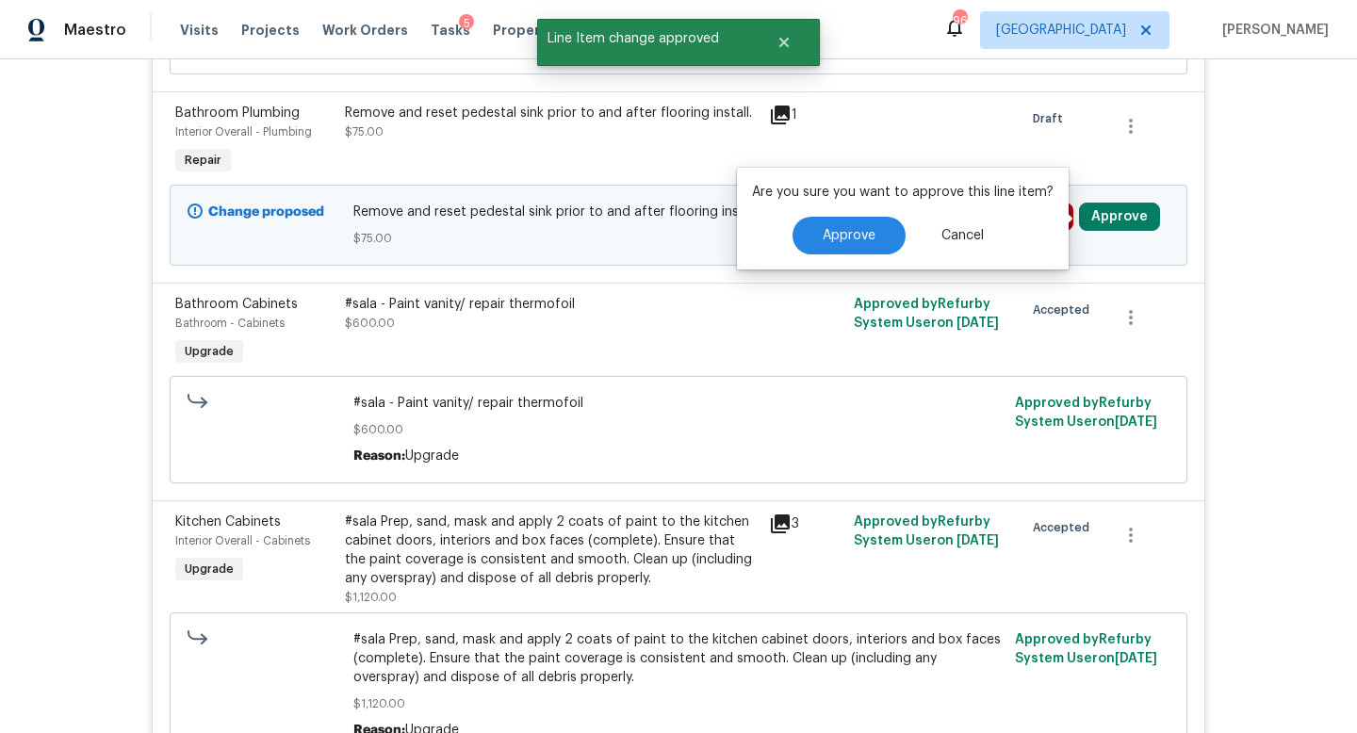
click at [779, 252] on div "Approve Cancel" at bounding box center [903, 236] width 302 height 38
click at [826, 246] on button "Approve" at bounding box center [849, 236] width 113 height 38
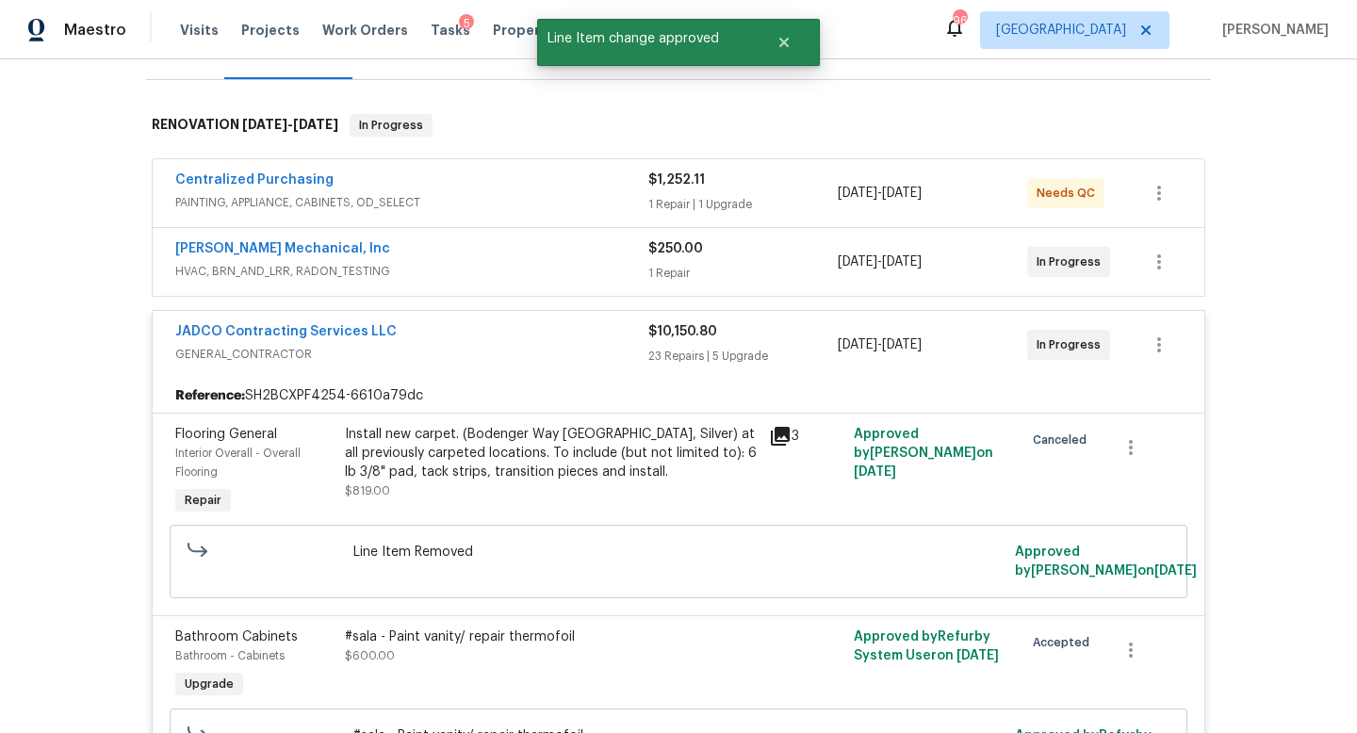
scroll to position [0, 0]
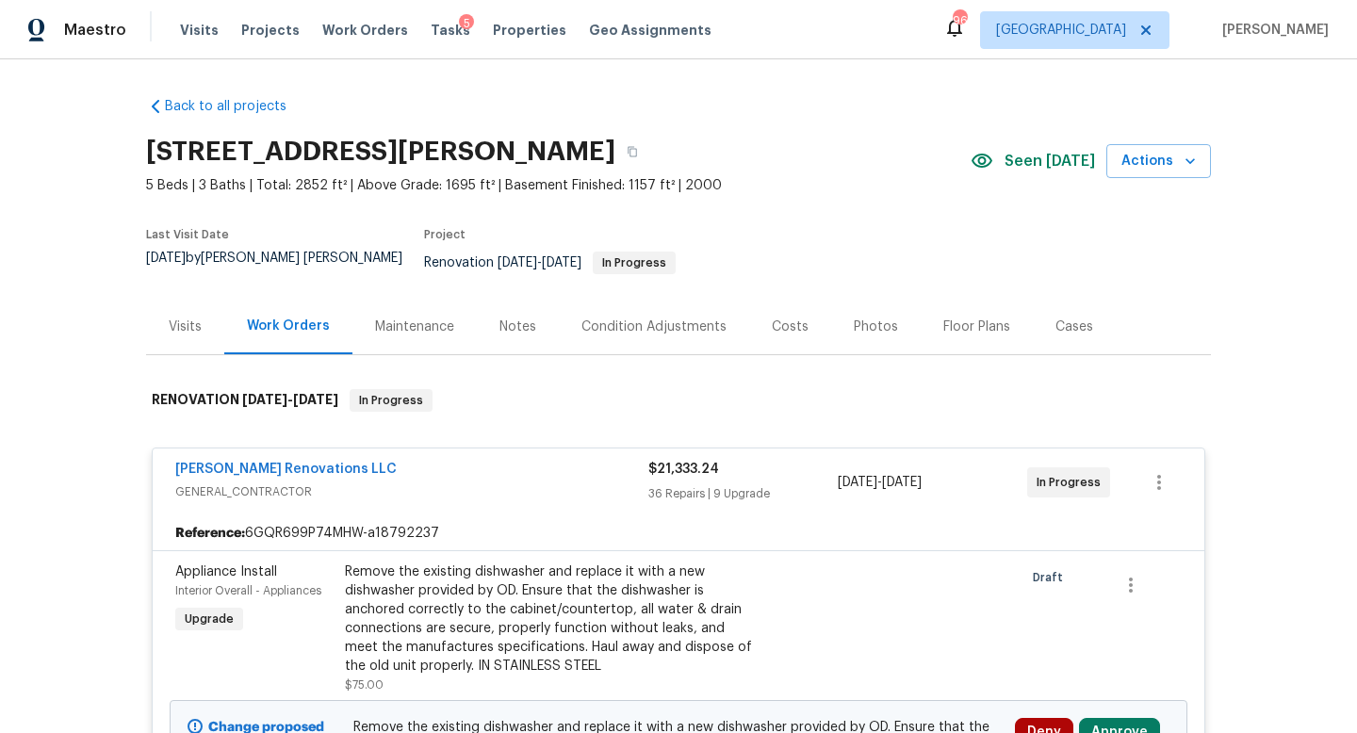
click at [778, 319] on div "Costs" at bounding box center [790, 327] width 37 height 19
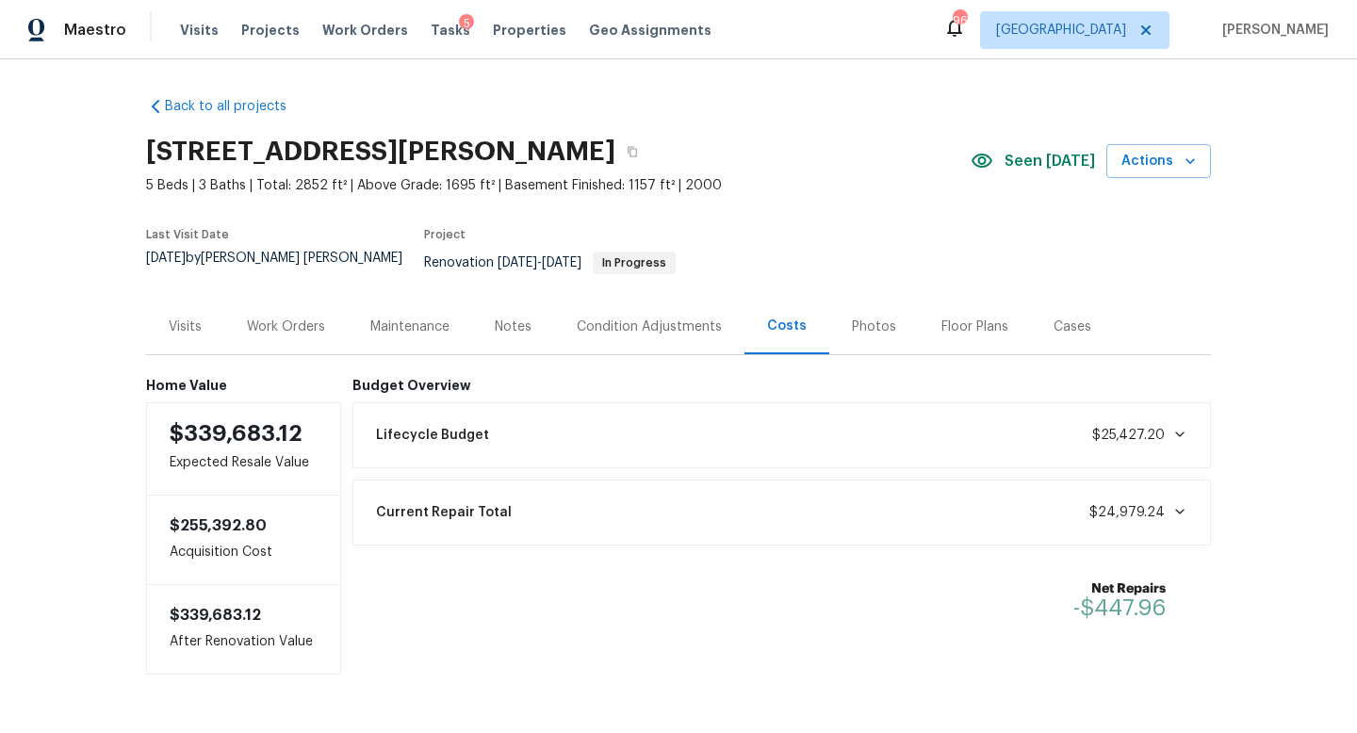
click at [407, 326] on div "Maintenance" at bounding box center [410, 327] width 124 height 56
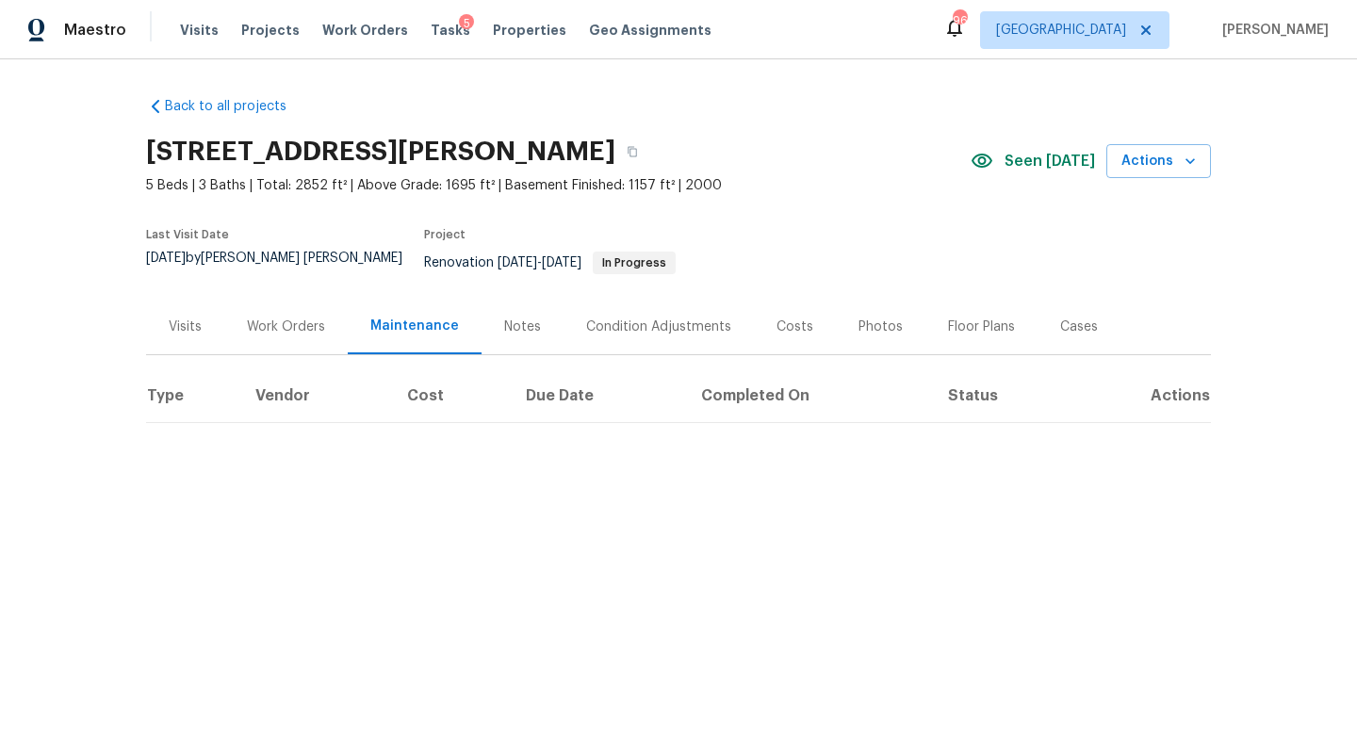
click at [303, 322] on div "Work Orders" at bounding box center [285, 327] width 123 height 56
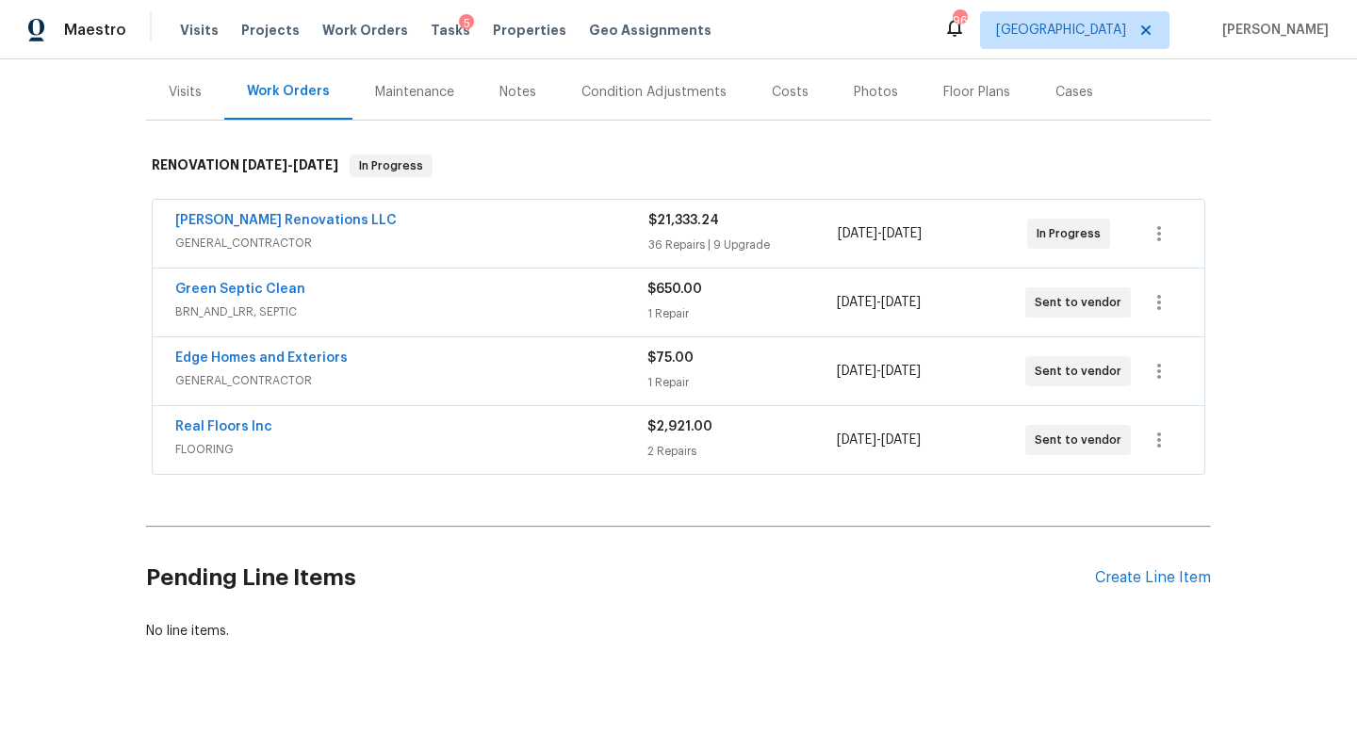
scroll to position [237, 0]
click at [540, 232] on span "GENERAL_CONTRACTOR" at bounding box center [411, 241] width 473 height 19
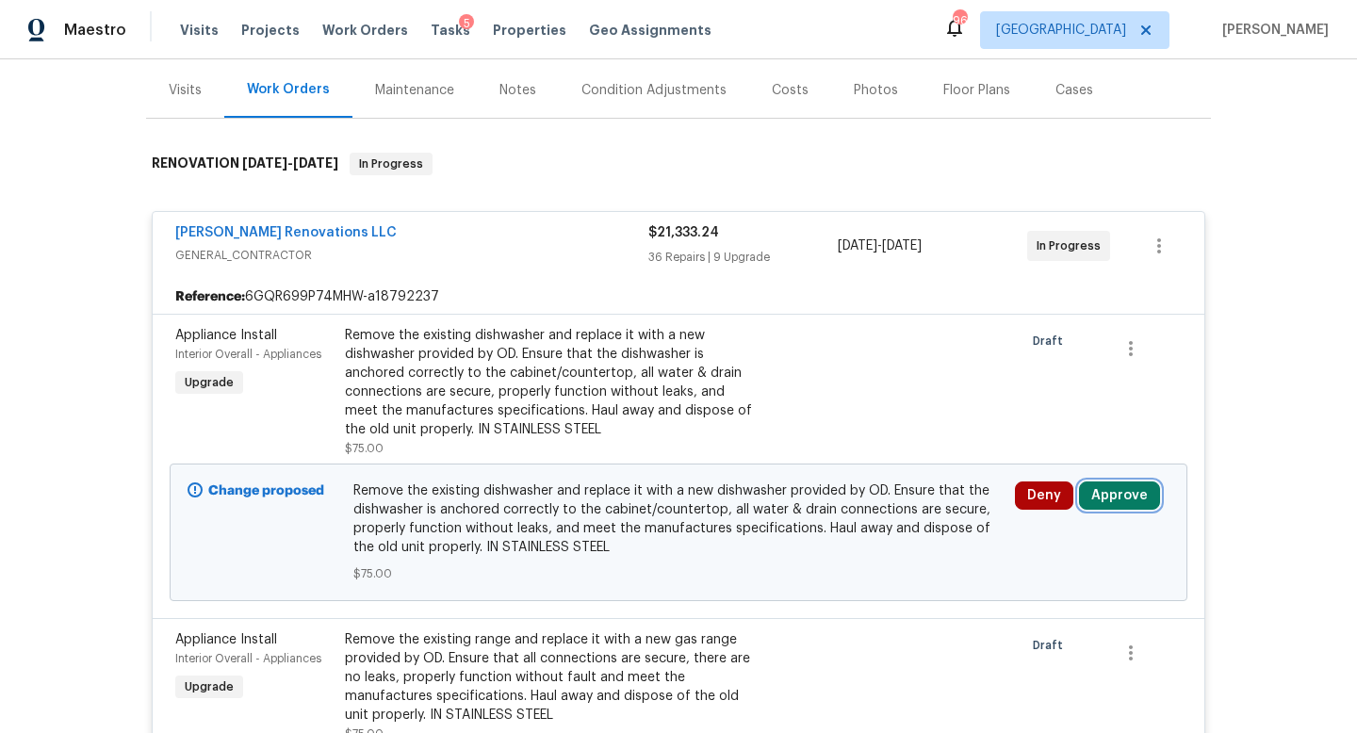
click at [1119, 482] on button "Approve" at bounding box center [1119, 496] width 81 height 28
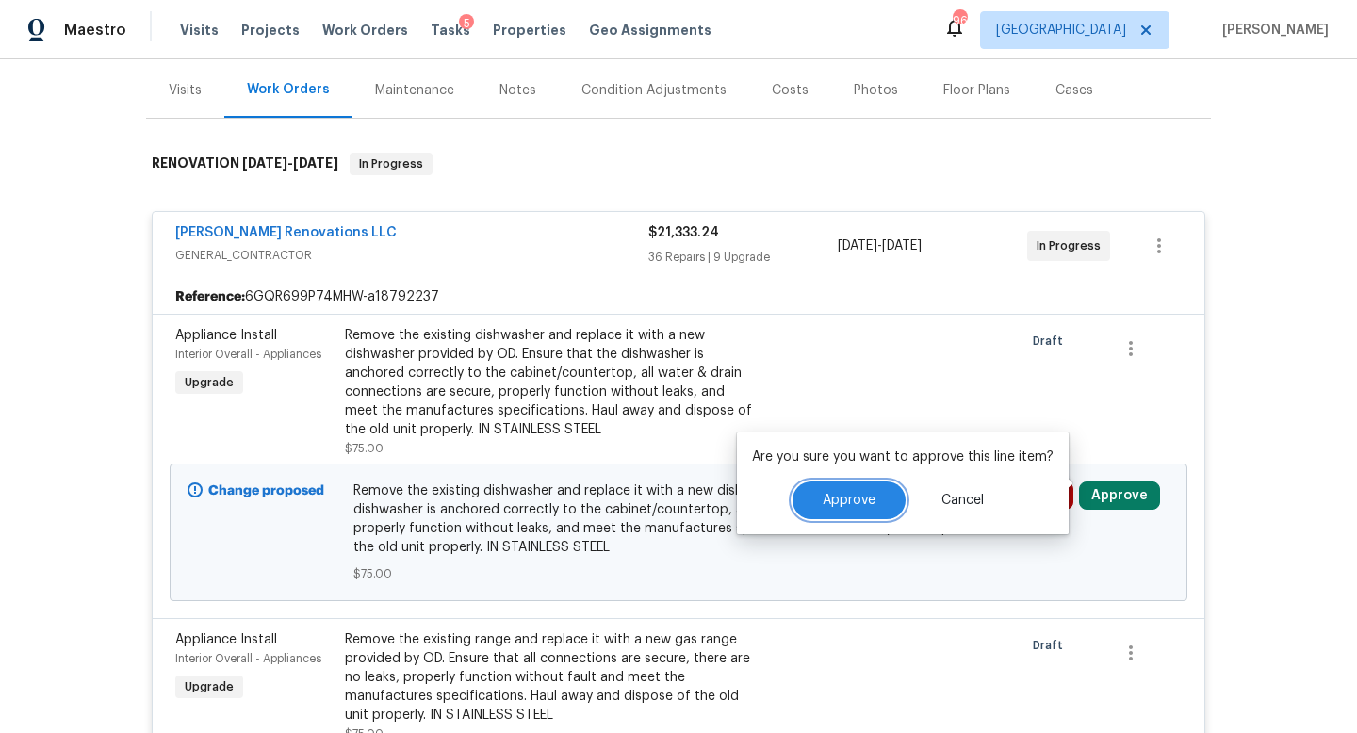
click at [839, 502] on span "Approve" at bounding box center [849, 501] width 53 height 14
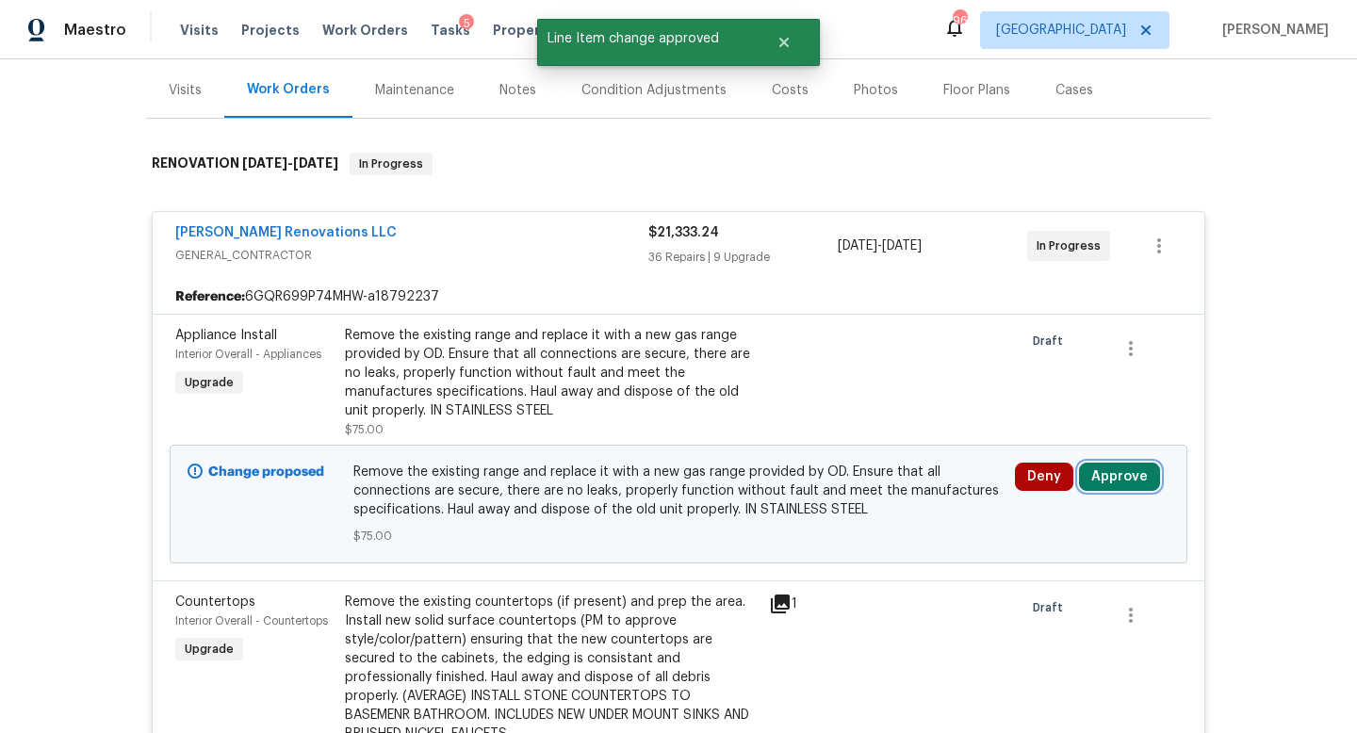
click at [1118, 464] on button "Approve" at bounding box center [1119, 477] width 81 height 28
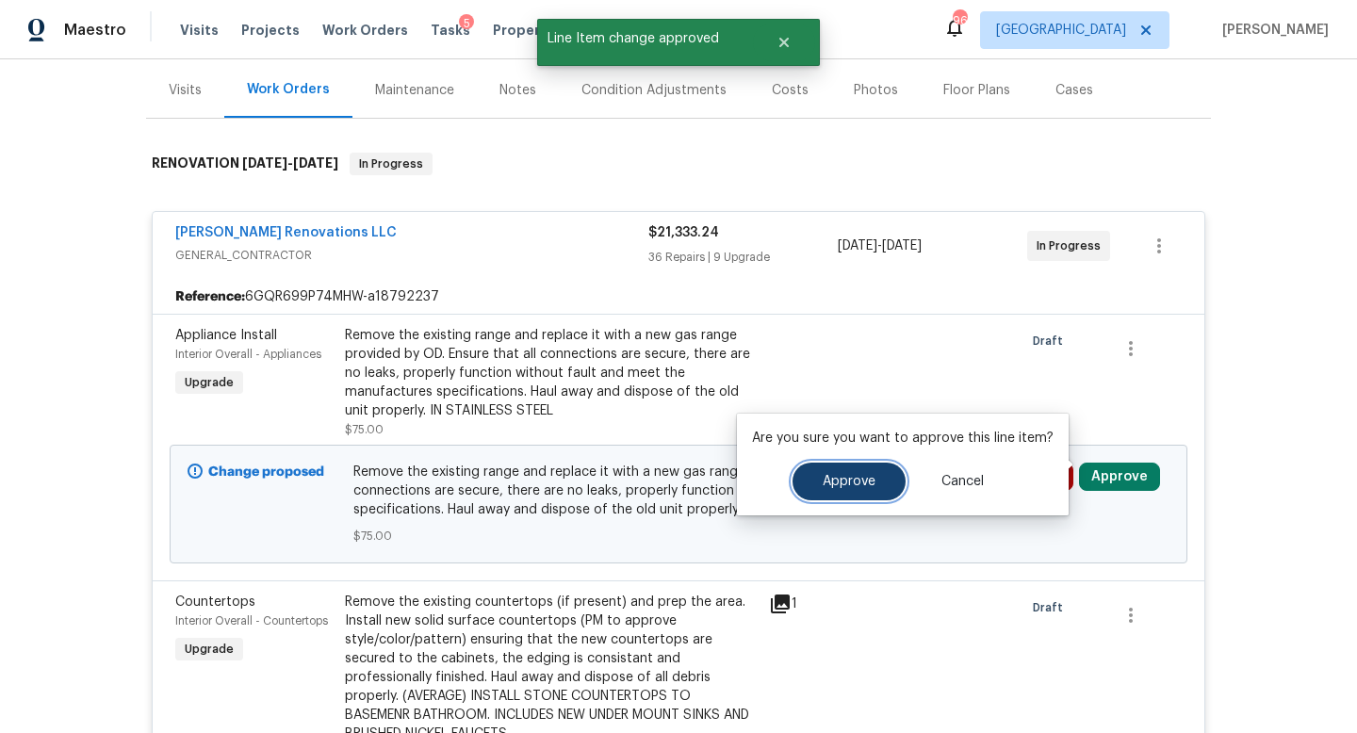
click at [866, 493] on button "Approve" at bounding box center [849, 482] width 113 height 38
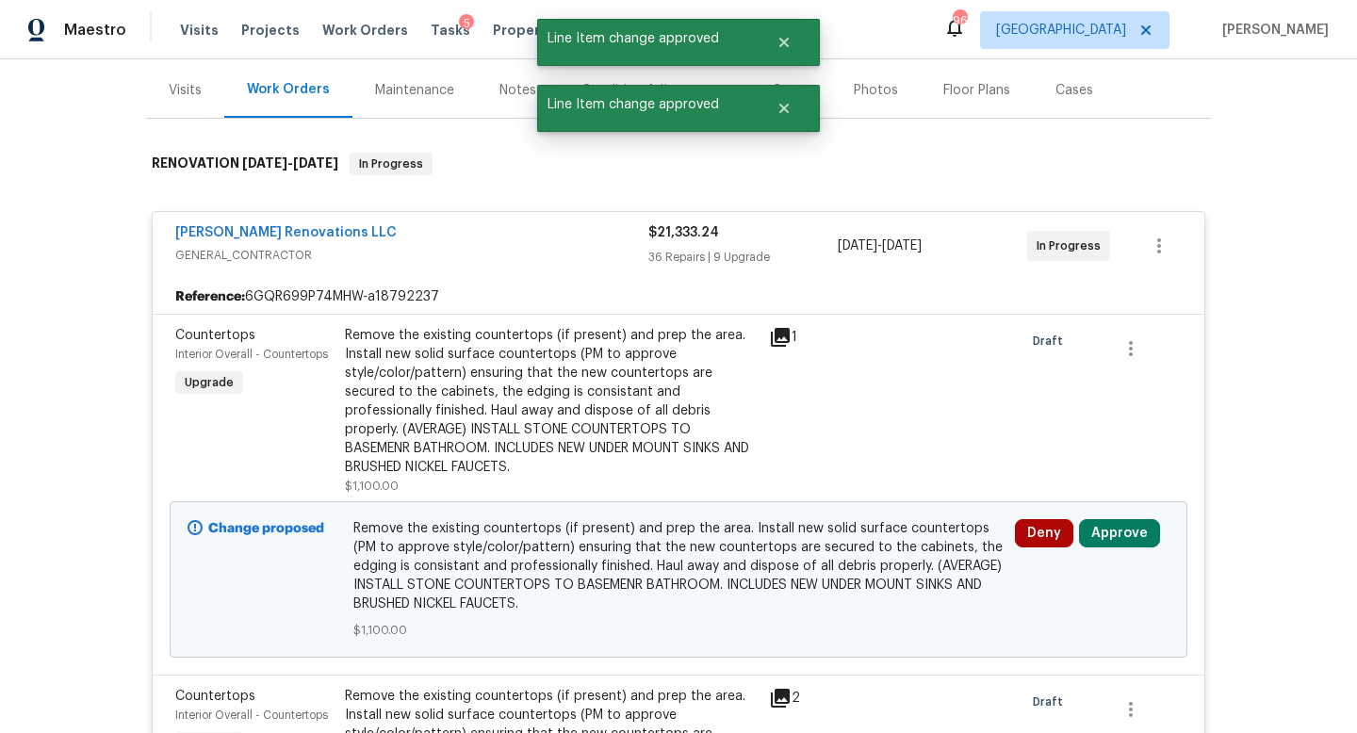
scroll to position [297, 0]
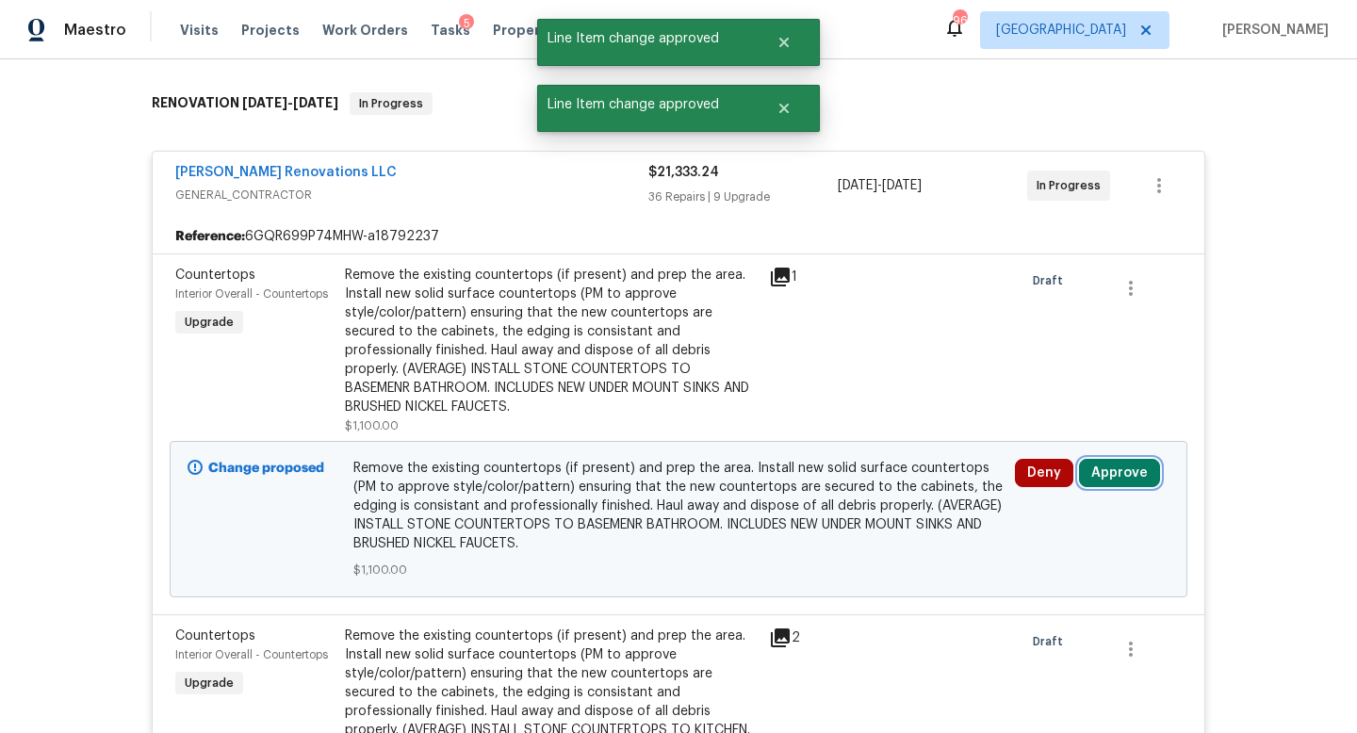
click at [1100, 463] on button "Approve" at bounding box center [1119, 473] width 81 height 28
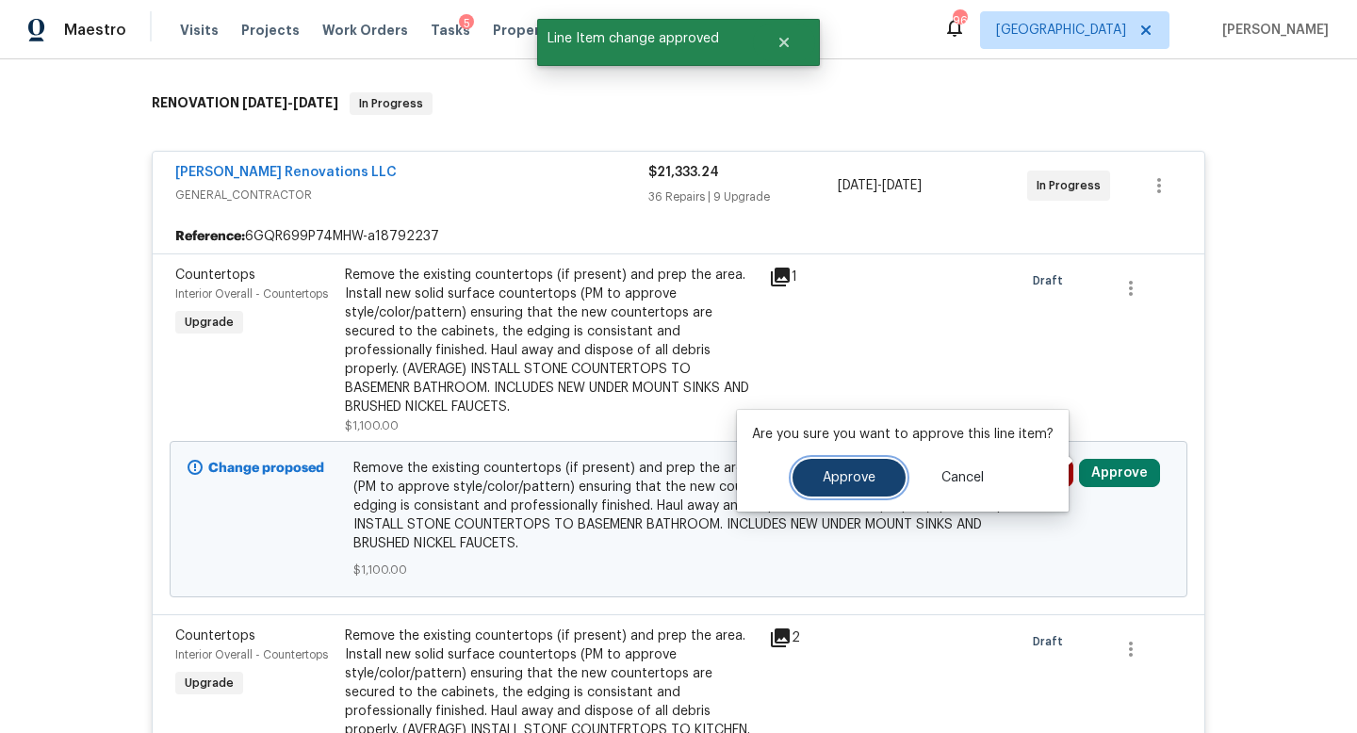
click at [845, 476] on span "Approve" at bounding box center [849, 478] width 53 height 14
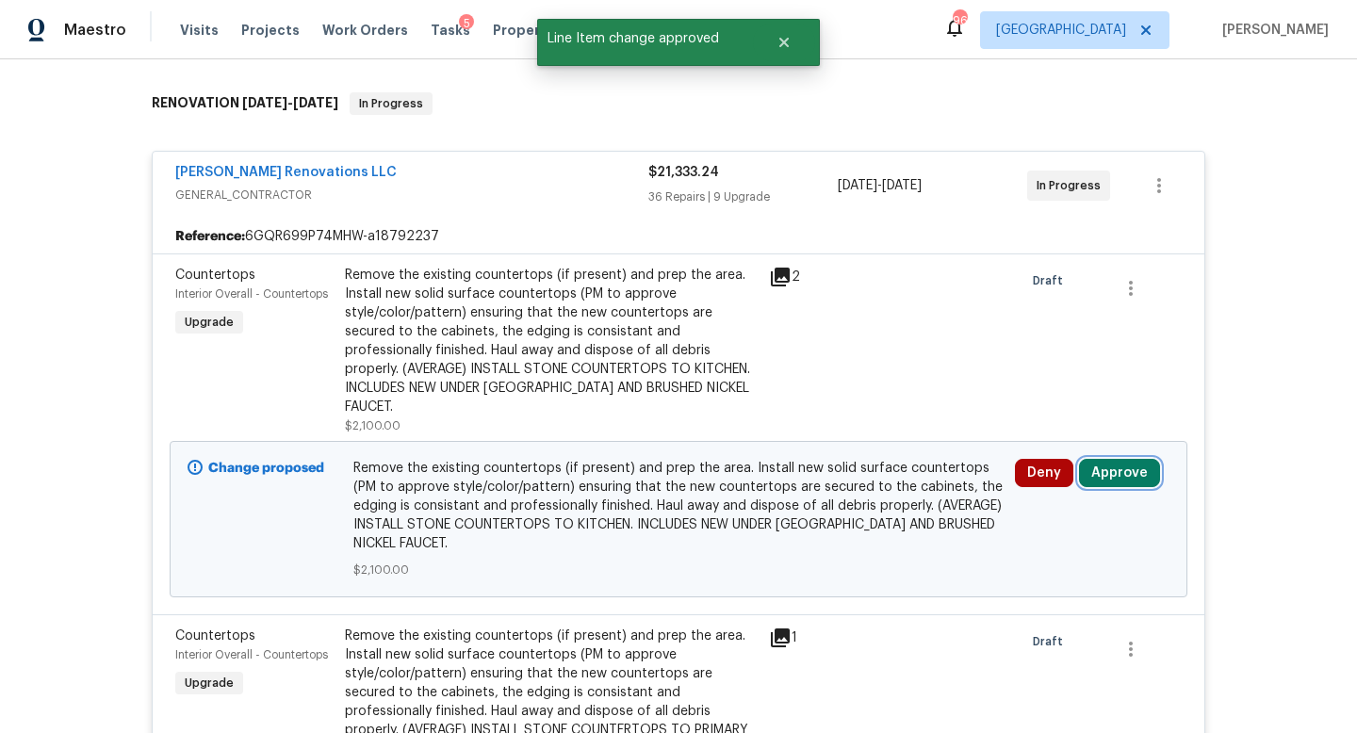
click at [1116, 459] on button "Approve" at bounding box center [1119, 473] width 81 height 28
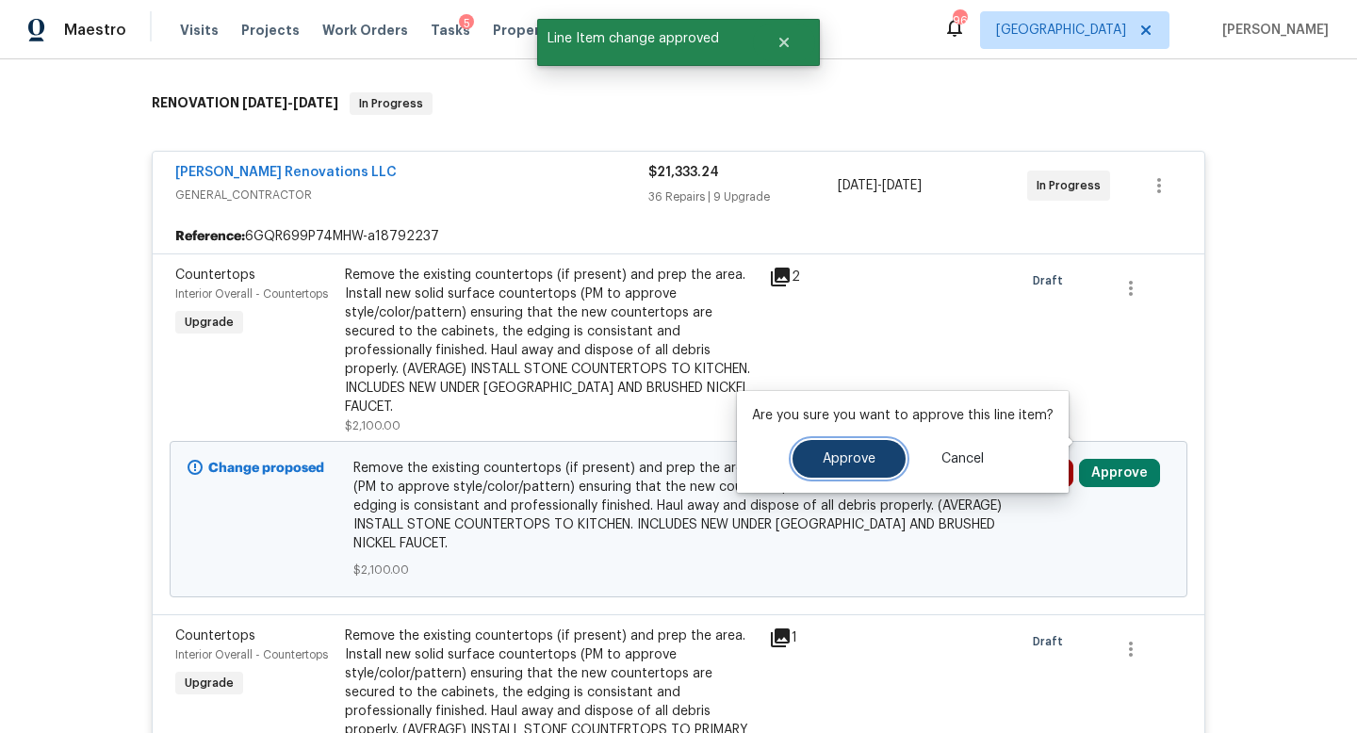
click at [854, 459] on span "Approve" at bounding box center [849, 459] width 53 height 14
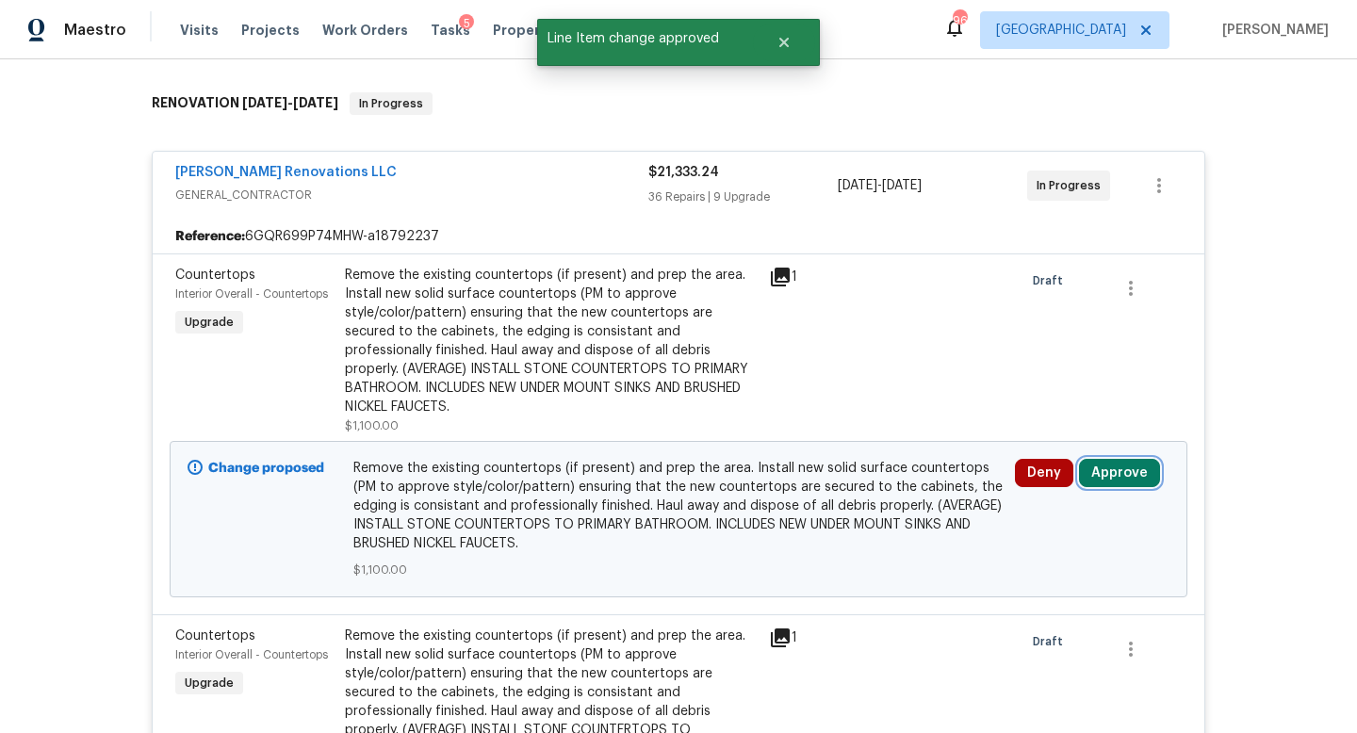
click at [1119, 460] on button "Approve" at bounding box center [1119, 473] width 81 height 28
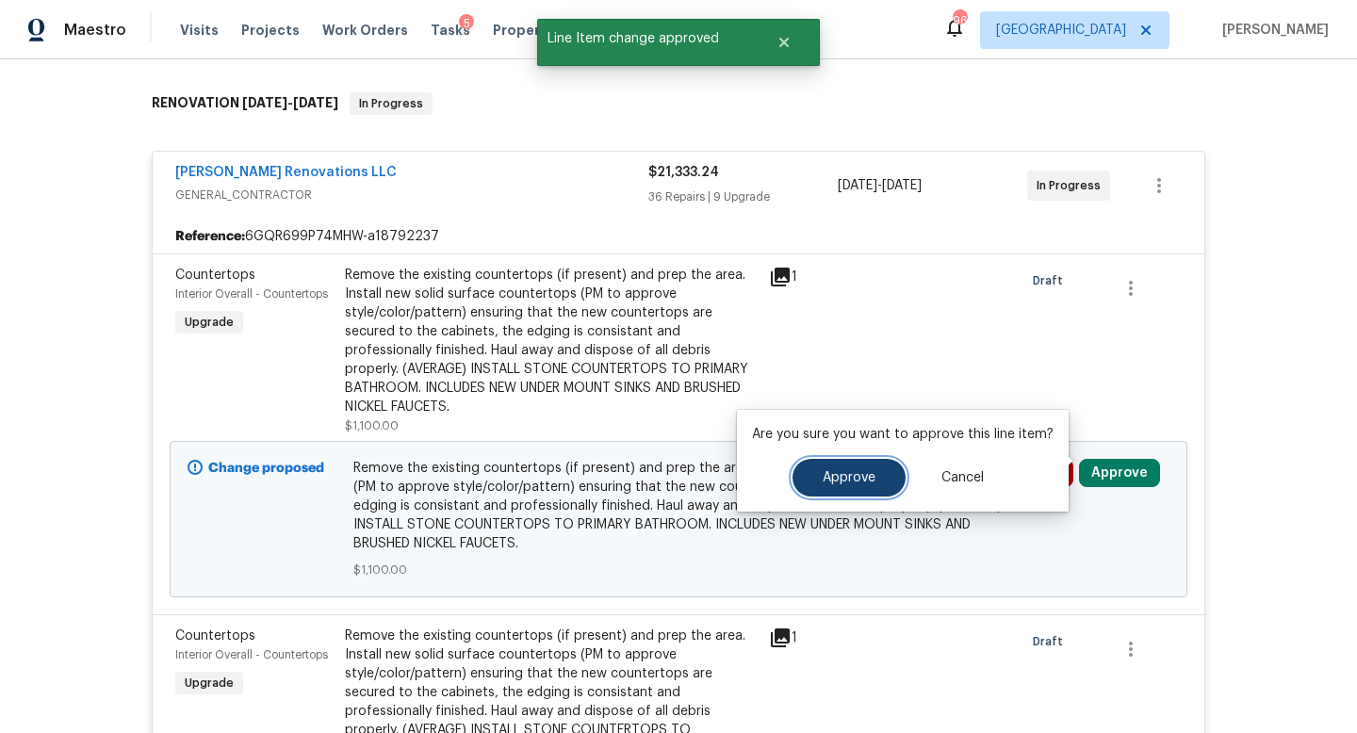
click at [899, 483] on button "Approve" at bounding box center [849, 478] width 113 height 38
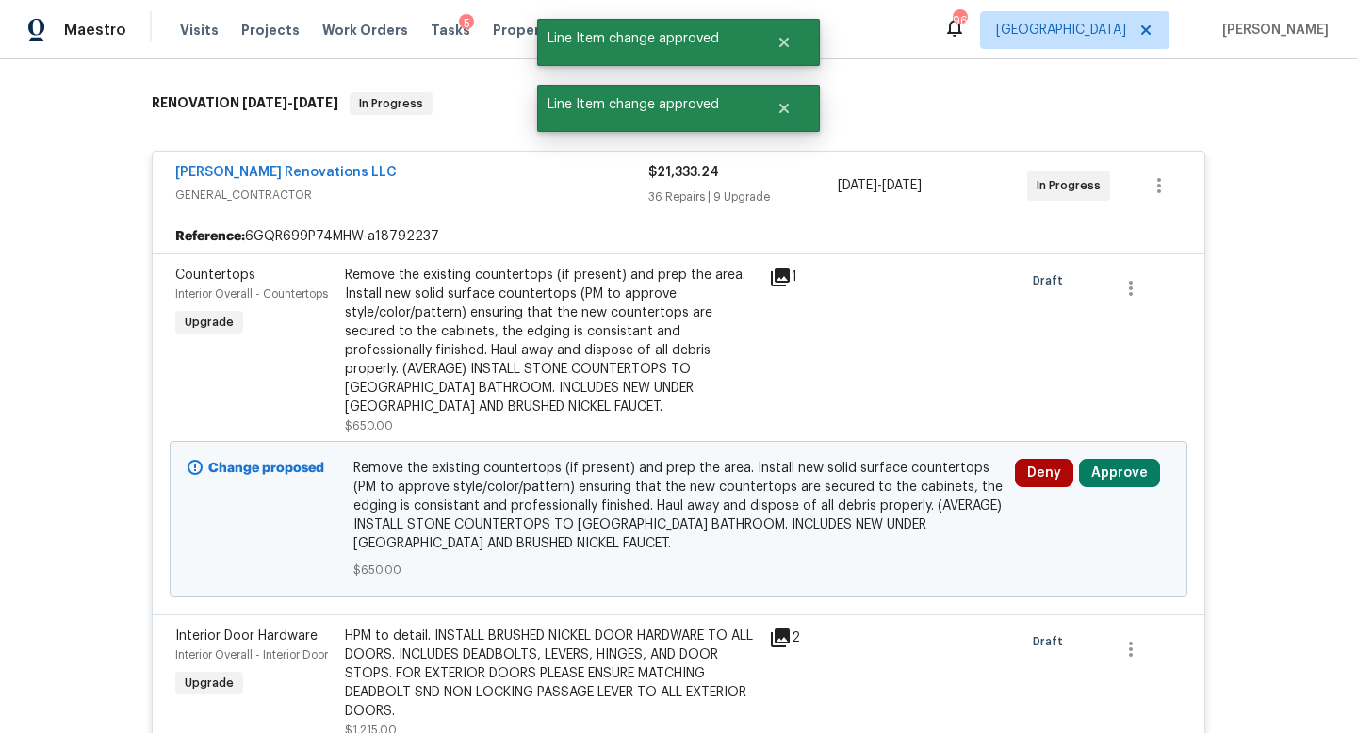
scroll to position [367, 0]
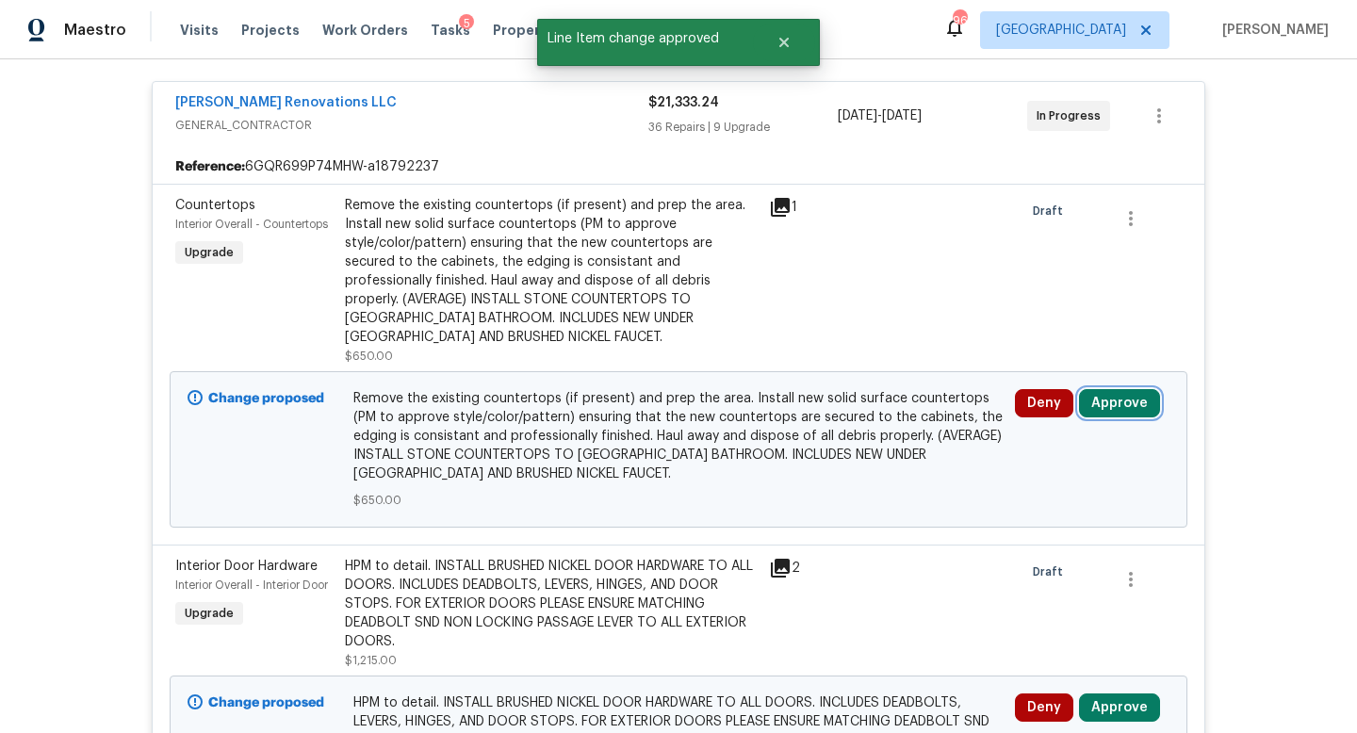
click at [1107, 389] on button "Approve" at bounding box center [1119, 403] width 81 height 28
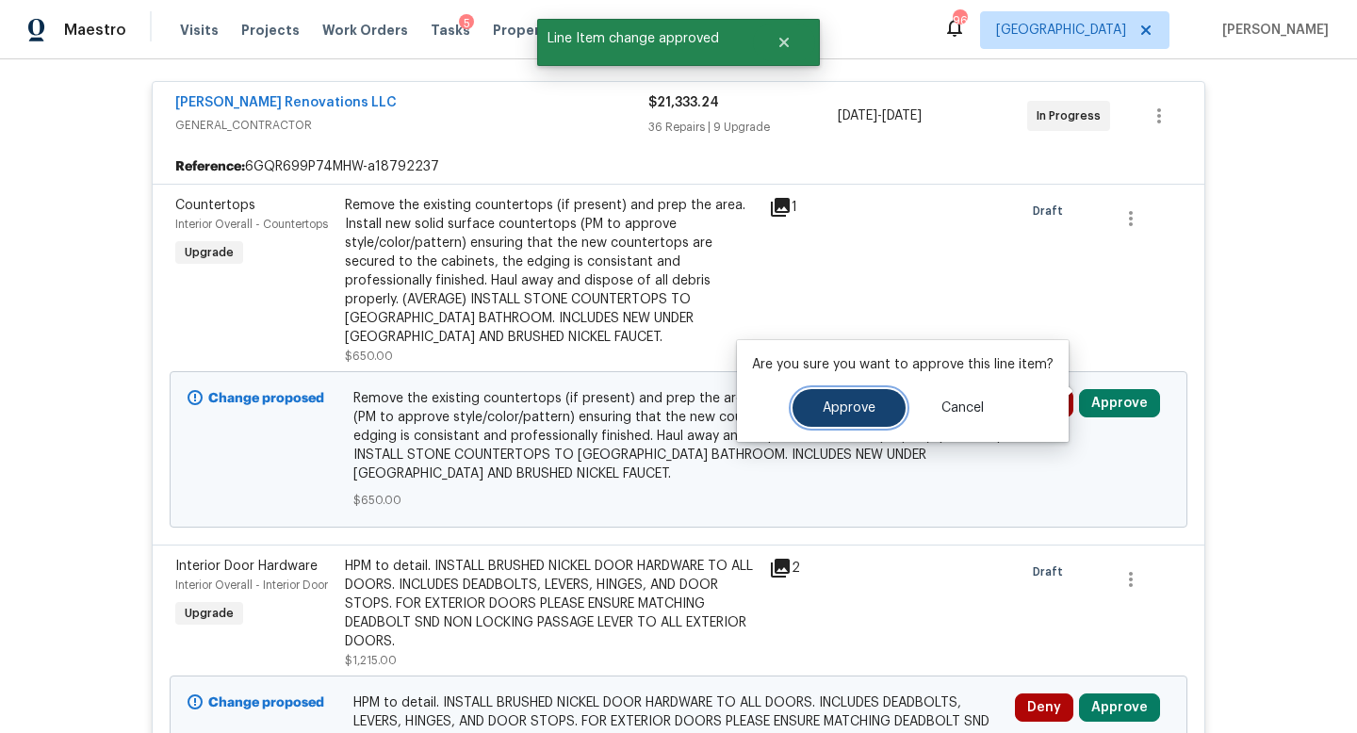
click at [852, 414] on span "Approve" at bounding box center [849, 408] width 53 height 14
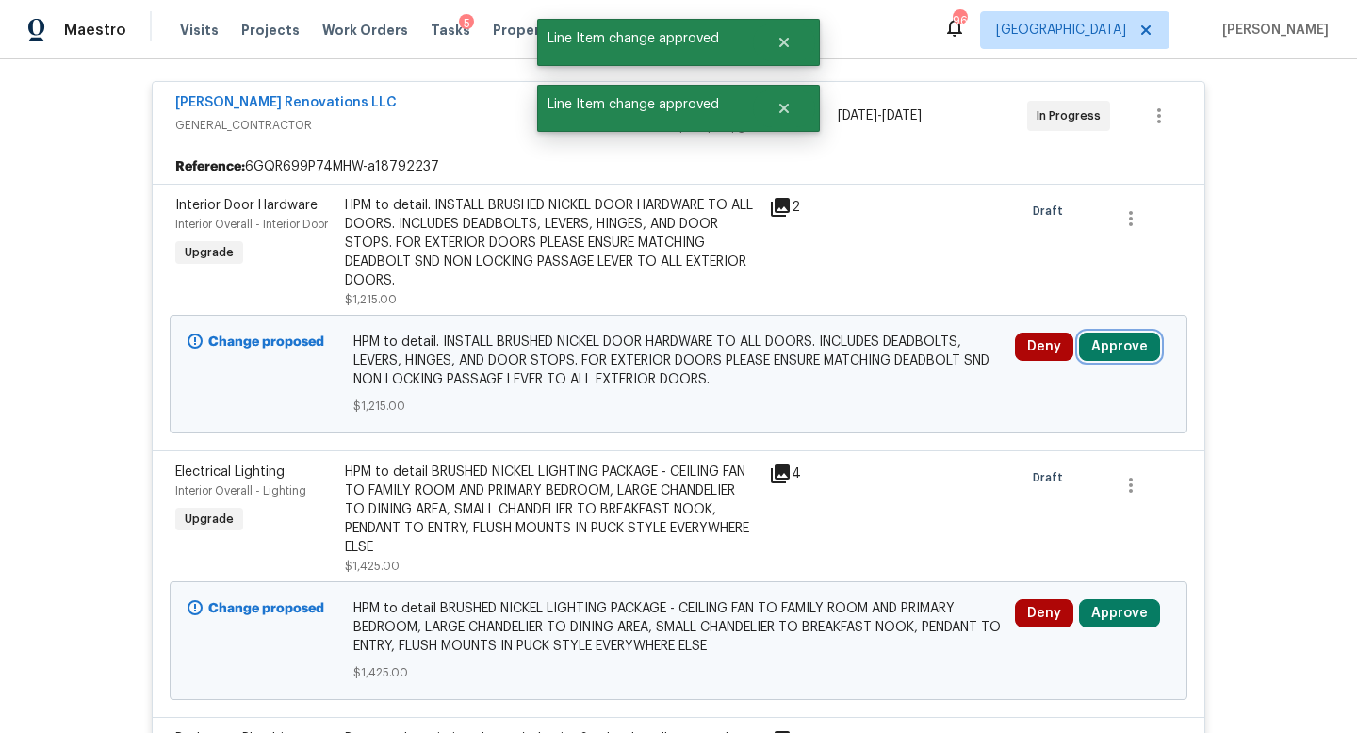
click at [1115, 335] on button "Approve" at bounding box center [1119, 347] width 81 height 28
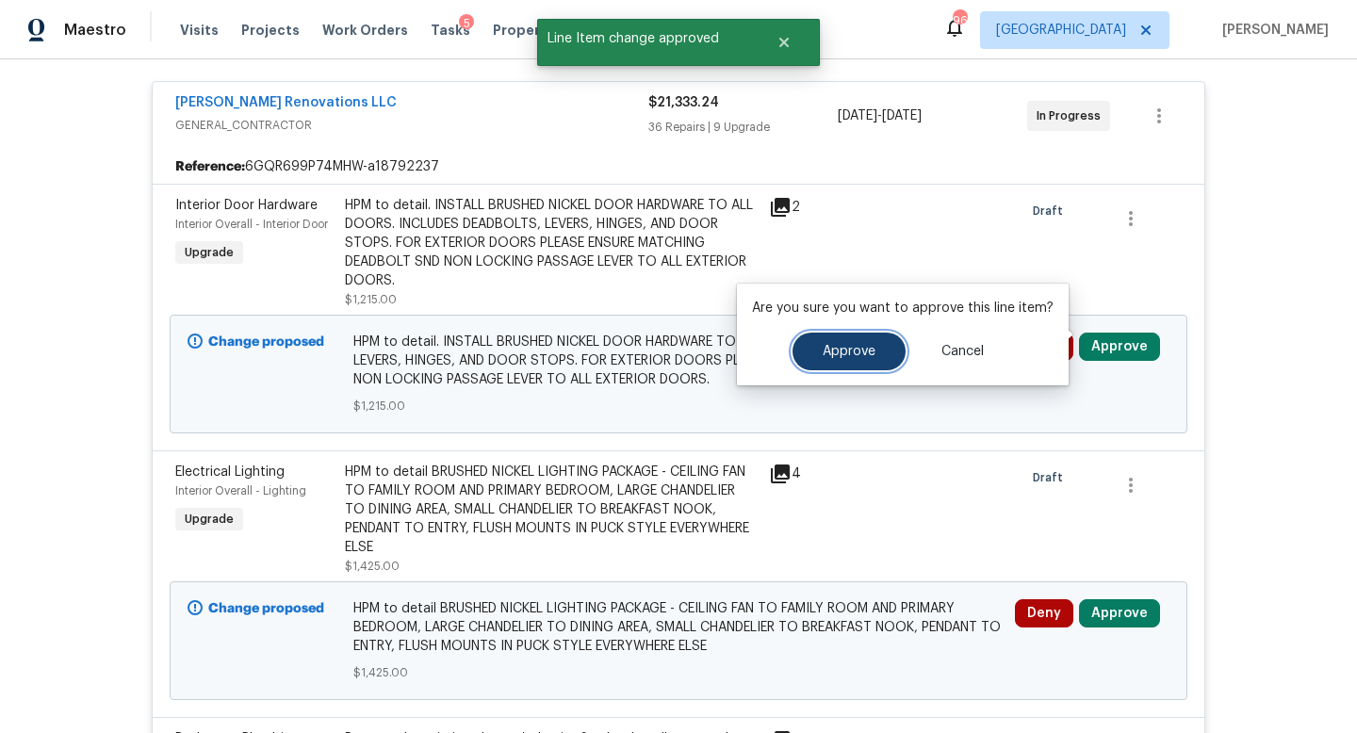
click at [808, 364] on button "Approve" at bounding box center [849, 352] width 113 height 38
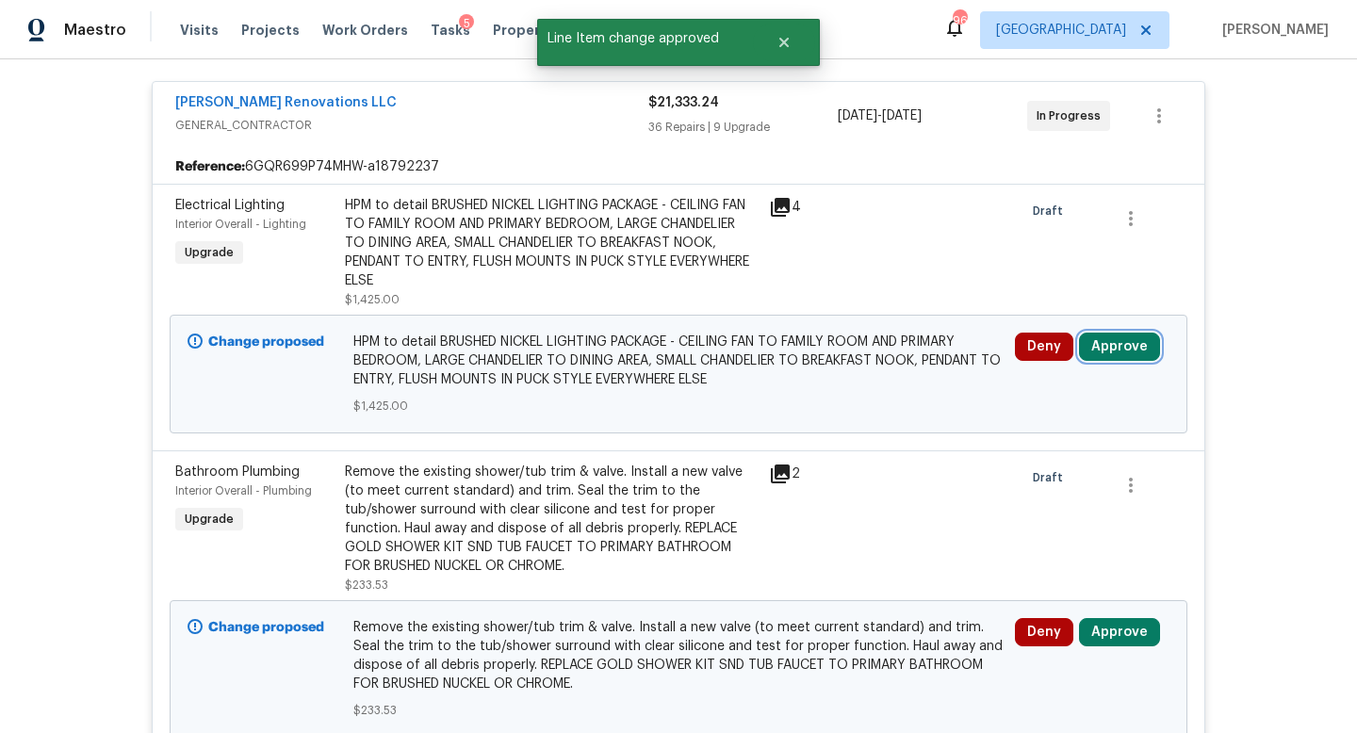
click at [1114, 342] on button "Approve" at bounding box center [1119, 347] width 81 height 28
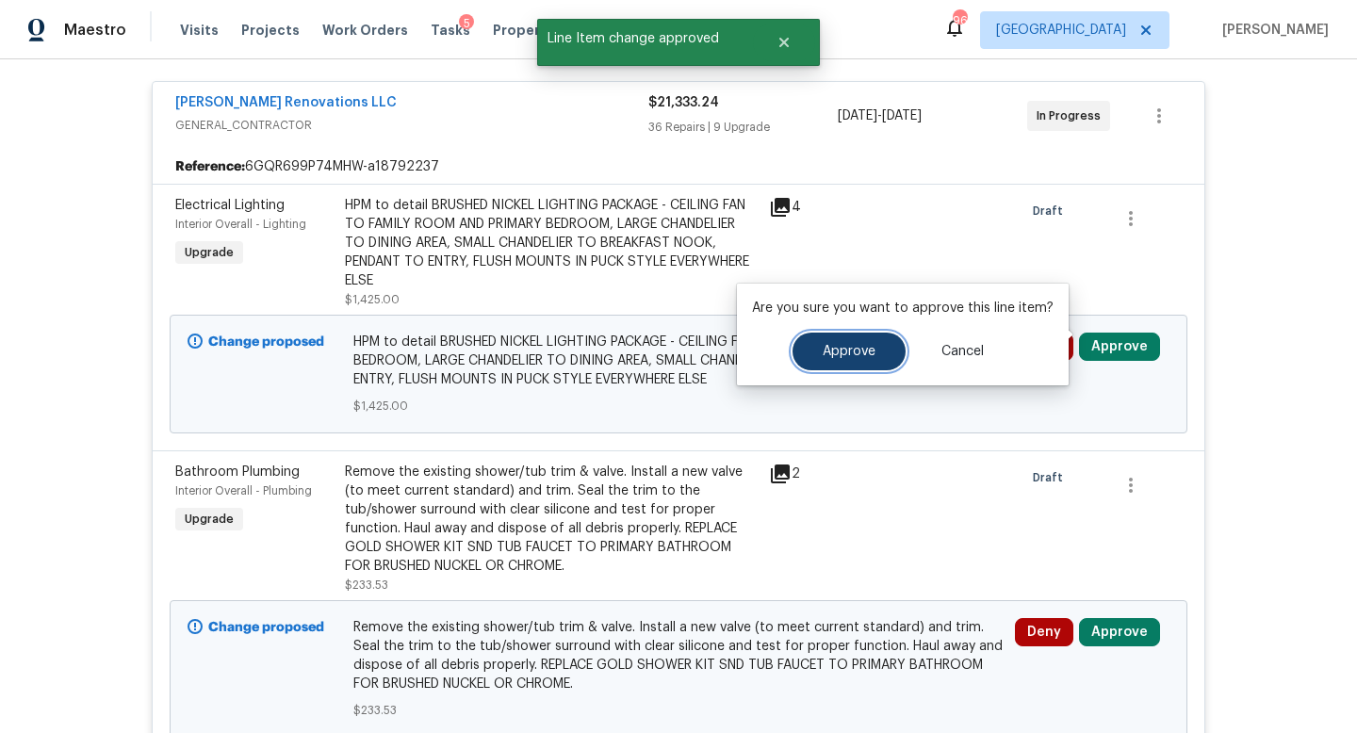
click at [832, 352] on span "Approve" at bounding box center [849, 352] width 53 height 14
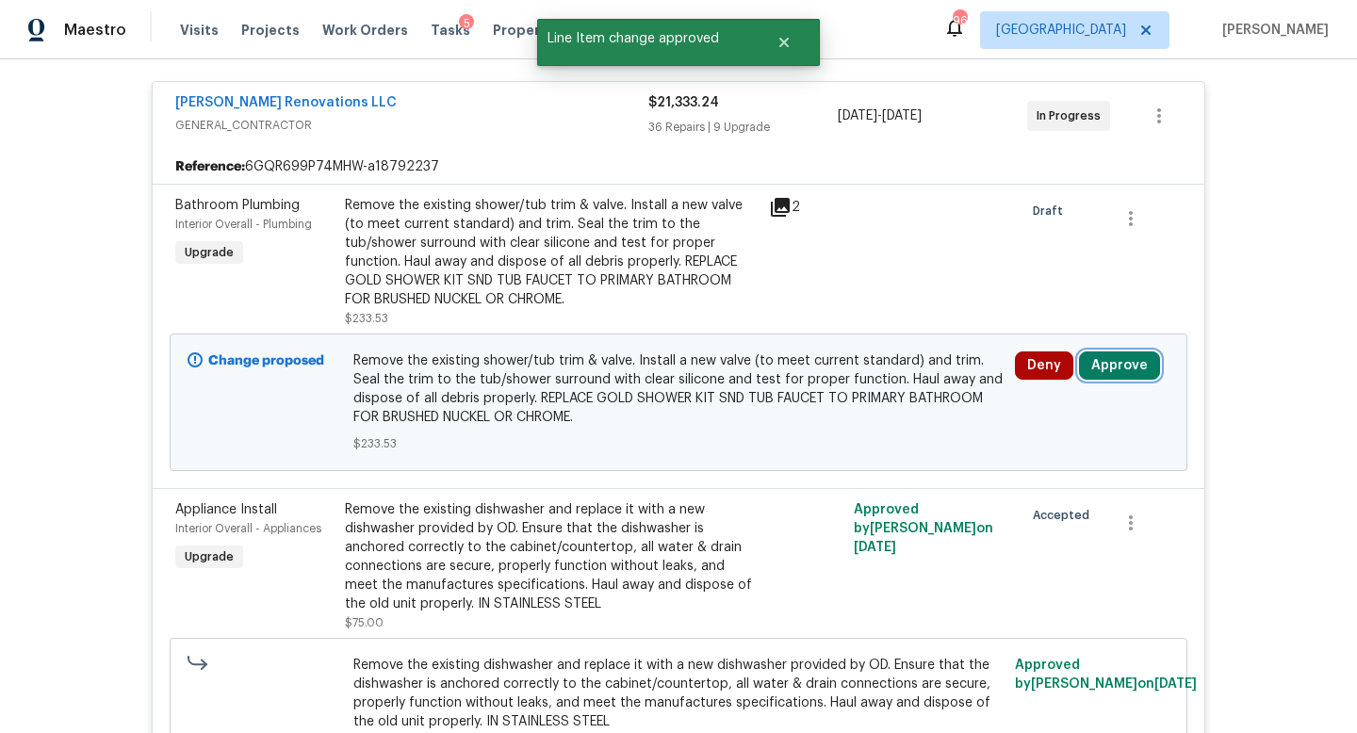
click at [1105, 363] on button "Approve" at bounding box center [1119, 366] width 81 height 28
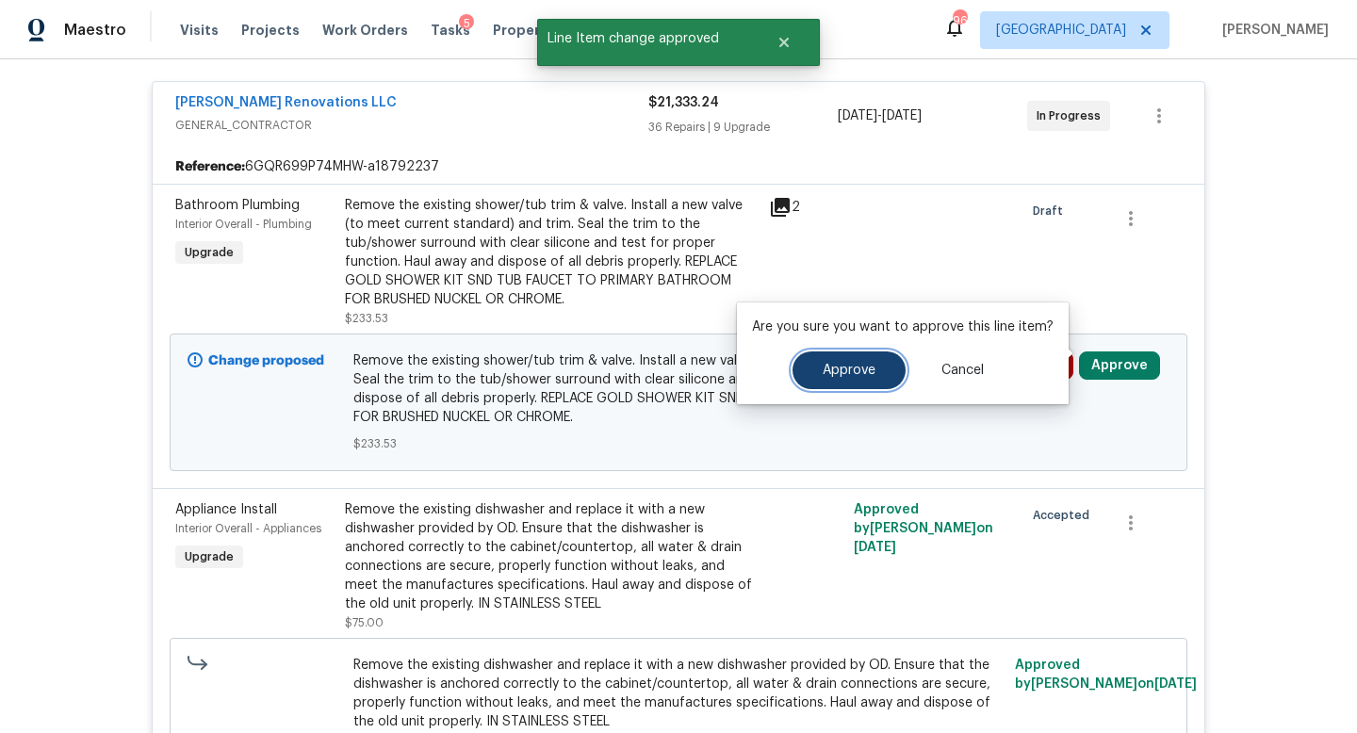
click at [870, 362] on button "Approve" at bounding box center [849, 371] width 113 height 38
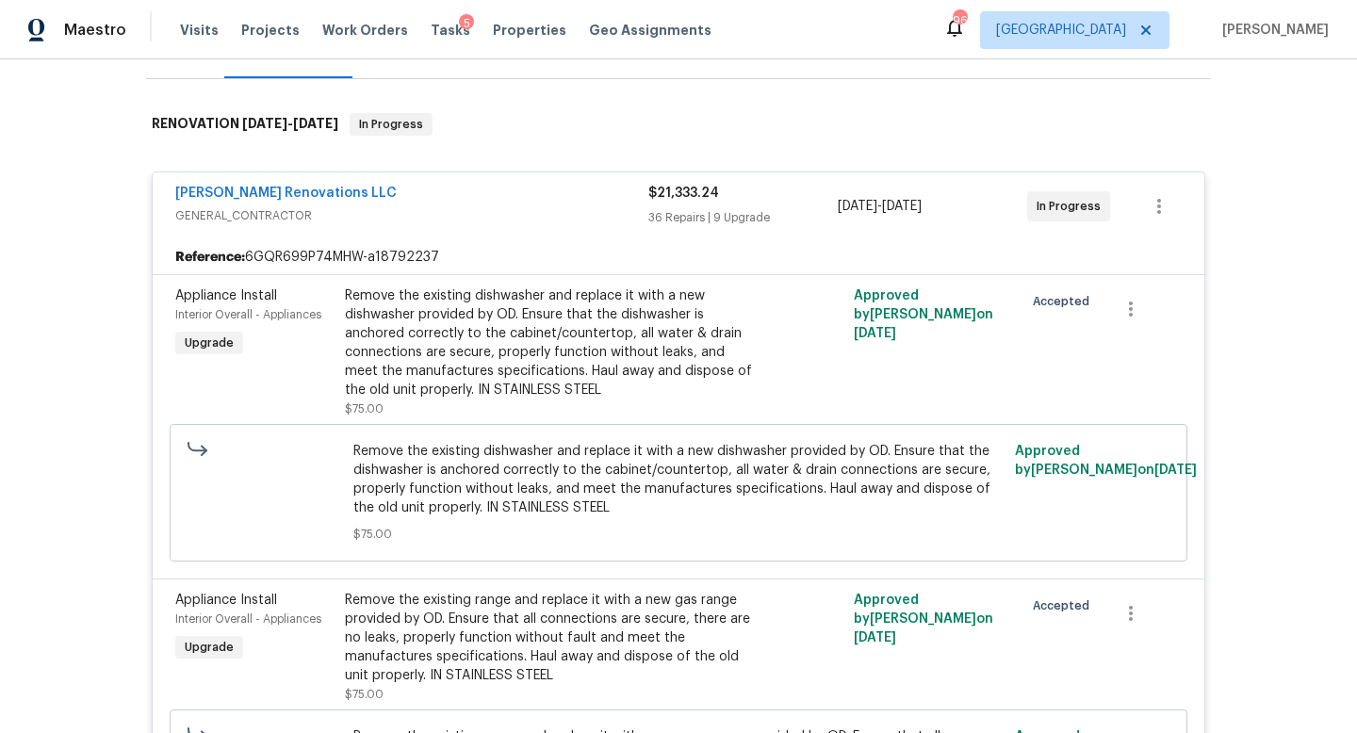
scroll to position [0, 0]
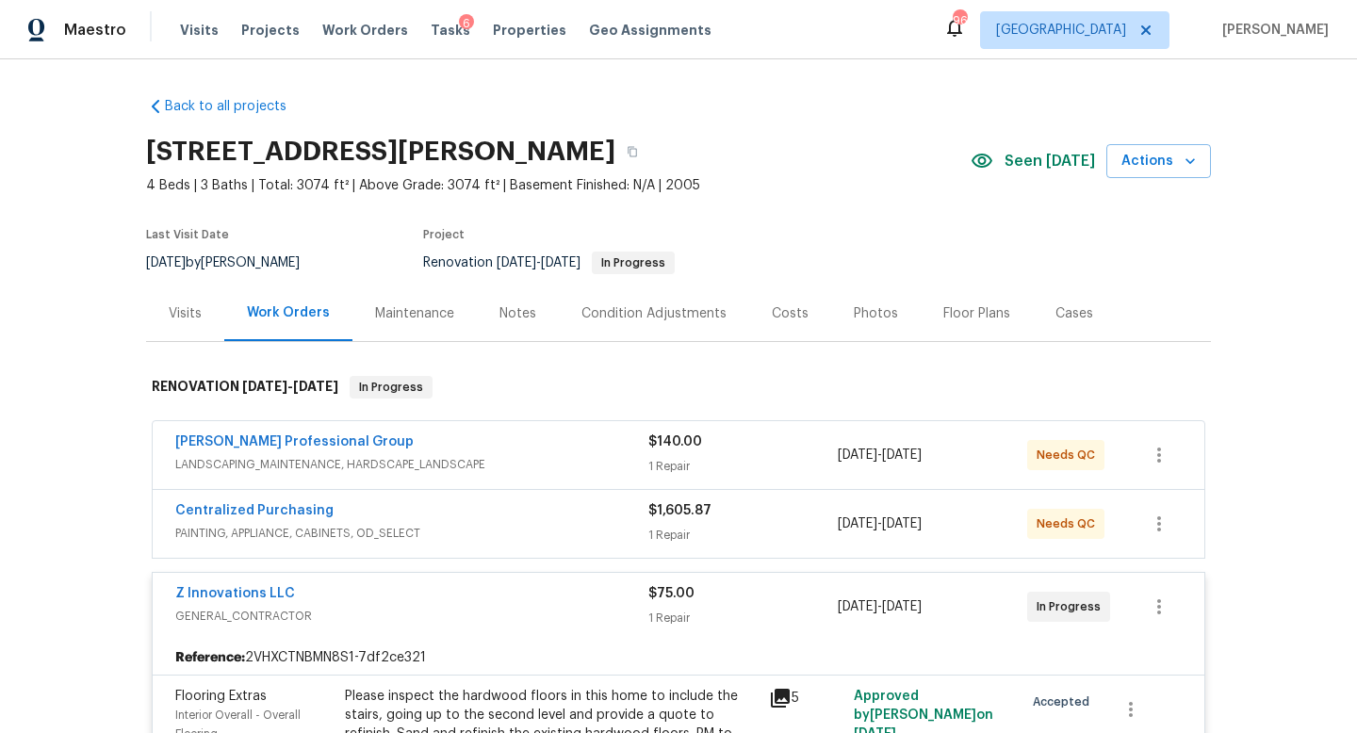
click at [793, 318] on div "Costs" at bounding box center [790, 313] width 37 height 19
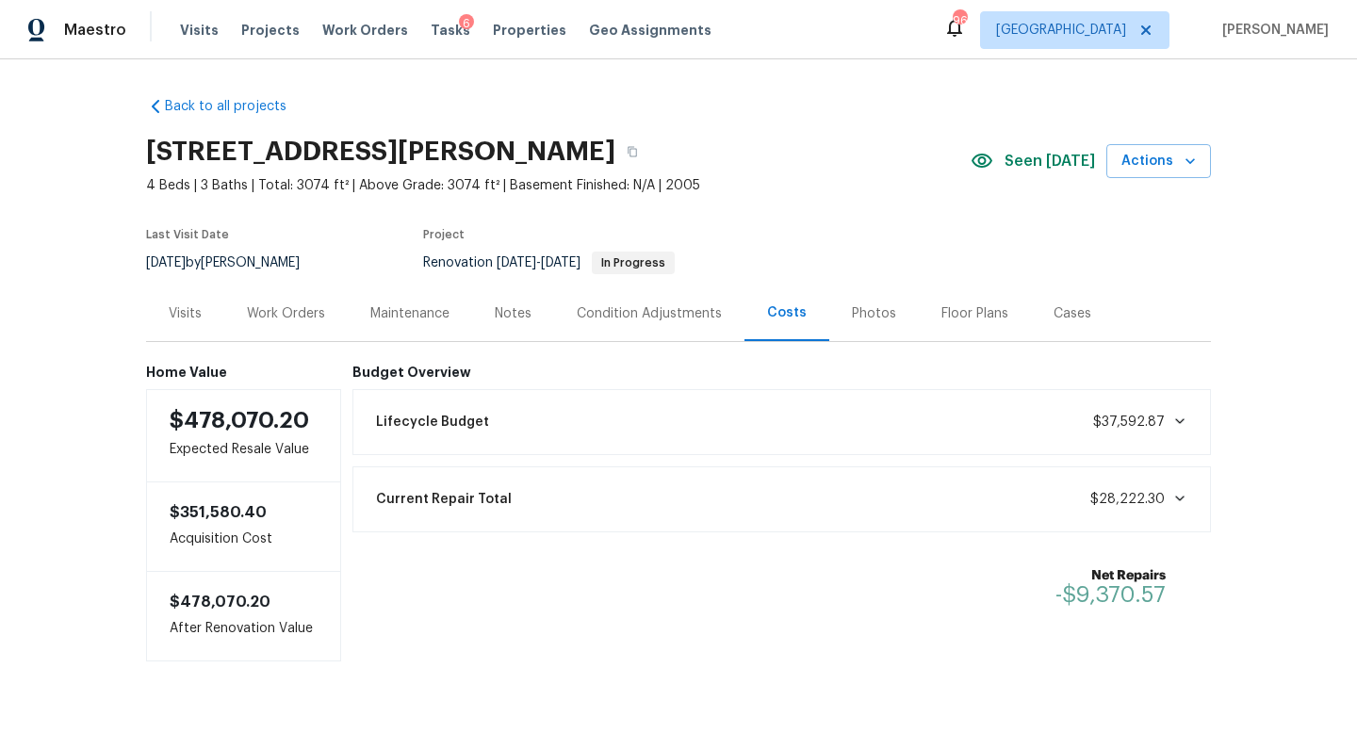
click at [312, 318] on div "Work Orders" at bounding box center [286, 313] width 78 height 19
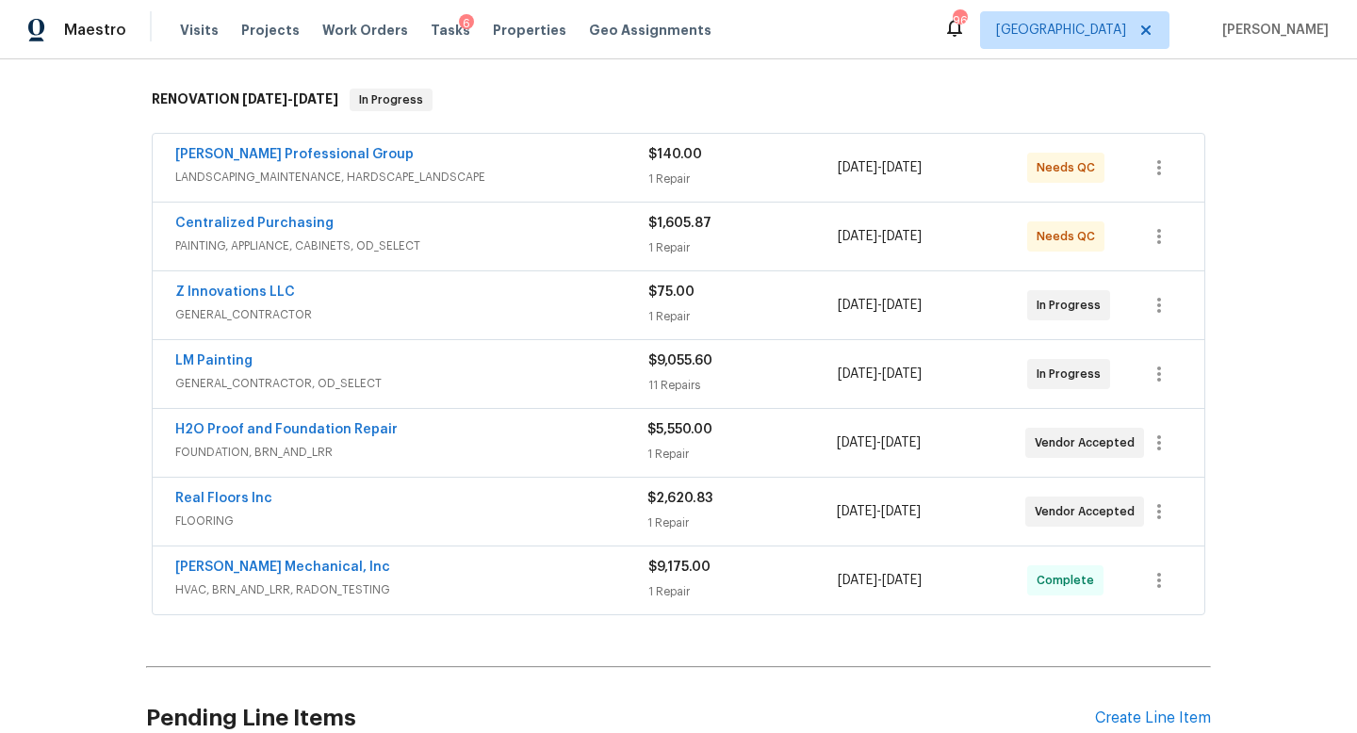
scroll to position [271, 0]
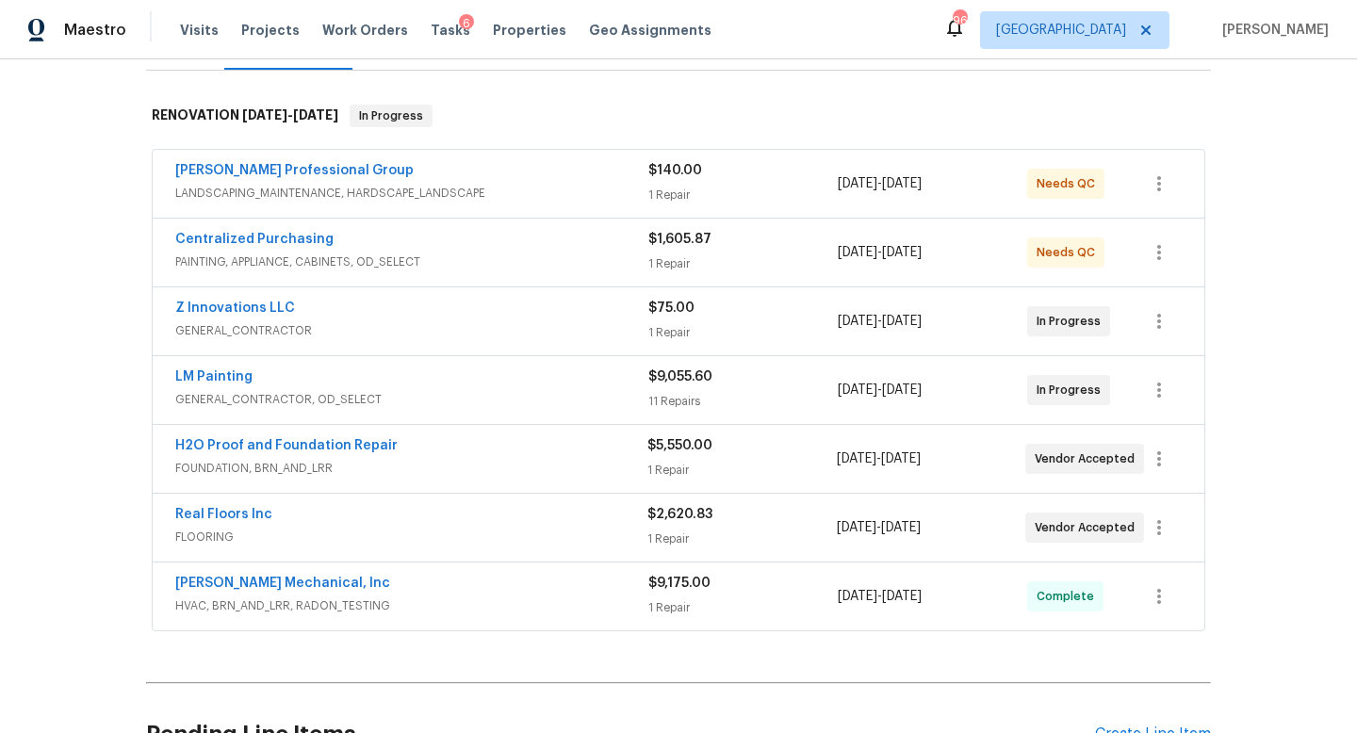
click at [562, 173] on div "[PERSON_NAME] Professional Group" at bounding box center [411, 172] width 473 height 23
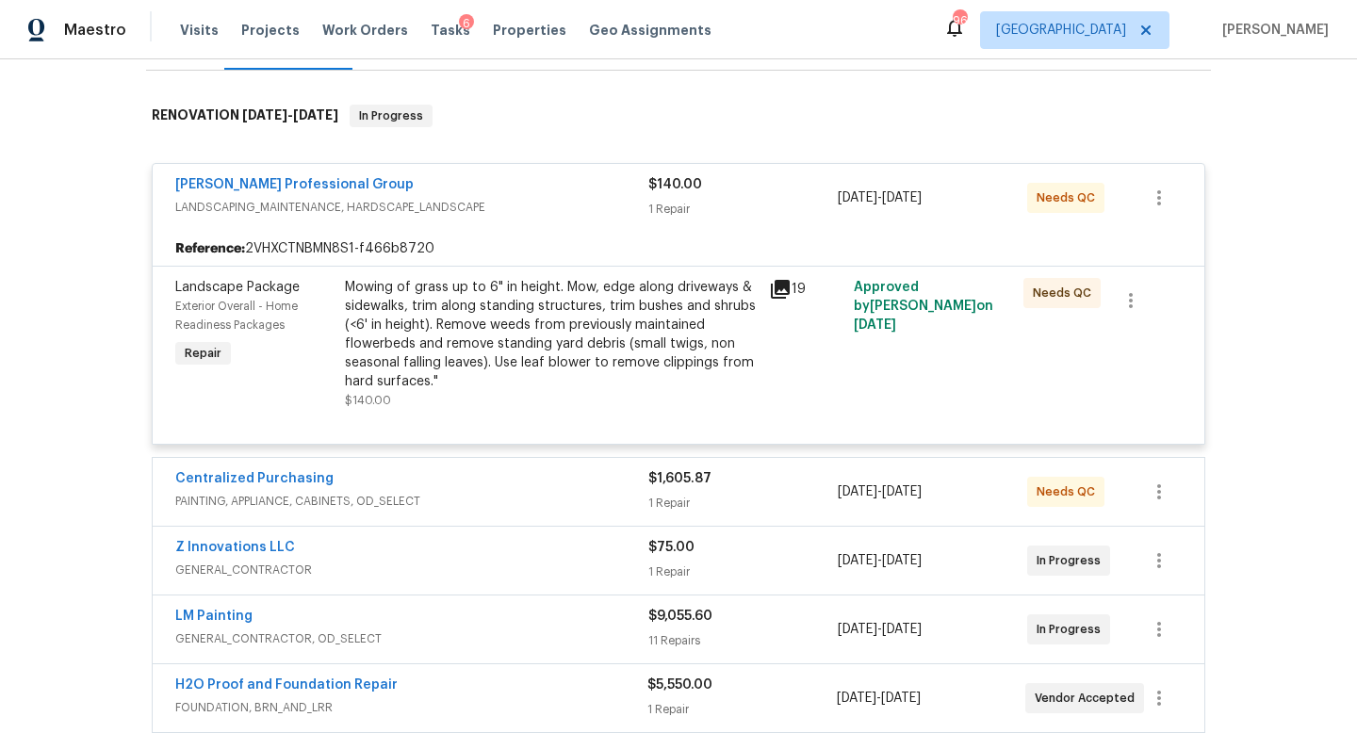
click at [502, 465] on div "Centralized Purchasing PAINTING, APPLIANCE, CABINETS, OD_SELECT $1,605.87 1 Rep…" at bounding box center [679, 492] width 1052 height 68
click at [499, 490] on div "Centralized Purchasing" at bounding box center [411, 480] width 473 height 23
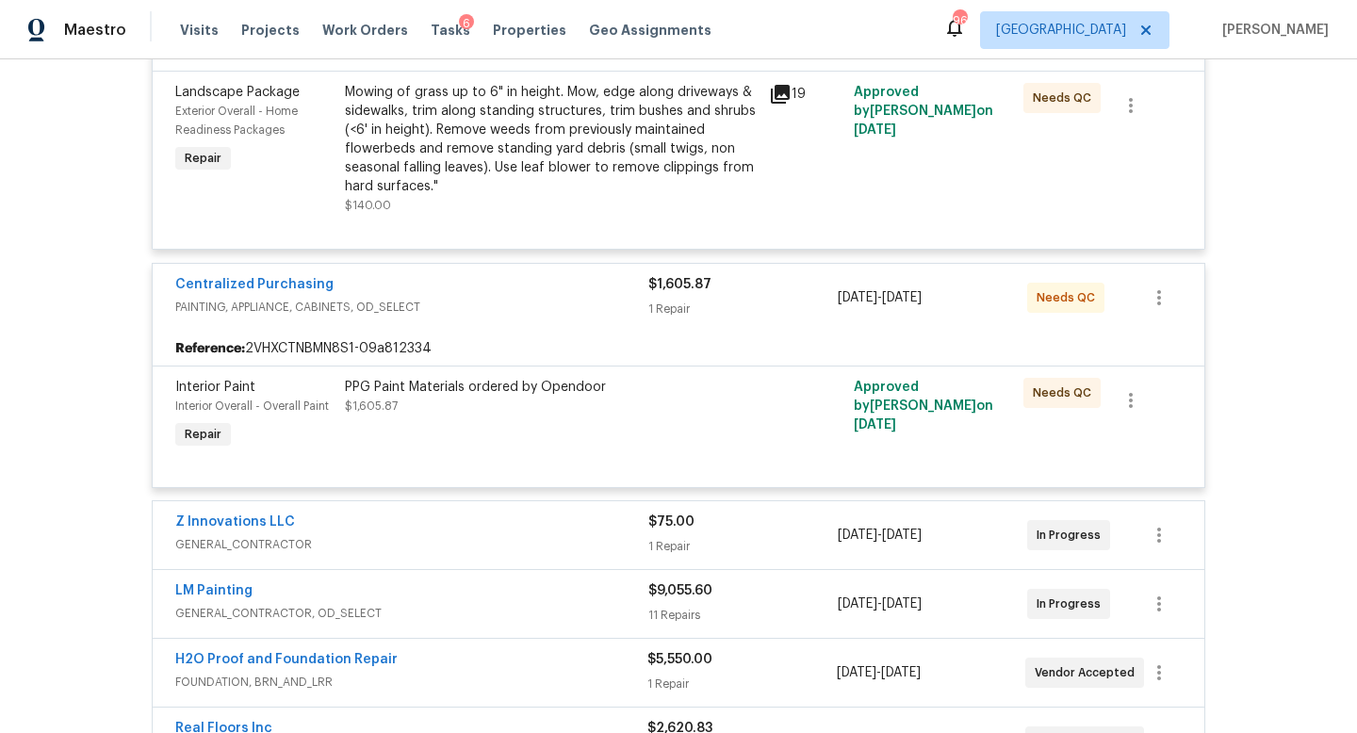
scroll to position [469, 0]
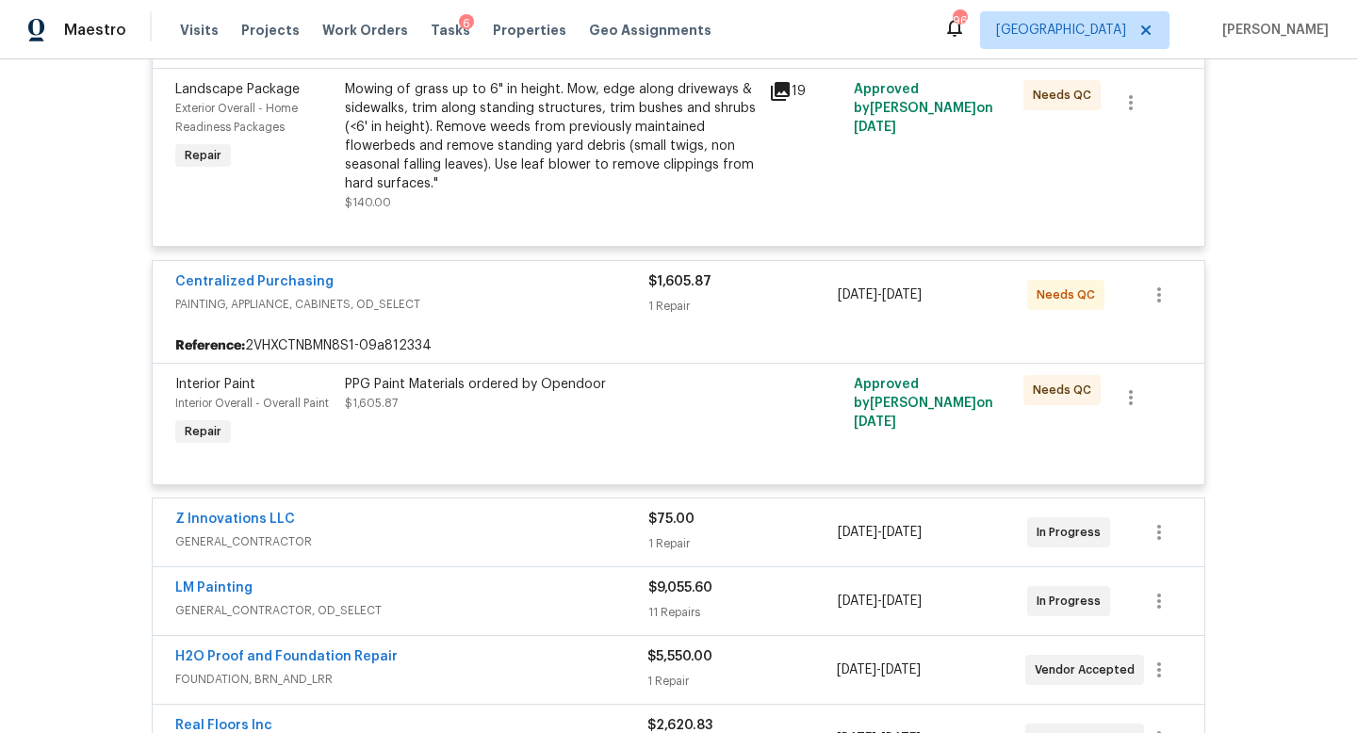
click at [498, 517] on div "Z Innovations LLC" at bounding box center [411, 521] width 473 height 23
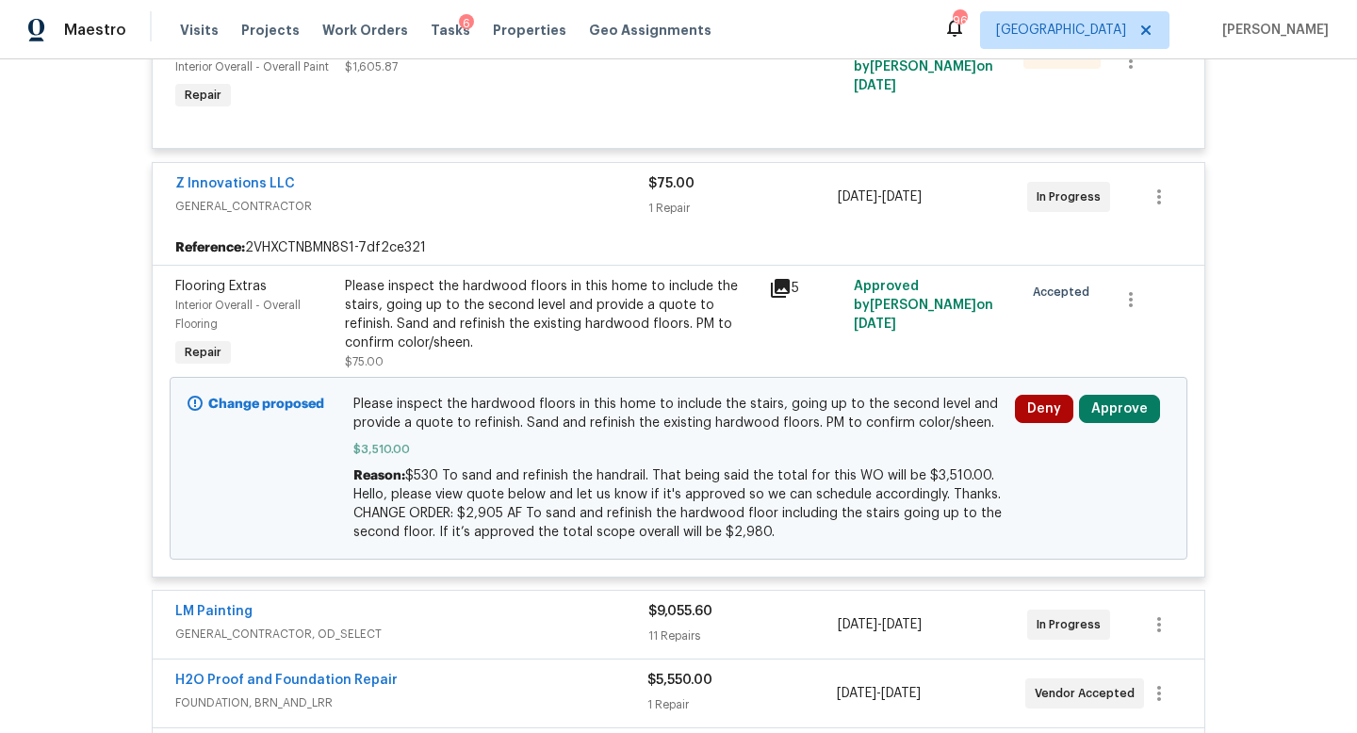
scroll to position [841, 0]
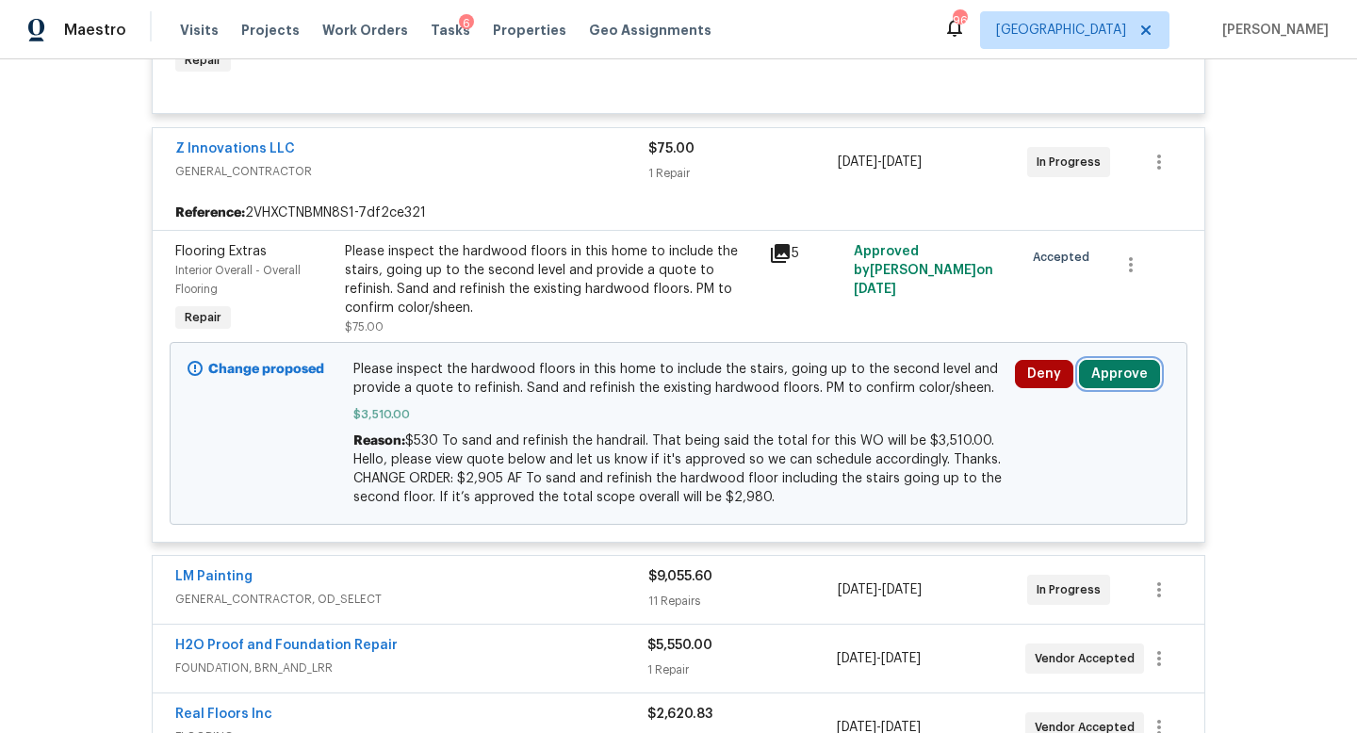
click at [1105, 373] on button "Approve" at bounding box center [1119, 374] width 81 height 28
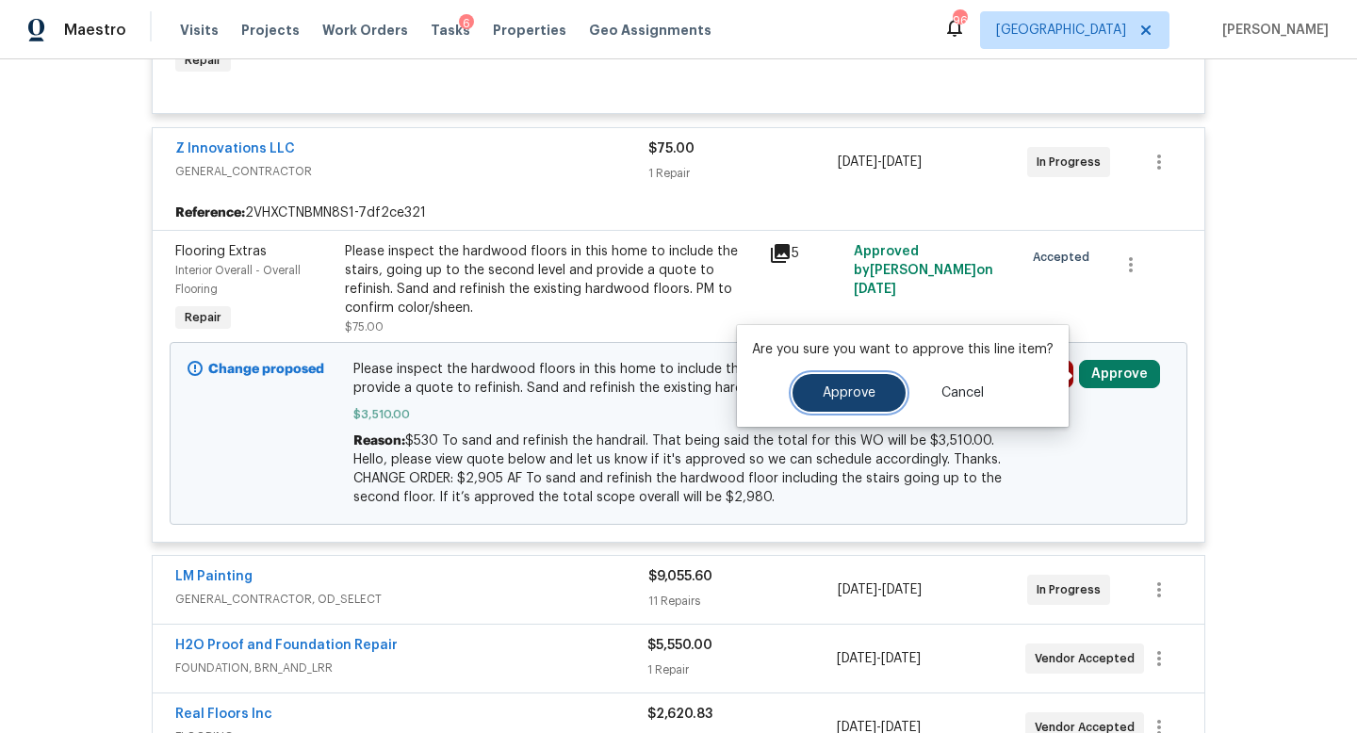
click at [829, 401] on button "Approve" at bounding box center [849, 393] width 113 height 38
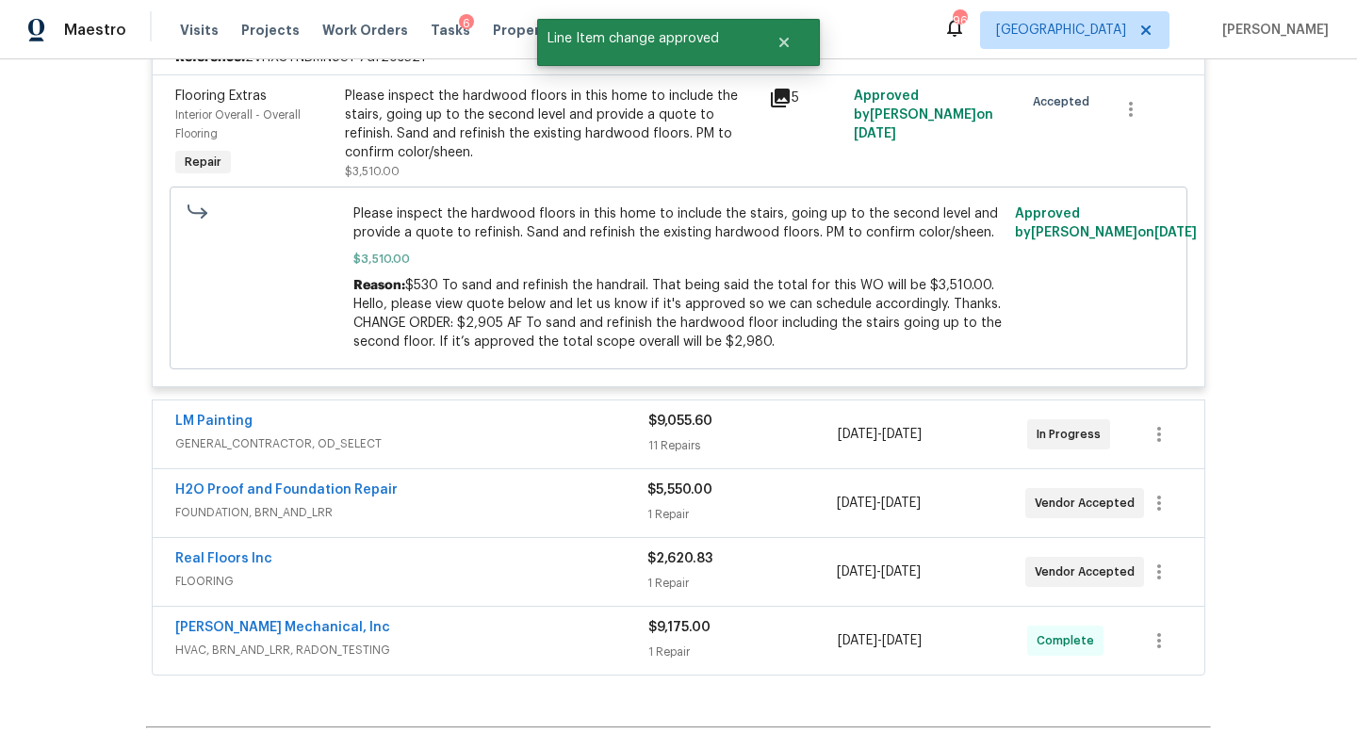
scroll to position [1006, 0]
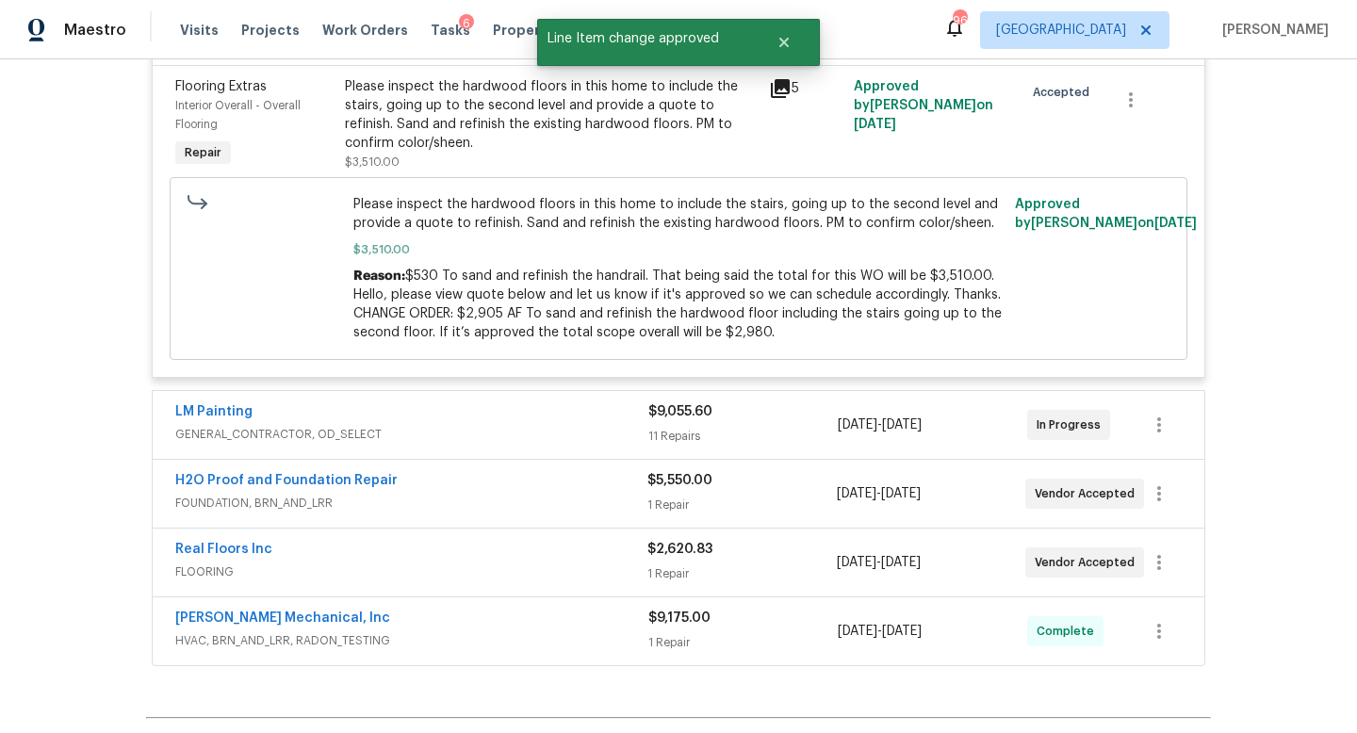
click at [608, 419] on div "LM Painting" at bounding box center [411, 413] width 473 height 23
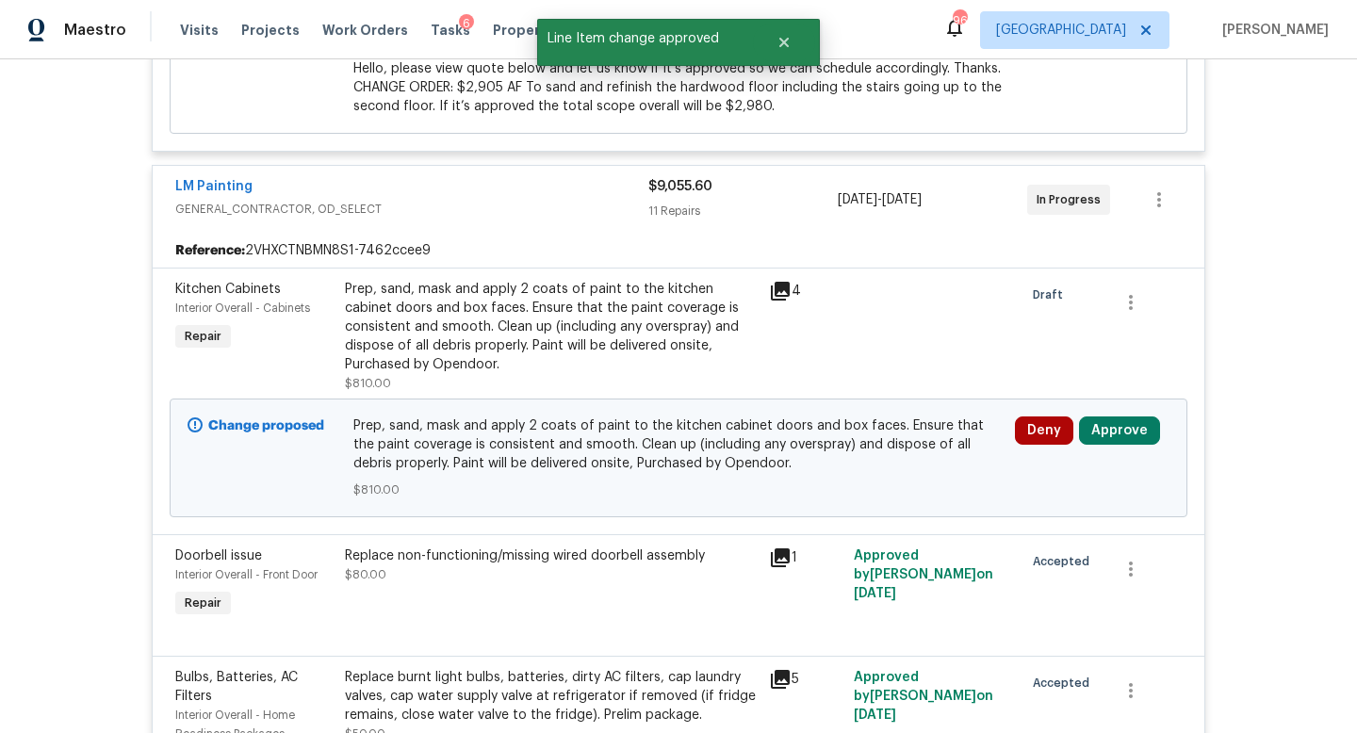
scroll to position [1233, 0]
click at [1121, 440] on button "Approve" at bounding box center [1119, 430] width 81 height 28
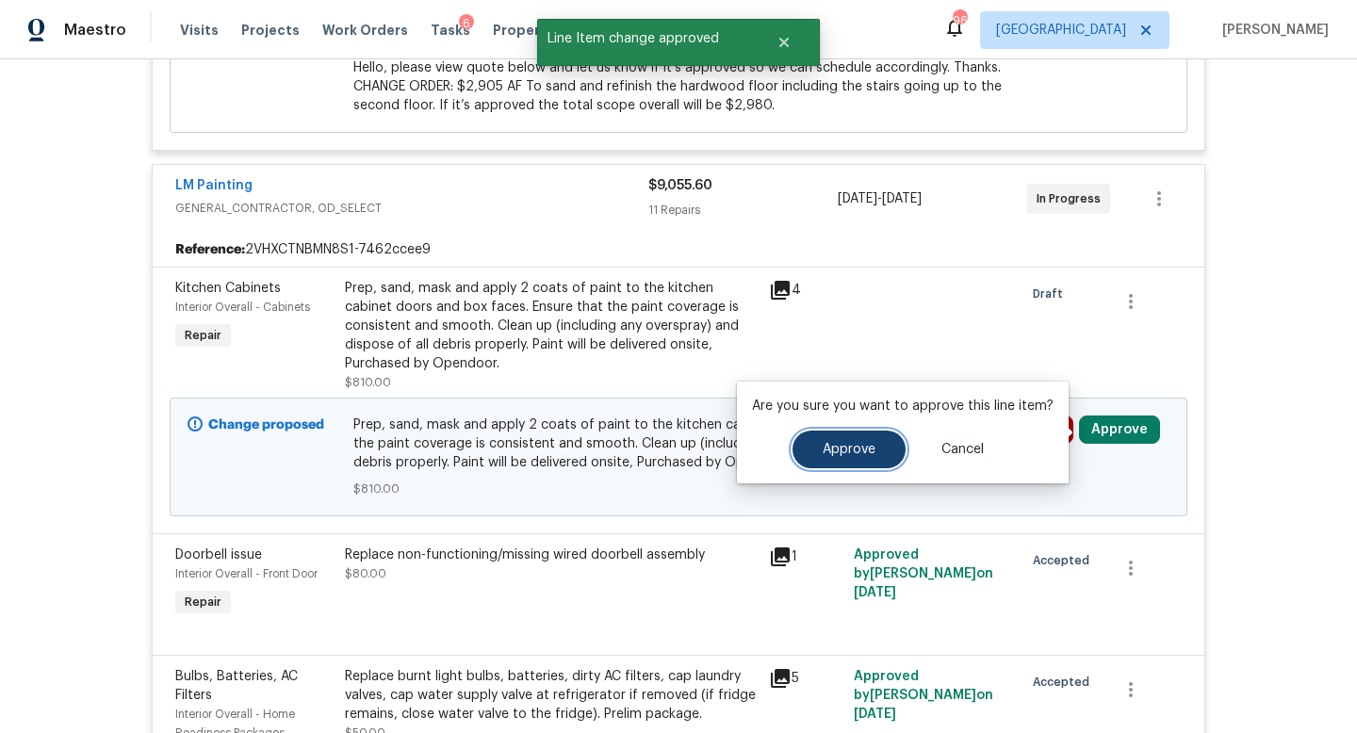
click at [873, 456] on button "Approve" at bounding box center [849, 450] width 113 height 38
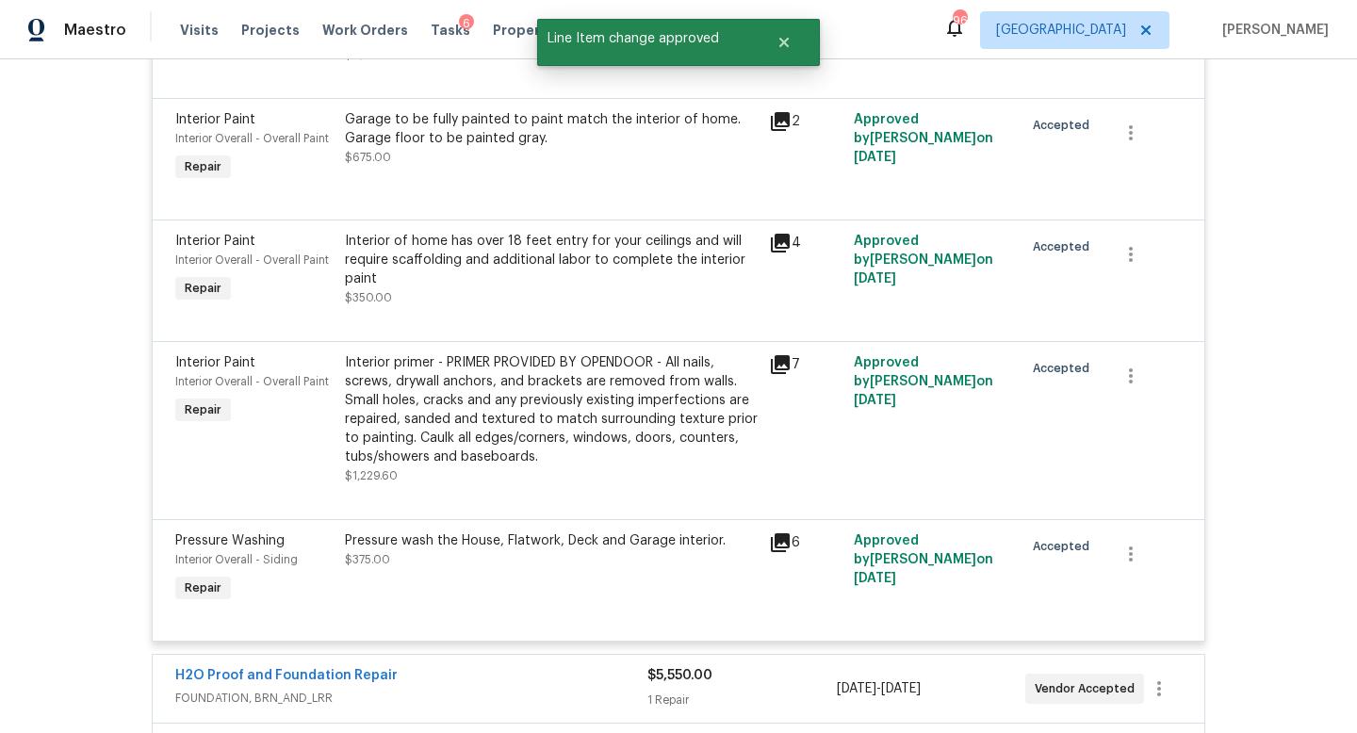
scroll to position [3342, 0]
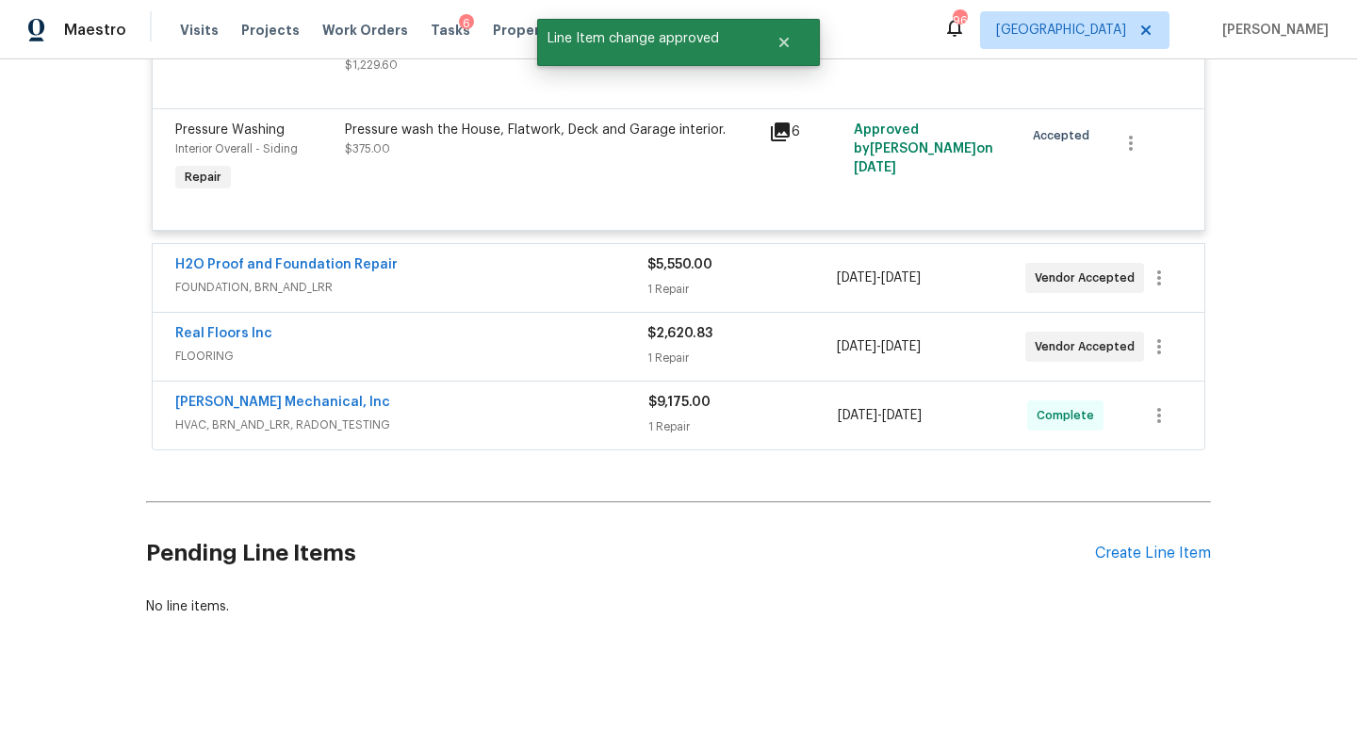
click at [610, 293] on div "H2O Proof and Foundation Repair FOUNDATION, BRN_AND_LRR $5,550.00 1 Repair 9/17…" at bounding box center [679, 278] width 1052 height 68
click at [531, 278] on span "FOUNDATION, BRN_AND_LRR" at bounding box center [411, 287] width 472 height 19
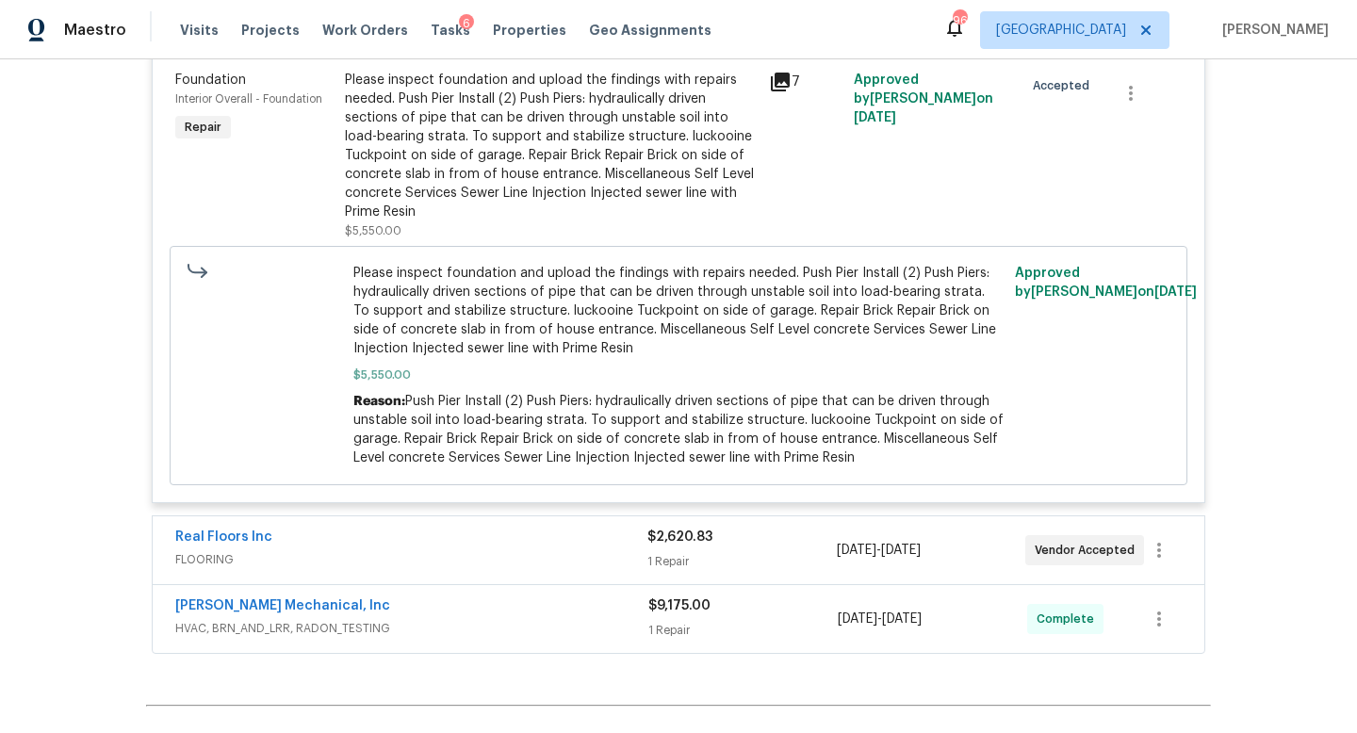
scroll to position [3835, 0]
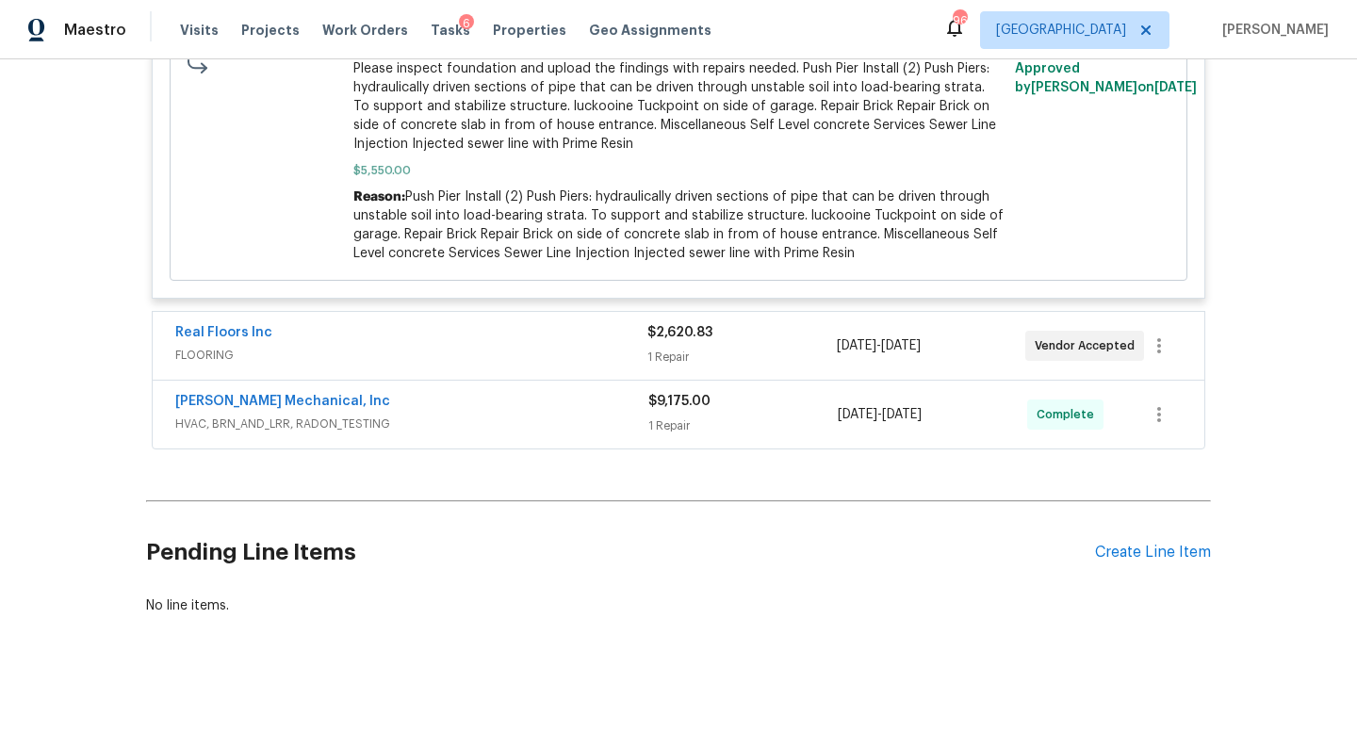
click at [541, 327] on div "Real Floors Inc" at bounding box center [411, 334] width 472 height 23
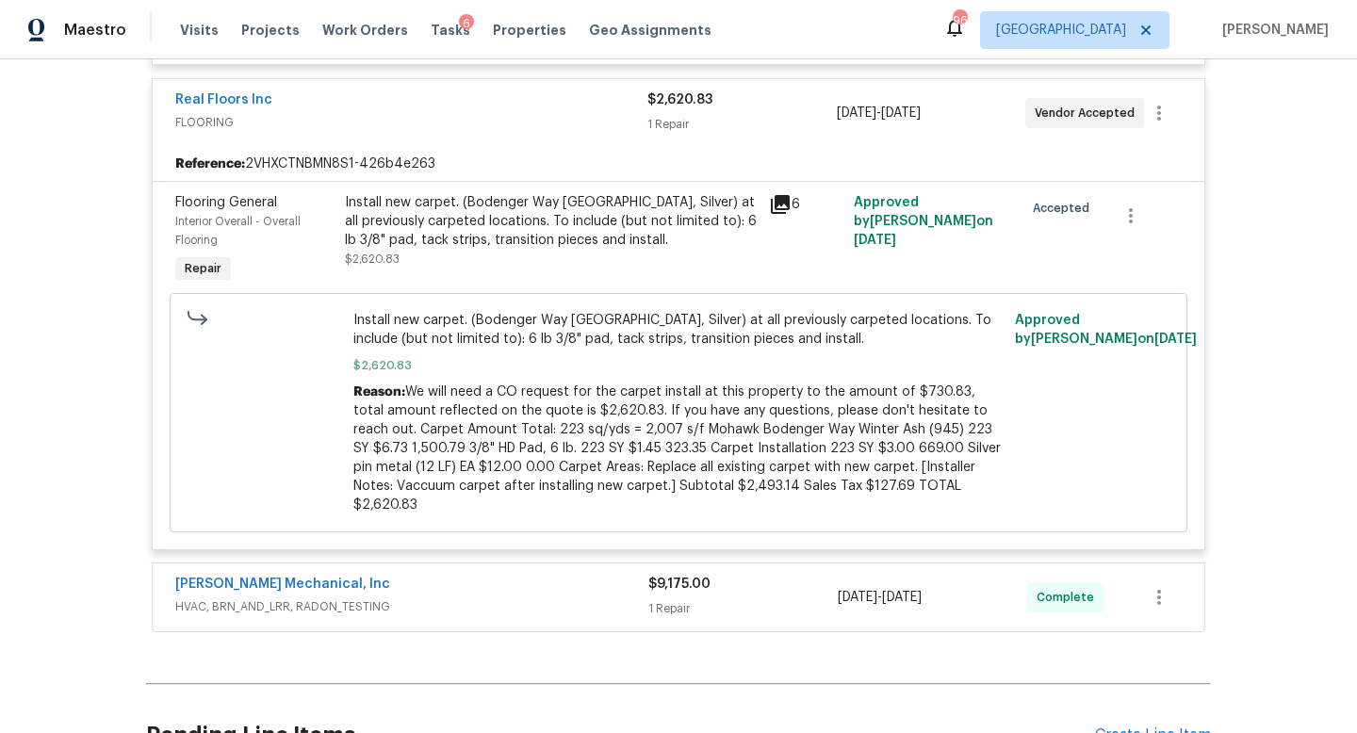
scroll to position [4234, 0]
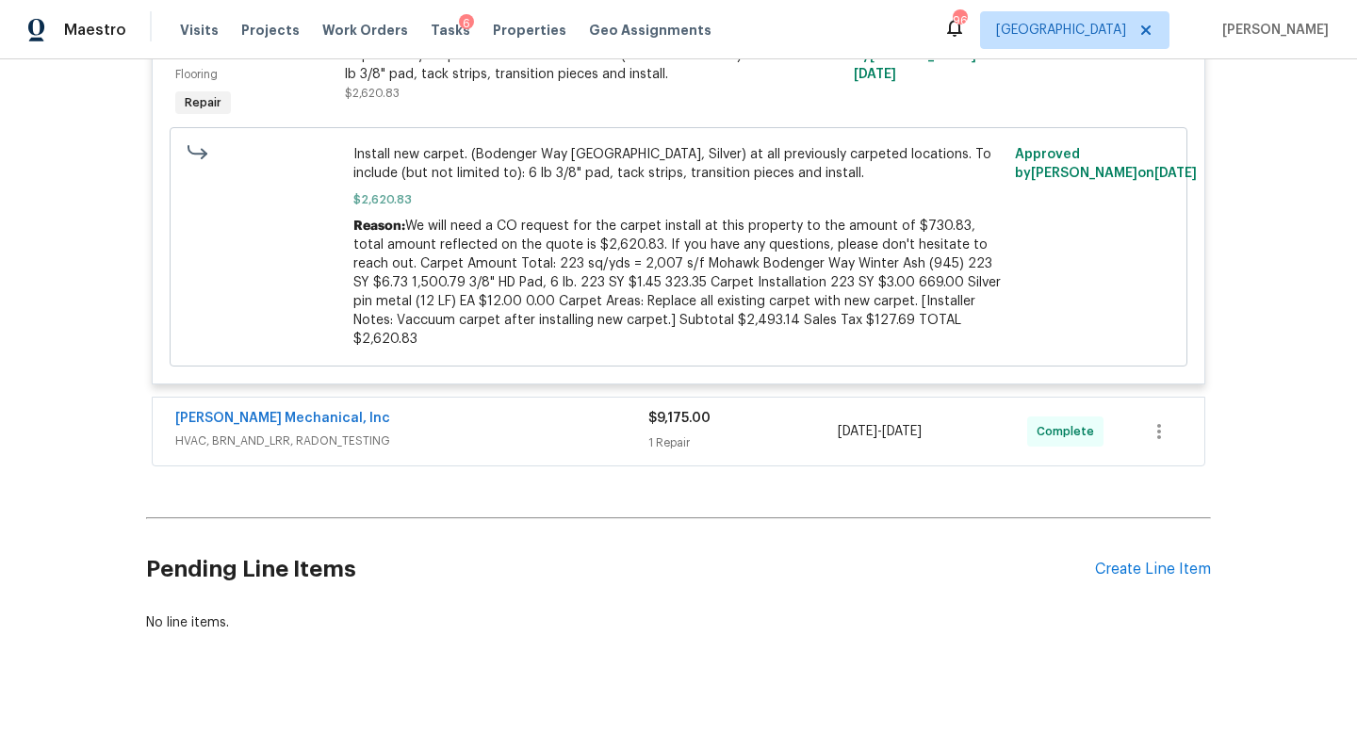
click at [533, 432] on span "HVAC, BRN_AND_LRR, RADON_TESTING" at bounding box center [411, 441] width 473 height 19
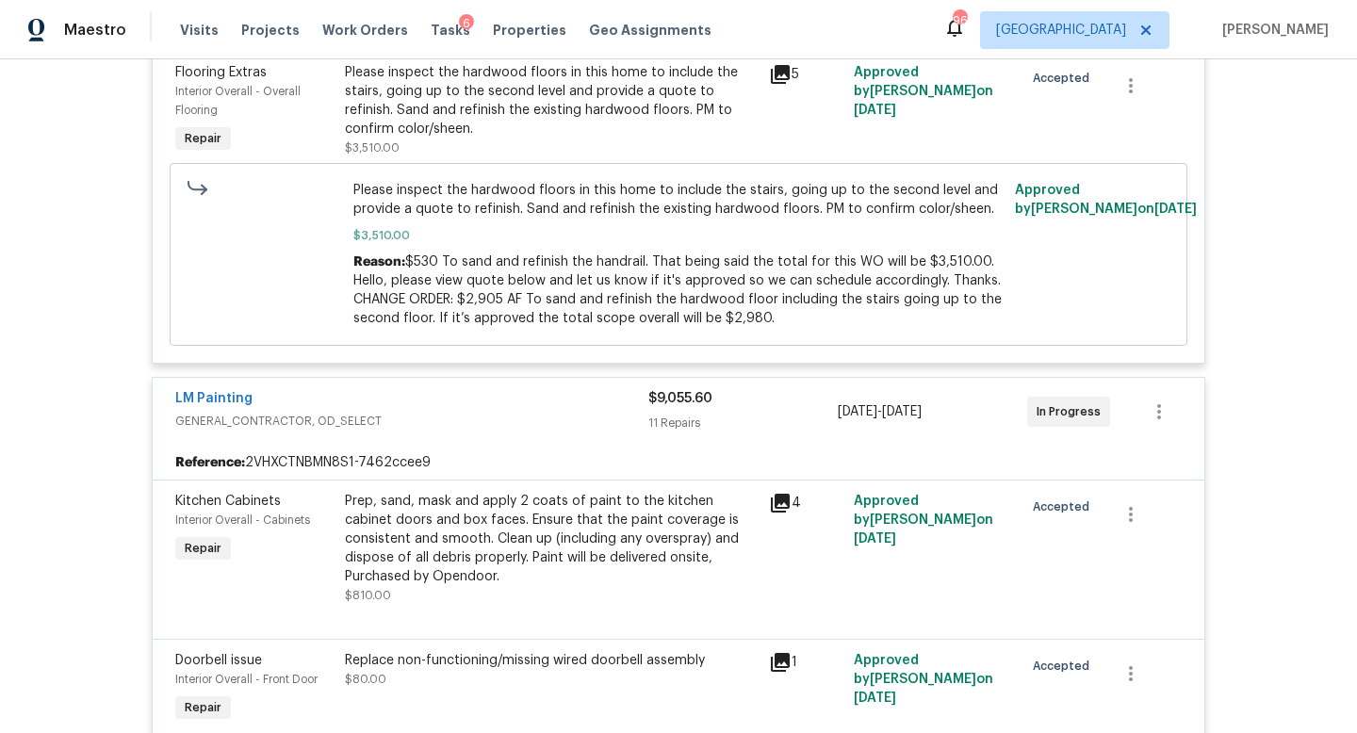
scroll to position [0, 0]
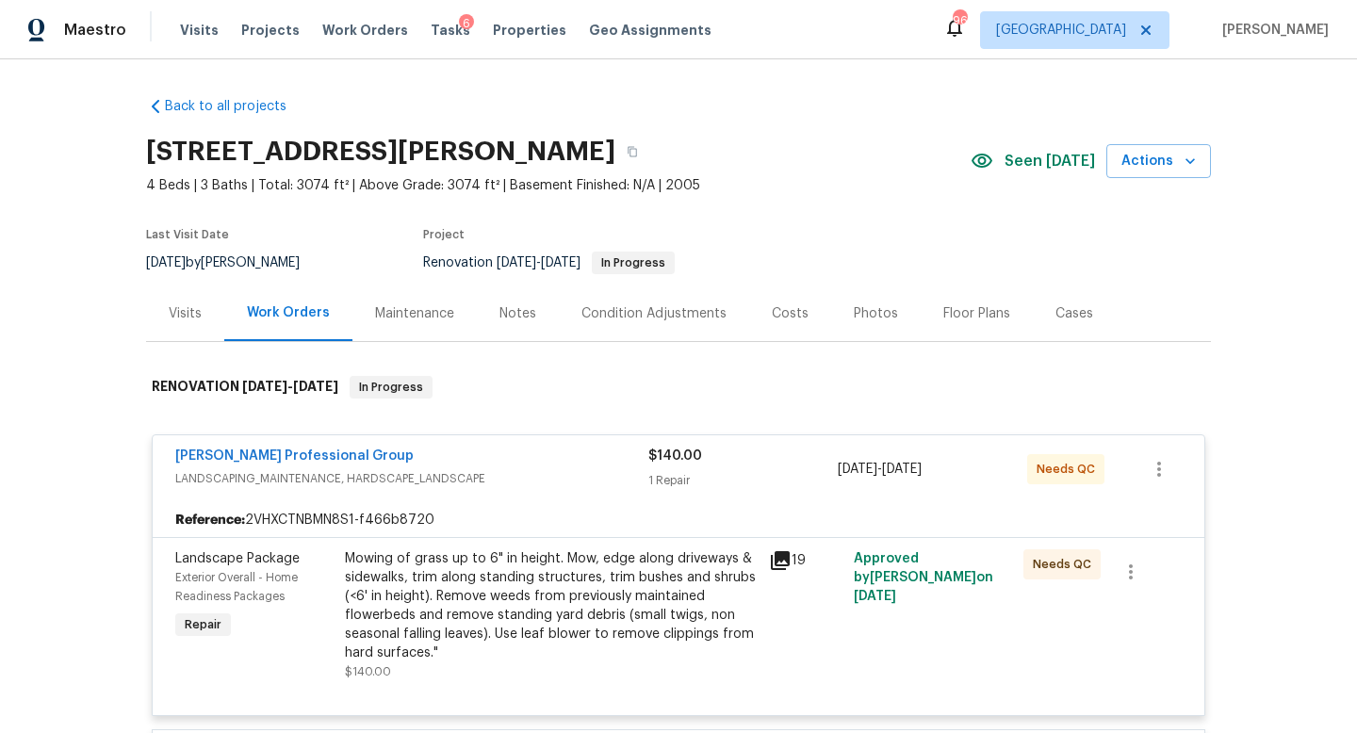
click at [782, 312] on div "Costs" at bounding box center [790, 313] width 37 height 19
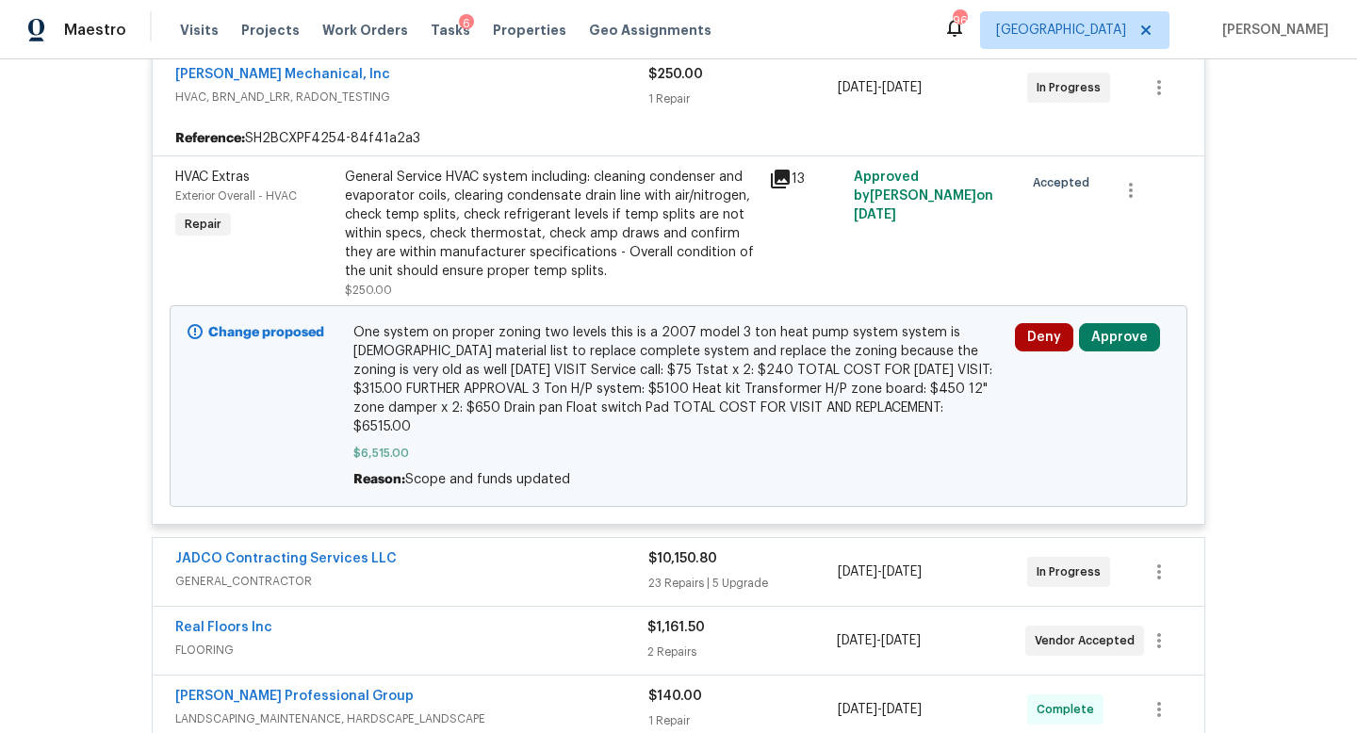
scroll to position [470, 0]
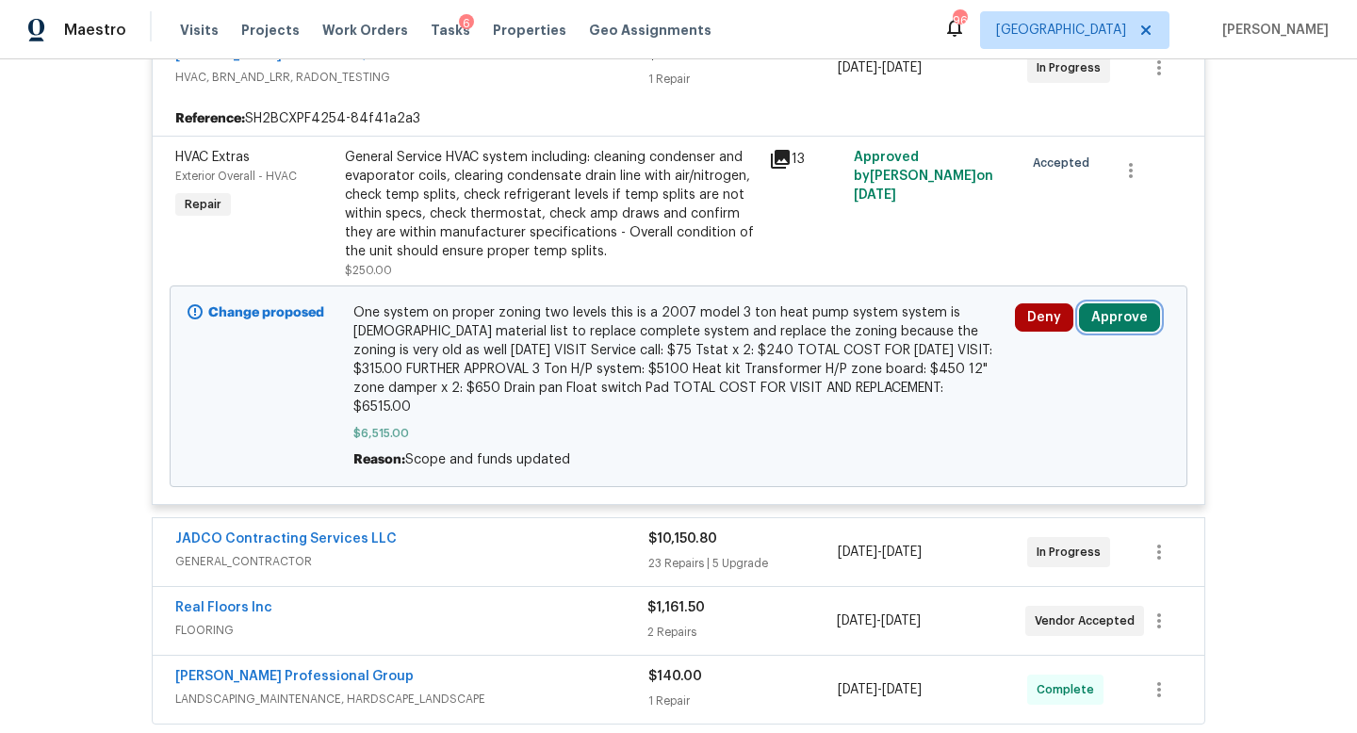
click at [1119, 324] on button "Approve" at bounding box center [1119, 317] width 81 height 28
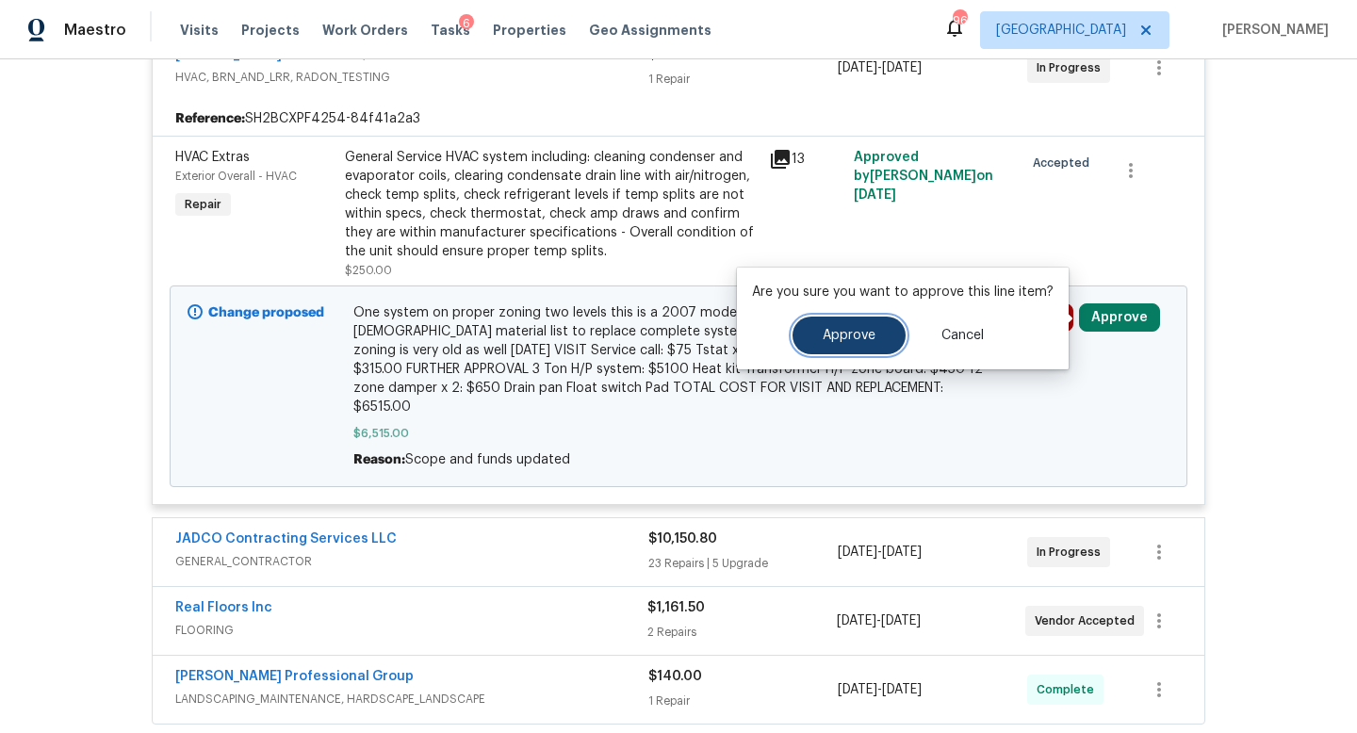
click at [872, 331] on button "Approve" at bounding box center [849, 336] width 113 height 38
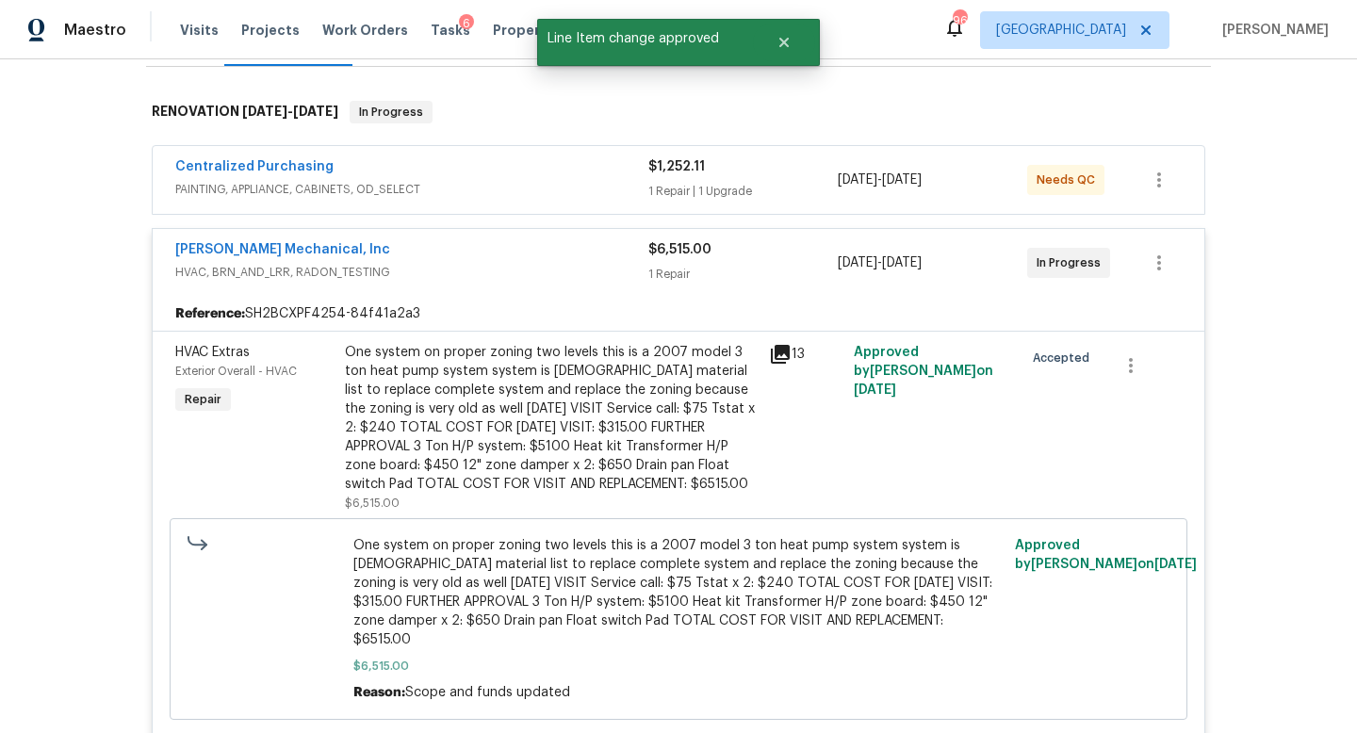
scroll to position [0, 0]
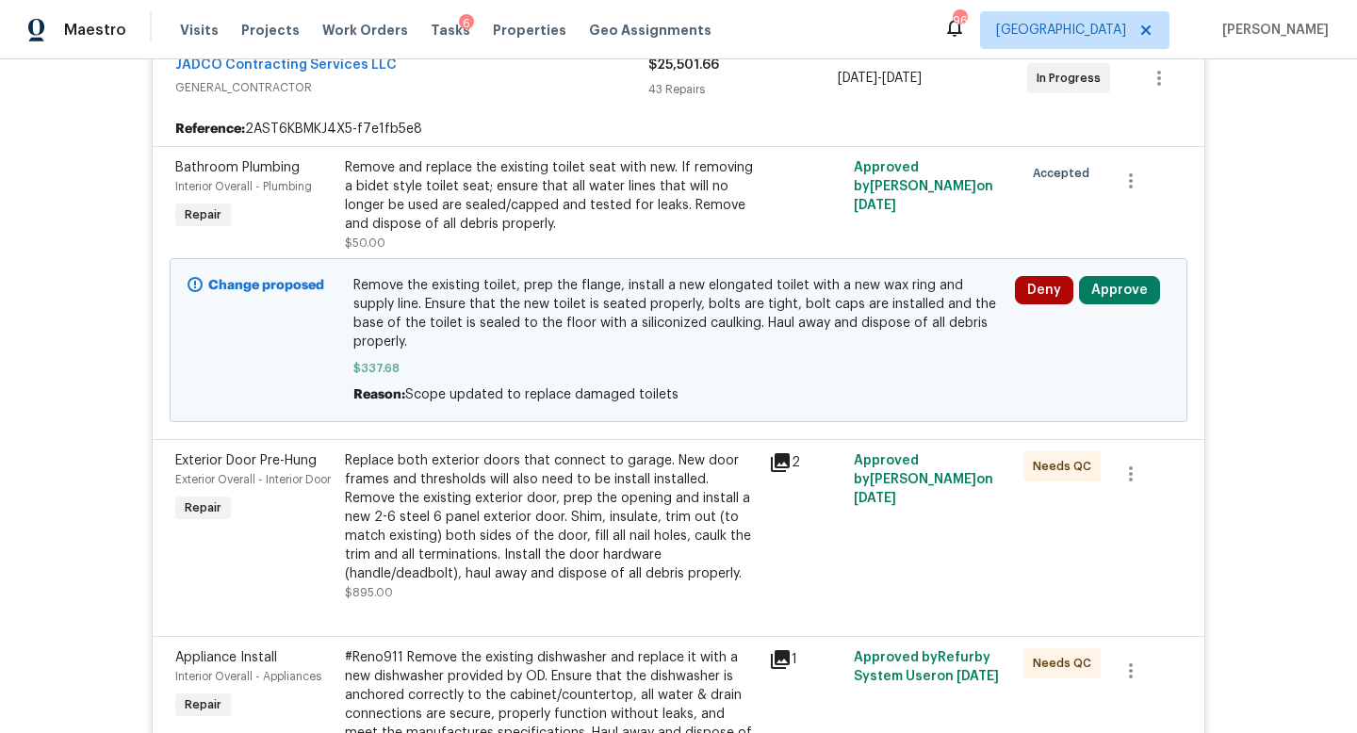
scroll to position [470, 0]
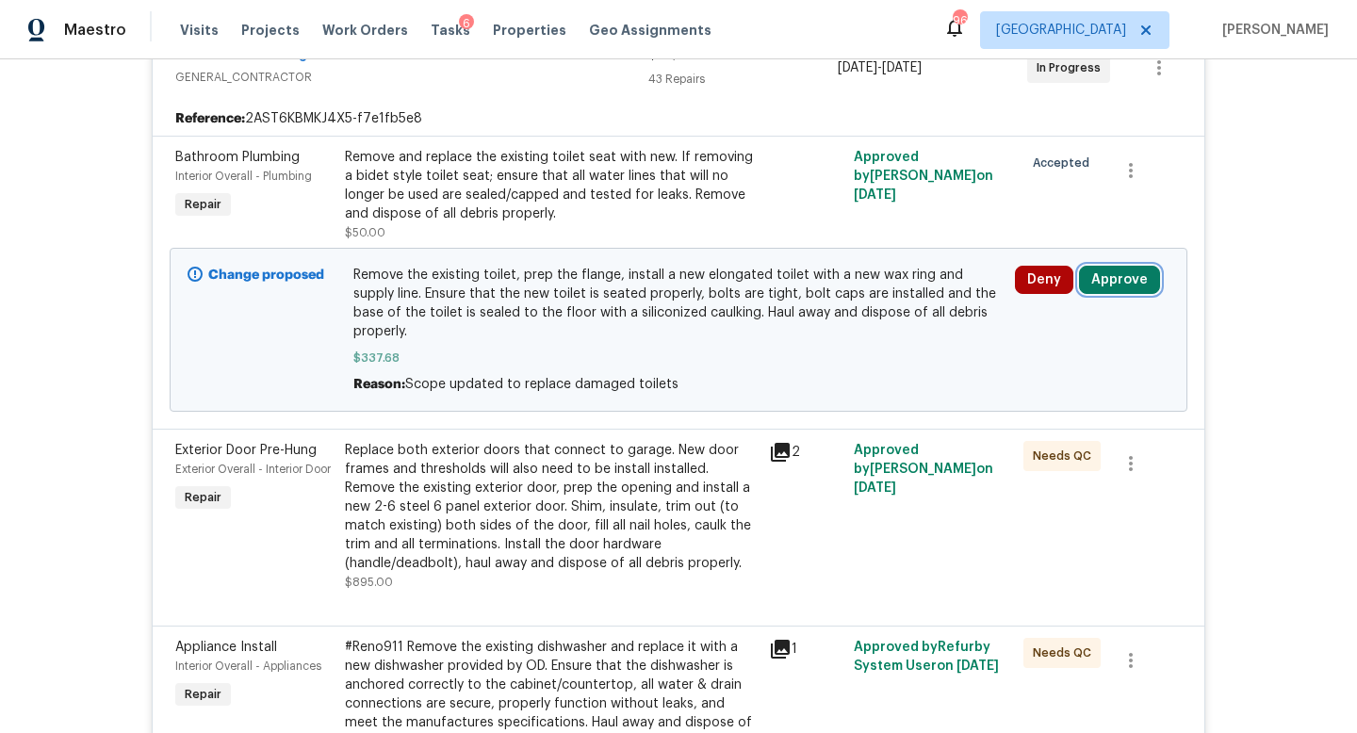
click at [1117, 285] on button "Approve" at bounding box center [1119, 280] width 81 height 28
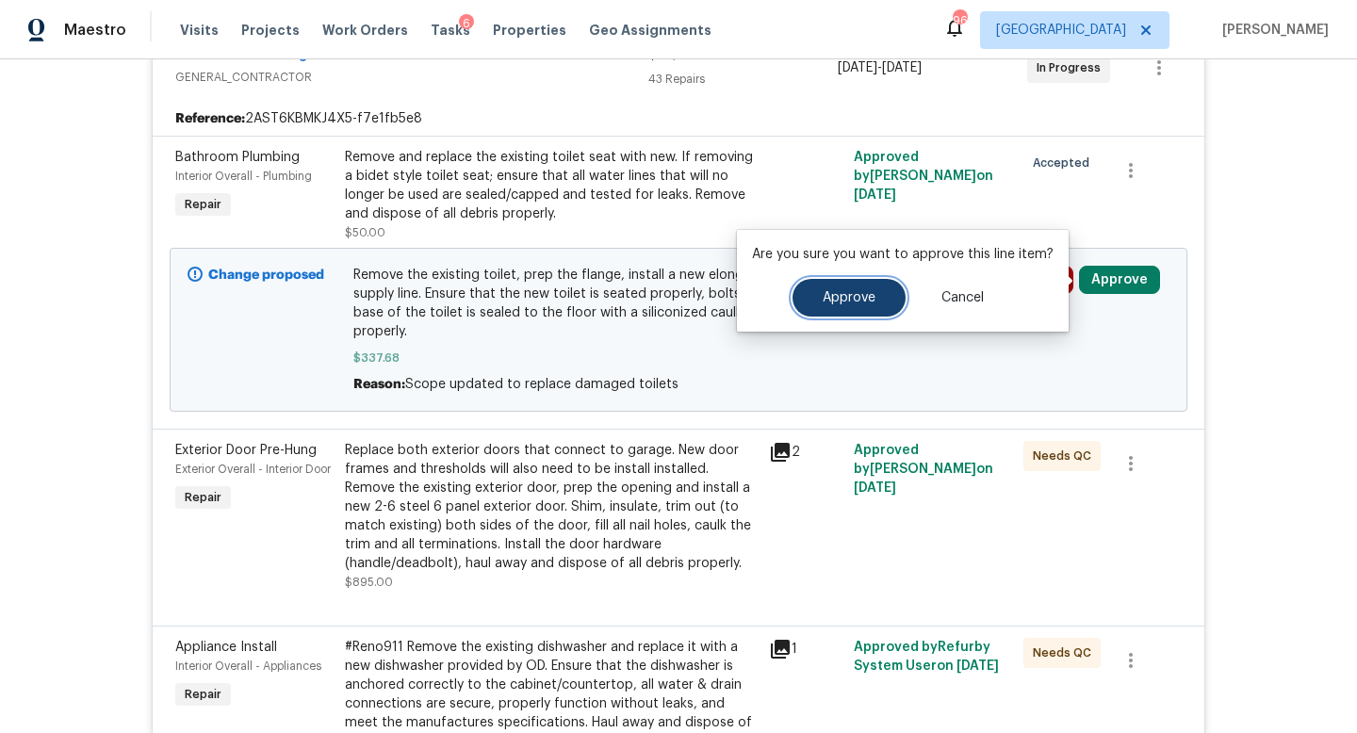
click at [871, 293] on span "Approve" at bounding box center [849, 298] width 53 height 14
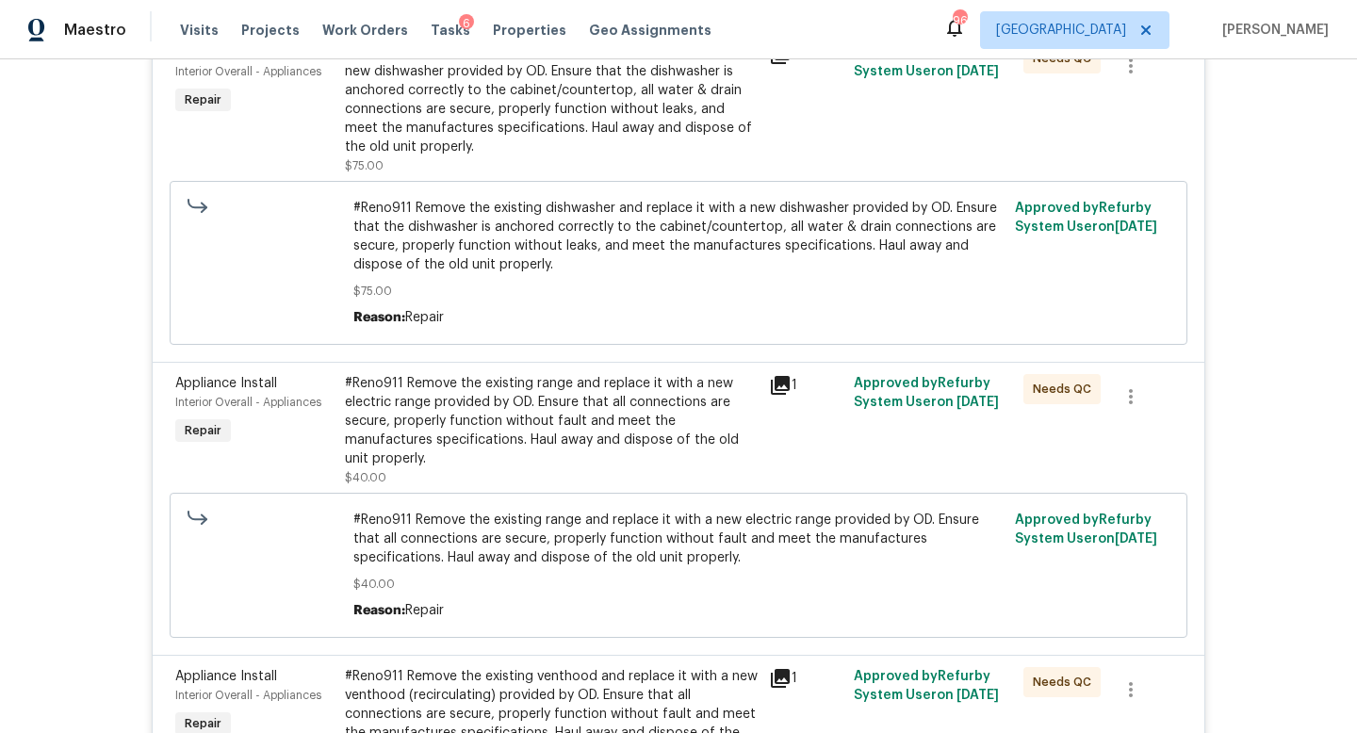
scroll to position [0, 0]
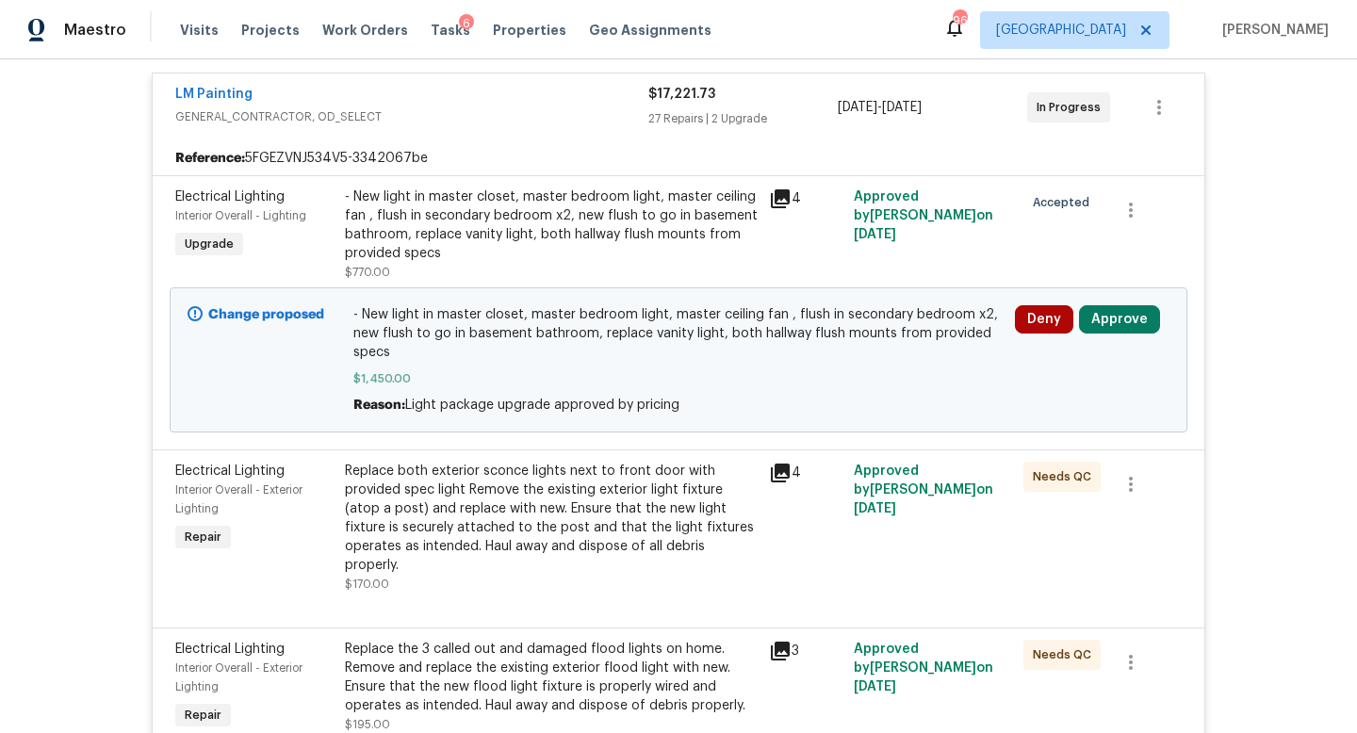
scroll to position [639, 0]
click at [1116, 321] on button "Approve" at bounding box center [1119, 317] width 81 height 28
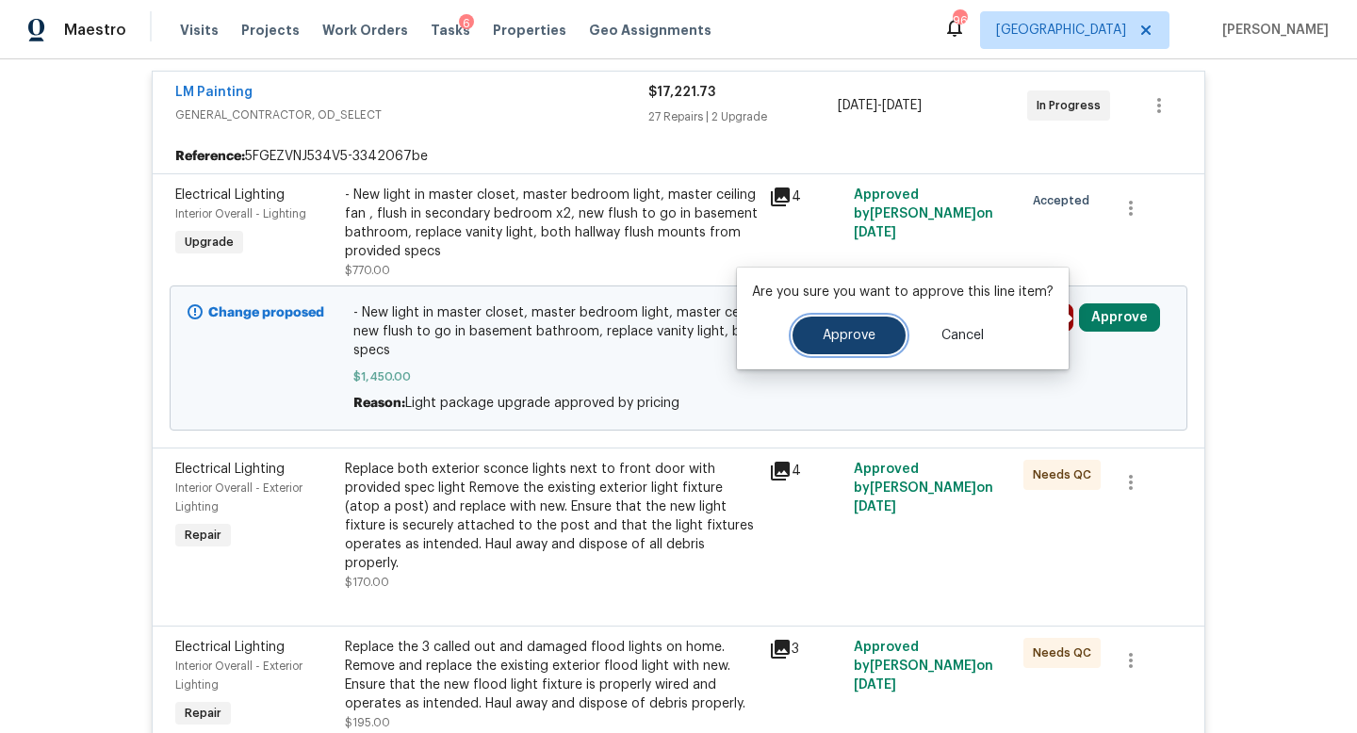
click at [865, 330] on span "Approve" at bounding box center [849, 336] width 53 height 14
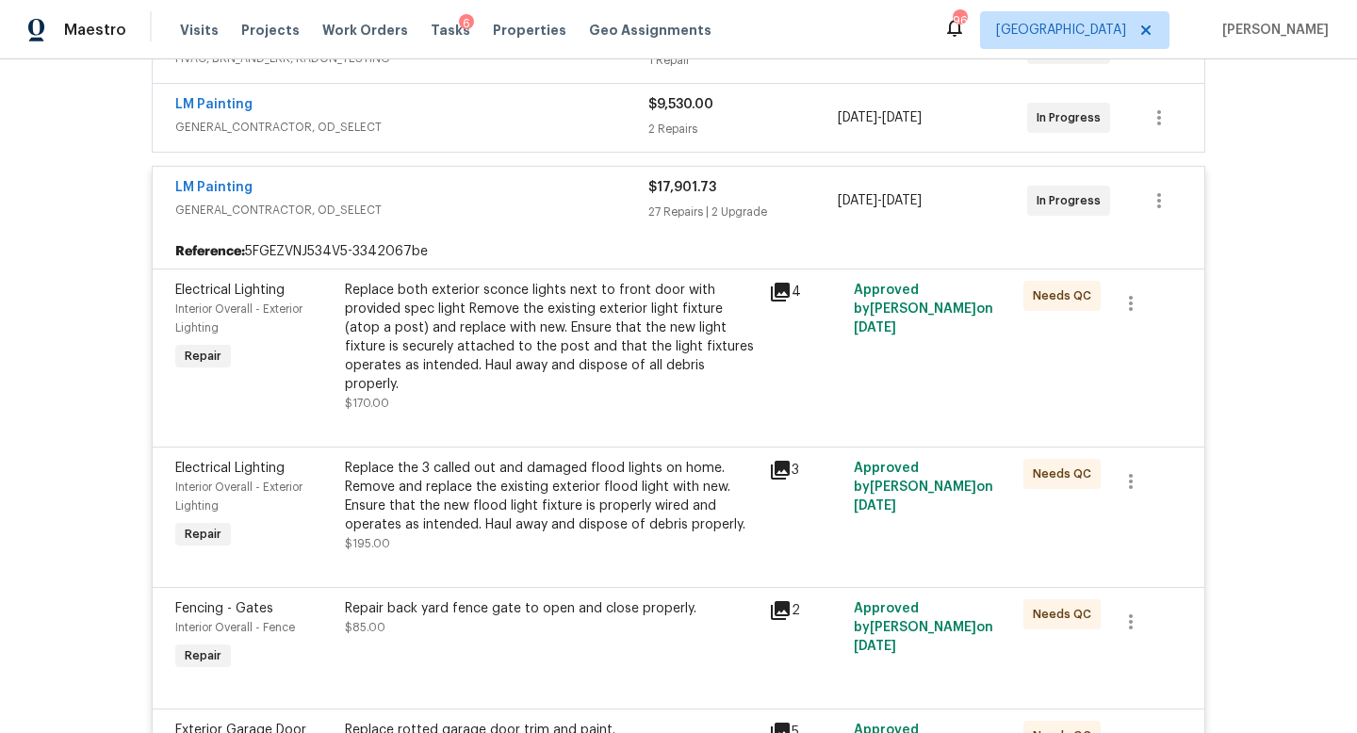
scroll to position [0, 0]
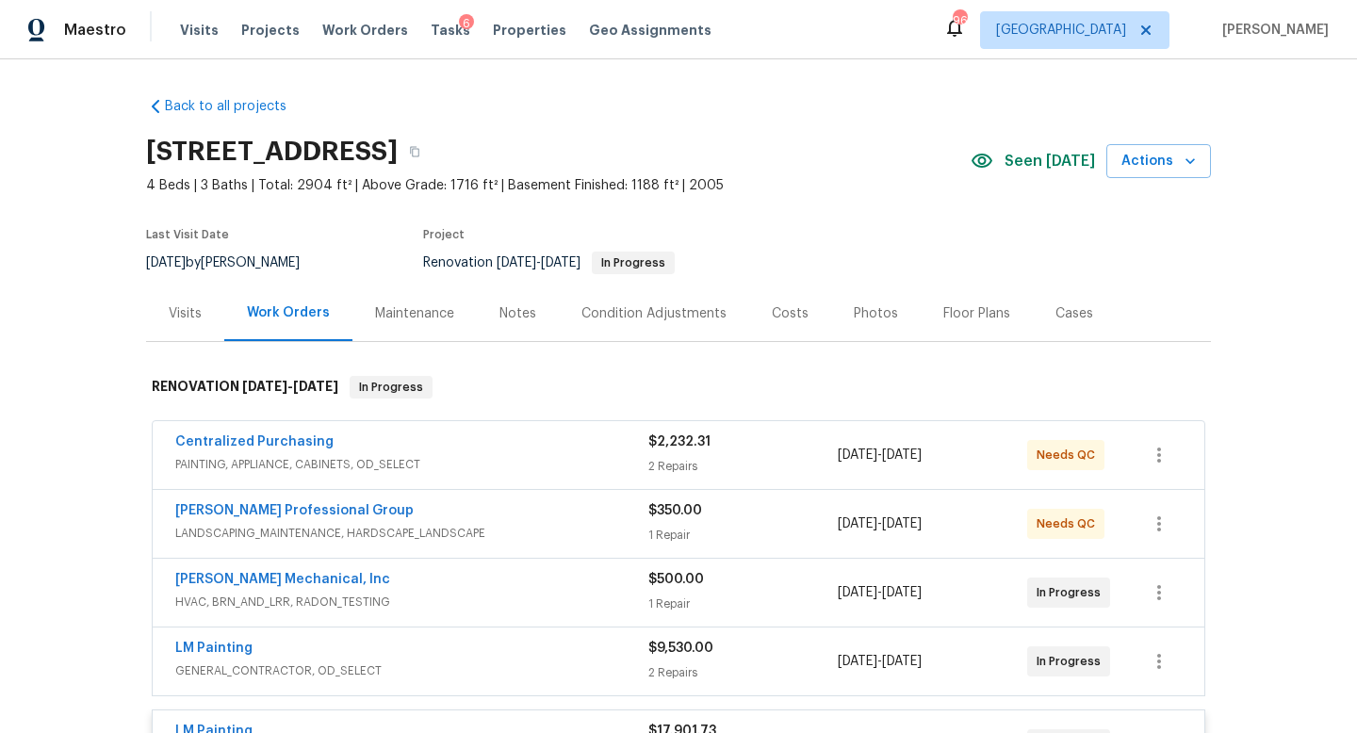
click at [214, 322] on div "Visits" at bounding box center [185, 314] width 78 height 56
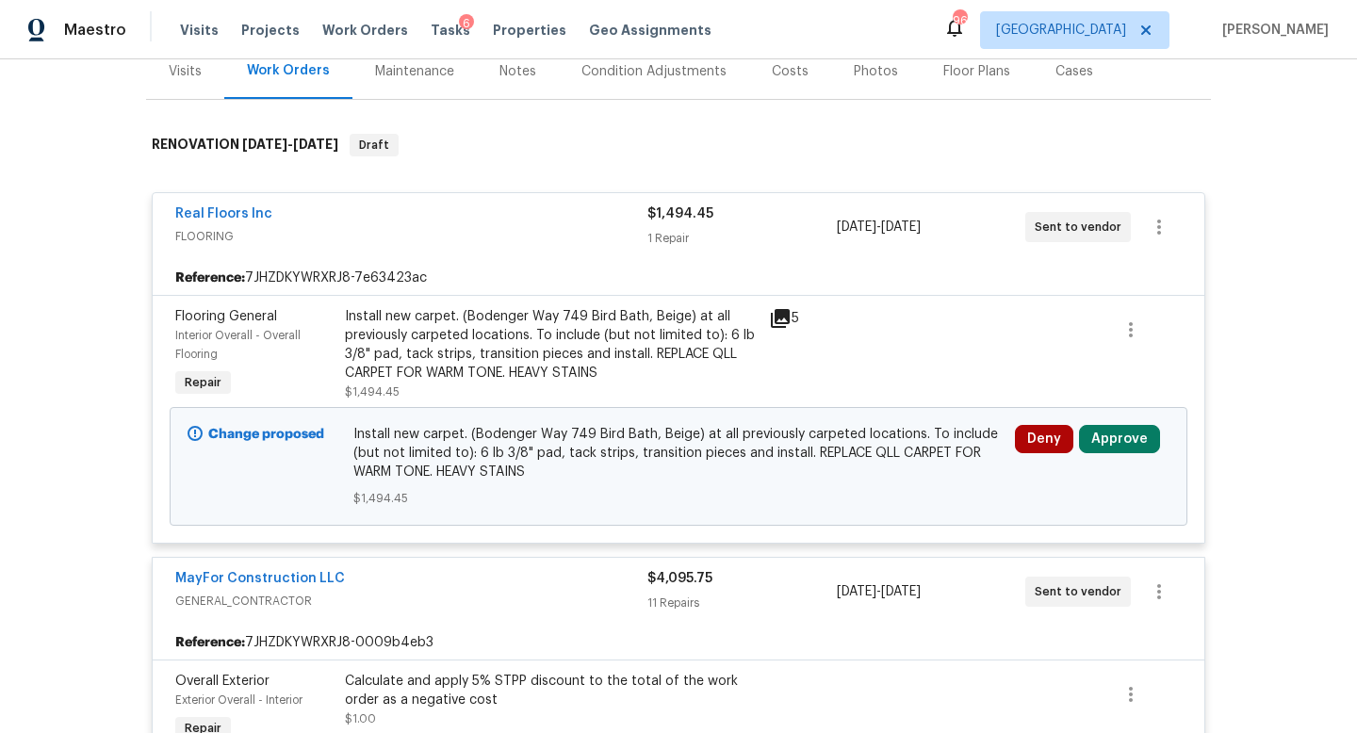
scroll to position [265, 0]
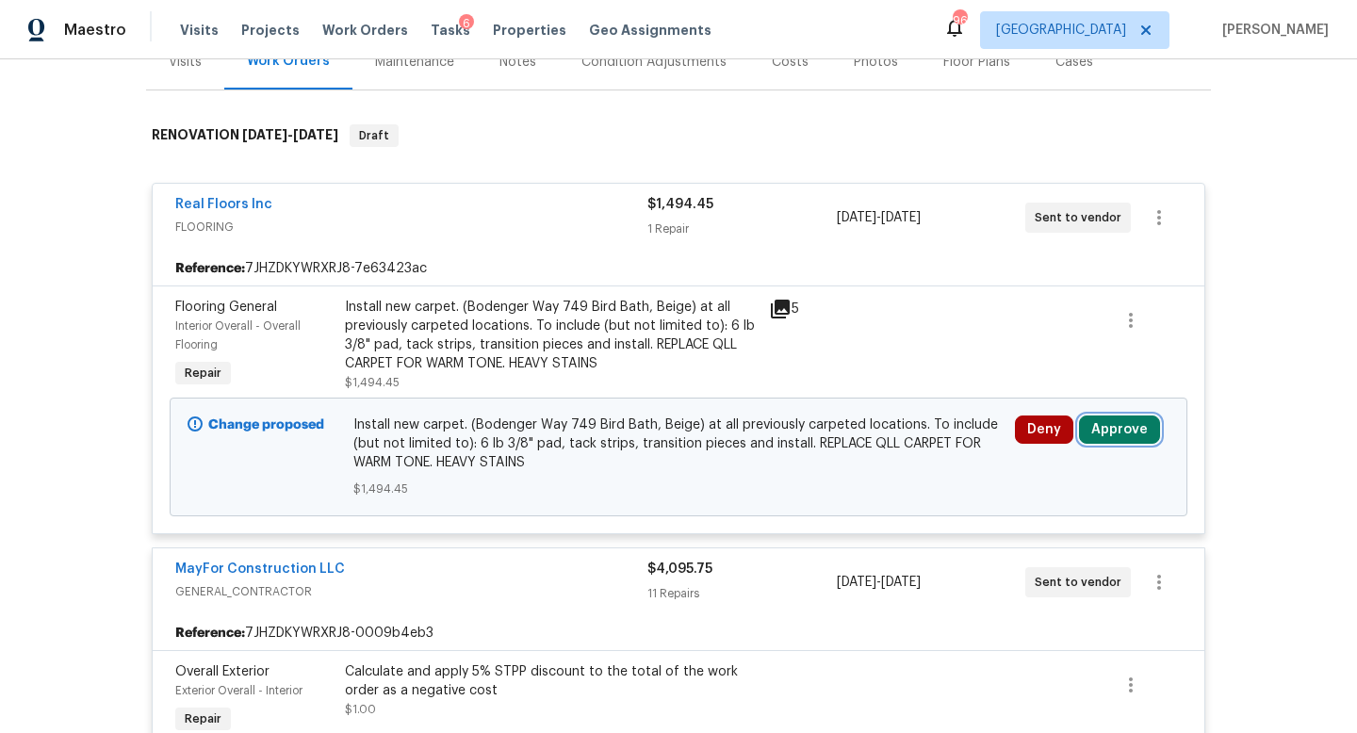
click at [1121, 416] on button "Approve" at bounding box center [1119, 430] width 81 height 28
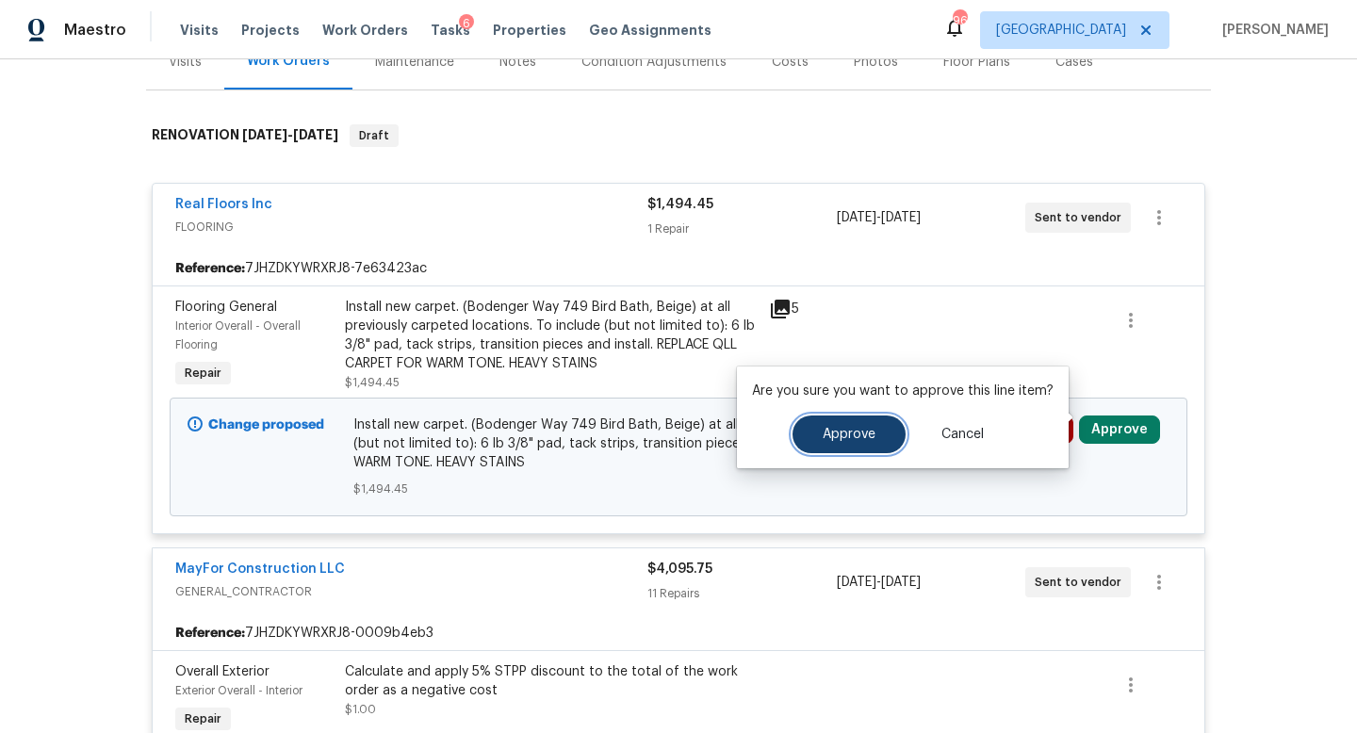
click at [897, 440] on button "Approve" at bounding box center [849, 435] width 113 height 38
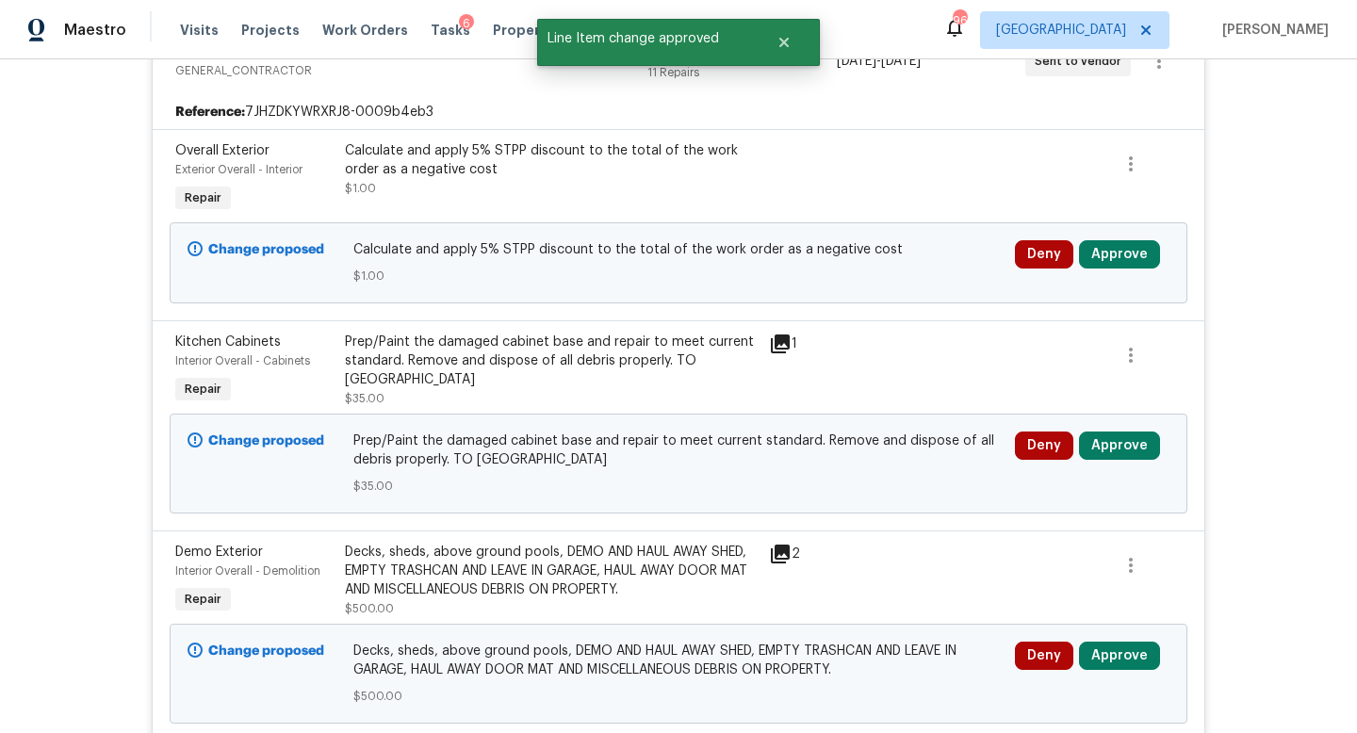
scroll to position [798, 0]
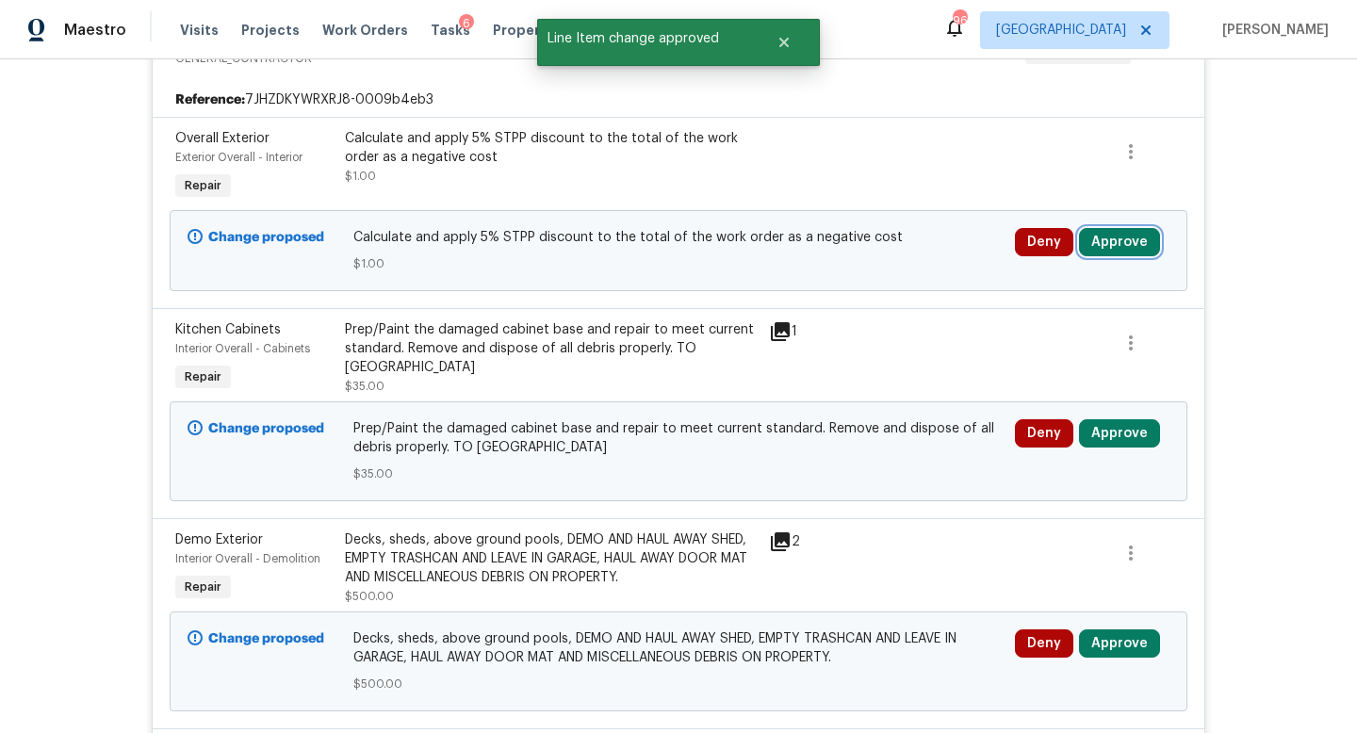
click at [1121, 232] on button "Approve" at bounding box center [1119, 242] width 81 height 28
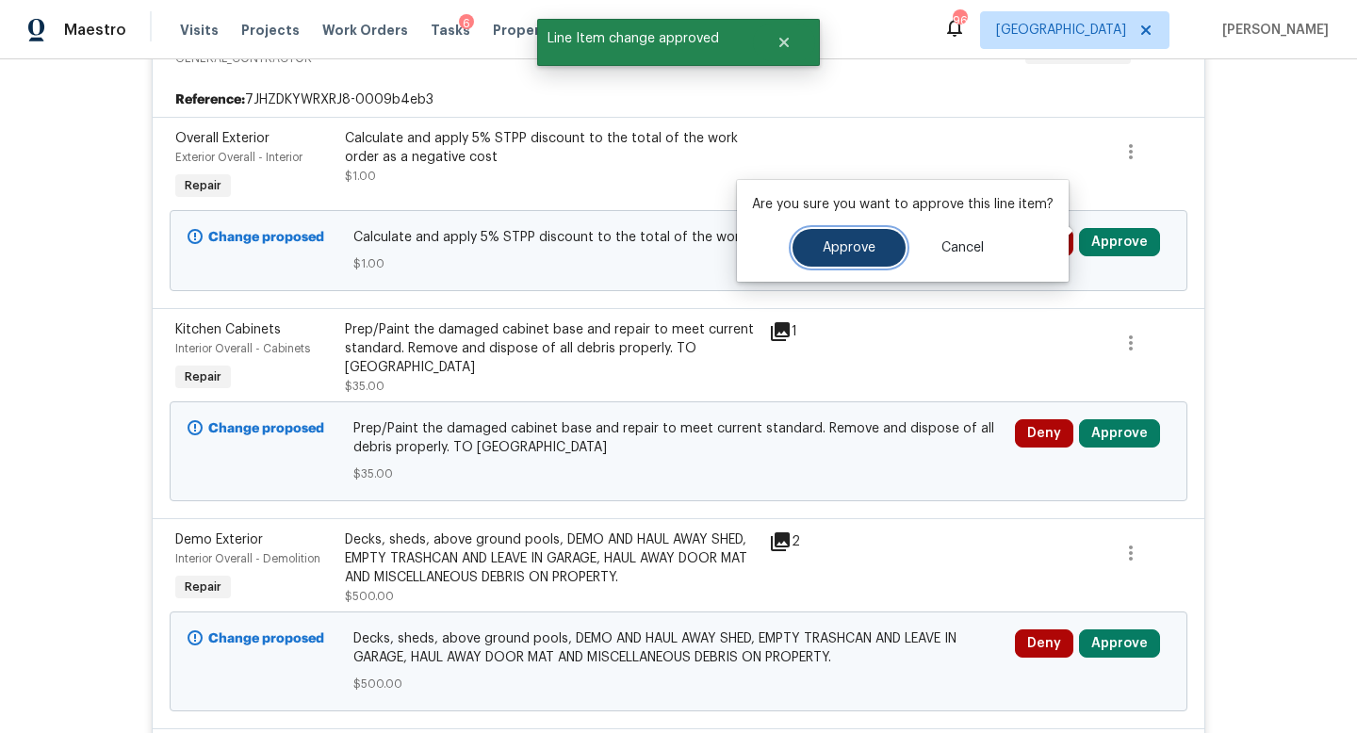
click at [889, 251] on button "Approve" at bounding box center [849, 248] width 113 height 38
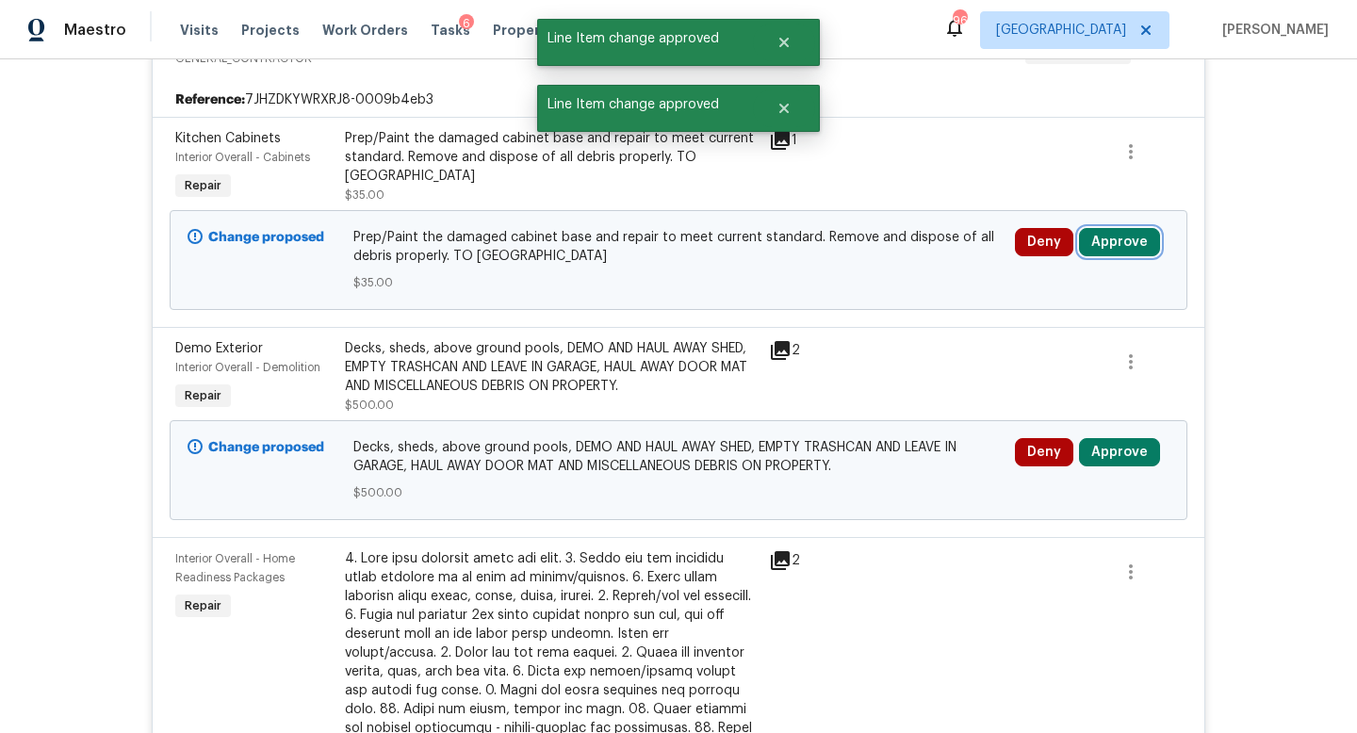
click at [1112, 230] on button "Approve" at bounding box center [1119, 242] width 81 height 28
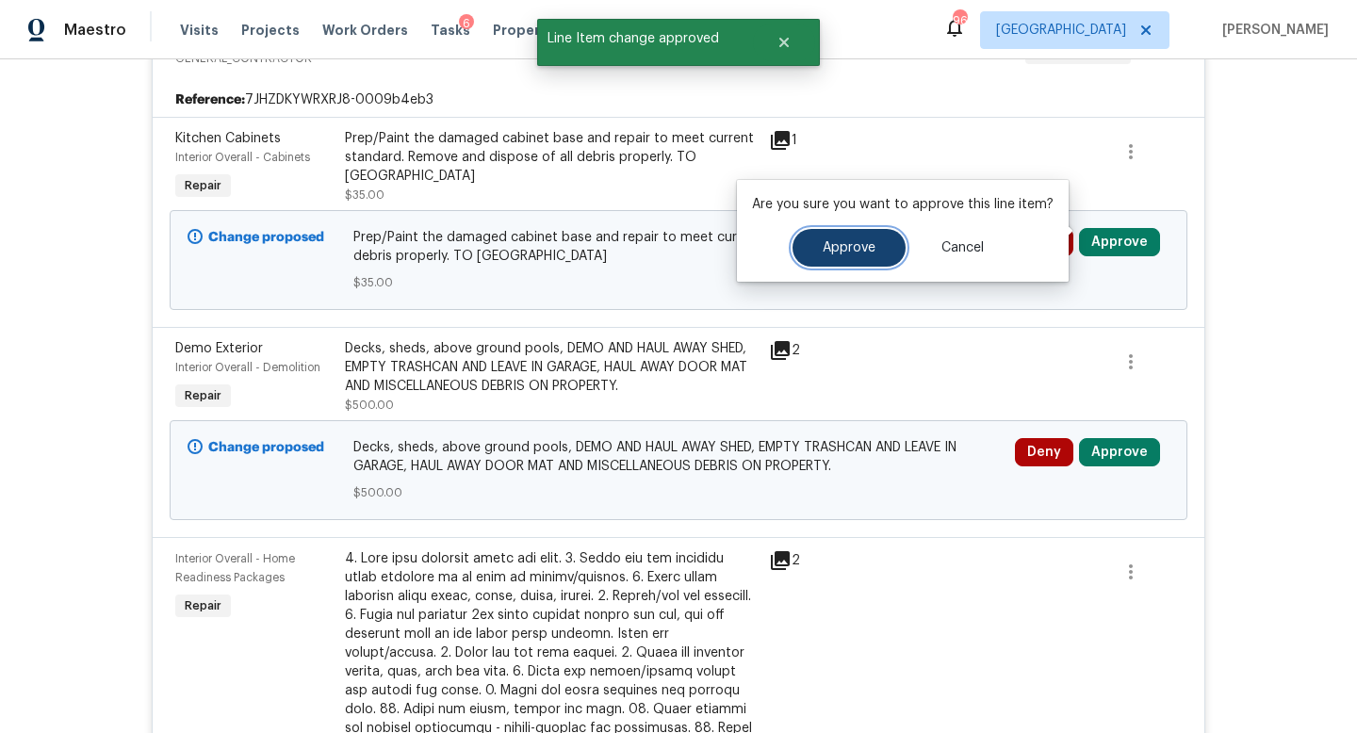
click at [867, 266] on button "Approve" at bounding box center [849, 248] width 113 height 38
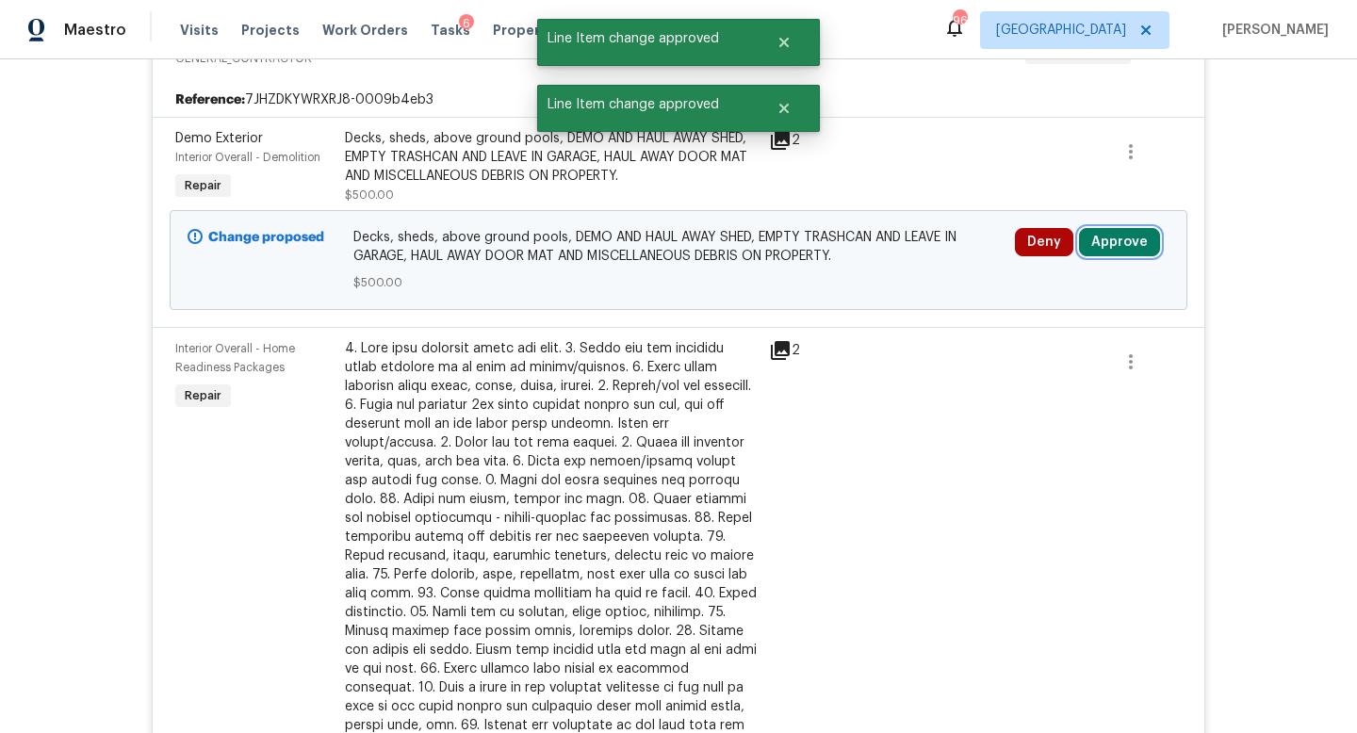
click at [1112, 229] on button "Approve" at bounding box center [1119, 242] width 81 height 28
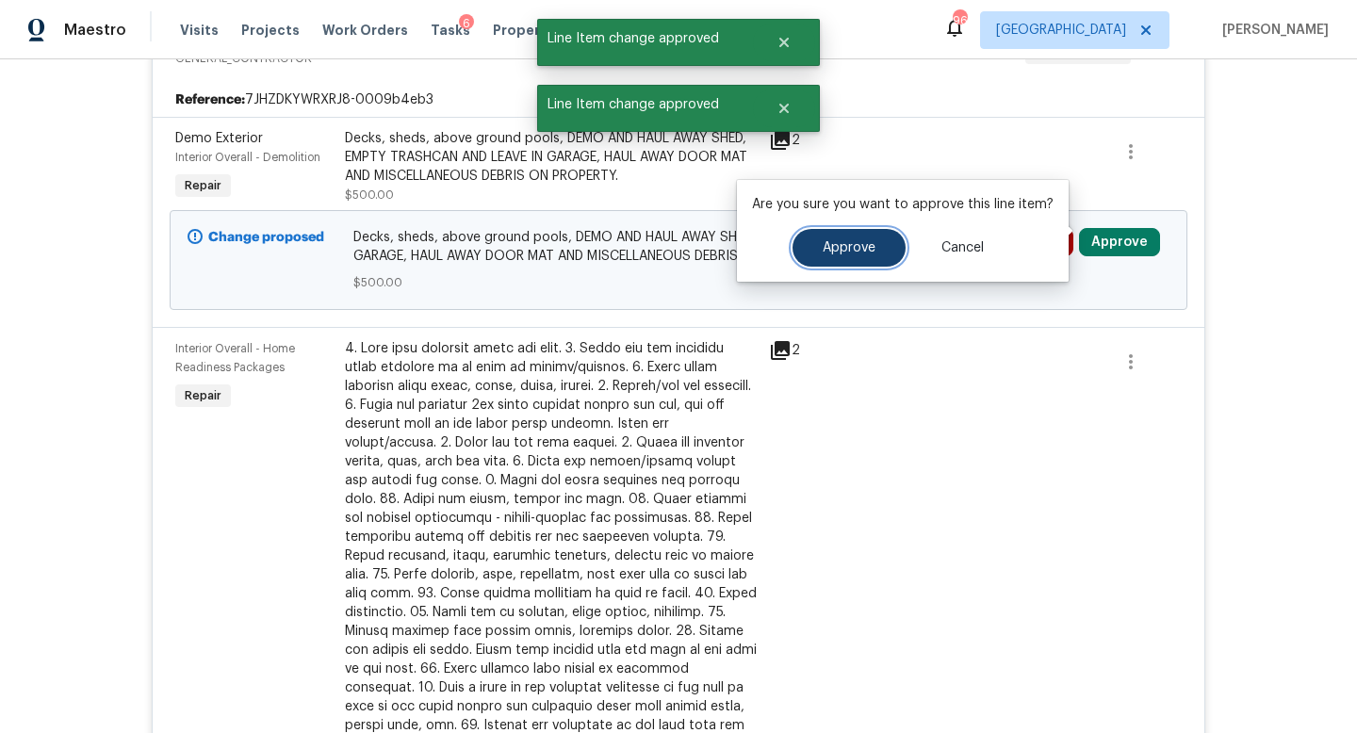
click at [880, 250] on button "Approve" at bounding box center [849, 248] width 113 height 38
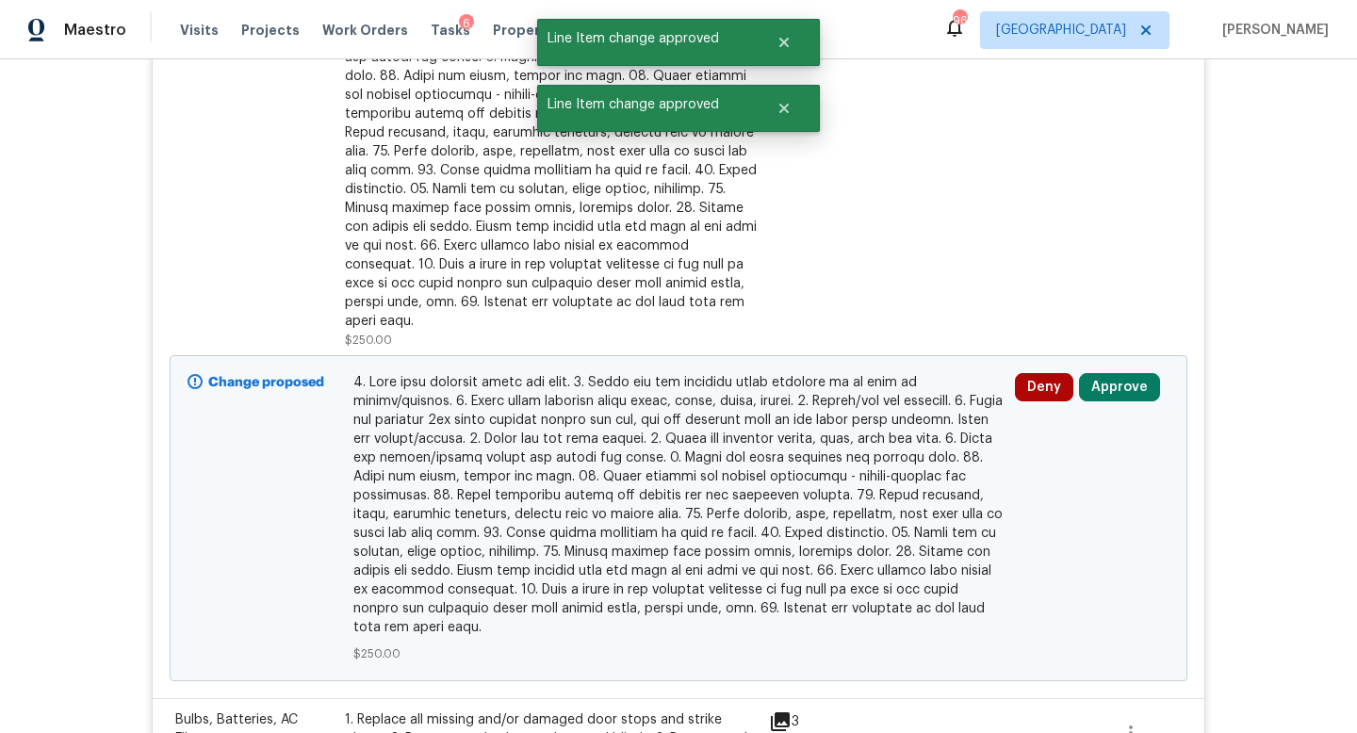
scroll to position [1043, 0]
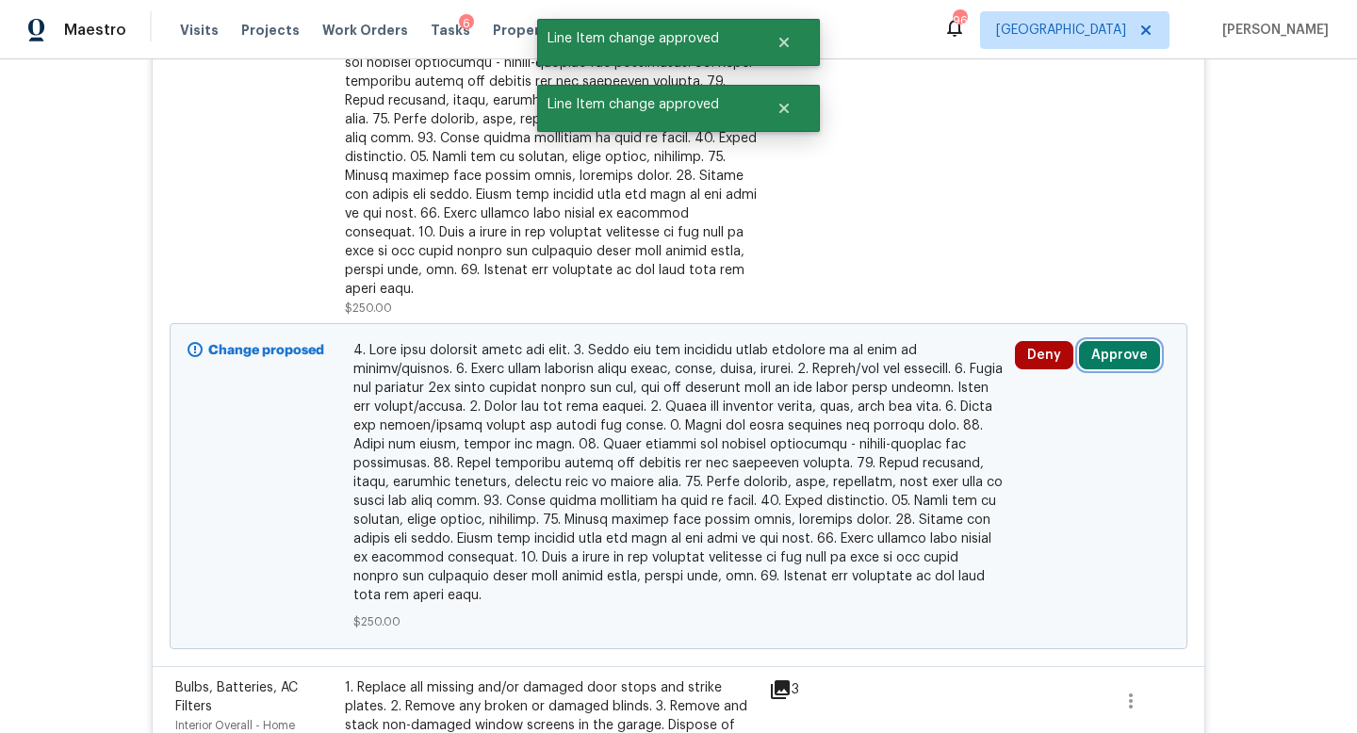
click at [1118, 341] on button "Approve" at bounding box center [1119, 355] width 81 height 28
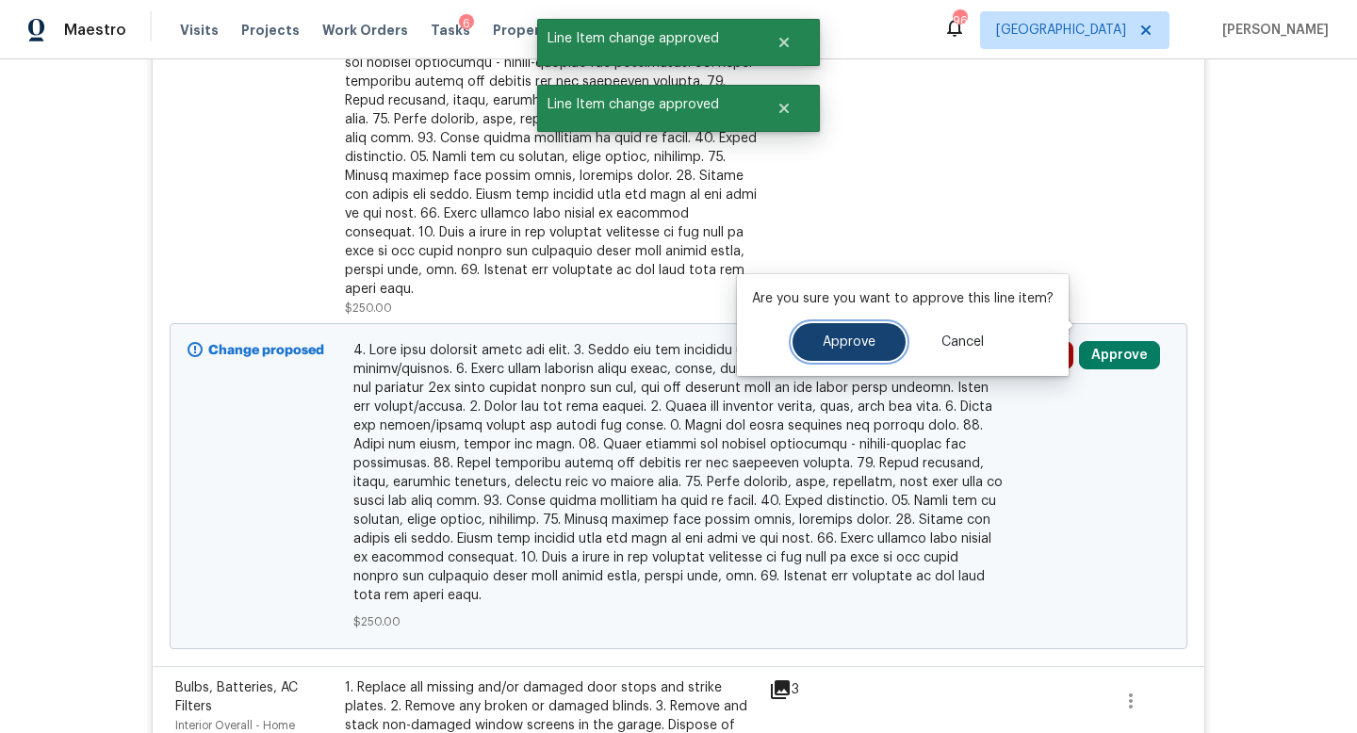
click at [842, 342] on span "Approve" at bounding box center [849, 342] width 53 height 14
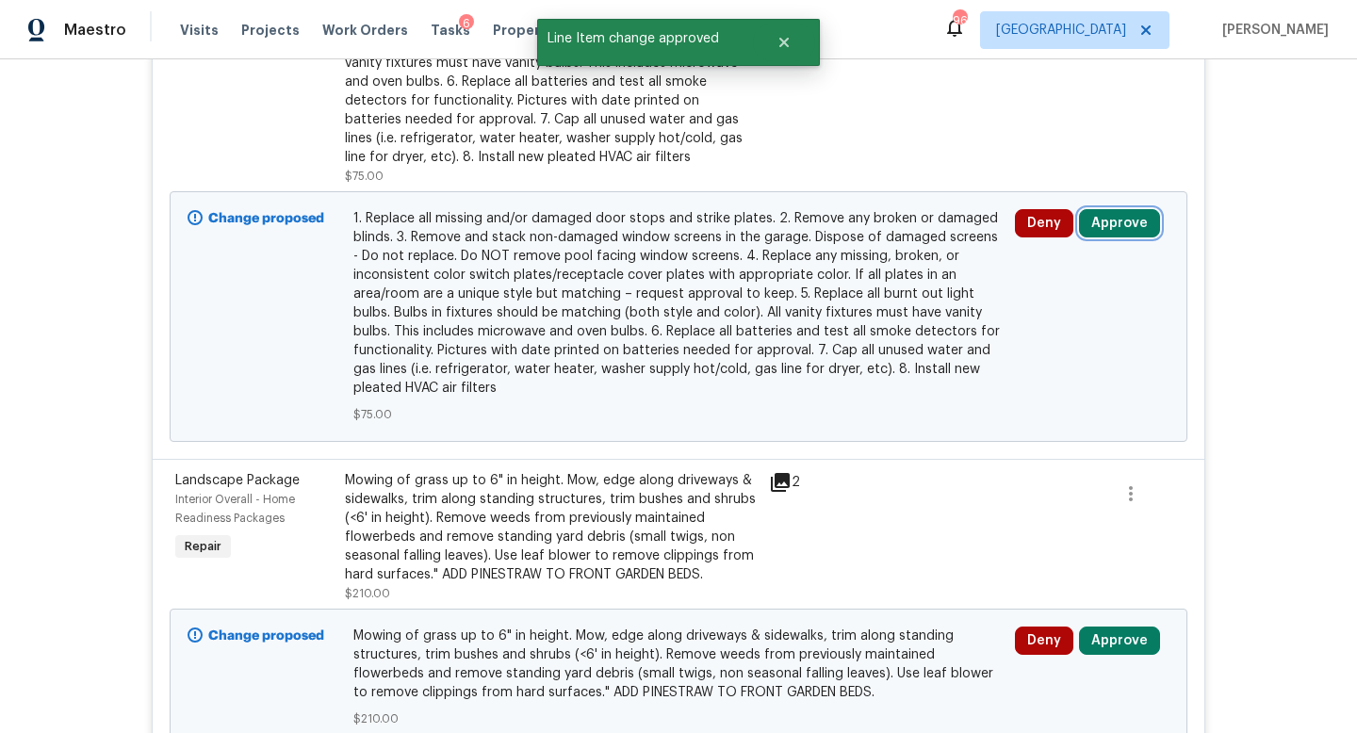
click at [1113, 209] on button "Approve" at bounding box center [1119, 223] width 81 height 28
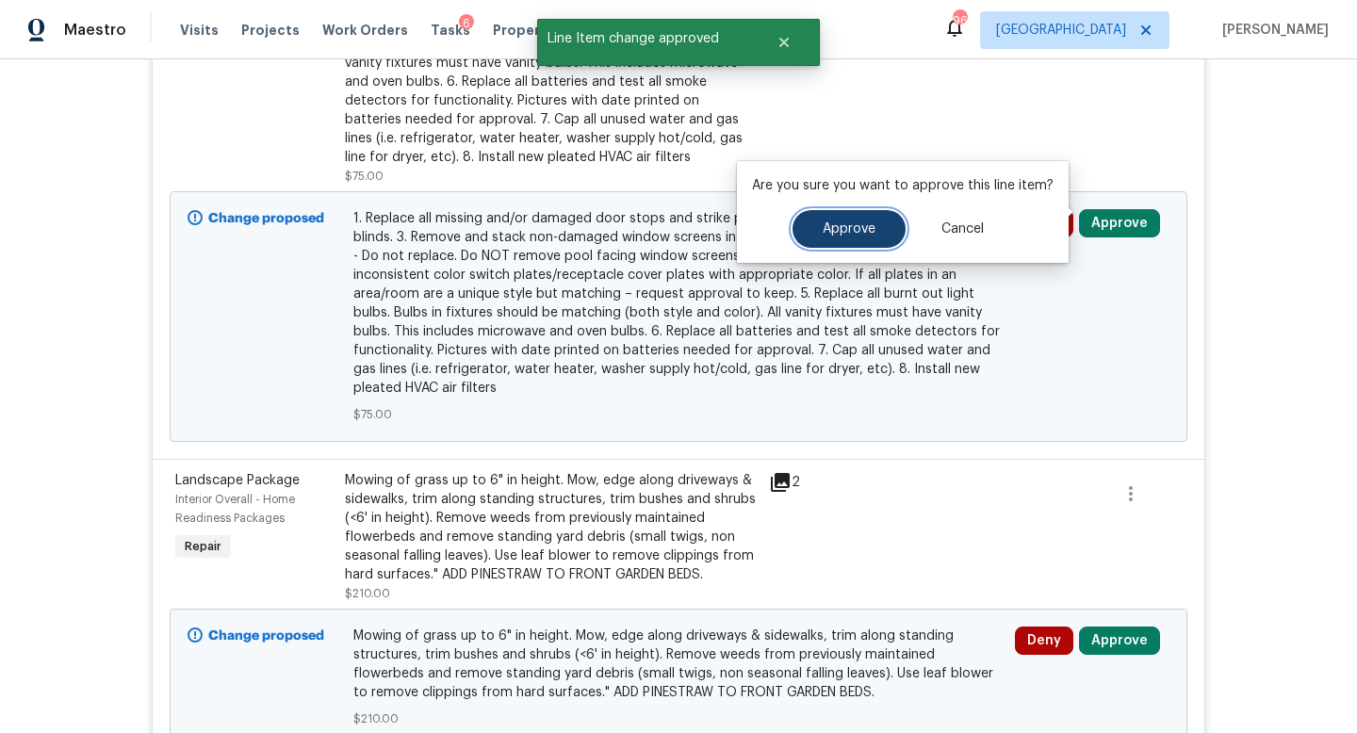
click at [853, 245] on button "Approve" at bounding box center [849, 229] width 113 height 38
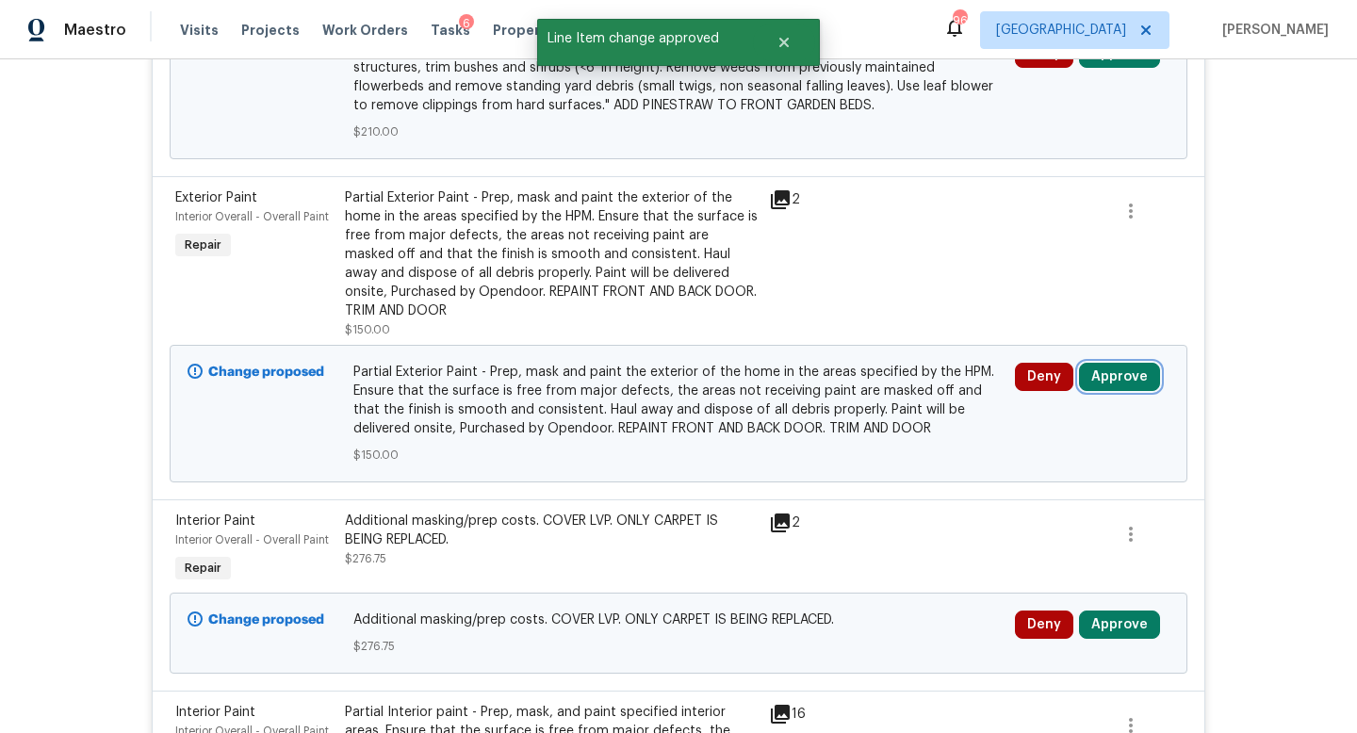
click at [1127, 368] on button "Approve" at bounding box center [1119, 377] width 81 height 28
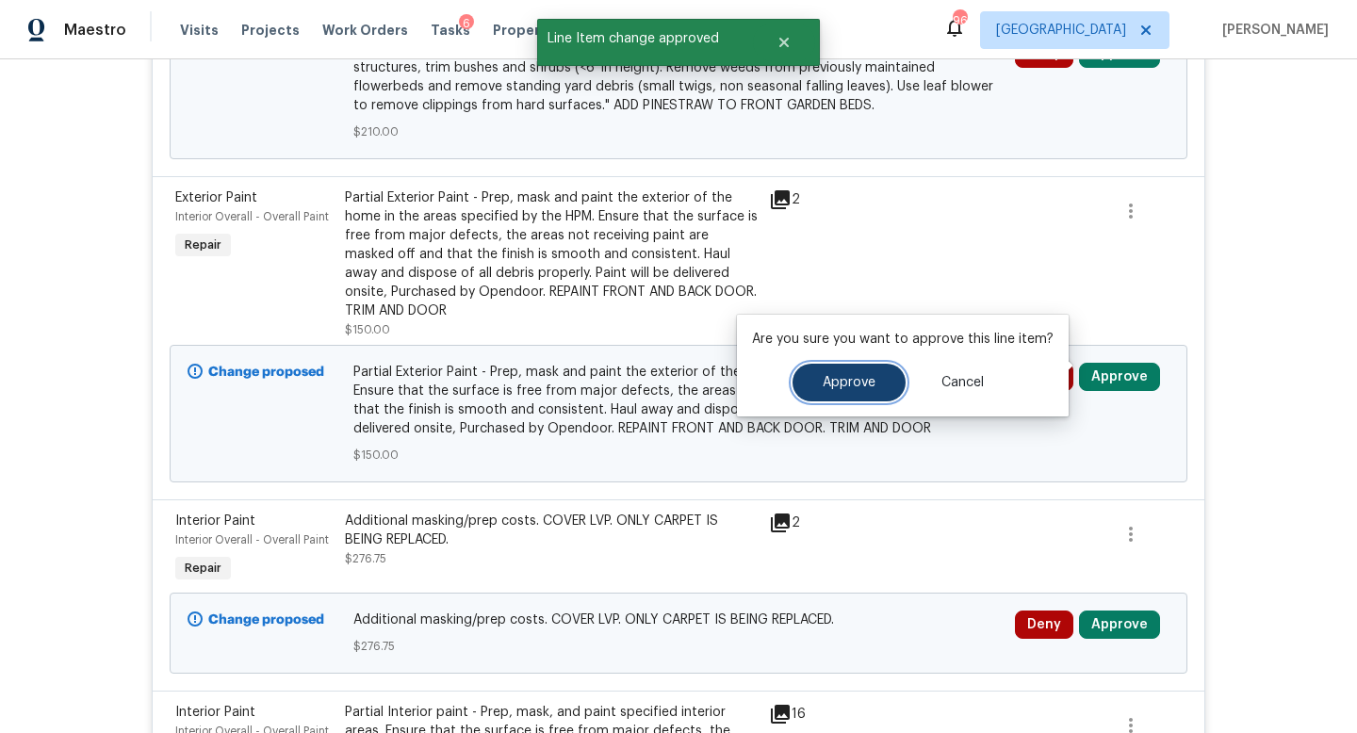
click at [847, 385] on span "Approve" at bounding box center [849, 383] width 53 height 14
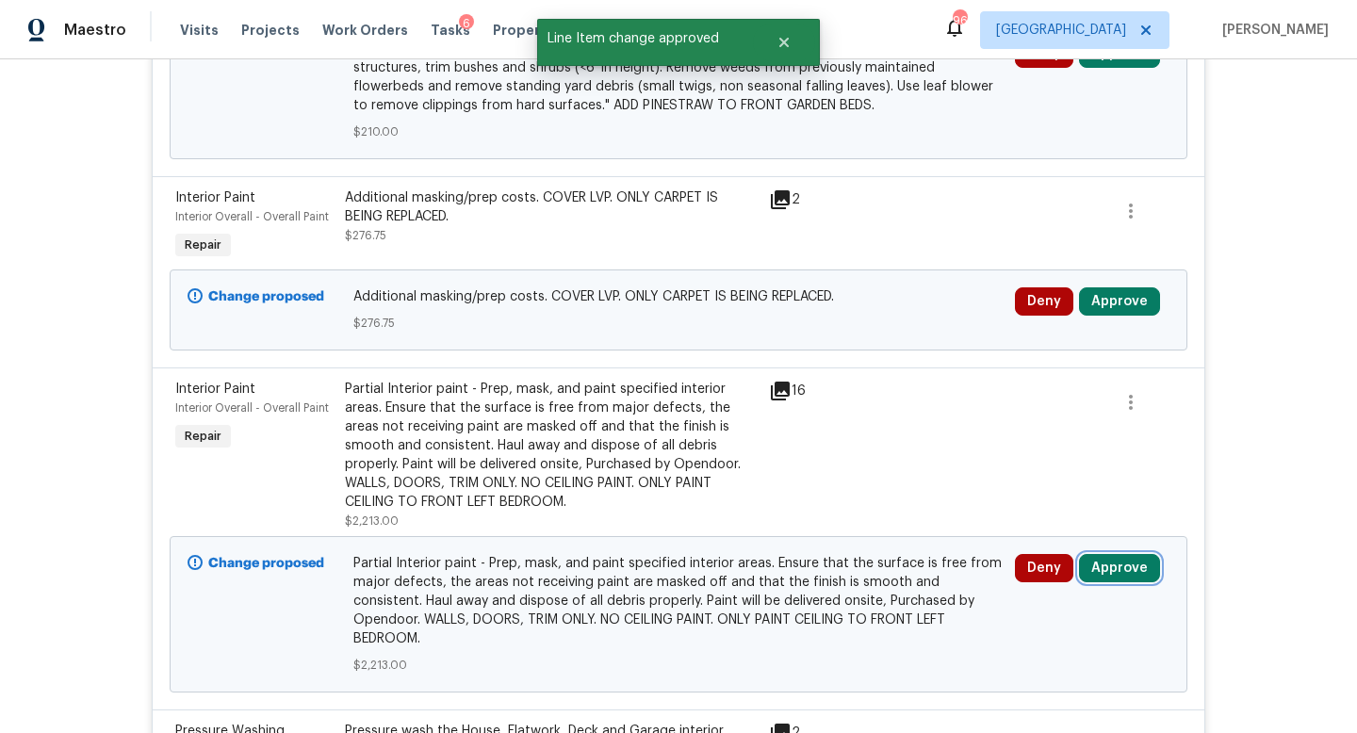
click at [1110, 556] on button "Approve" at bounding box center [1119, 568] width 81 height 28
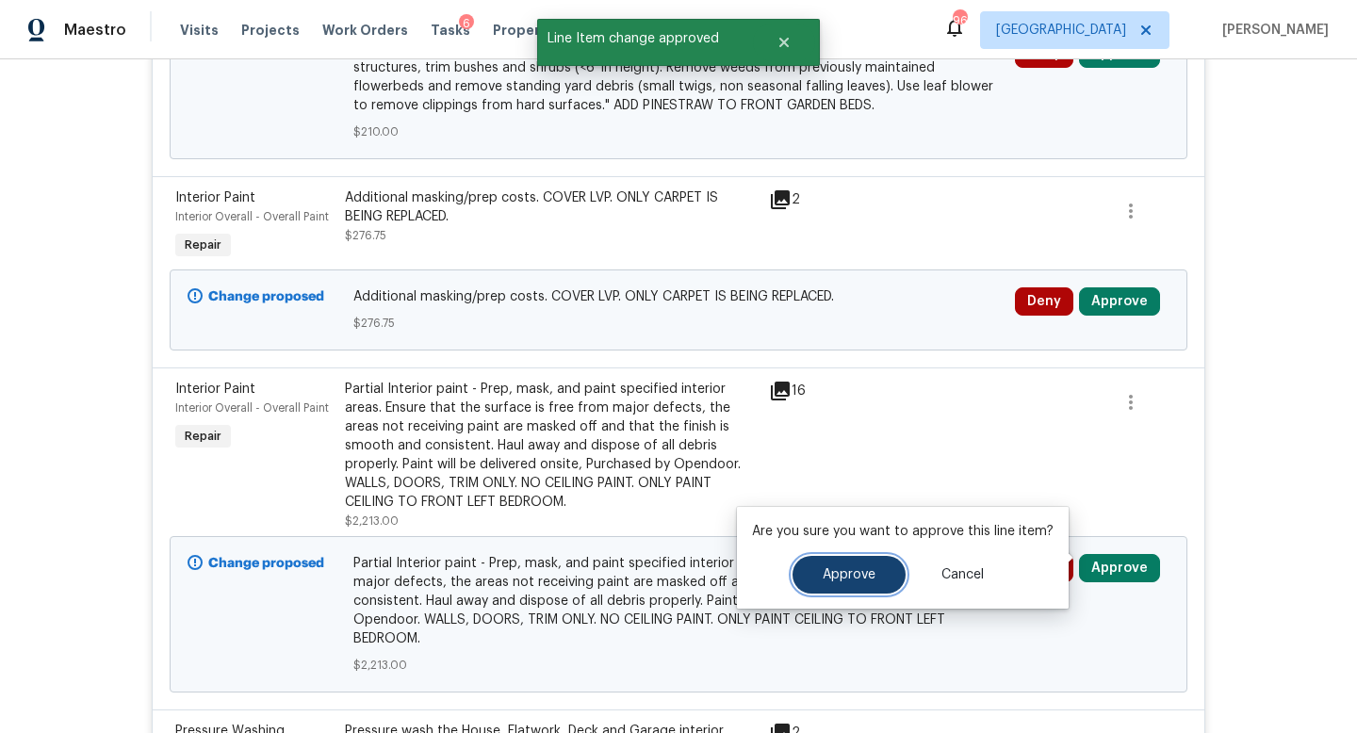
click at [850, 574] on span "Approve" at bounding box center [849, 575] width 53 height 14
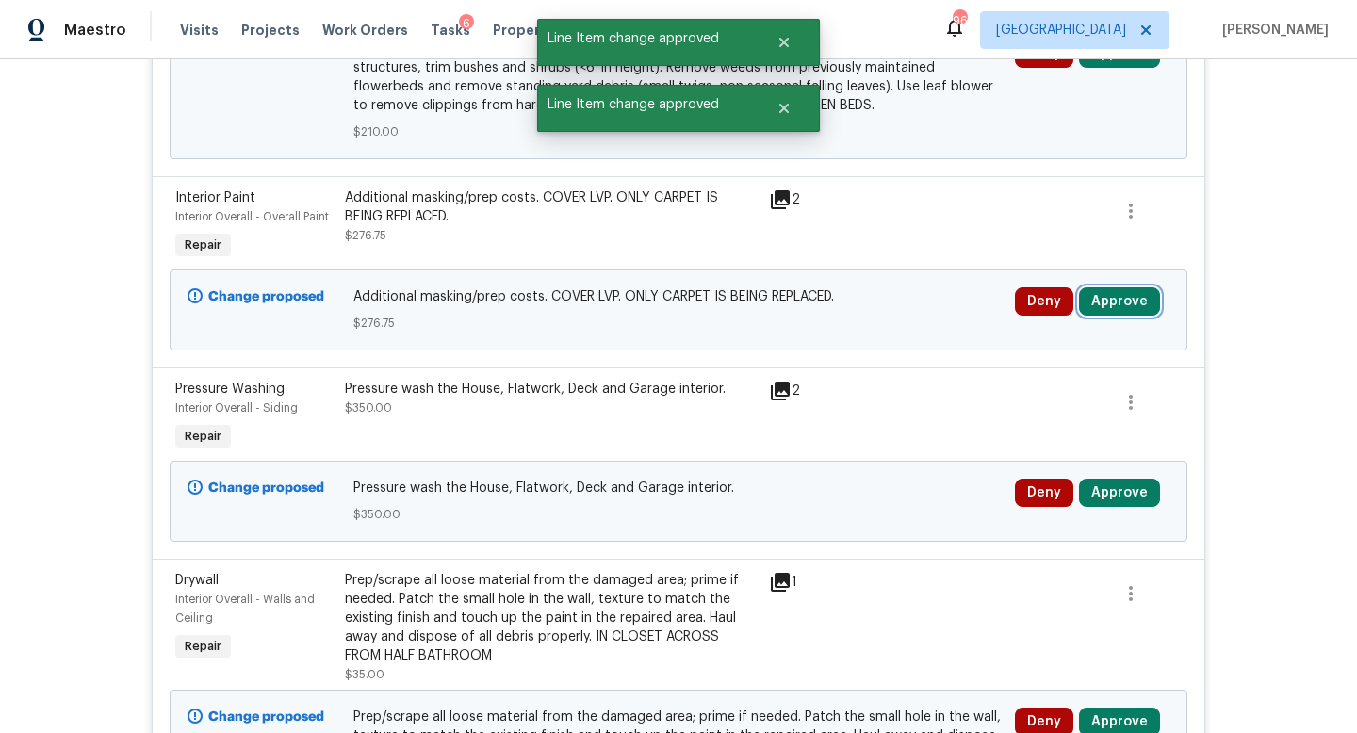
click at [1126, 287] on button "Approve" at bounding box center [1119, 301] width 81 height 28
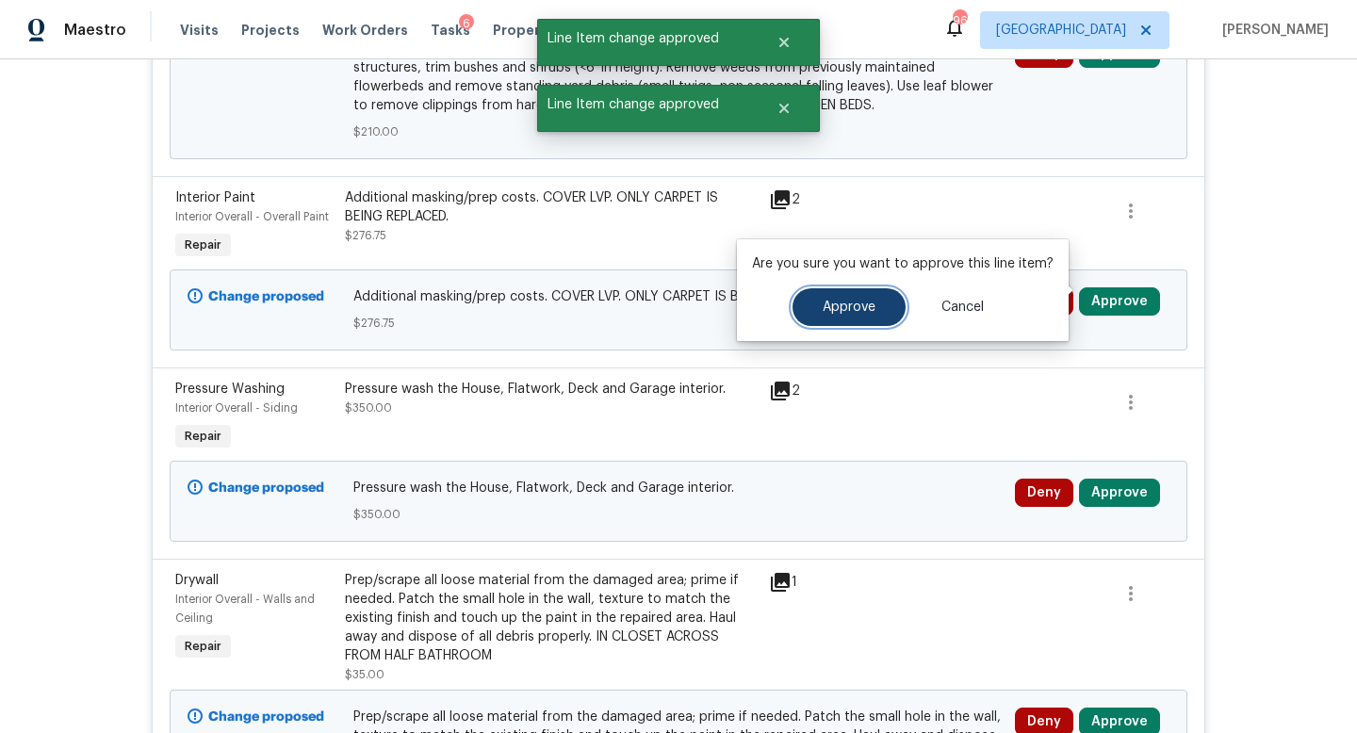
click at [864, 313] on span "Approve" at bounding box center [849, 308] width 53 height 14
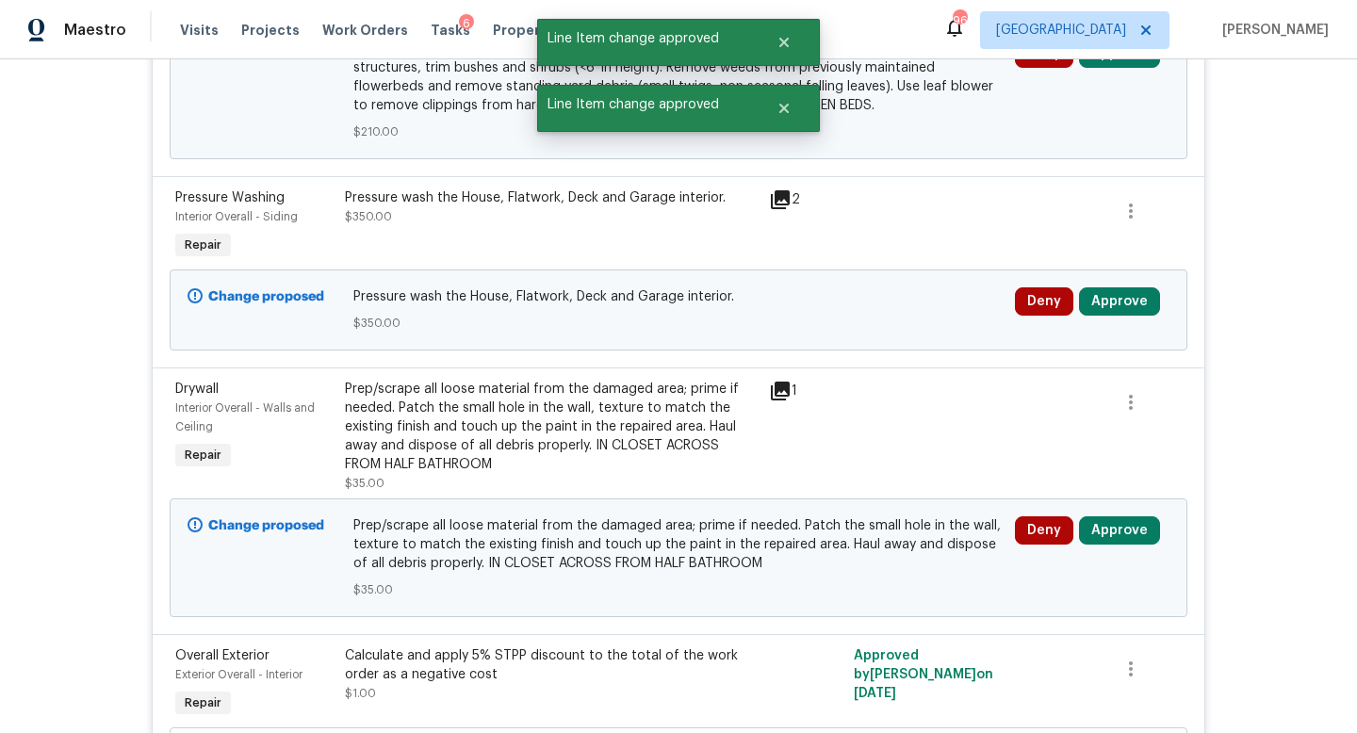
click at [1120, 306] on div "Deny Approve" at bounding box center [1092, 310] width 166 height 57
click at [1118, 298] on button "Approve" at bounding box center [1119, 301] width 81 height 28
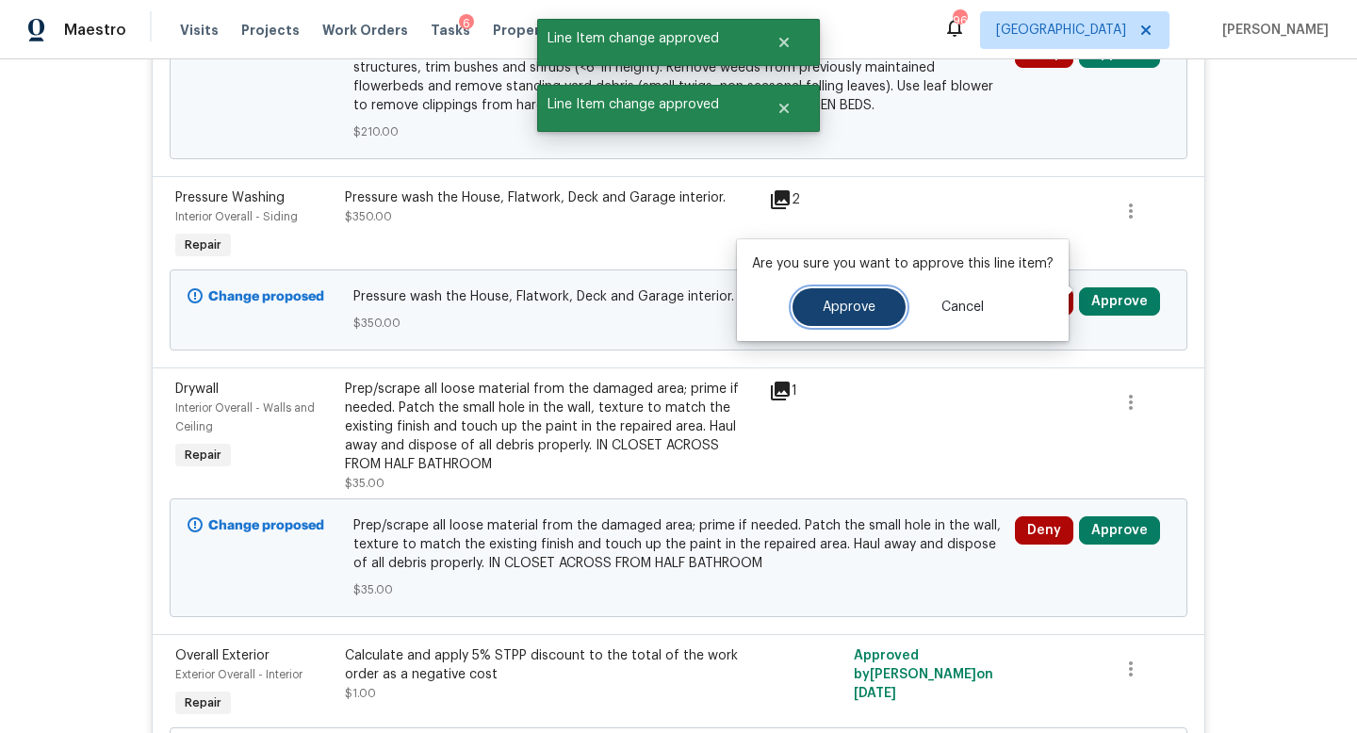
click at [832, 313] on span "Approve" at bounding box center [849, 308] width 53 height 14
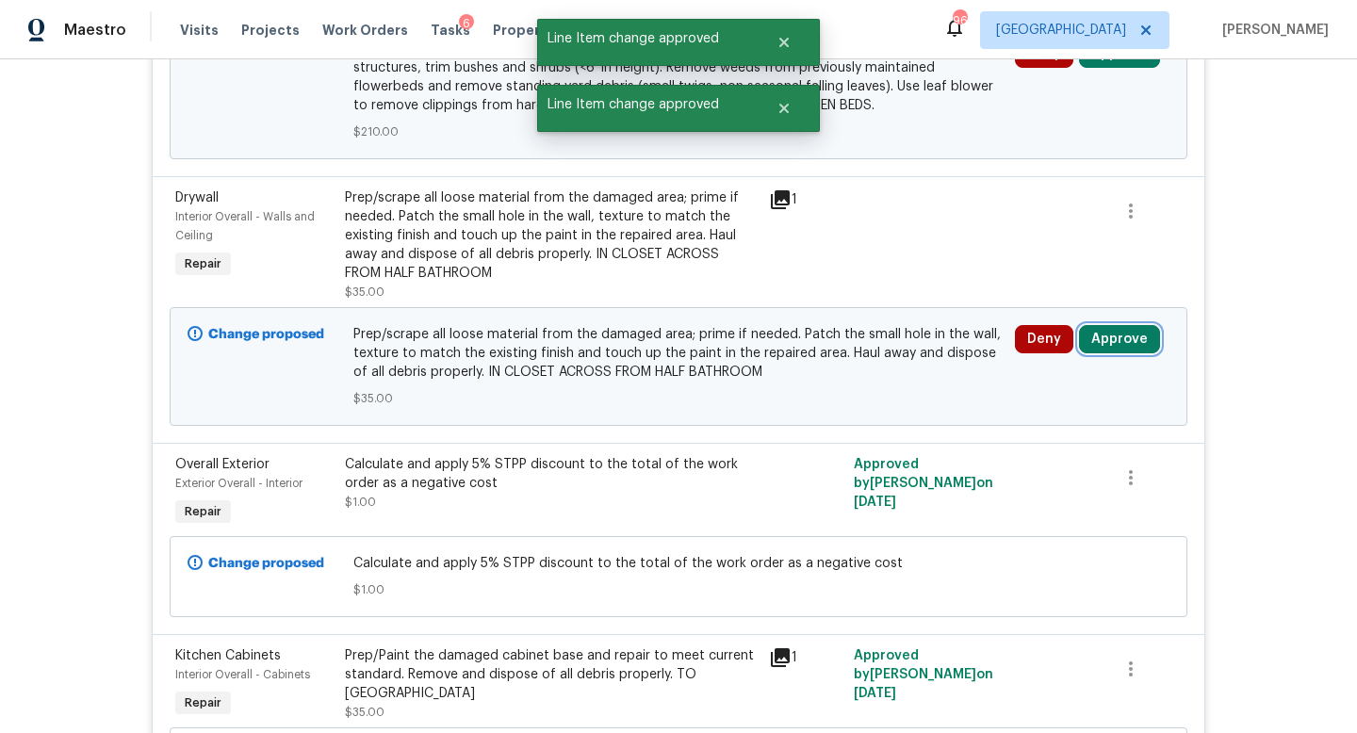
click at [1106, 325] on button "Approve" at bounding box center [1119, 339] width 81 height 28
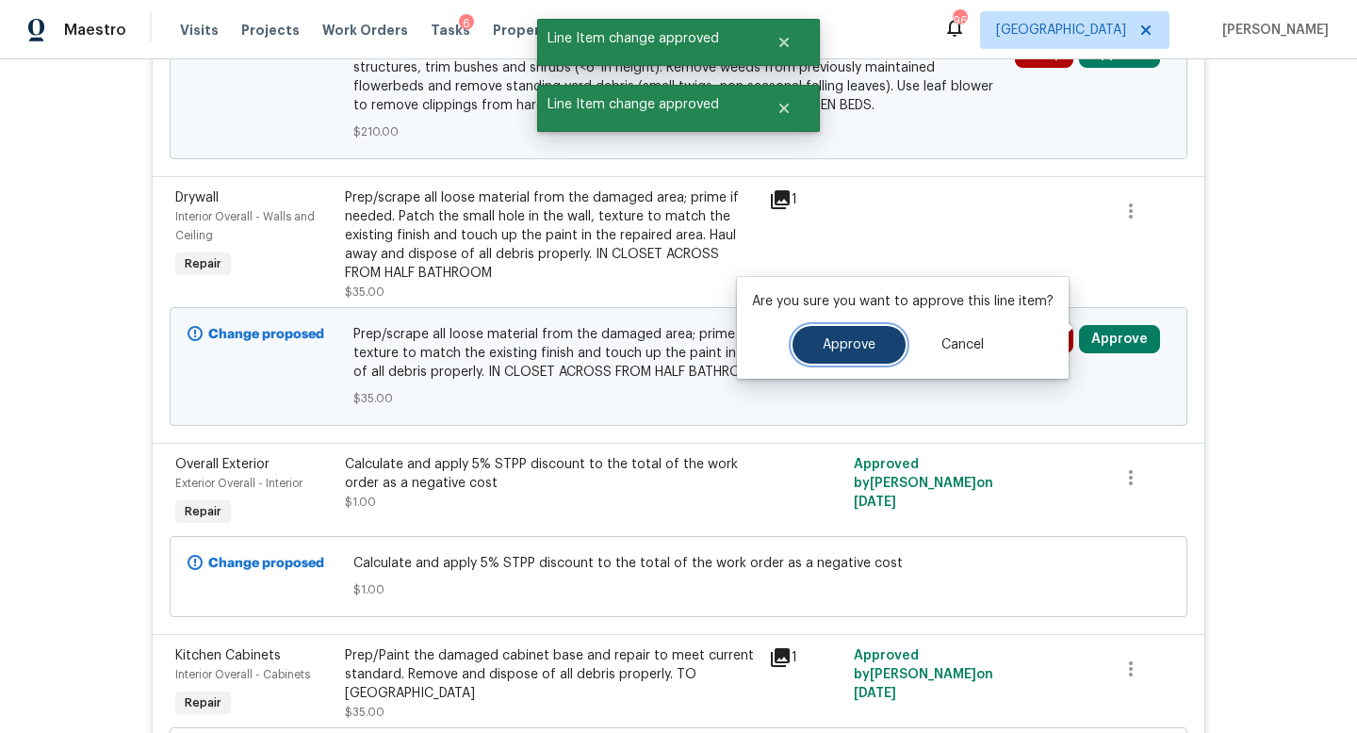
click at [844, 331] on button "Approve" at bounding box center [849, 345] width 113 height 38
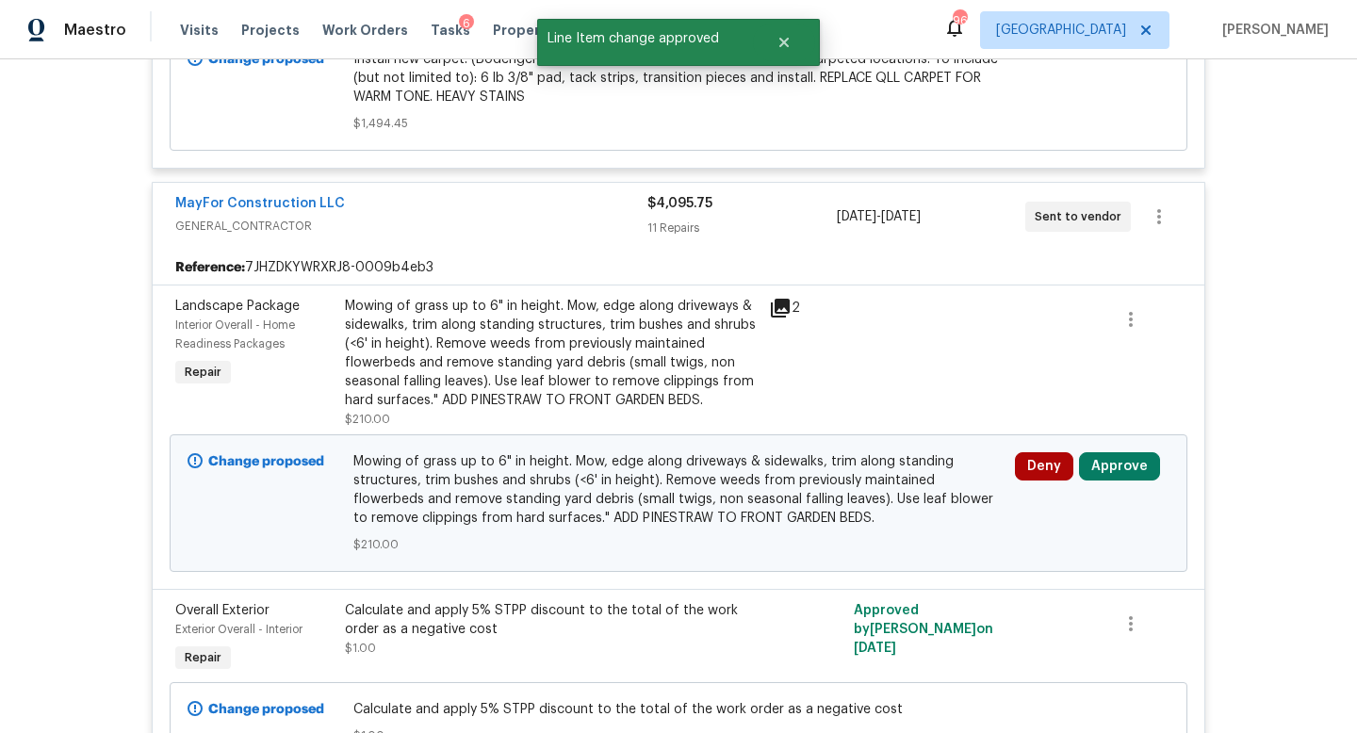
scroll to position [635, 0]
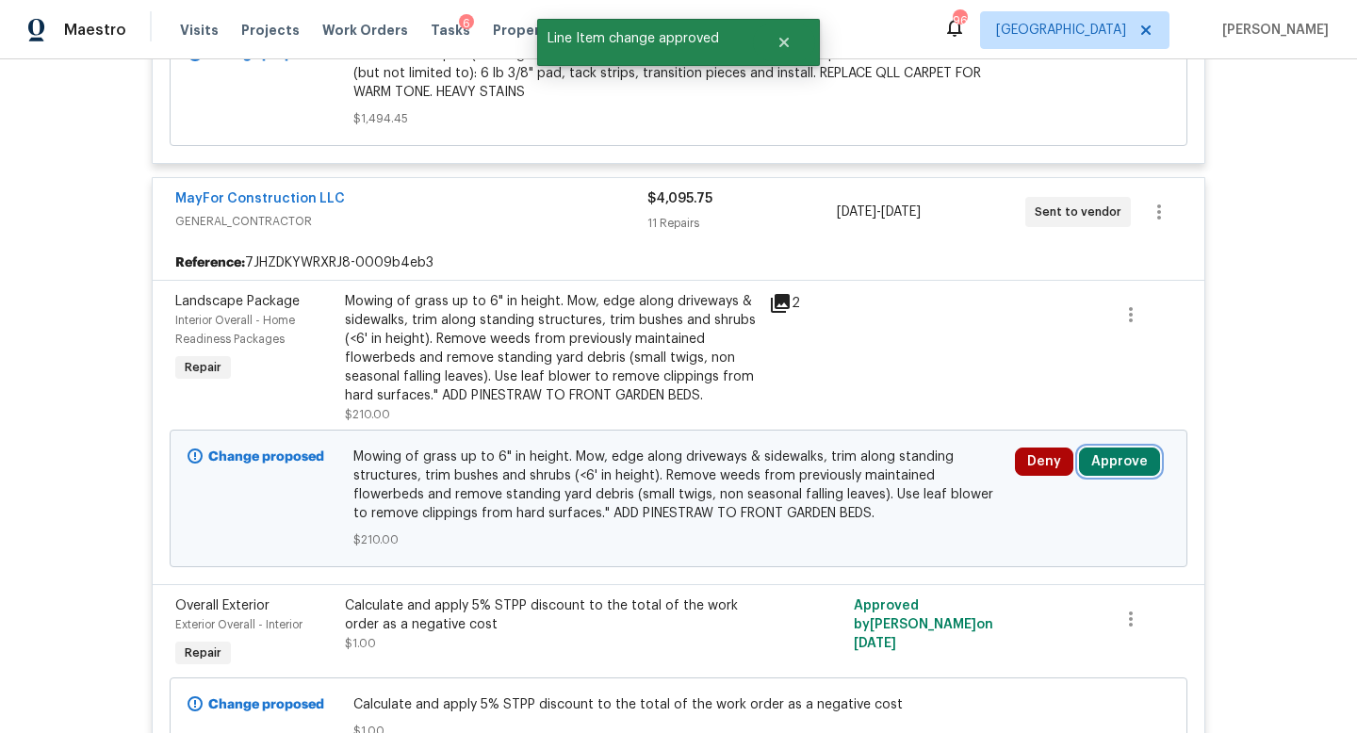
click at [1114, 448] on button "Approve" at bounding box center [1119, 462] width 81 height 28
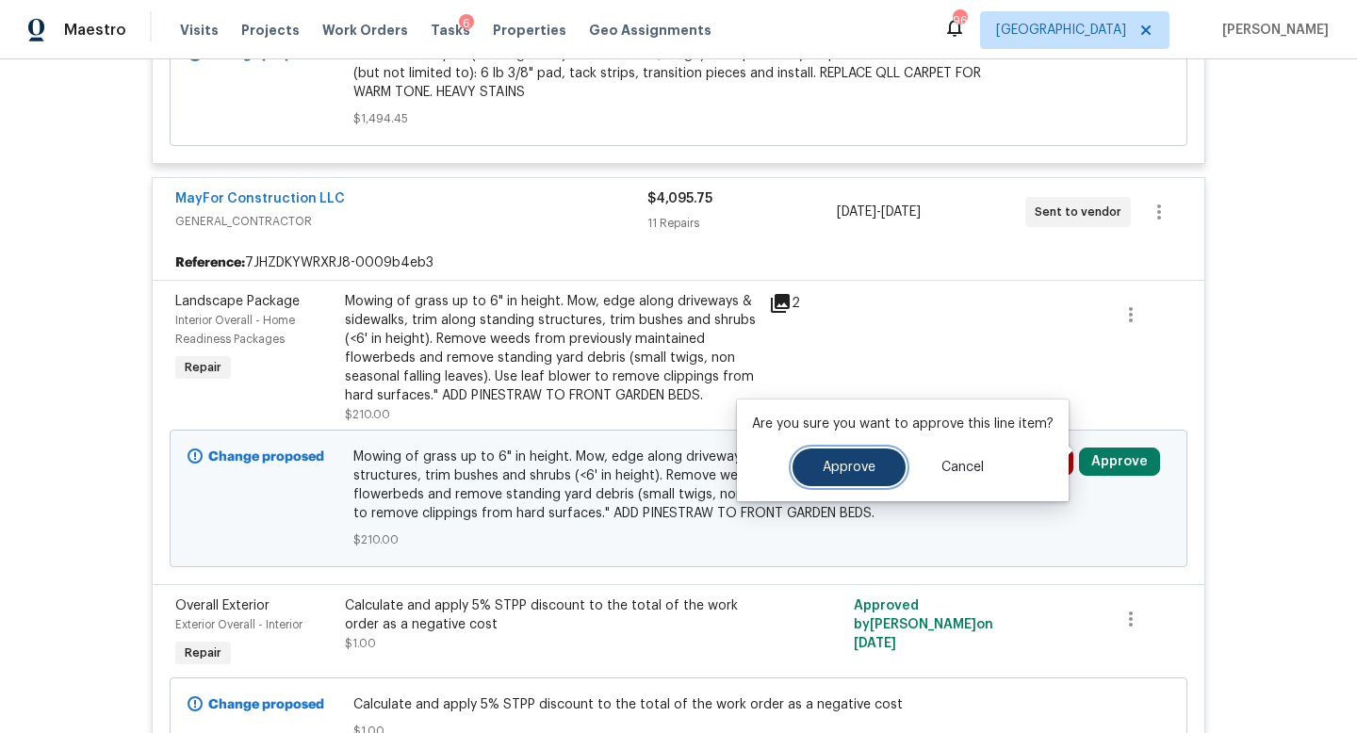
click at [851, 450] on button "Approve" at bounding box center [849, 468] width 113 height 38
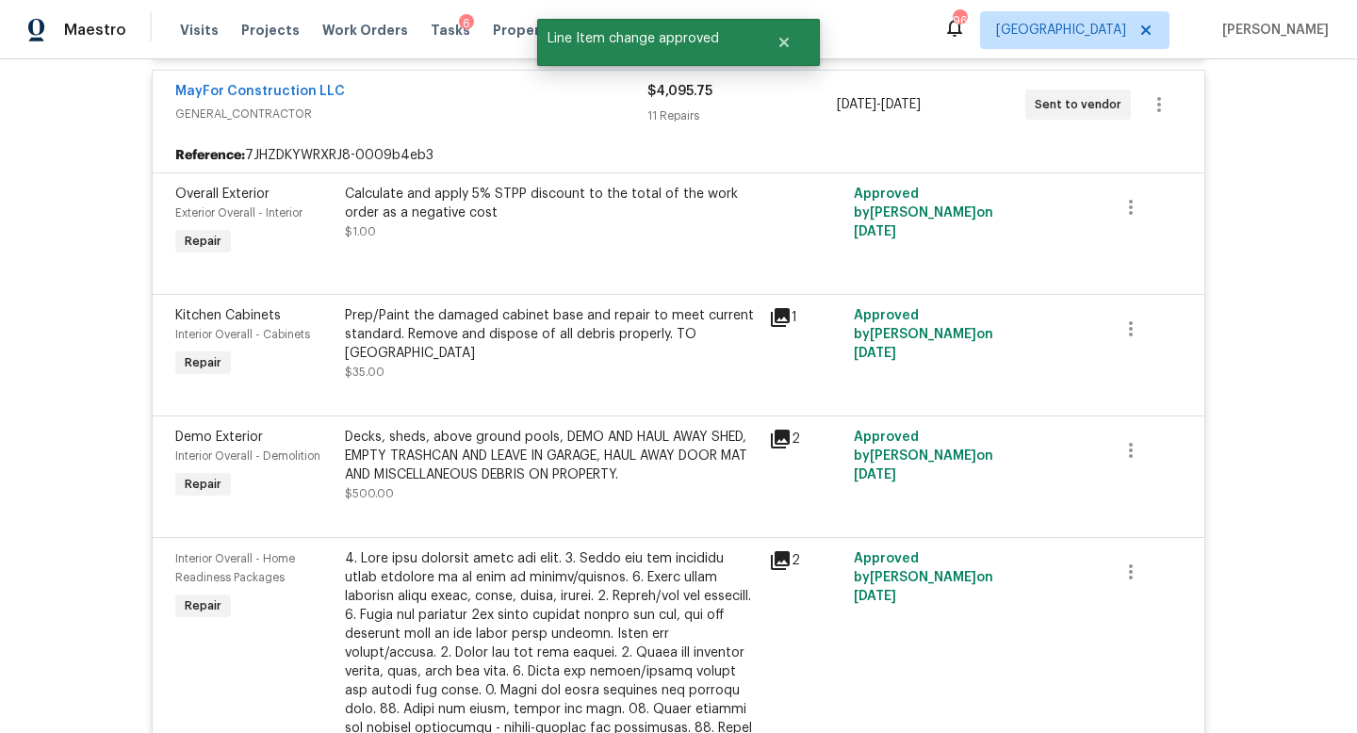
scroll to position [0, 0]
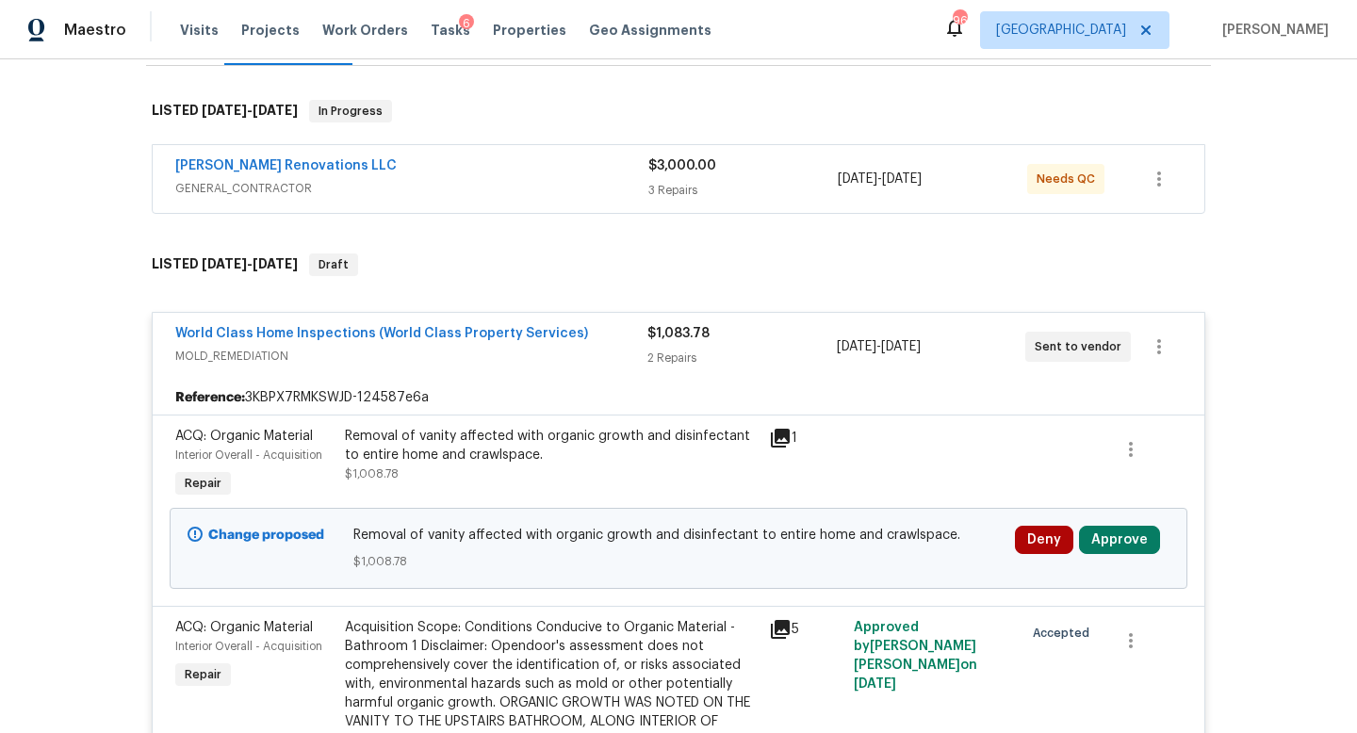
scroll to position [292, 0]
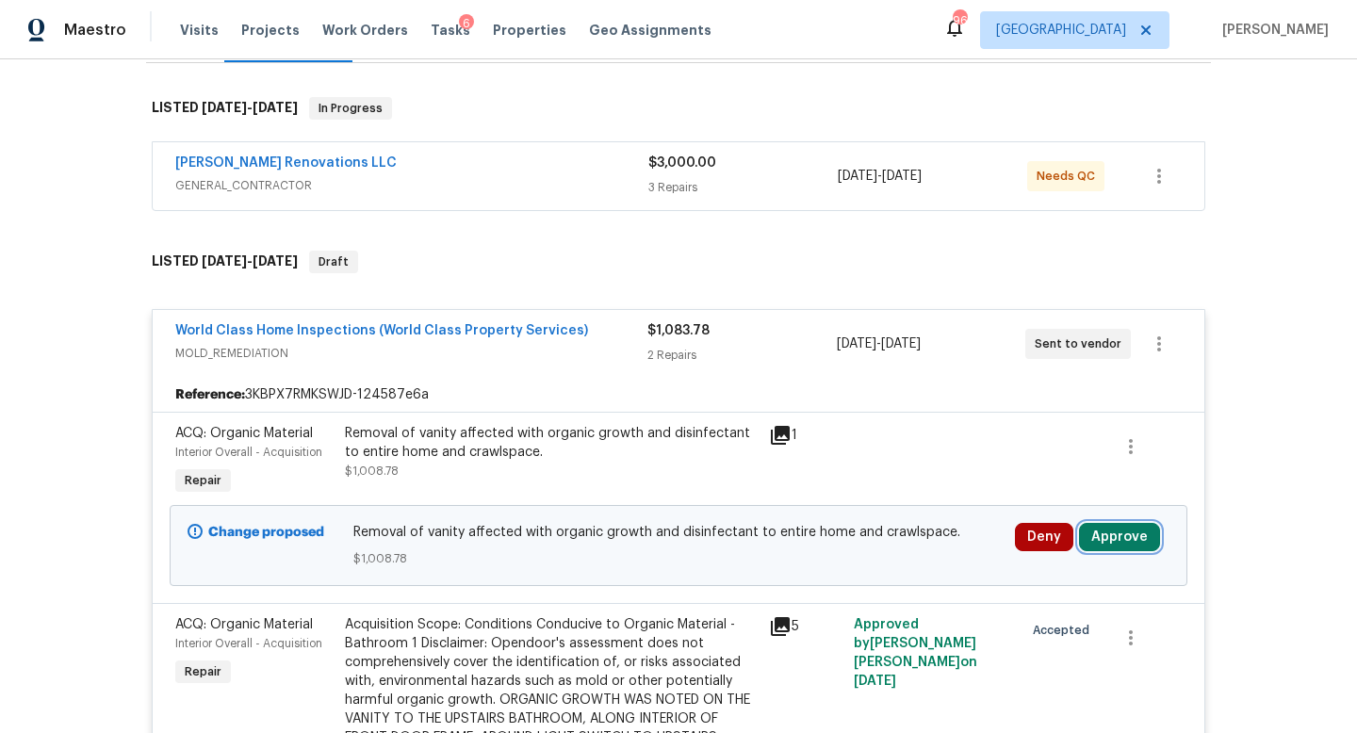
click at [1122, 523] on button "Approve" at bounding box center [1119, 537] width 81 height 28
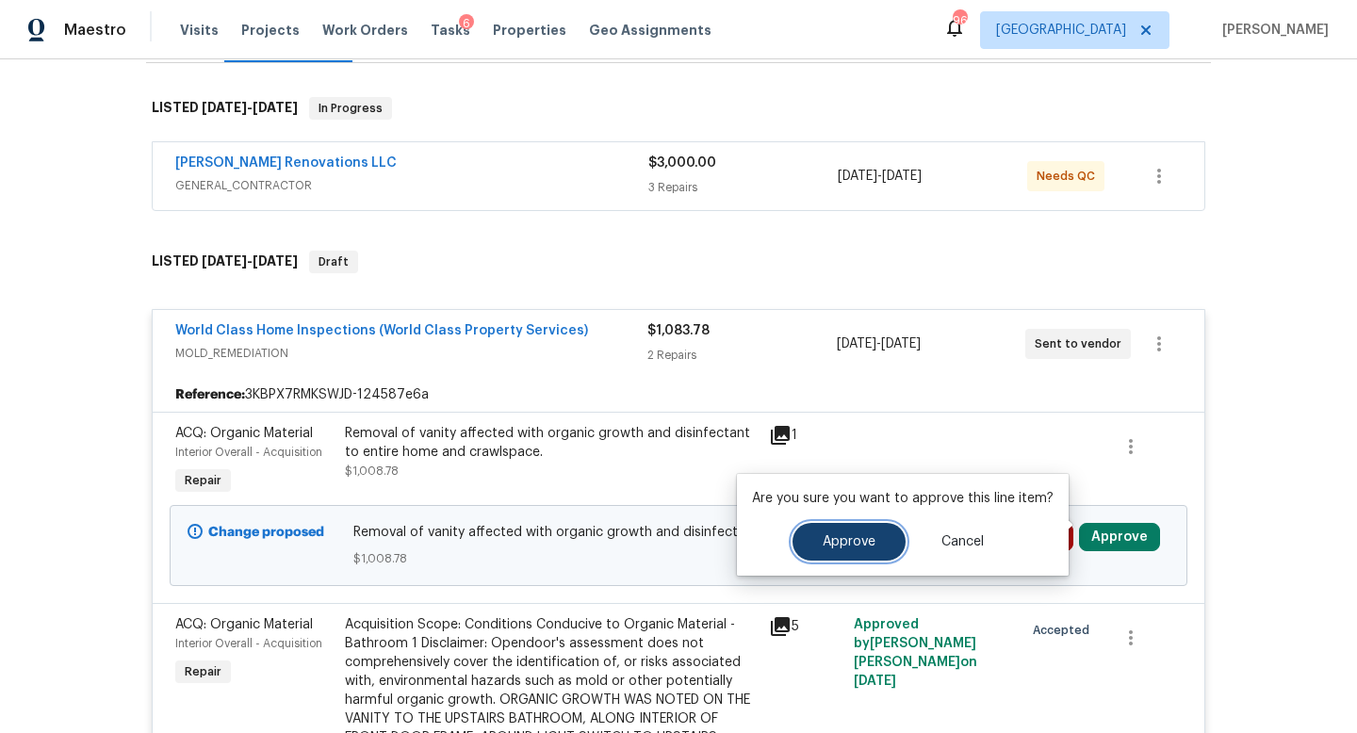
click at [859, 549] on button "Approve" at bounding box center [849, 542] width 113 height 38
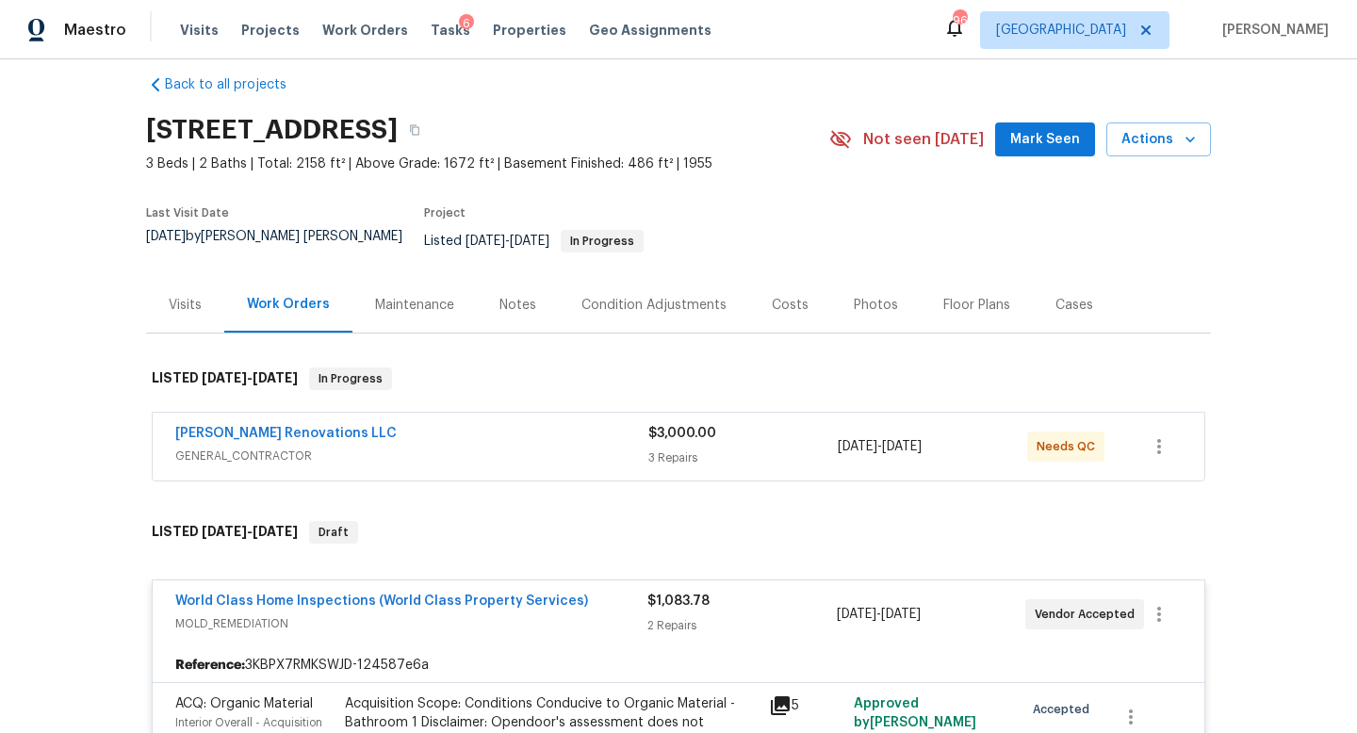
scroll to position [0, 0]
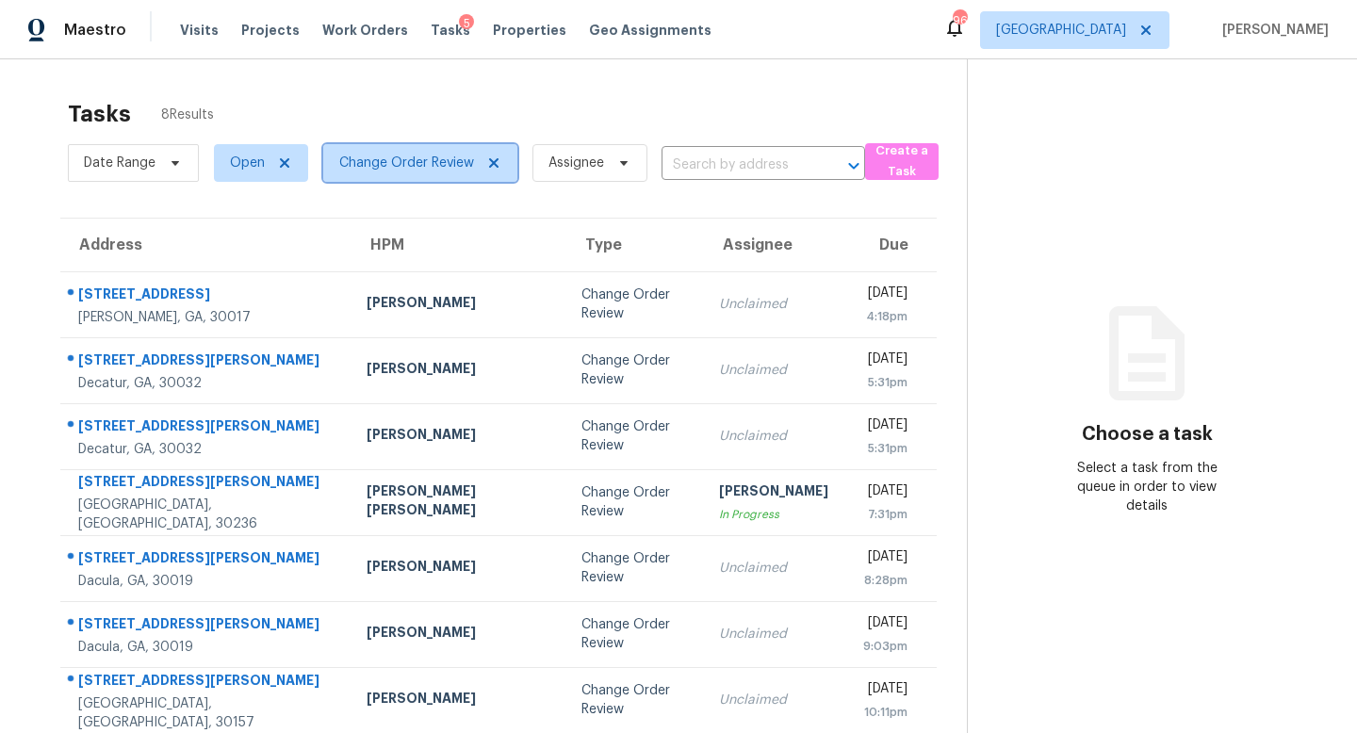
click at [490, 159] on icon at bounding box center [493, 162] width 9 height 9
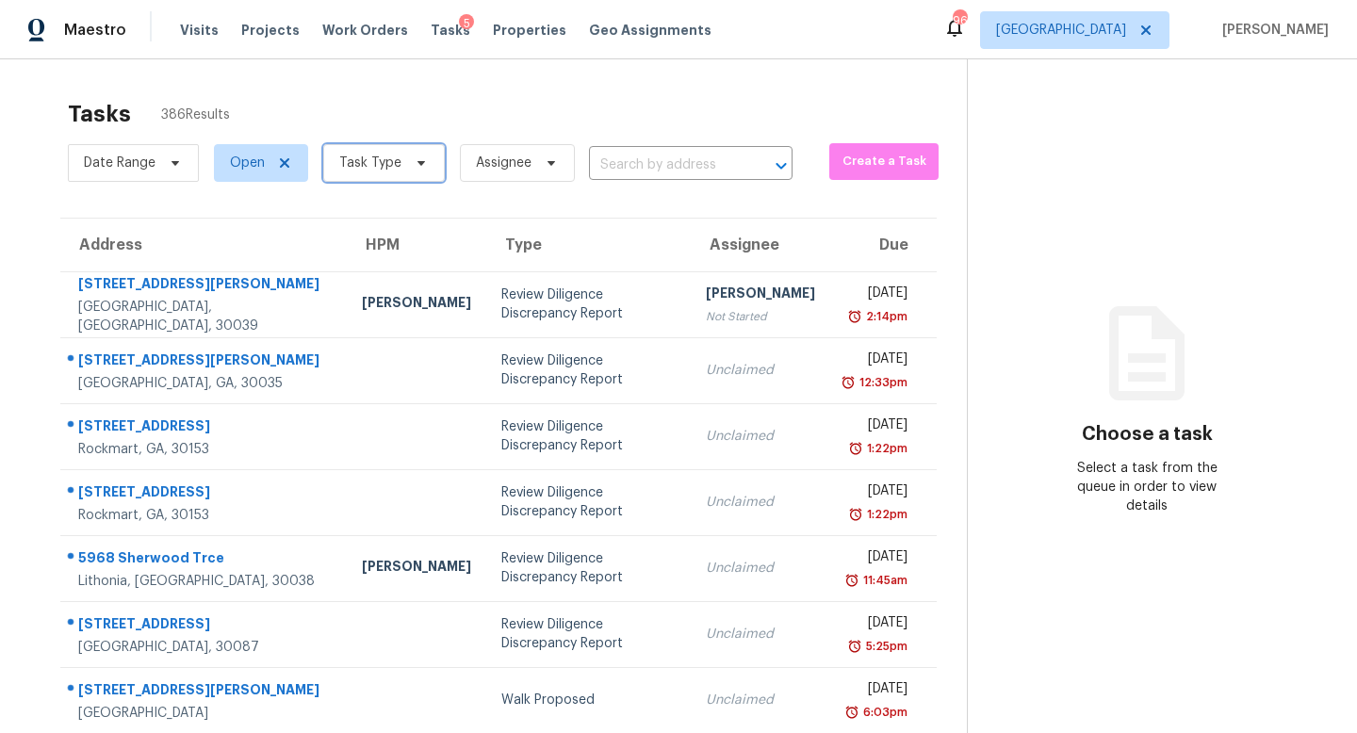
click at [375, 165] on span "Task Type" at bounding box center [370, 163] width 62 height 19
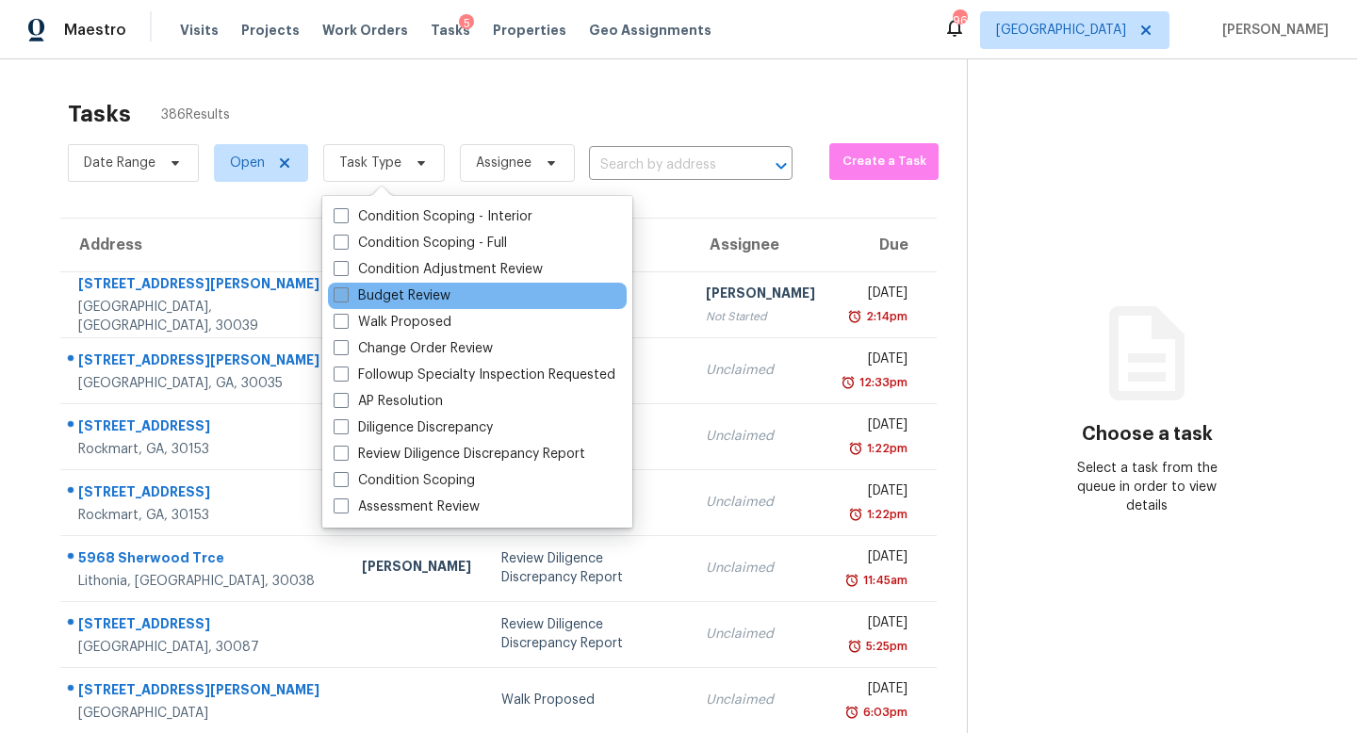
click at [443, 291] on label "Budget Review" at bounding box center [392, 295] width 117 height 19
click at [346, 291] on input "Budget Review" at bounding box center [340, 292] width 12 height 12
checkbox input "true"
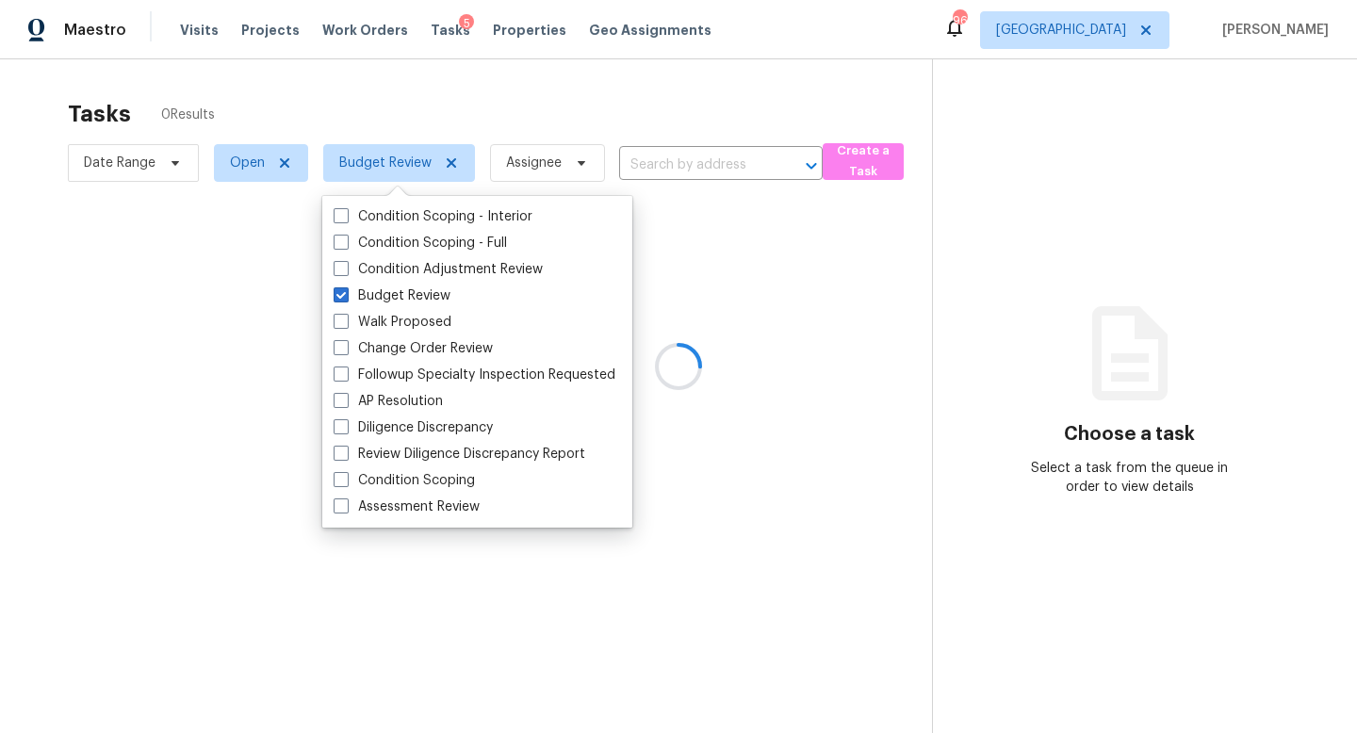
click at [499, 114] on div at bounding box center [678, 366] width 1357 height 733
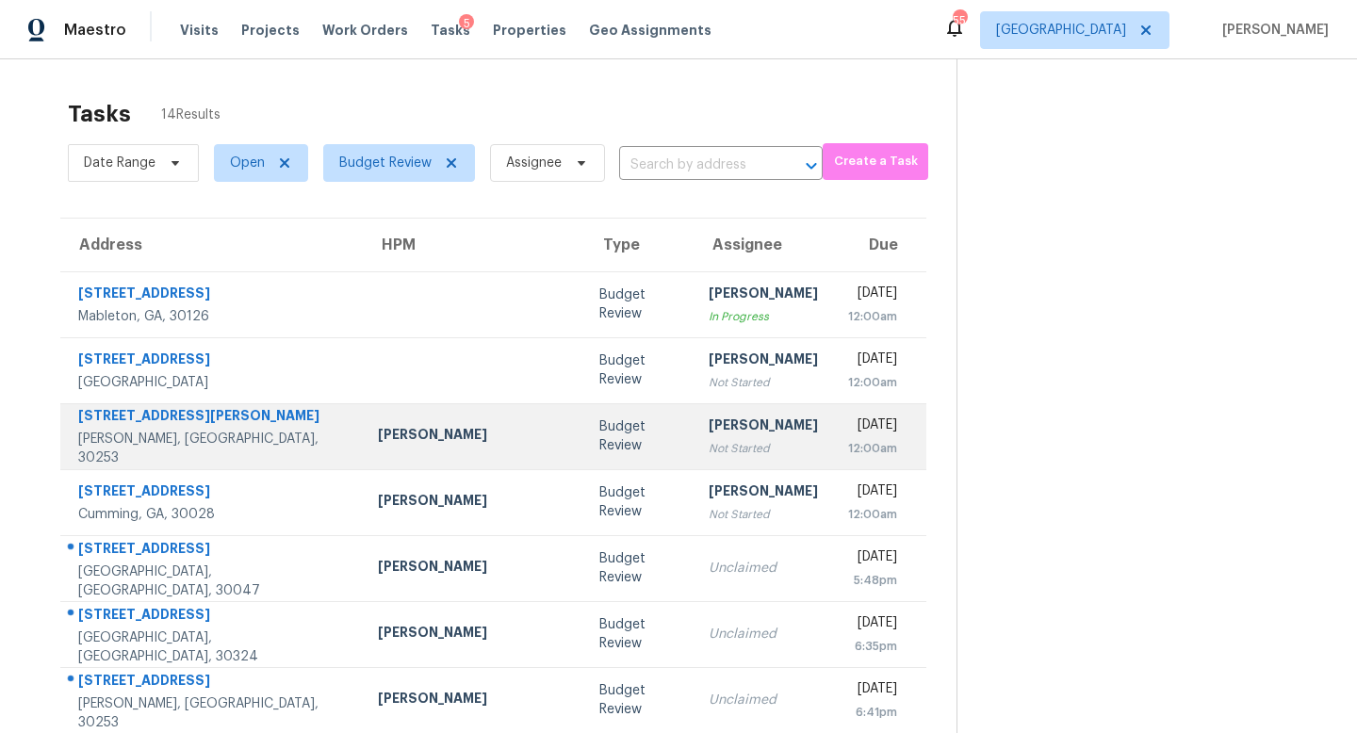
scroll to position [59, 0]
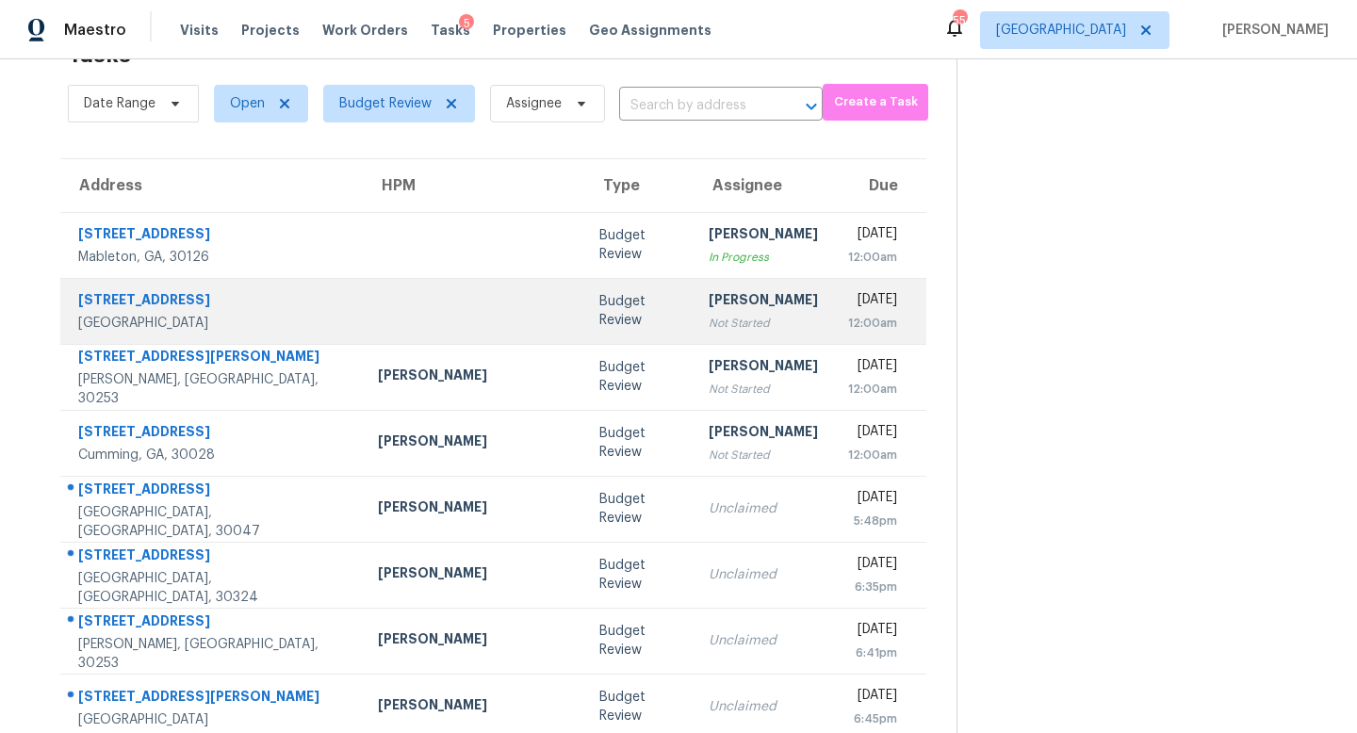
click at [709, 317] on div "Not Started" at bounding box center [763, 323] width 109 height 19
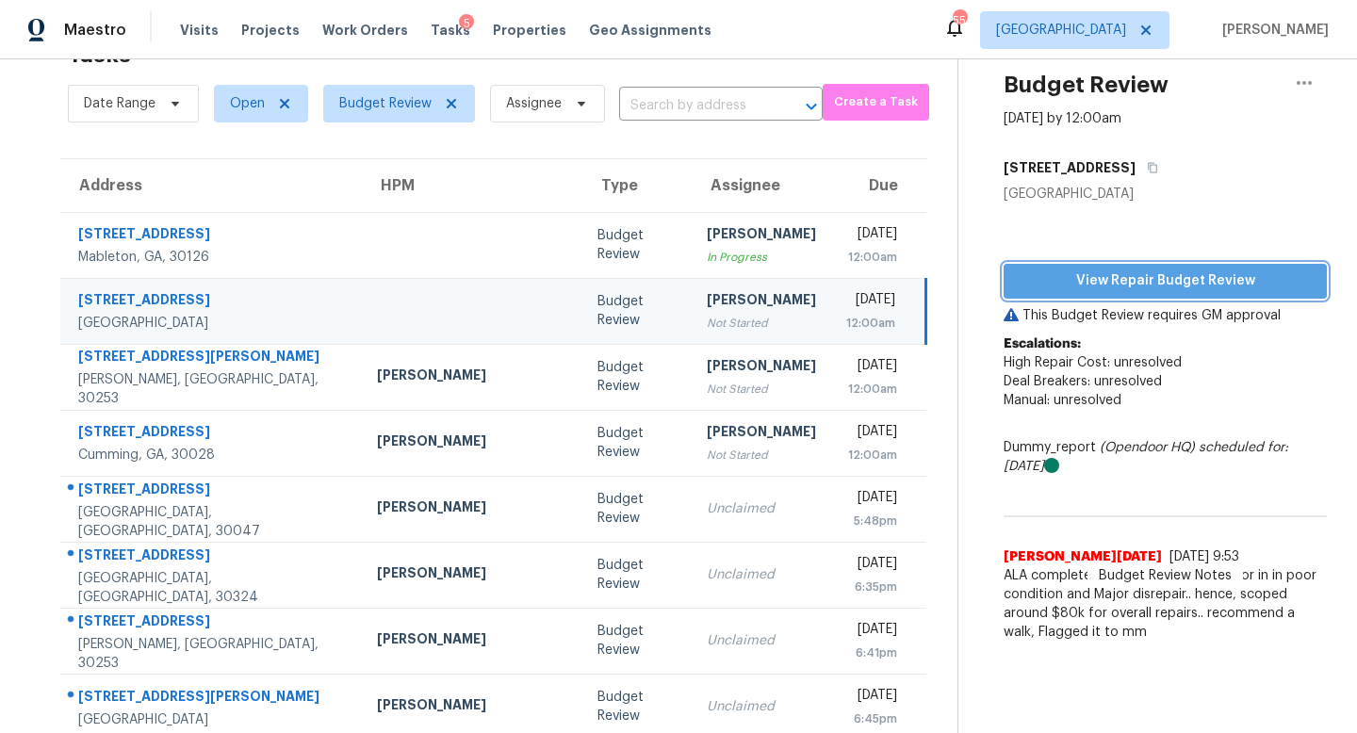
click at [1123, 282] on span "View Repair Budget Review" at bounding box center [1165, 282] width 293 height 24
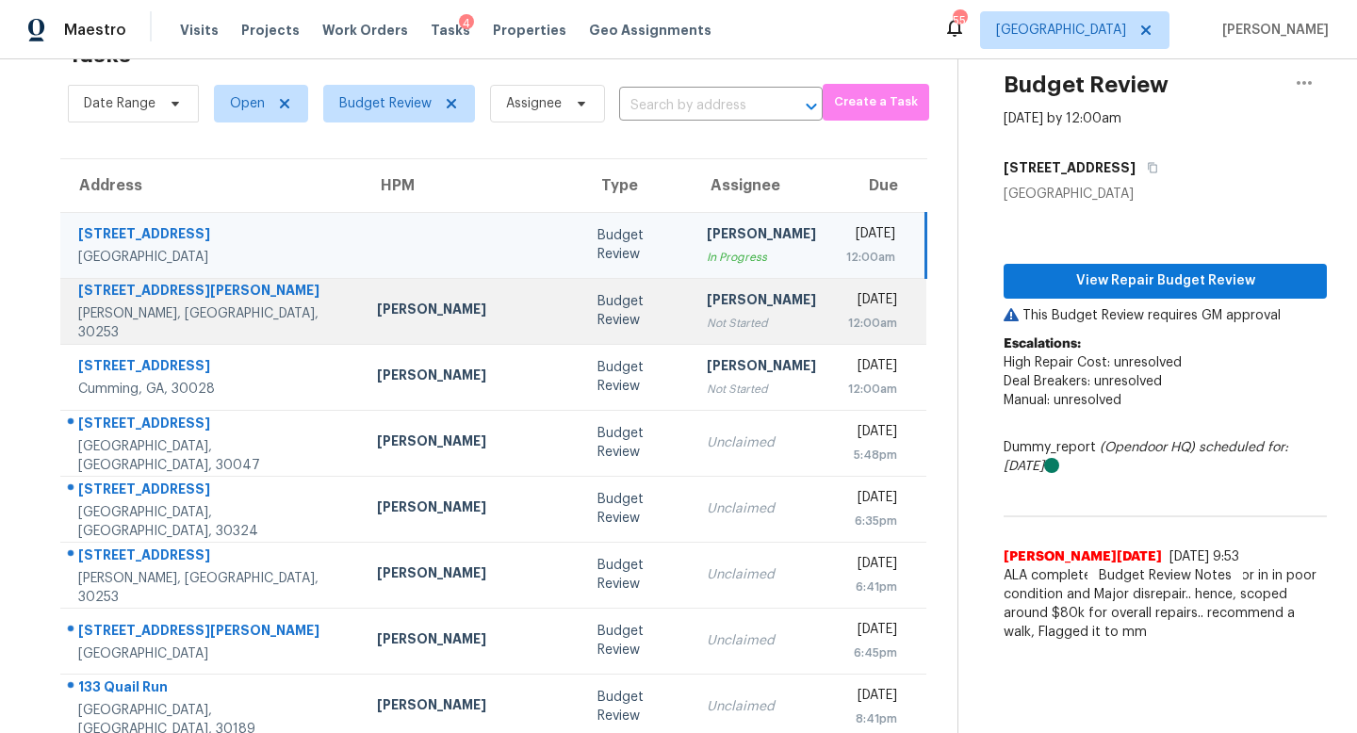
click at [582, 317] on td "Budget Review" at bounding box center [636, 311] width 109 height 66
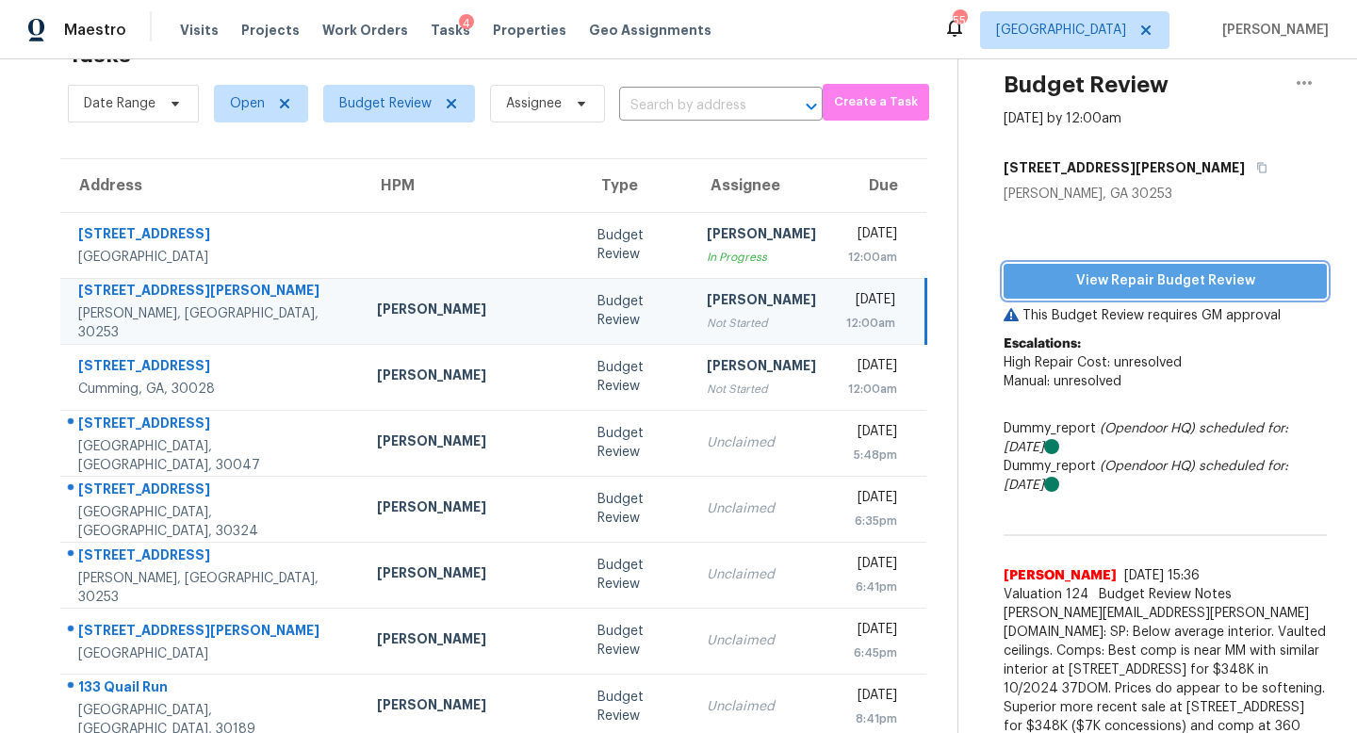
click at [1137, 286] on span "View Repair Budget Review" at bounding box center [1165, 282] width 293 height 24
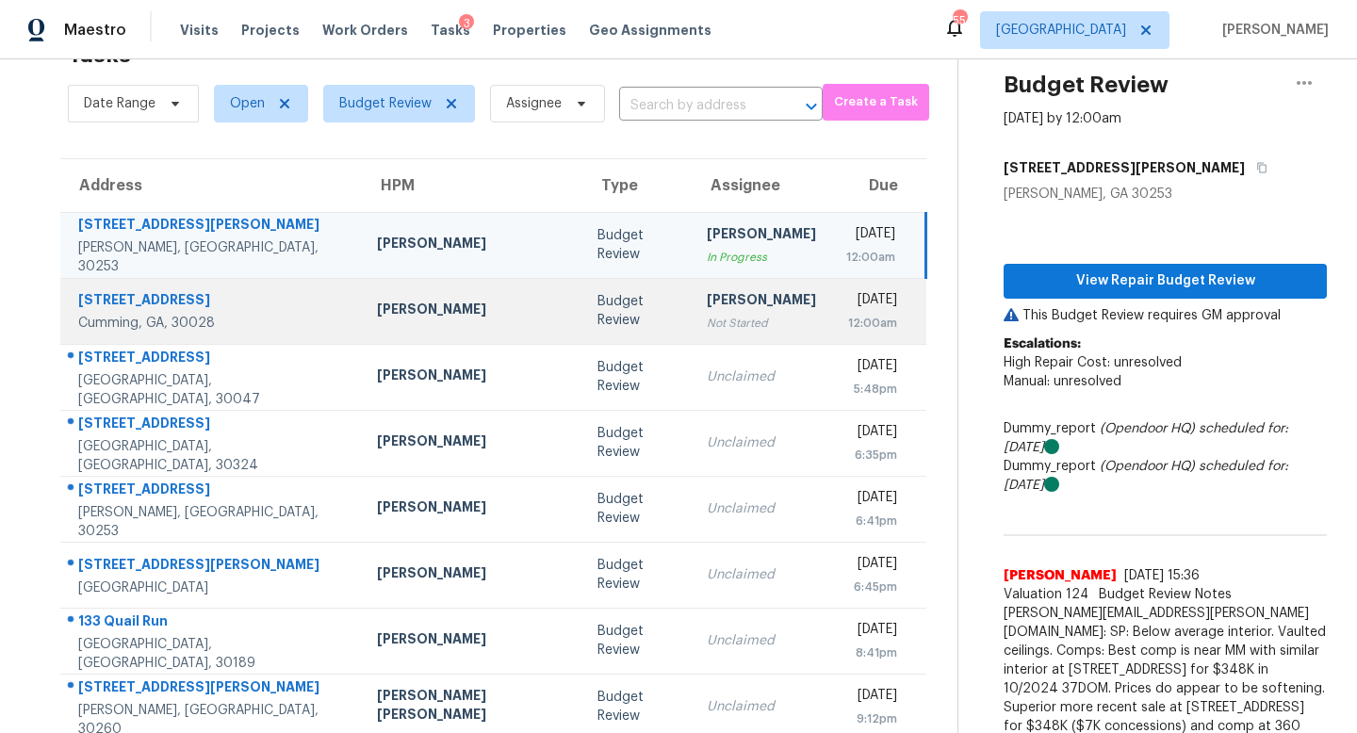
click at [707, 311] on div "[PERSON_NAME]" at bounding box center [761, 302] width 109 height 24
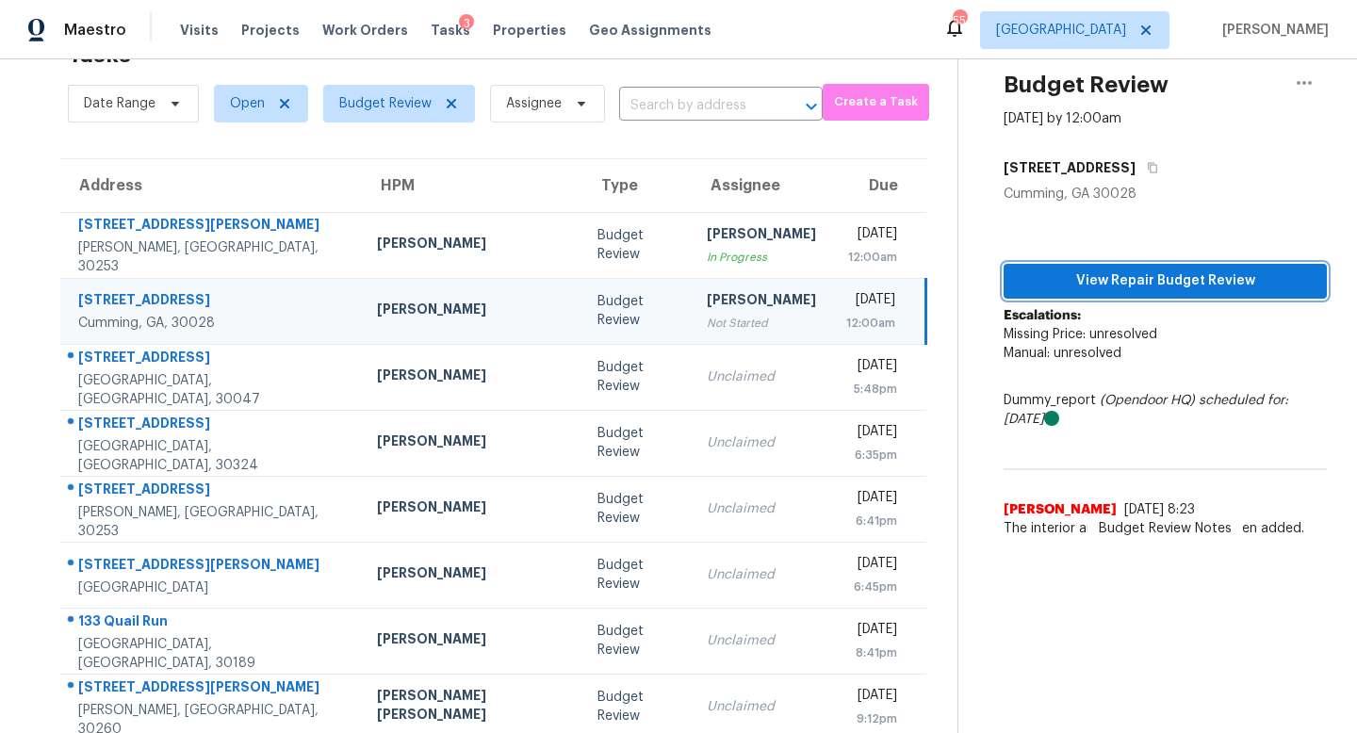
click at [1215, 267] on button "View Repair Budget Review" at bounding box center [1165, 281] width 323 height 35
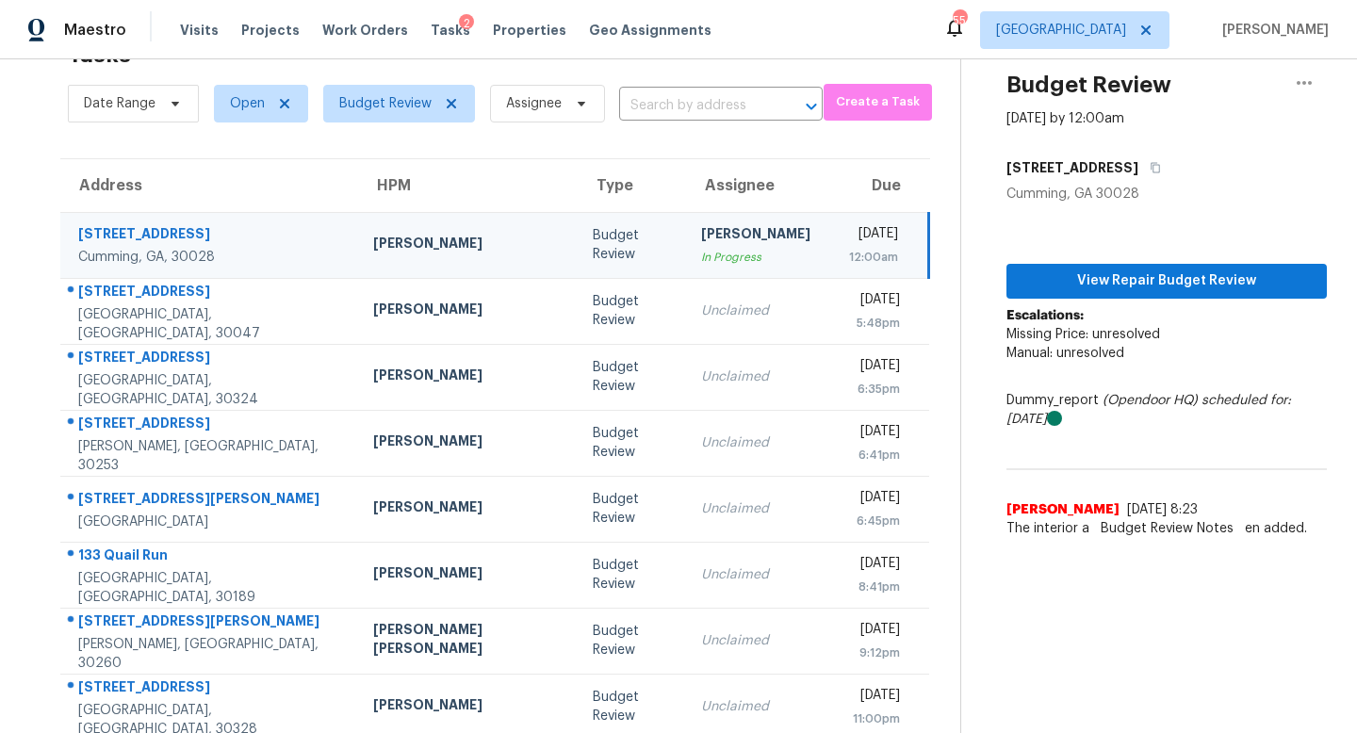
scroll to position [201, 0]
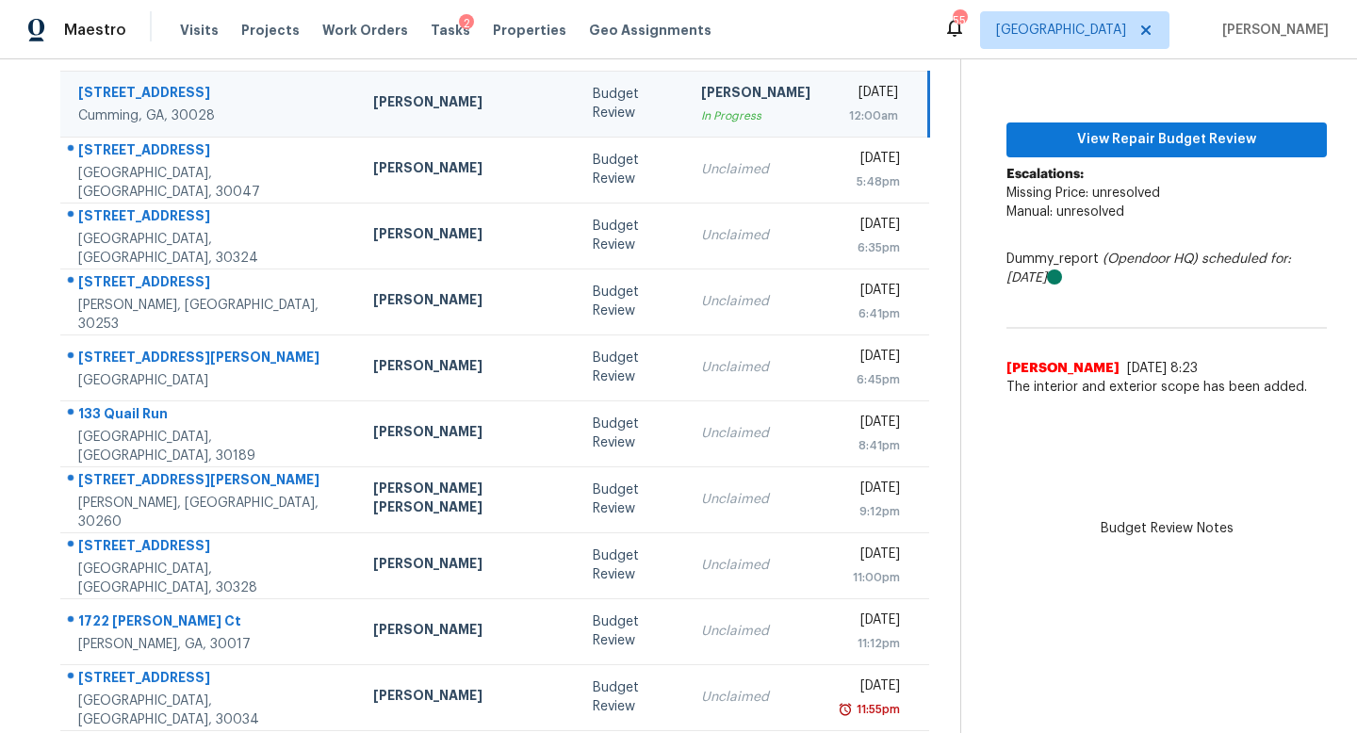
click at [702, 252] on td "Unclaimed" at bounding box center [755, 236] width 139 height 66
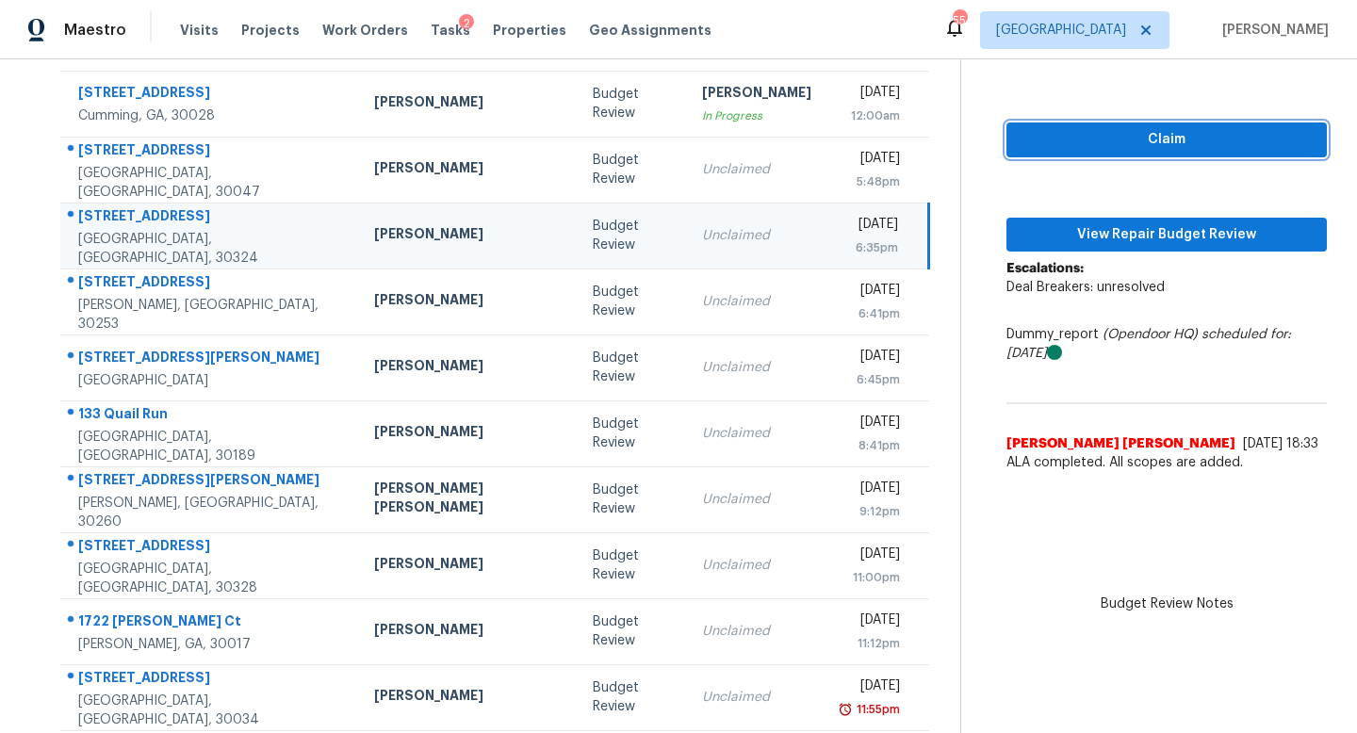
click at [1022, 142] on span "Claim" at bounding box center [1167, 140] width 290 height 24
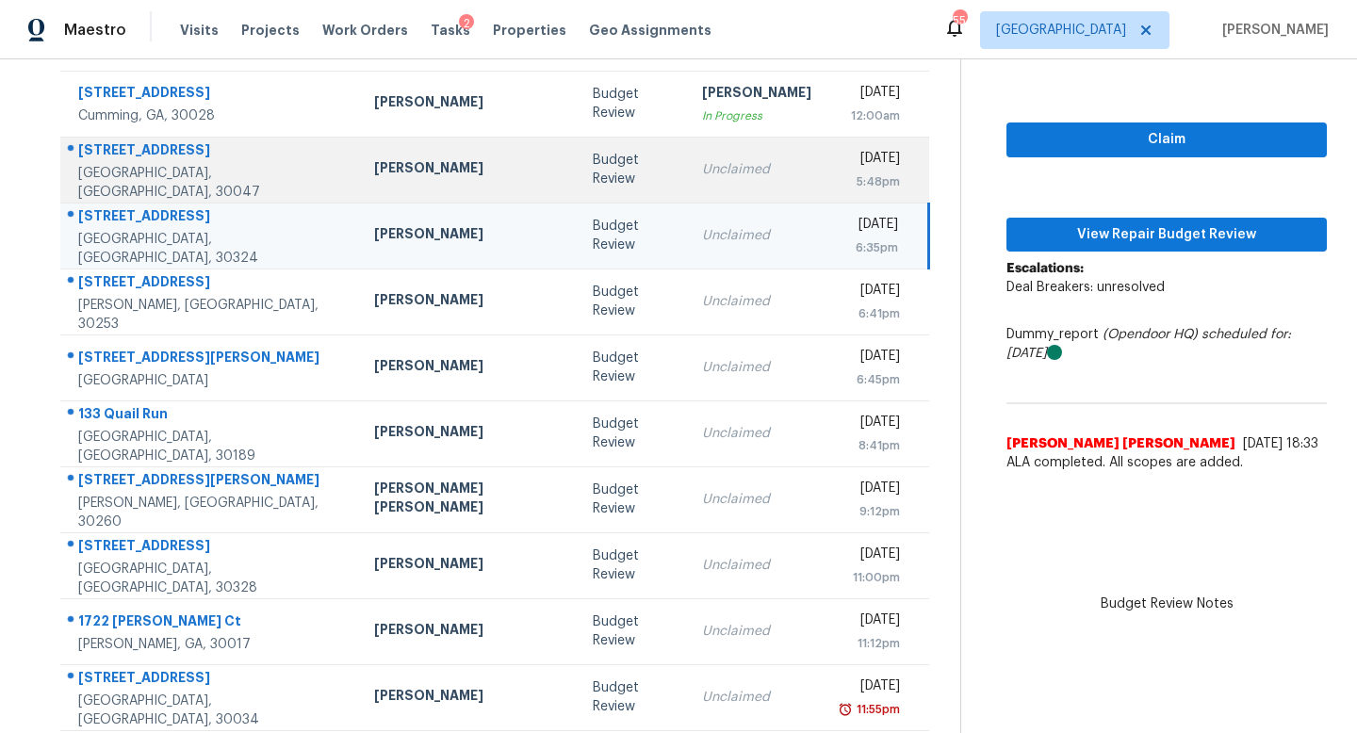
click at [702, 177] on div "Unclaimed" at bounding box center [756, 169] width 109 height 19
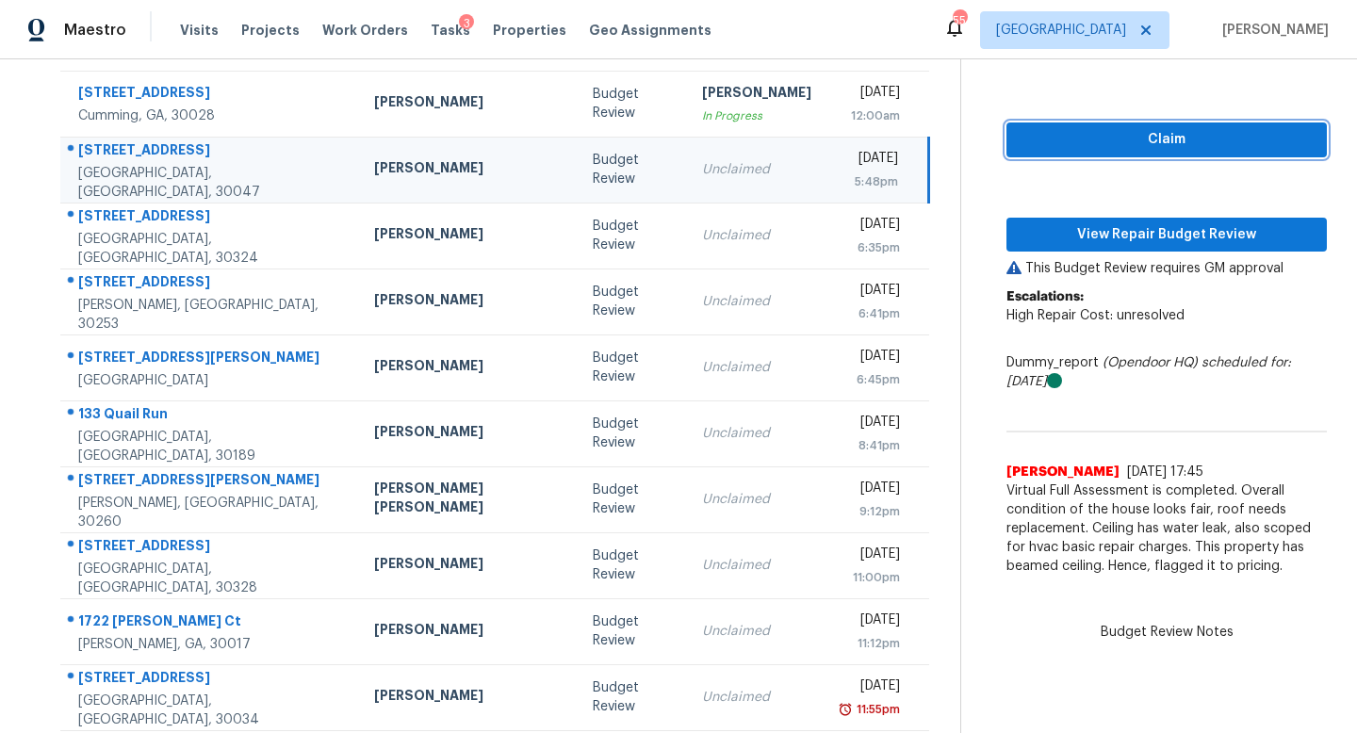
click at [1085, 137] on span "Claim" at bounding box center [1167, 140] width 290 height 24
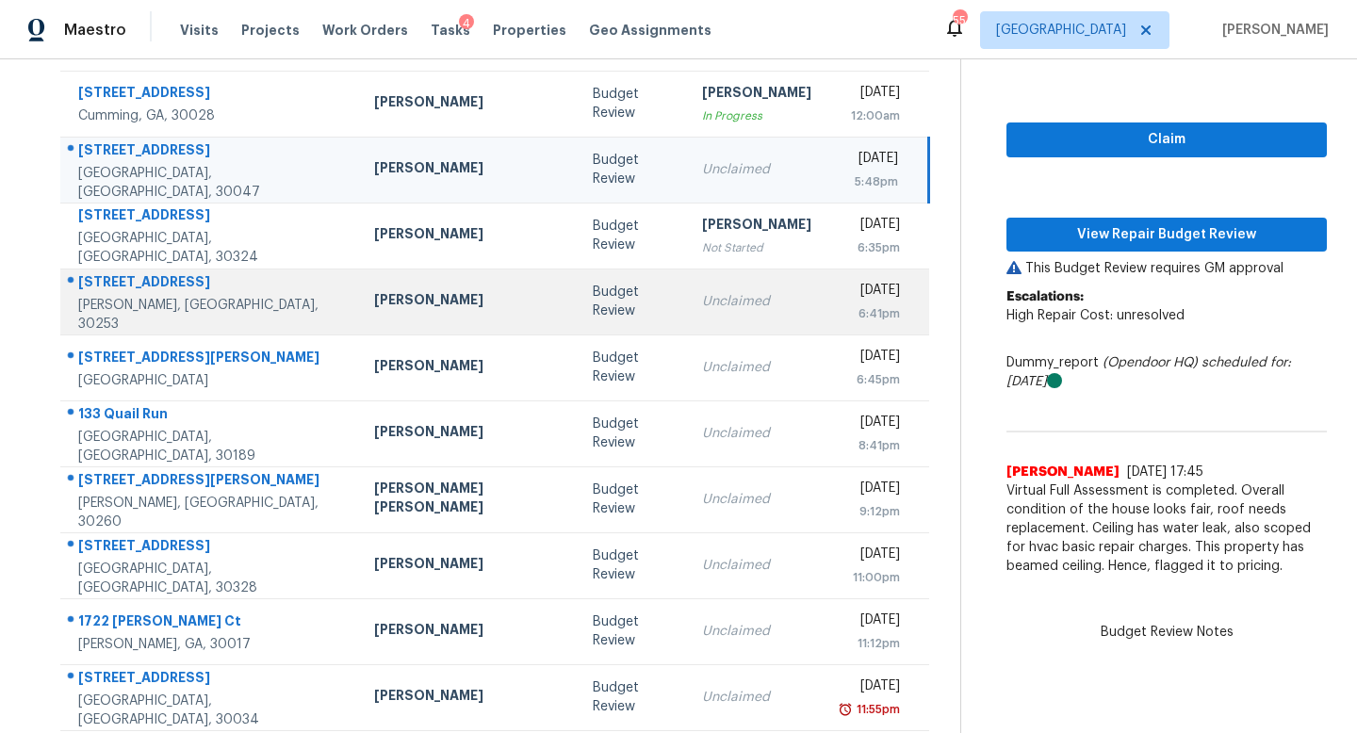
click at [697, 320] on td "Unclaimed" at bounding box center [756, 302] width 139 height 66
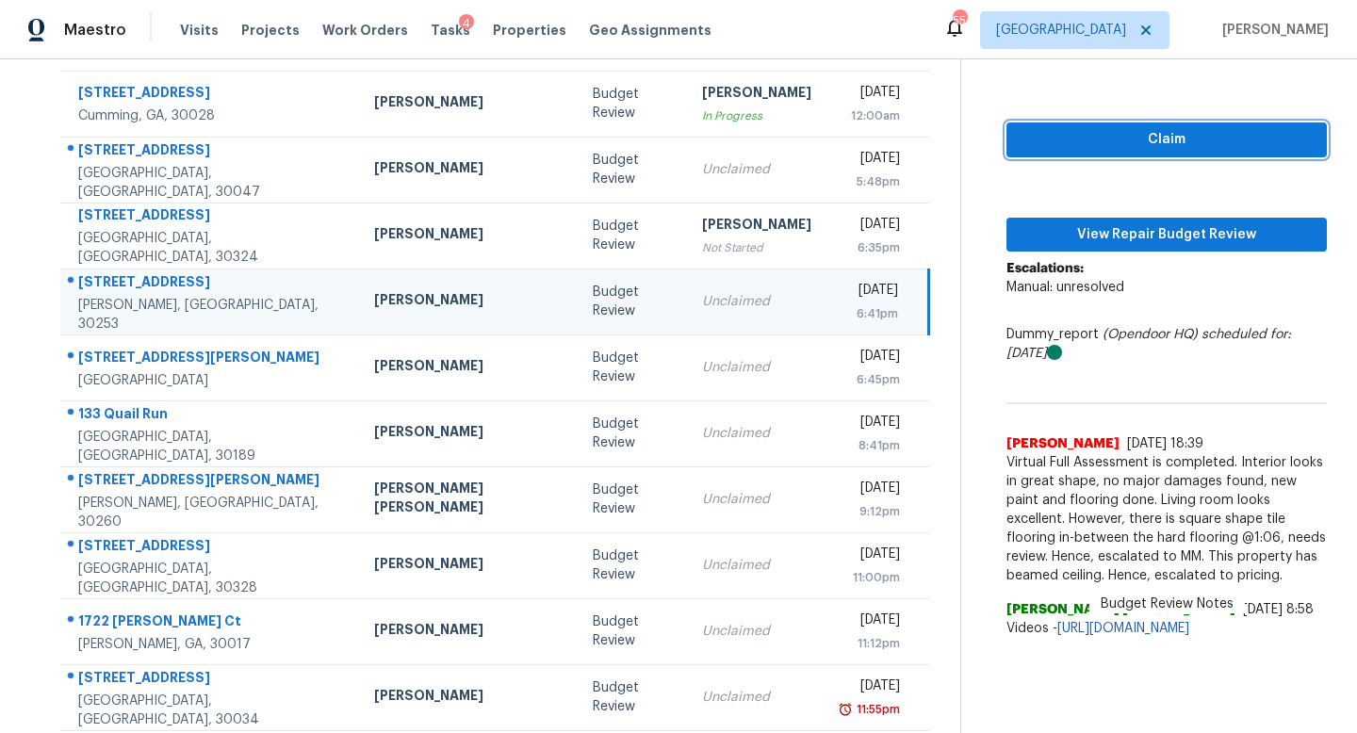
click at [1078, 132] on span "Claim" at bounding box center [1167, 140] width 290 height 24
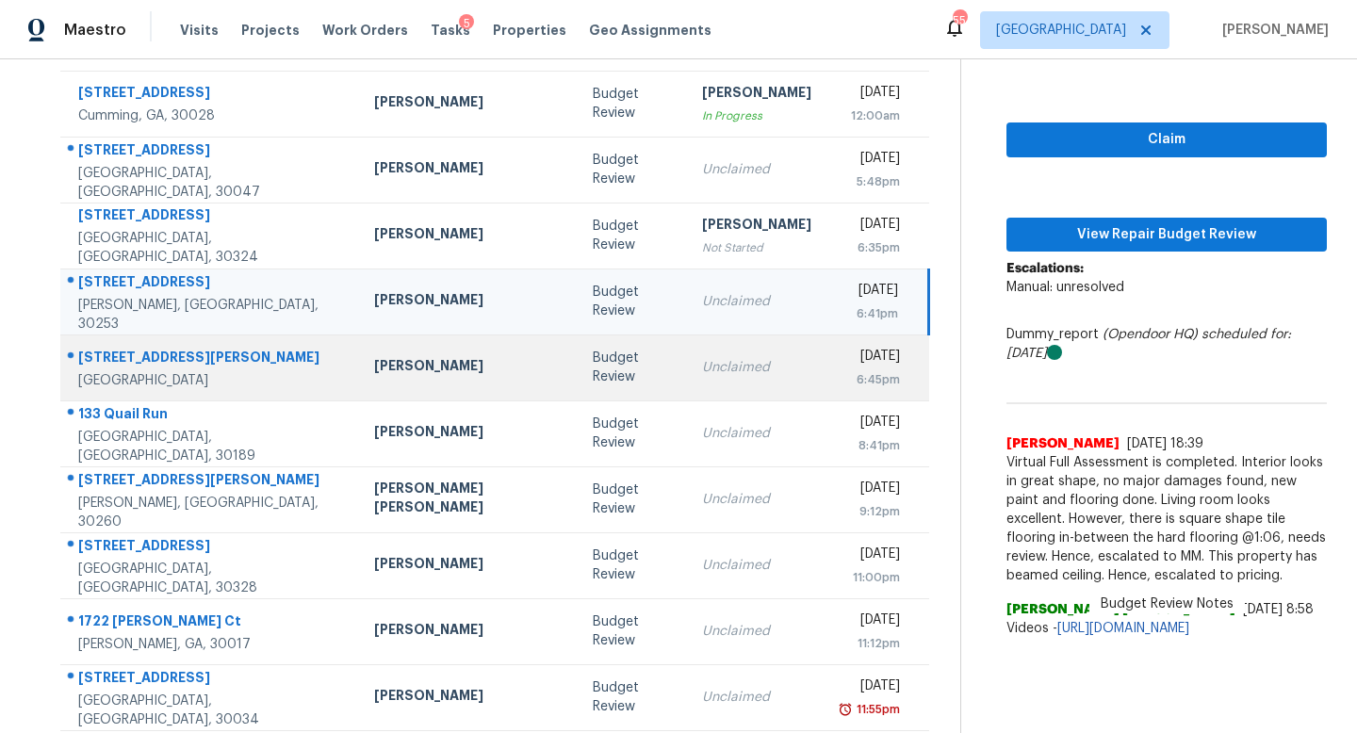
click at [687, 352] on td "Unclaimed" at bounding box center [756, 368] width 139 height 66
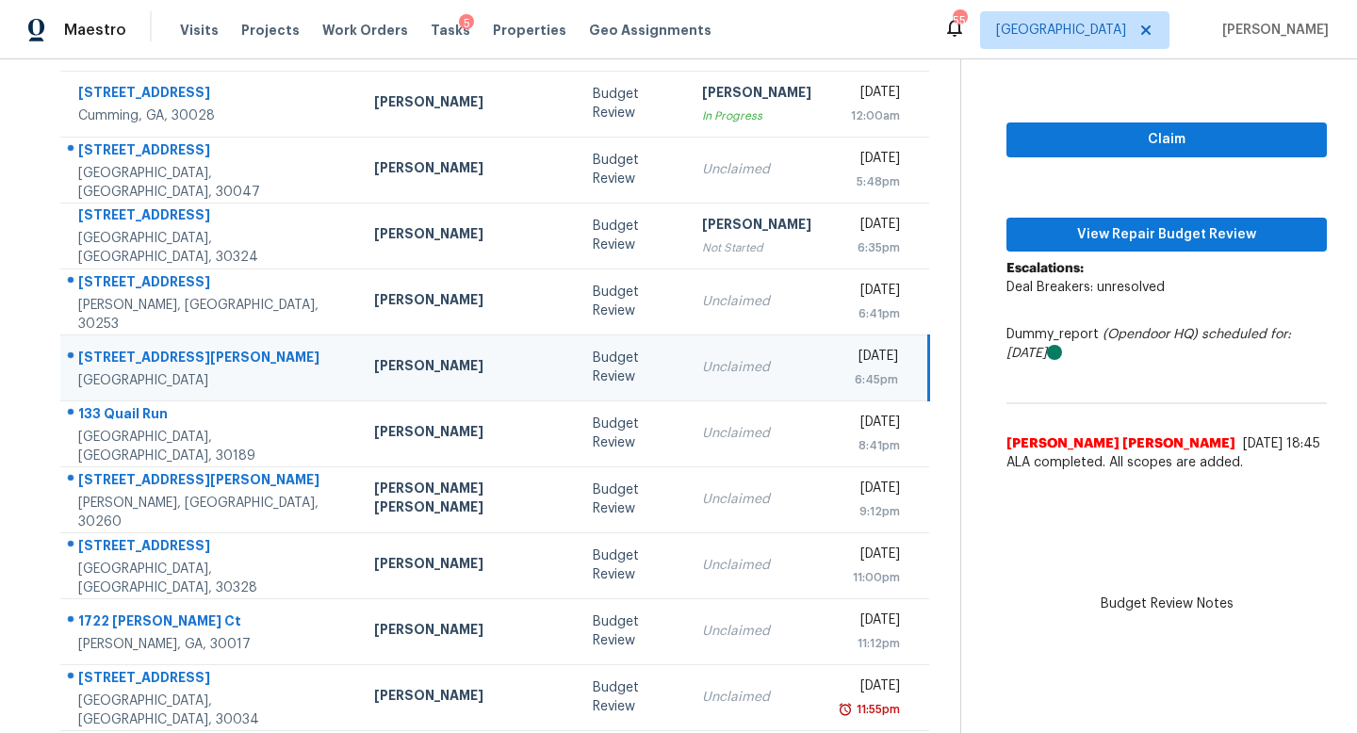
click at [1010, 162] on div "Claim View Repair Budget Review Escalations: Deal Breakers: unresolved Dummy_re…" at bounding box center [1166, 271] width 320 height 419
click at [1022, 147] on span "Claim" at bounding box center [1167, 140] width 290 height 24
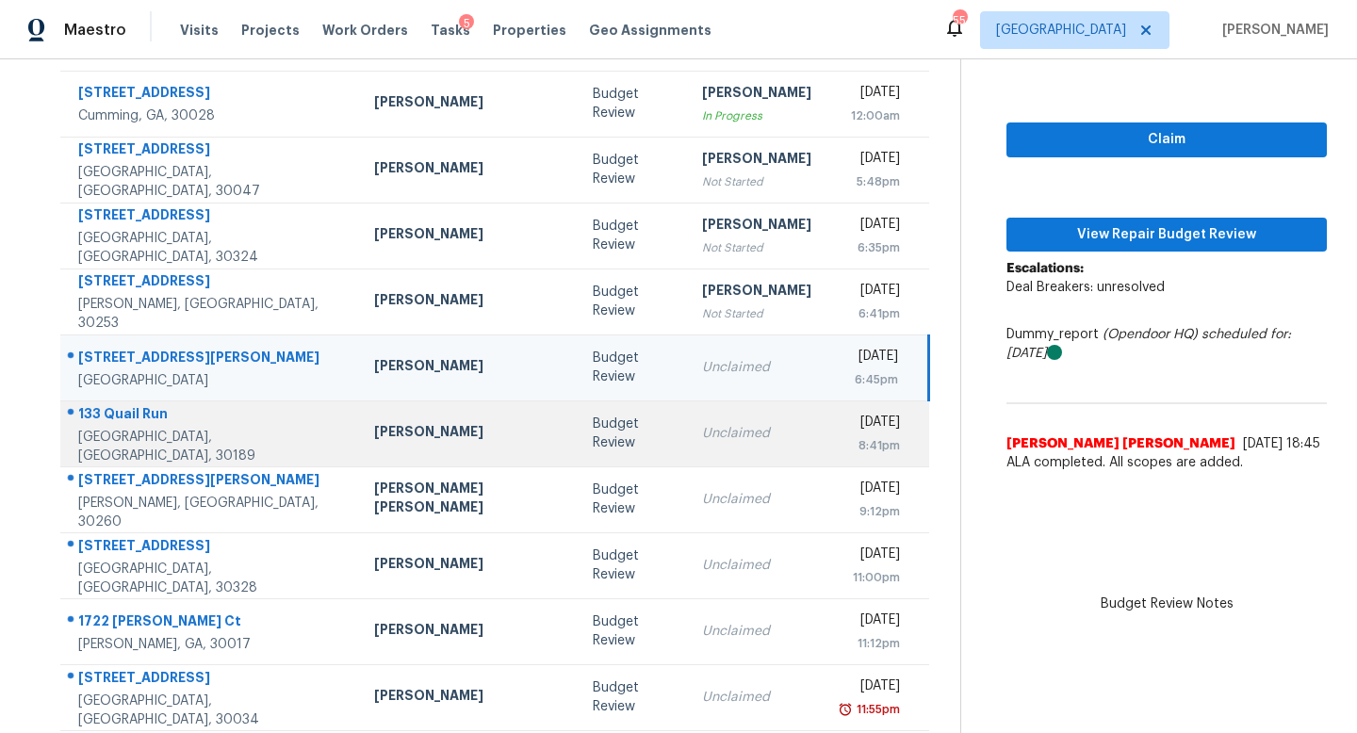
click at [699, 420] on td "Unclaimed" at bounding box center [756, 434] width 139 height 66
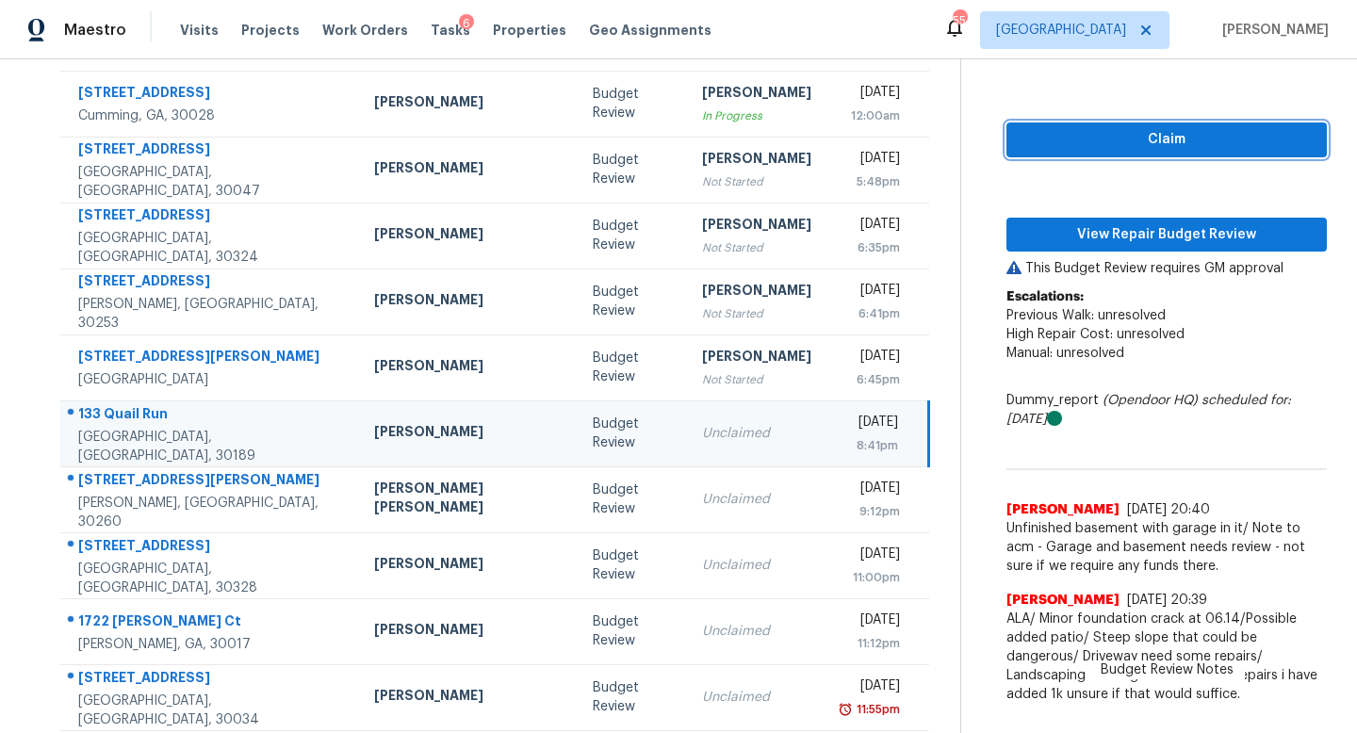
click at [1043, 139] on span "Claim" at bounding box center [1167, 140] width 290 height 24
